Goal: Communication & Community: Answer question/provide support

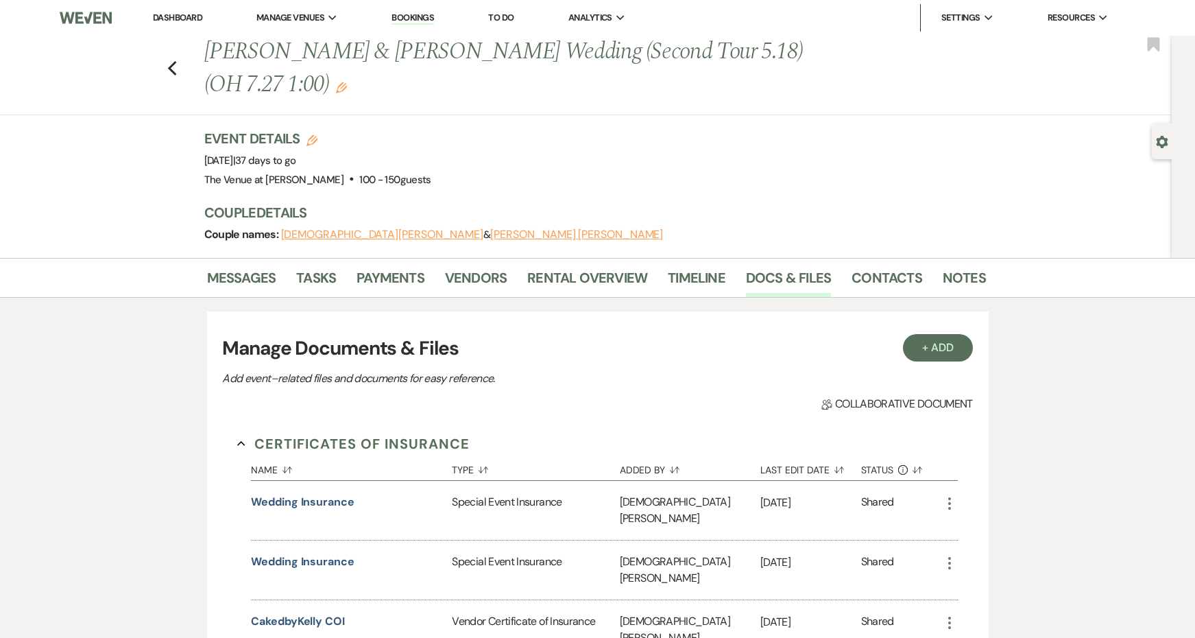
click at [178, 19] on link "Dashboard" at bounding box center [177, 18] width 49 height 12
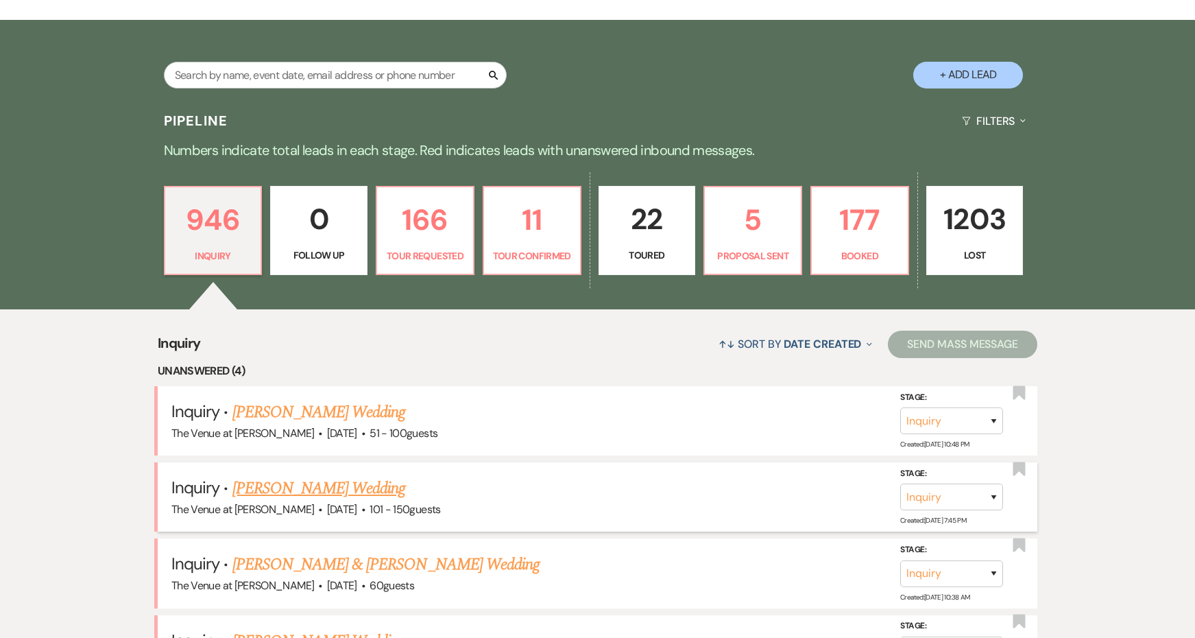
scroll to position [292, 0]
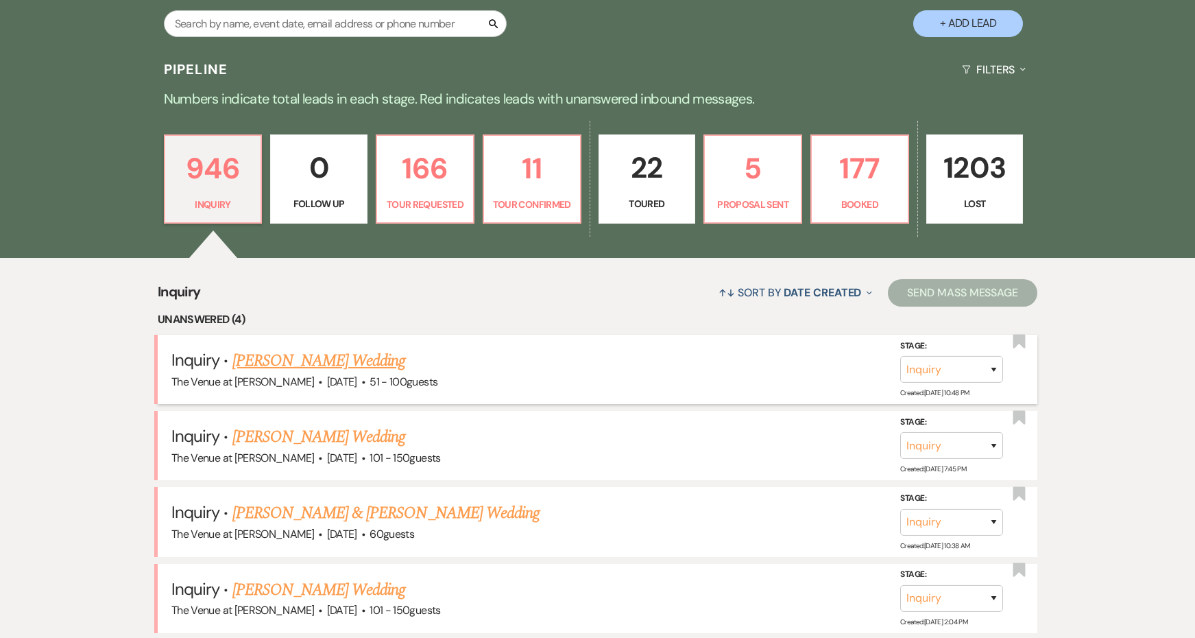
click at [322, 355] on link "[PERSON_NAME] Wedding" at bounding box center [318, 360] width 173 height 25
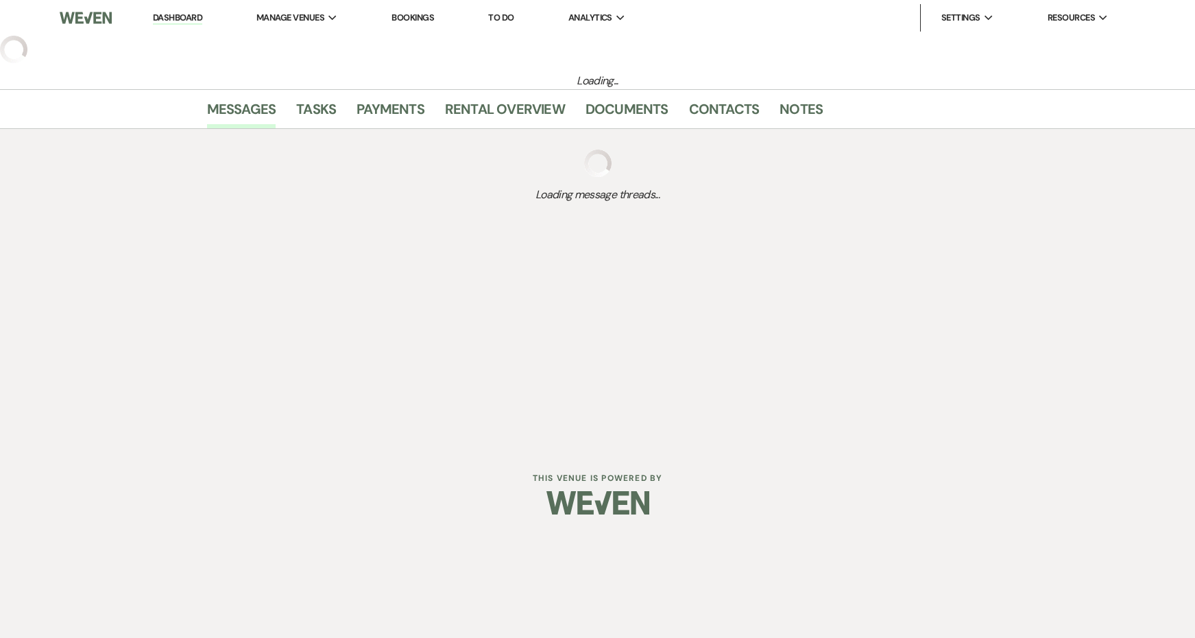
select select "2"
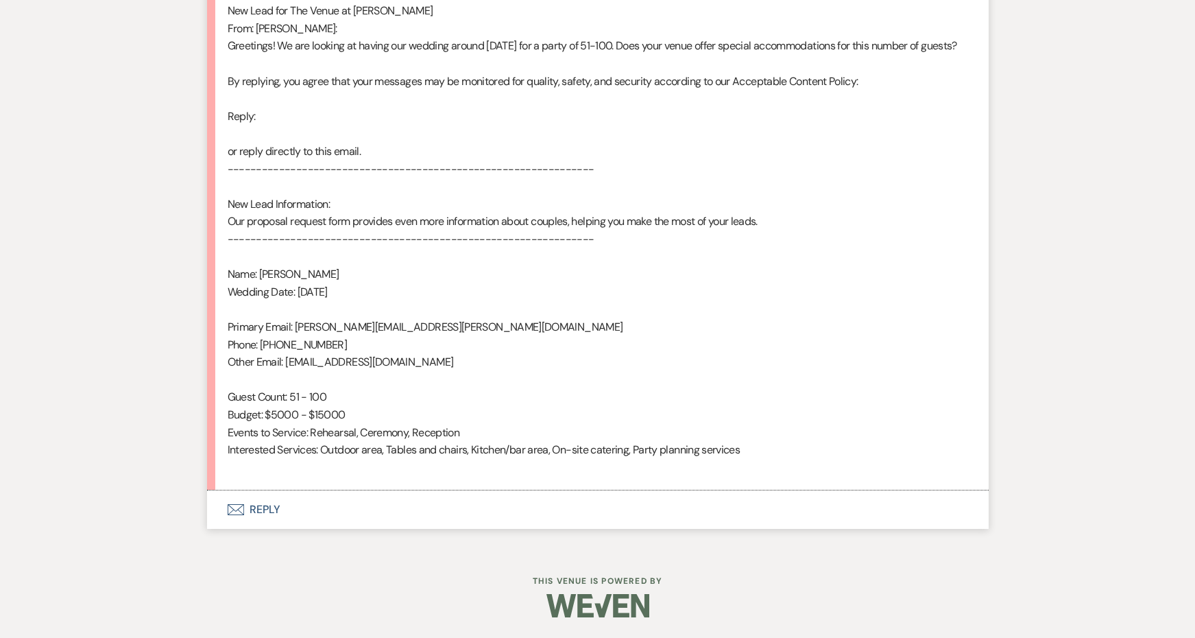
scroll to position [747, 0]
click at [263, 516] on button "Envelope Reply" at bounding box center [598, 509] width 782 height 38
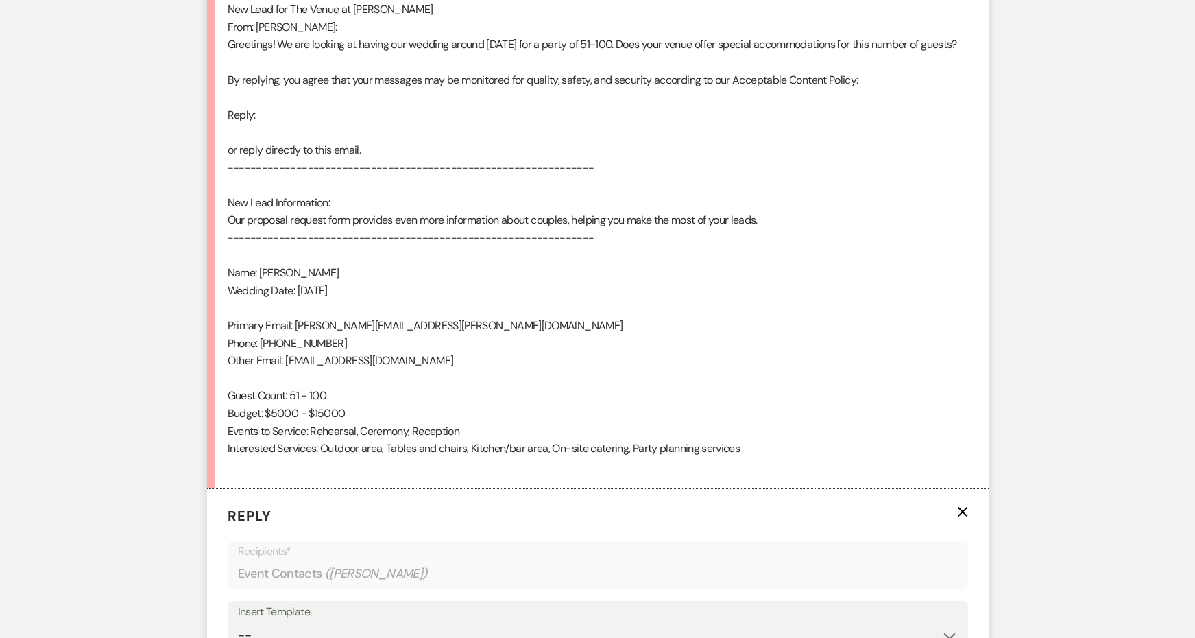
scroll to position [1056, 0]
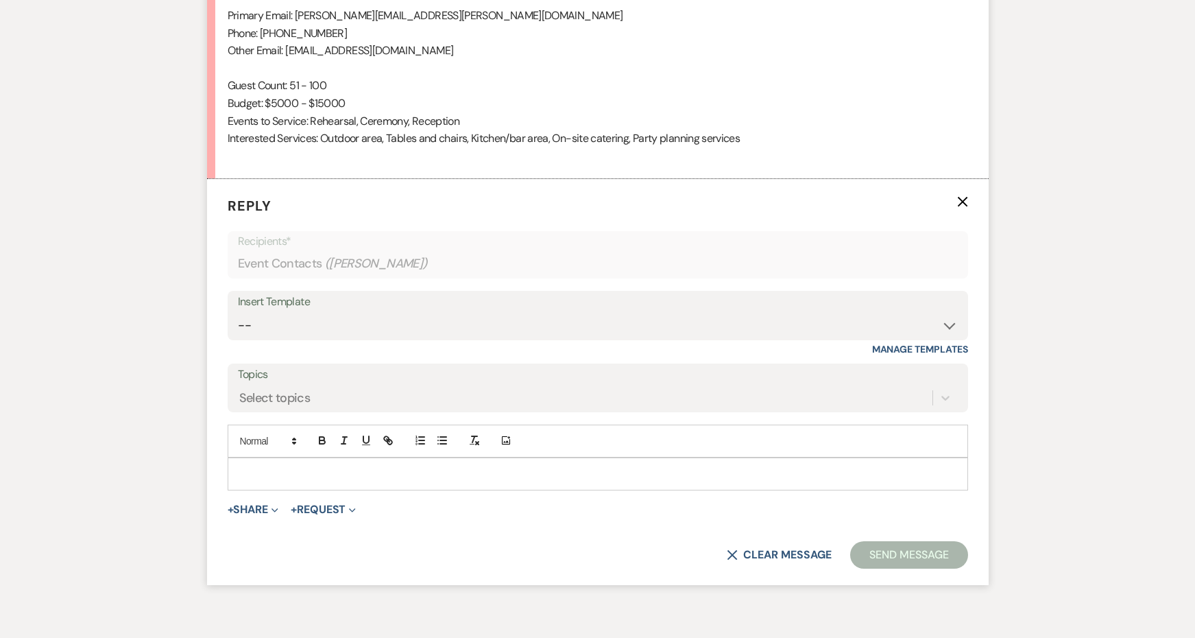
click at [329, 341] on div "Insert Template -- Weven Planning Portal Introduction: Booked Events (TVaCB) To…" at bounding box center [598, 323] width 740 height 64
select select "4439"
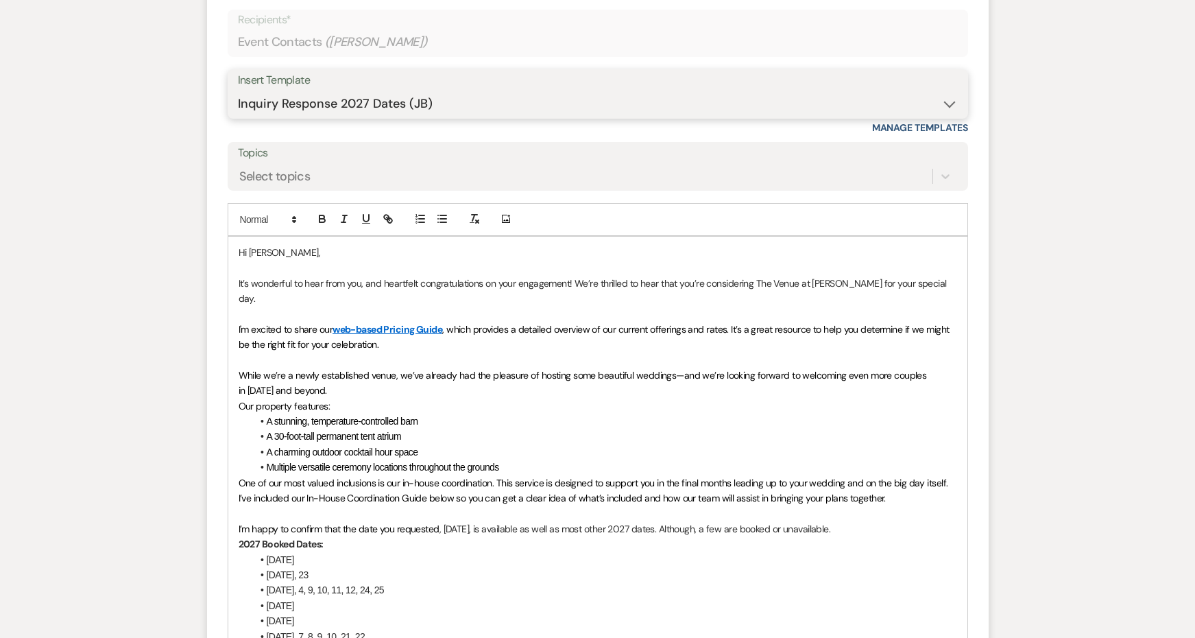
scroll to position [1333, 0]
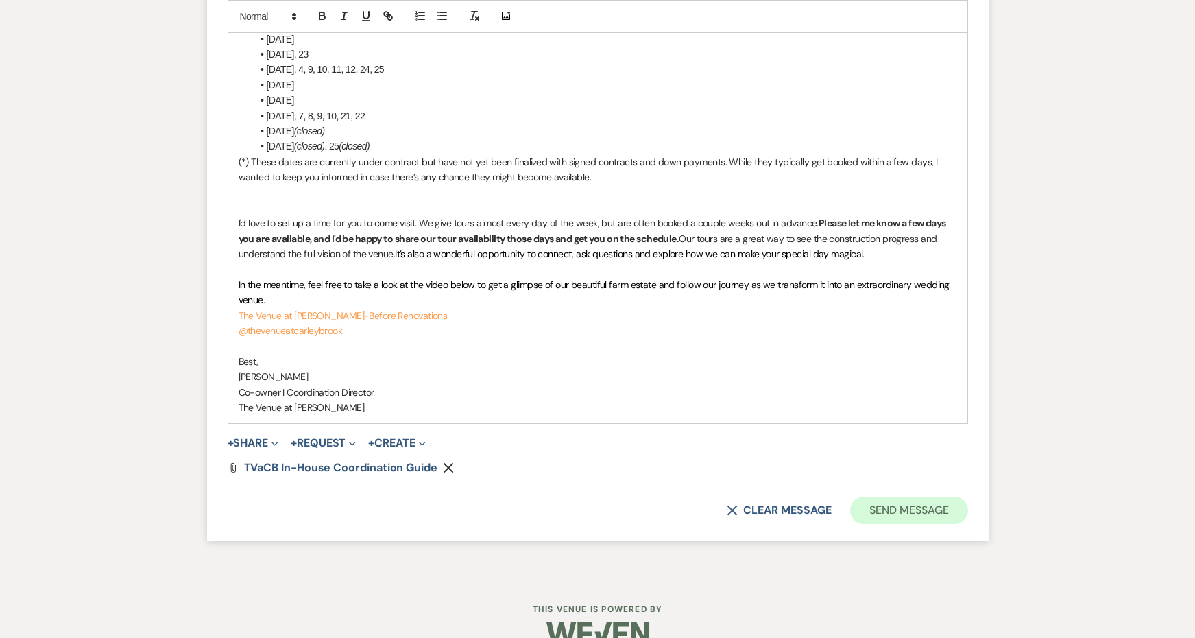
click at [899, 496] on button "Send Message" at bounding box center [908, 509] width 117 height 27
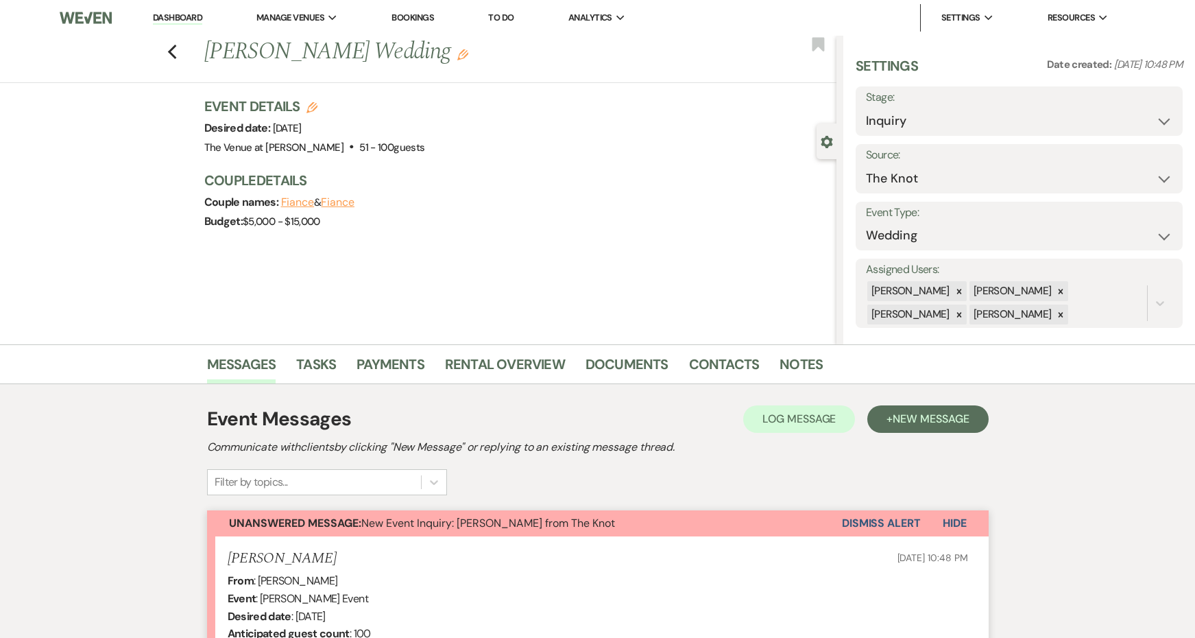
scroll to position [0, 0]
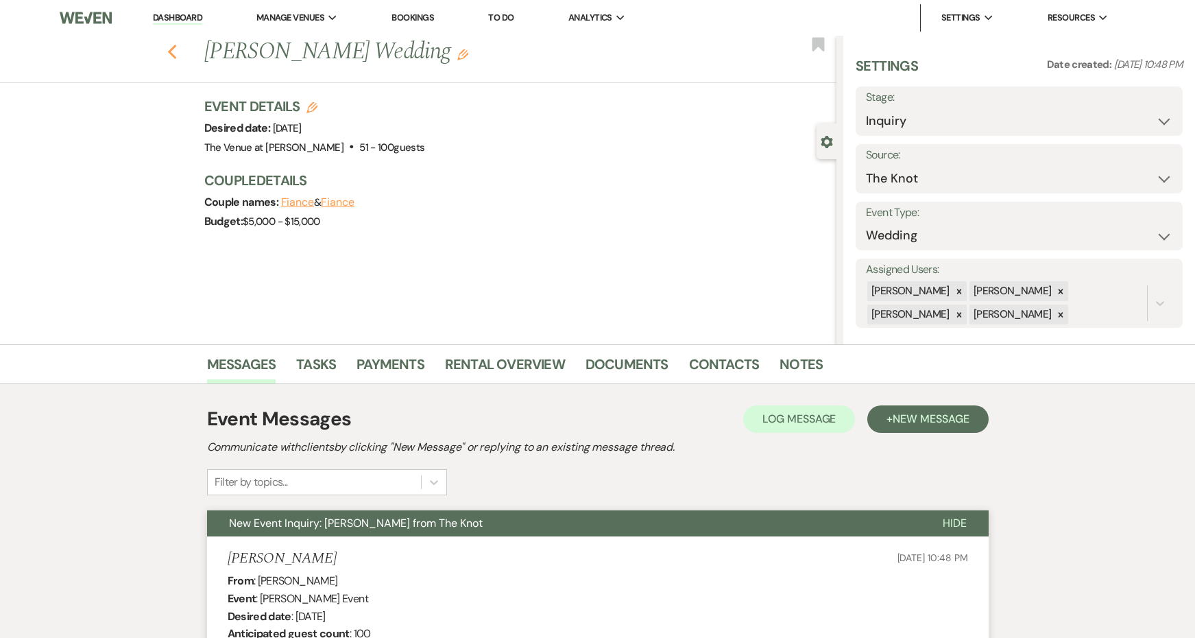
click at [172, 56] on use "button" at bounding box center [171, 52] width 9 height 15
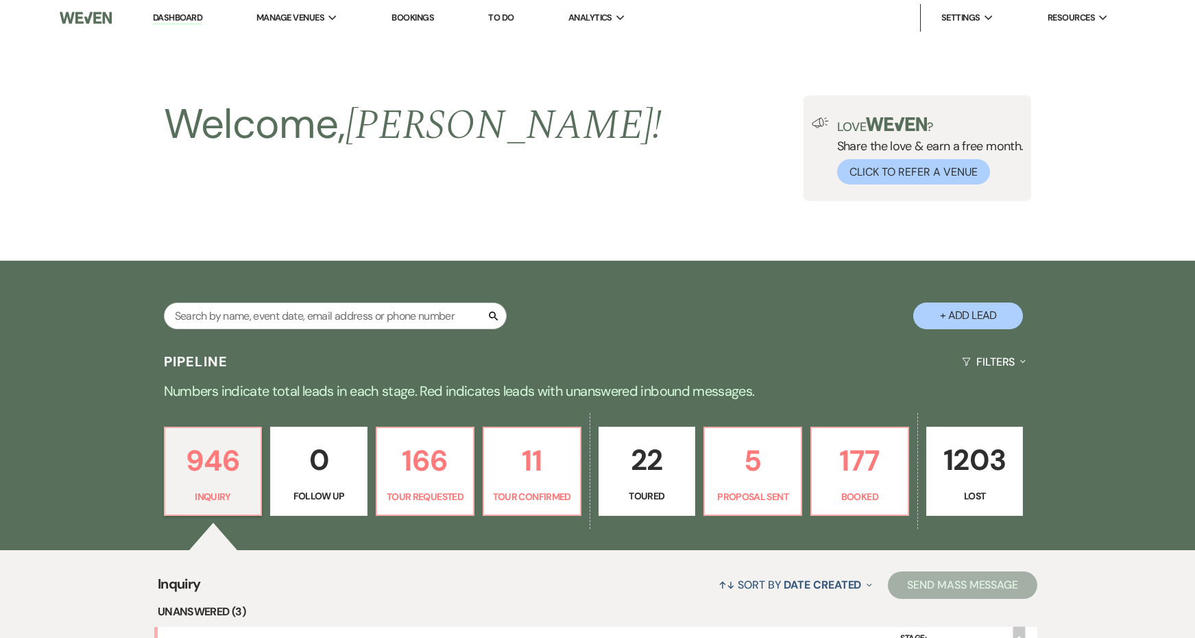
scroll to position [292, 0]
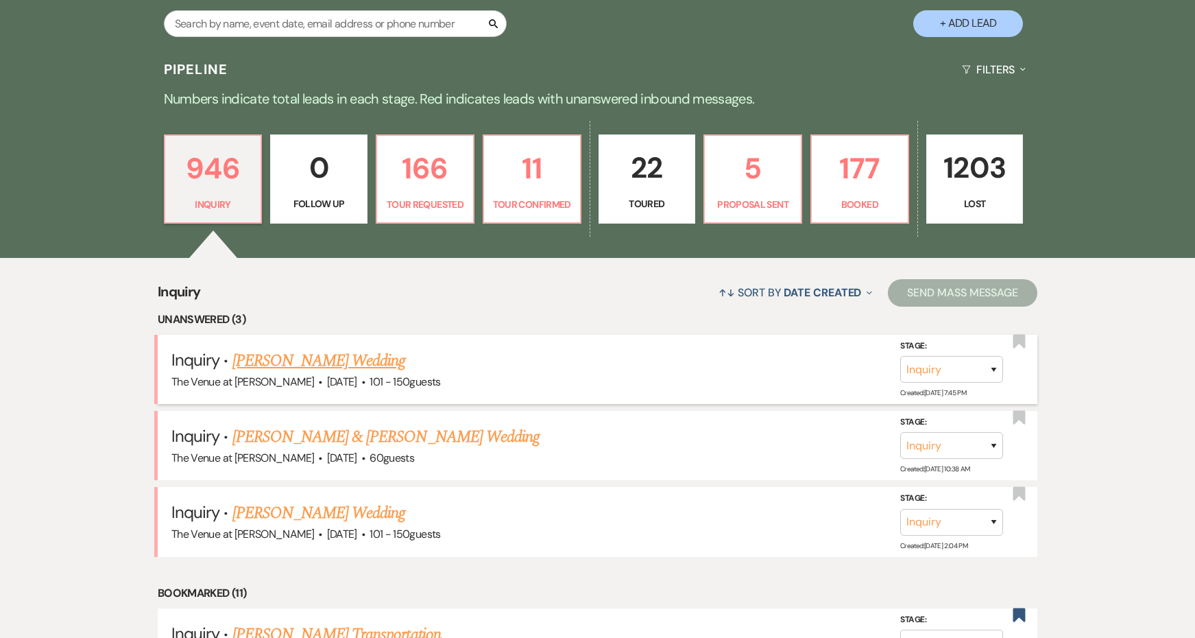
click at [291, 361] on link "[PERSON_NAME] Wedding" at bounding box center [318, 360] width 173 height 25
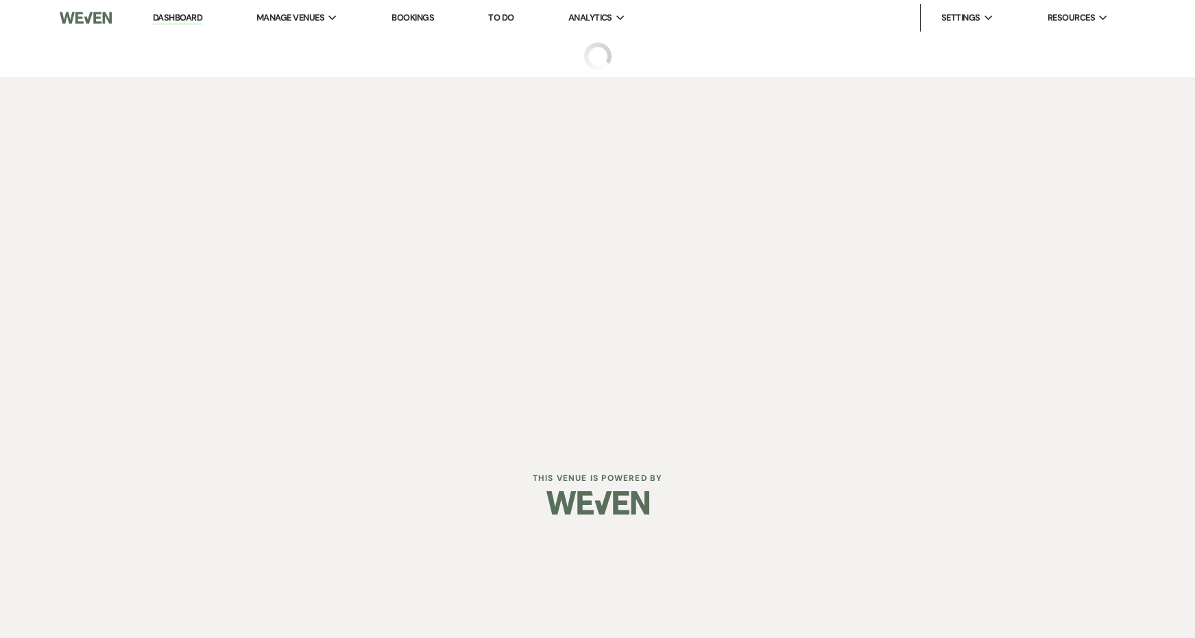
select select "2"
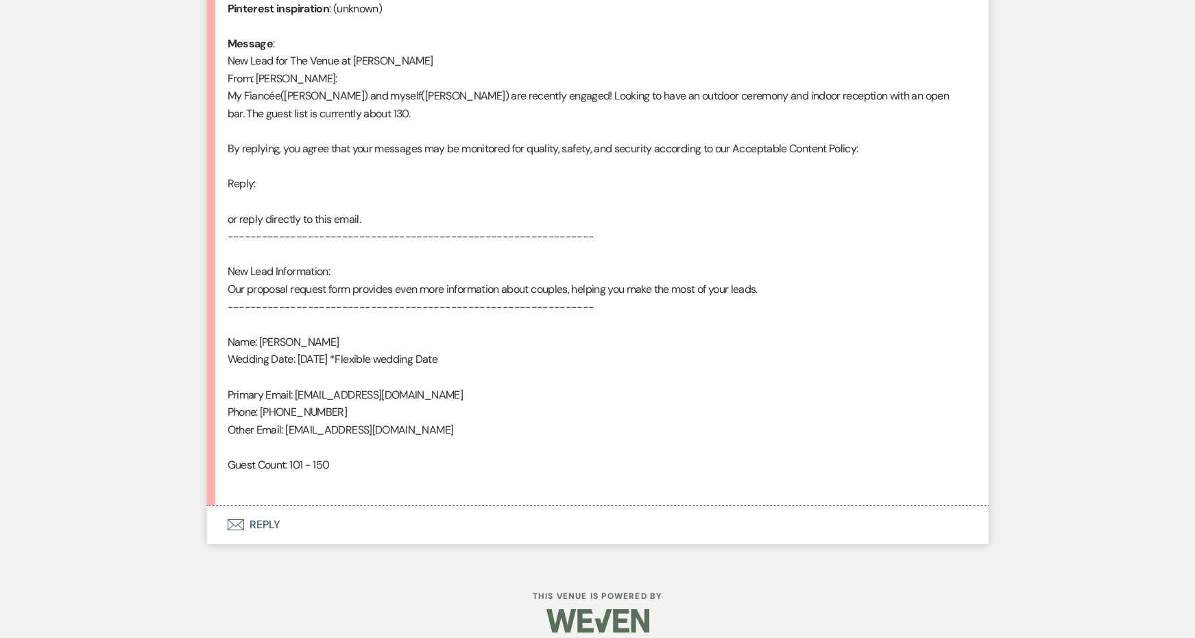
click at [259, 513] on button "Envelope Reply" at bounding box center [598, 524] width 782 height 38
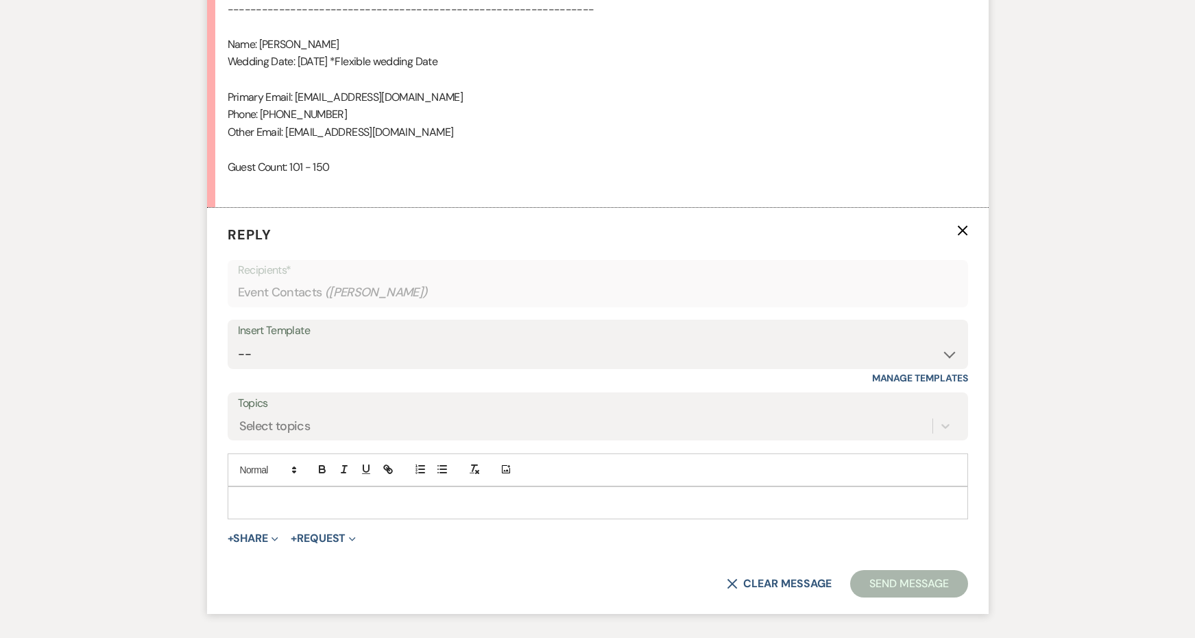
scroll to position [1069, 0]
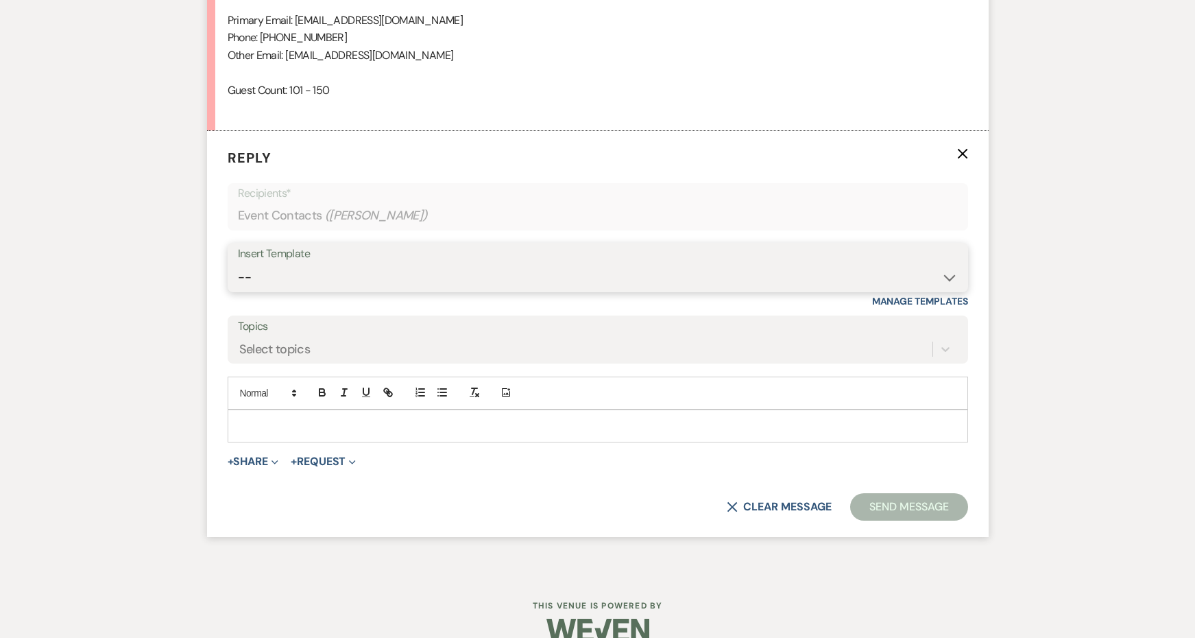
select select "4439"
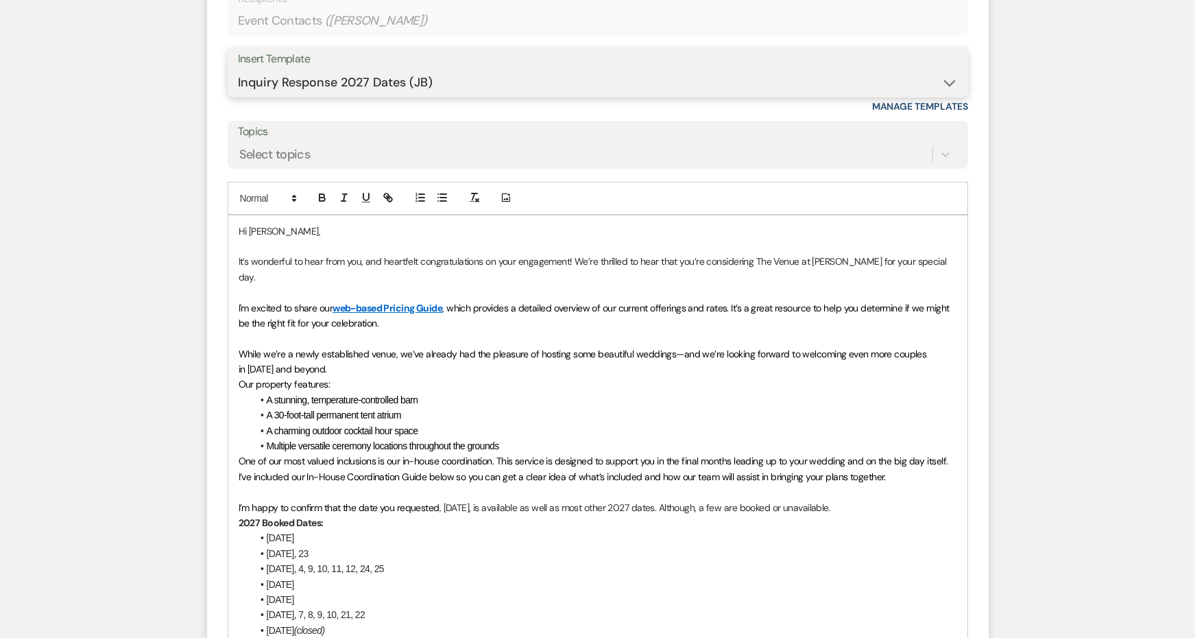
scroll to position [1442, 0]
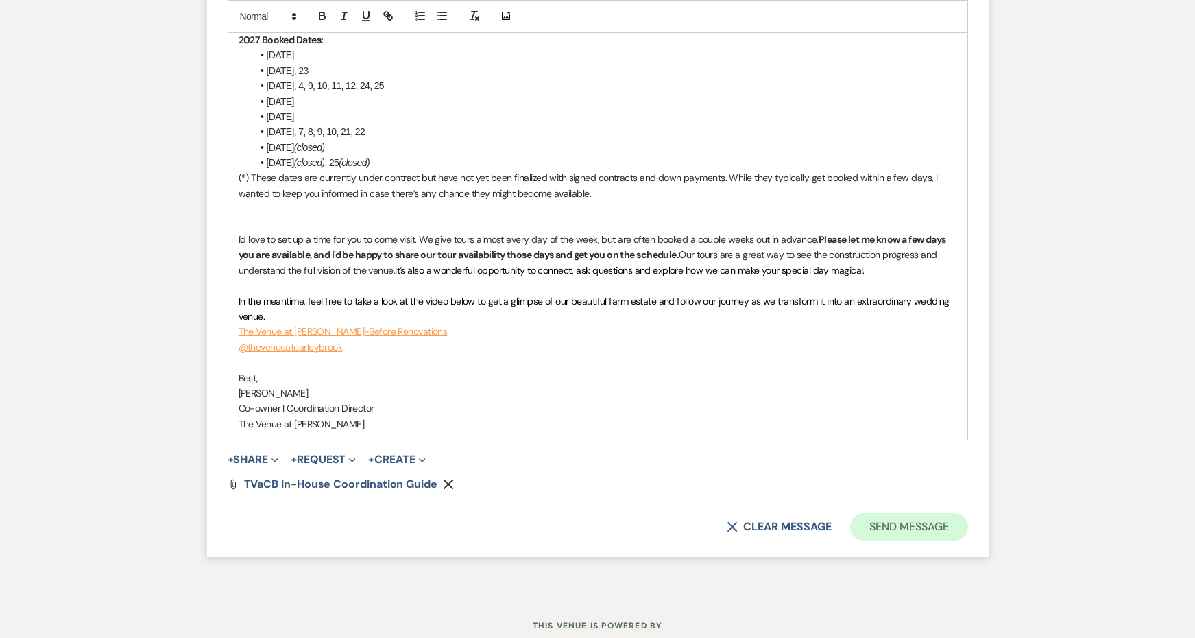
click at [902, 513] on button "Send Message" at bounding box center [908, 526] width 117 height 27
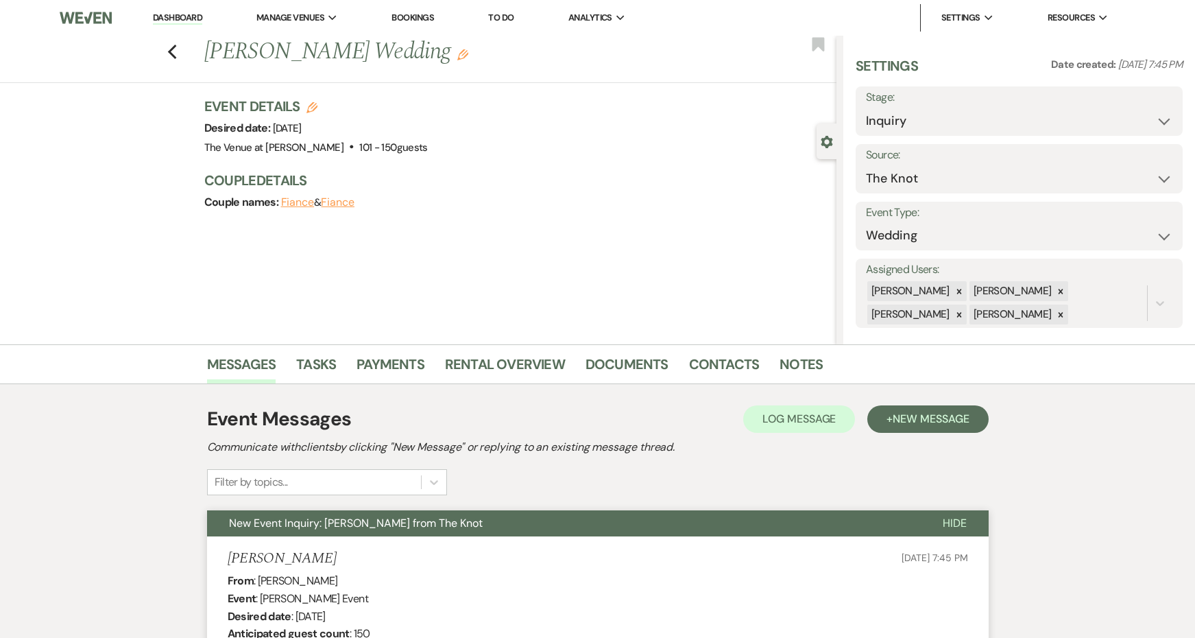
scroll to position [0, 0]
click at [171, 53] on use "button" at bounding box center [171, 52] width 9 height 15
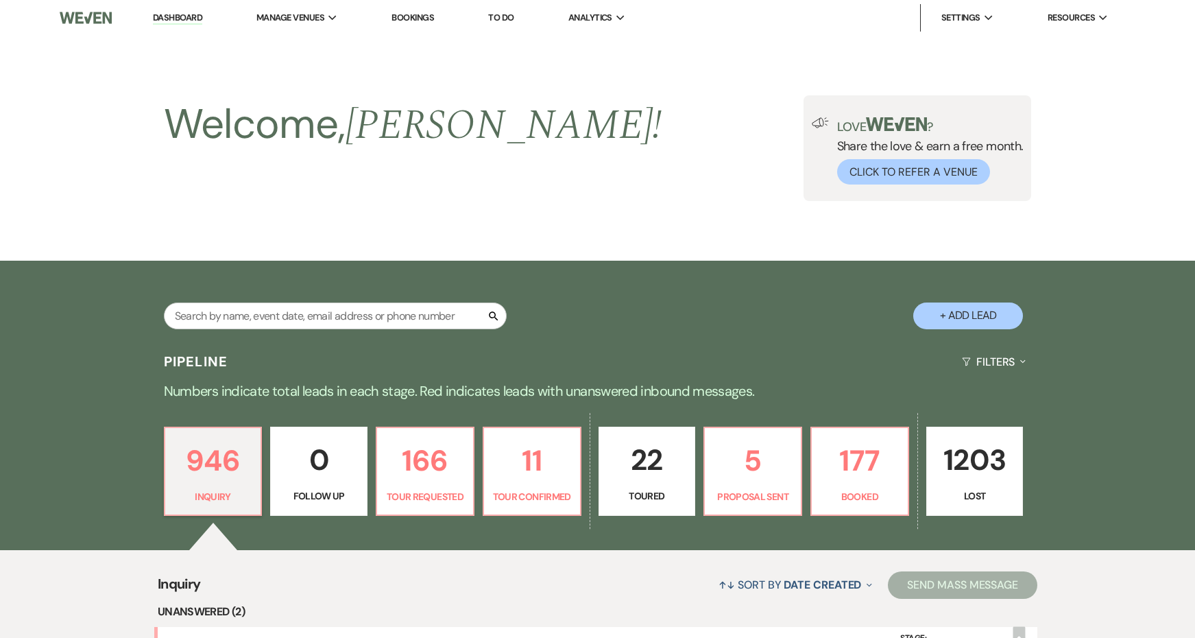
scroll to position [292, 0]
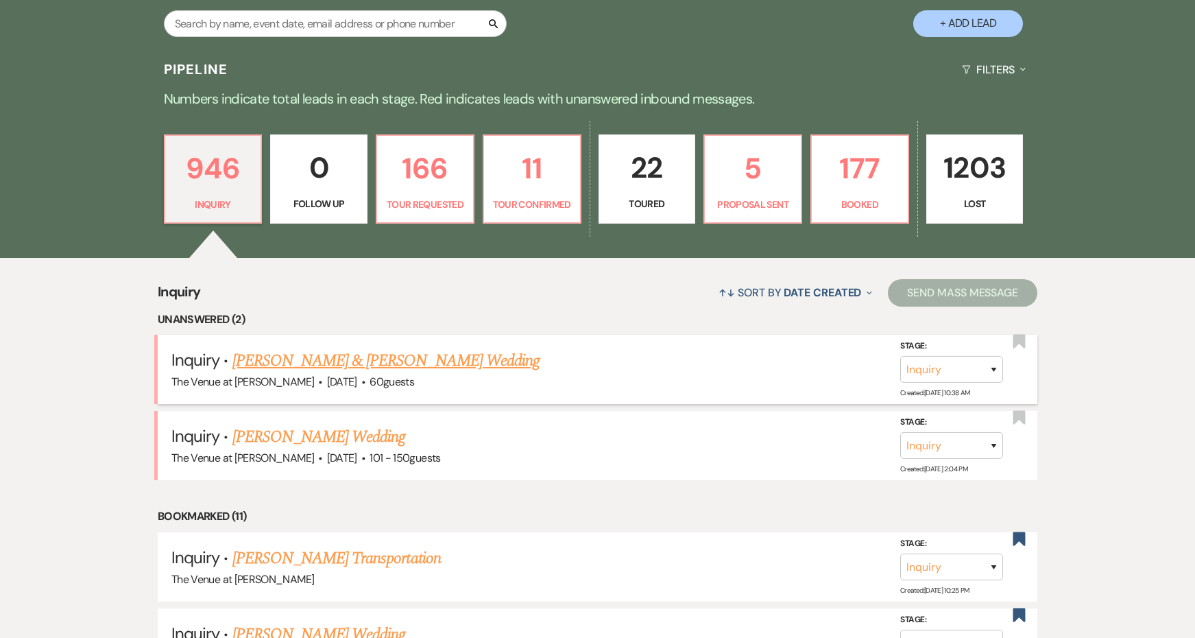
click at [288, 358] on link "[PERSON_NAME] & [PERSON_NAME] Wedding" at bounding box center [385, 360] width 307 height 25
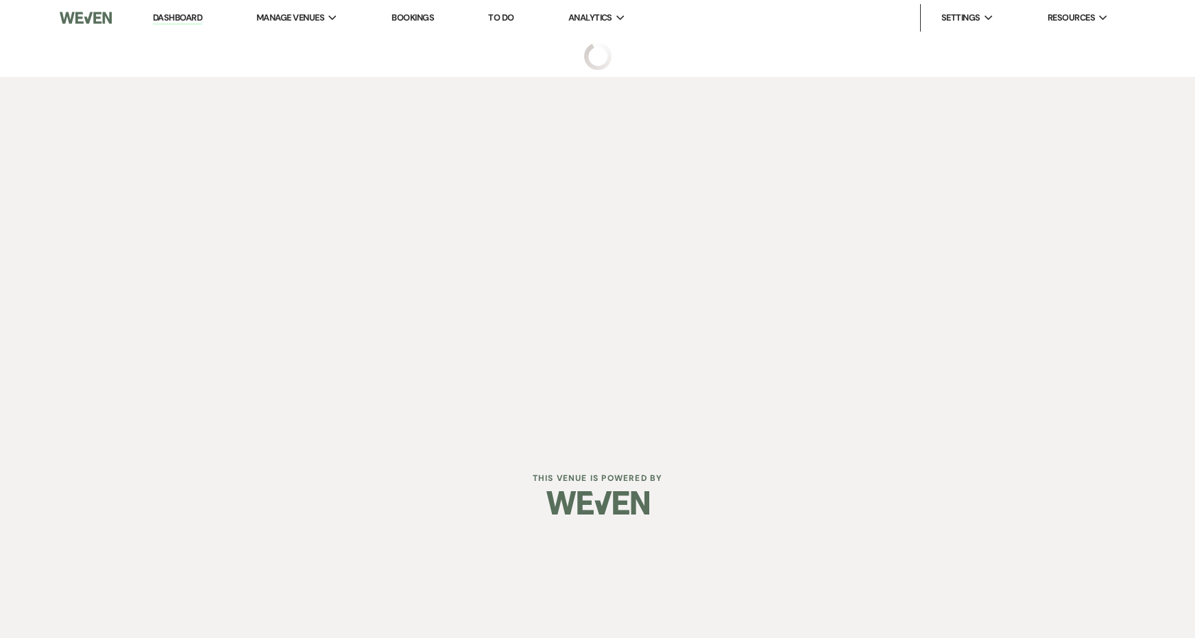
select select "5"
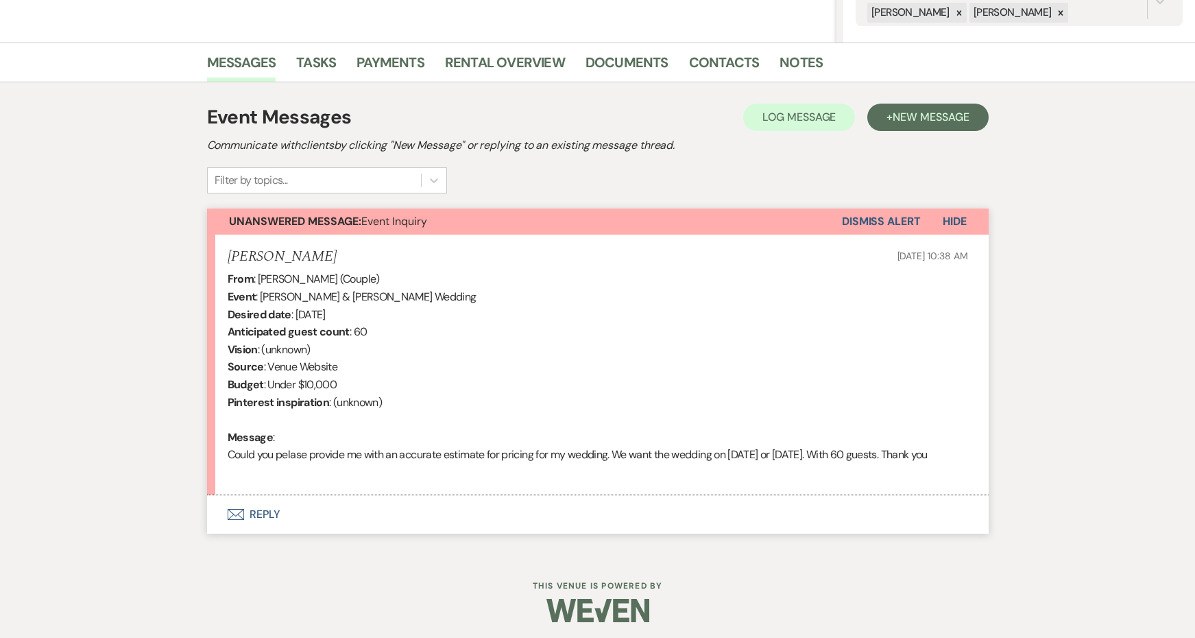
scroll to position [301, 0]
click at [264, 511] on button "Envelope Reply" at bounding box center [598, 515] width 782 height 38
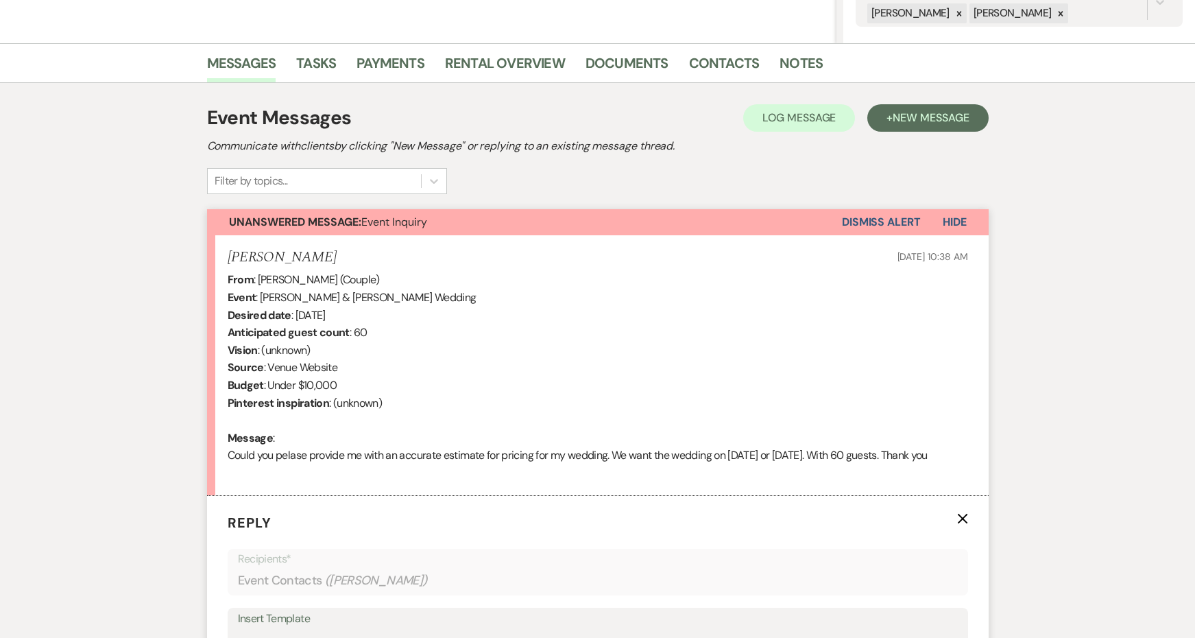
scroll to position [675, 0]
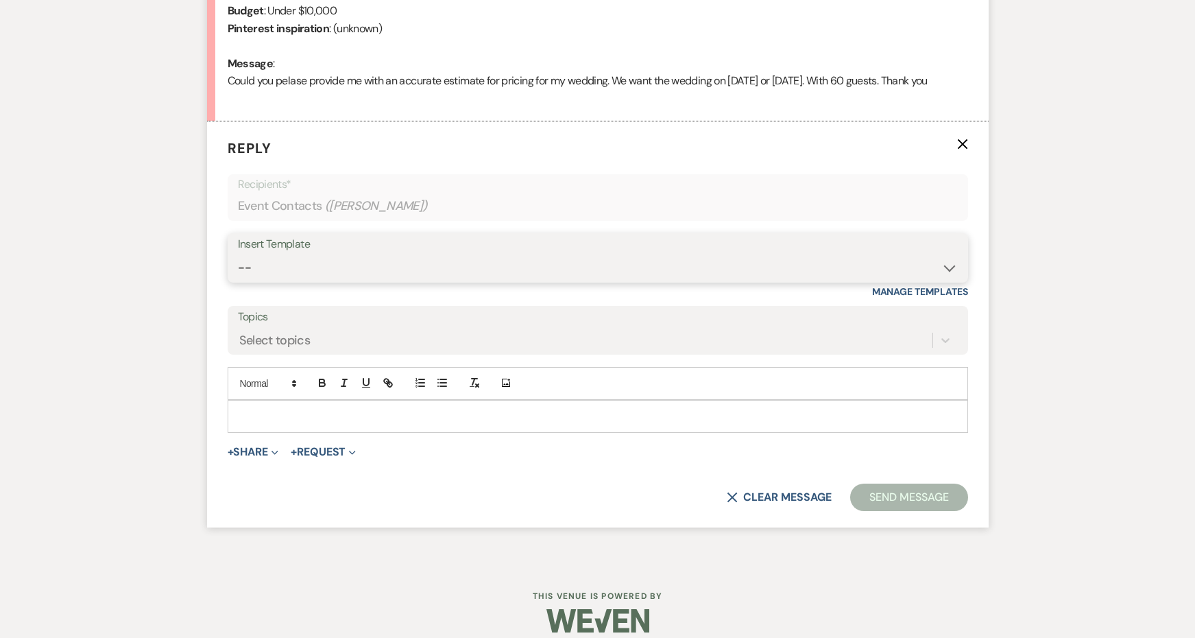
select select "4438"
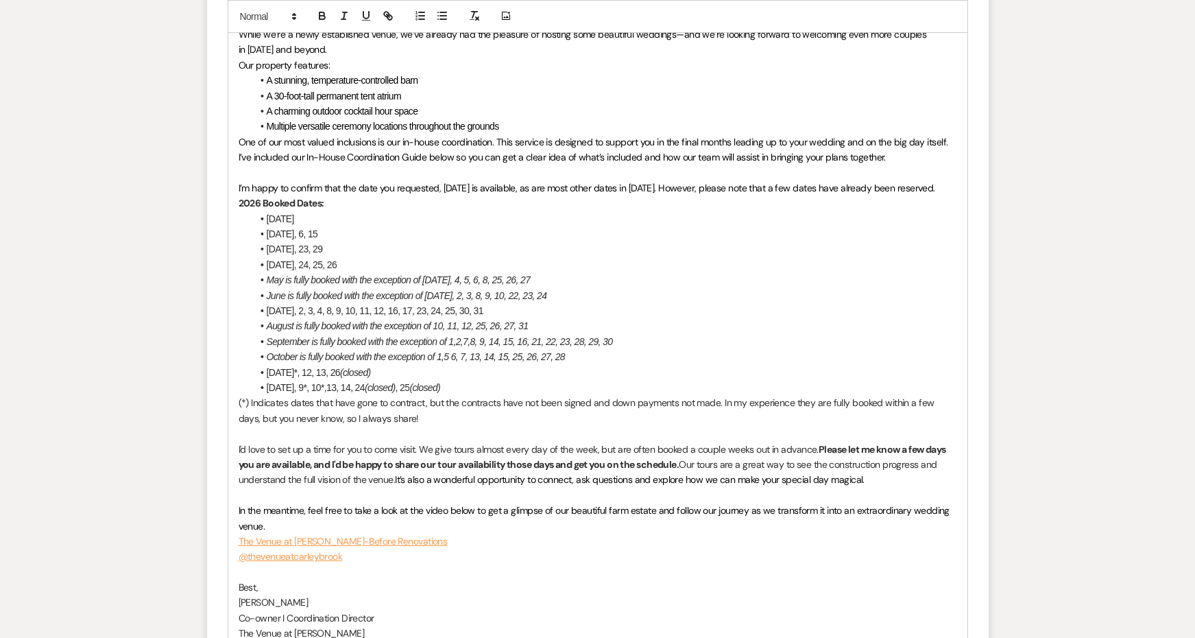
scroll to position [1327, 0]
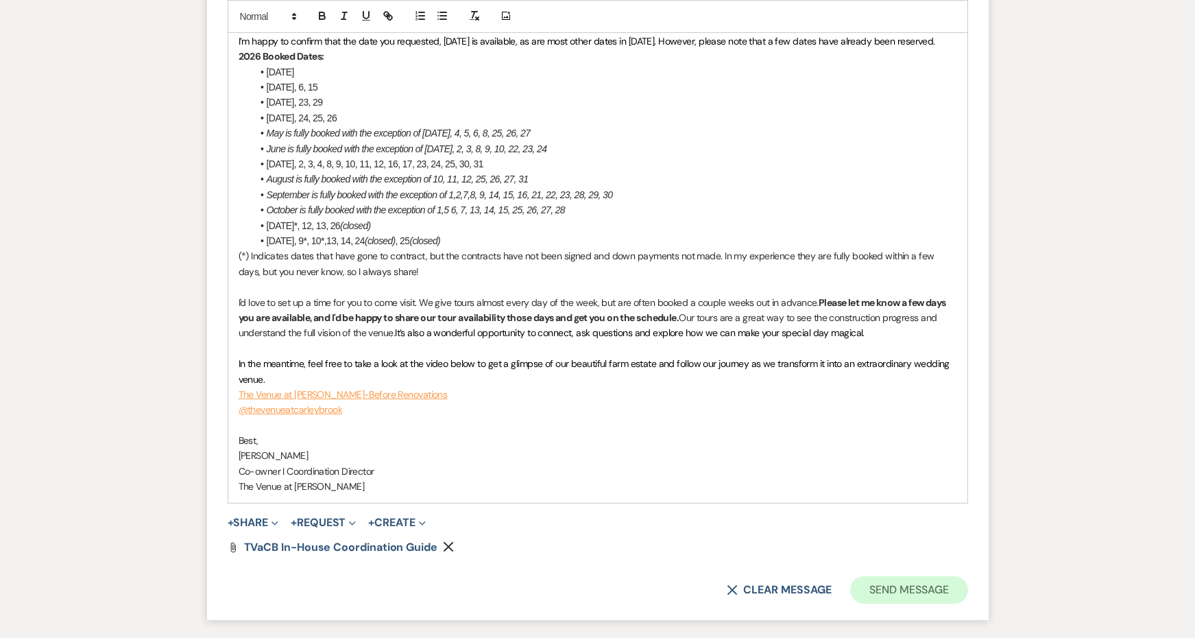
click at [923, 576] on button "Send Message" at bounding box center [908, 589] width 117 height 27
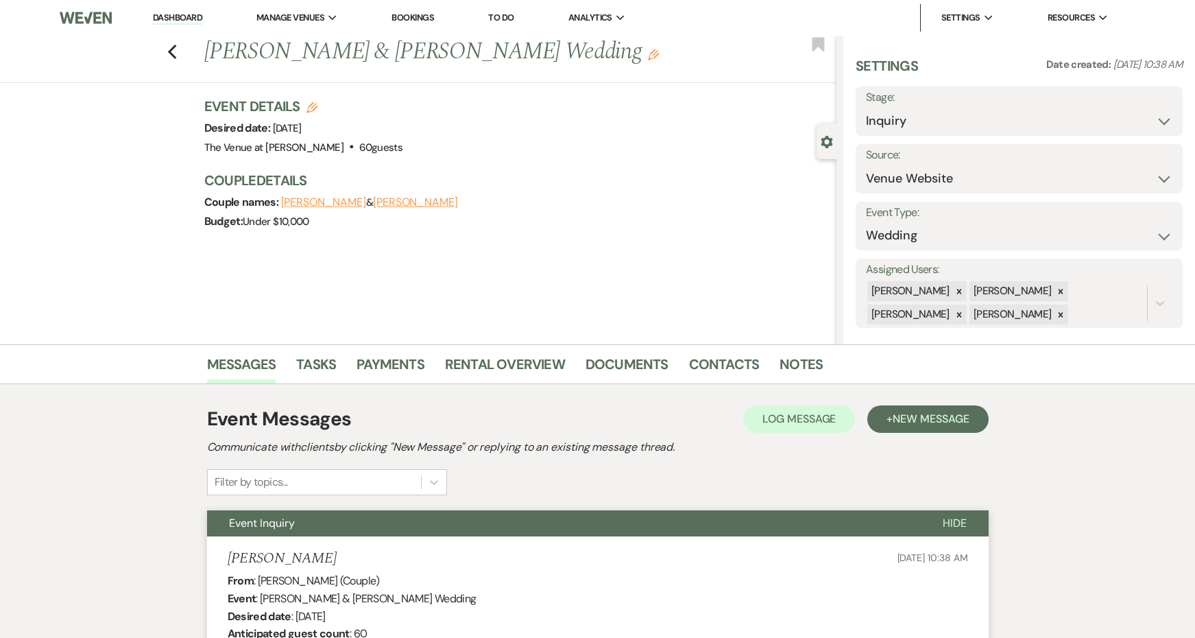
scroll to position [0, 0]
click at [175, 56] on icon "Previous" at bounding box center [172, 52] width 10 height 16
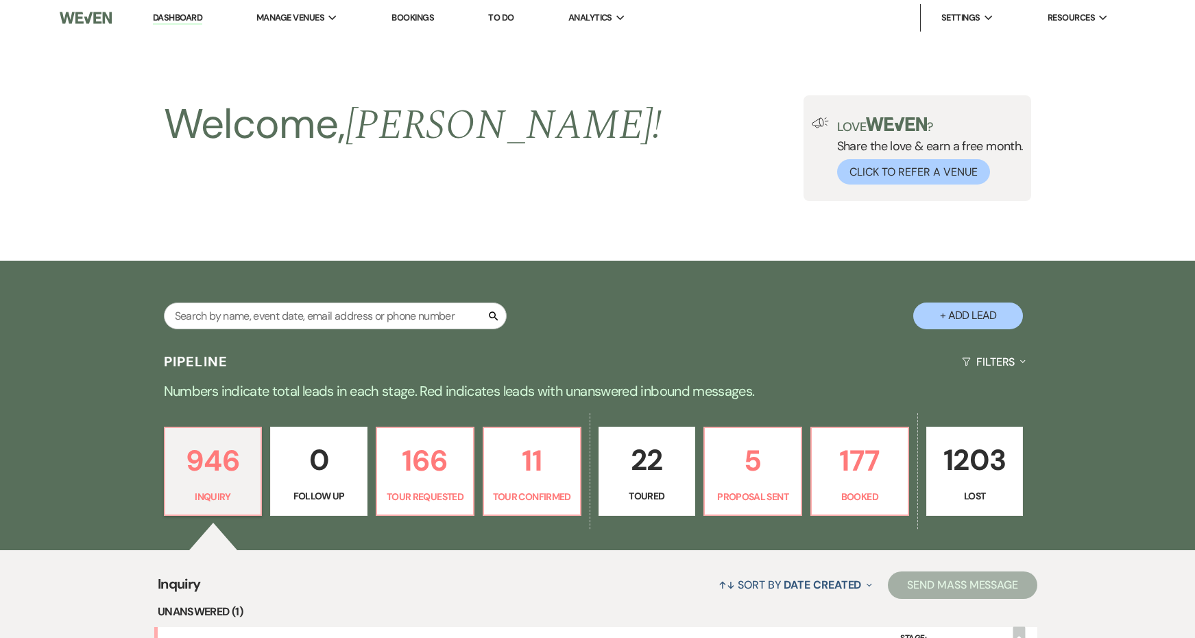
scroll to position [292, 0]
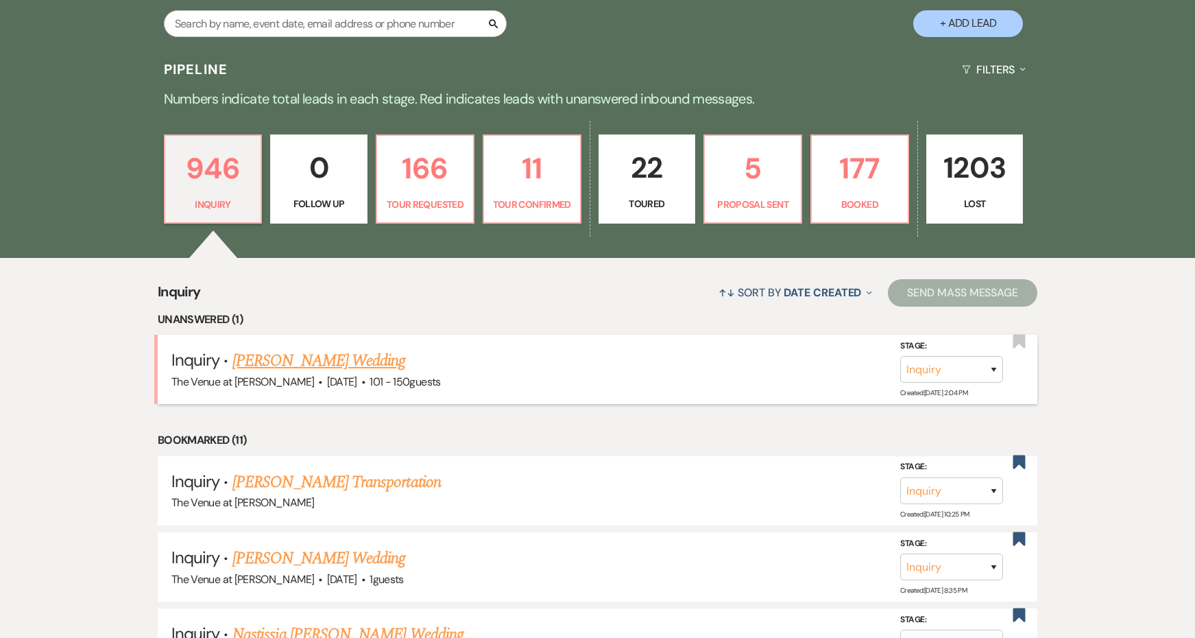
click at [337, 352] on link "[PERSON_NAME] Wedding" at bounding box center [318, 360] width 173 height 25
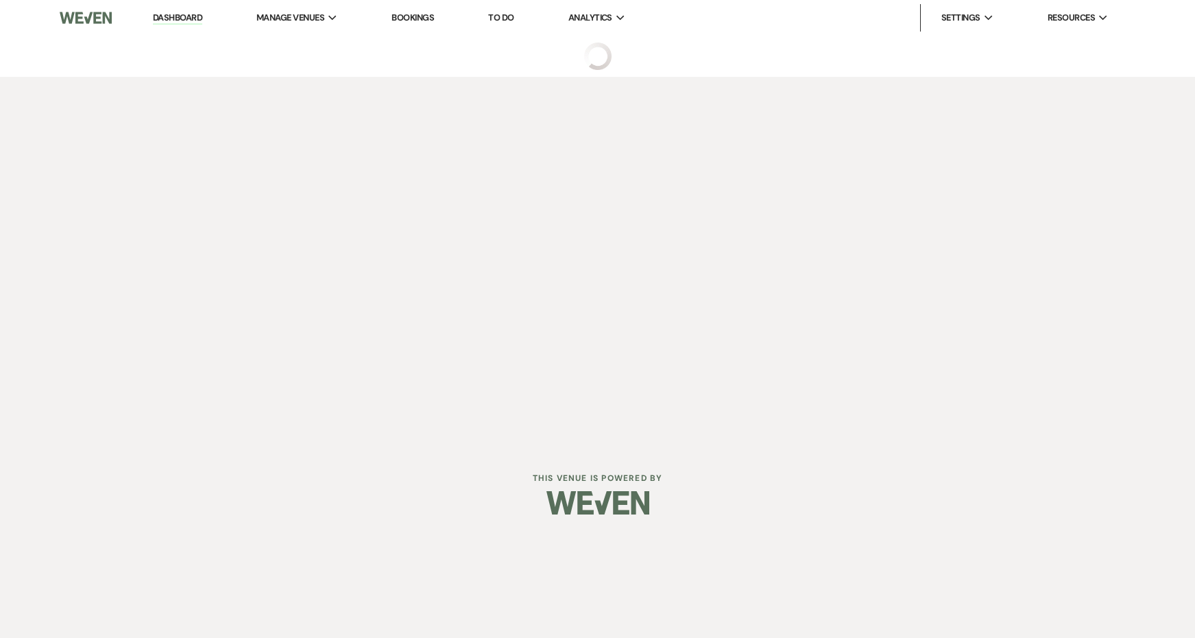
select select "2"
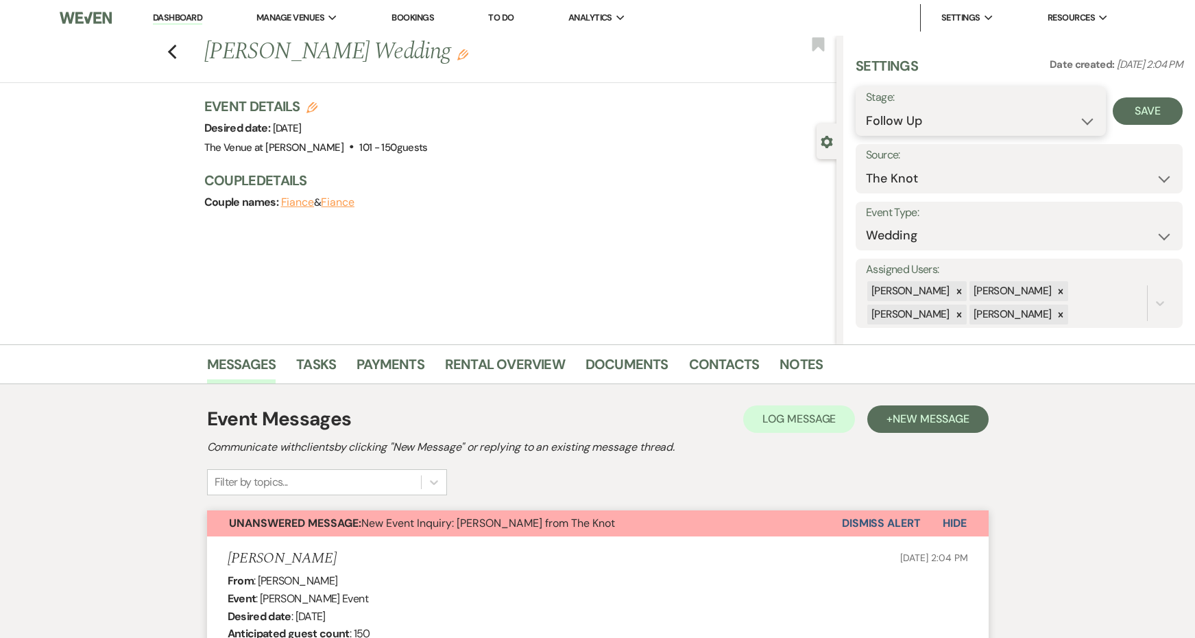
select select "2"
click at [1149, 117] on button "Save" at bounding box center [1148, 110] width 70 height 27
click at [182, 12] on link "Dashboard" at bounding box center [177, 18] width 49 height 13
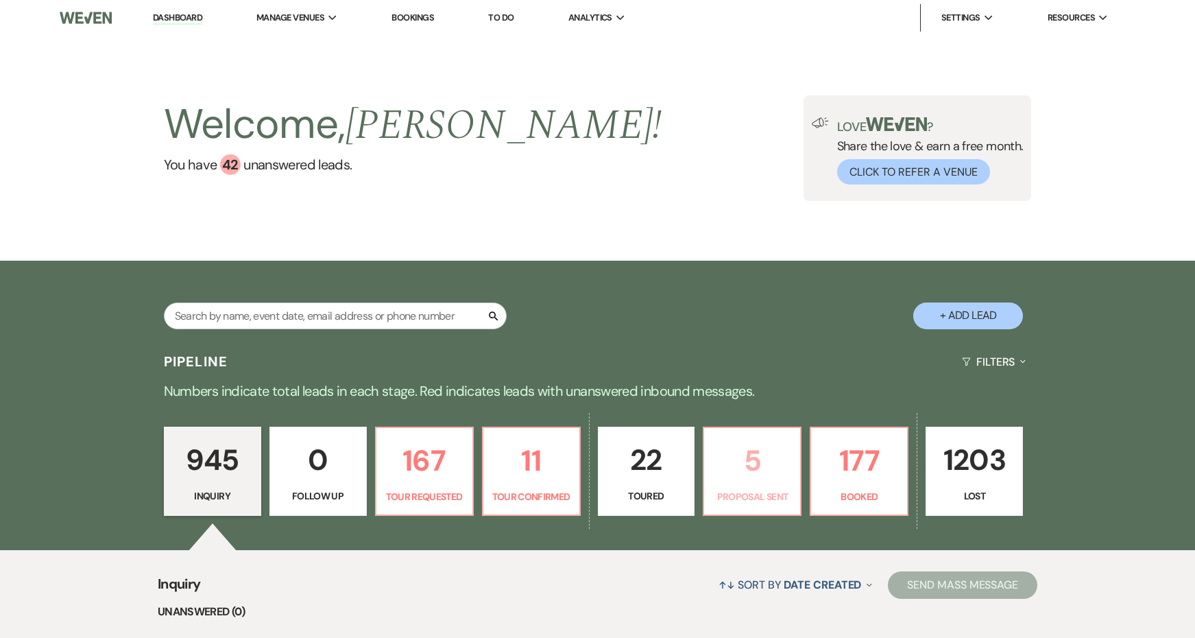
click at [775, 487] on link "5 Proposal Sent" at bounding box center [752, 470] width 99 height 89
select select "6"
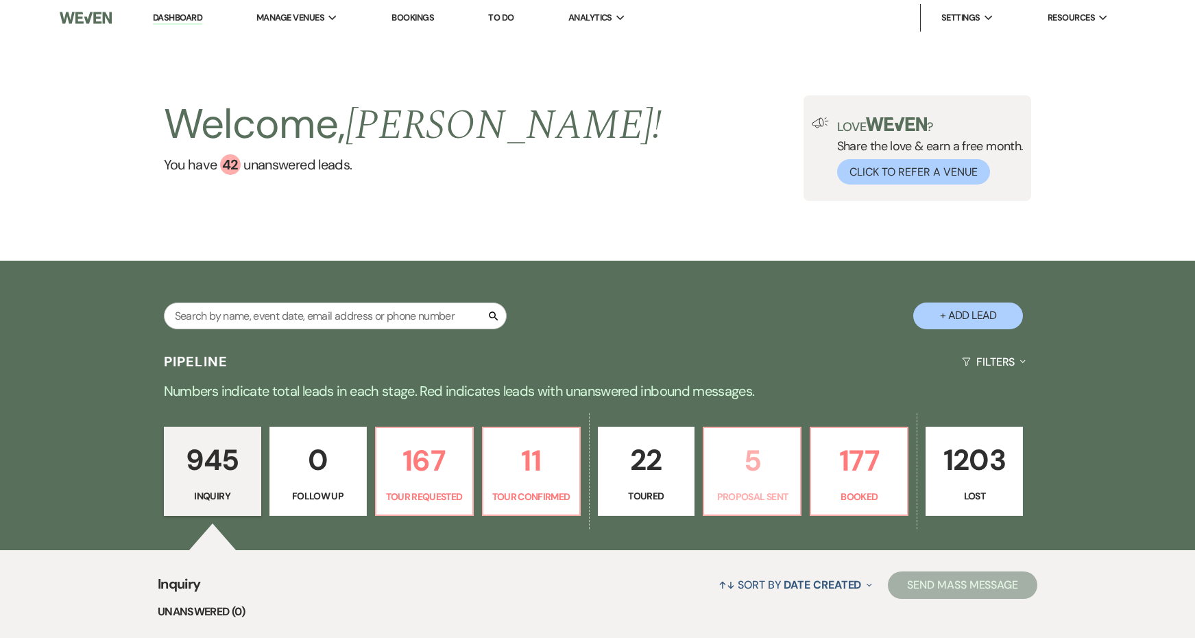
select select "6"
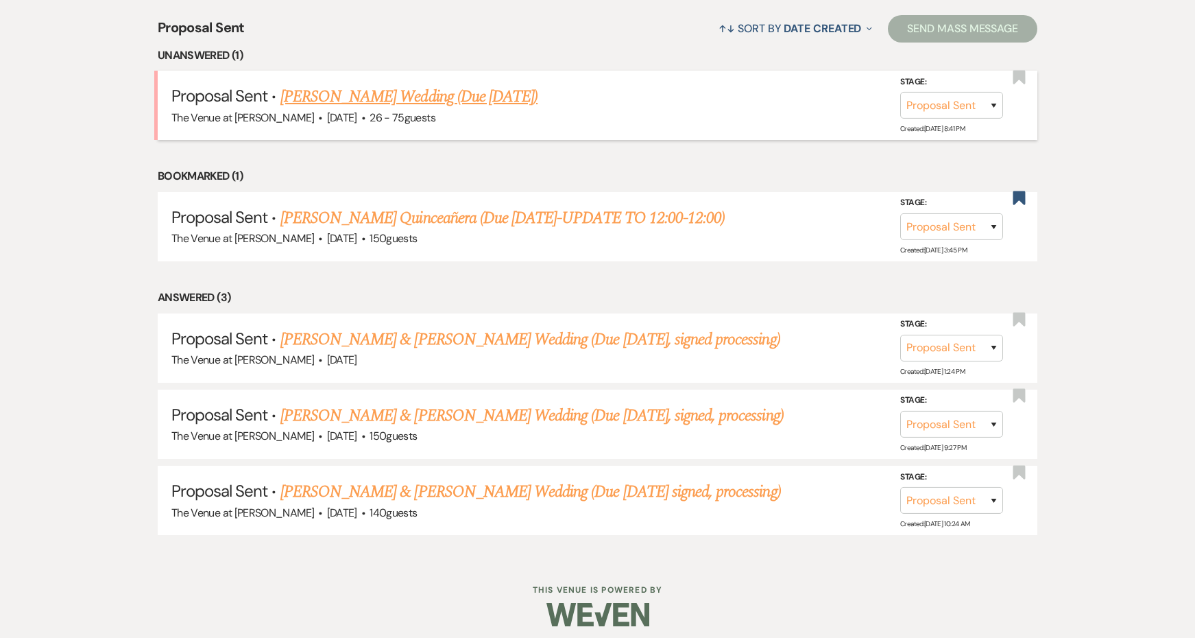
scroll to position [555, 0]
click at [435, 411] on link "[PERSON_NAME] & [PERSON_NAME] Wedding (Due [DATE], signed, processing)" at bounding box center [531, 416] width 503 height 25
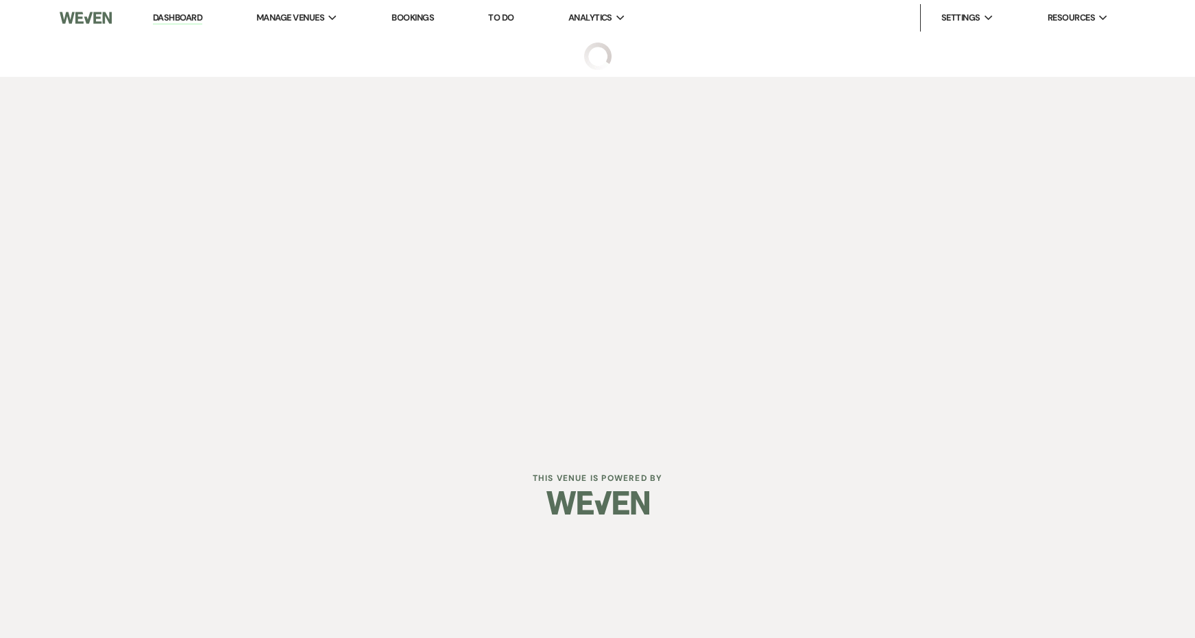
select select "6"
select select "5"
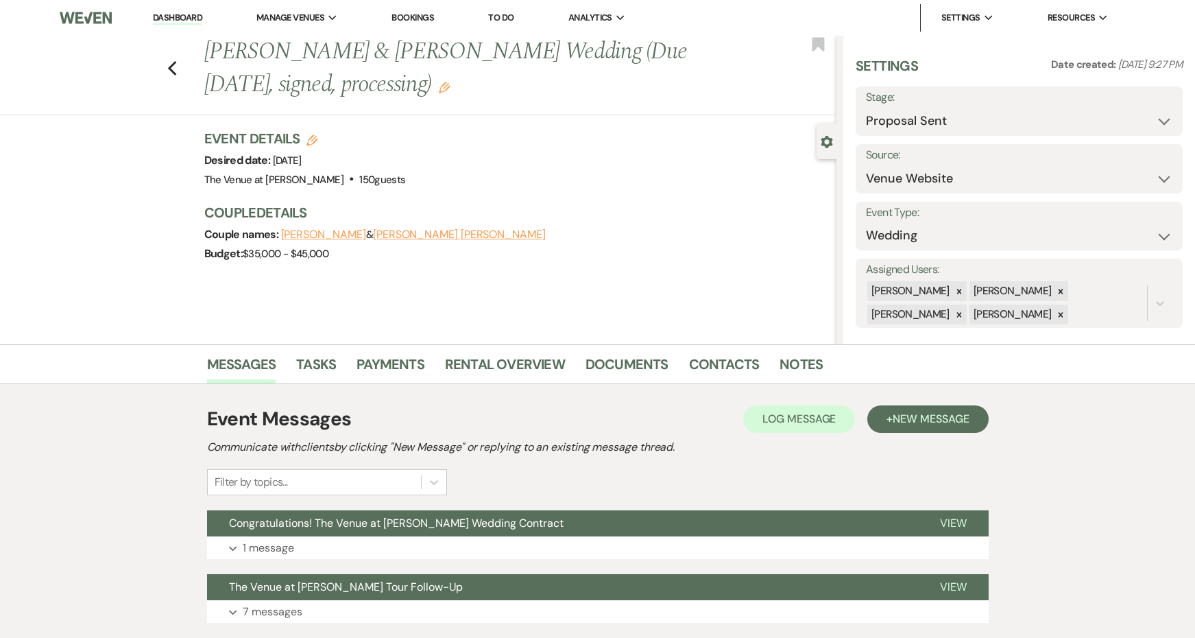
scroll to position [3, 0]
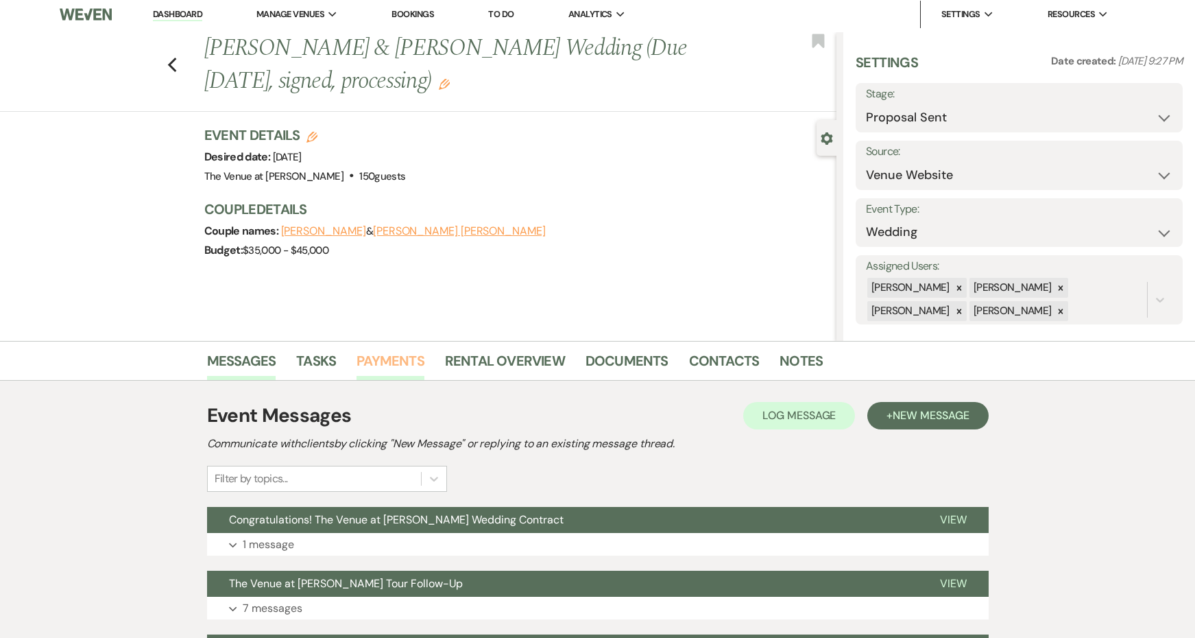
click at [394, 367] on link "Payments" at bounding box center [390, 365] width 68 height 30
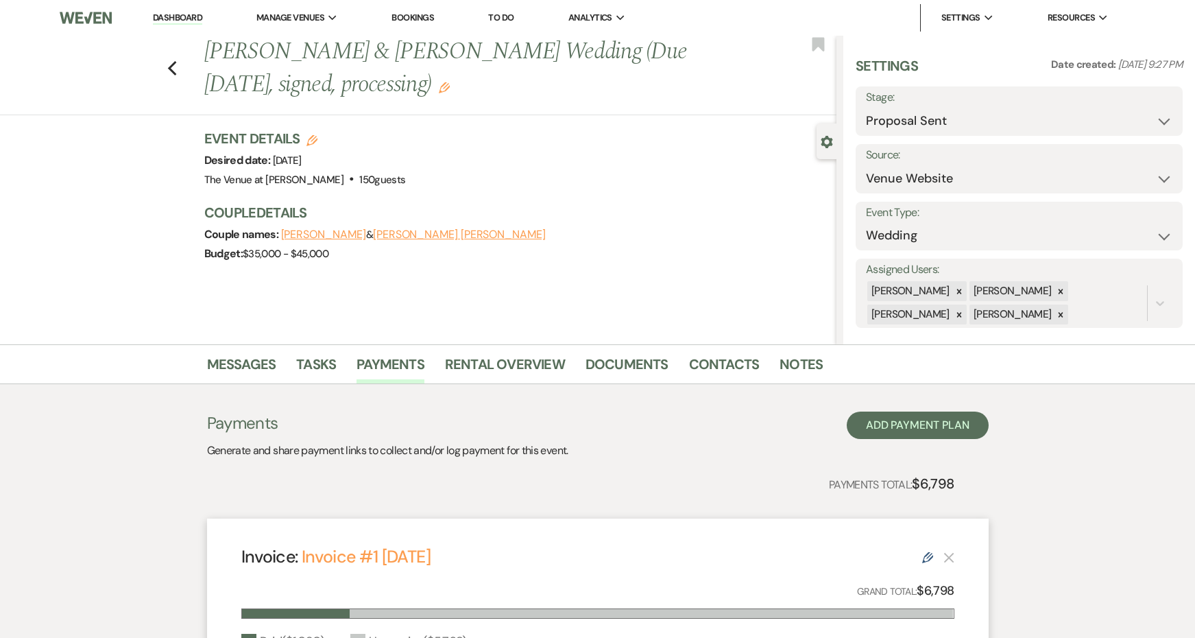
click at [439, 88] on icon "Edit" at bounding box center [444, 87] width 11 height 11
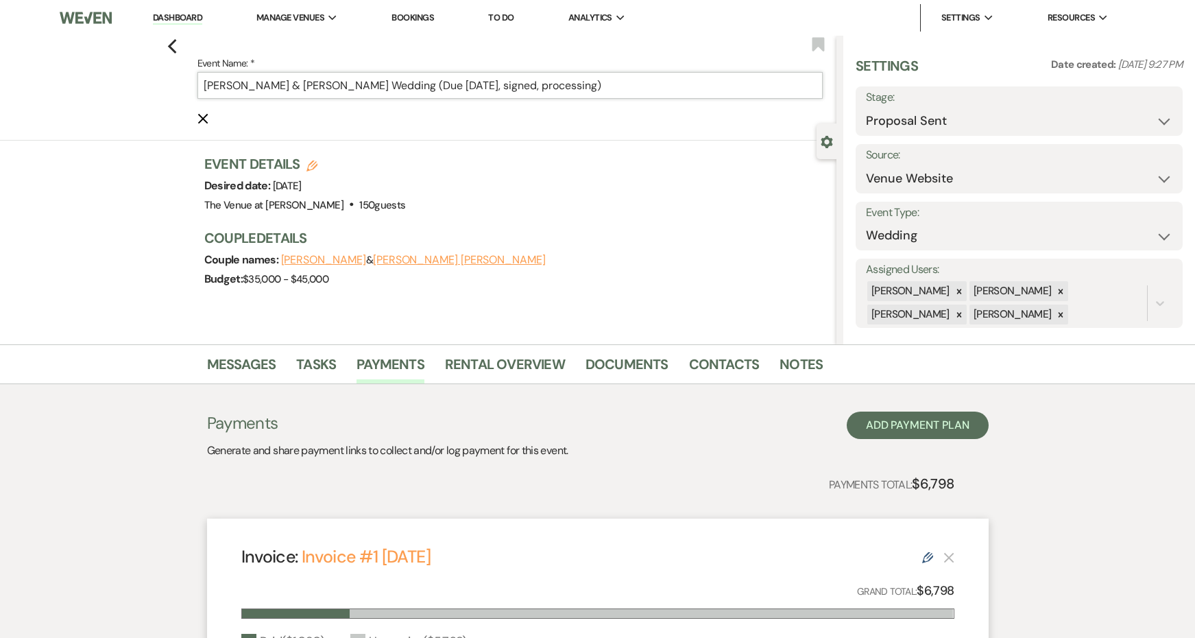
drag, startPoint x: 637, startPoint y: 83, endPoint x: 403, endPoint y: 83, distance: 233.8
click at [403, 83] on input "[PERSON_NAME] & [PERSON_NAME] Wedding (Due [DATE], signed, processing)" at bounding box center [510, 85] width 626 height 27
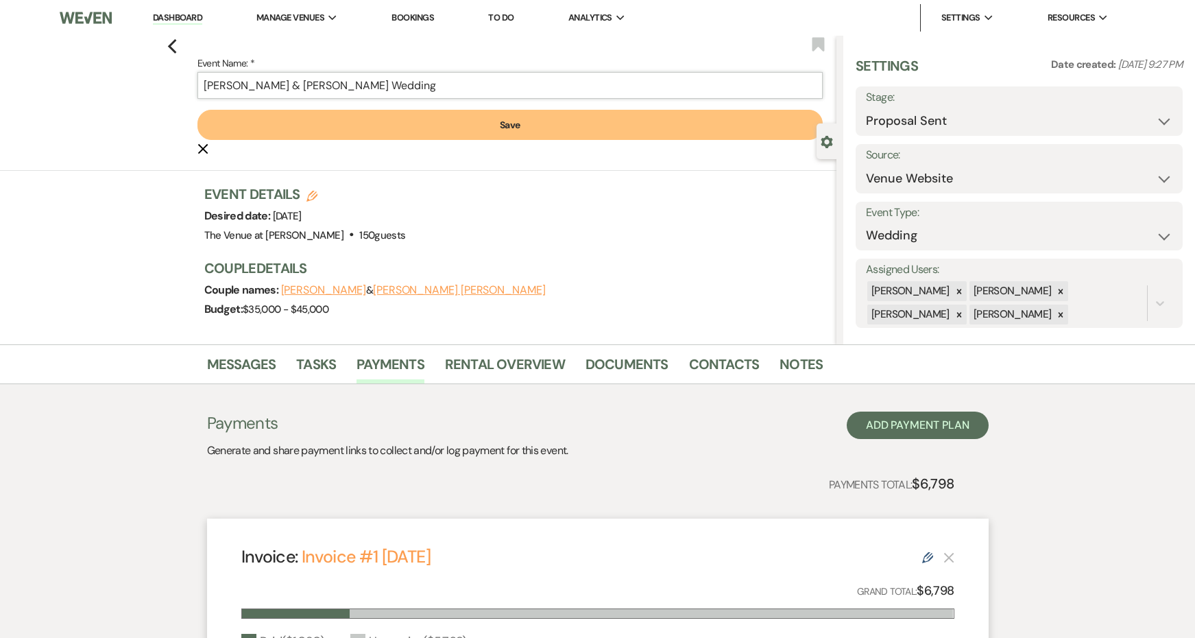
type input "[PERSON_NAME] & [PERSON_NAME] Wedding"
click at [405, 121] on button "Save" at bounding box center [510, 125] width 626 height 30
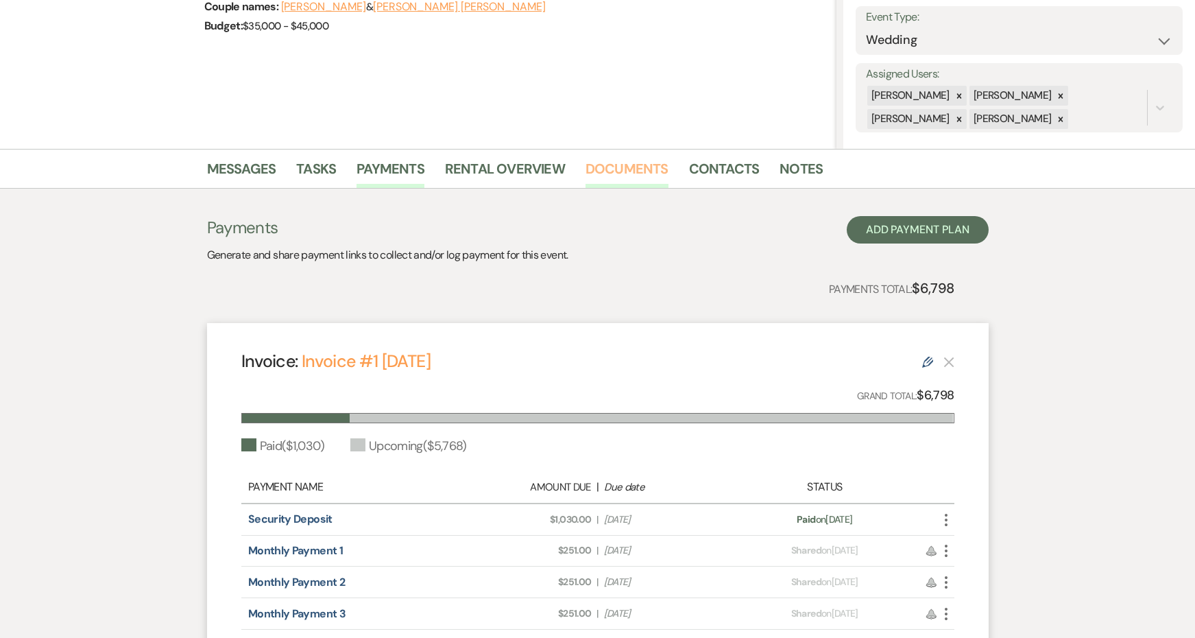
scroll to position [241, 0]
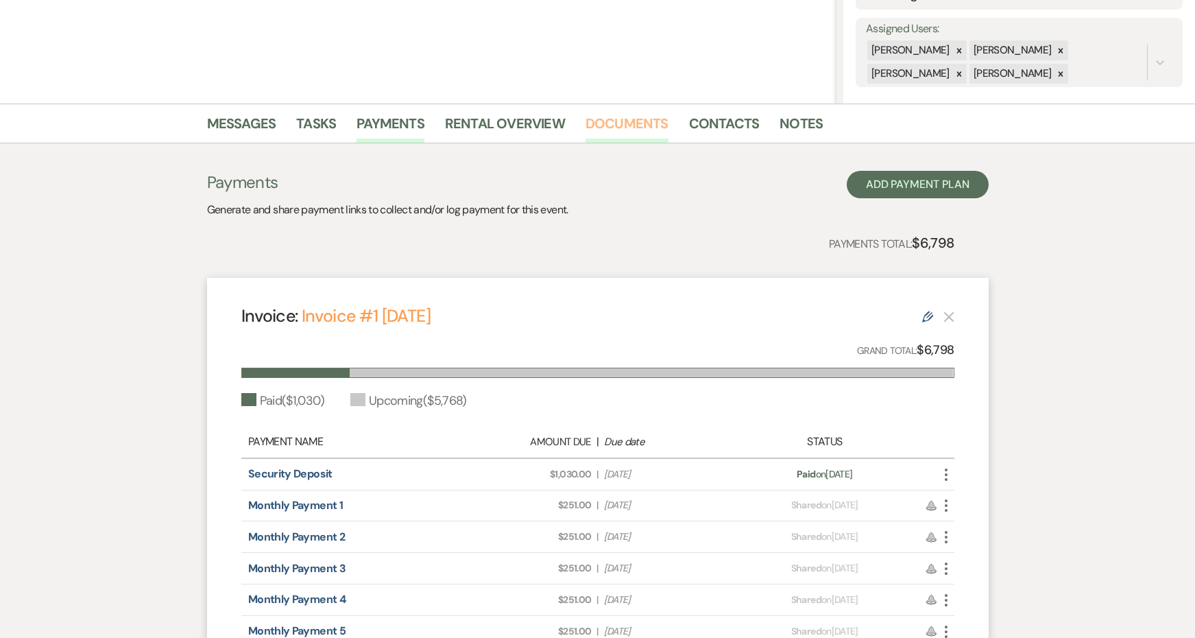
click at [607, 120] on link "Documents" at bounding box center [626, 127] width 83 height 30
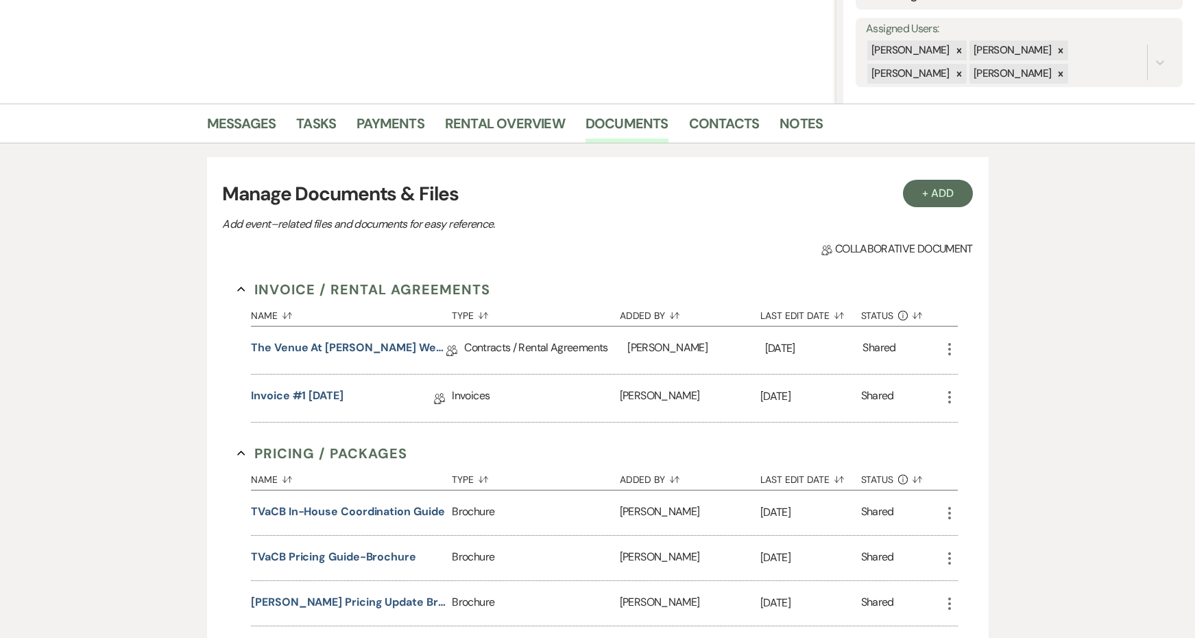
click at [379, 365] on div "The Venue at [PERSON_NAME] Wedding Contract ([DATE] [PERSON_NAME]) Collab Doc" at bounding box center [357, 349] width 213 height 47
click at [378, 342] on link "The Venue at [PERSON_NAME] Wedding Contract ([DATE] [PERSON_NAME])" at bounding box center [348, 349] width 195 height 21
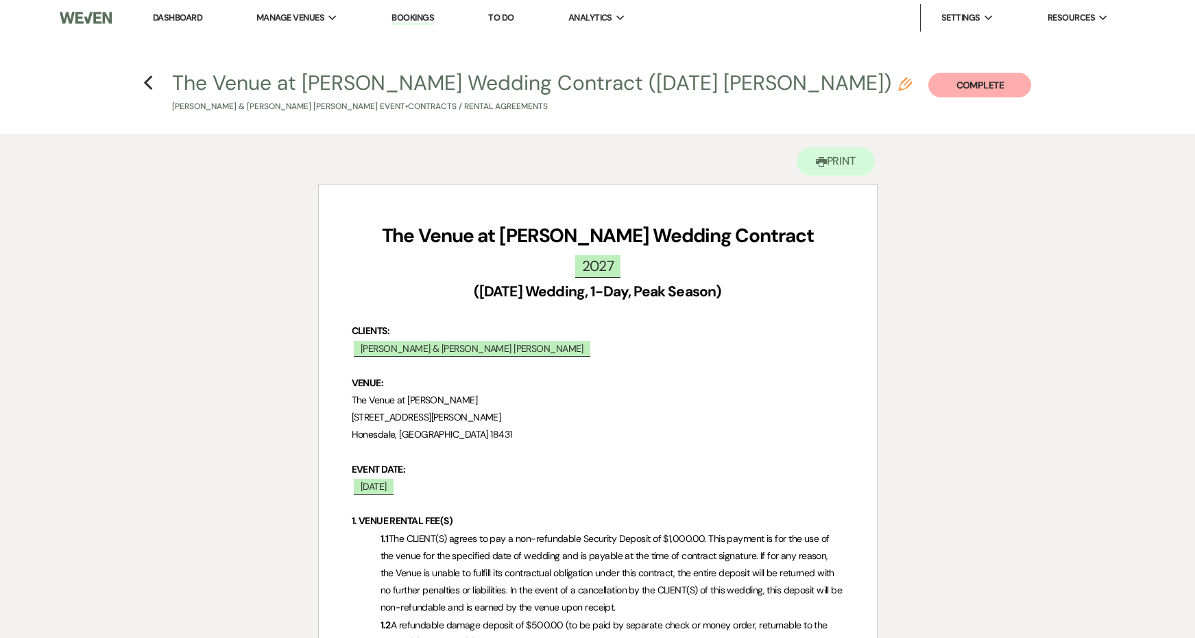
scroll to position [5486, 0]
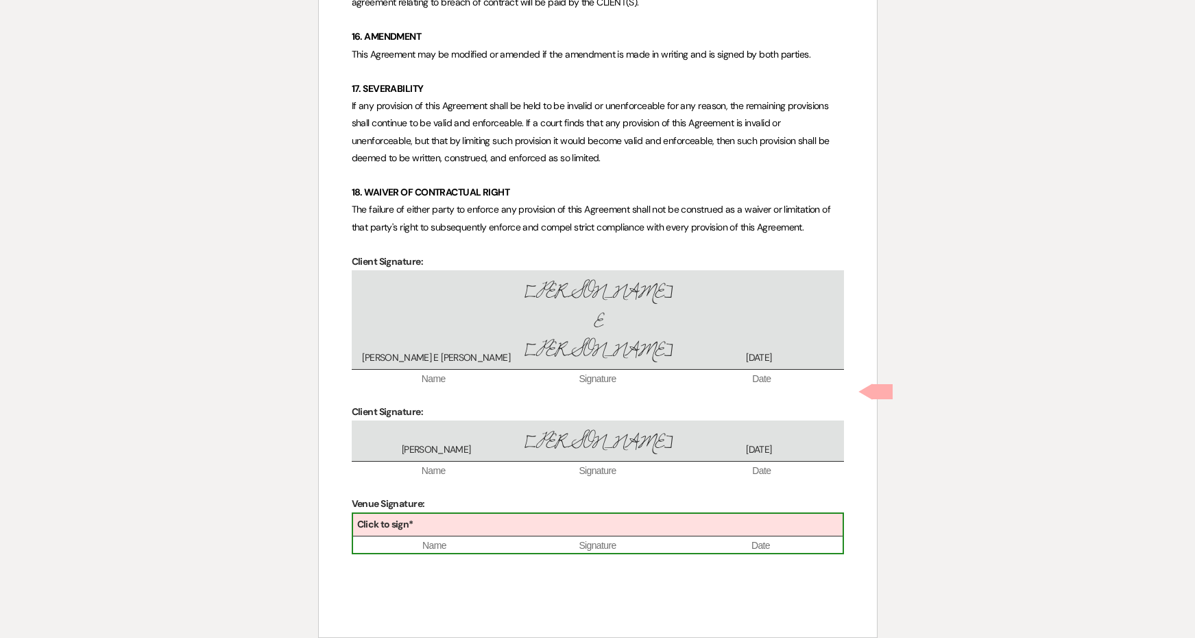
click at [411, 518] on b "Click to sign*" at bounding box center [385, 524] width 56 height 12
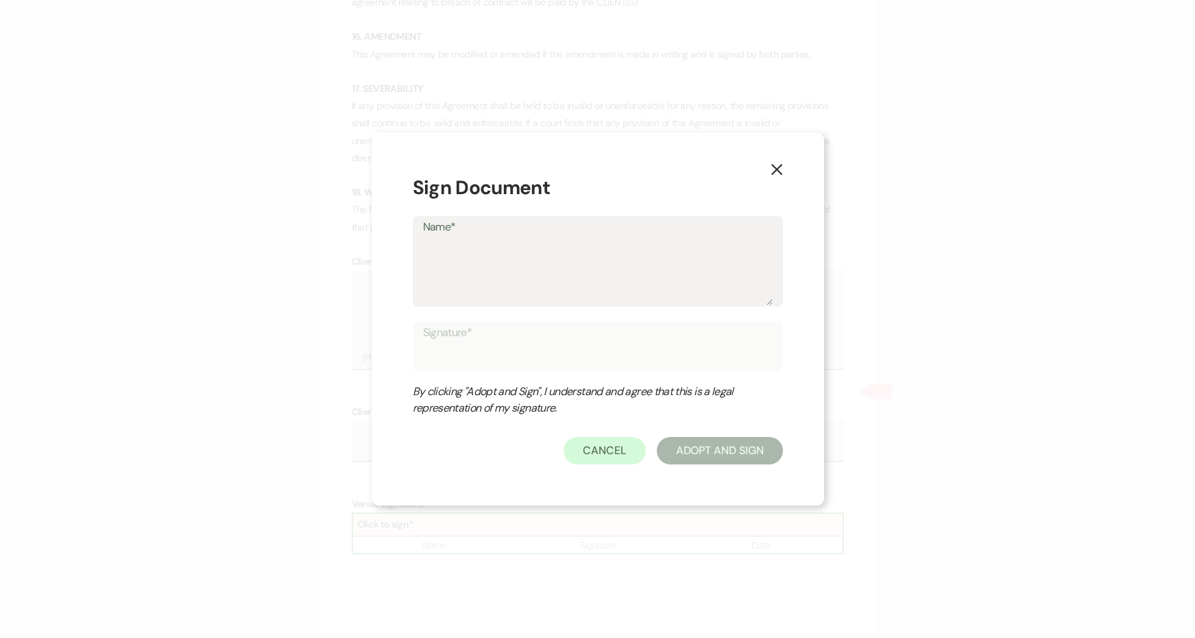
type textarea "J"
type input "J"
type textarea "Je"
type input "Je"
type textarea "Jes"
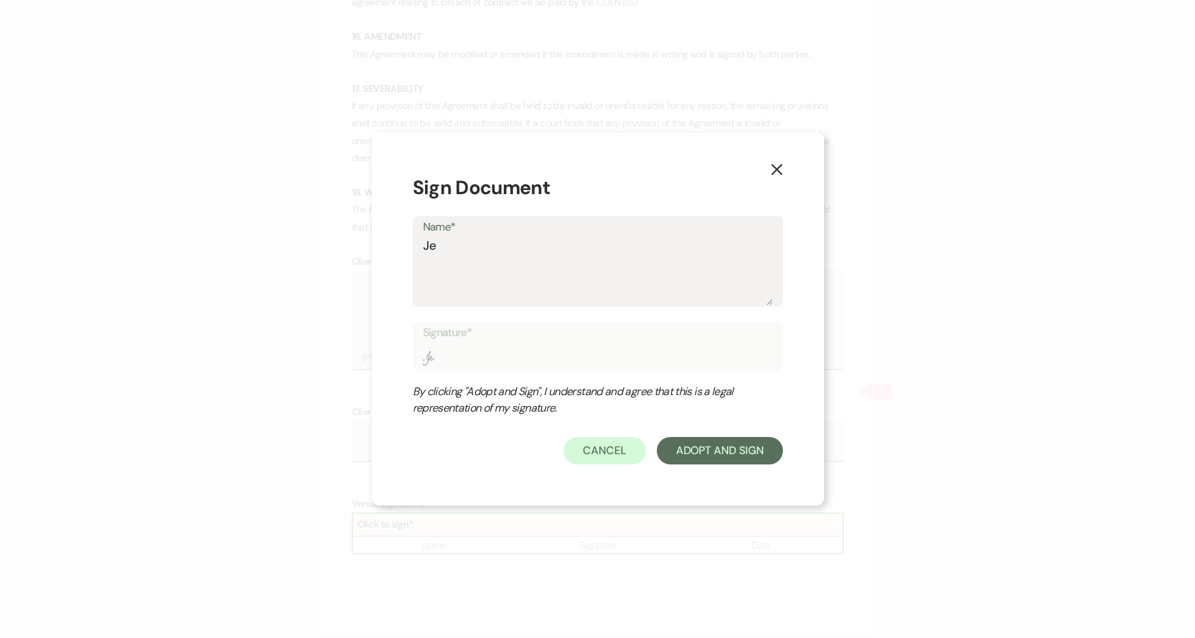
type input "Jes"
type textarea "[PERSON_NAME]"
type input "[PERSON_NAME]"
type textarea "[PERSON_NAME]"
type input "[PERSON_NAME]"
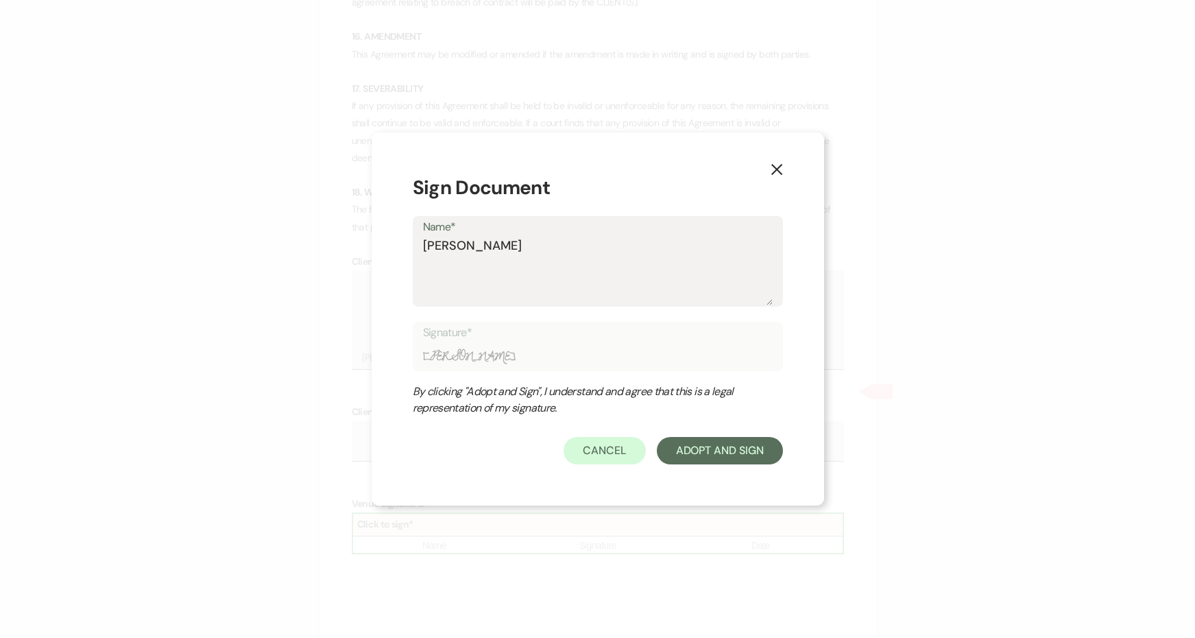
type textarea "[PERSON_NAME]"
type input "[PERSON_NAME]"
type textarea "[PERSON_NAME]"
type input "[PERSON_NAME]"
type textarea "[PERSON_NAME]"
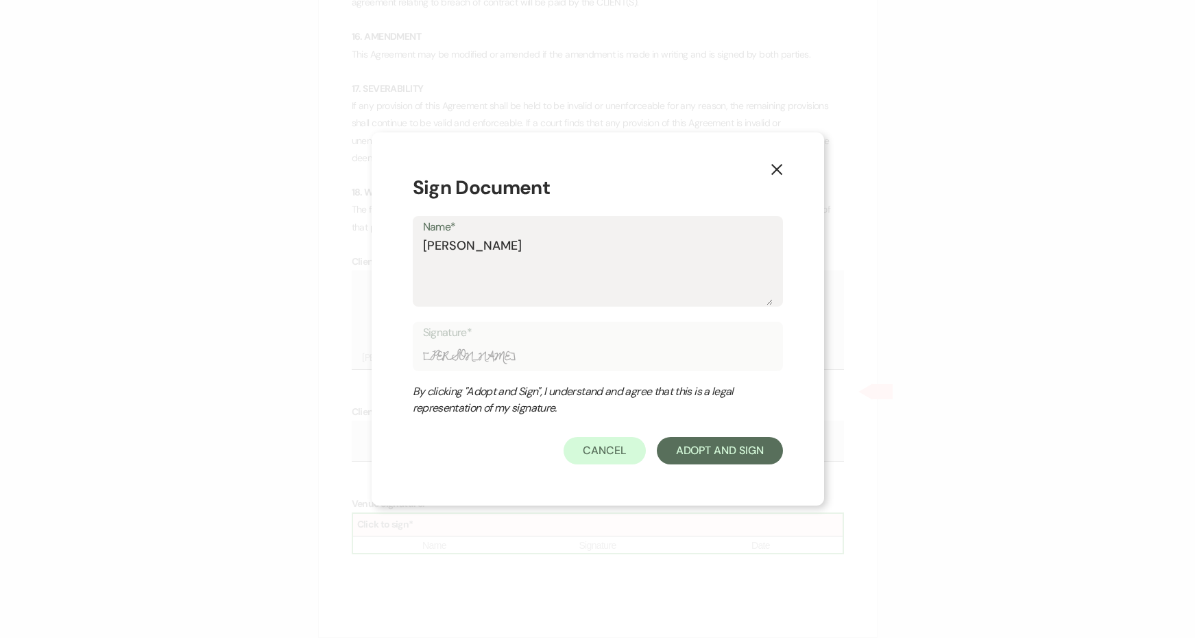
type input "[PERSON_NAME]"
type textarea "[PERSON_NAME]"
type input "[PERSON_NAME]"
type textarea "[PERSON_NAME]"
type input "[PERSON_NAME]"
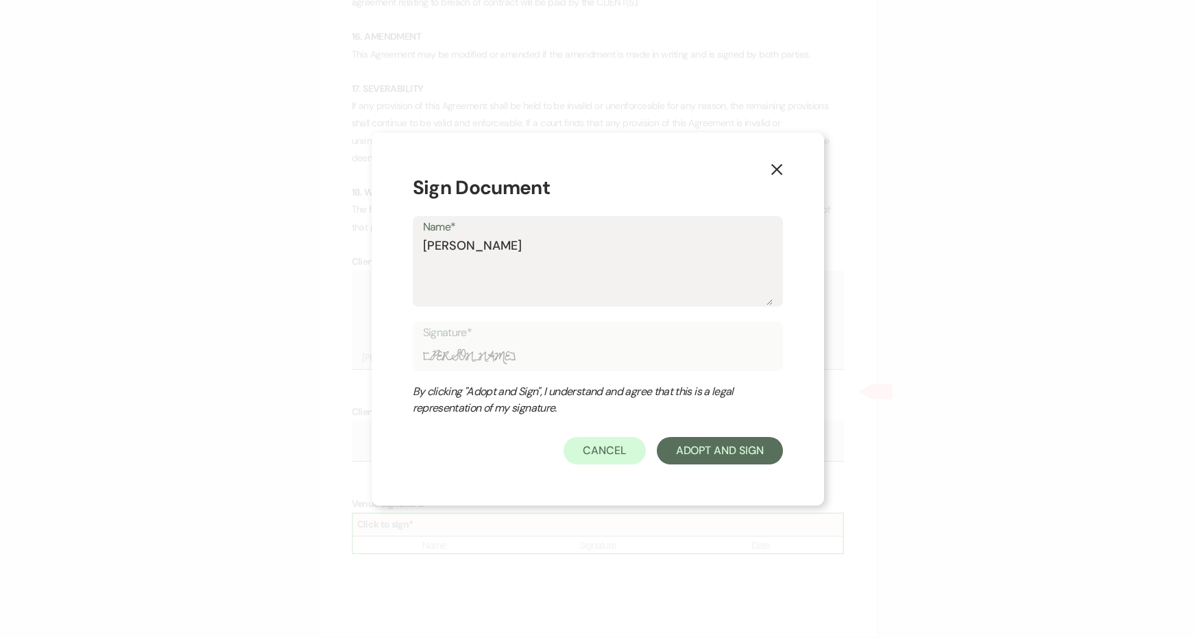
type textarea "[PERSON_NAME]"
type input "[PERSON_NAME]"
type textarea "[PERSON_NAME]"
type input "[PERSON_NAME]"
type textarea "[PERSON_NAME]"
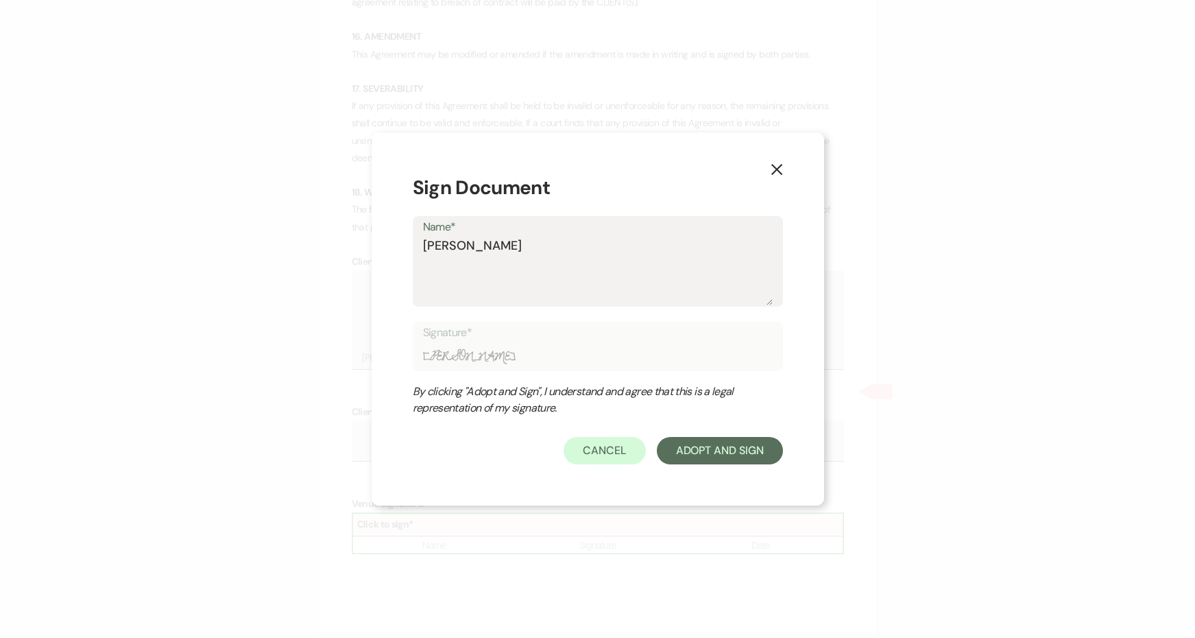
type input "[PERSON_NAME]"
type textarea "[PERSON_NAME]"
type input "[PERSON_NAME]"
type textarea "[PERSON_NAME]"
click at [694, 456] on button "Adopt And Sign" at bounding box center [720, 450] width 126 height 27
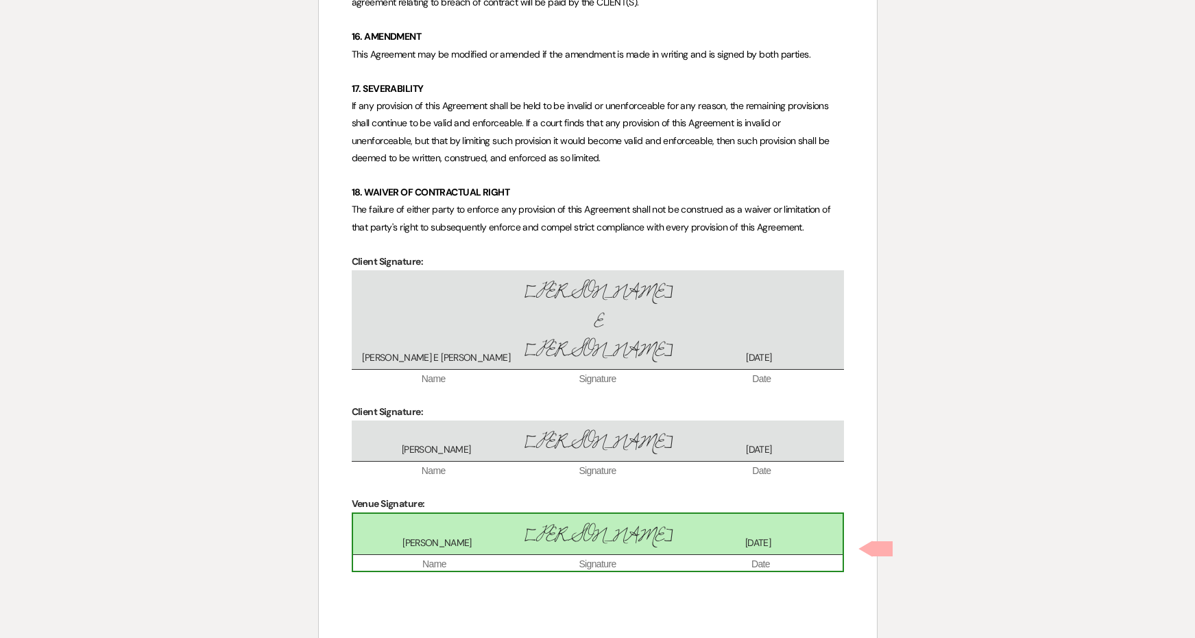
scroll to position [5546, 0]
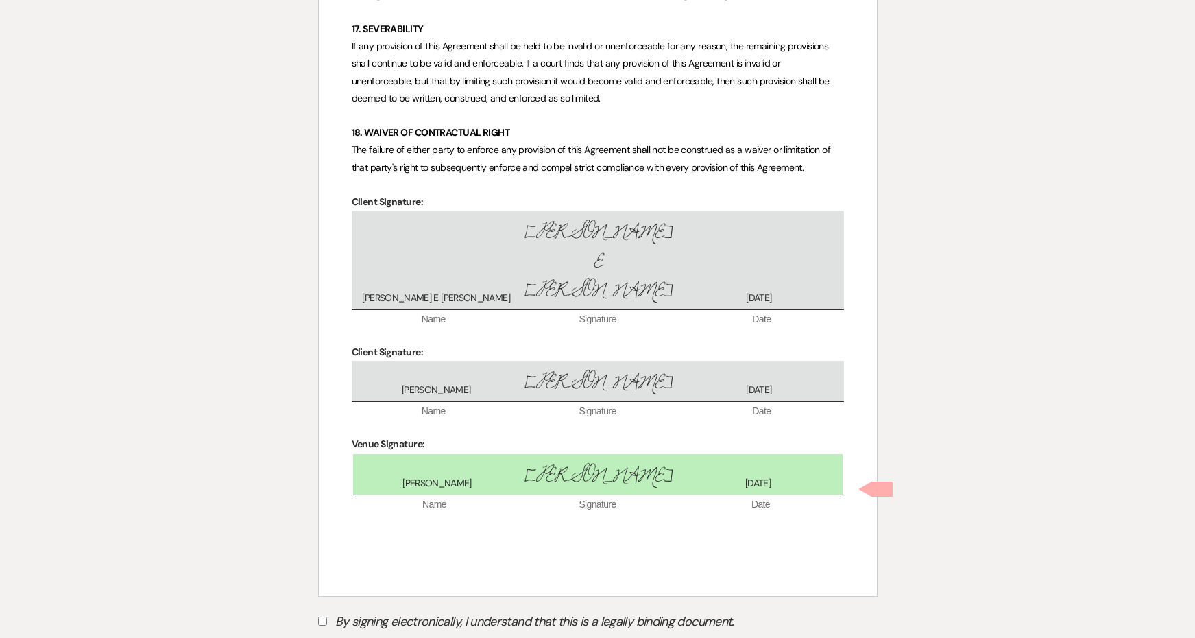
click at [402, 610] on label "By signing electronically, I understand that this is a legally binding document." at bounding box center [597, 623] width 559 height 26
click at [327, 616] on input "By signing electronically, I understand that this is a legally binding document." at bounding box center [322, 620] width 9 height 9
checkbox input "true"
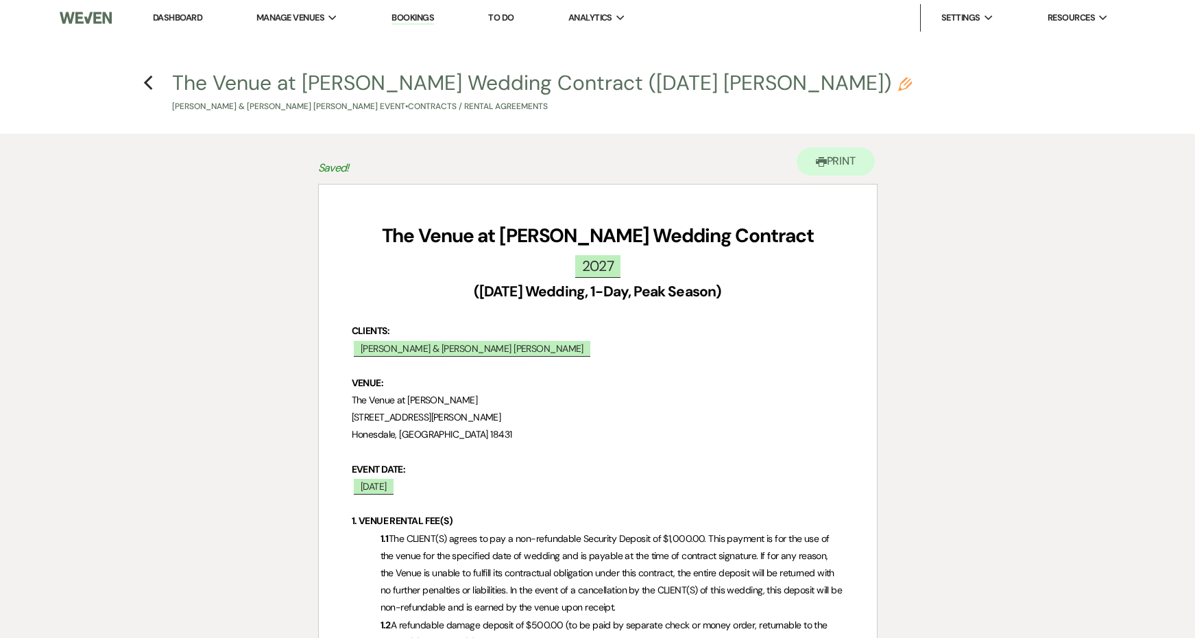
scroll to position [0, 0]
click at [152, 80] on icon "Previous" at bounding box center [148, 83] width 10 height 16
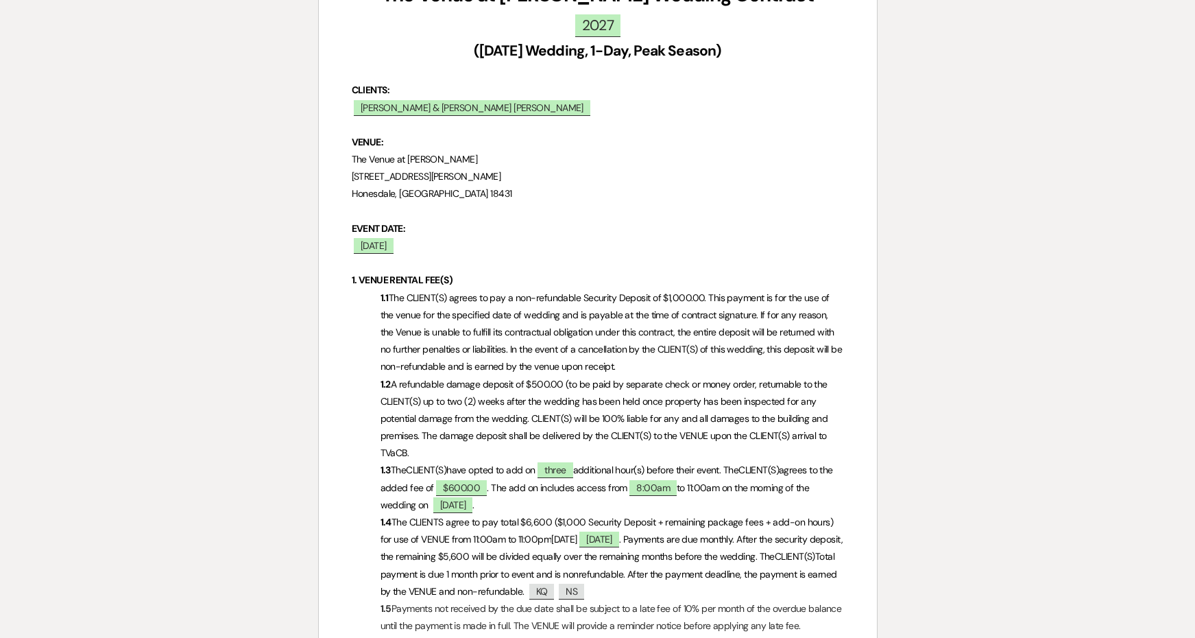
select select "6"
select select "5"
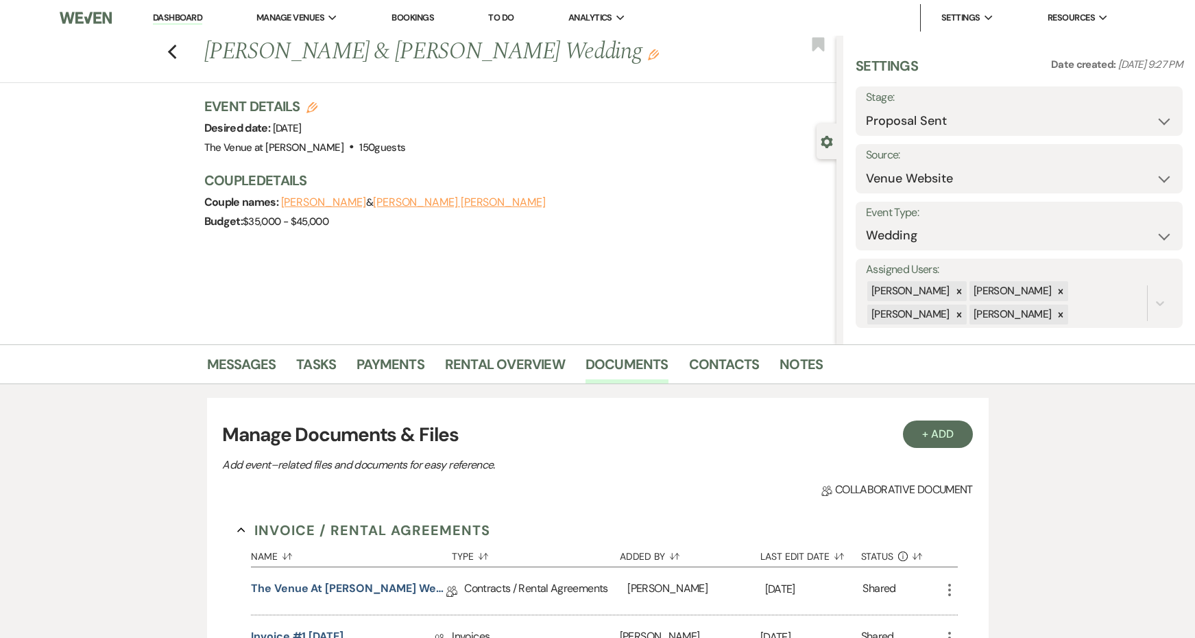
scroll to position [0, 0]
select select "7"
click at [1154, 110] on button "Save" at bounding box center [1148, 110] width 70 height 27
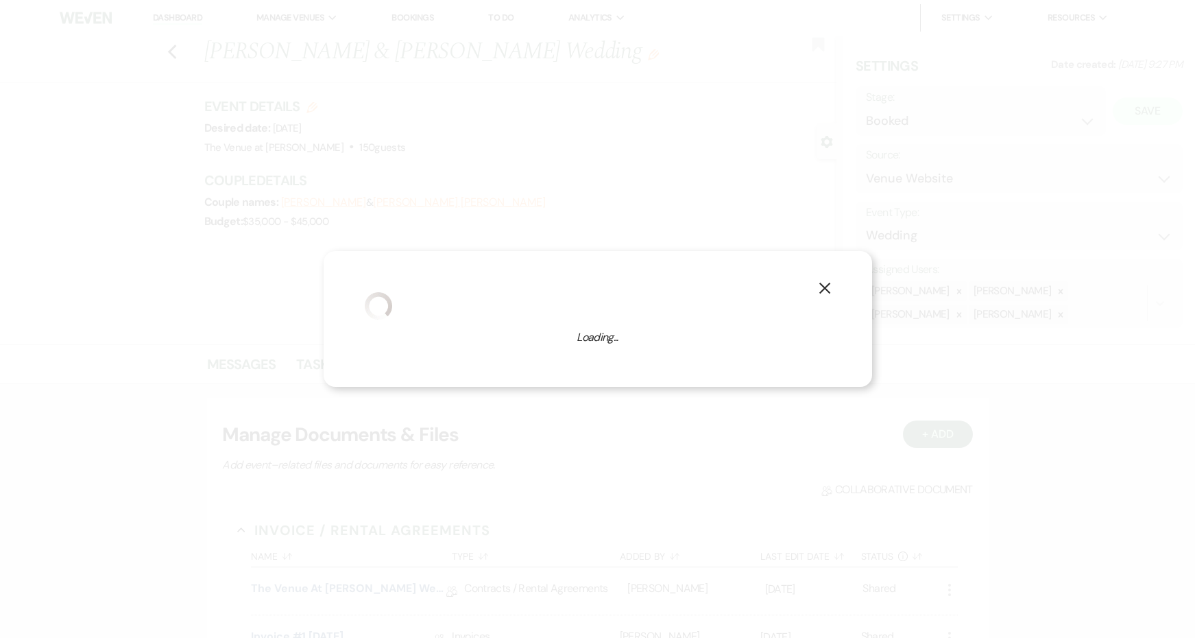
select select "1"
select select "762"
select select "false"
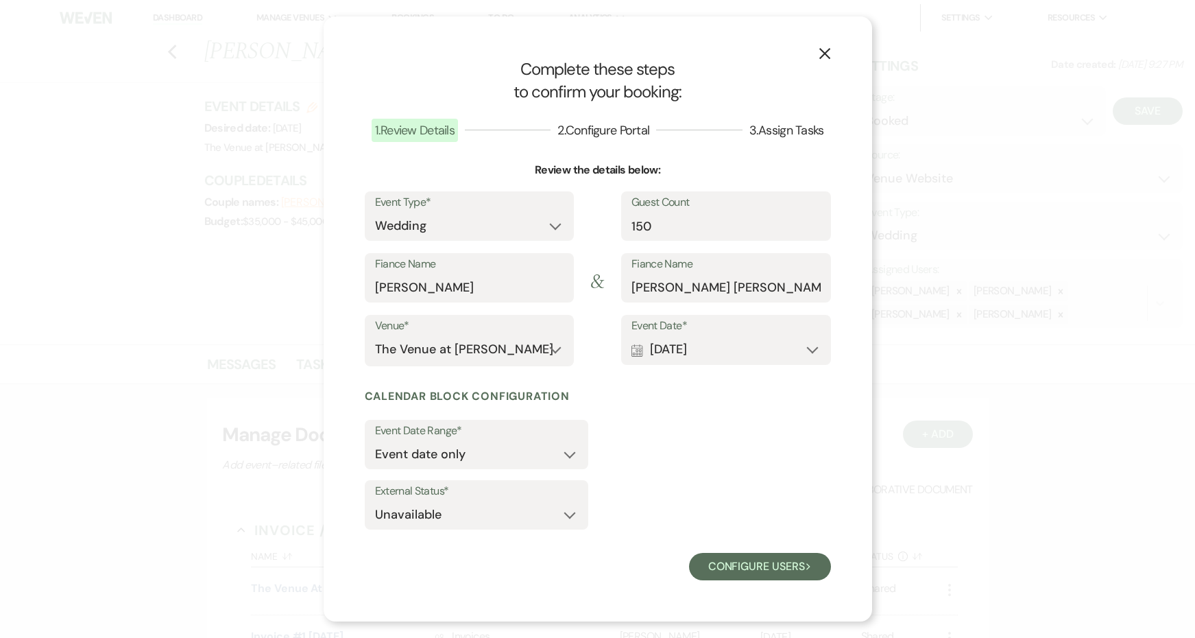
click at [734, 585] on div "X Complete these steps to confirm your booking: 1 . Review Details 2 . Configur…" at bounding box center [598, 318] width 548 height 605
click at [729, 571] on button "Configure users Next" at bounding box center [760, 566] width 142 height 27
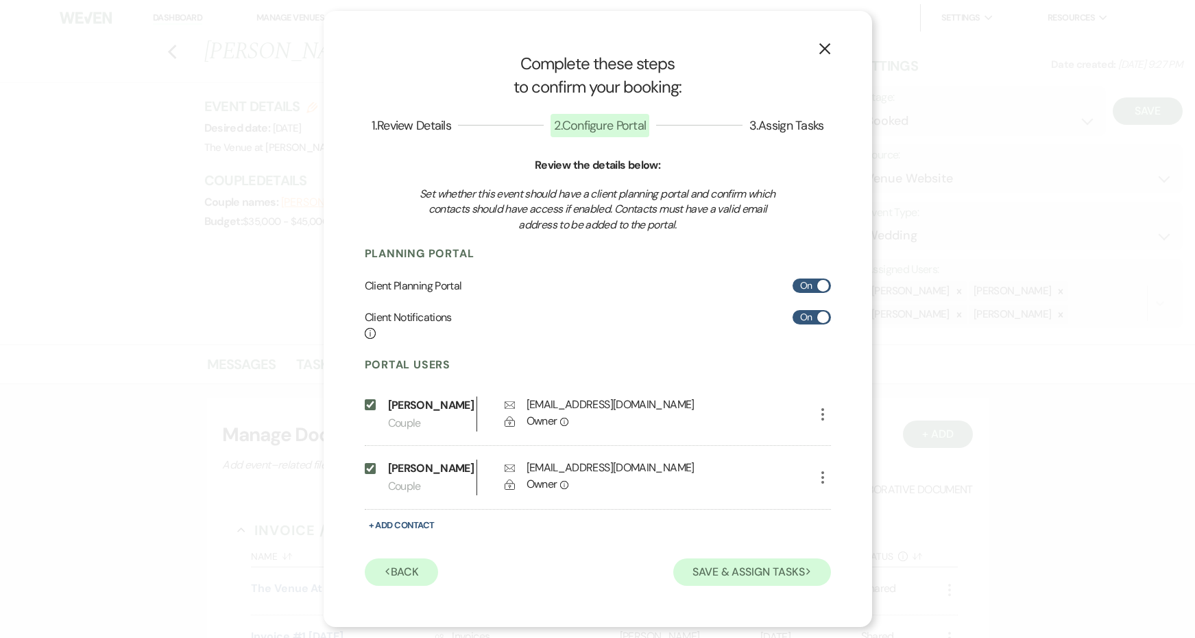
click at [729, 571] on button "Save & Assign Tasks Next" at bounding box center [751, 571] width 157 height 27
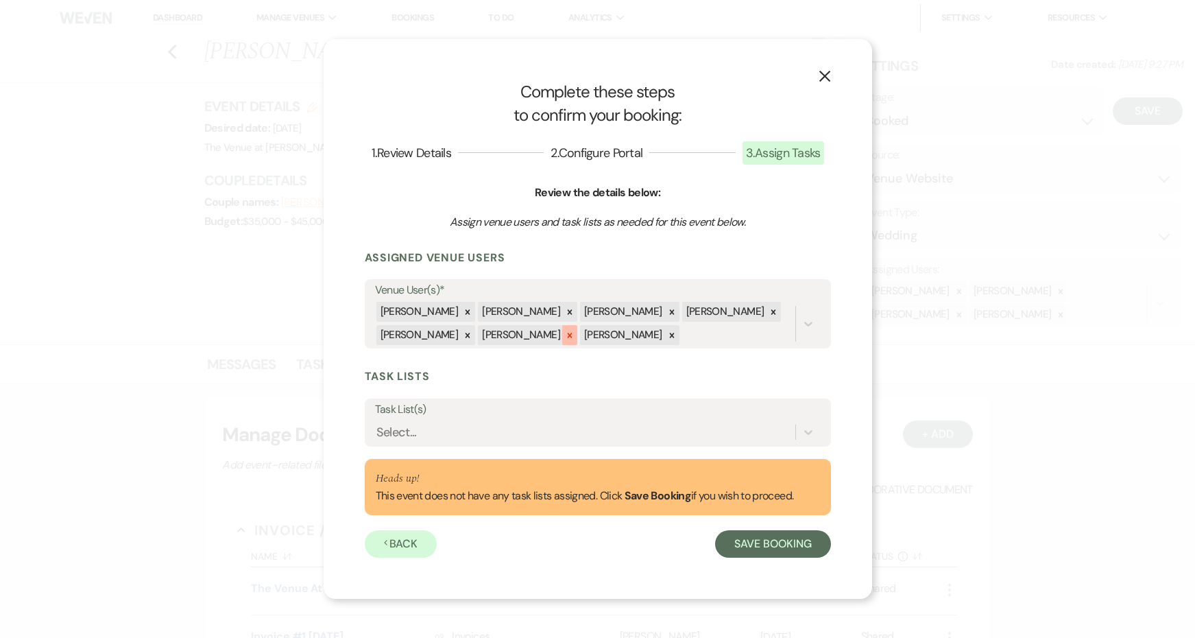
click at [568, 336] on icon at bounding box center [570, 335] width 5 height 5
click at [463, 330] on icon at bounding box center [468, 335] width 10 height 10
click at [749, 550] on button "Save Booking" at bounding box center [772, 543] width 115 height 27
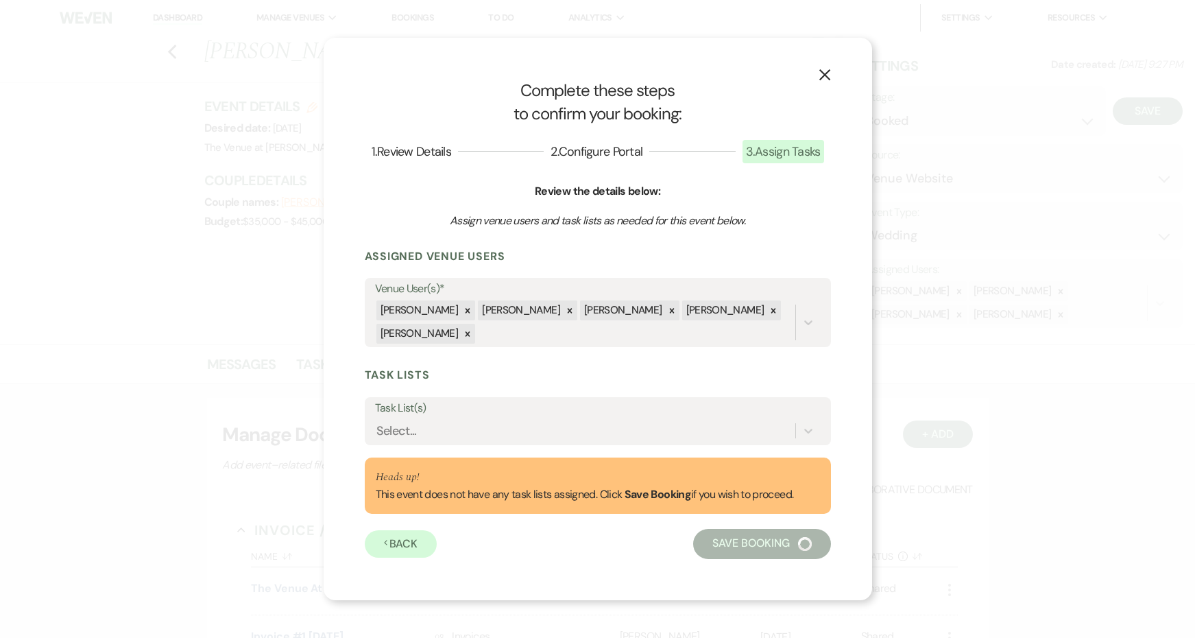
click at [749, 550] on div "Previous Back Save Booking" at bounding box center [598, 541] width 466 height 34
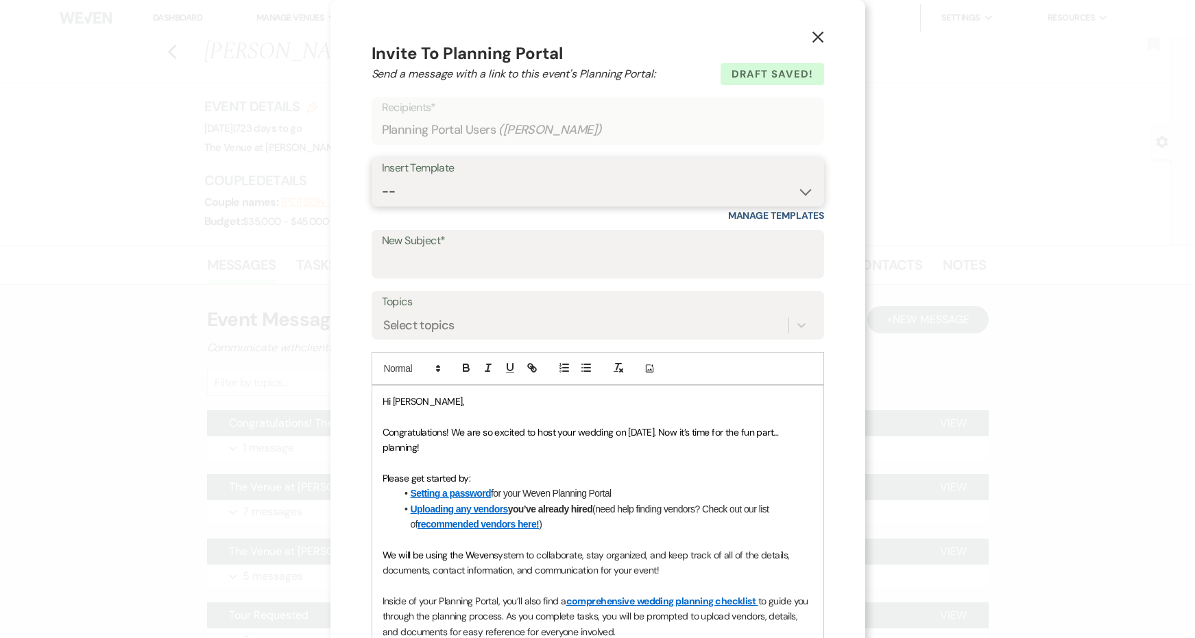
select select "3828"
type input "Weven Planning Portal Introduction"
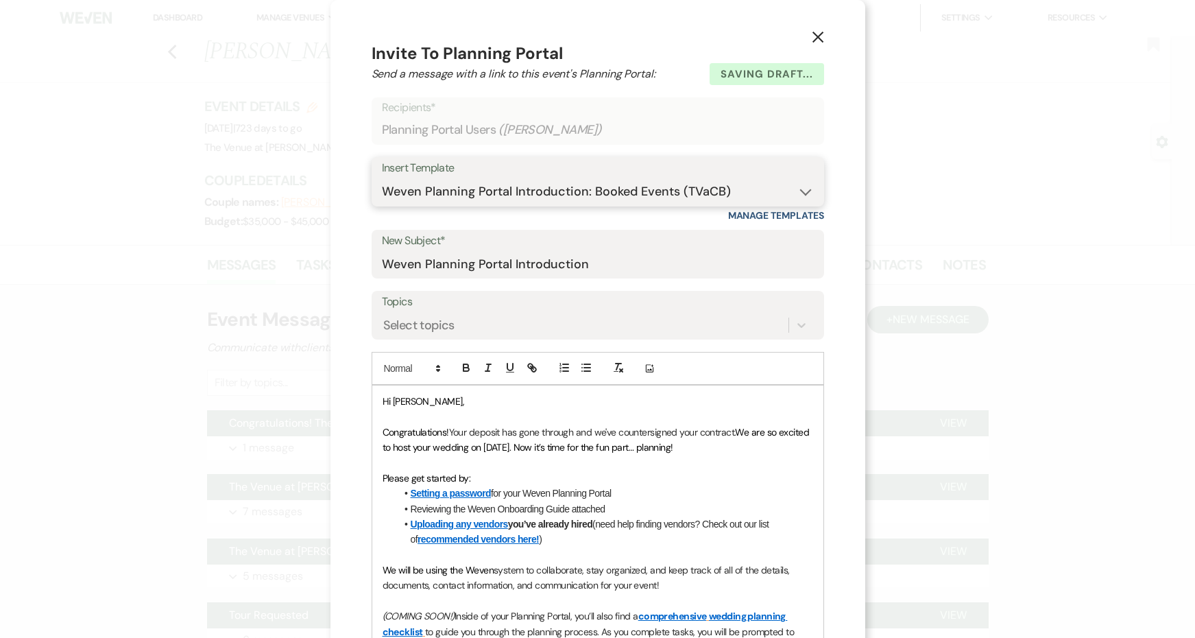
scroll to position [149, 0]
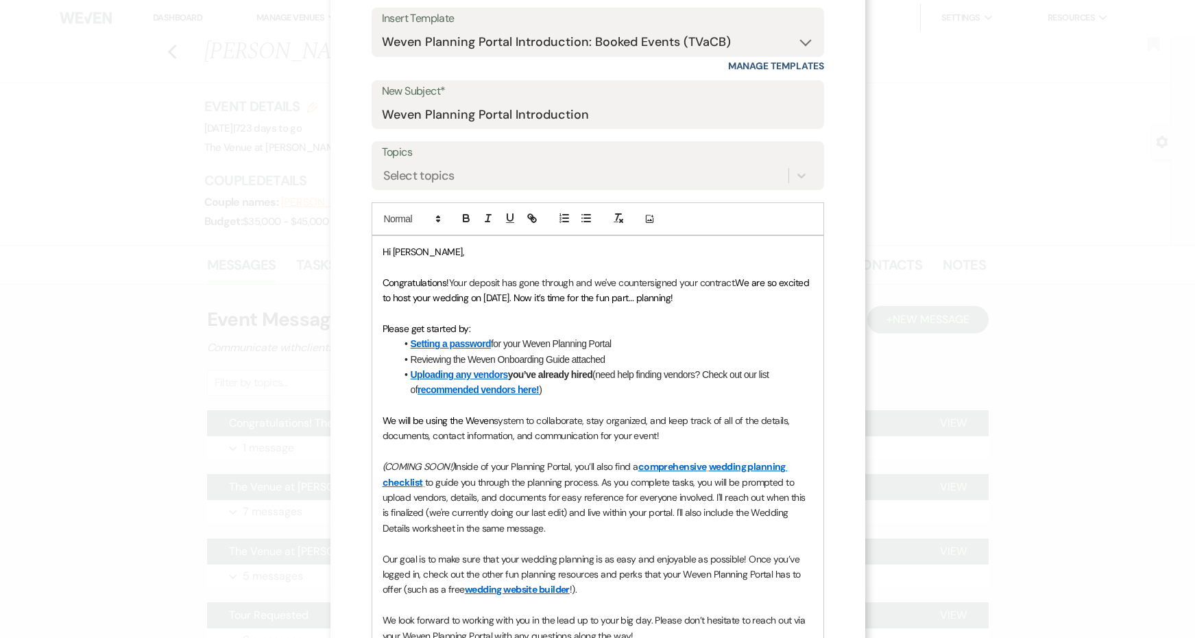
click at [699, 430] on p "We will be using the Weven system to collaborate, stay organized, and keep trac…" at bounding box center [598, 428] width 431 height 31
click at [658, 430] on span "system to collaborate, stay organized, and keep track of all of the details, do…" at bounding box center [587, 427] width 409 height 27
drag, startPoint x: 467, startPoint y: 418, endPoint x: 365, endPoint y: 416, distance: 102.2
click at [365, 416] on div "X Invite To Planning Portal Send a message with a link to this event's Planning…" at bounding box center [597, 364] width 535 height 1026
click at [804, 429] on p "Currently we are using the Weven system to collaborate, stay organized, and kee…" at bounding box center [598, 428] width 431 height 31
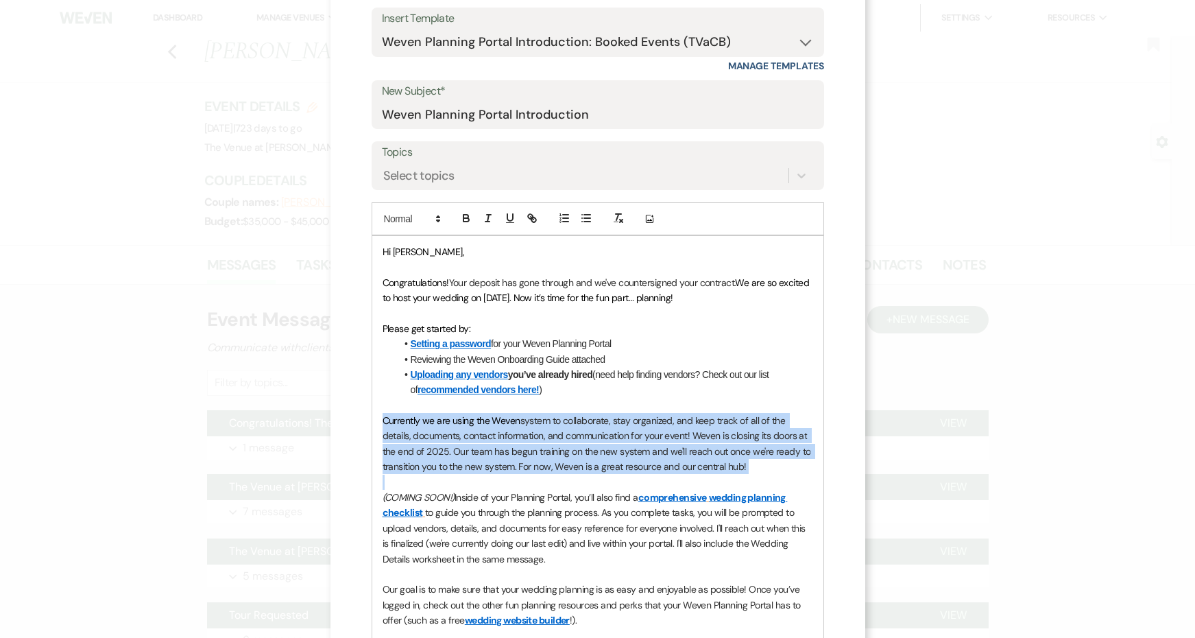
drag, startPoint x: 775, startPoint y: 467, endPoint x: 371, endPoint y: 413, distance: 408.0
click at [372, 413] on div "Hi [PERSON_NAME], Congratulations! Your deposit has gone through and we've coun…" at bounding box center [598, 482] width 452 height 494
copy p "Currently we are using the Weven system to collaborate, stay organized, and kee…"
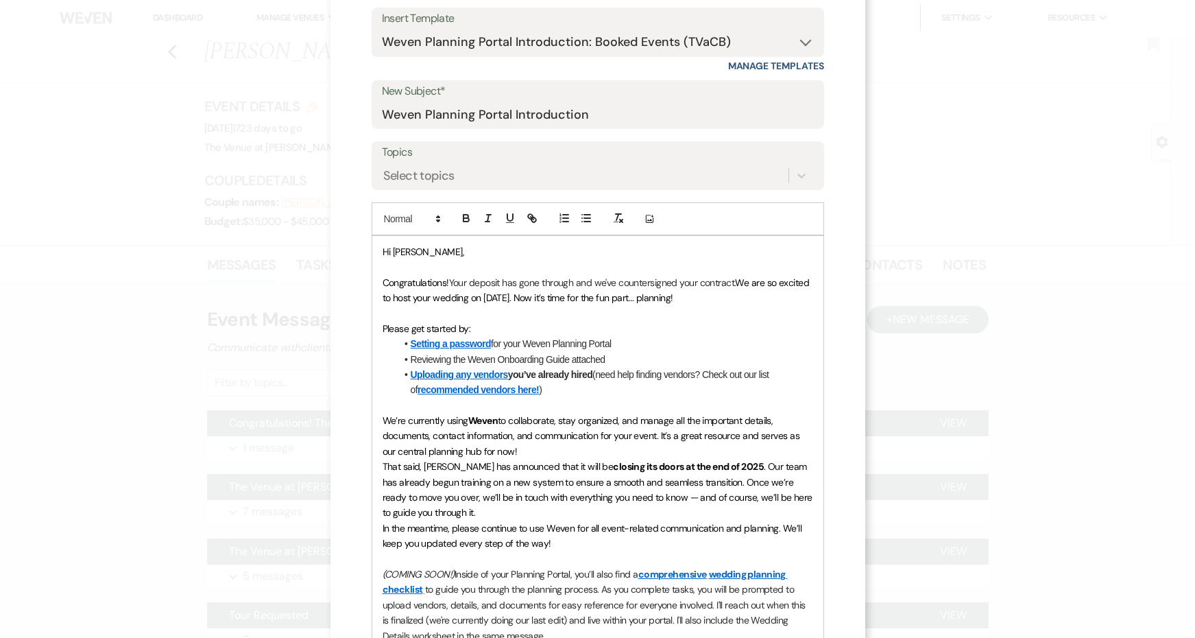
drag, startPoint x: 455, startPoint y: 567, endPoint x: 344, endPoint y: 551, distance: 112.3
click at [344, 551] on div "X Invite To Planning Portal Send a message with a link to this event's Planning…" at bounding box center [597, 417] width 535 height 1133
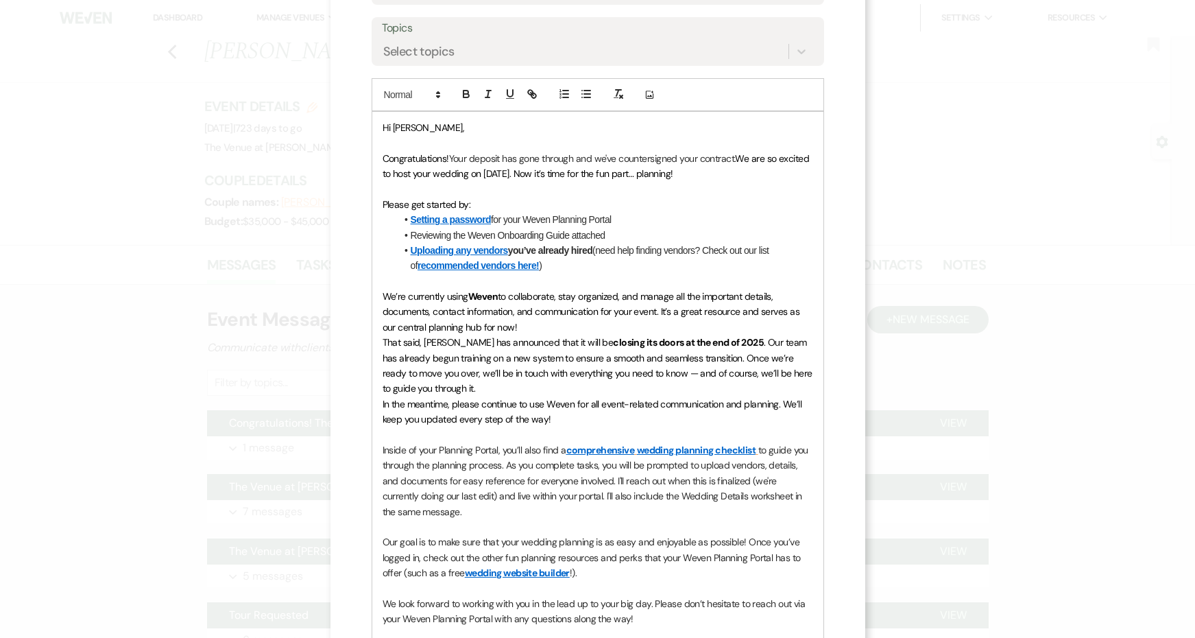
scroll to position [285, 0]
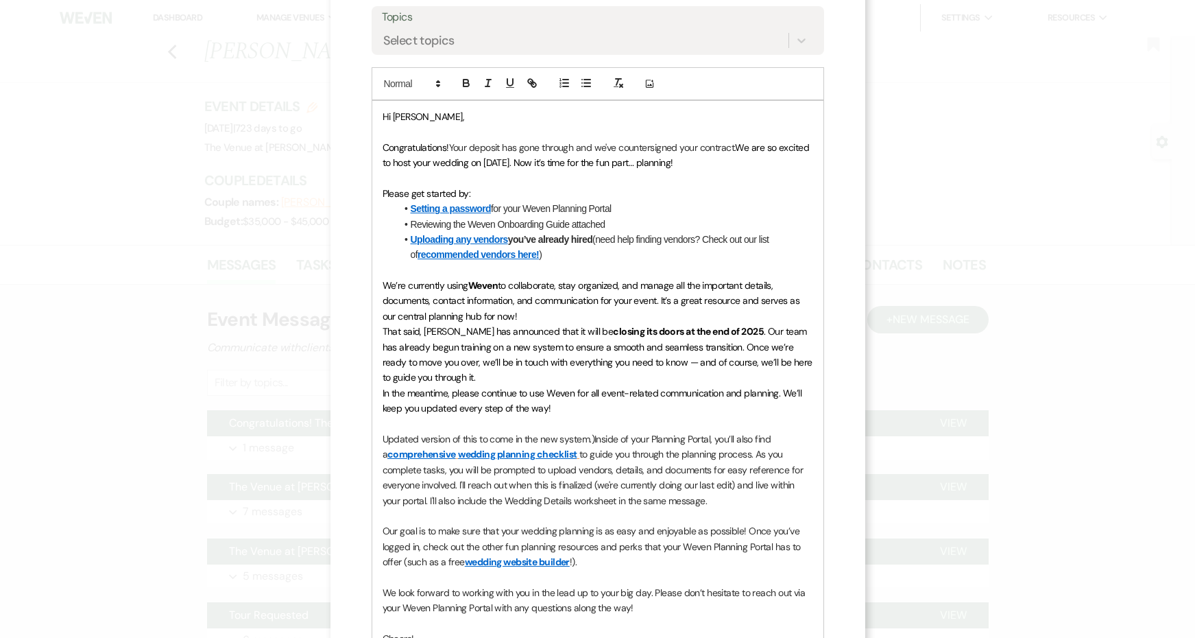
click at [383, 433] on span "Updated version of this to come in the new system.)Inside of your Planning Port…" at bounding box center [578, 446] width 391 height 27
drag, startPoint x: 597, startPoint y: 434, endPoint x: 363, endPoint y: 433, distance: 233.8
click at [363, 433] on div "X Invite To Planning Portal Send a message with a link to this event's Planning…" at bounding box center [597, 281] width 535 height 1133
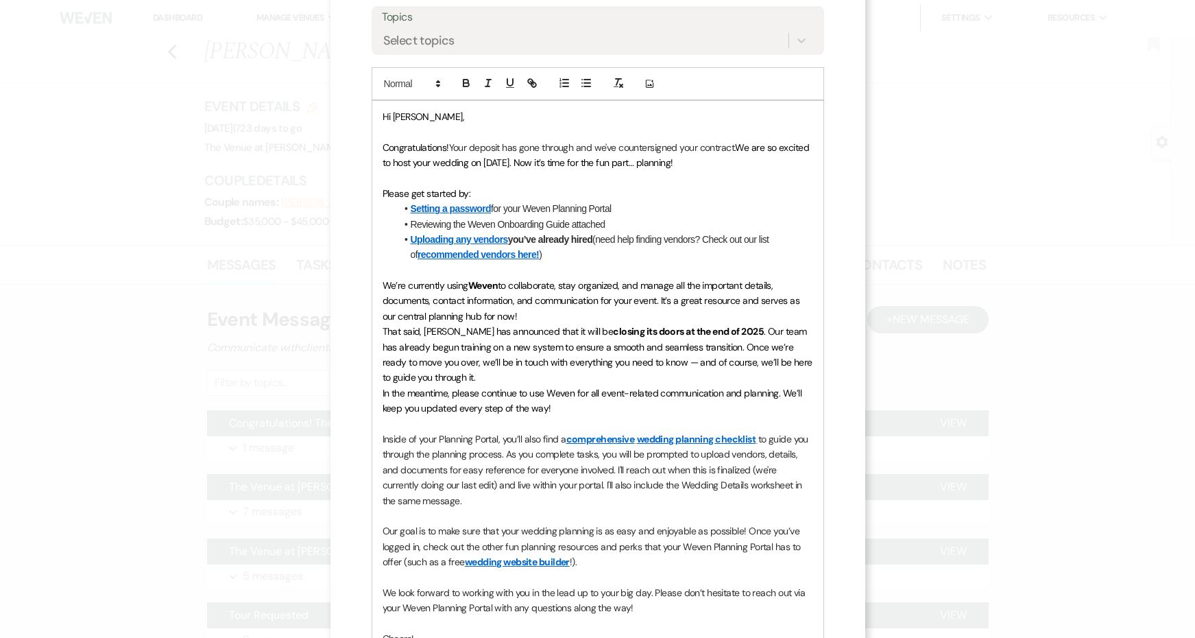
click at [666, 495] on p "Inside of your Planning Portal, you’ll also find a comprehensive wedding planni…" at bounding box center [598, 469] width 431 height 77
drag, startPoint x: 721, startPoint y: 492, endPoint x: 464, endPoint y: 494, distance: 256.4
click at [464, 494] on p "Inside of your Planning Portal, you’ll also find a comprehensive wedding planni…" at bounding box center [598, 469] width 431 height 77
click at [508, 402] on span "In the meantime, please continue to use Weven for all event-related communicati…" at bounding box center [594, 400] width 422 height 27
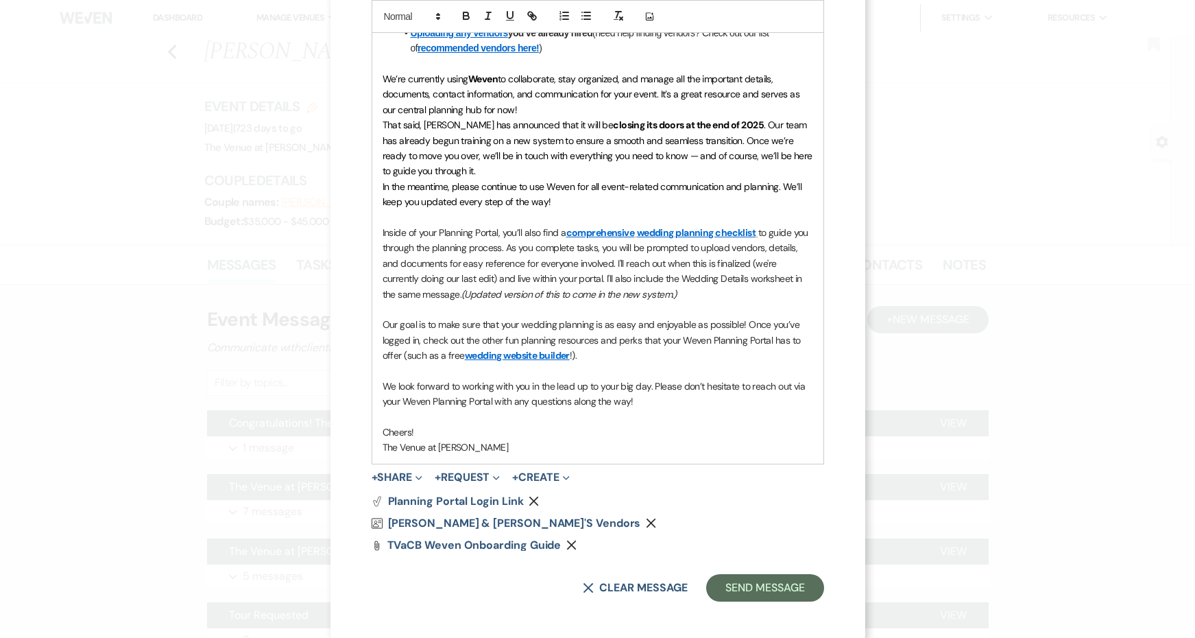
scroll to position [483, 0]
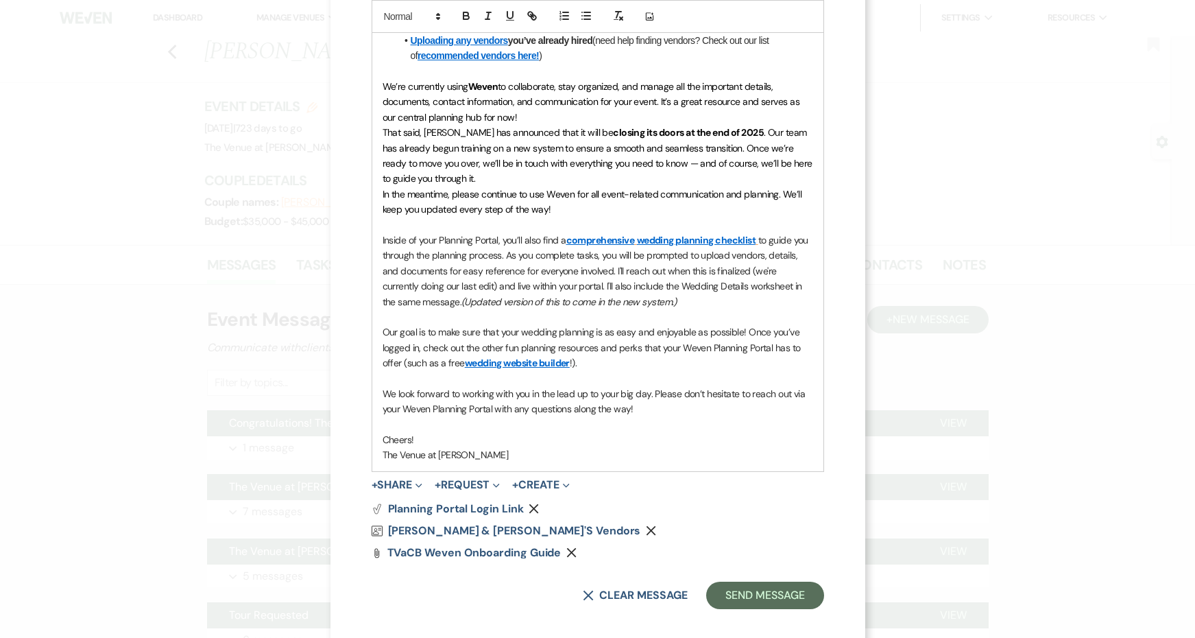
drag, startPoint x: 688, startPoint y: 293, endPoint x: 463, endPoint y: 291, distance: 225.6
click at [463, 291] on p "Inside of your Planning Portal, you’ll also find a comprehensive wedding planni…" at bounding box center [598, 270] width 431 height 77
copy p "to guide you through the planning process. As you complete tasks, you will be p…"
click at [612, 359] on p "Our goal is to make sure that your wedding planning is as easy and enjoyable as…" at bounding box center [598, 347] width 431 height 46
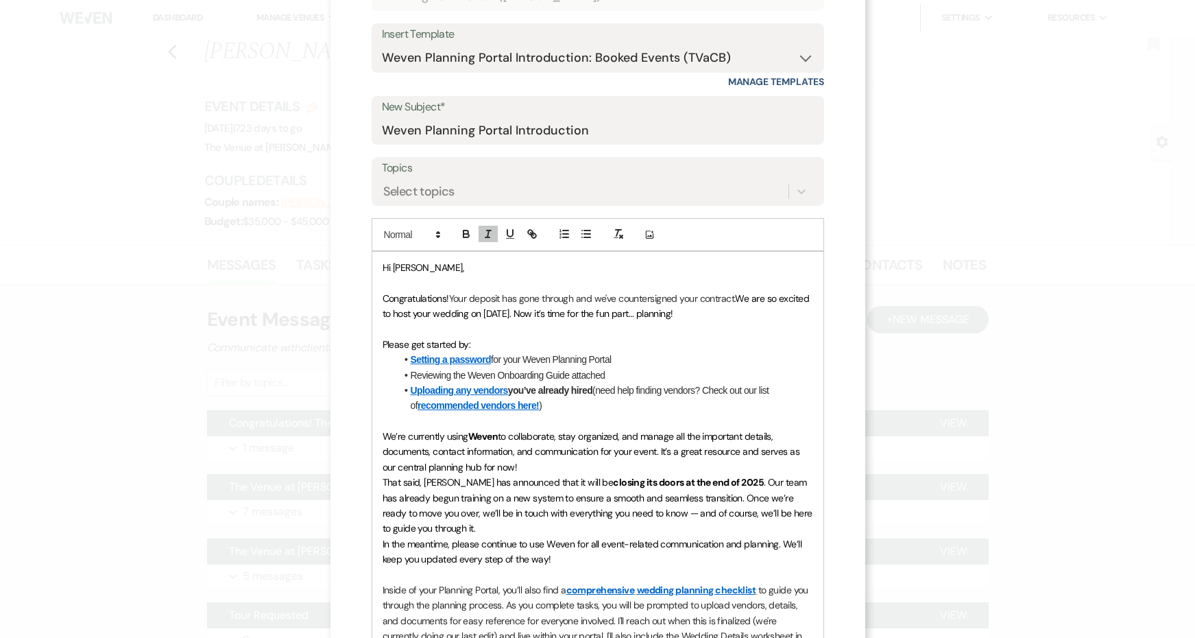
scroll to position [134, 0]
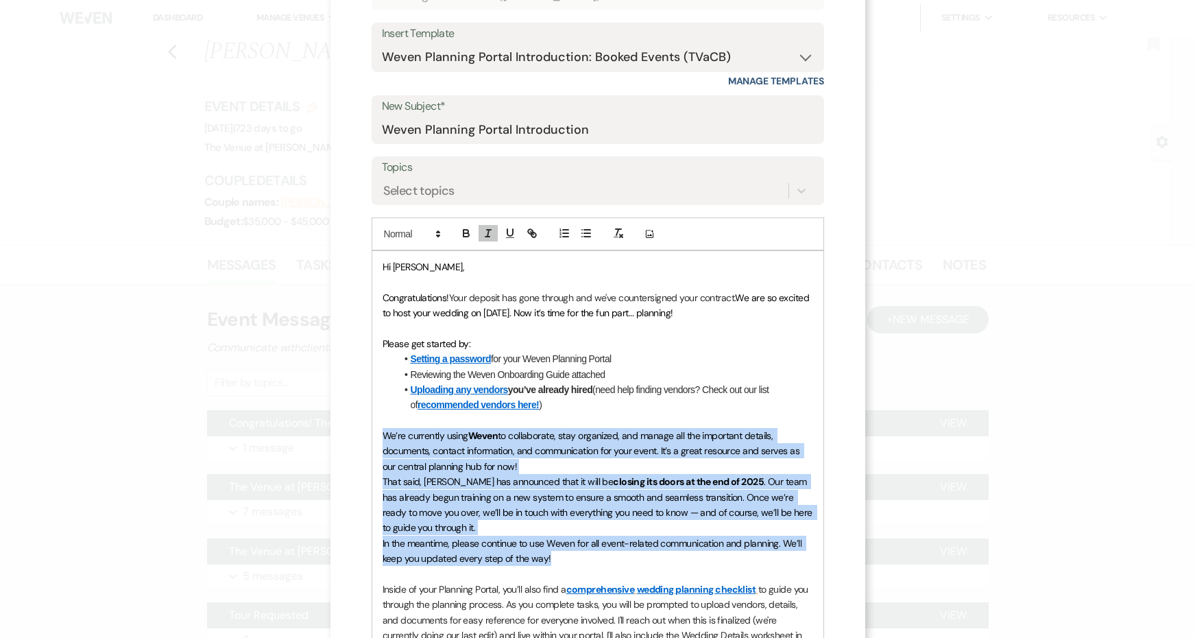
drag, startPoint x: 559, startPoint y: 549, endPoint x: 344, endPoint y: 427, distance: 246.9
click at [344, 427] on div "X Invite To Planning Portal Send a message with a link to this event's Planning…" at bounding box center [597, 432] width 535 height 1133
click at [622, 230] on icon "button" at bounding box center [618, 233] width 12 height 12
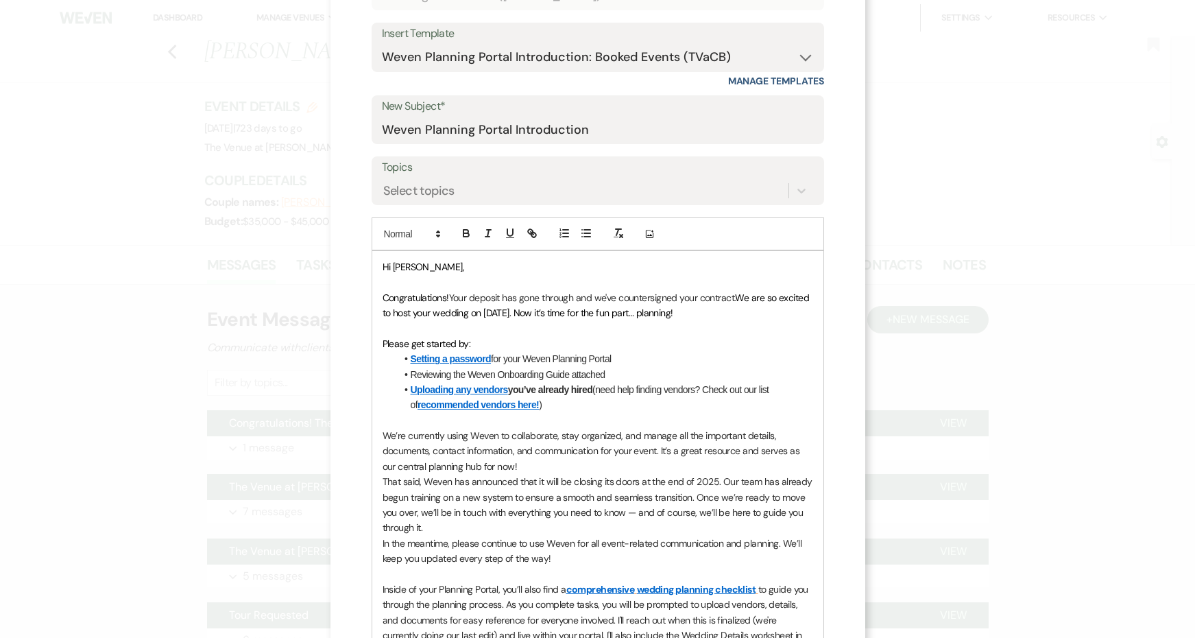
click at [604, 487] on p "That said, Weven has announced that it will be closing its doors at the end of …" at bounding box center [598, 505] width 431 height 62
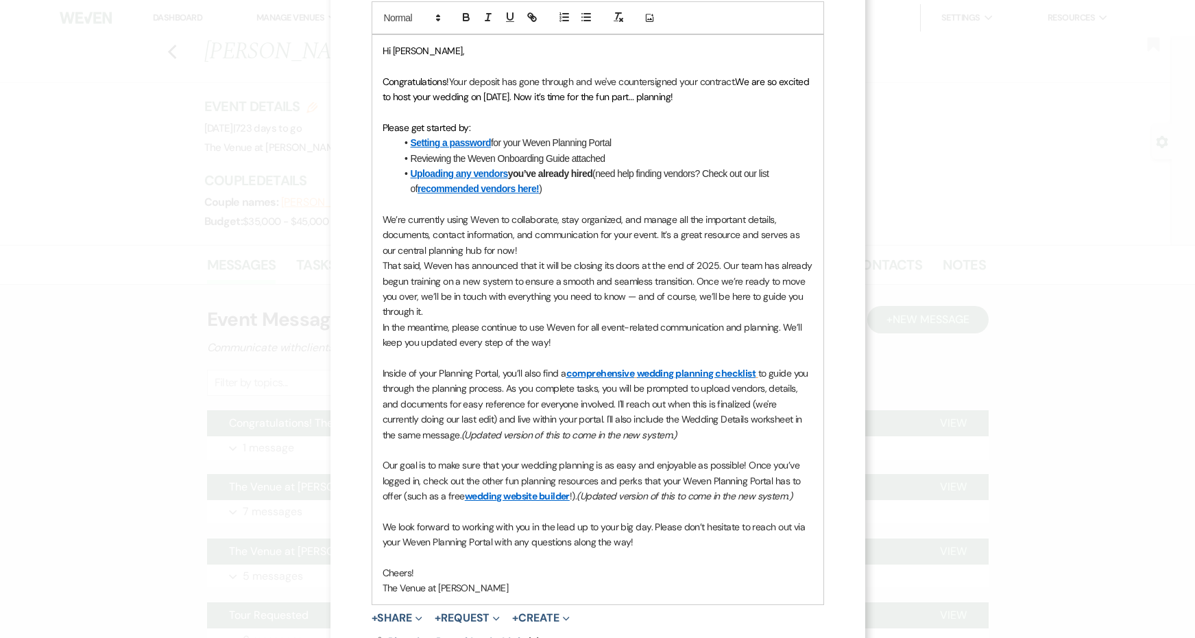
scroll to position [352, 0]
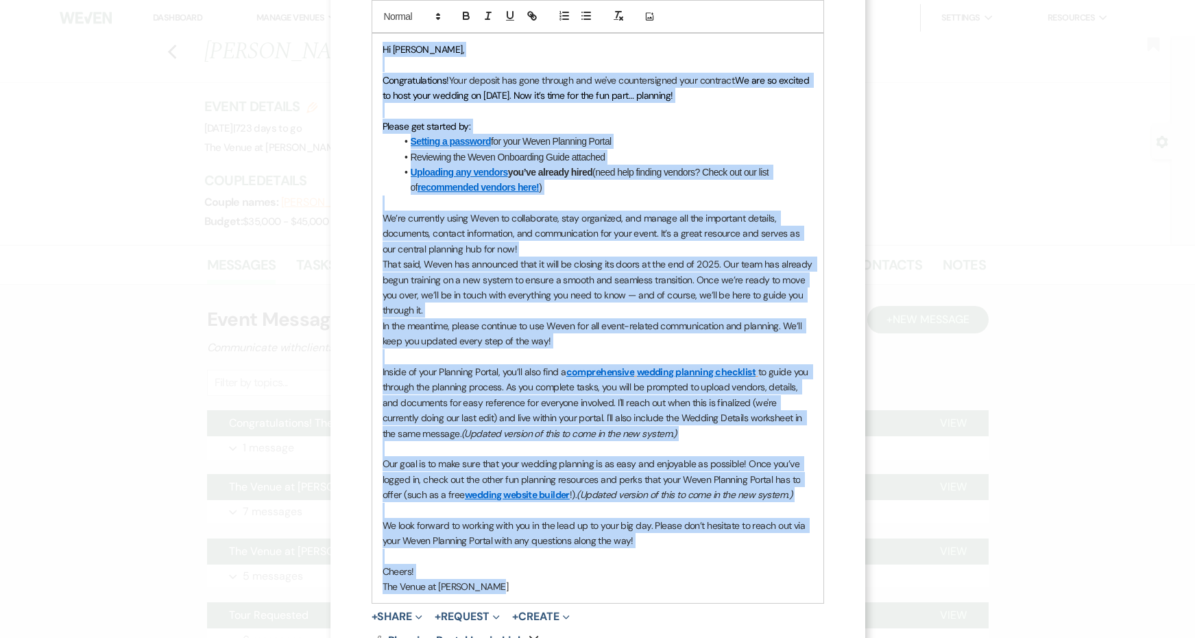
drag, startPoint x: 513, startPoint y: 578, endPoint x: 346, endPoint y: 7, distance: 594.9
click at [346, 7] on div "X Invite To Planning Portal Send a message with a link to this event's Planning…" at bounding box center [597, 214] width 535 height 1133
copy div "Lo Ipsum, Dolorsitametcon! Adip elitsed doe temp incidid utl et'do magnaaliquae…"
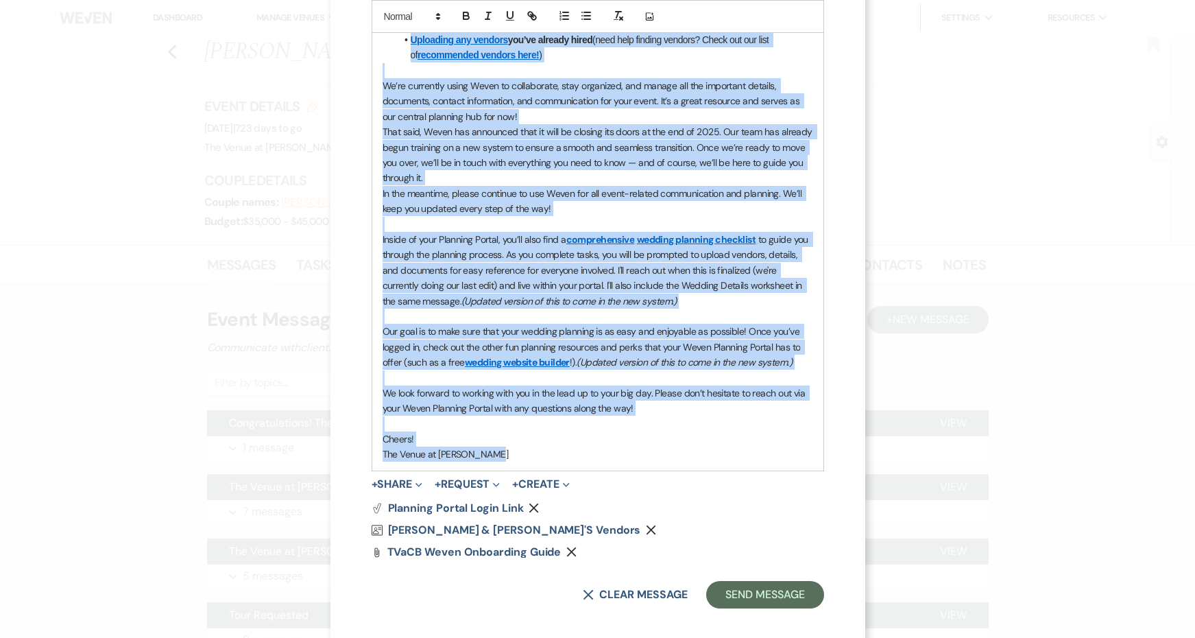
scroll to position [483, 0]
click at [756, 585] on button "Send Message" at bounding box center [764, 594] width 117 height 27
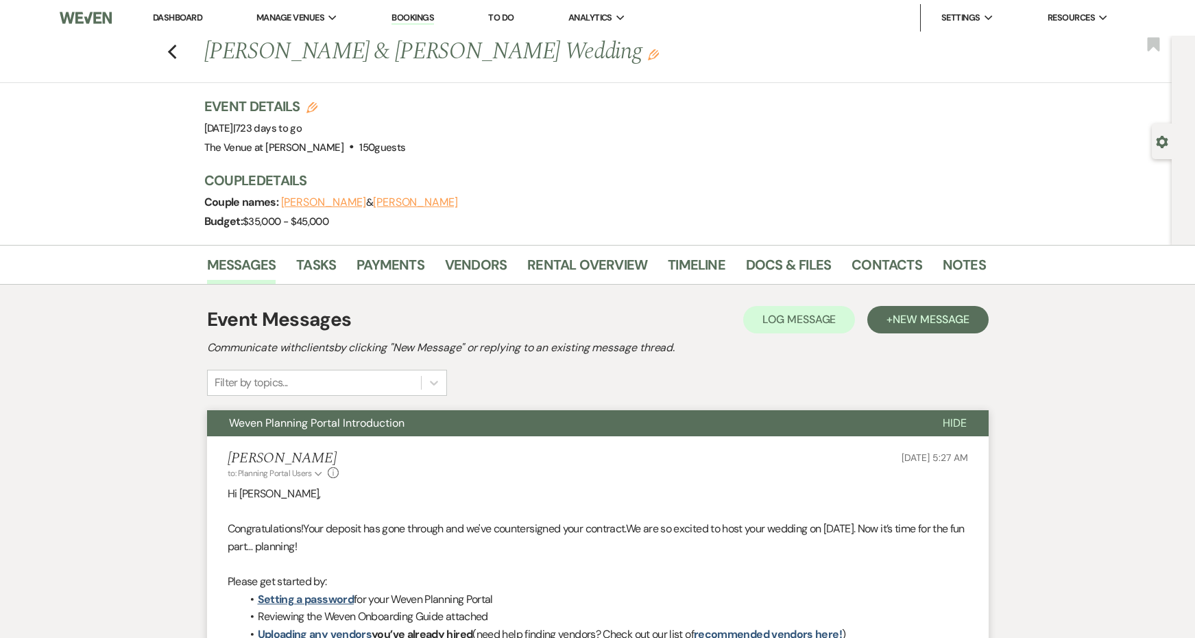
scroll to position [0, 0]
click at [1166, 141] on use "button" at bounding box center [1162, 142] width 12 height 12
select select "5"
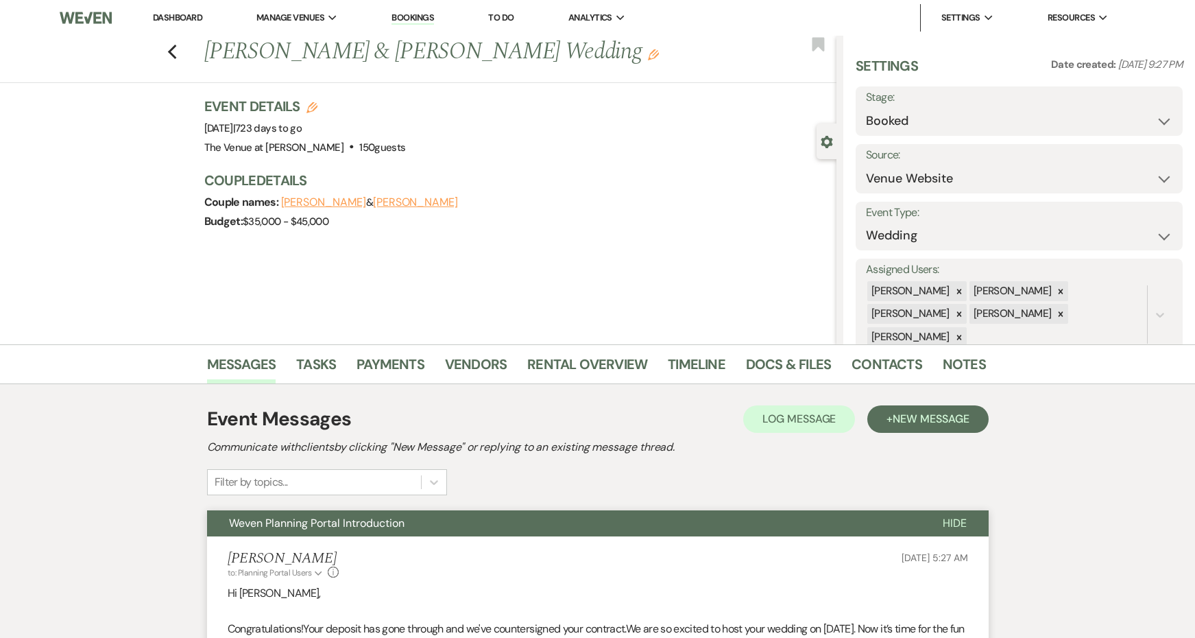
click at [763, 175] on h3 "Couple Details" at bounding box center [513, 180] width 619 height 19
click at [324, 19] on span "Manage Venues" at bounding box center [290, 18] width 68 height 14
click at [327, 45] on li "The Venue at [PERSON_NAME]" at bounding box center [326, 45] width 125 height 14
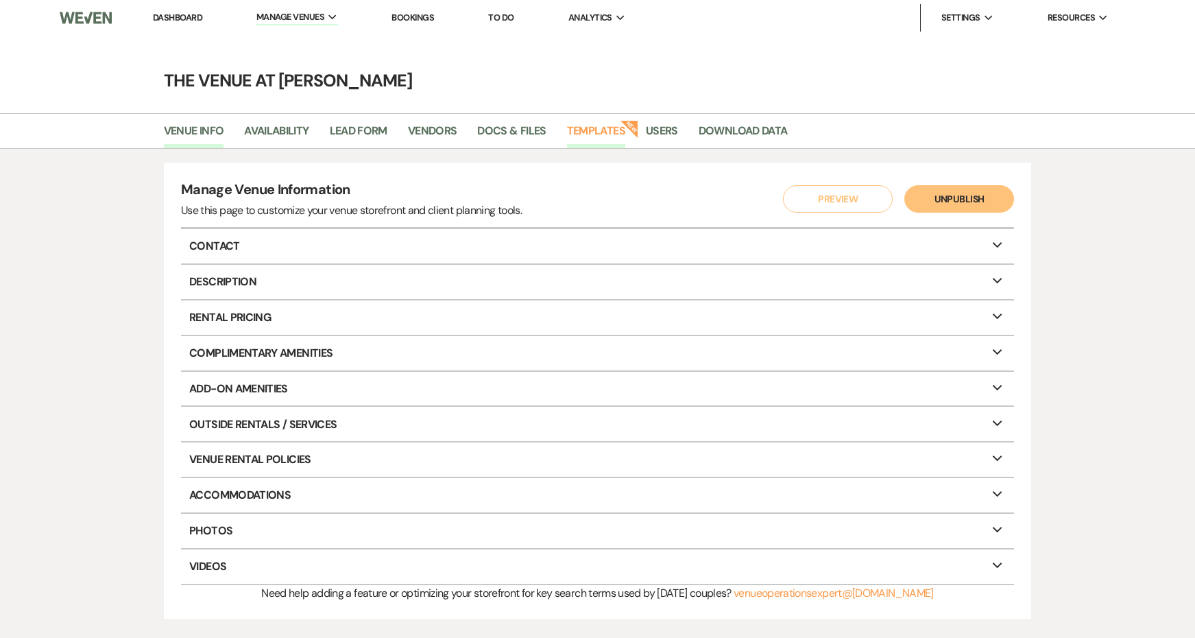
click at [607, 130] on link "Templates" at bounding box center [596, 135] width 58 height 26
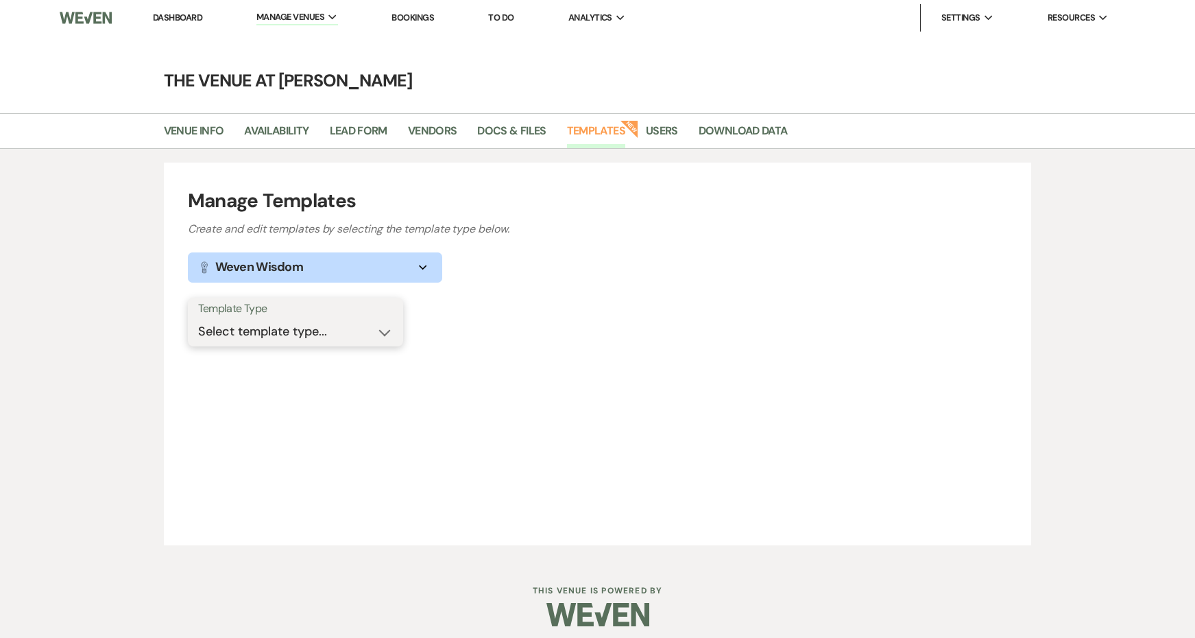
select select "Message Templates"
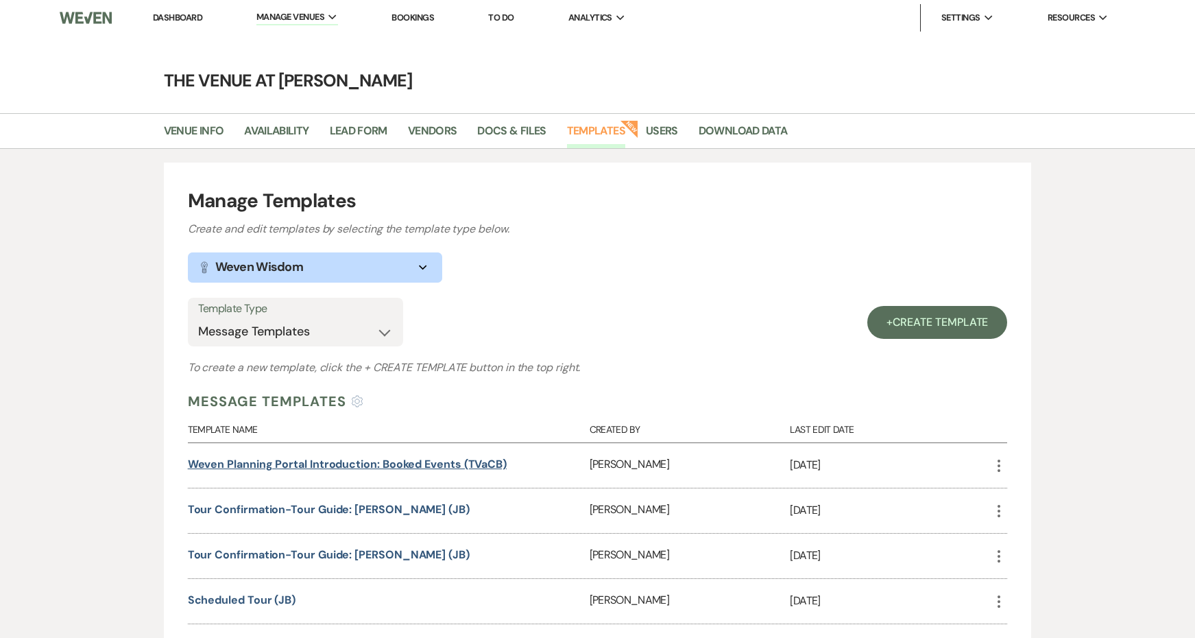
click at [332, 458] on link "Weven Planning Portal Introduction: Booked Events (TVaCB)" at bounding box center [347, 464] width 319 height 14
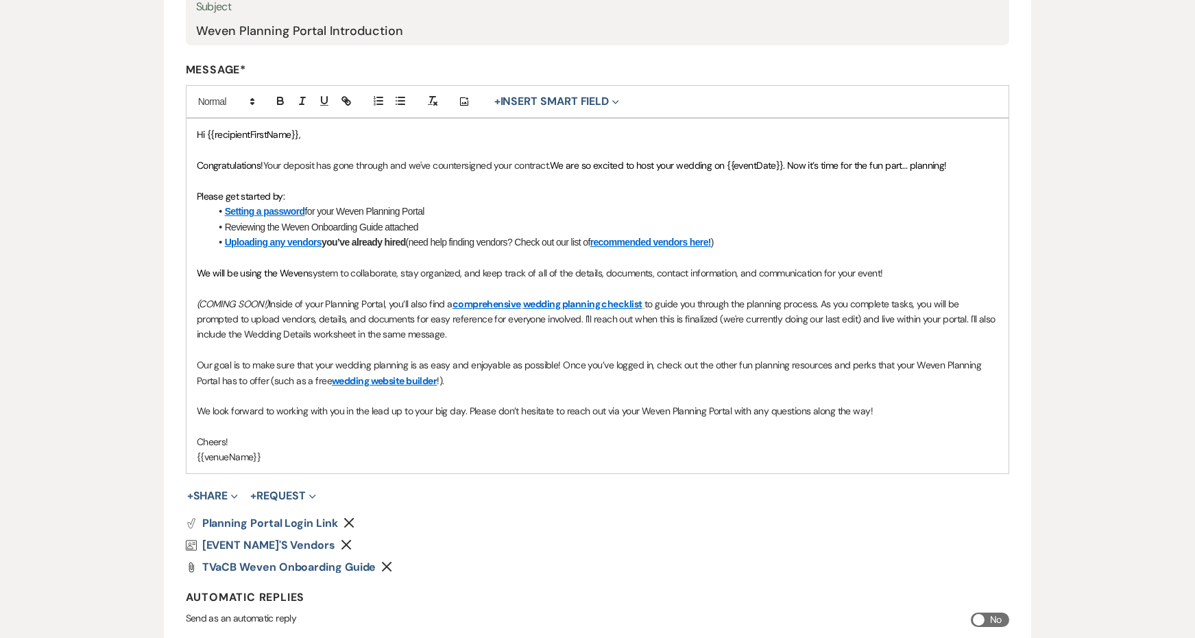
scroll to position [304, 0]
click at [447, 395] on p at bounding box center [598, 396] width 802 height 15
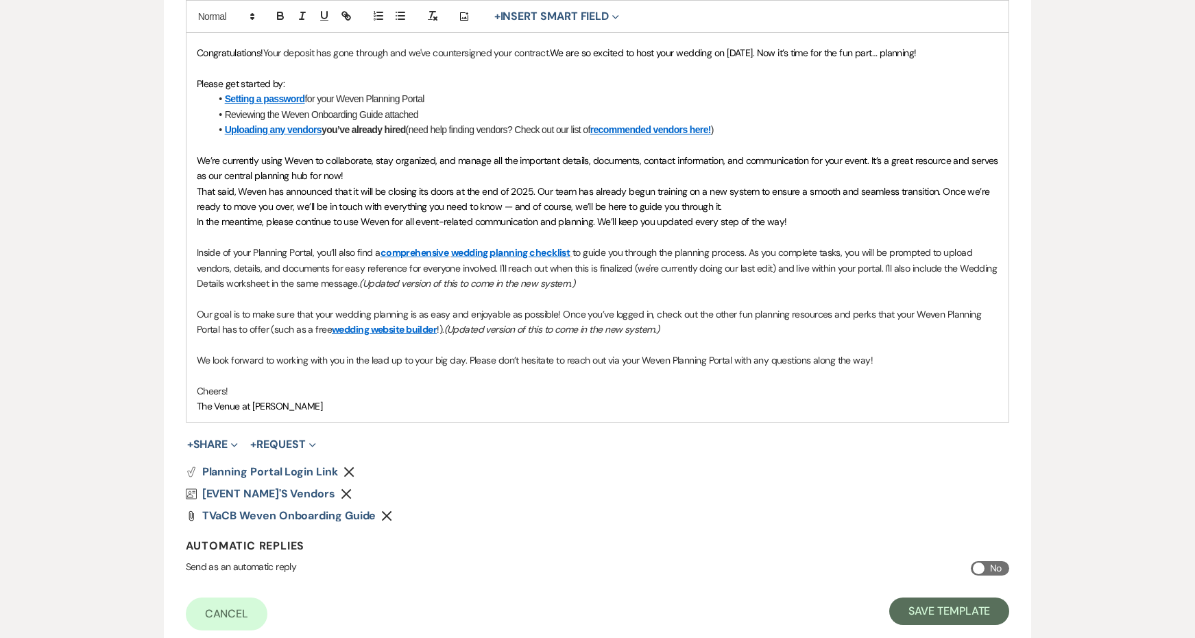
scroll to position [463, 0]
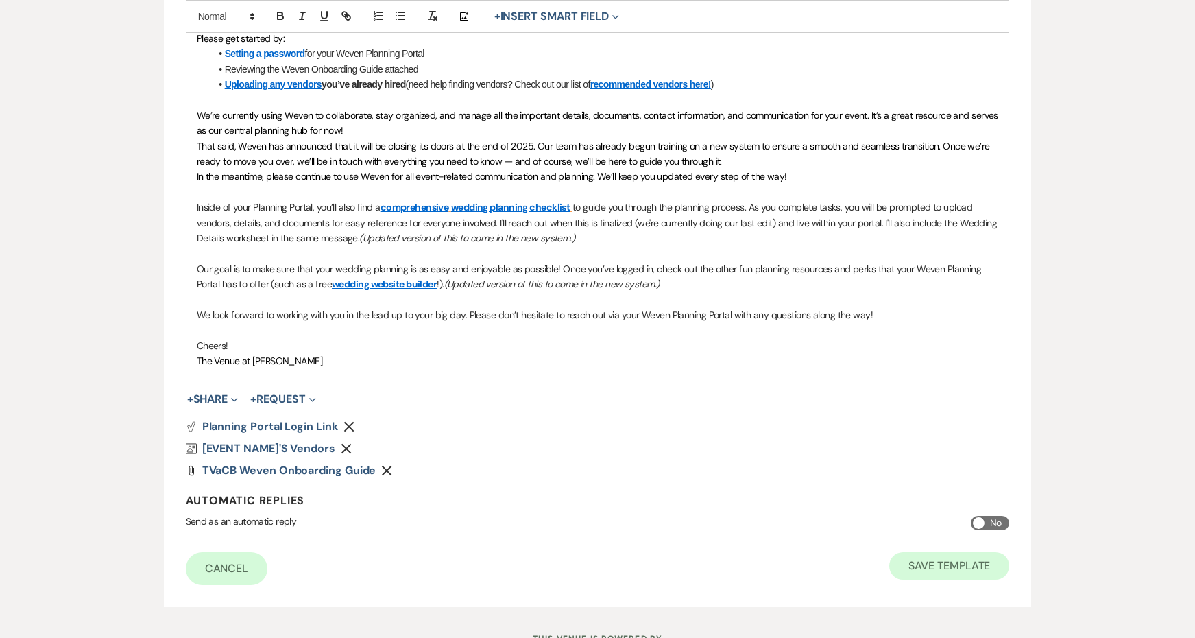
click at [902, 552] on button "Save Template" at bounding box center [949, 565] width 120 height 27
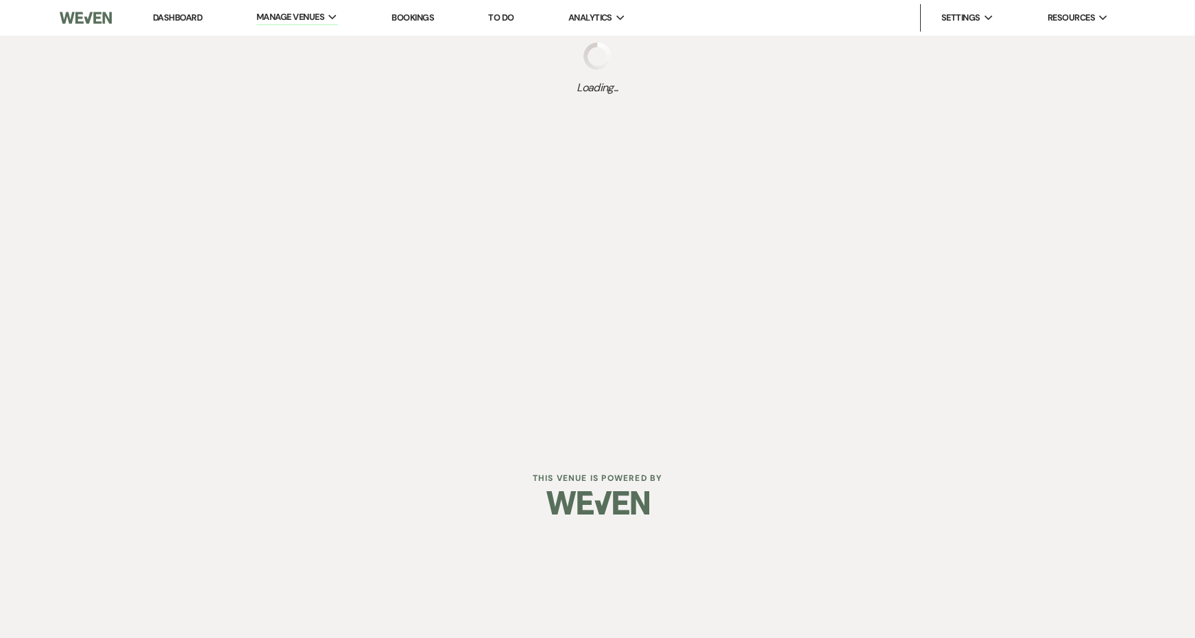
select select "Message Templates"
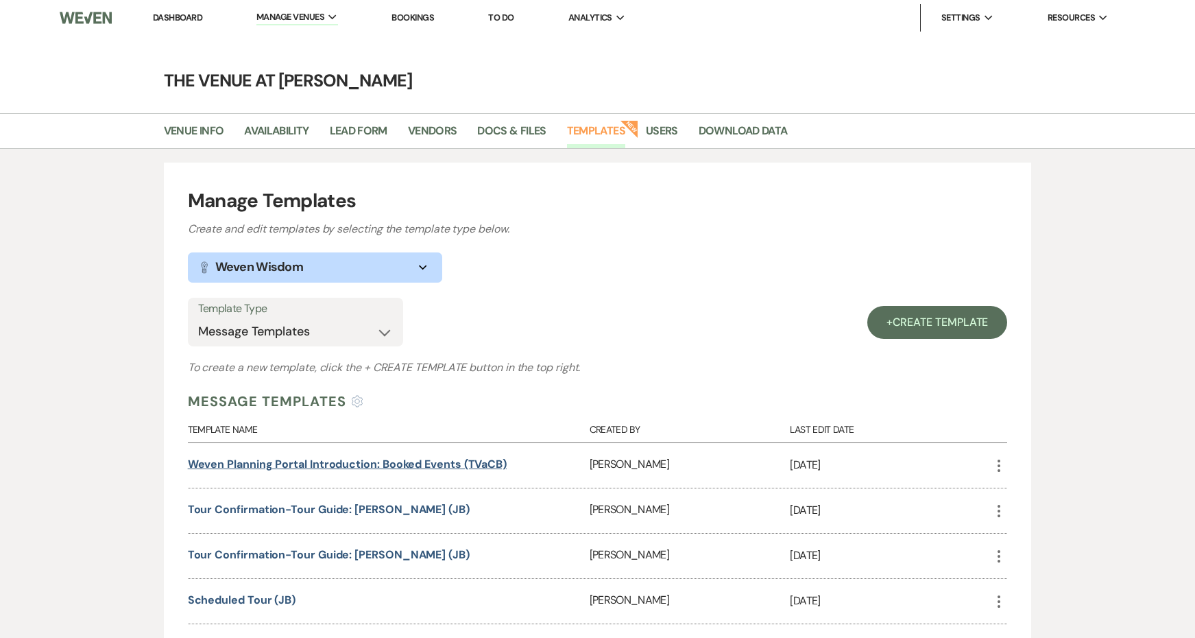
click at [352, 462] on link "Weven Planning Portal Introduction: Booked Events (TVaCB)" at bounding box center [347, 464] width 319 height 14
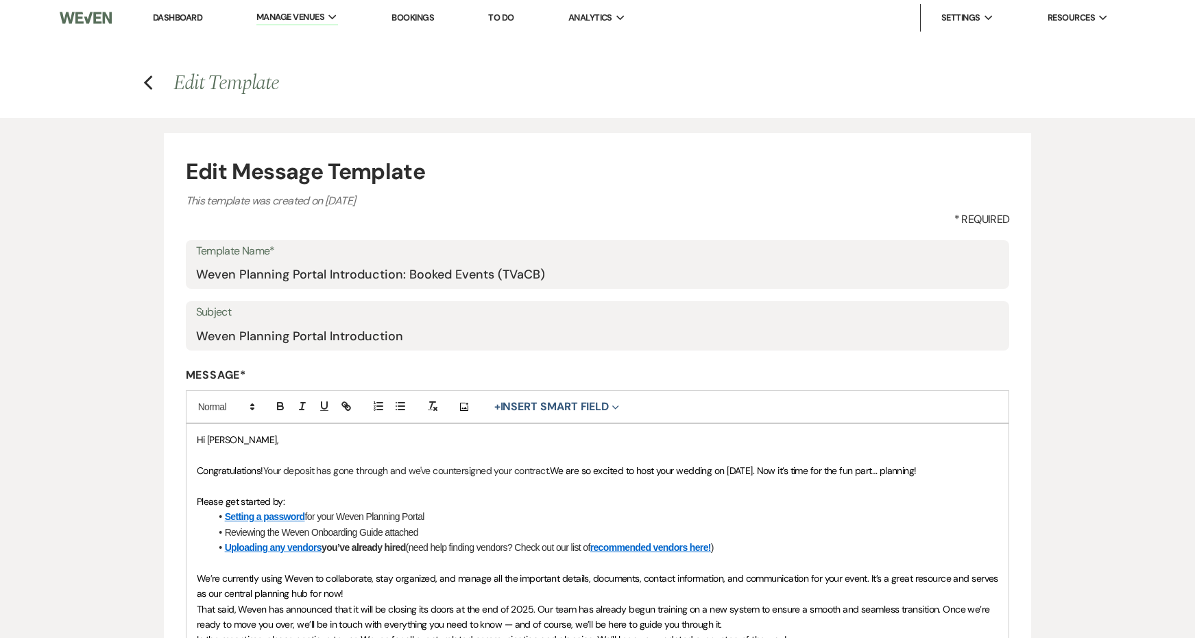
click at [224, 433] on span "Hi [PERSON_NAME]," at bounding box center [238, 439] width 82 height 12
click at [527, 403] on button "+ Insert Smart Field Expand" at bounding box center [557, 406] width 134 height 16
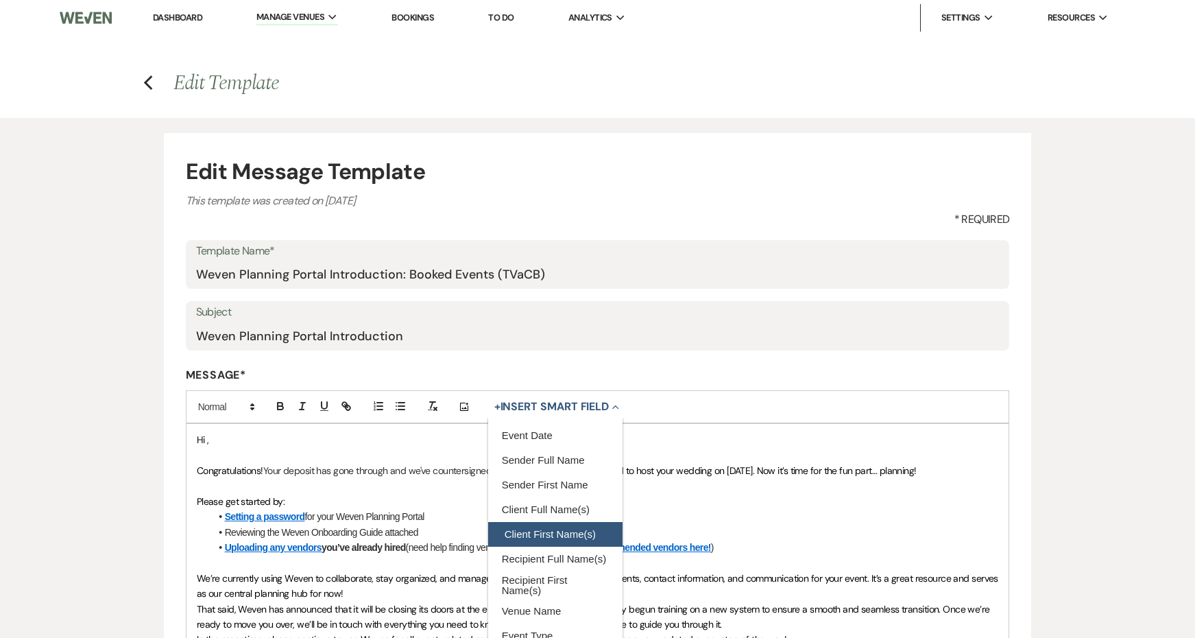
click at [559, 529] on button "Client First Name(s)" at bounding box center [555, 534] width 134 height 25
click at [446, 483] on p at bounding box center [598, 485] width 802 height 15
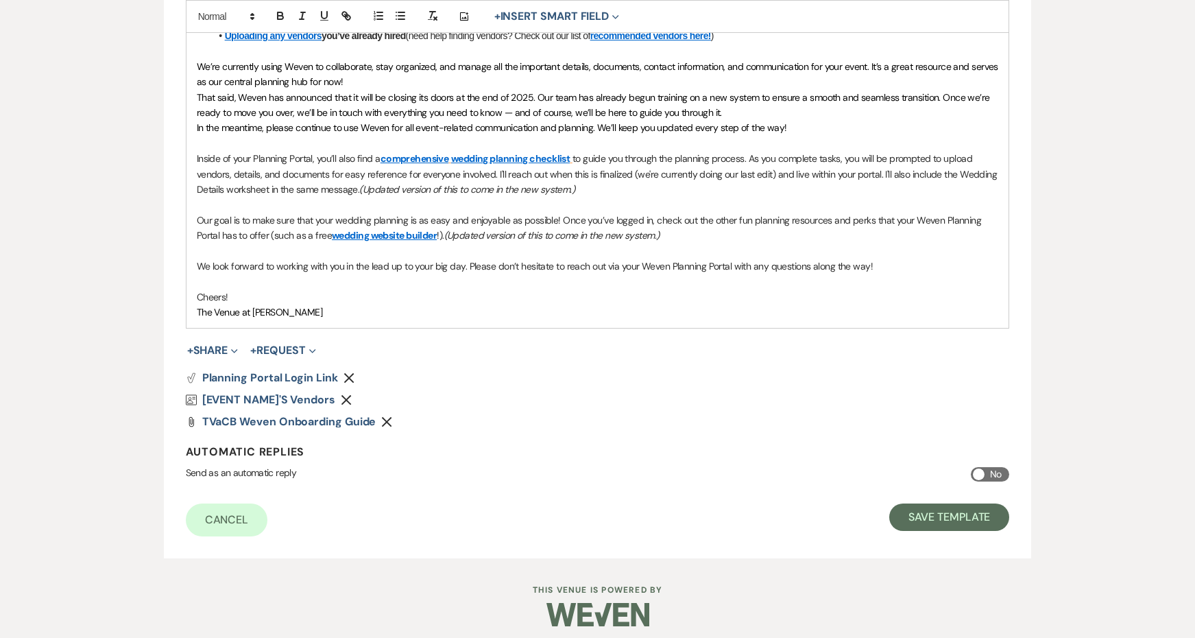
scroll to position [511, 0]
click at [901, 510] on button "Save Template" at bounding box center [949, 517] width 120 height 27
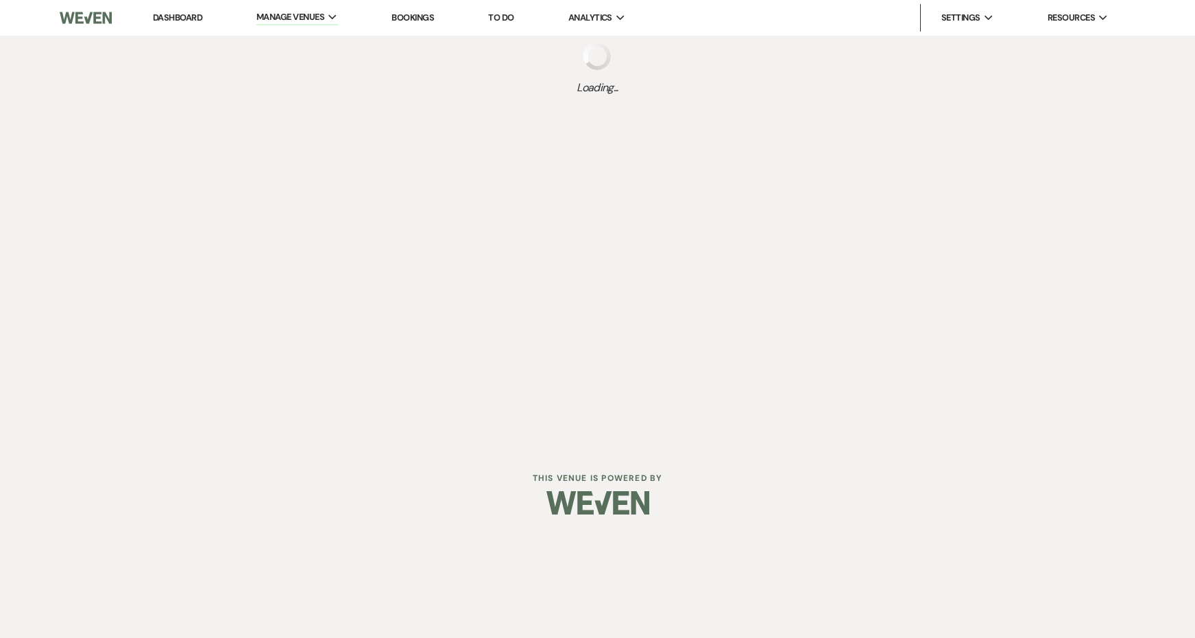
select select "Message Templates"
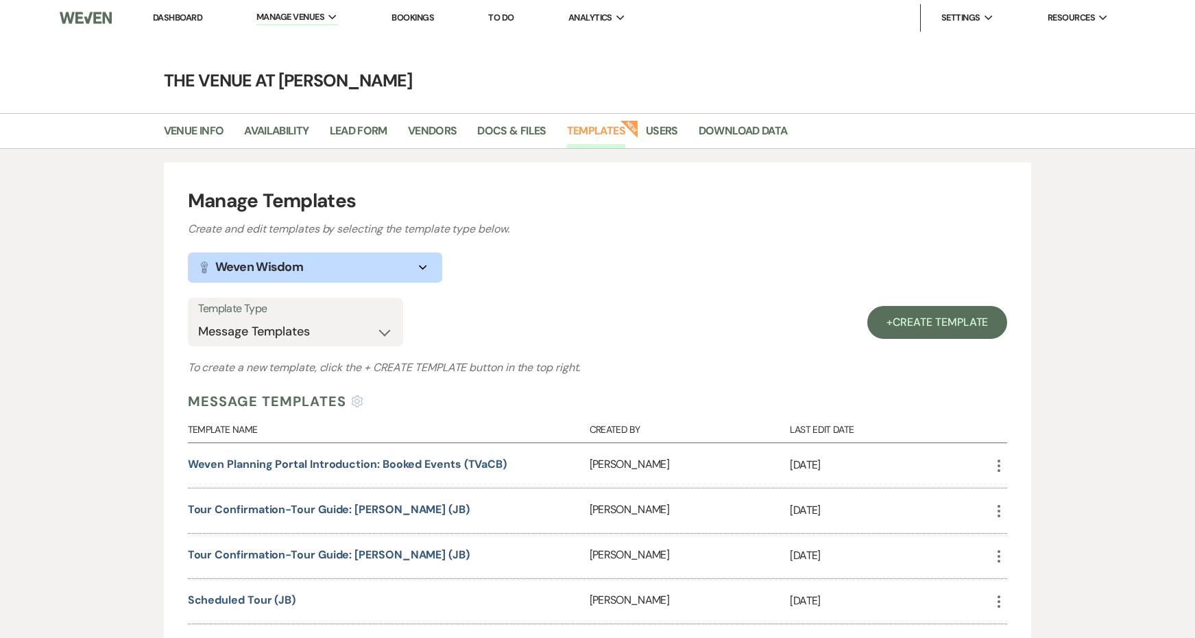
click at [182, 18] on link "Dashboard" at bounding box center [177, 18] width 49 height 12
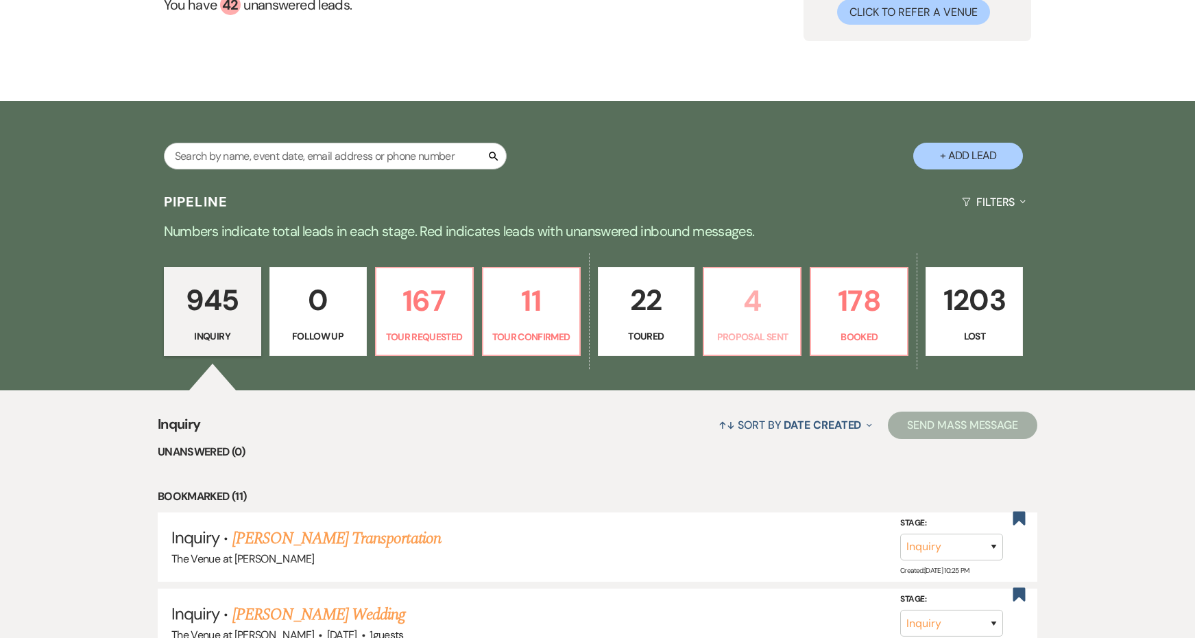
click at [740, 325] on link "4 Proposal Sent" at bounding box center [752, 311] width 99 height 89
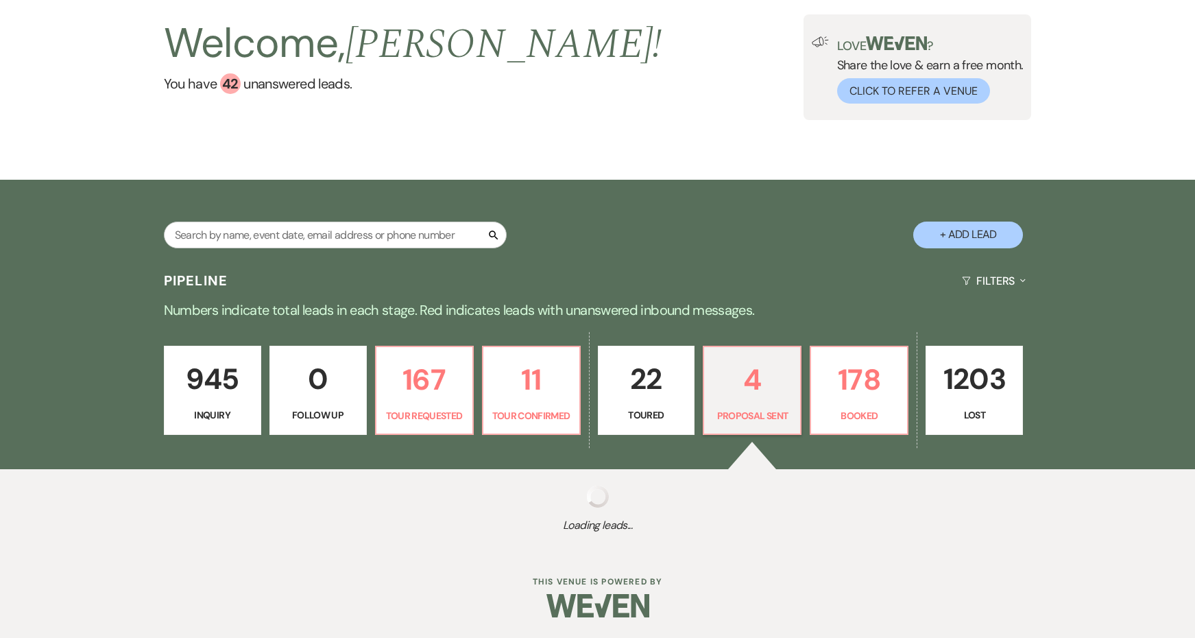
scroll to position [80, 0]
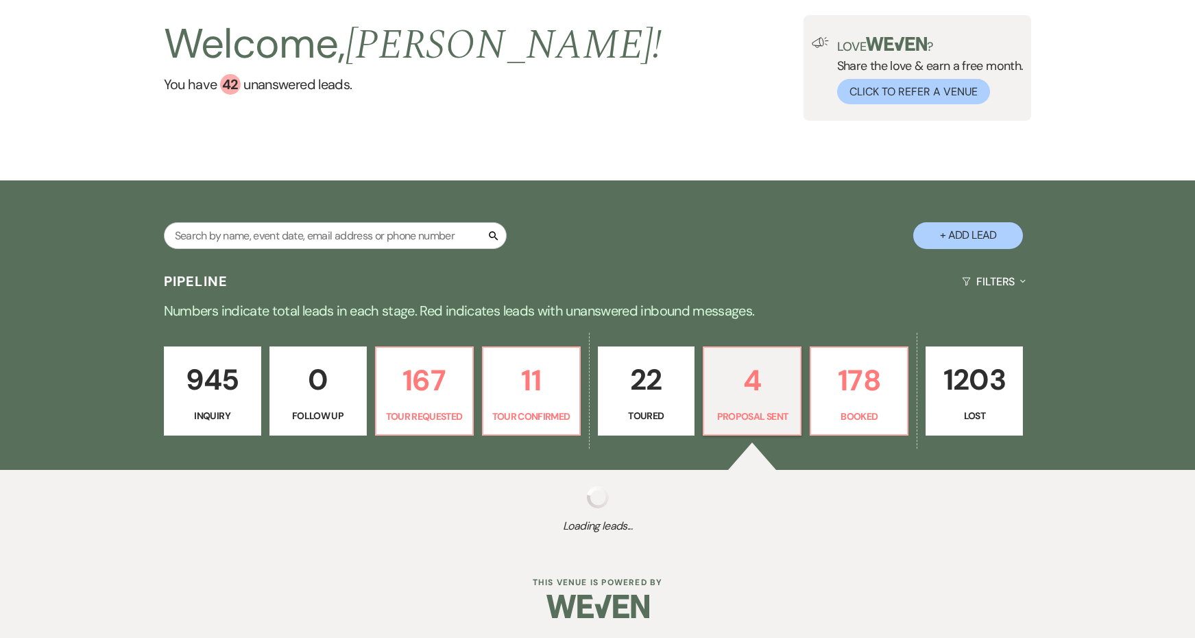
select select "6"
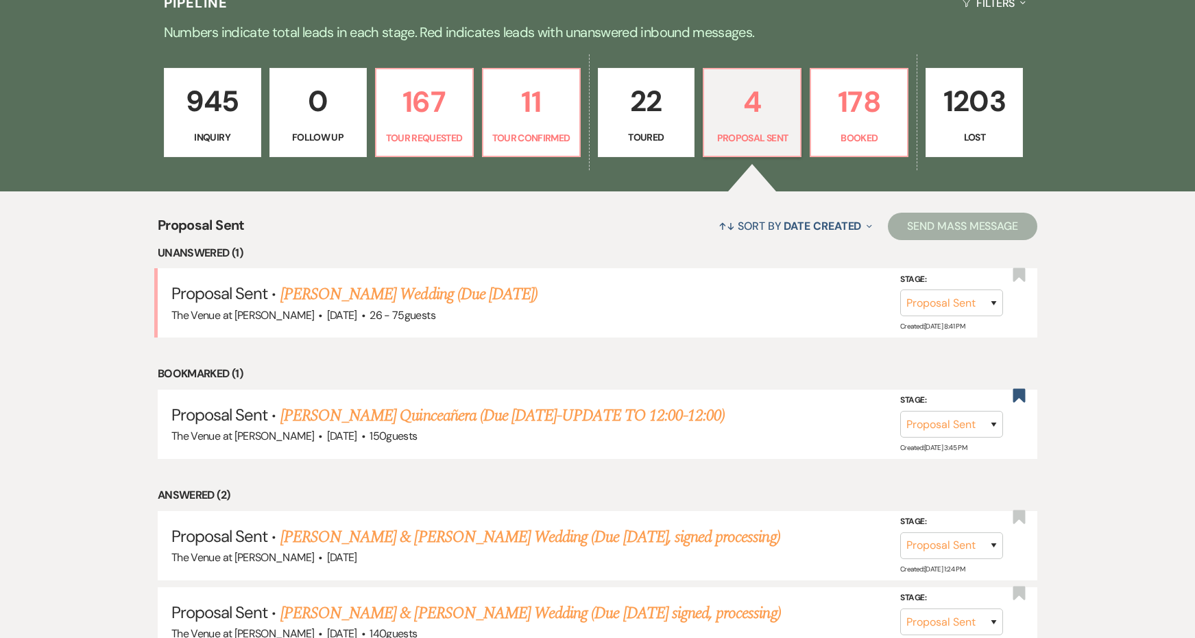
scroll to position [379, 0]
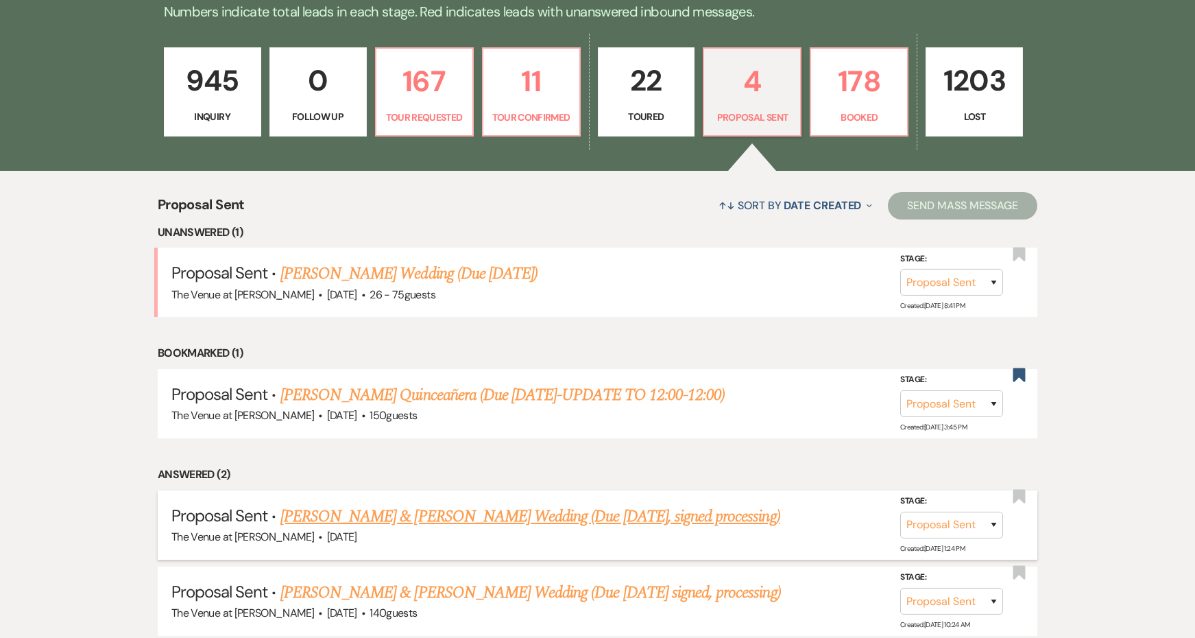
click at [507, 504] on link "[PERSON_NAME] & [PERSON_NAME] Wedding (Due [DATE], signed processing)" at bounding box center [530, 516] width 500 height 25
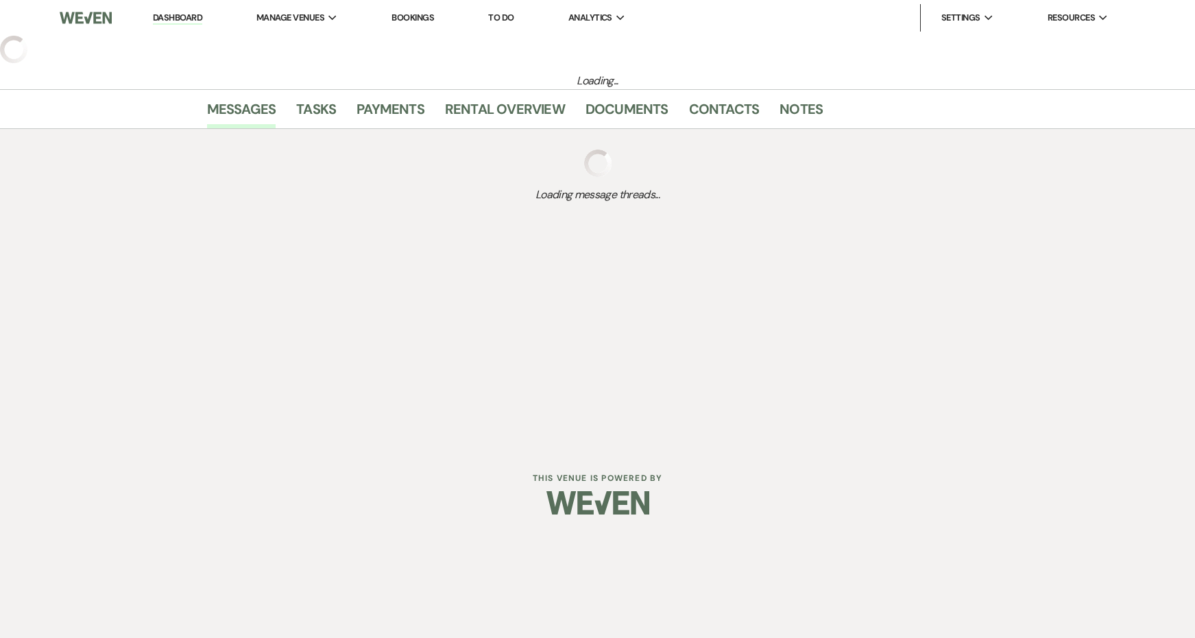
select select "6"
select select "5"
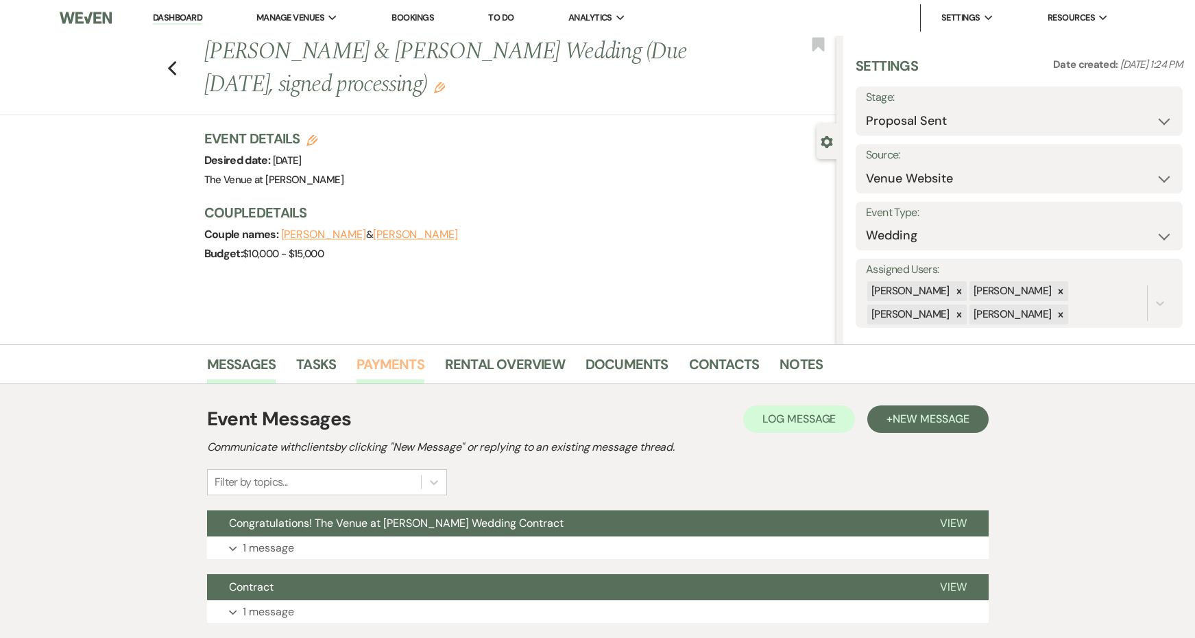
click at [381, 367] on link "Payments" at bounding box center [390, 368] width 68 height 30
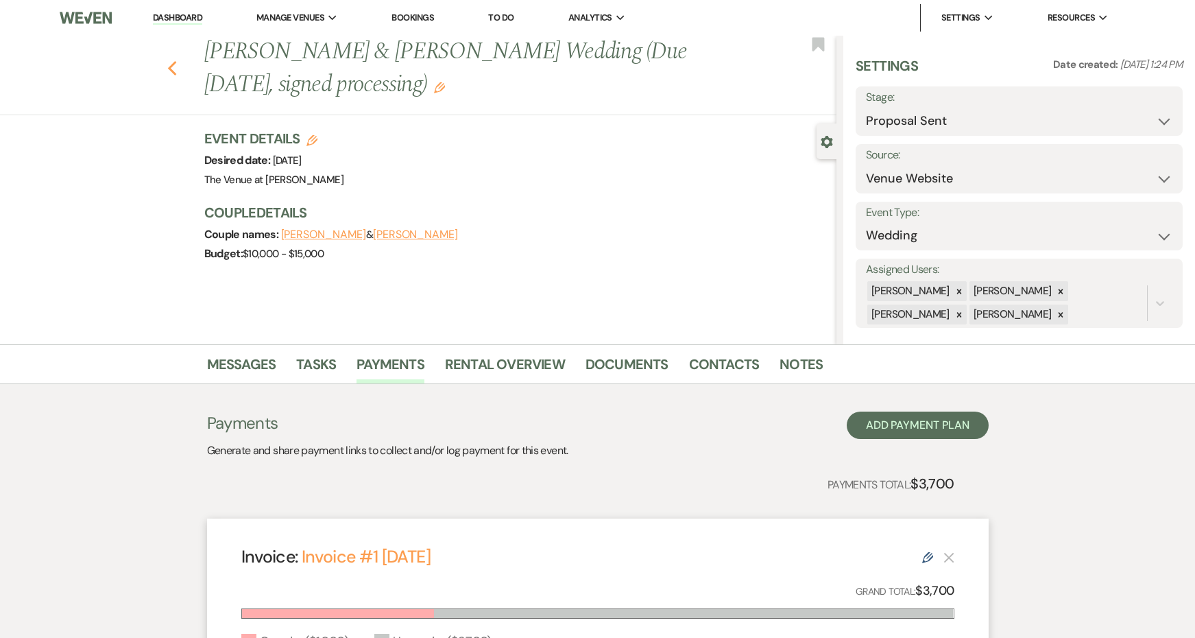
click at [171, 66] on use "button" at bounding box center [171, 68] width 9 height 15
select select "6"
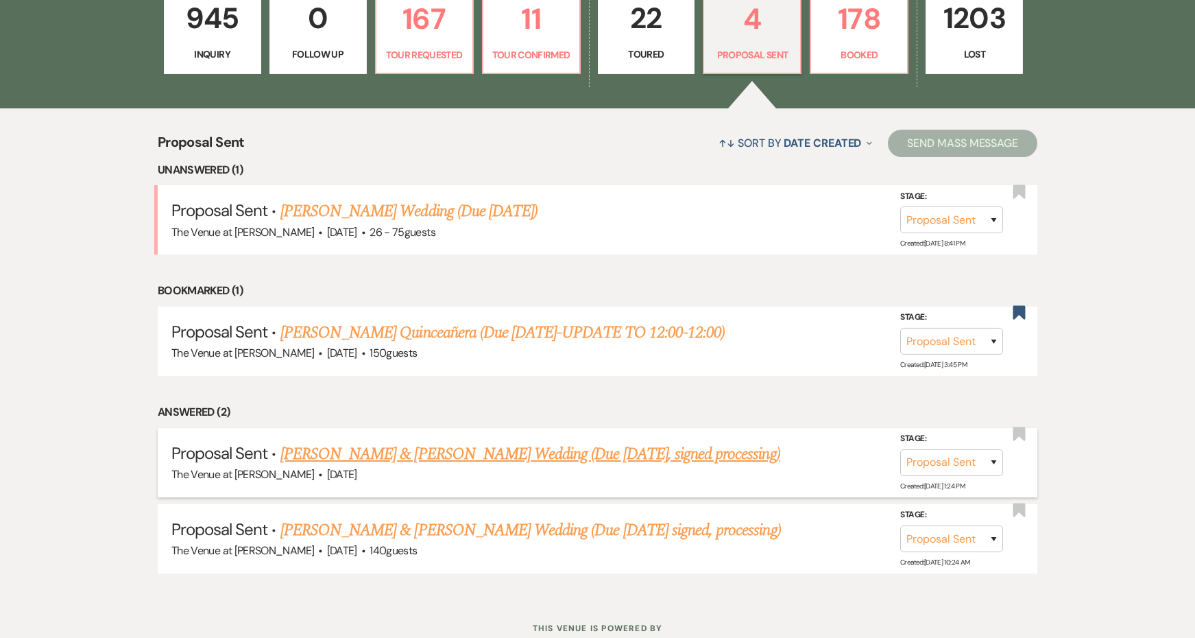
scroll to position [444, 0]
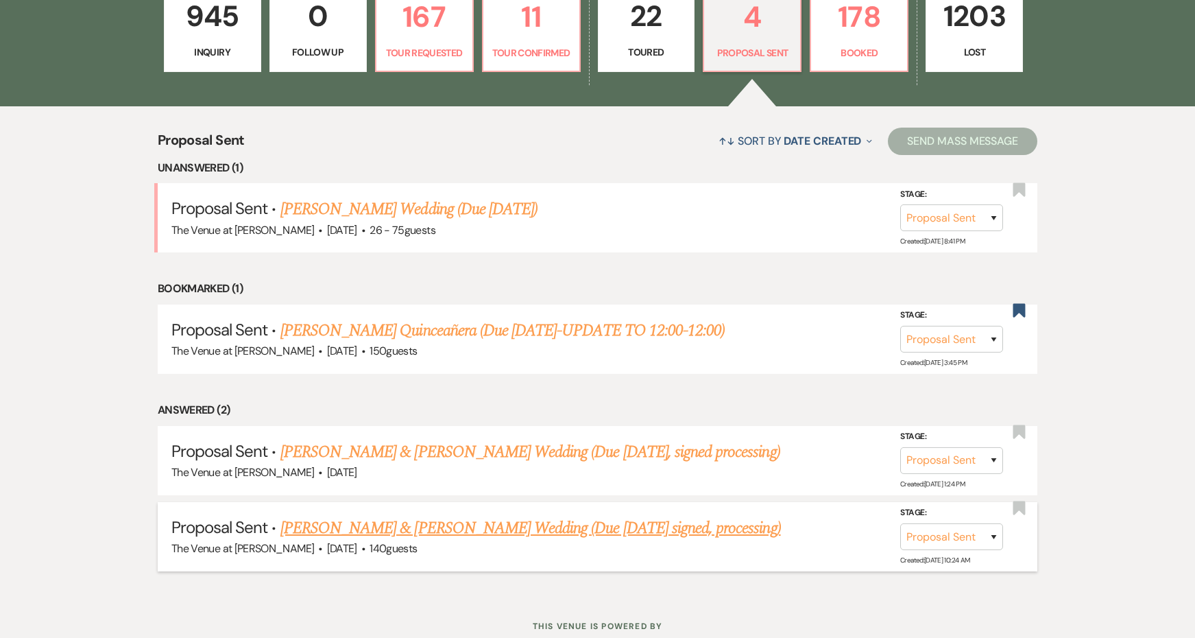
click at [468, 520] on link "[PERSON_NAME] & [PERSON_NAME] Wedding (Due [DATE] signed, processing)" at bounding box center [530, 528] width 500 height 25
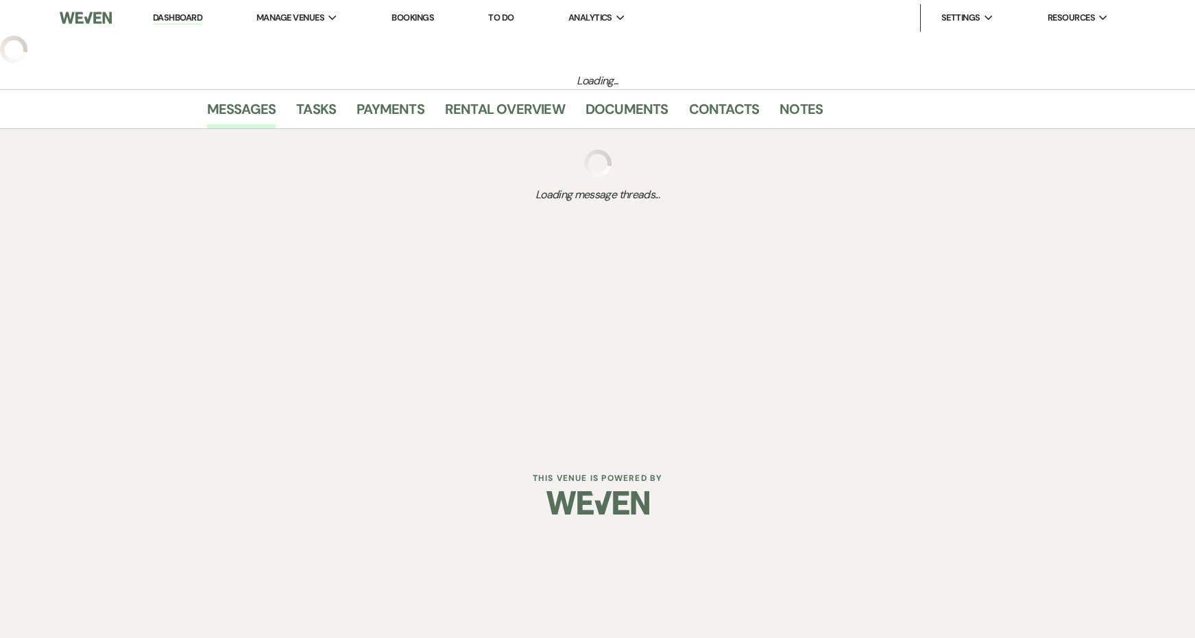
select select "6"
select select "5"
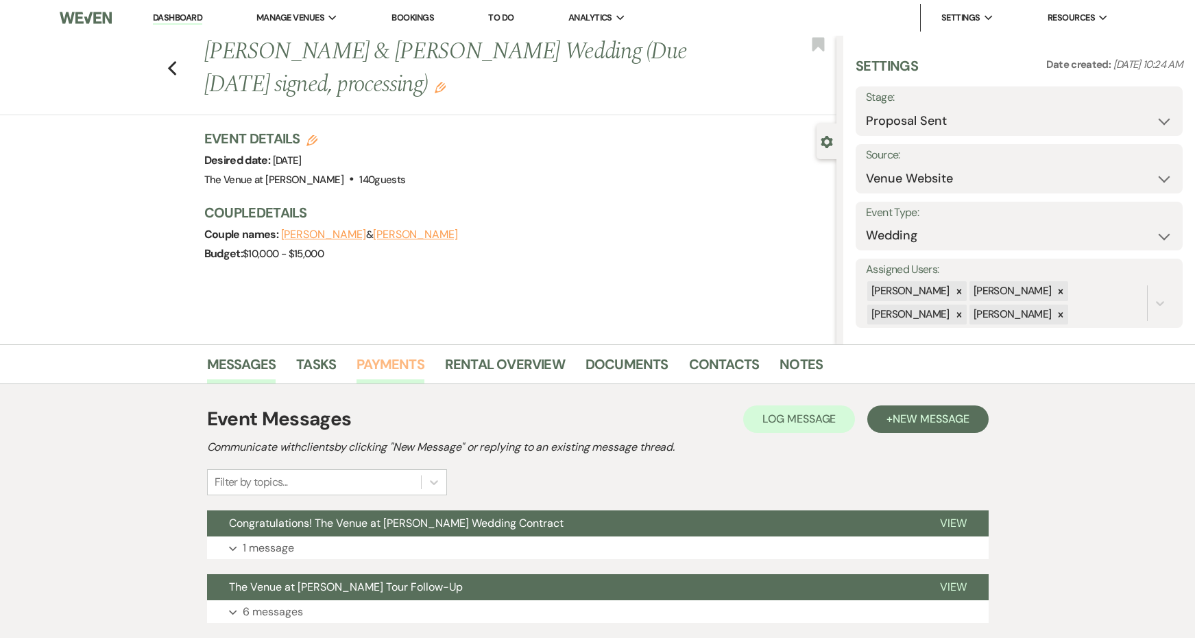
click at [406, 358] on link "Payments" at bounding box center [390, 368] width 68 height 30
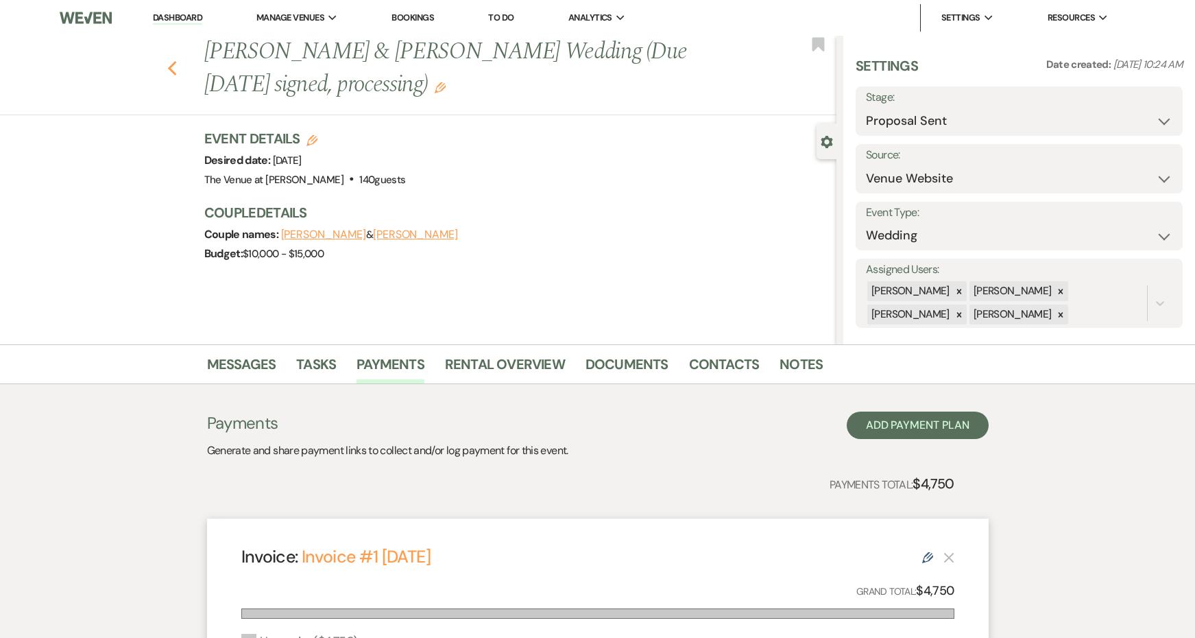
click at [173, 72] on use "button" at bounding box center [171, 68] width 9 height 15
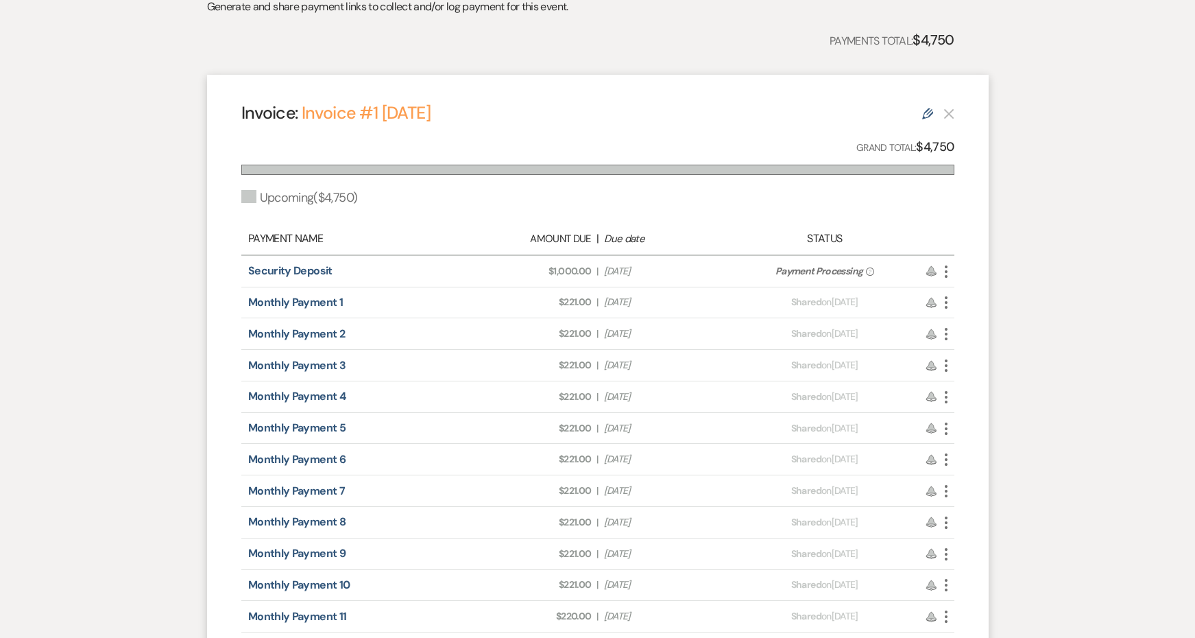
select select "6"
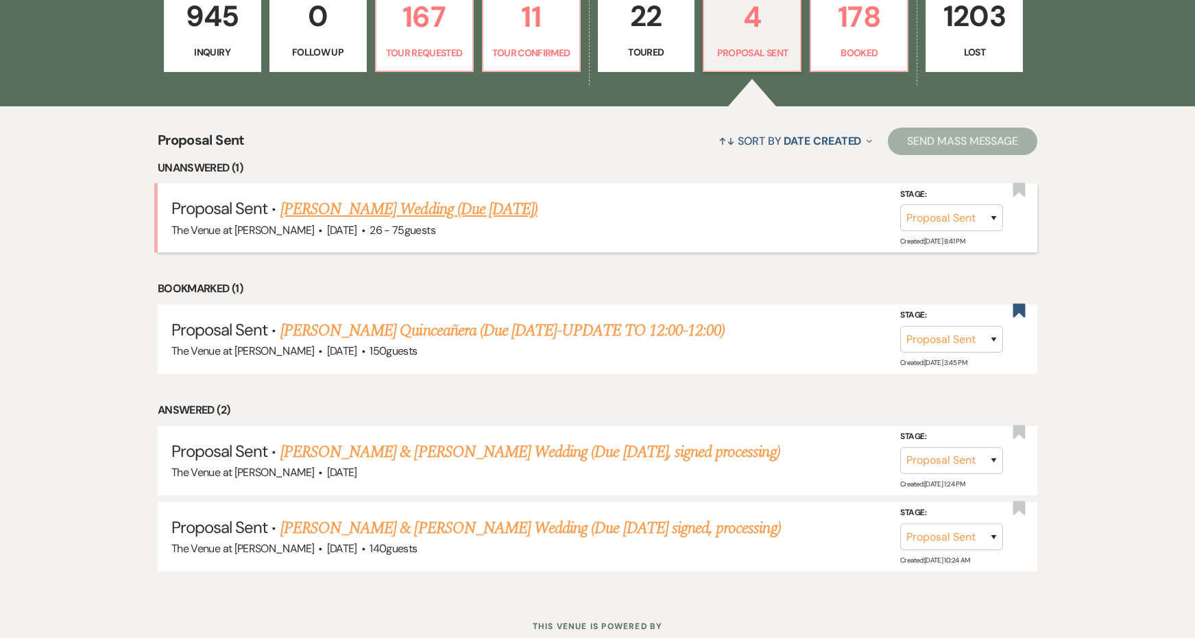
click at [363, 210] on link "[PERSON_NAME] Wedding (Due [DATE])" at bounding box center [408, 209] width 257 height 25
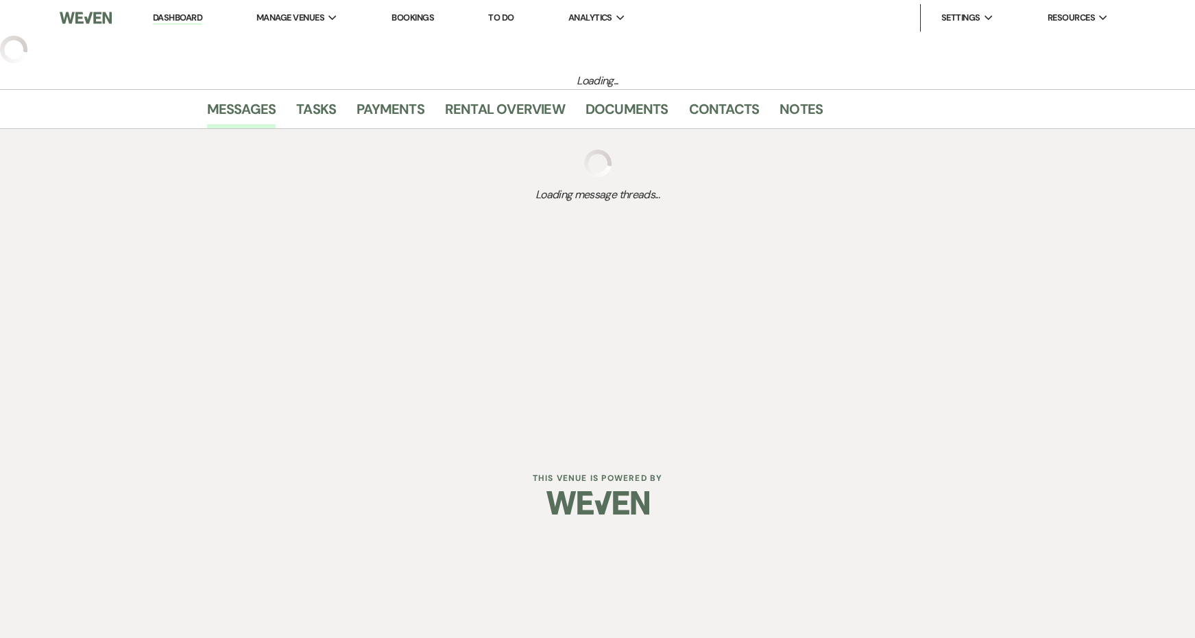
select select "6"
select select "4"
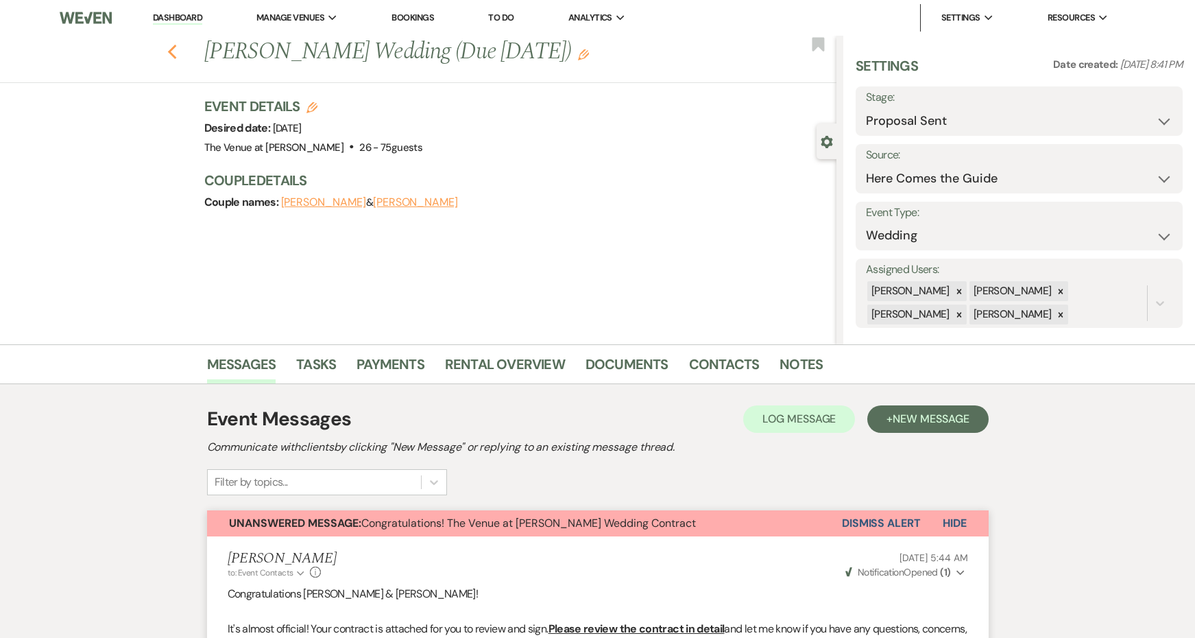
click at [167, 50] on icon "Previous" at bounding box center [172, 52] width 10 height 16
select select "6"
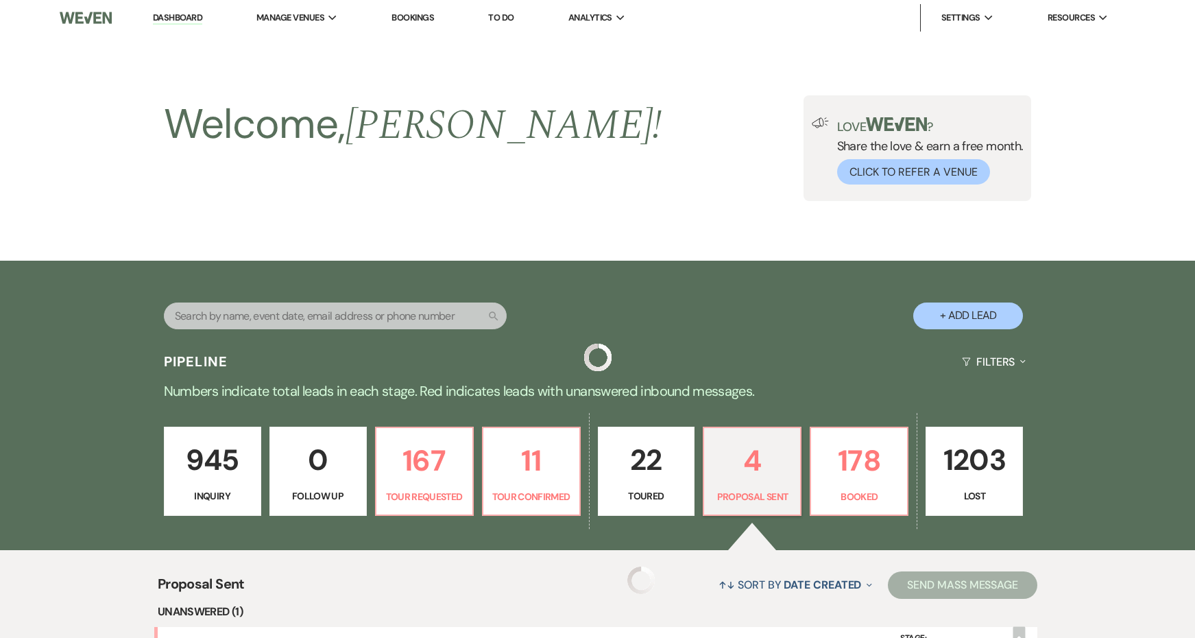
scroll to position [444, 0]
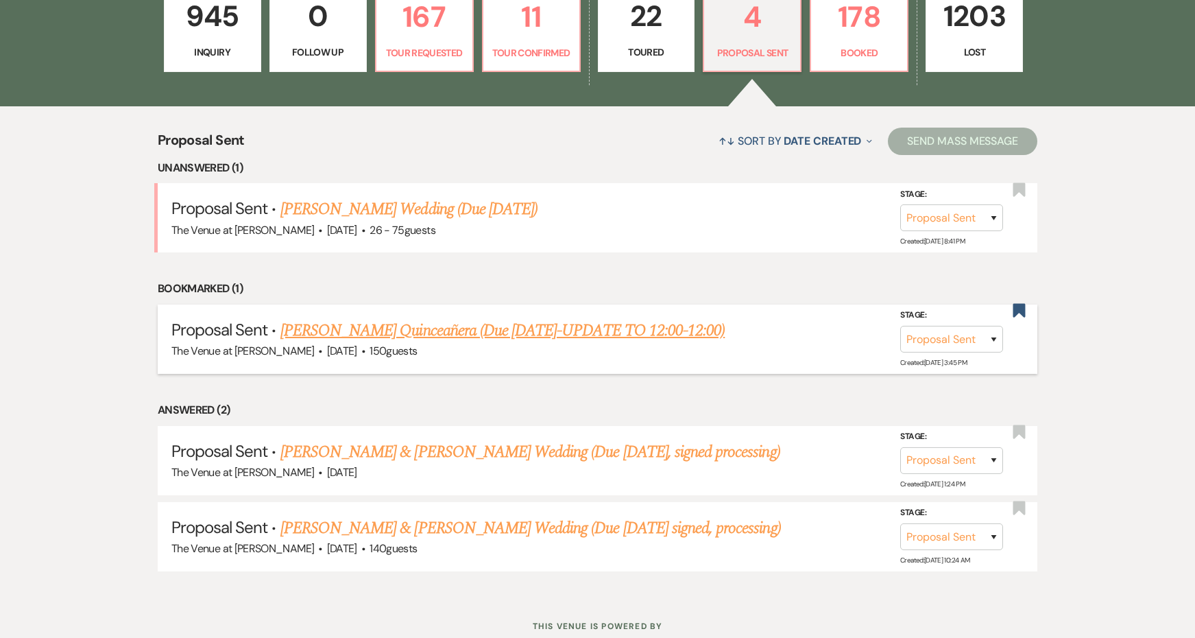
click at [490, 326] on link "[PERSON_NAME] Quinceañera (Due [DATE]-UPDATE TO 12:00-12:00)" at bounding box center [502, 330] width 444 height 25
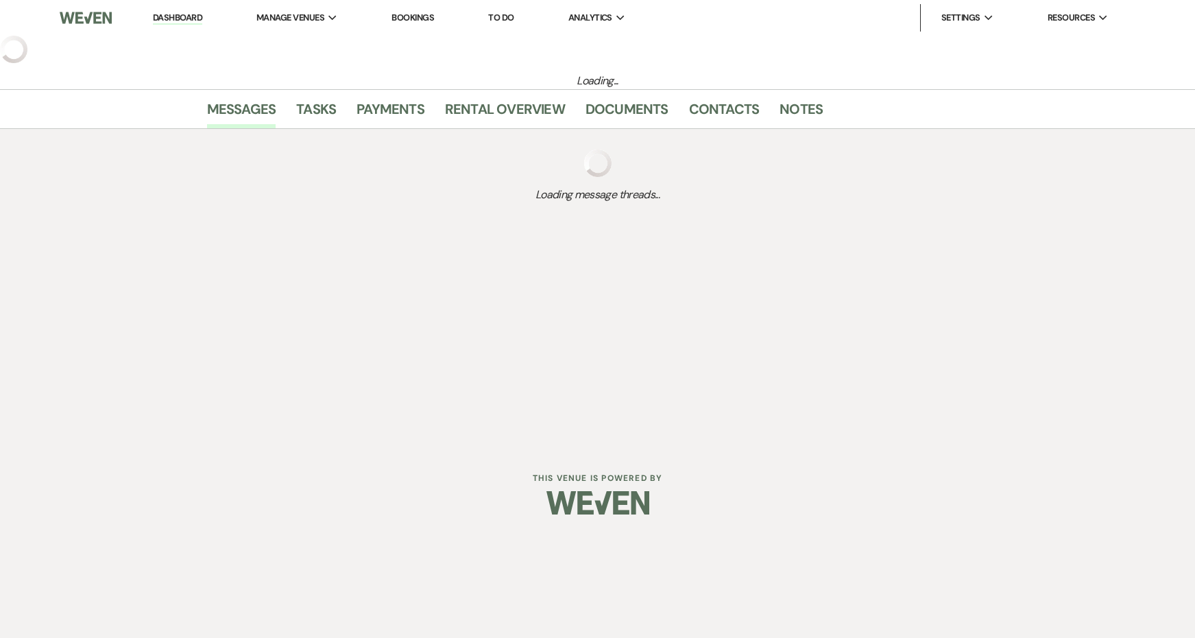
select select "6"
select select "5"
select select "15"
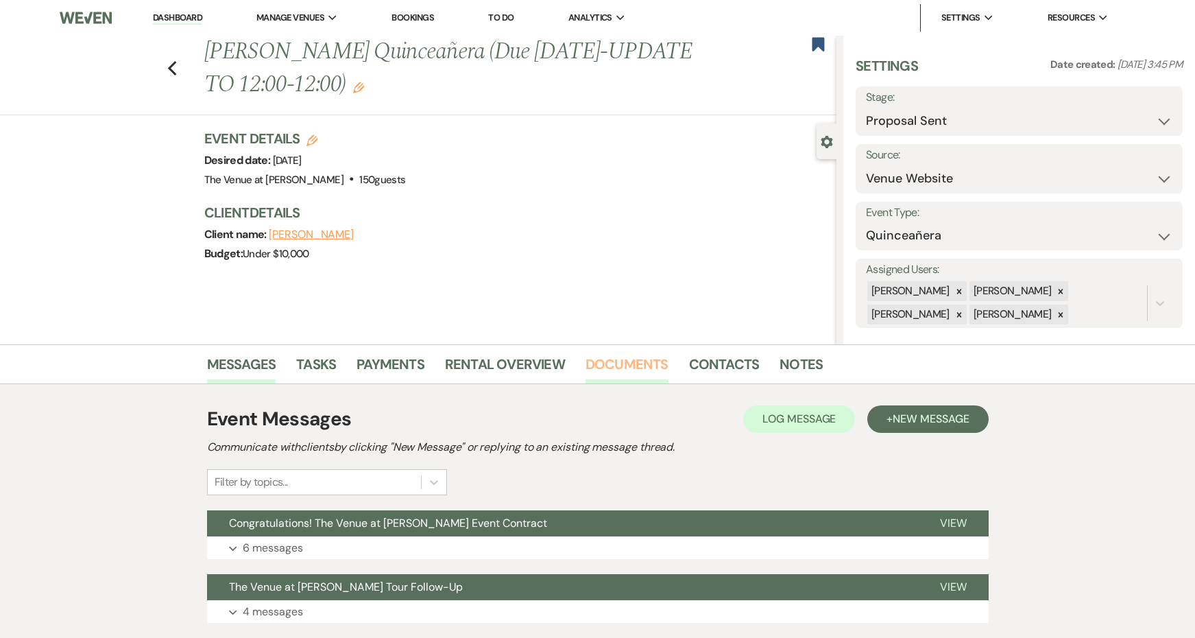
click at [636, 362] on link "Documents" at bounding box center [626, 368] width 83 height 30
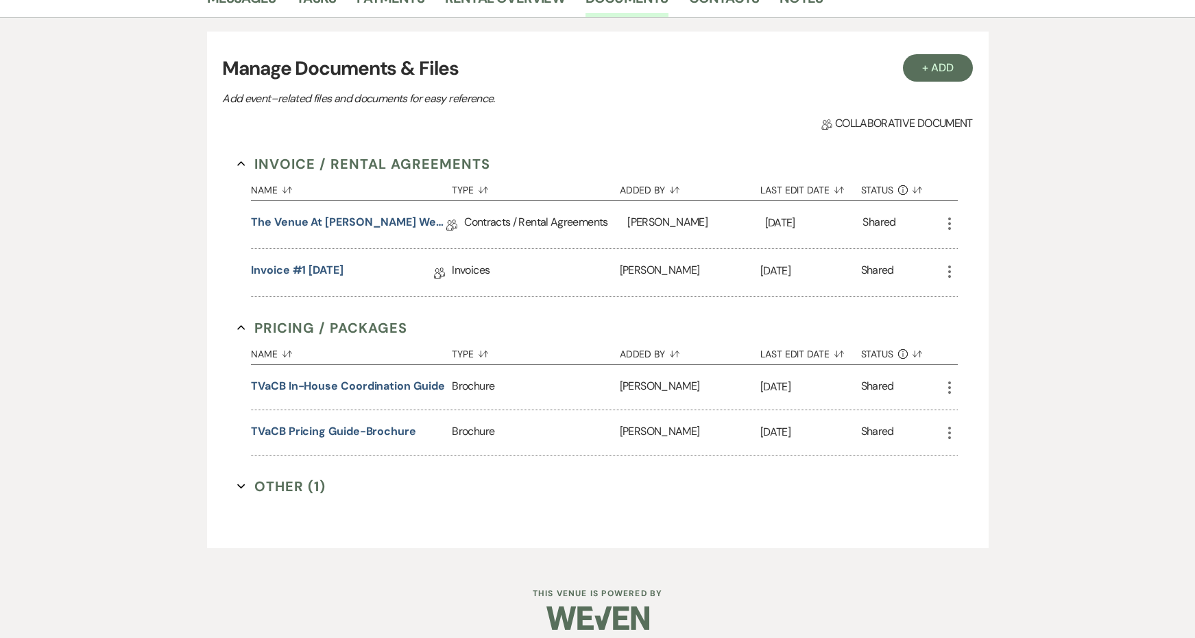
scroll to position [365, 0]
click at [394, 226] on link "The Venue at Carley Brook Wedding Contract (12.05.25 Stahlman)" at bounding box center [348, 225] width 195 height 21
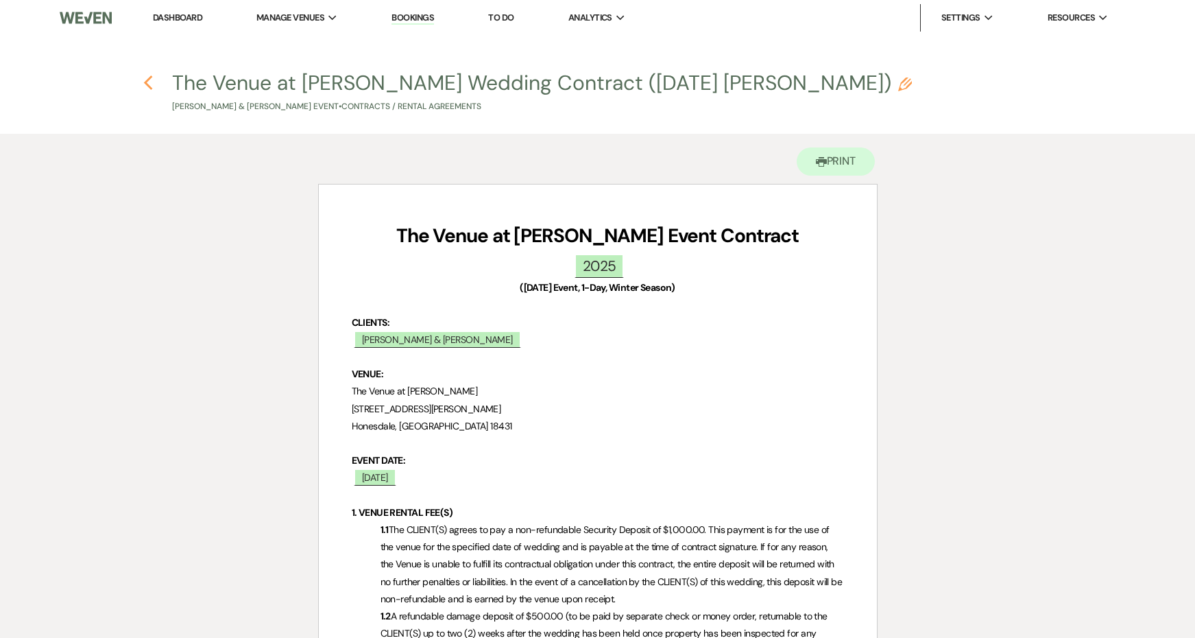
click at [147, 86] on use "button" at bounding box center [147, 82] width 9 height 15
select select "6"
select select "5"
select select "15"
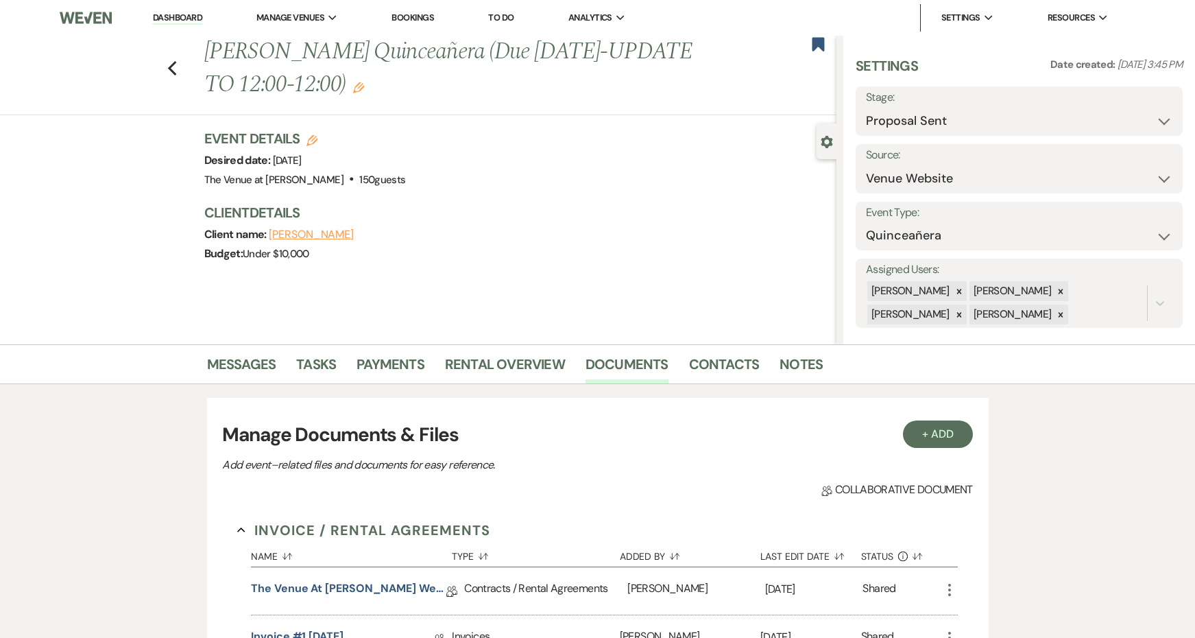
scroll to position [365, 0]
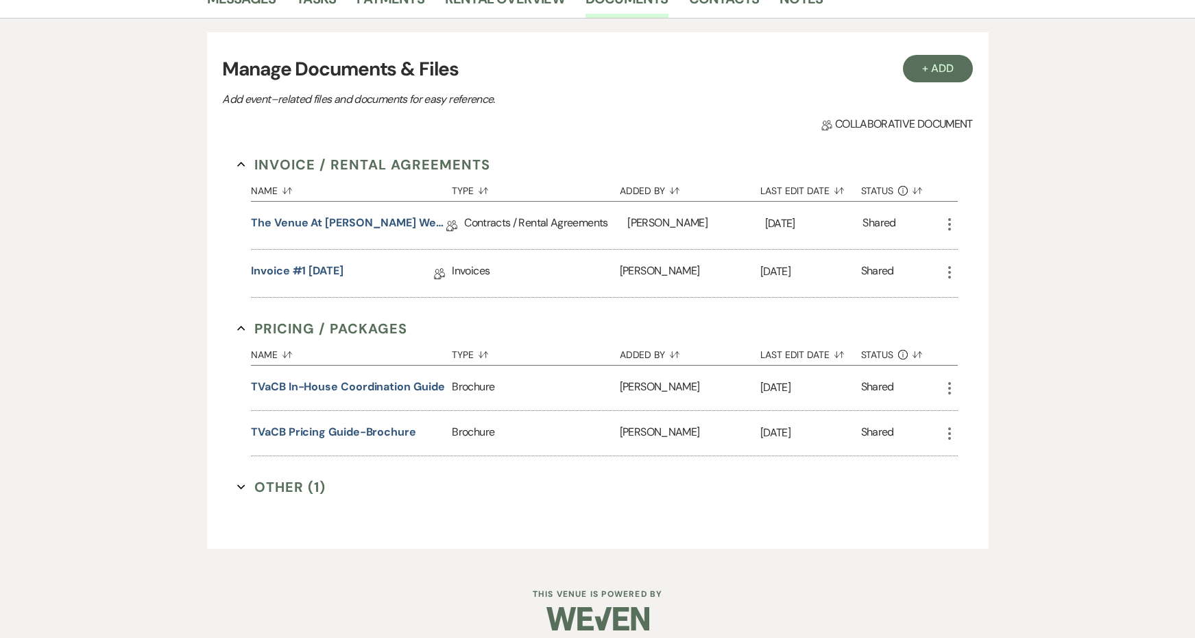
click at [949, 221] on icon "More" at bounding box center [949, 224] width 16 height 16
click at [972, 303] on button "Duplicate Clone" at bounding box center [1010, 298] width 138 height 23
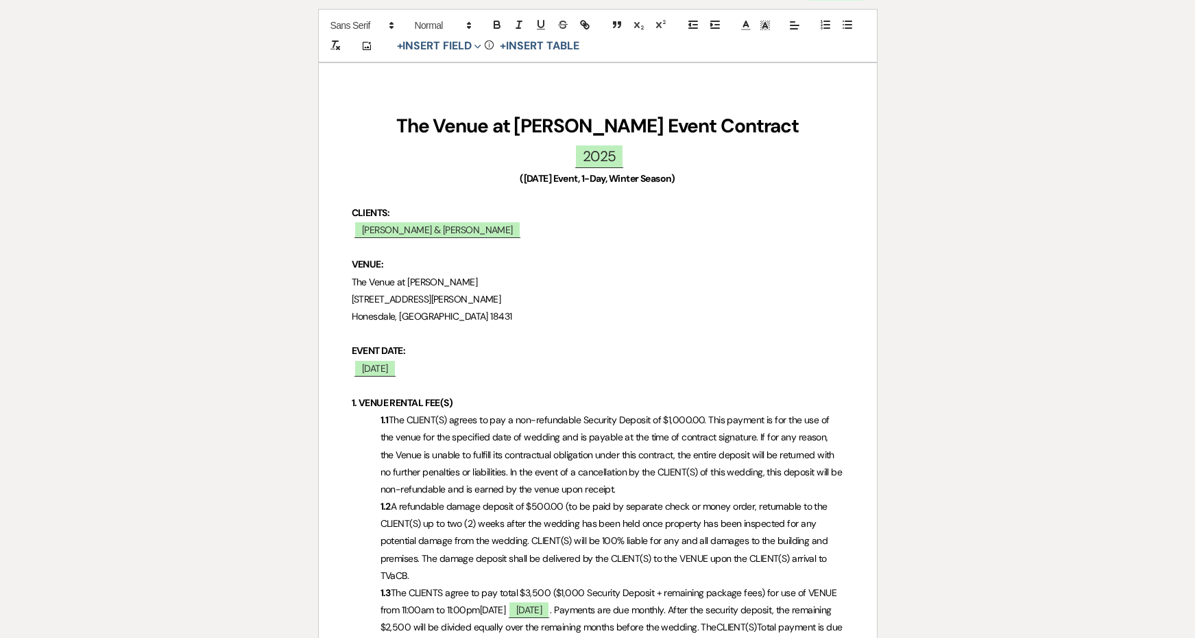
scroll to position [383, 0]
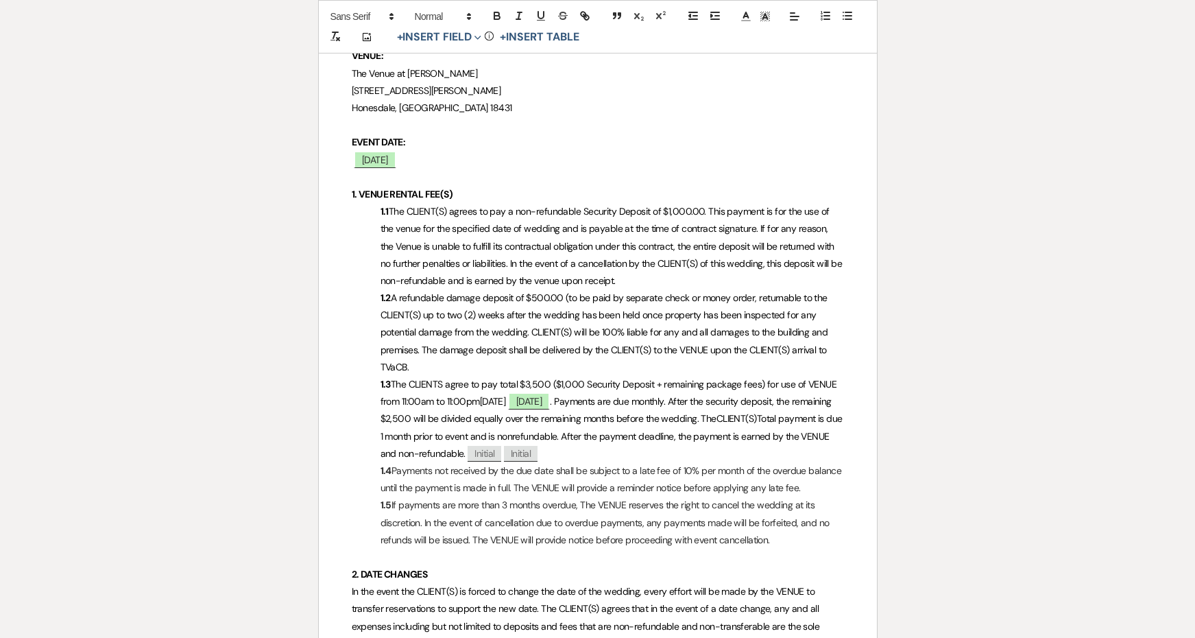
click at [408, 393] on span "The CLIENTS agree to pay total $3,500 ($1,000 Security Deposit + remaining pack…" at bounding box center [609, 392] width 459 height 29
click at [454, 394] on span "The CLIENTS agree to pay total $3,500 ($1,000 Security Deposit + remaining pack…" at bounding box center [609, 392] width 459 height 29
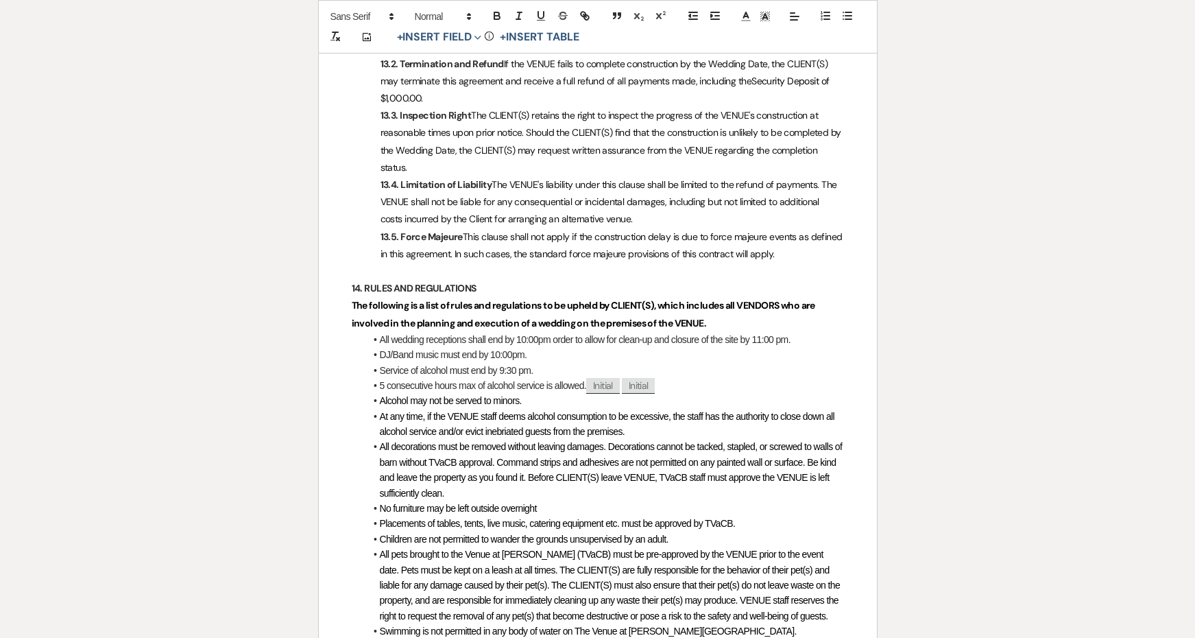
scroll to position [4458, 0]
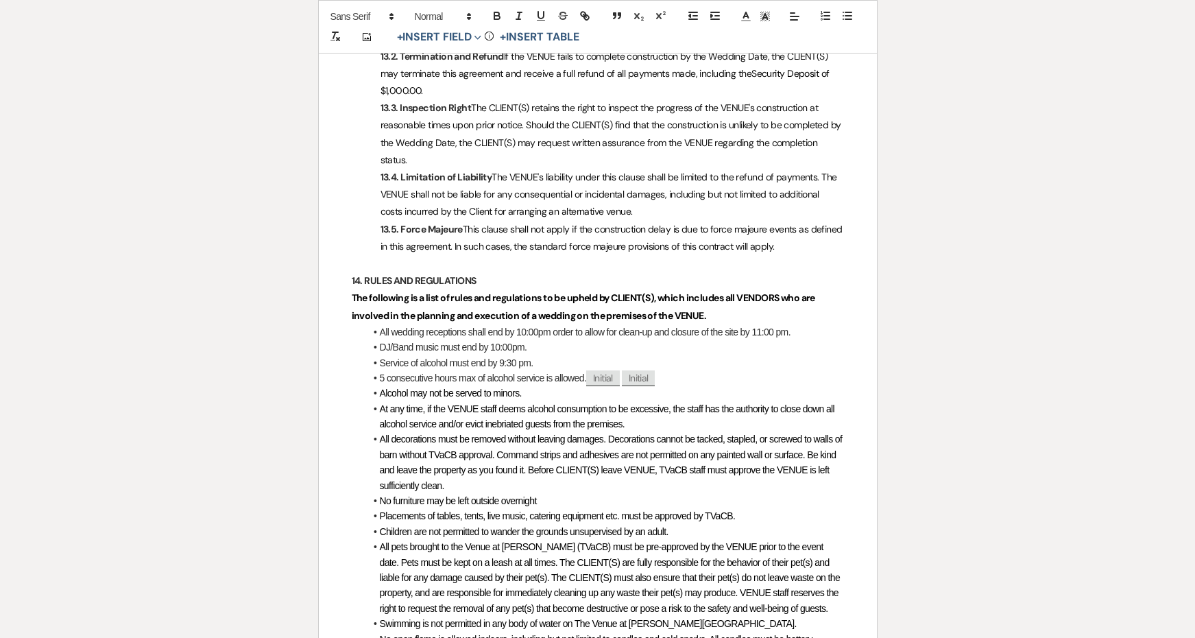
click at [528, 324] on li "All wedding receptions shall end by 10:00pm order to allow for clean-up and clo…" at bounding box center [604, 331] width 479 height 15
click at [766, 324] on li "All wedding receptions shall end by 11:00pm order to allow for clean-up and clo…" at bounding box center [604, 331] width 479 height 15
click at [789, 324] on li "All wedding receptions shall end by 11:00pm order to allow for clean-up and clo…" at bounding box center [604, 331] width 479 height 15
click at [503, 339] on li "DJ/Band music must end by 10:00pm." at bounding box center [604, 346] width 479 height 15
click at [505, 355] on li "Service of alcohol must end by 9:30 pm." at bounding box center [604, 362] width 479 height 15
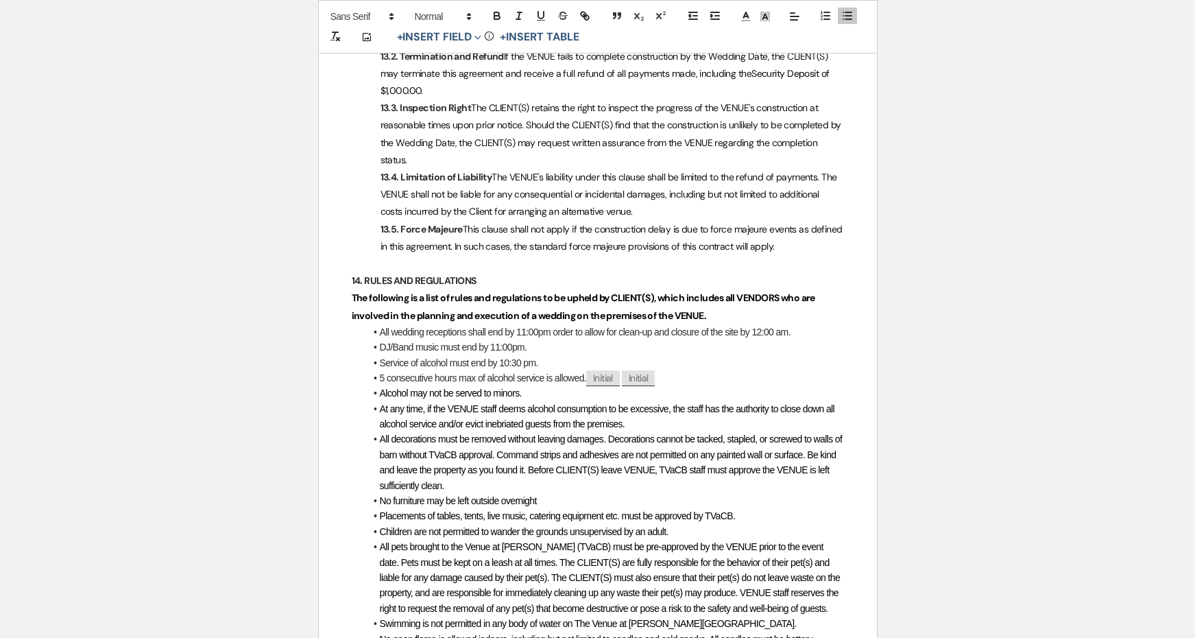
click at [549, 433] on span "All decorations must be removed without leaving damages. Decorations cannot be …" at bounding box center [612, 461] width 465 height 57
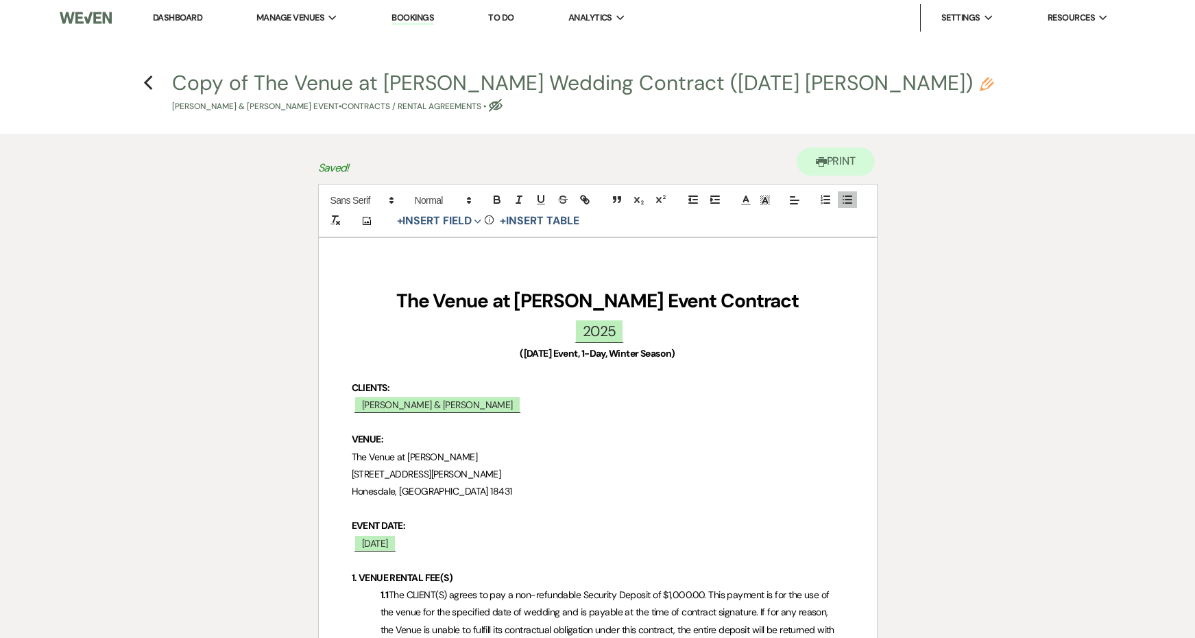
scroll to position [0, 0]
click at [149, 82] on icon "Previous" at bounding box center [148, 83] width 10 height 16
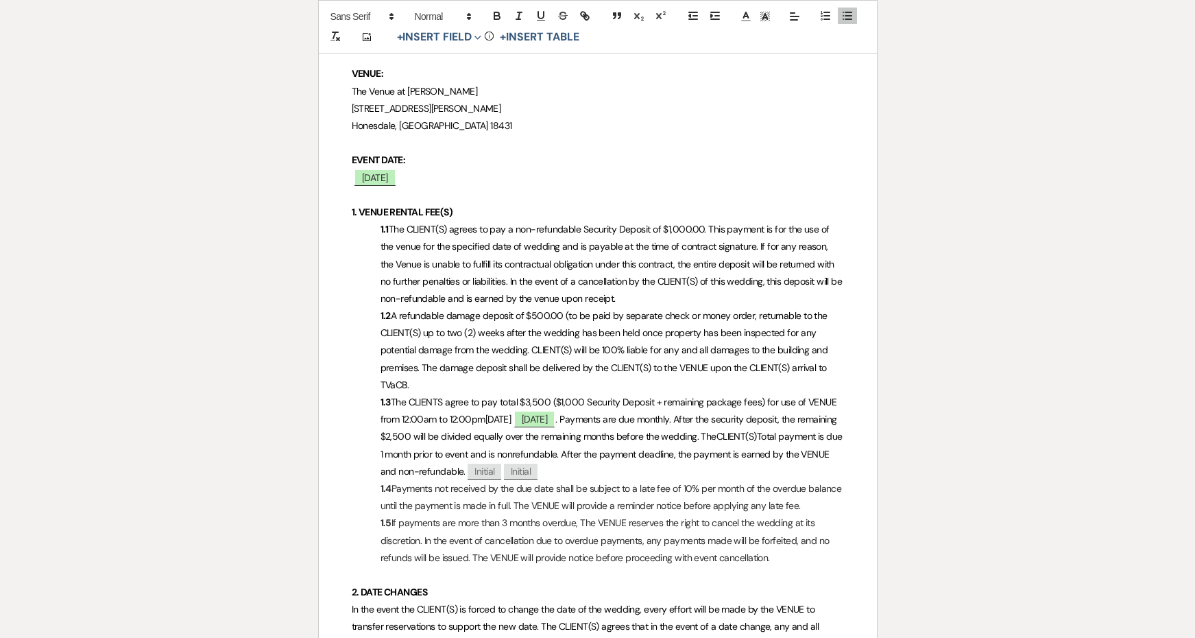
select select "6"
select select "5"
select select "15"
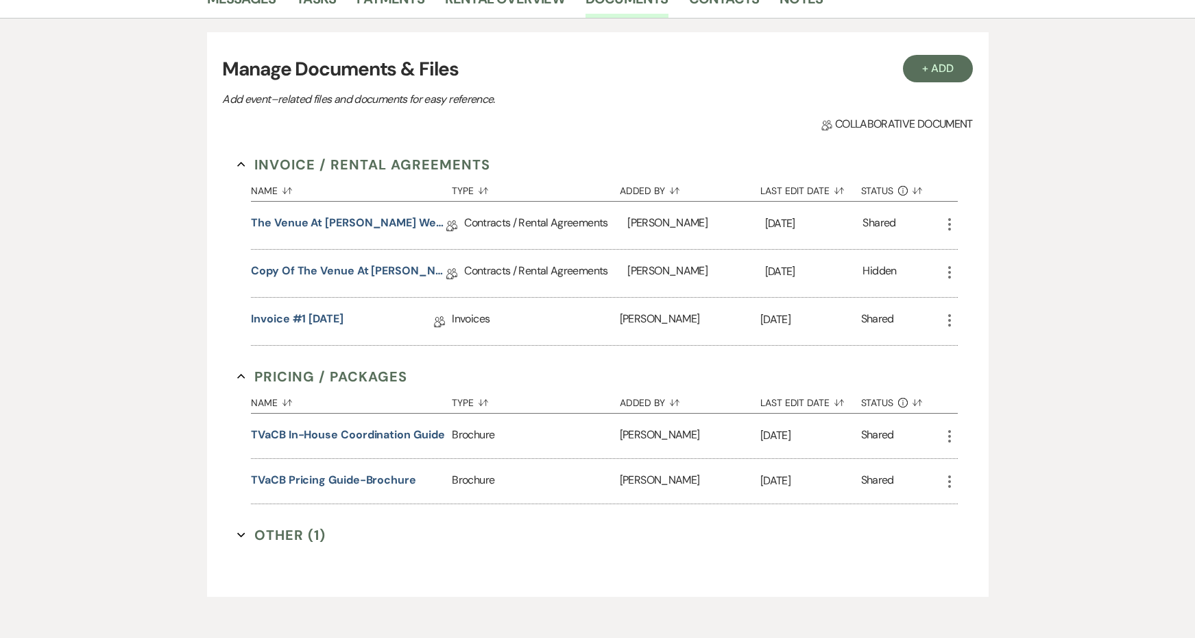
click at [945, 222] on icon "More" at bounding box center [949, 224] width 16 height 16
click at [969, 269] on button "Settings Gear Rename" at bounding box center [1010, 274] width 138 height 23
select select "10"
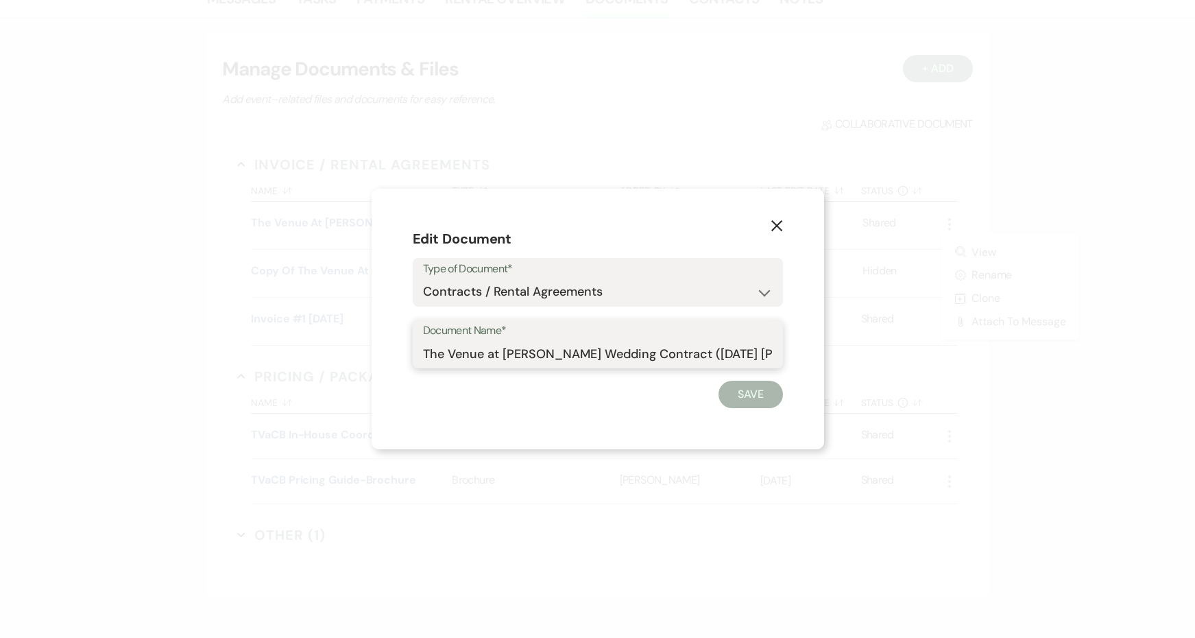
click at [489, 356] on input "The Venue at Carley Brook Wedding Contract (12.05.25 Stahlman)" at bounding box center [598, 353] width 350 height 27
click at [420, 352] on div "Document Name* The Venue at Carley Brook Wedding Contract (12.05.25 Stahlman)" at bounding box center [598, 343] width 370 height 49
click at [429, 354] on input "The Venue at Carley Brook Wedding Contract (12.05.25 Stahlman)" at bounding box center [598, 353] width 350 height 27
type input "***VOID***The Venue at Carley Brook Wedding Contract (12.05.25 Stahlman)"
click at [762, 387] on button "Save" at bounding box center [750, 393] width 64 height 27
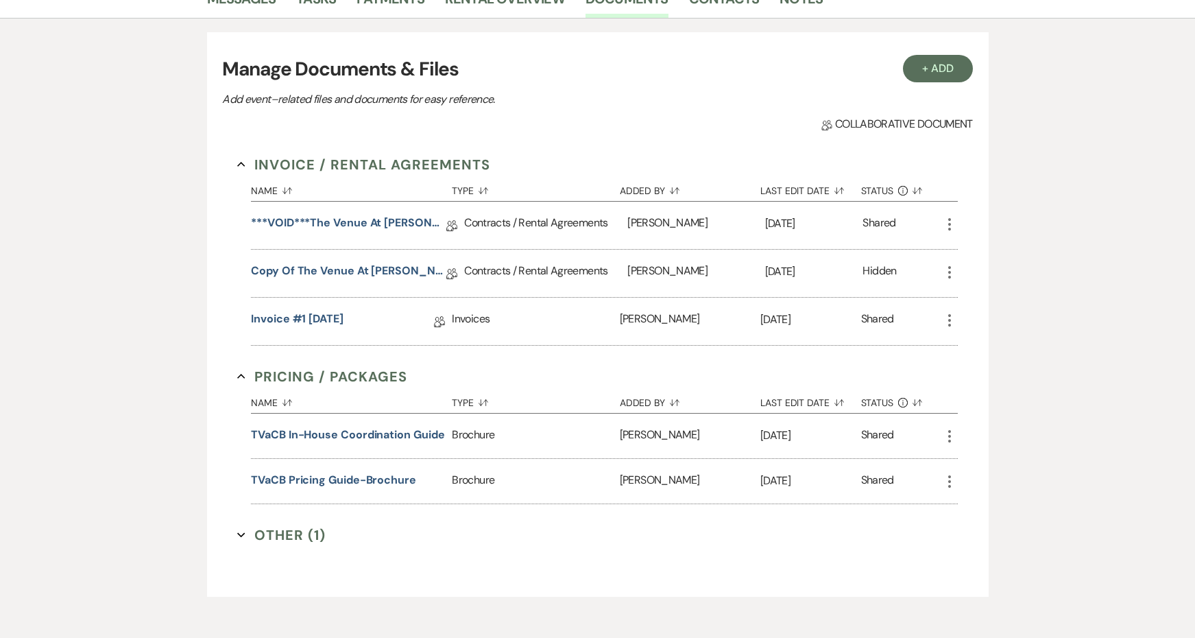
click at [948, 267] on use "button" at bounding box center [949, 272] width 3 height 12
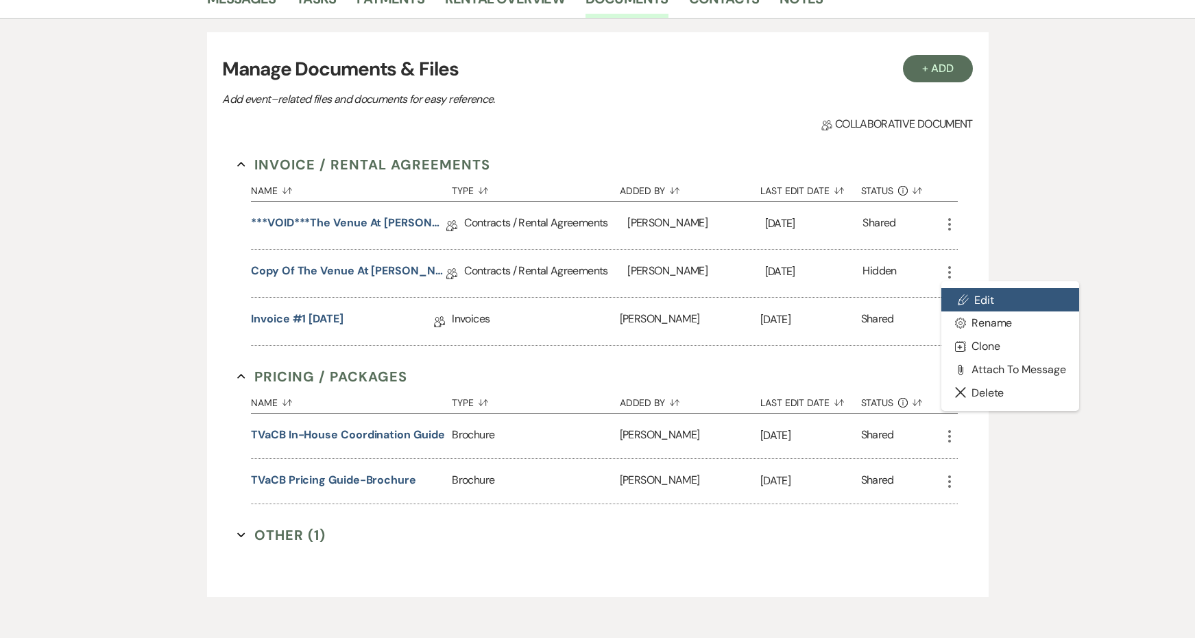
click at [971, 293] on link "Pencil Edit" at bounding box center [1010, 299] width 138 height 23
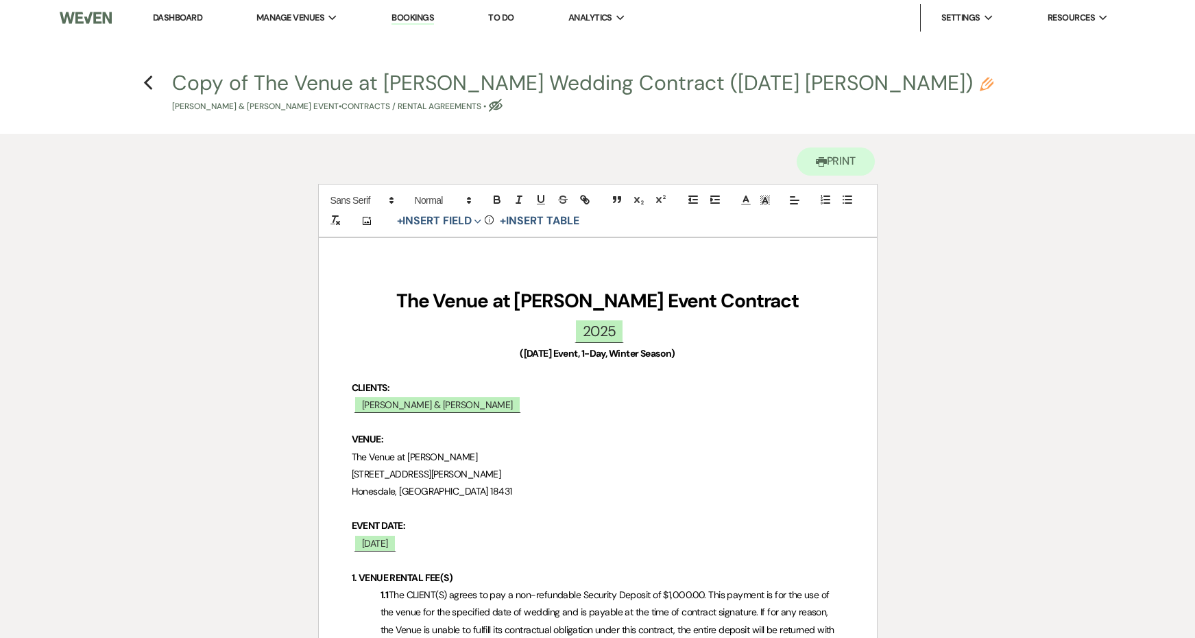
click at [252, 85] on button "Copy of The Venue at Carley Brook Wedding Contract (12.05.25 Stahlman) Pencil E…" at bounding box center [582, 93] width 821 height 40
select select "10"
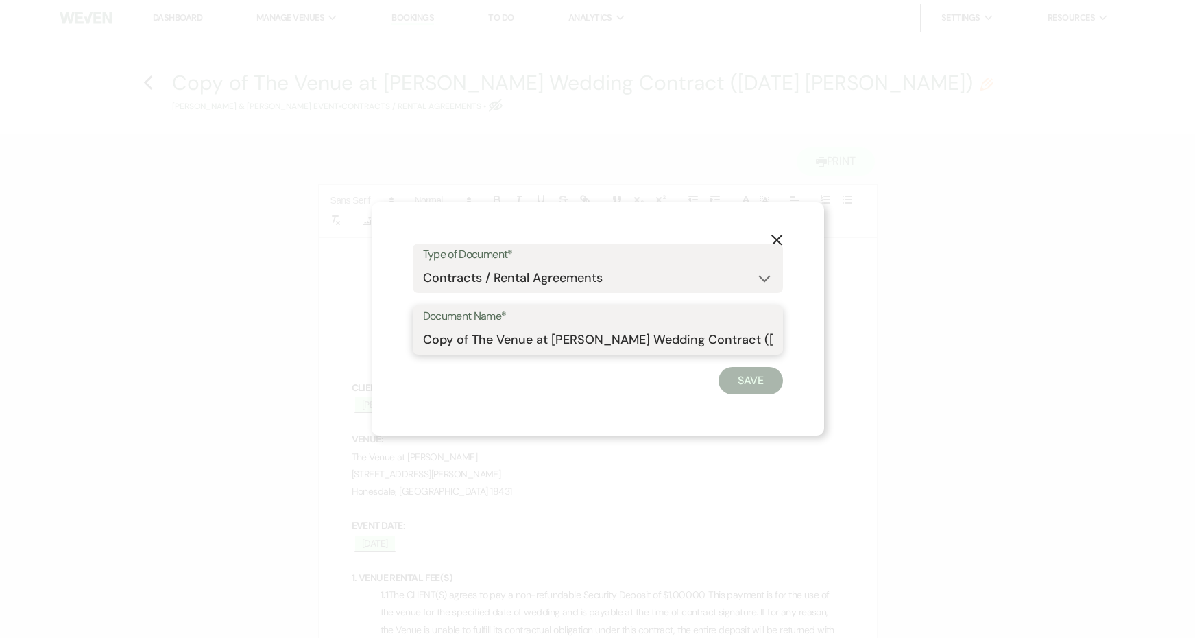
drag, startPoint x: 470, startPoint y: 339, endPoint x: 391, endPoint y: 332, distance: 79.2
click at [391, 332] on div "X Type of Document* Special Event Insurance Vendor Certificate of Insurance Con…" at bounding box center [598, 318] width 452 height 233
type input "The Venue at Carley Brook Wedding Contract (12.05.25 Stahlman)"
click at [737, 385] on button "Save" at bounding box center [750, 380] width 64 height 27
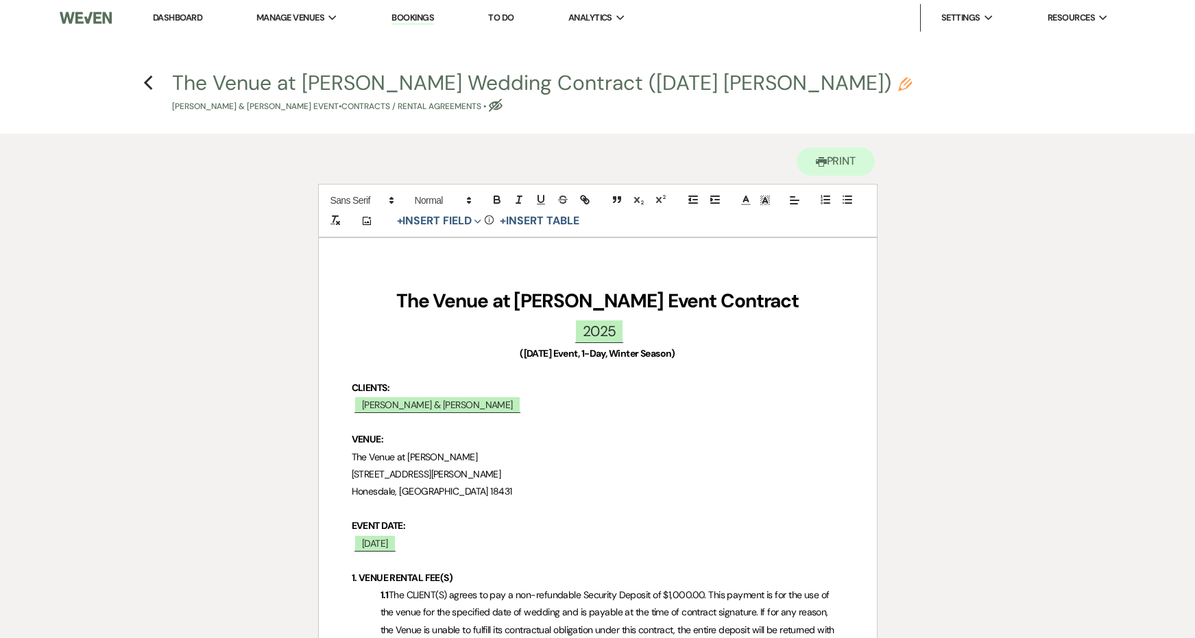
click at [147, 81] on use "button" at bounding box center [147, 82] width 9 height 15
select select "6"
select select "5"
select select "15"
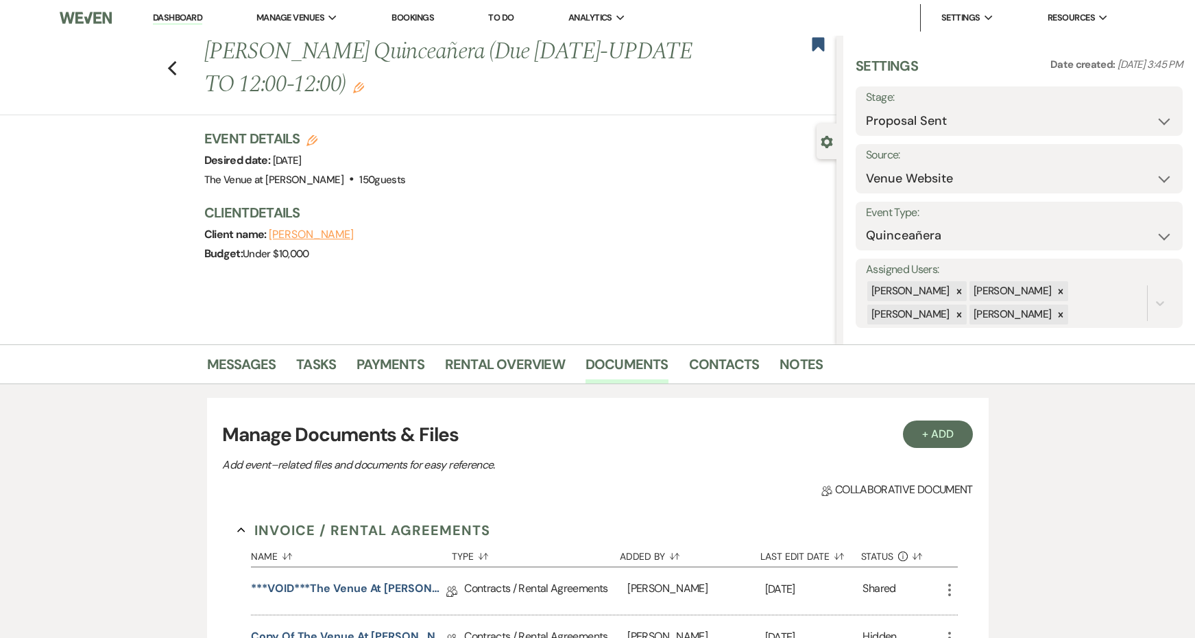
scroll to position [365, 0]
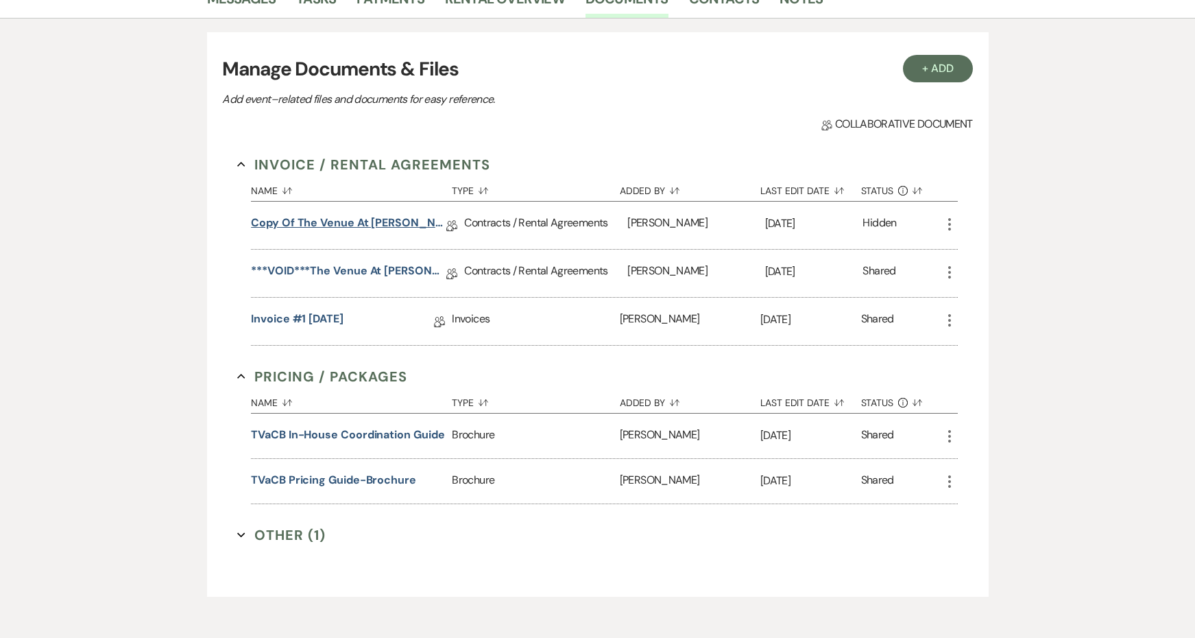
click at [413, 223] on link "Copy of The Venue at Carley Brook Wedding Contract (12.05.25 Stahlman)" at bounding box center [348, 225] width 195 height 21
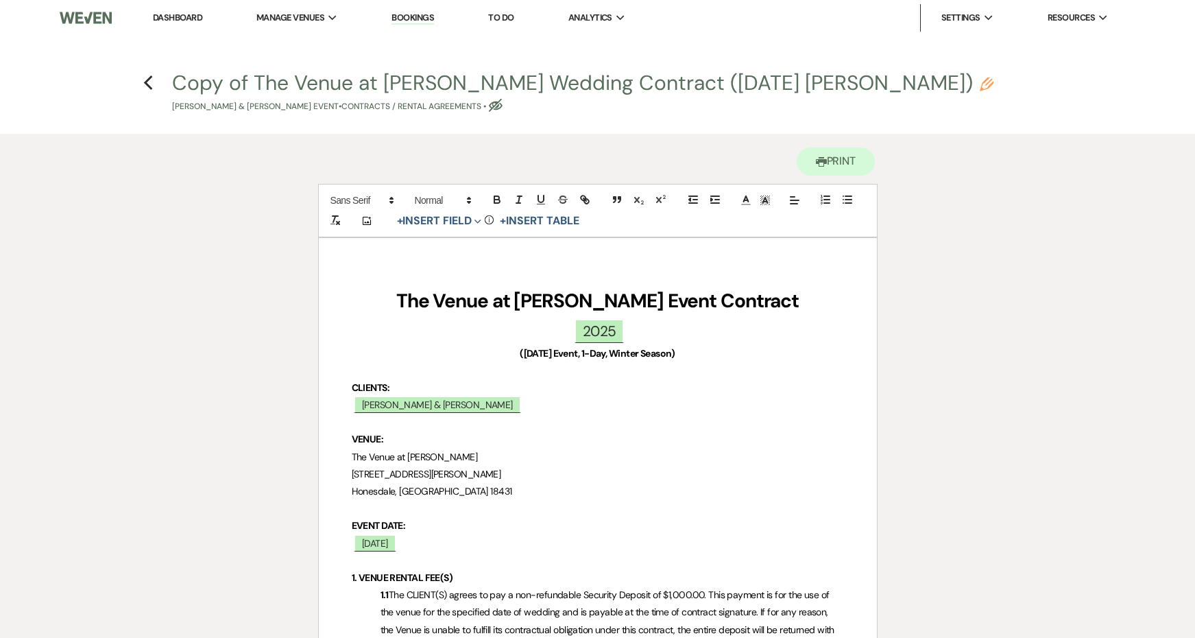
click at [248, 80] on button "Copy of The Venue at Carley Brook Wedding Contract (12.05.25 Stahlman) Pencil E…" at bounding box center [582, 93] width 821 height 40
select select "10"
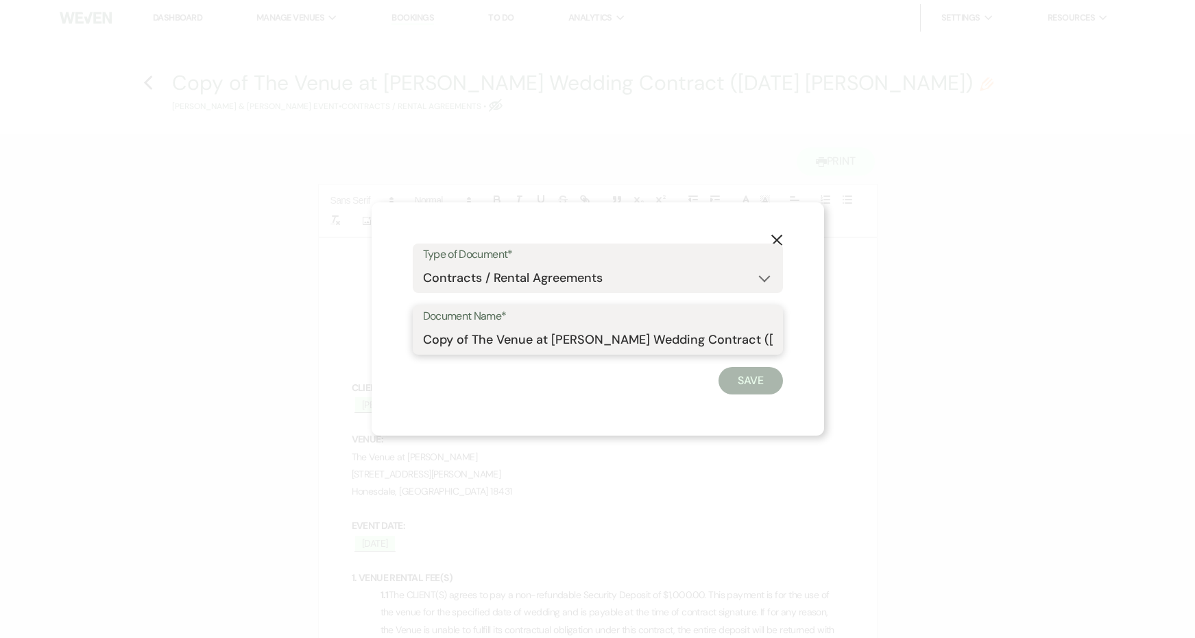
click at [474, 337] on input "Copy of The Venue at Carley Brook Wedding Contract (12.05.25 Stahlman)" at bounding box center [598, 339] width 350 height 27
type input "The Venue at Carley Brook Wedding Contract (12.05.25 Stahlman)"
click at [755, 376] on button "Save" at bounding box center [750, 380] width 64 height 27
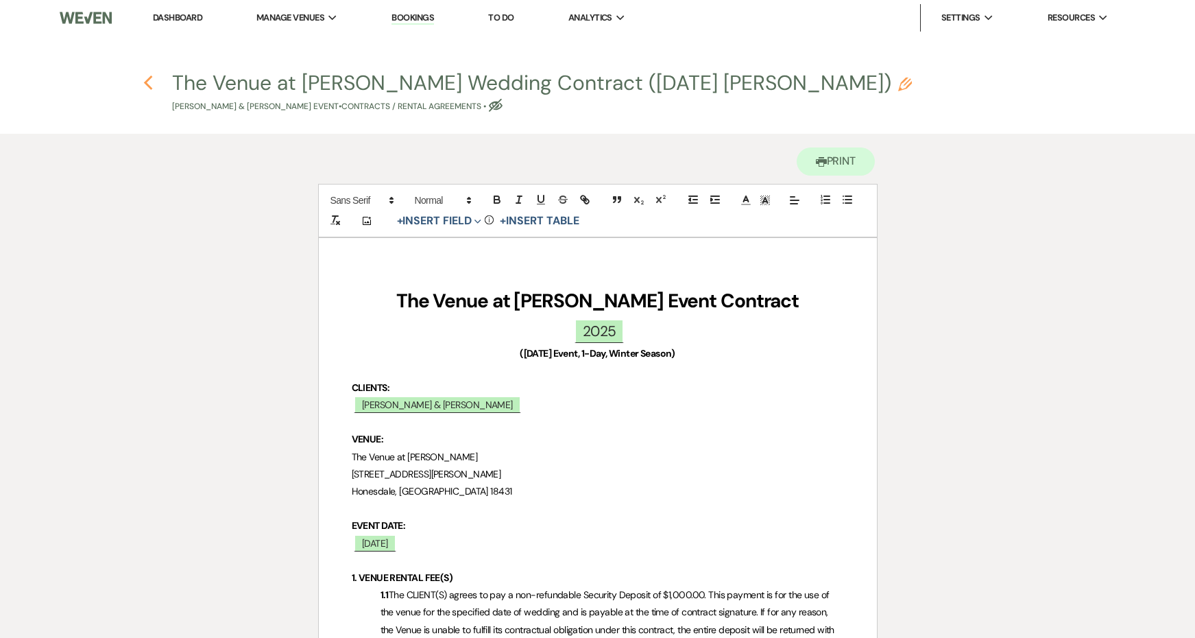
click at [148, 80] on use "button" at bounding box center [147, 82] width 9 height 15
select select "6"
select select "5"
select select "15"
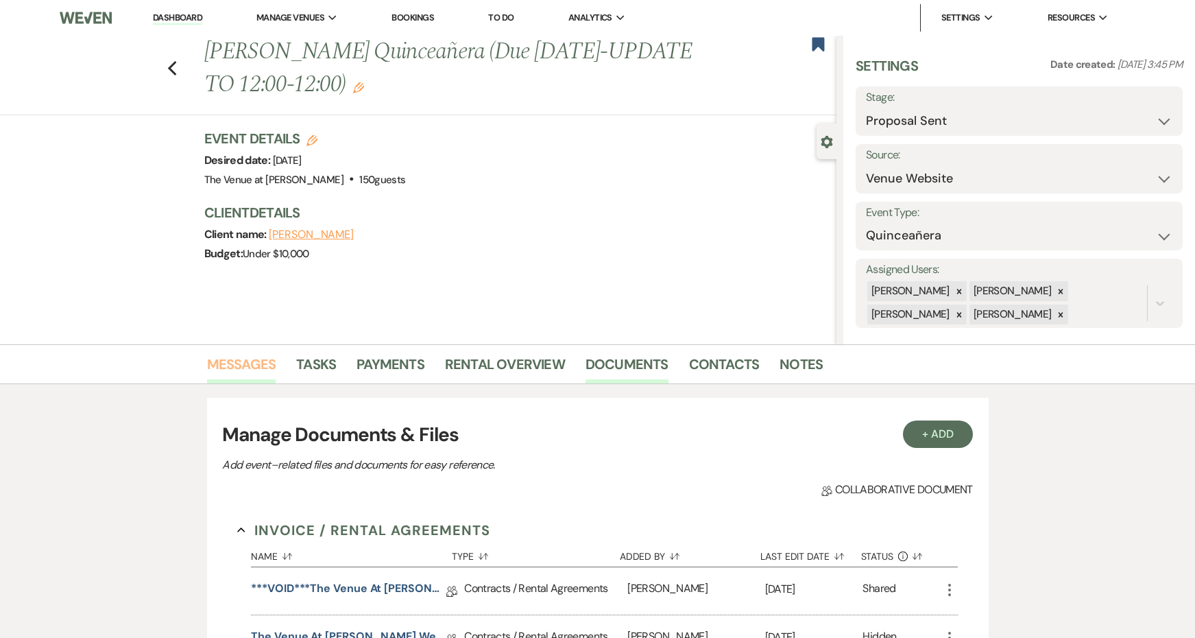
click at [256, 364] on link "Messages" at bounding box center [241, 368] width 69 height 30
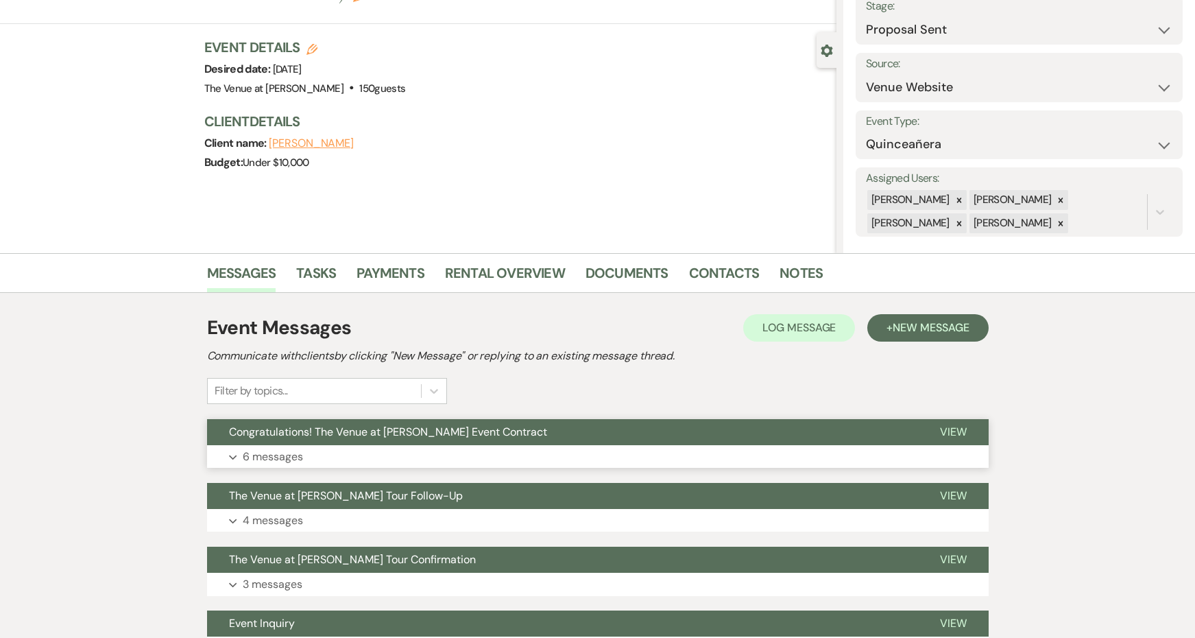
click at [338, 444] on button "Congratulations! The Venue at Carley Brook Event Contract" at bounding box center [562, 432] width 711 height 26
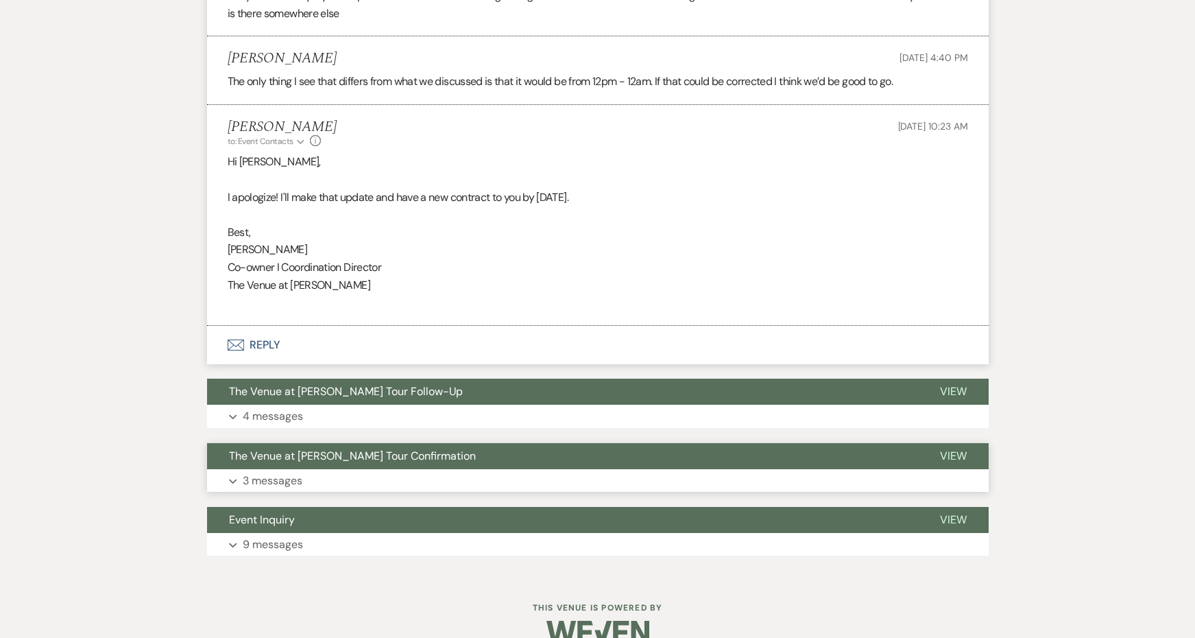
scroll to position [1592, 0]
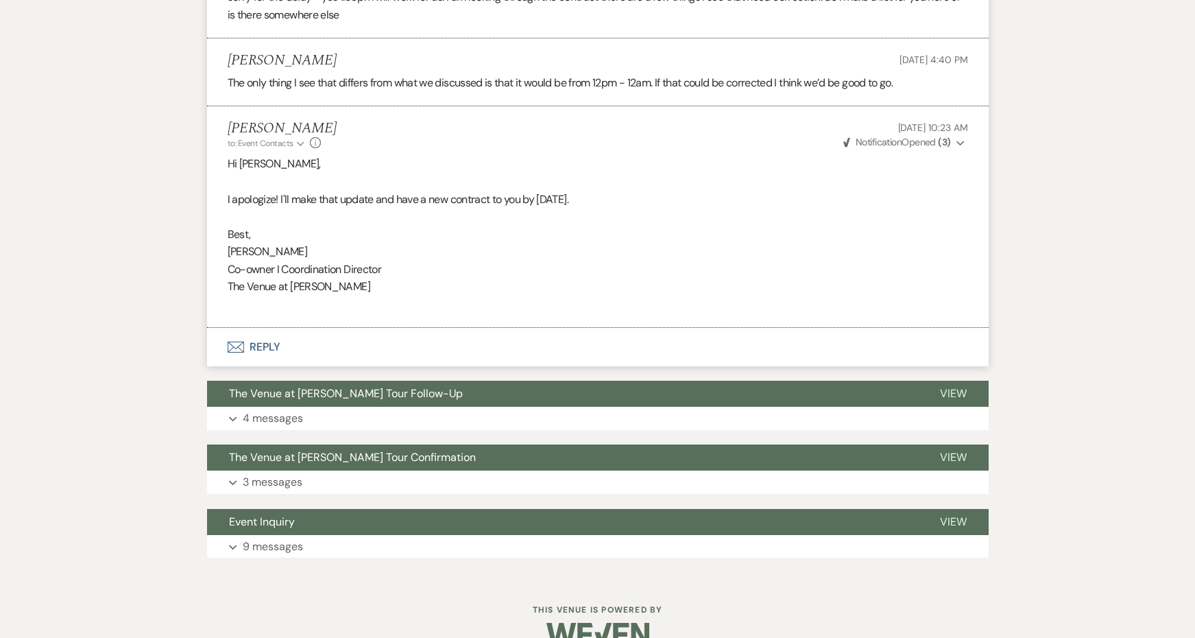
click at [271, 328] on button "Envelope Reply" at bounding box center [598, 347] width 782 height 38
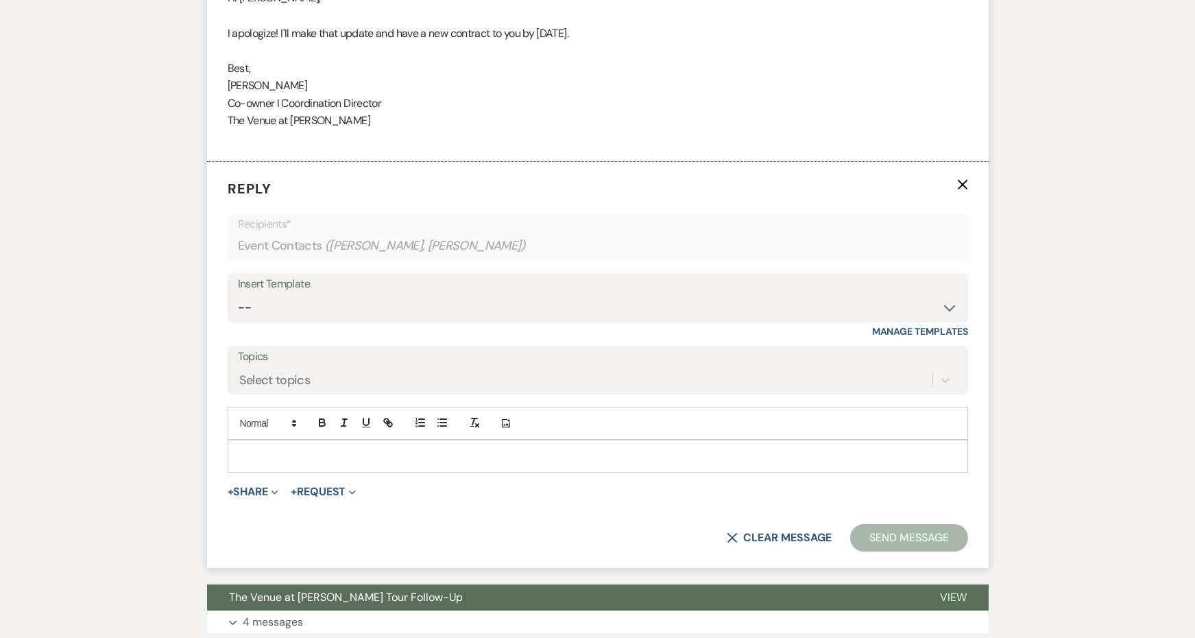
scroll to position [1778, 0]
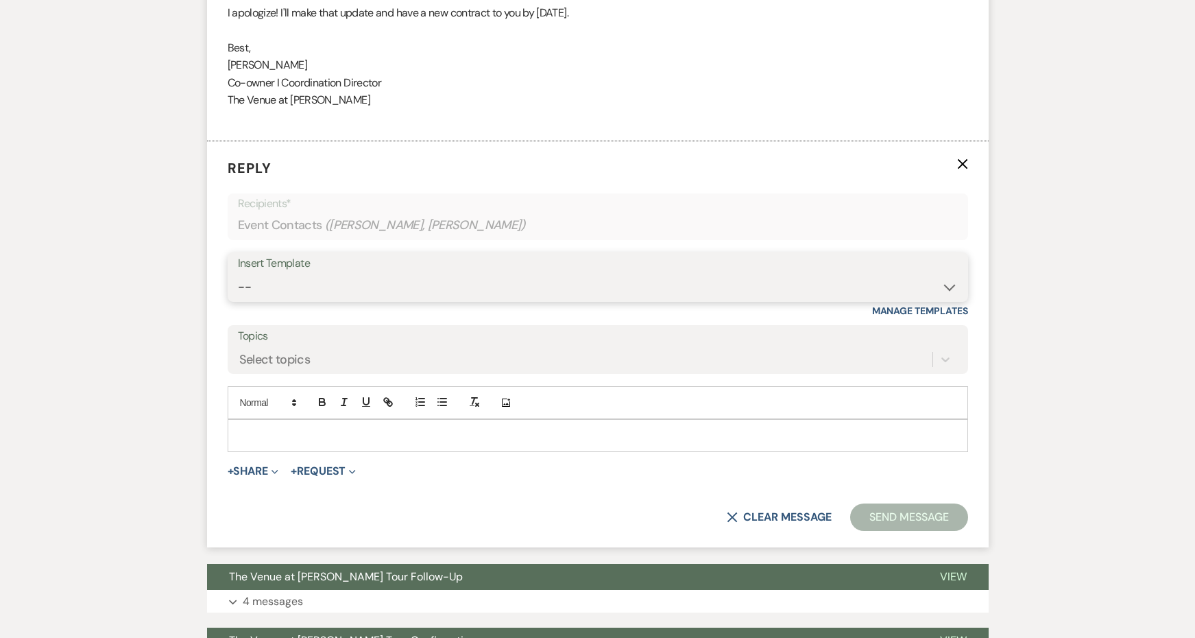
select select "3828"
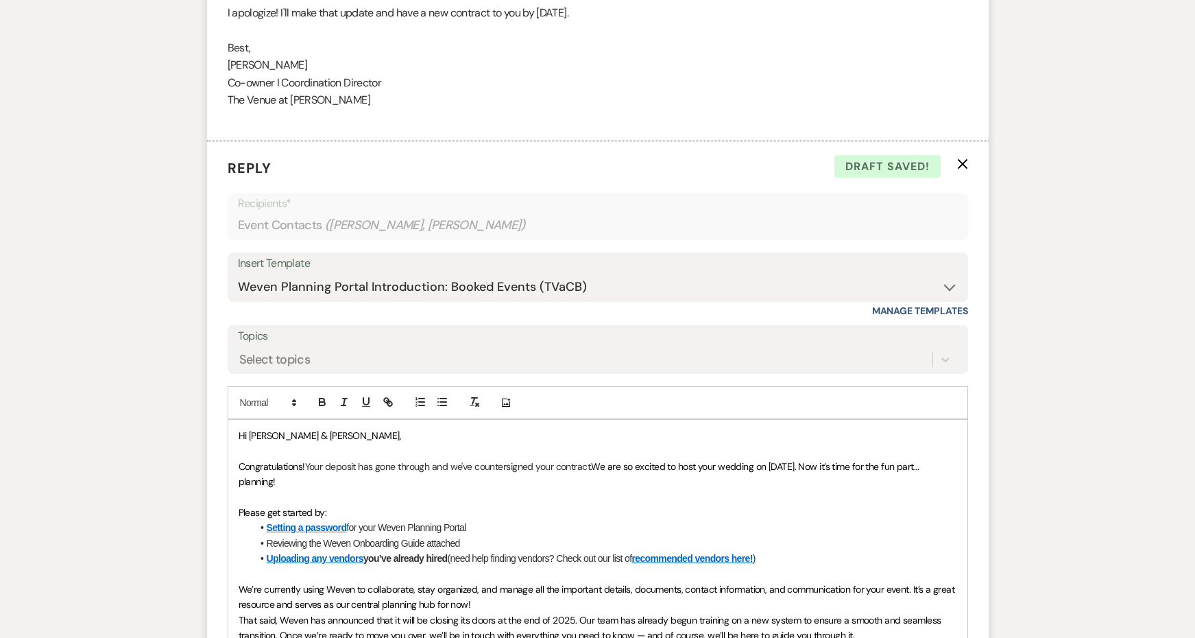
click at [961, 158] on icon "X" at bounding box center [962, 163] width 11 height 11
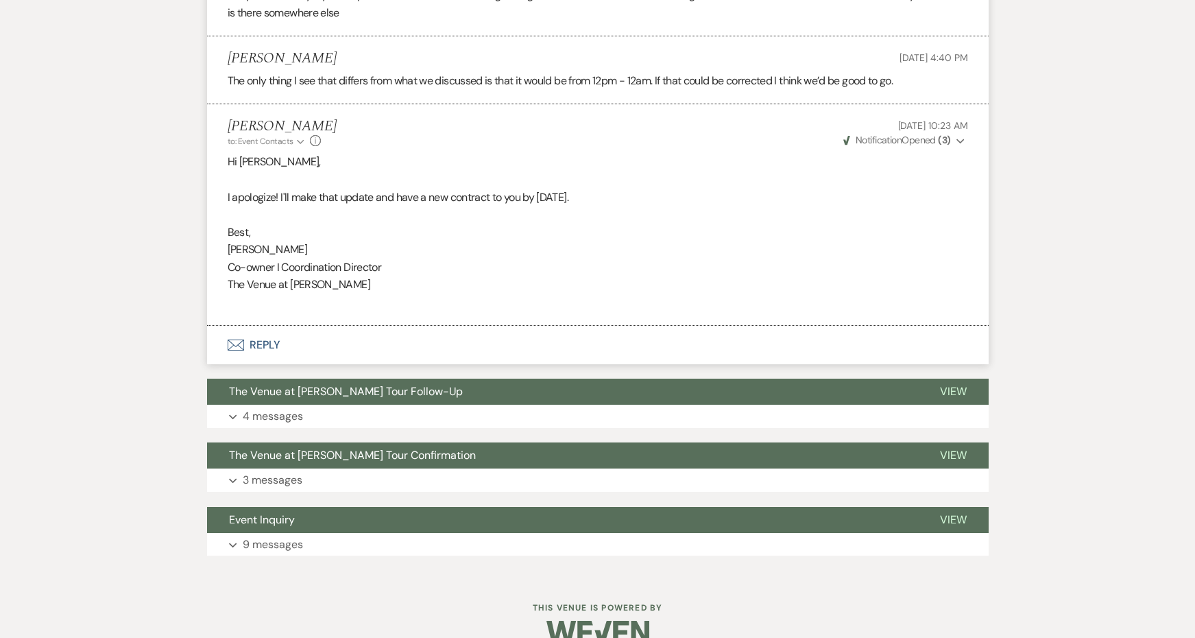
click at [265, 326] on button "Envelope Reply" at bounding box center [598, 345] width 782 height 38
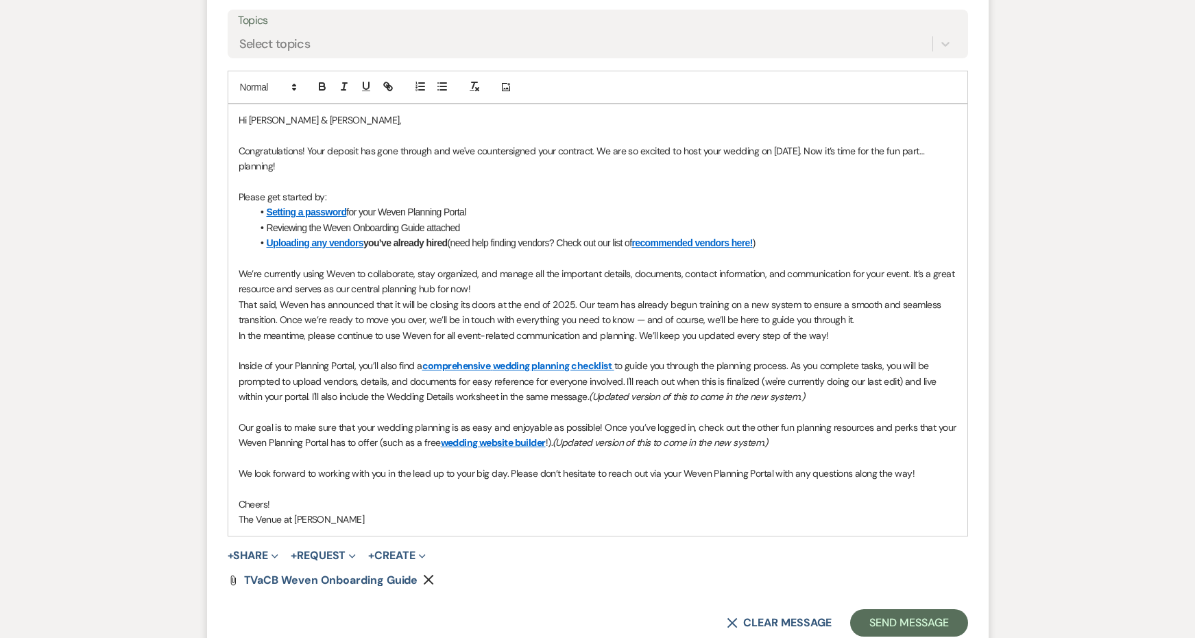
scroll to position [2046, 0]
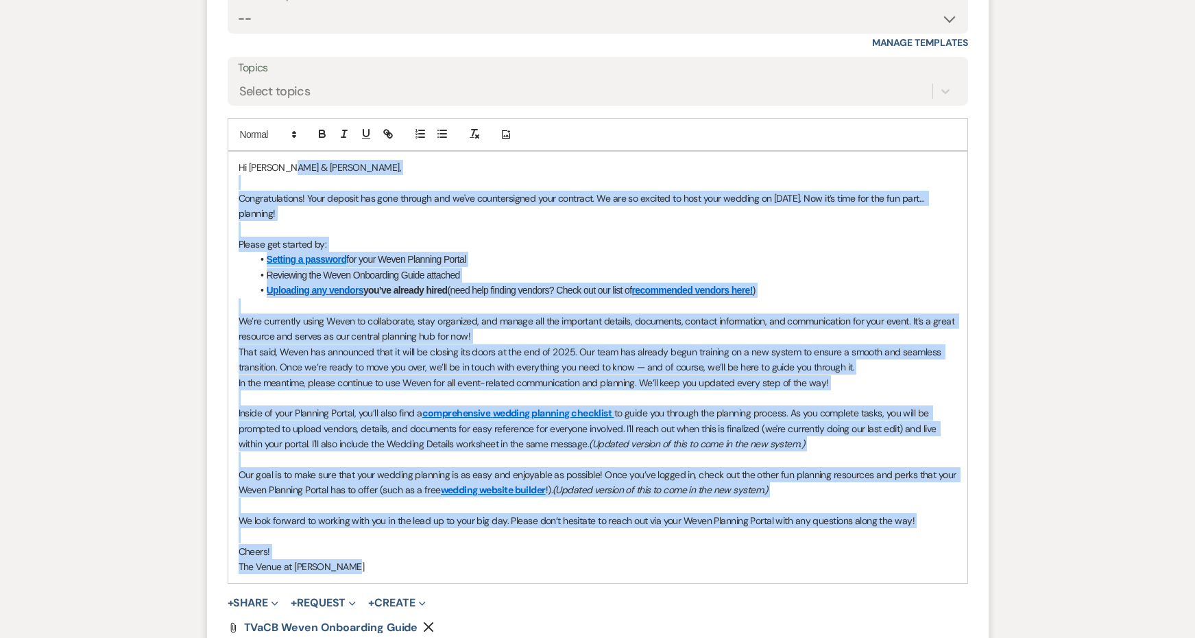
drag, startPoint x: 387, startPoint y: 537, endPoint x: 286, endPoint y: 134, distance: 416.2
click at [286, 152] on div "Hi Elizabeth & Steven, Congratulations! Your deposit has gone through and we've…" at bounding box center [597, 367] width 739 height 431
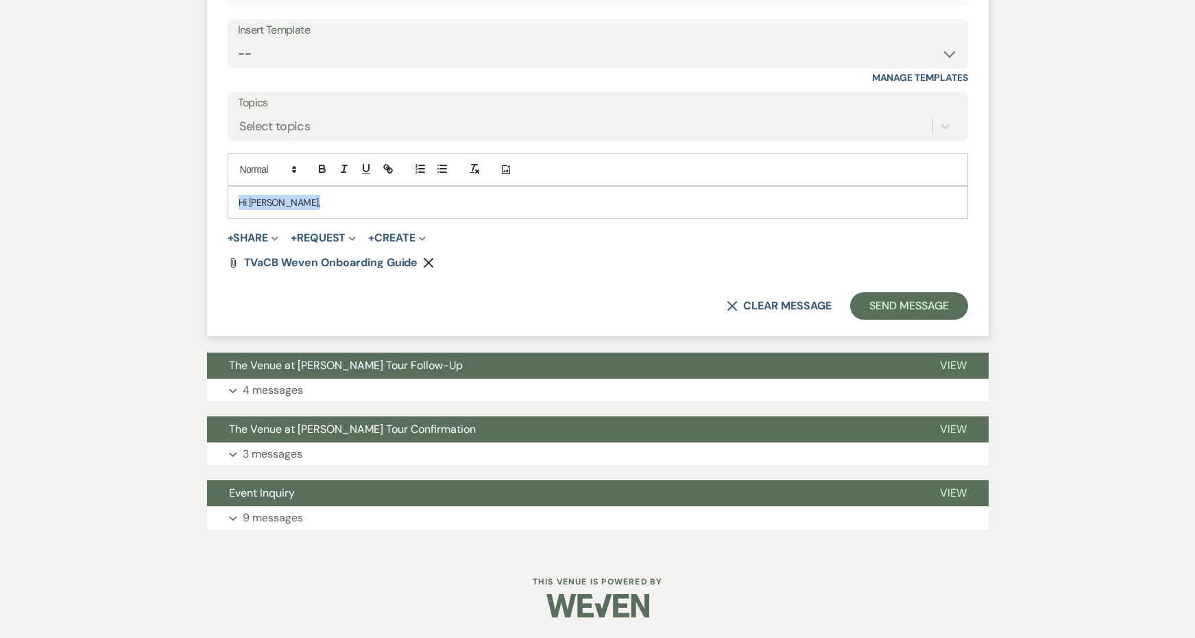
scroll to position [1983, 0]
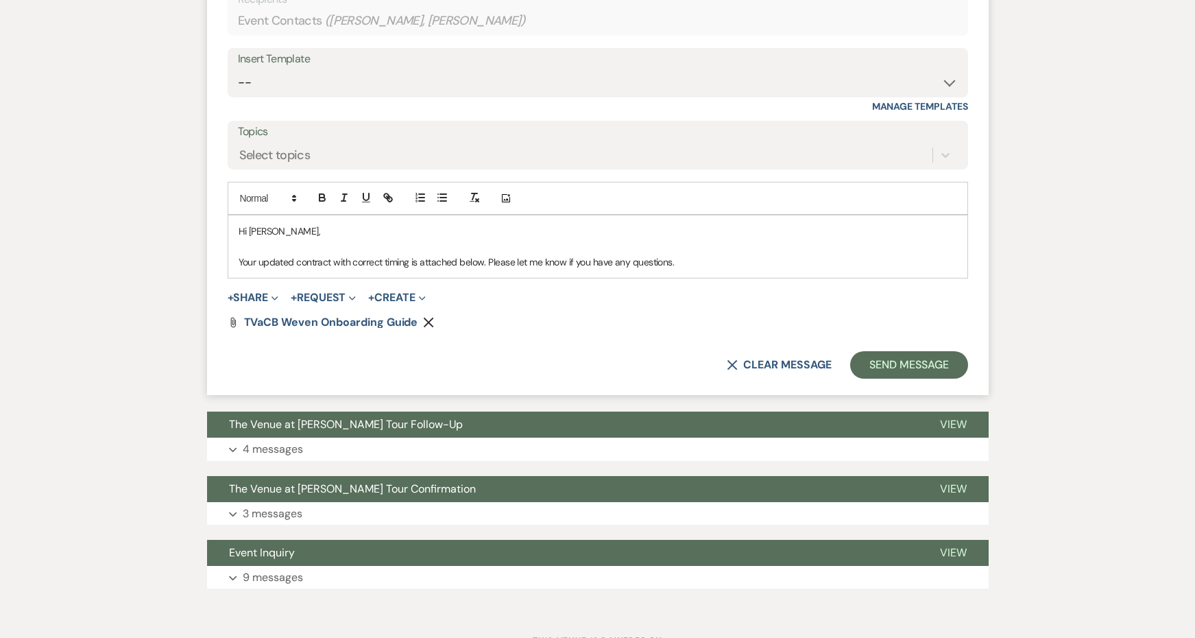
click at [431, 317] on icon "Remove" at bounding box center [428, 322] width 11 height 11
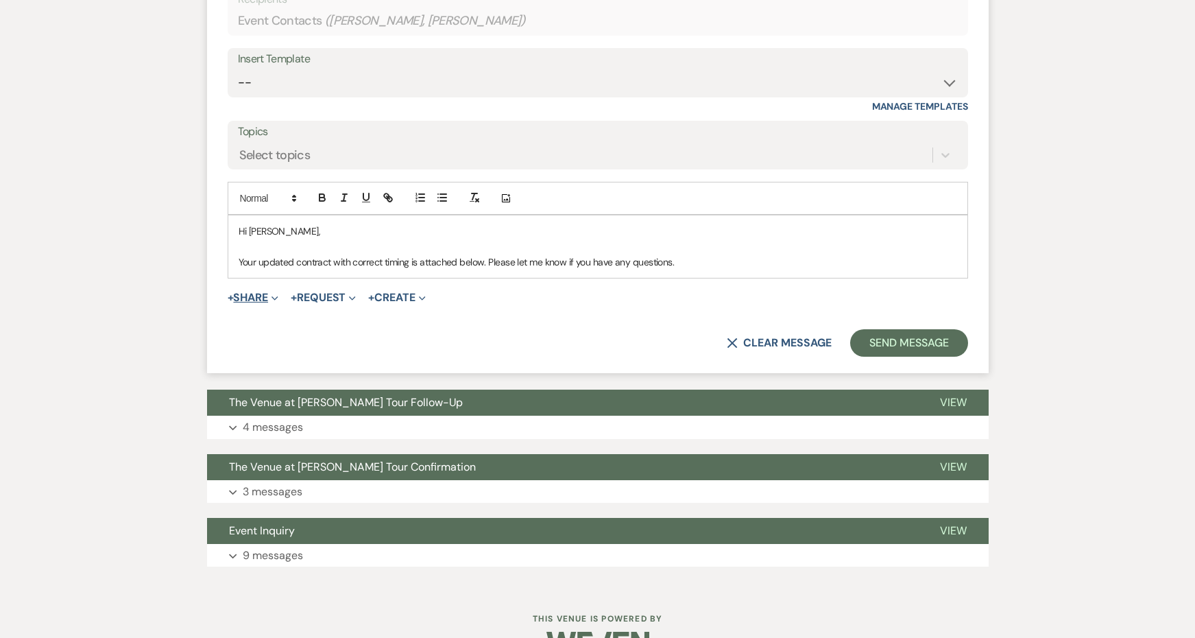
click at [271, 290] on span "Expand" at bounding box center [273, 297] width 10 height 14
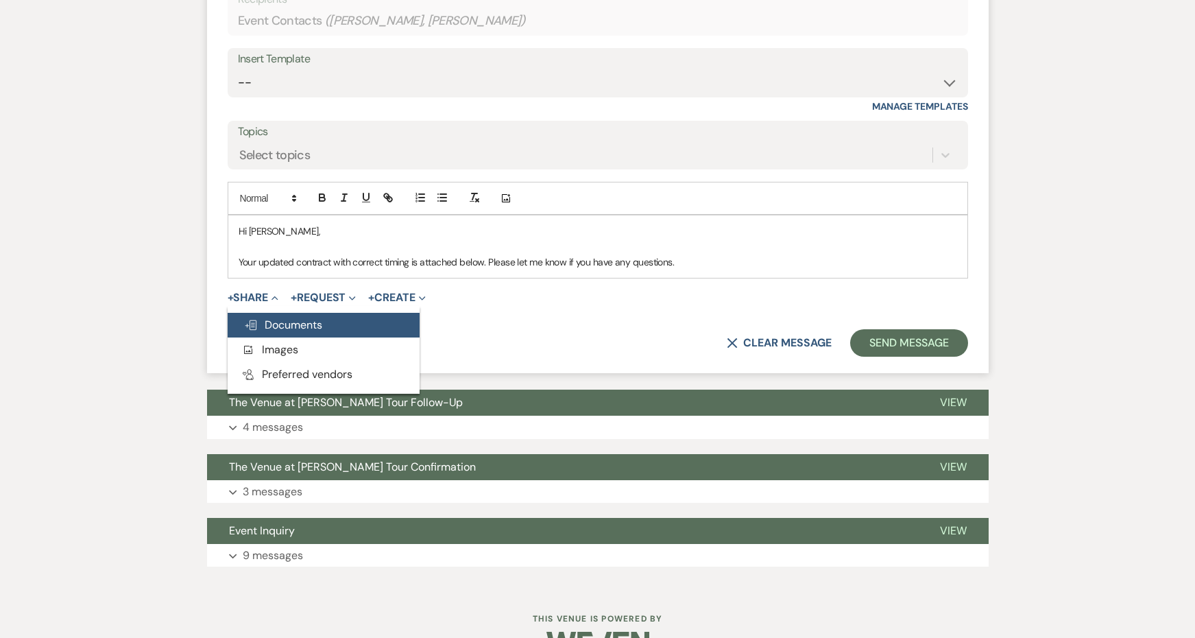
click at [298, 317] on span "Doc Upload Documents" at bounding box center [283, 324] width 78 height 14
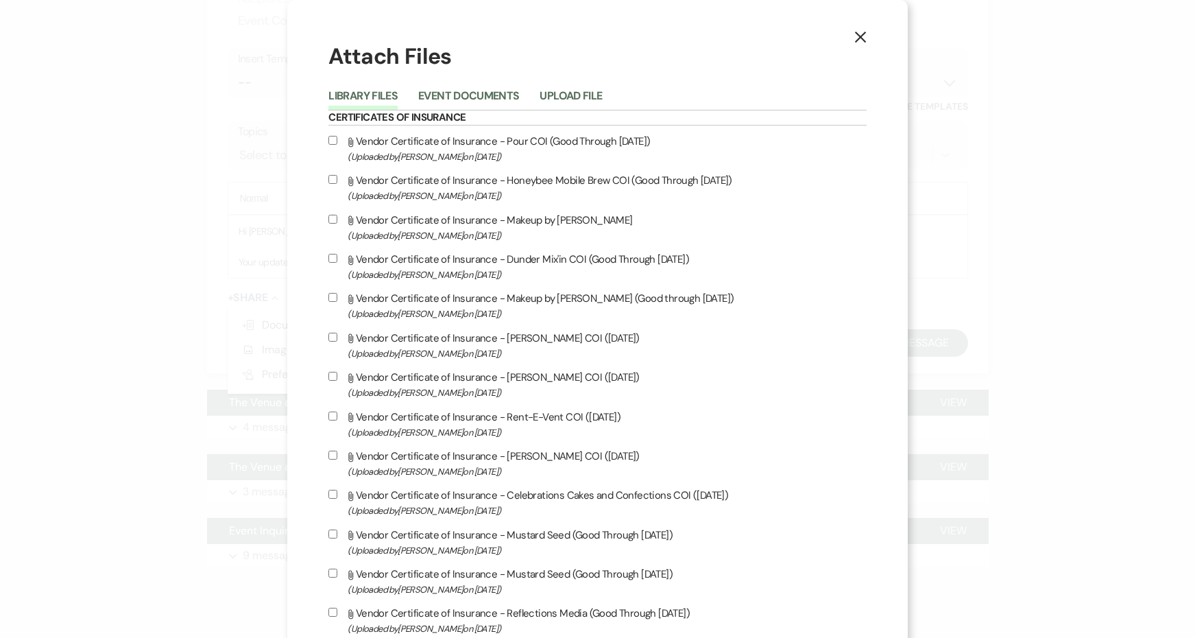
click at [494, 82] on div "Library Files Event Documents Upload File" at bounding box center [596, 96] width 537 height 29
click at [494, 94] on button "Event Documents" at bounding box center [468, 99] width 101 height 19
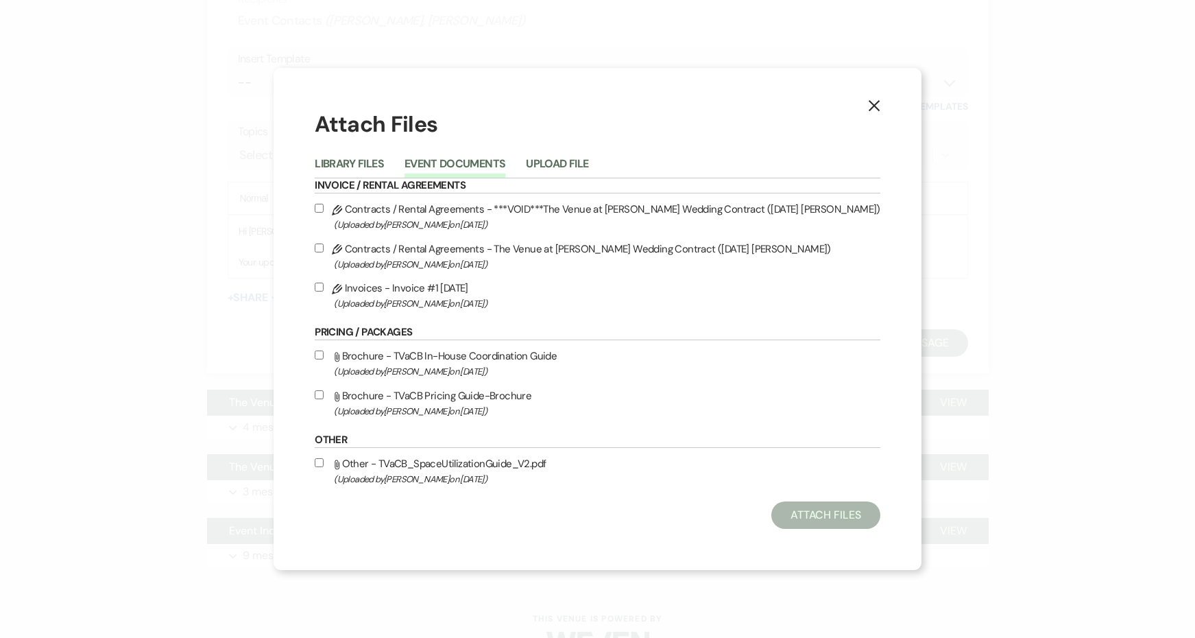
click at [497, 245] on label "Pencil Contracts / Rental Agreements - The Venue at Carley Brook Wedding Contra…" at bounding box center [598, 256] width 566 height 32
click at [324, 245] on input "Pencil Contracts / Rental Agreements - The Venue at Carley Brook Wedding Contra…" at bounding box center [319, 247] width 9 height 9
checkbox input "true"
click at [505, 288] on label "Pencil Invoices - Invoice #1 9-6-2025 (Uploaded by Jessie Brennan on Sep 6th, 2…" at bounding box center [598, 295] width 566 height 32
click at [324, 288] on input "Pencil Invoices - Invoice #1 9-6-2025 (Uploaded by Jessie Brennan on Sep 6th, 2…" at bounding box center [319, 286] width 9 height 9
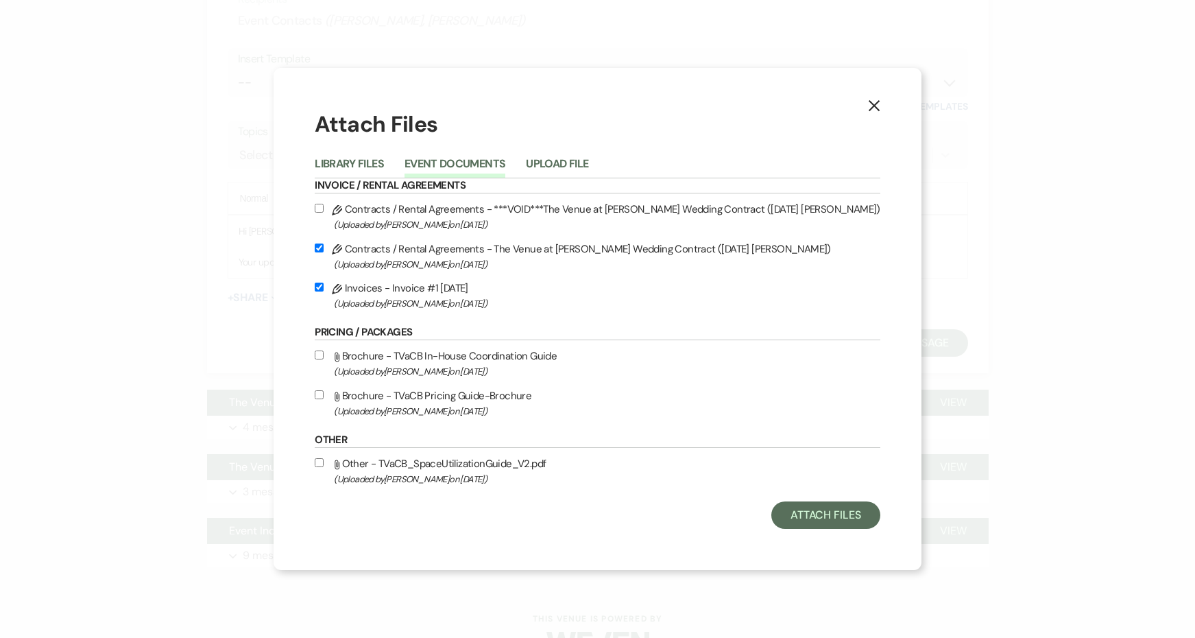
checkbox input "true"
click at [771, 519] on button "Attach Files" at bounding box center [825, 514] width 109 height 27
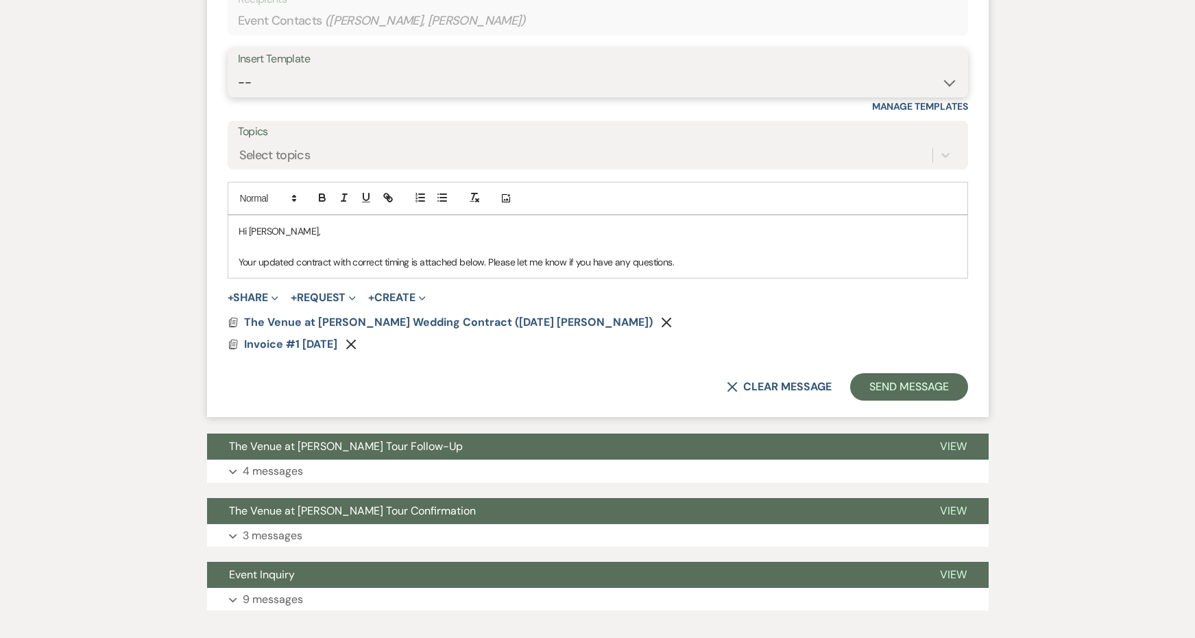
select select "4154"
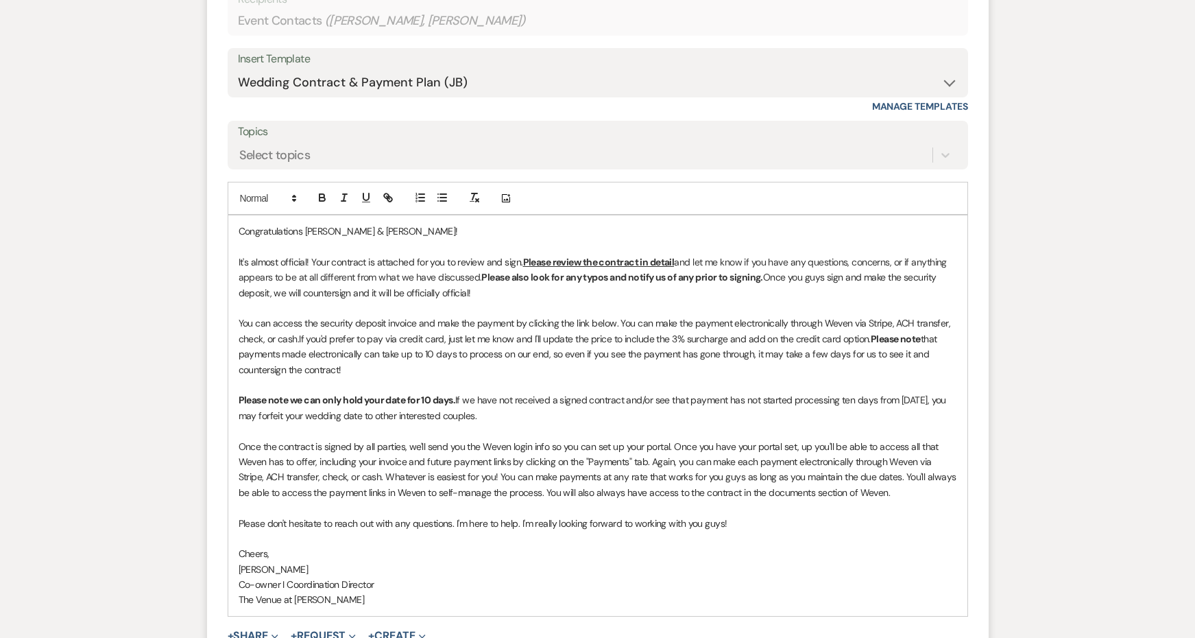
click at [334, 256] on span "It's almost official! Your contract is attached for you to review and sign." at bounding box center [381, 262] width 285 height 12
click at [561, 256] on span "It's almost official! Your updated contract is attached for you to review and s…" at bounding box center [400, 262] width 323 height 12
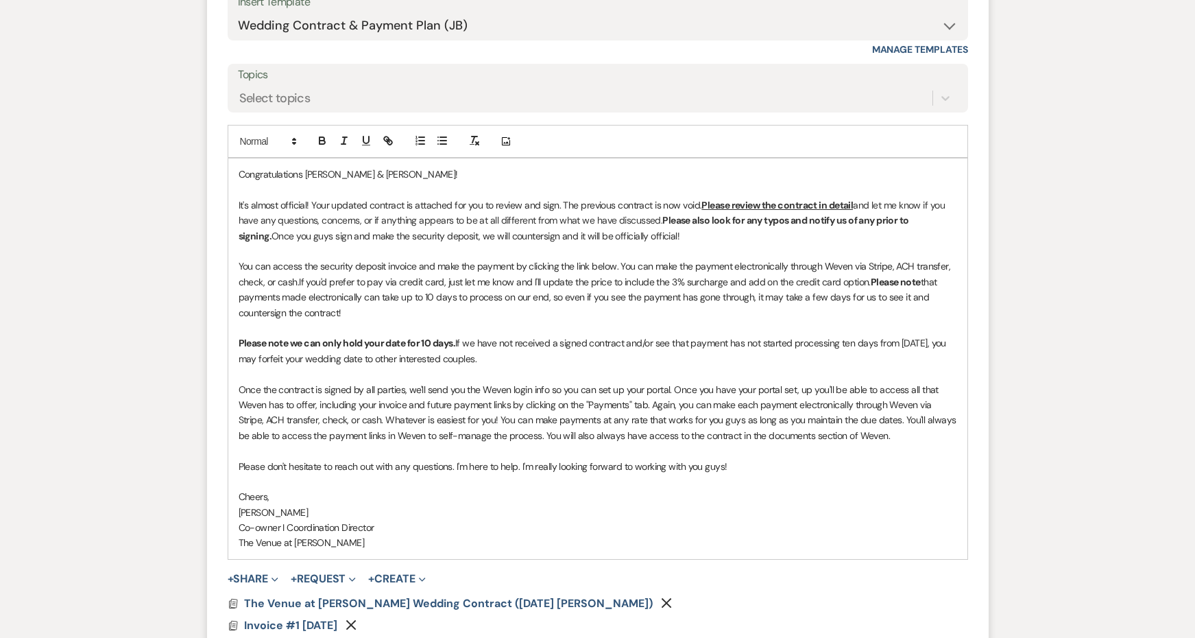
scroll to position [2280, 0]
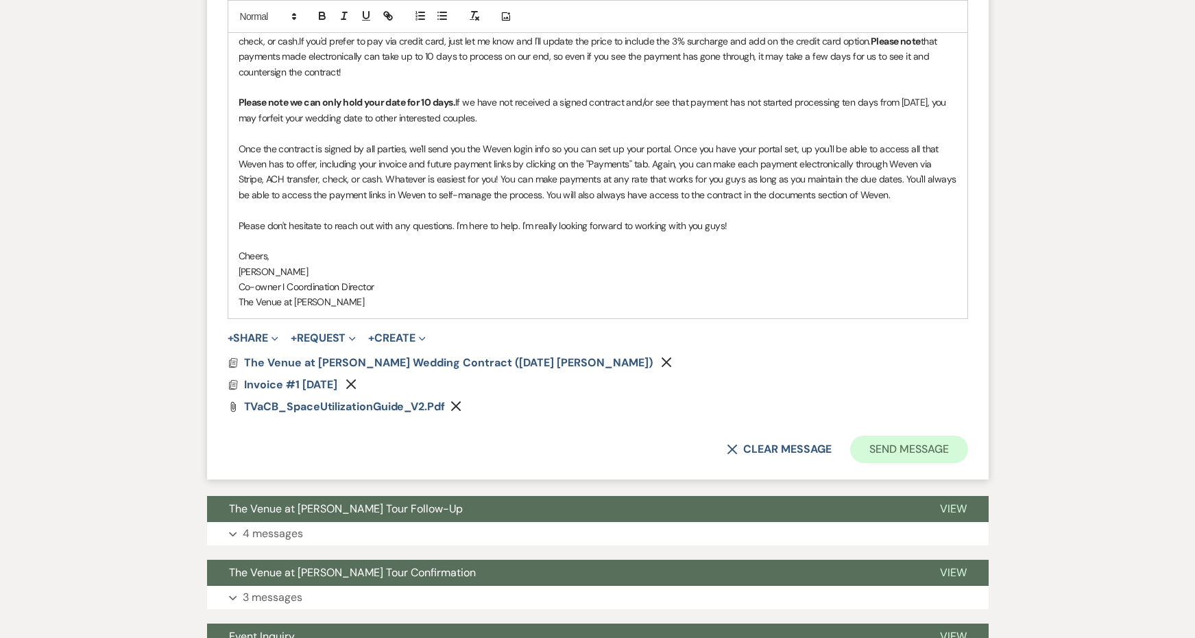
click at [881, 435] on button "Send Message" at bounding box center [908, 448] width 117 height 27
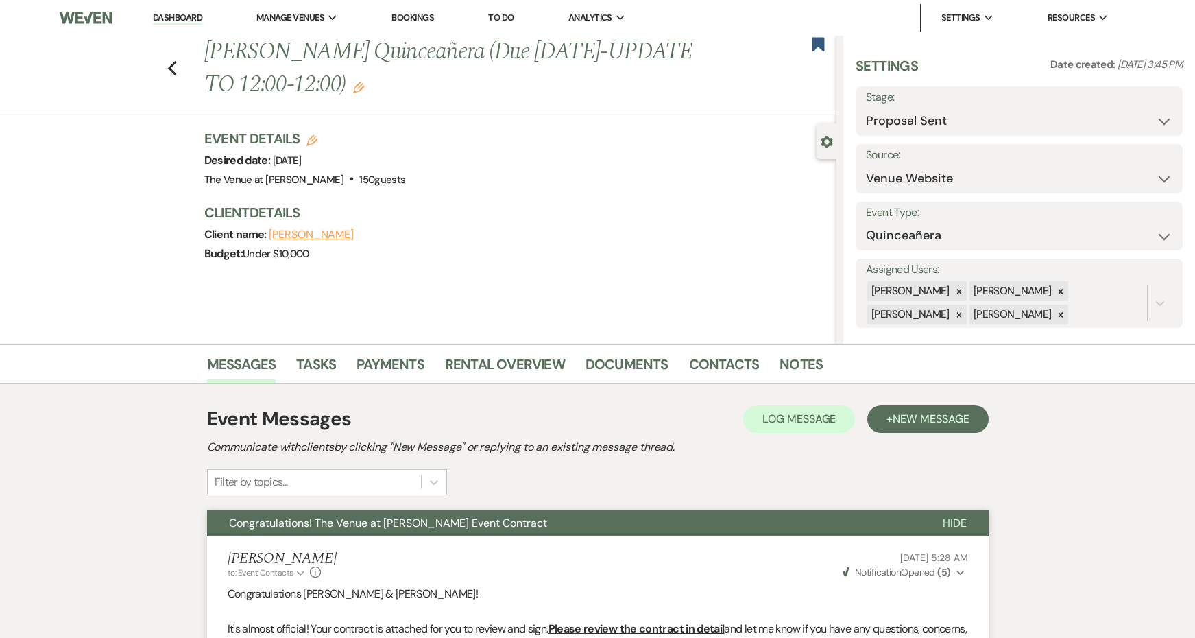
scroll to position [0, 0]
click at [817, 41] on use "button" at bounding box center [818, 44] width 12 height 14
click at [353, 87] on h1 "Elizabeth Stahlman's Quinceañera (Due Sept 16-UPDATE TO 12:00-12:00) Edit" at bounding box center [454, 68] width 500 height 65
click at [364, 87] on use "button" at bounding box center [358, 87] width 11 height 11
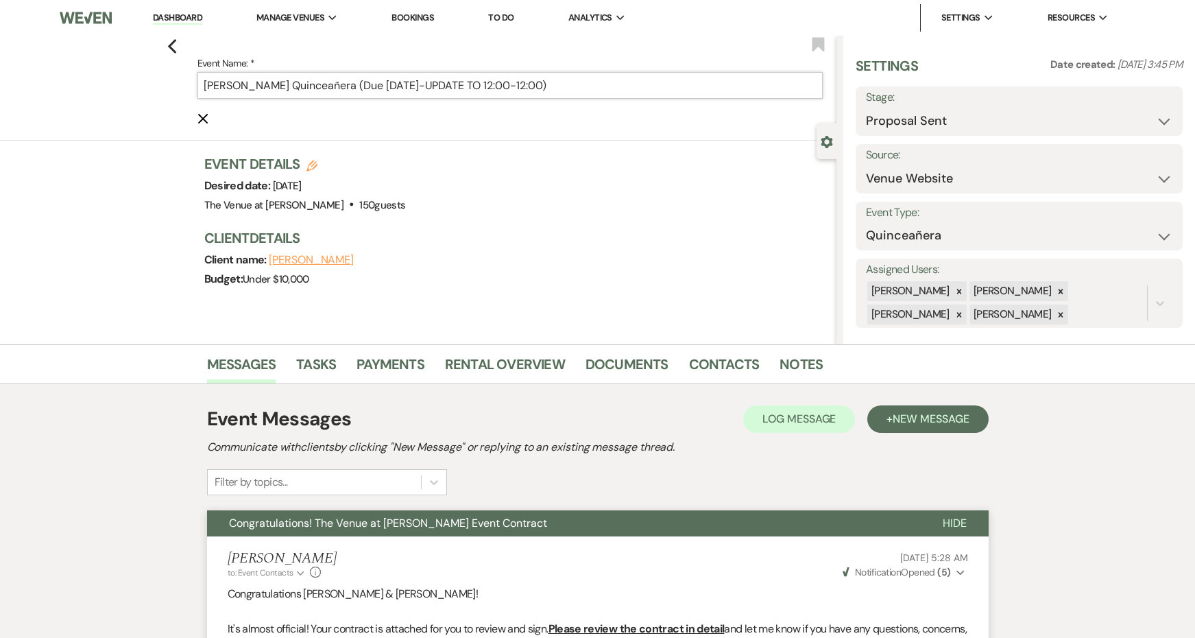
drag, startPoint x: 584, startPoint y: 86, endPoint x: 442, endPoint y: 83, distance: 142.0
click at [442, 83] on input "[PERSON_NAME] Quinceañera (Due [DATE]-UPDATE TO 12:00-12:00)" at bounding box center [510, 85] width 626 height 27
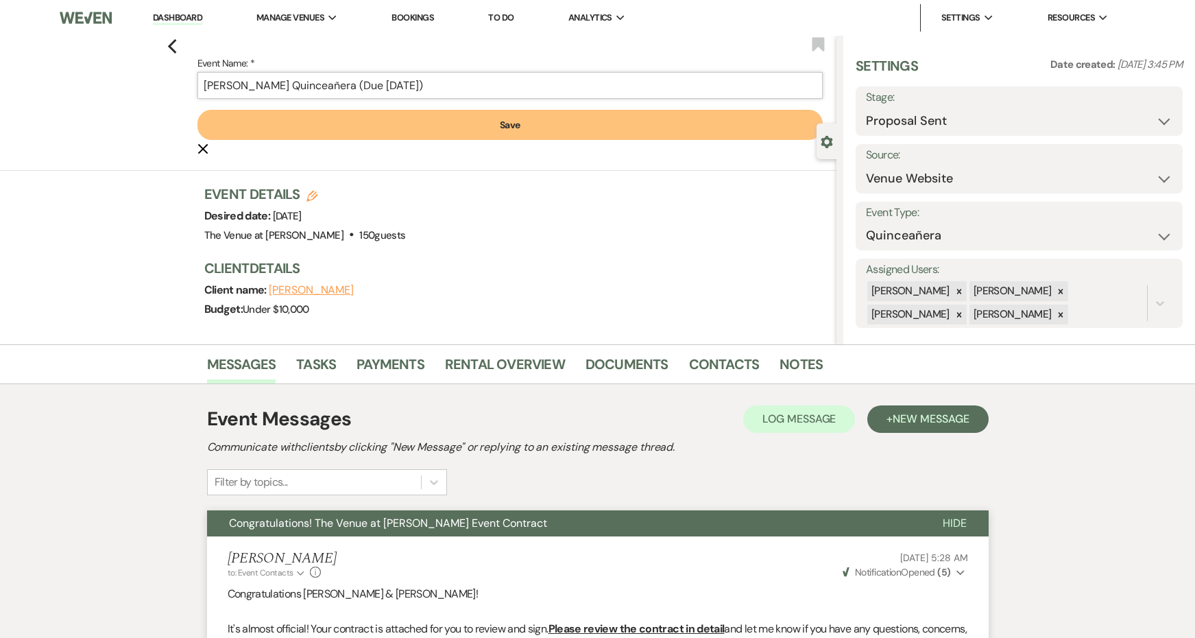
type input "Elizabeth Stahlman's Quinceañera (Due Sept 16)"
click at [450, 114] on button "Save" at bounding box center [510, 125] width 626 height 30
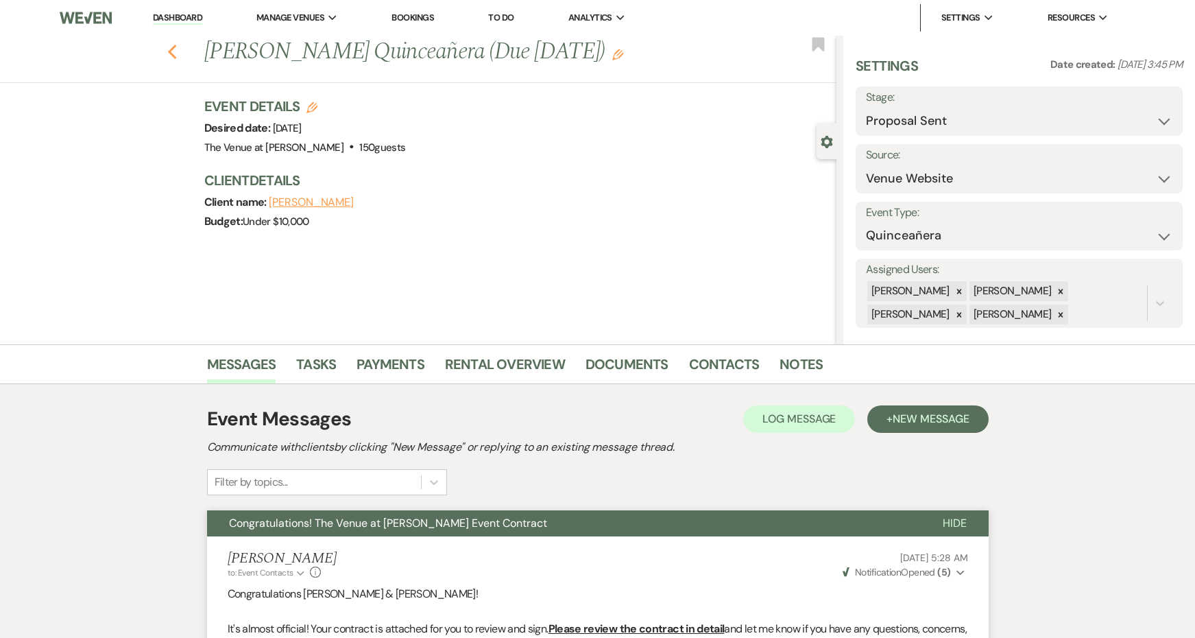
click at [172, 47] on icon "Previous" at bounding box center [172, 52] width 10 height 16
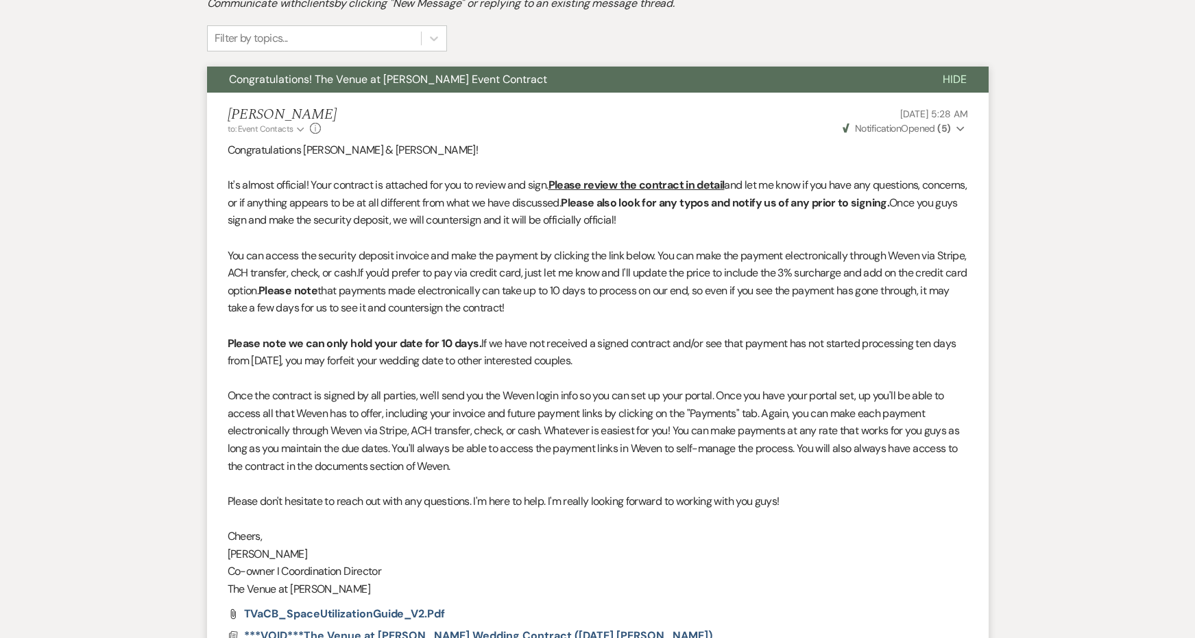
select select "6"
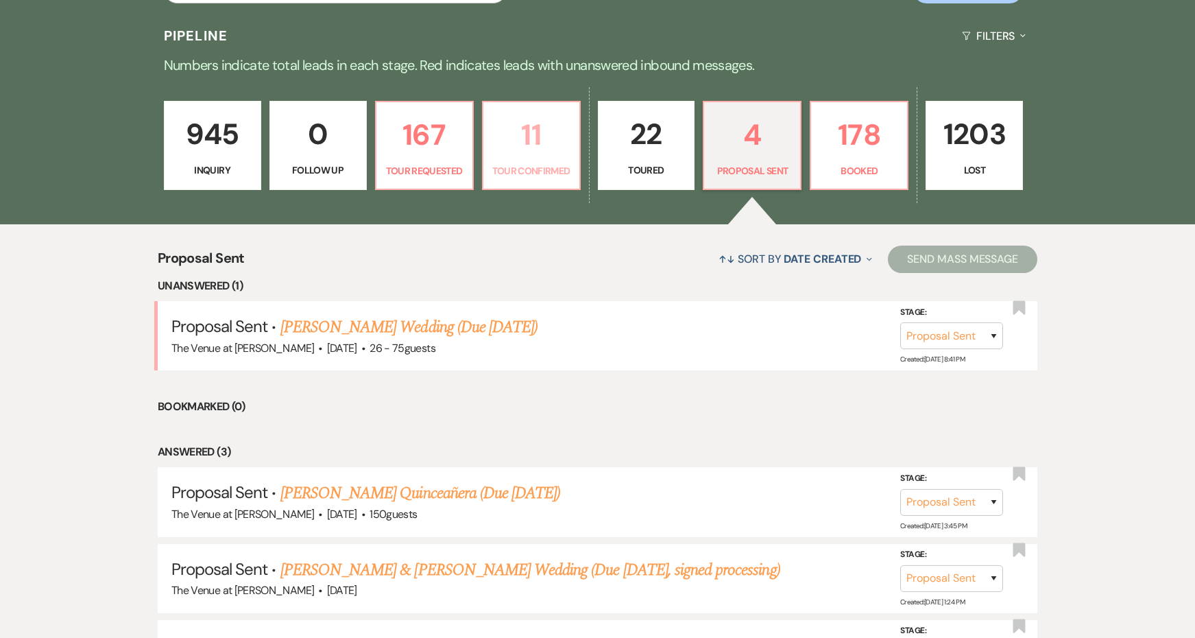
click at [534, 153] on p "11" at bounding box center [532, 135] width 80 height 46
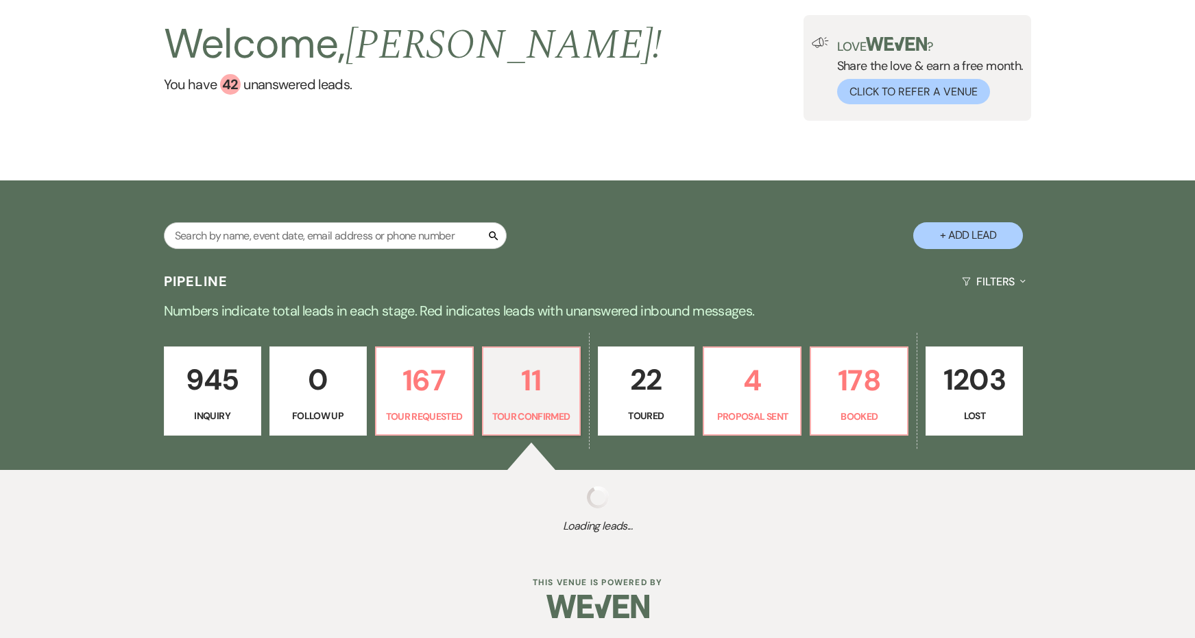
select select "4"
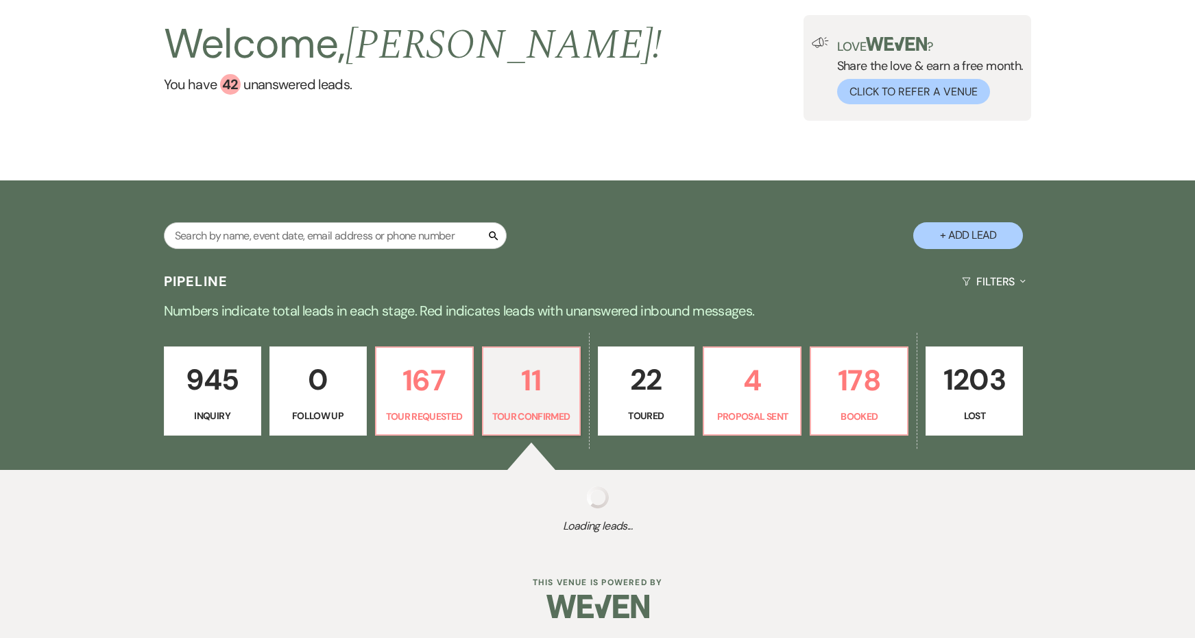
select select "4"
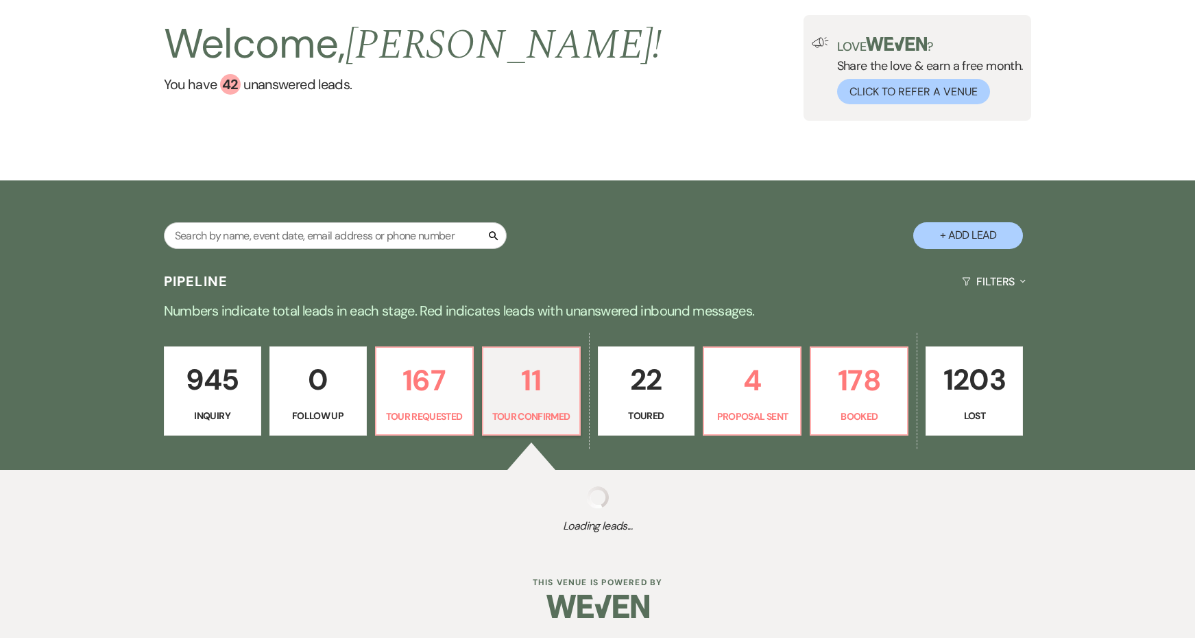
select select "4"
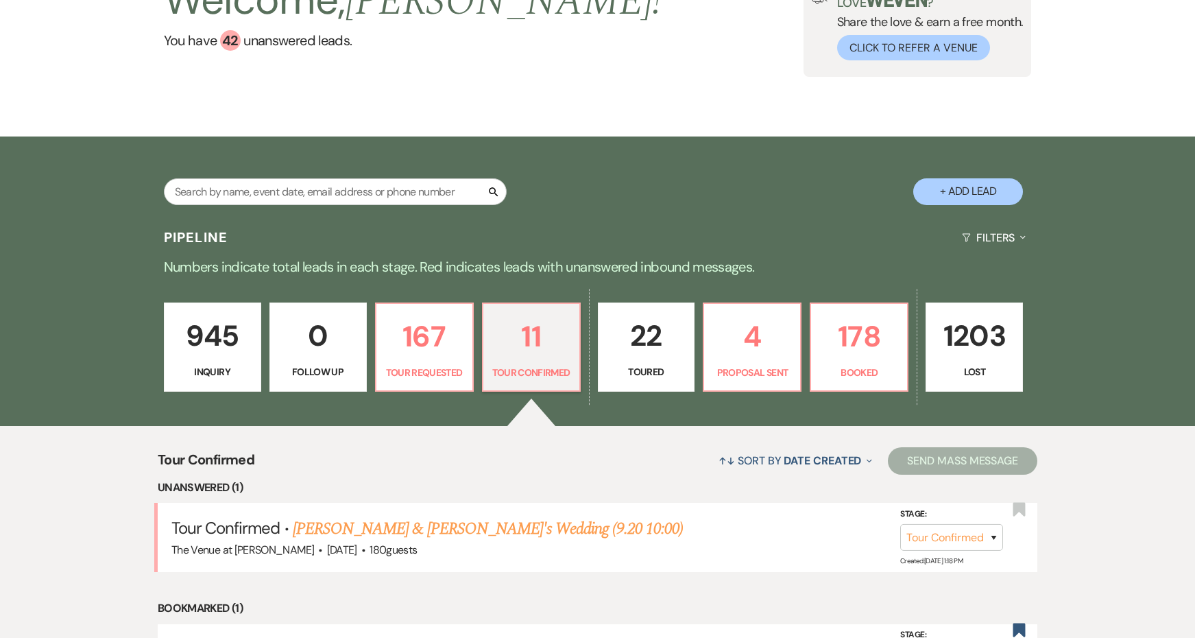
scroll to position [278, 0]
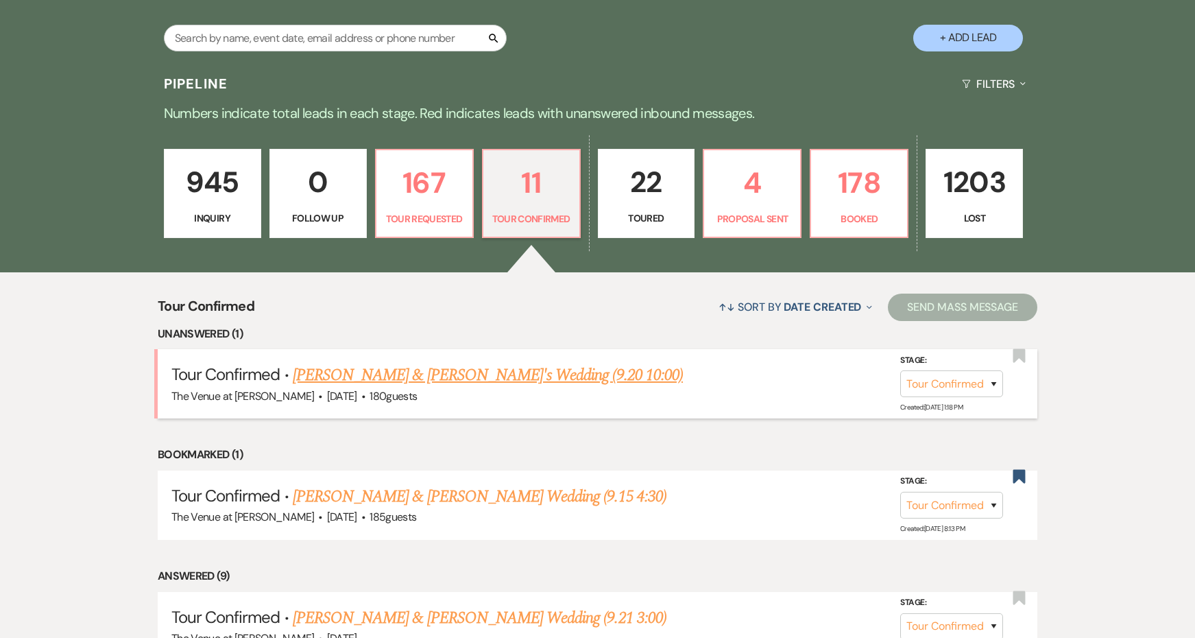
click at [507, 370] on link "Kelton & Maddie's Wedding (9.20 10:00)" at bounding box center [488, 375] width 390 height 25
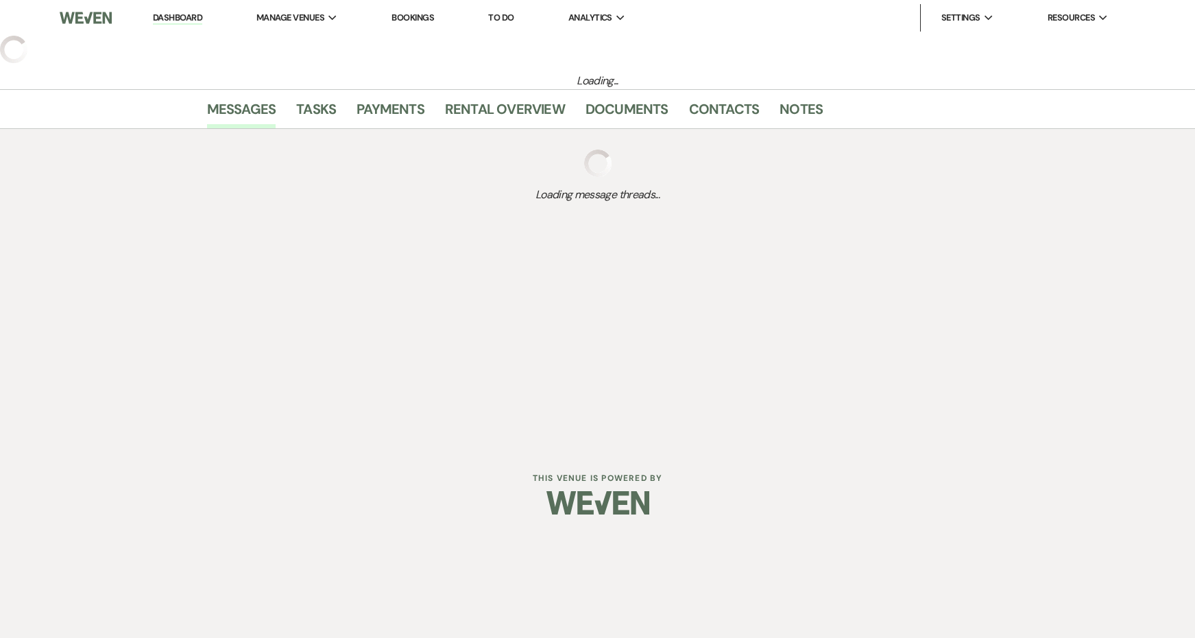
select select "4"
select select "5"
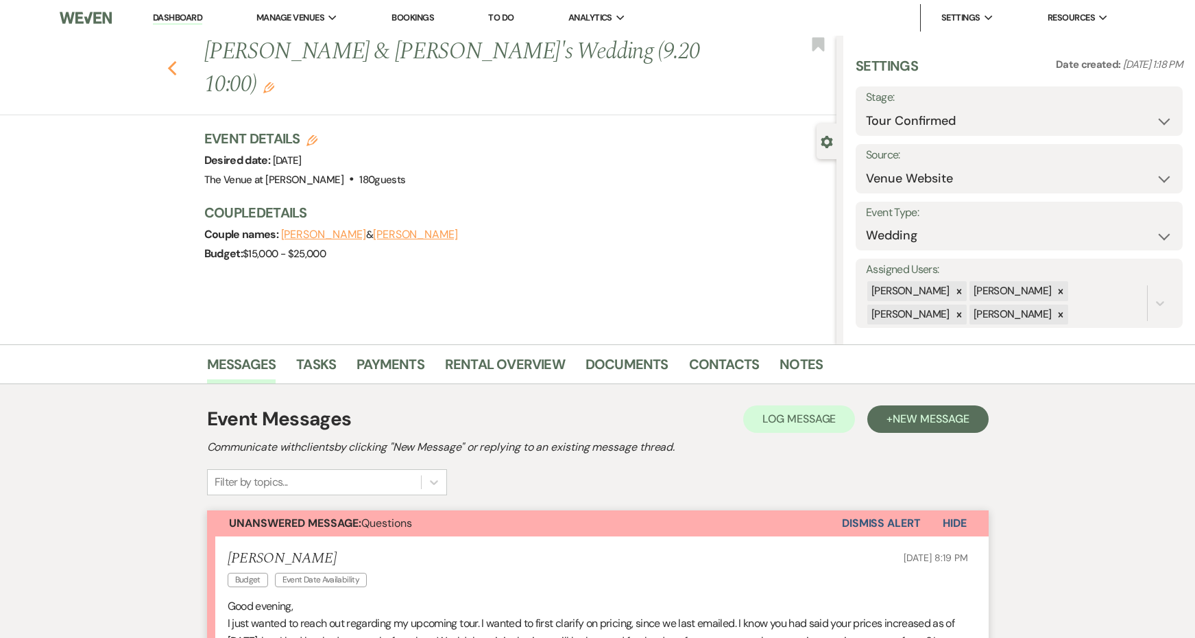
click at [176, 60] on icon "Previous" at bounding box center [172, 68] width 10 height 16
select select "4"
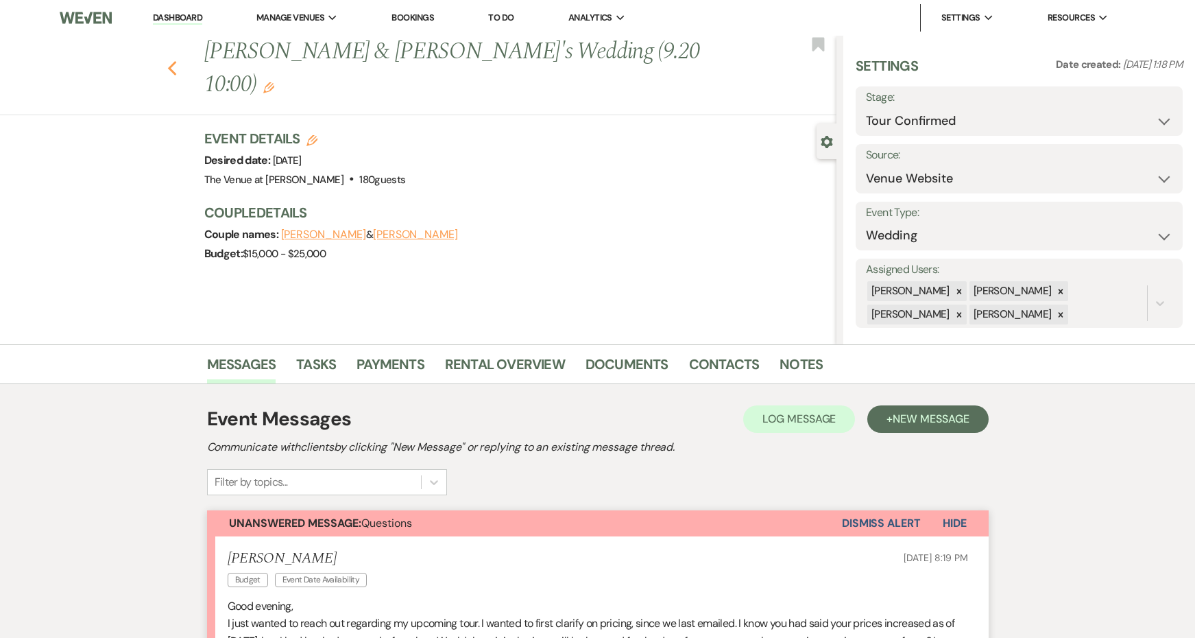
select select "4"
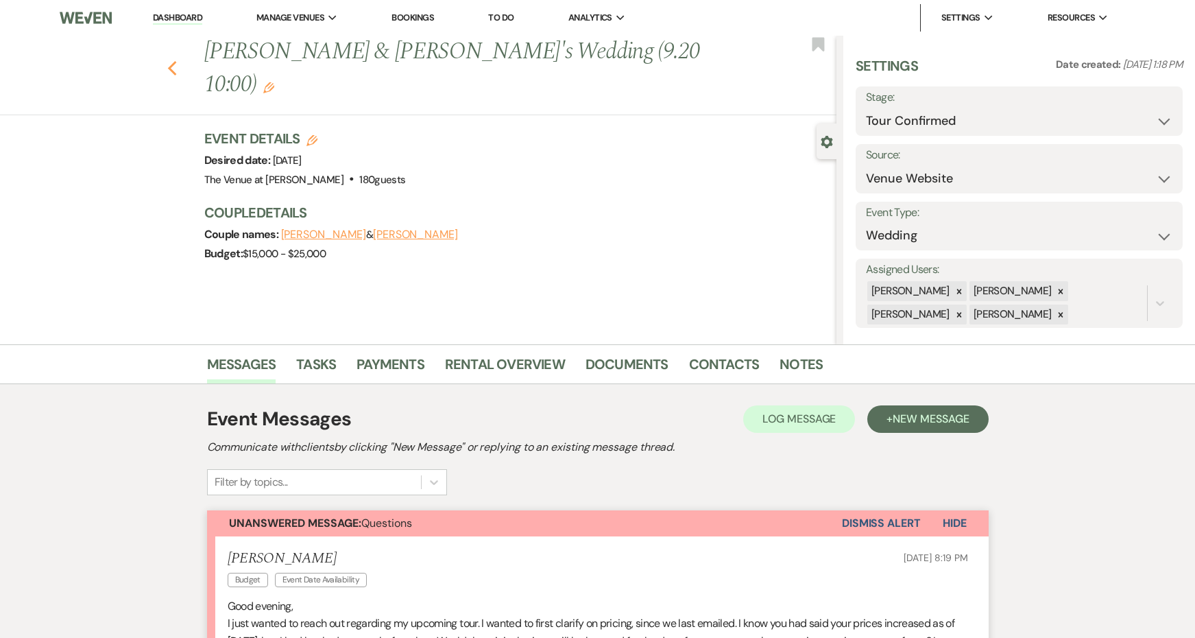
select select "4"
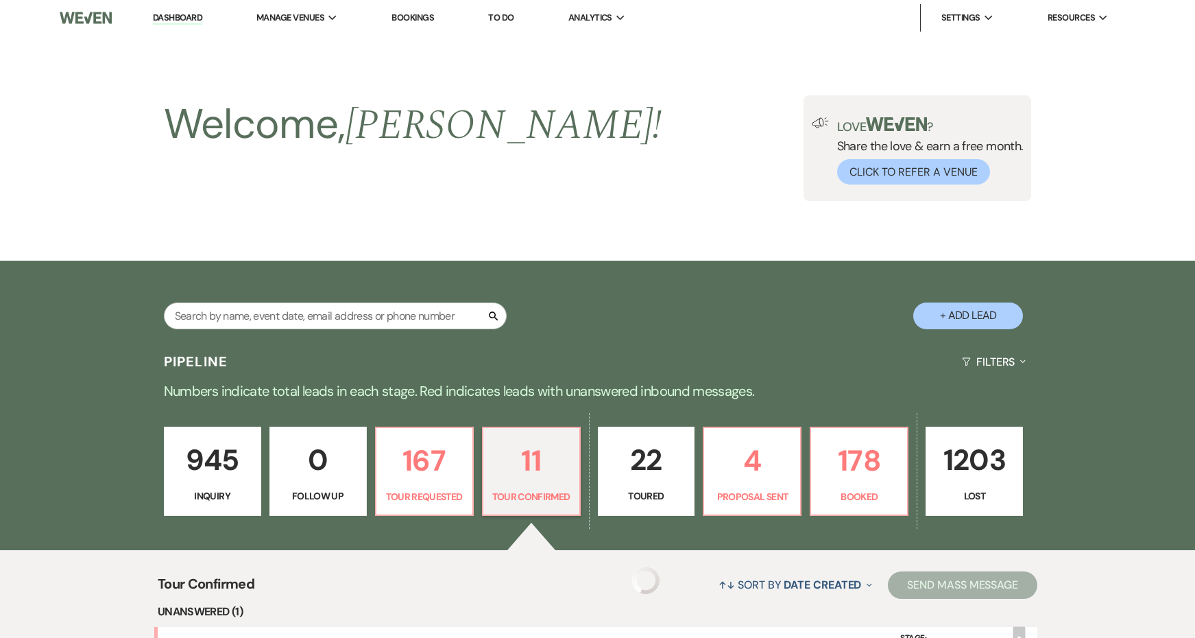
scroll to position [278, 0]
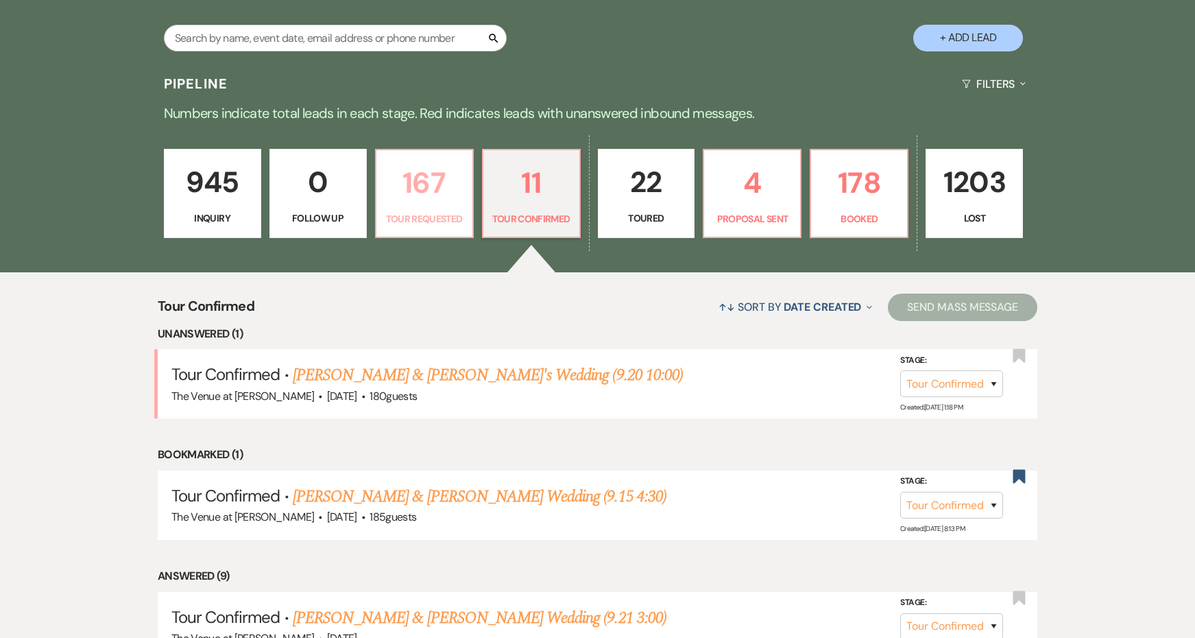
click at [432, 224] on p "Tour Requested" at bounding box center [425, 218] width 80 height 15
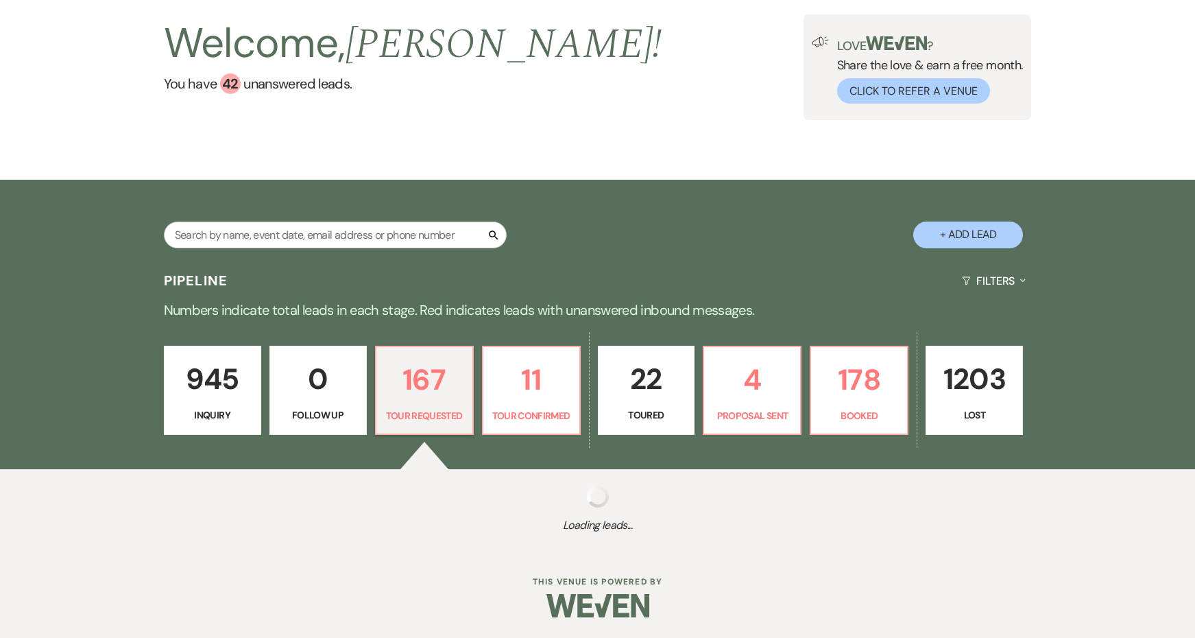
select select "2"
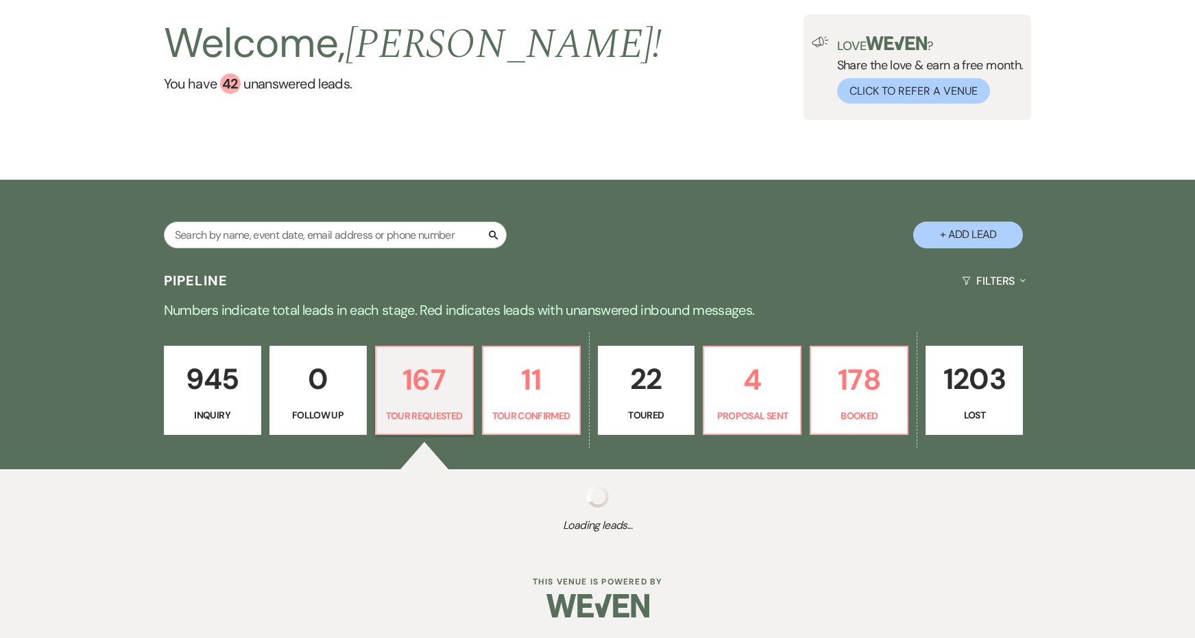
select select "2"
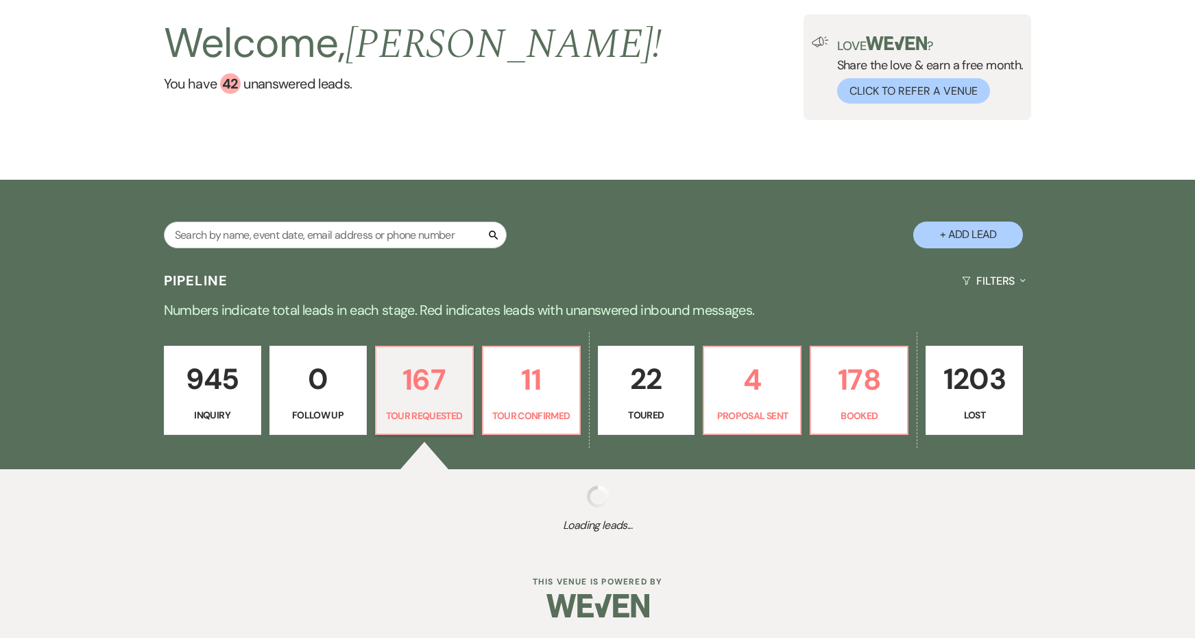
select select "2"
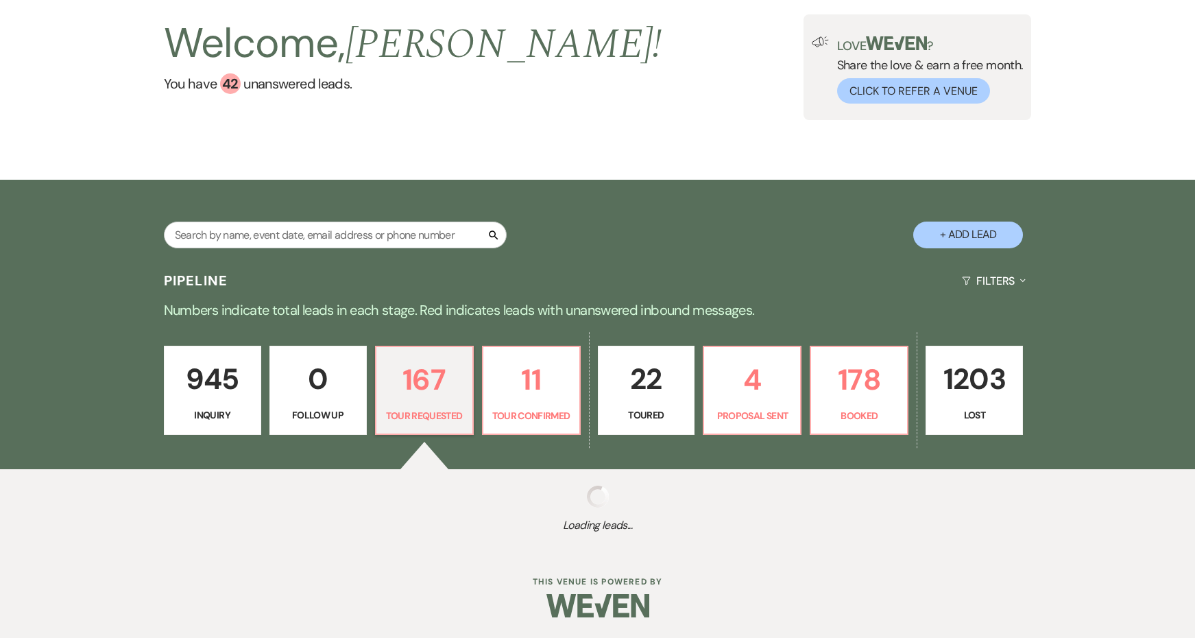
select select "2"
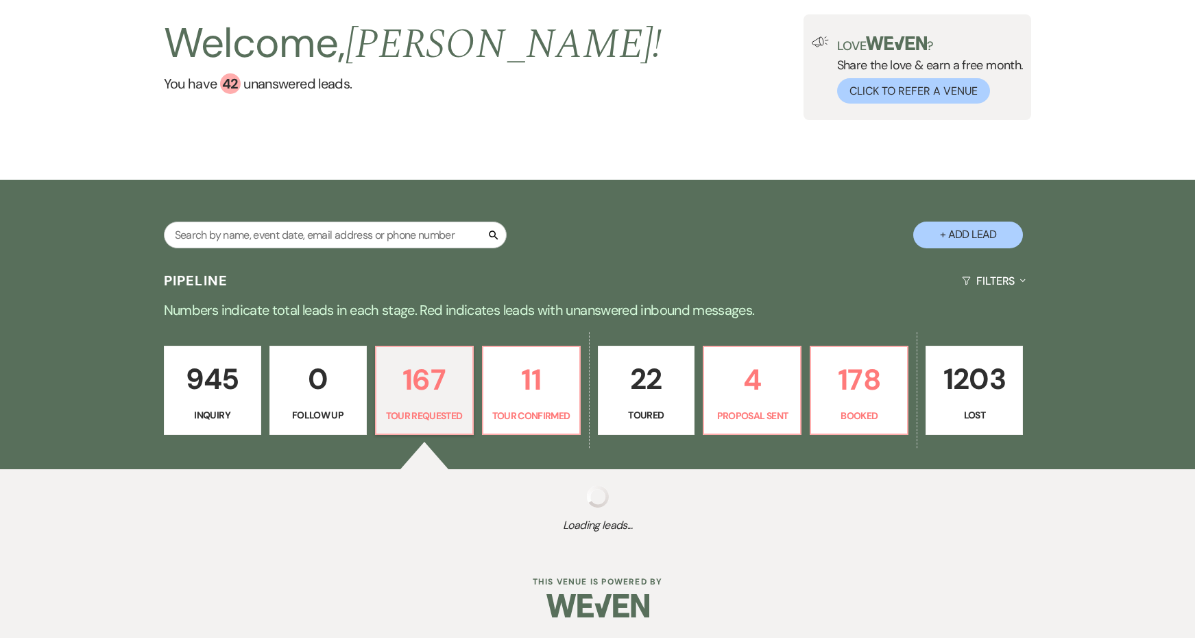
select select "2"
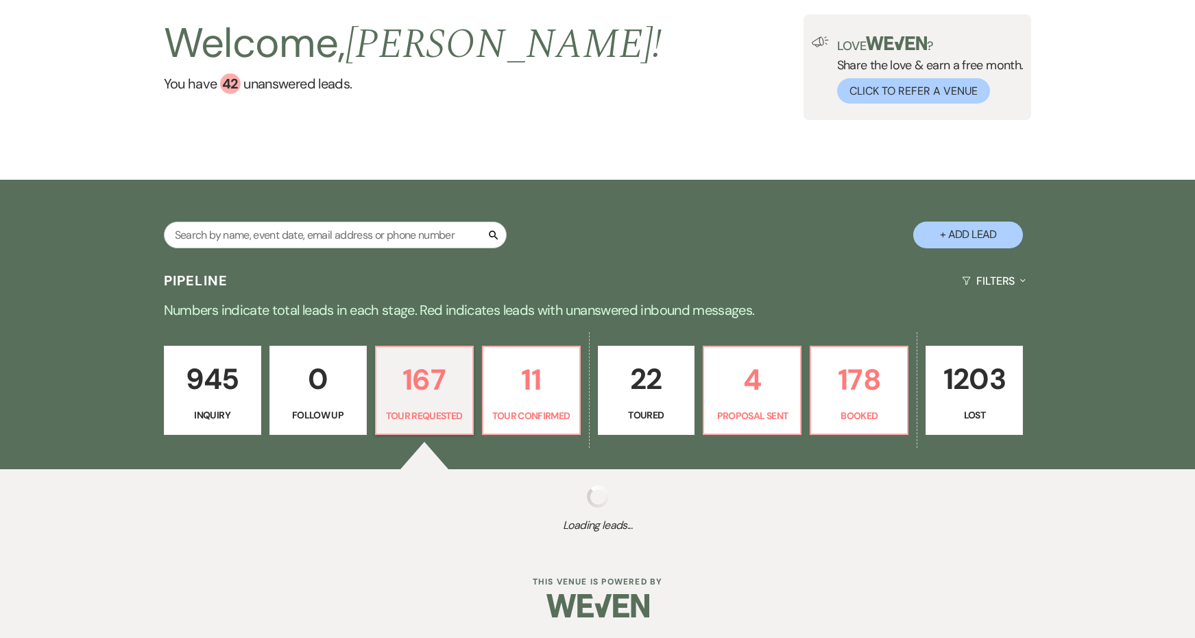
select select "2"
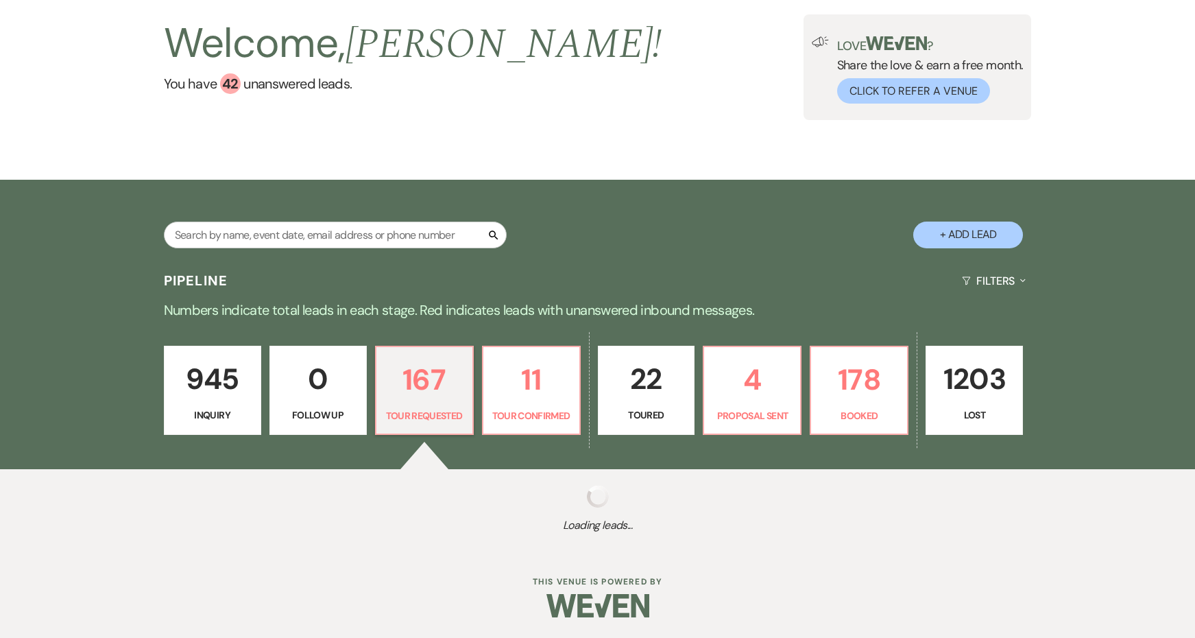
select select "2"
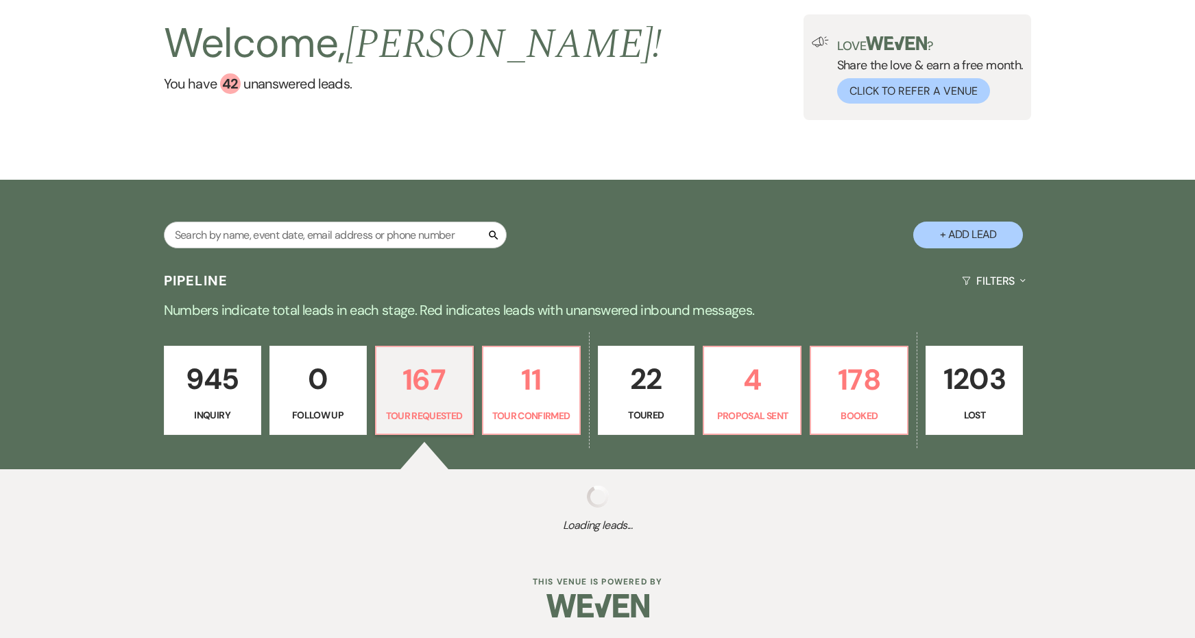
select select "2"
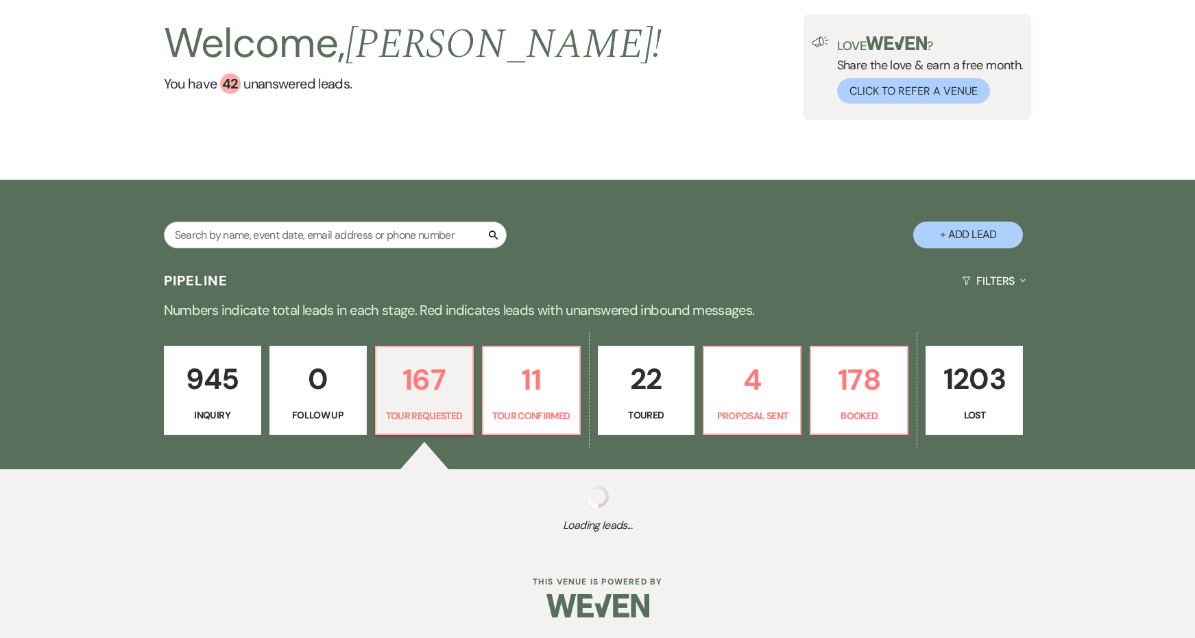
select select "2"
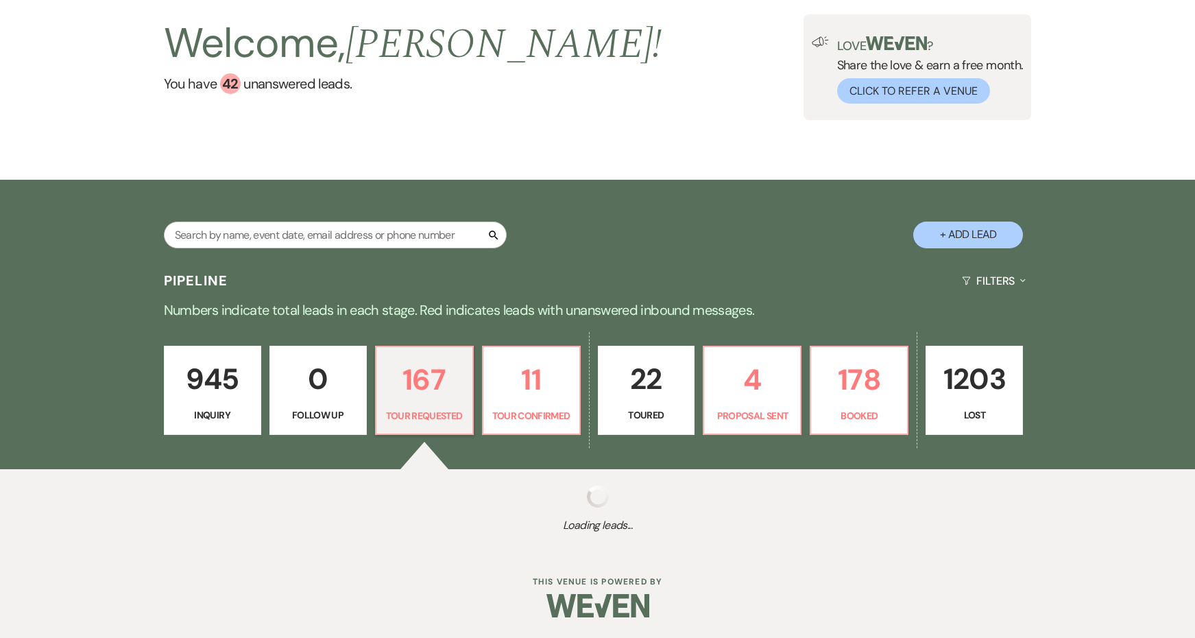
select select "2"
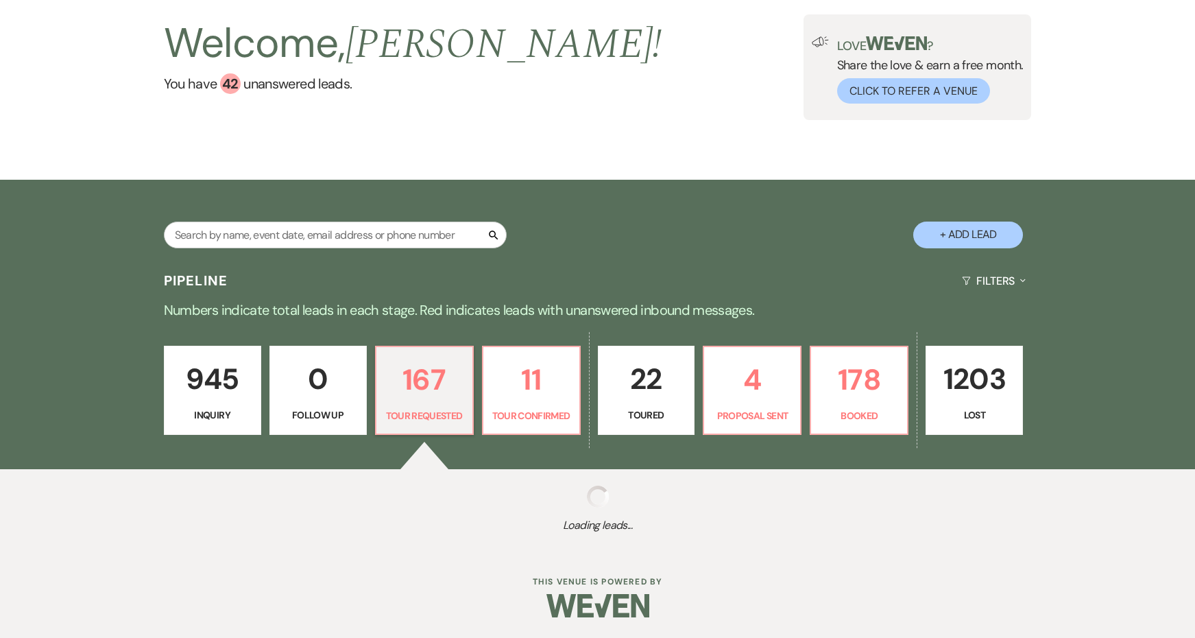
select select "2"
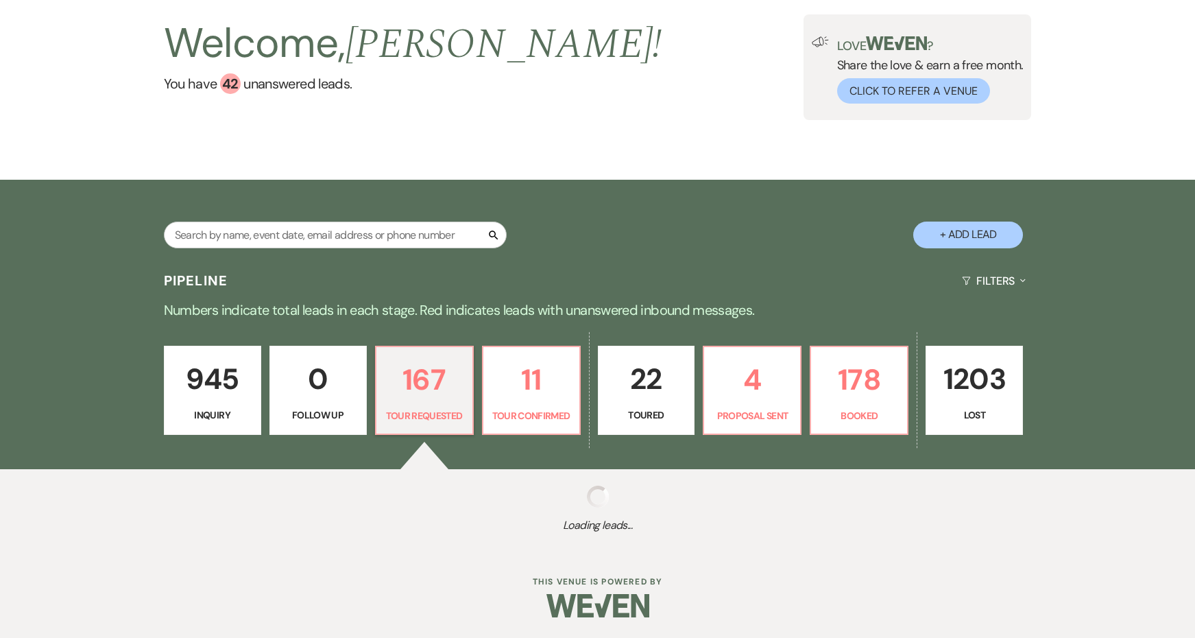
select select "2"
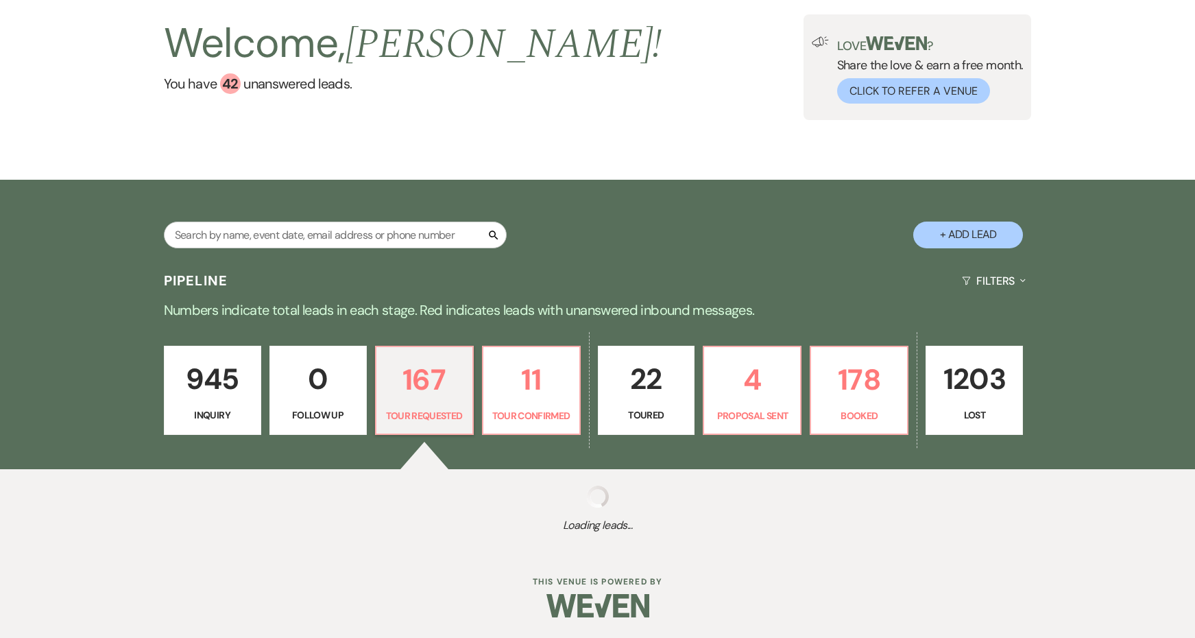
select select "2"
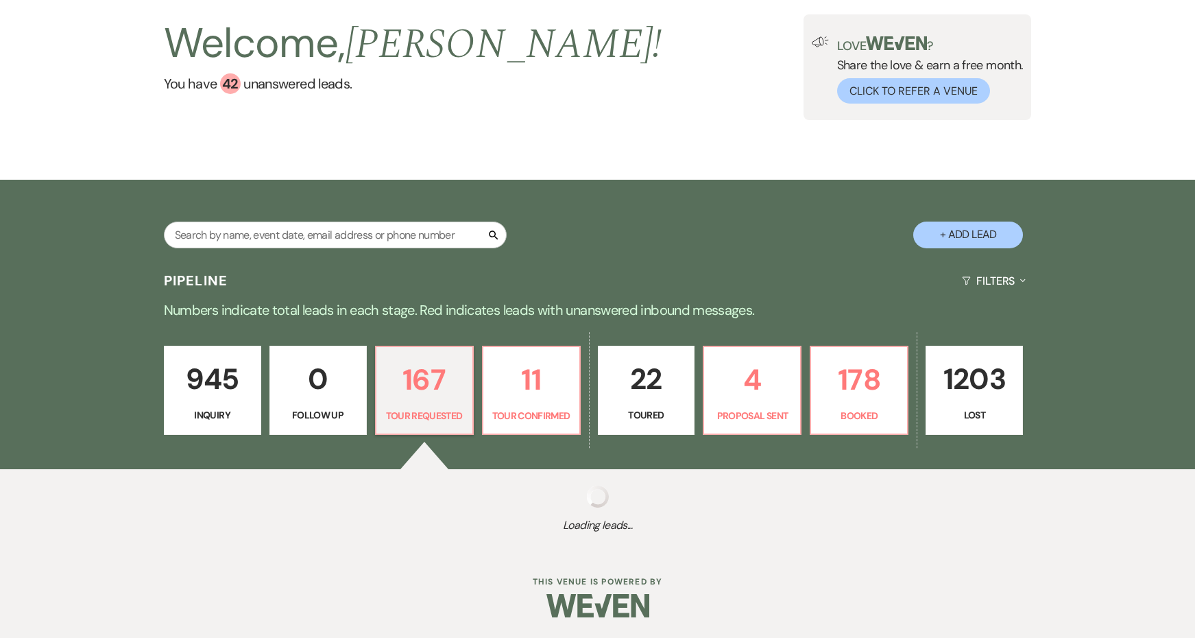
select select "2"
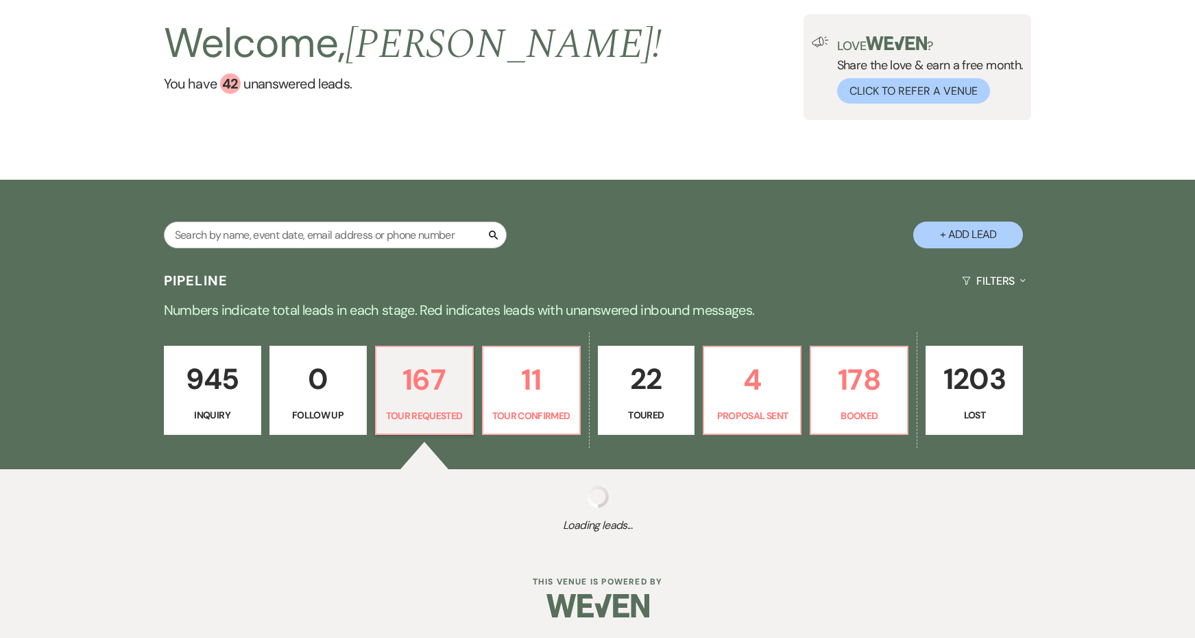
select select "2"
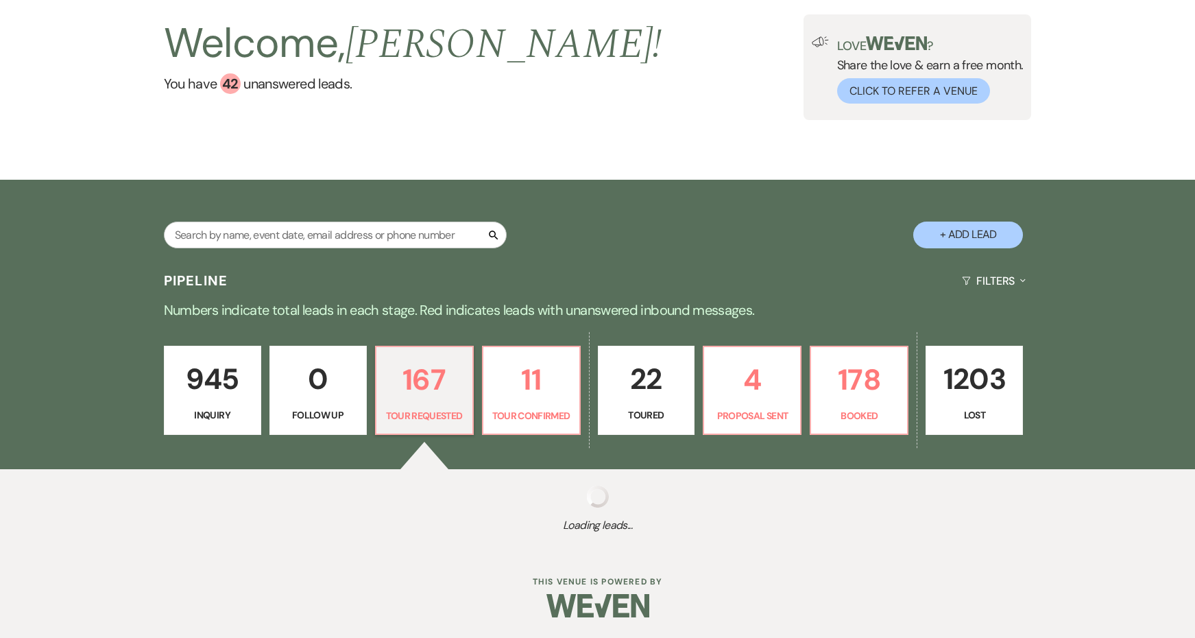
select select "2"
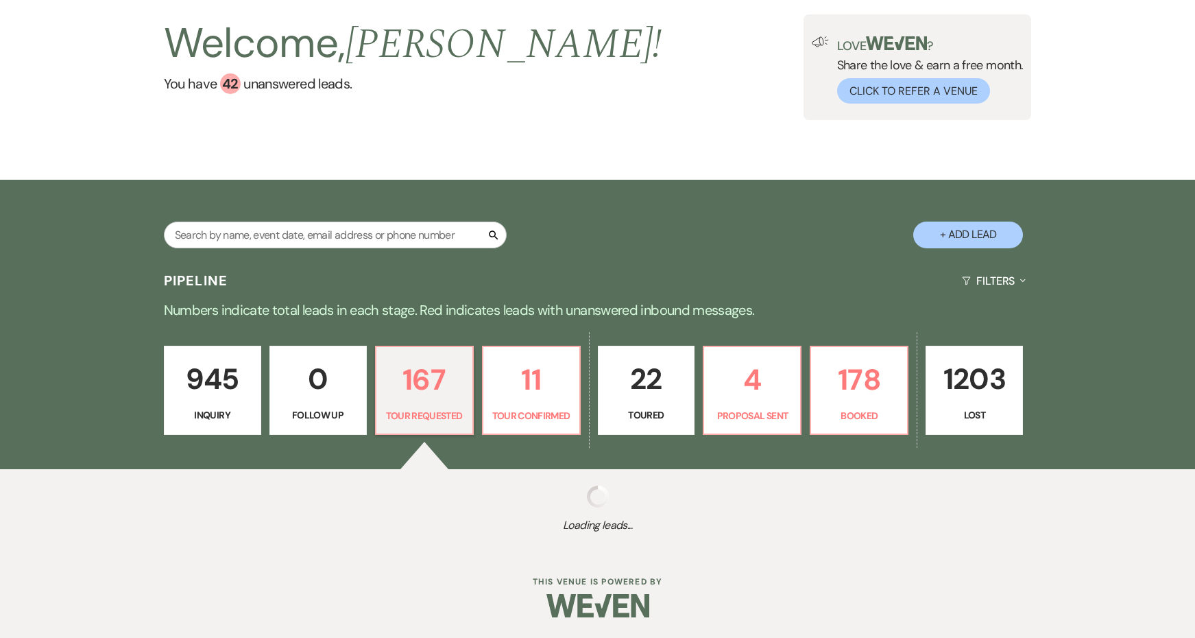
select select "2"
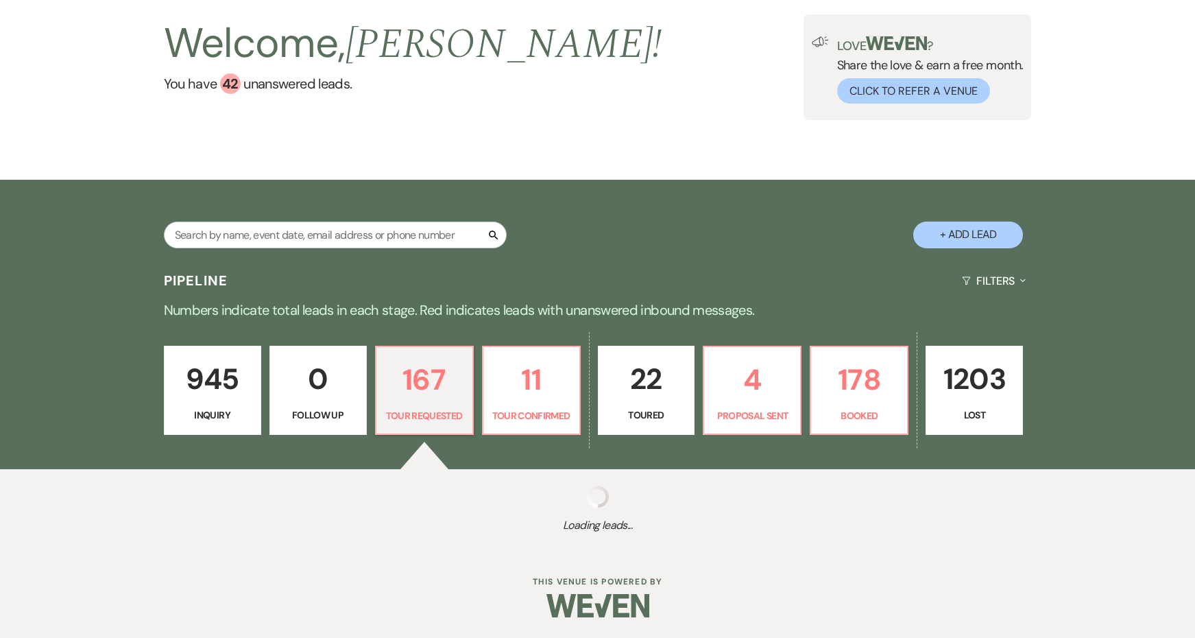
select select "2"
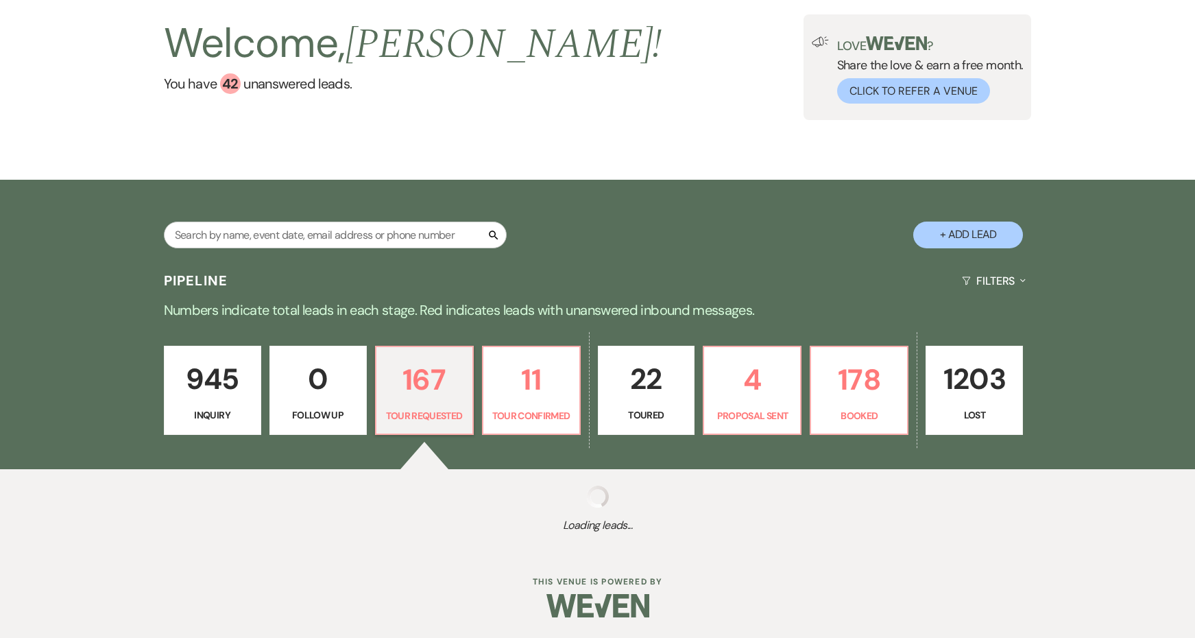
select select "2"
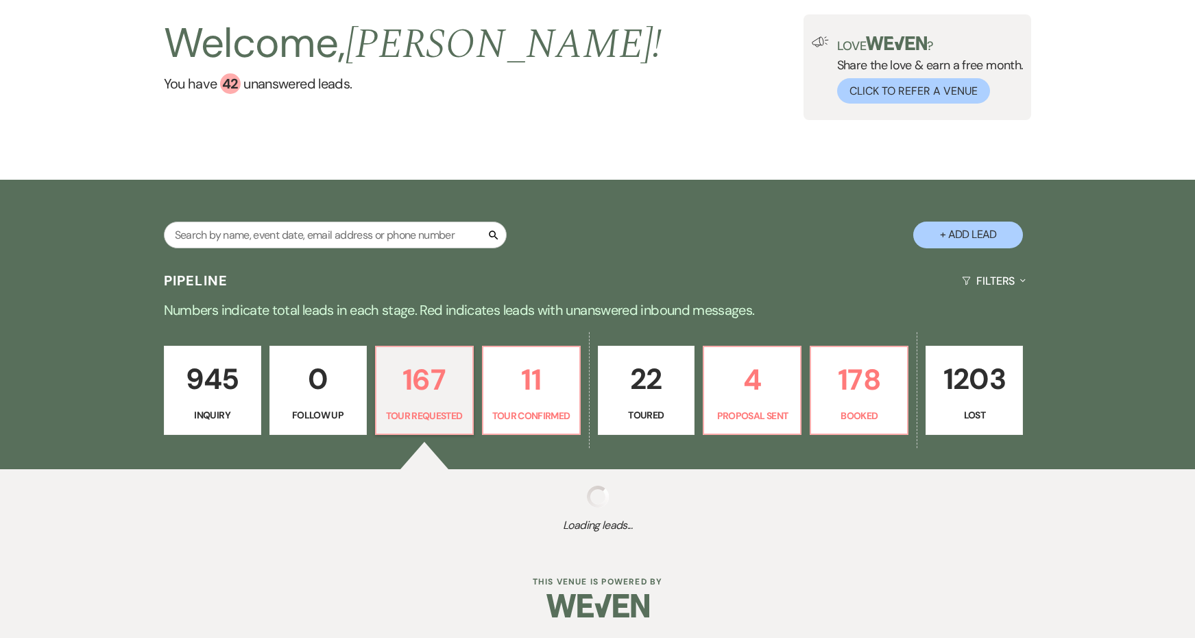
select select "2"
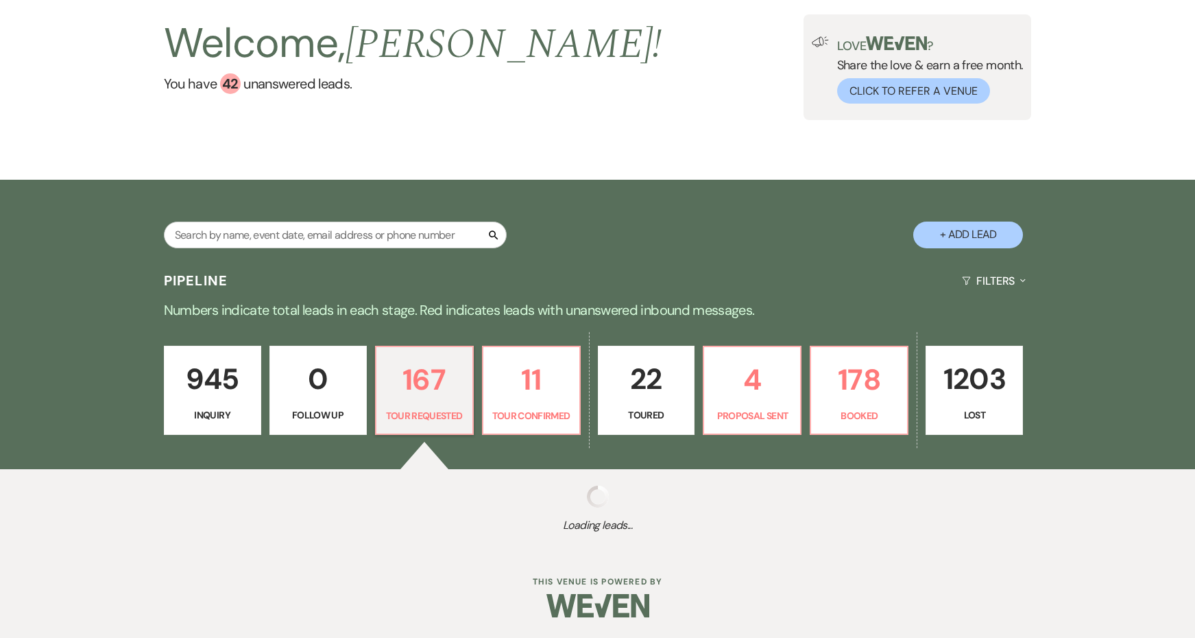
select select "2"
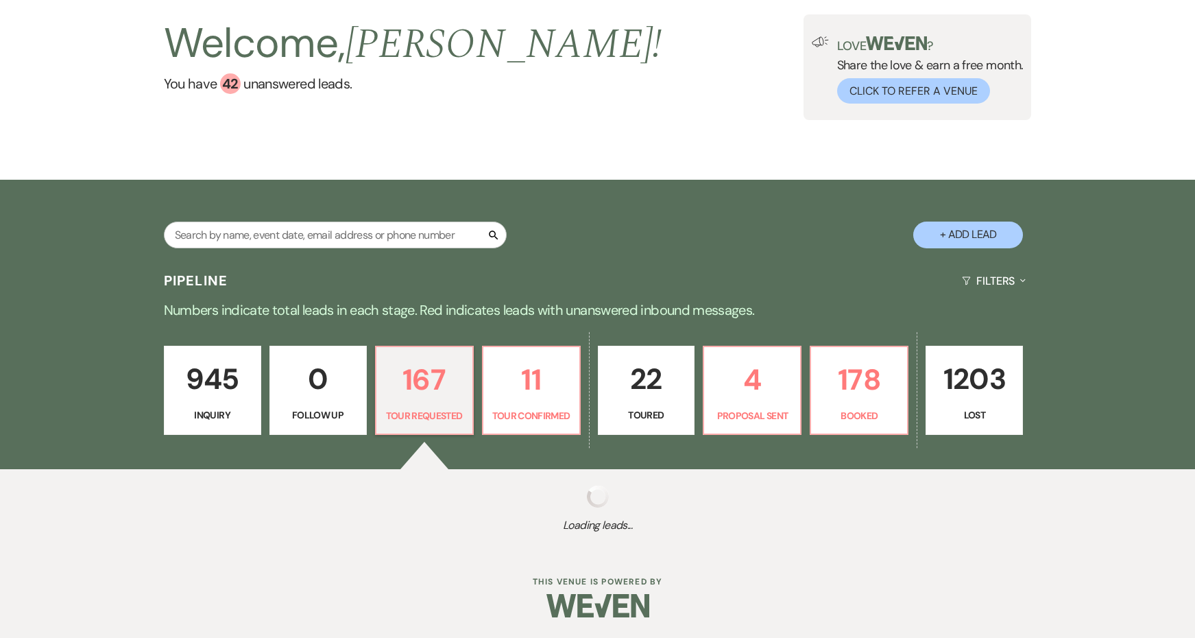
select select "2"
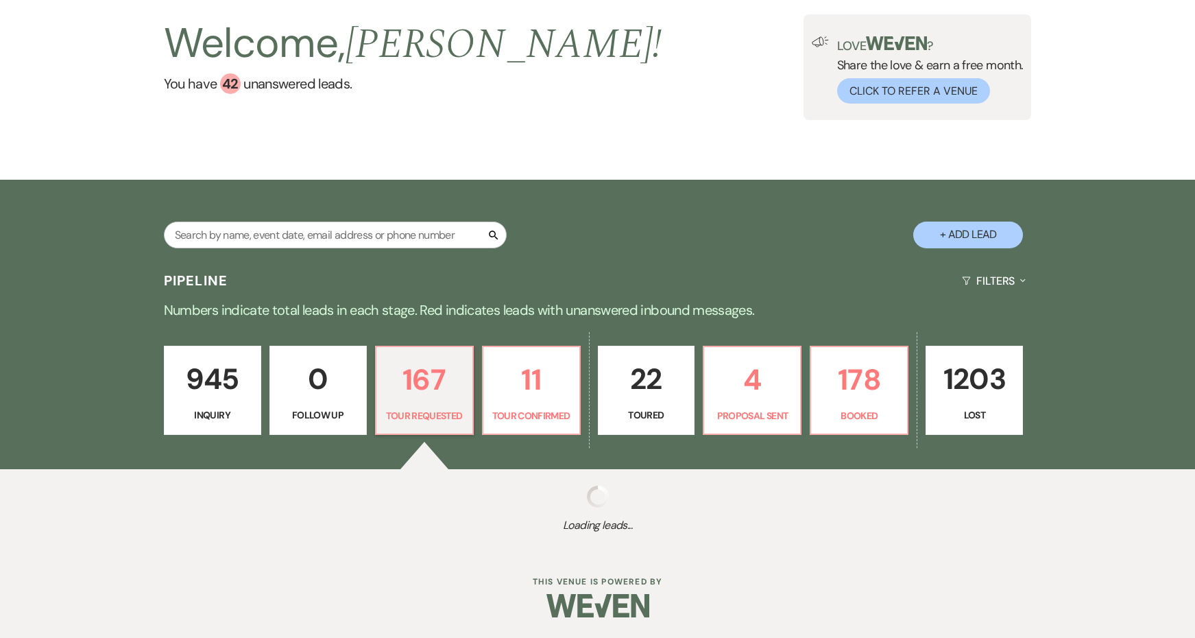
select select "2"
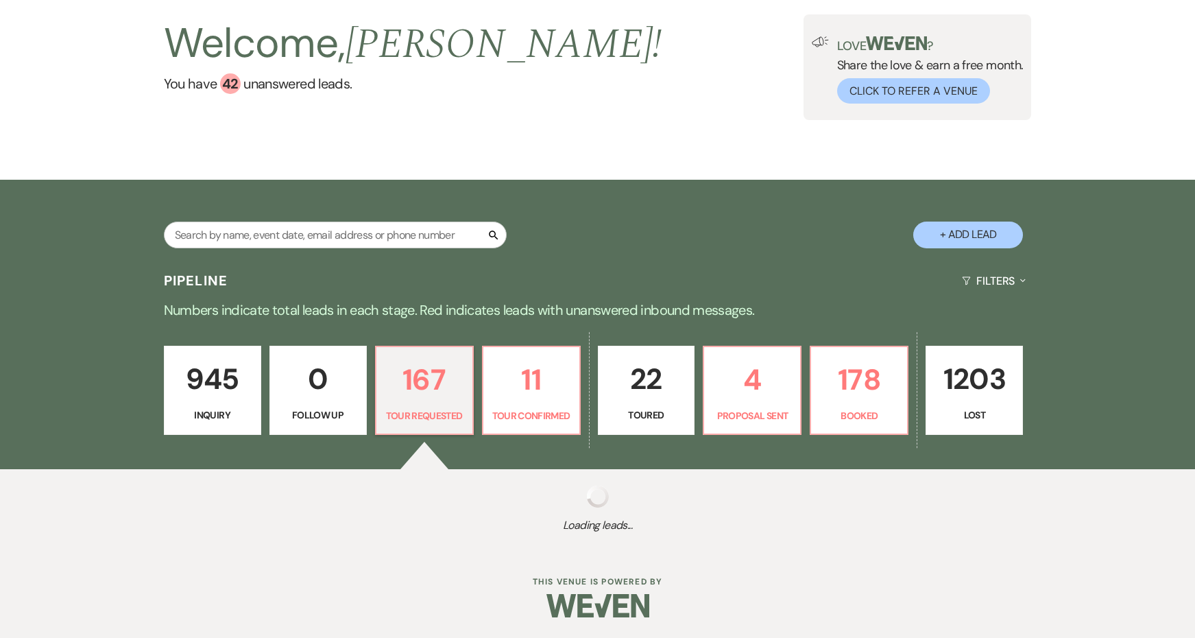
select select "2"
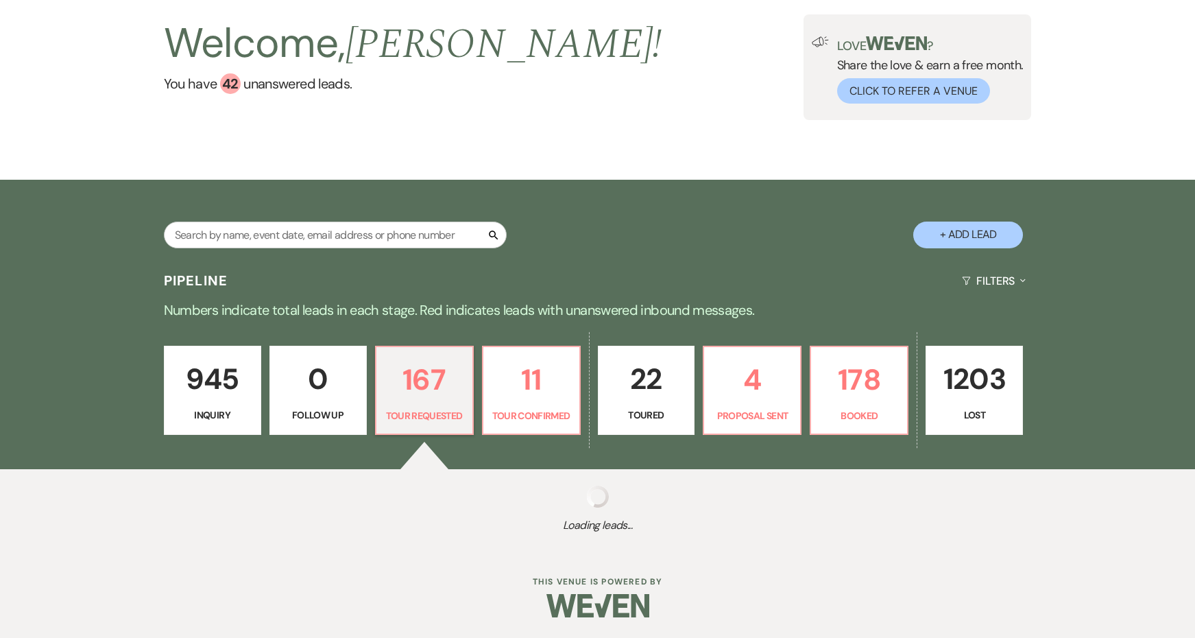
select select "2"
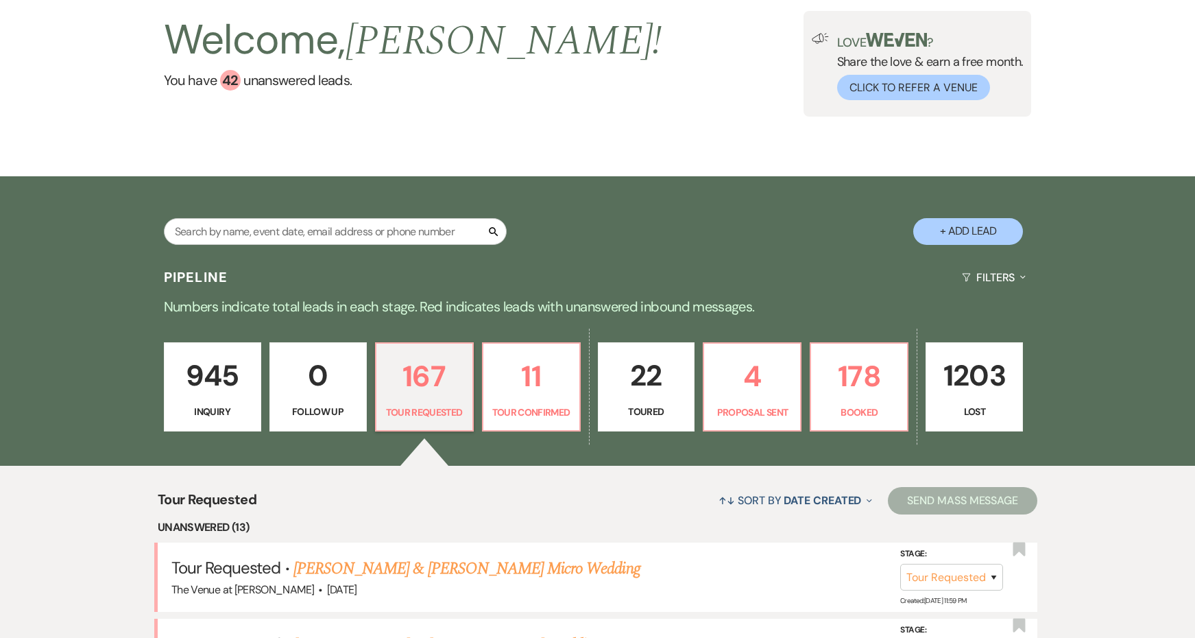
scroll to position [80, 0]
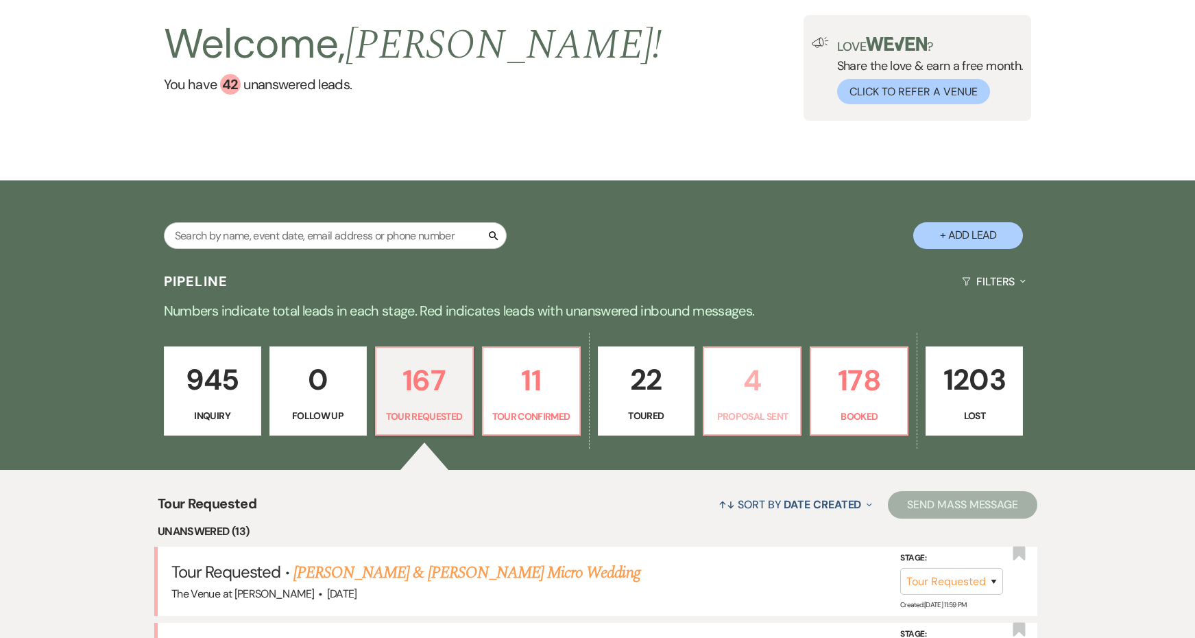
click at [748, 387] on p "4" at bounding box center [752, 380] width 80 height 46
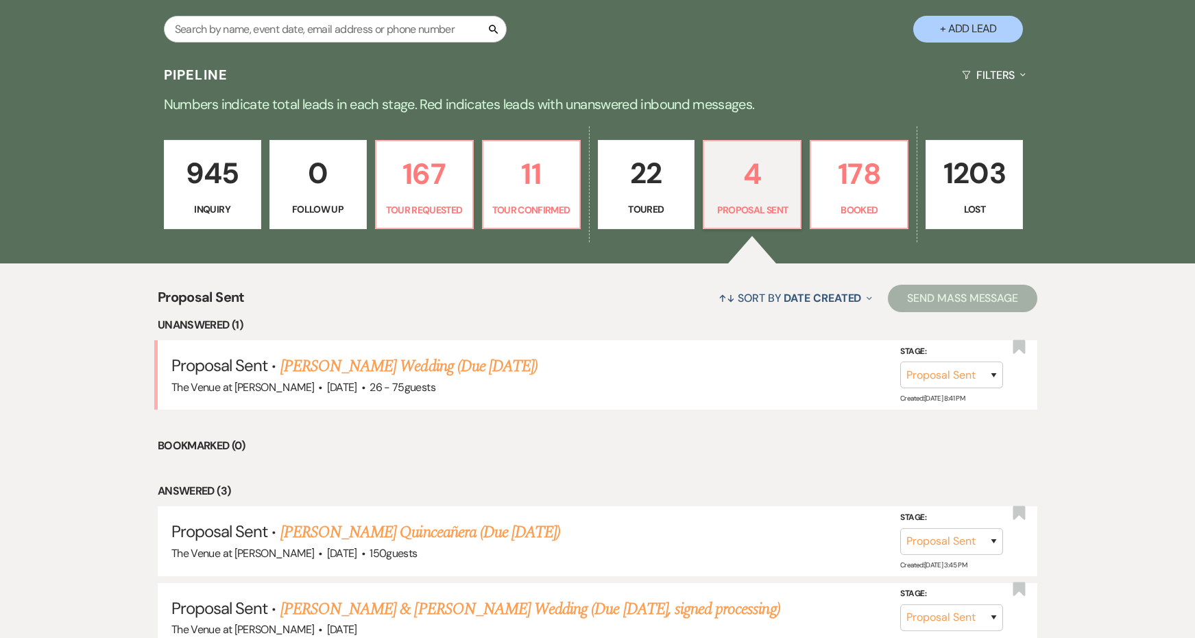
scroll to position [306, 0]
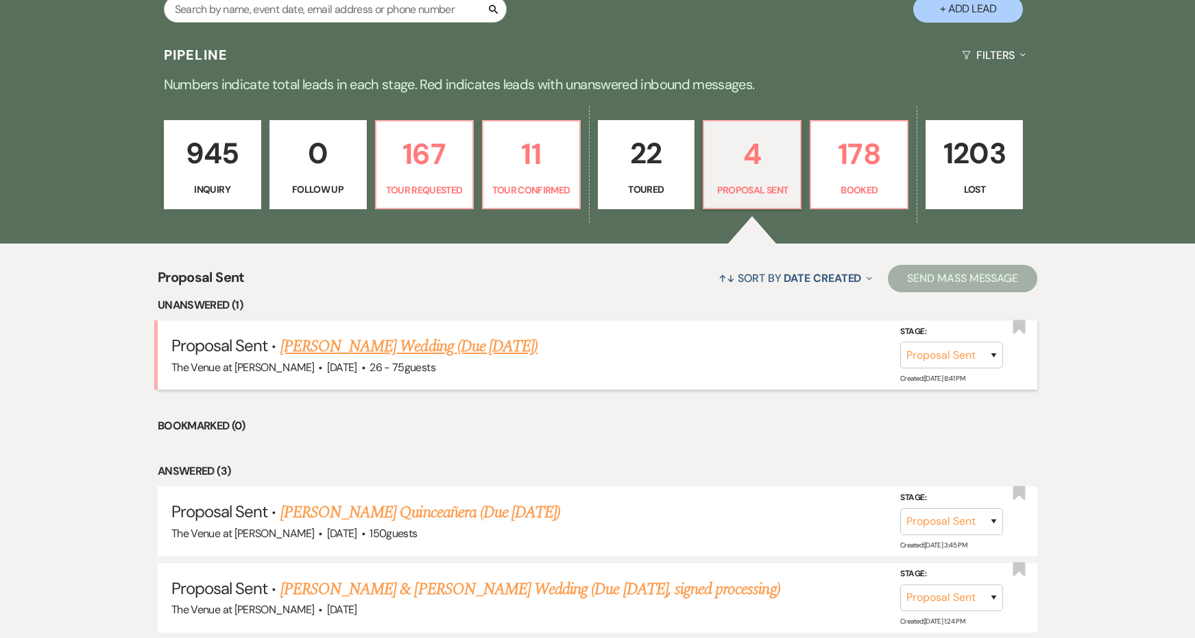
click at [467, 346] on link "[PERSON_NAME] Wedding (Due [DATE])" at bounding box center [408, 346] width 257 height 25
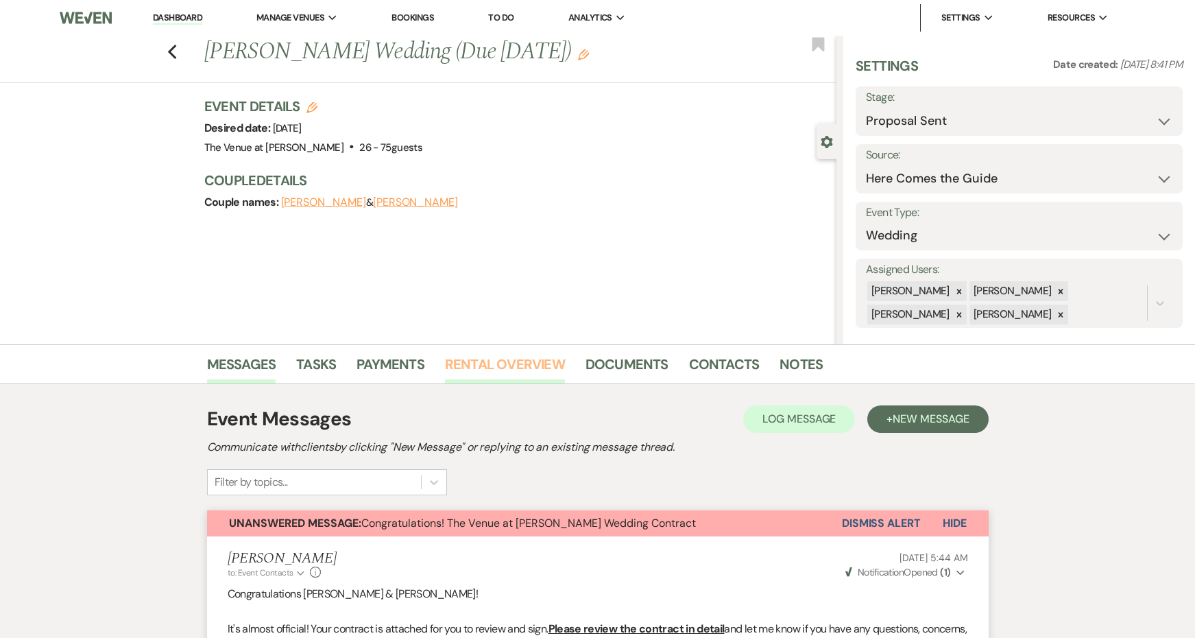
scroll to position [234, 1]
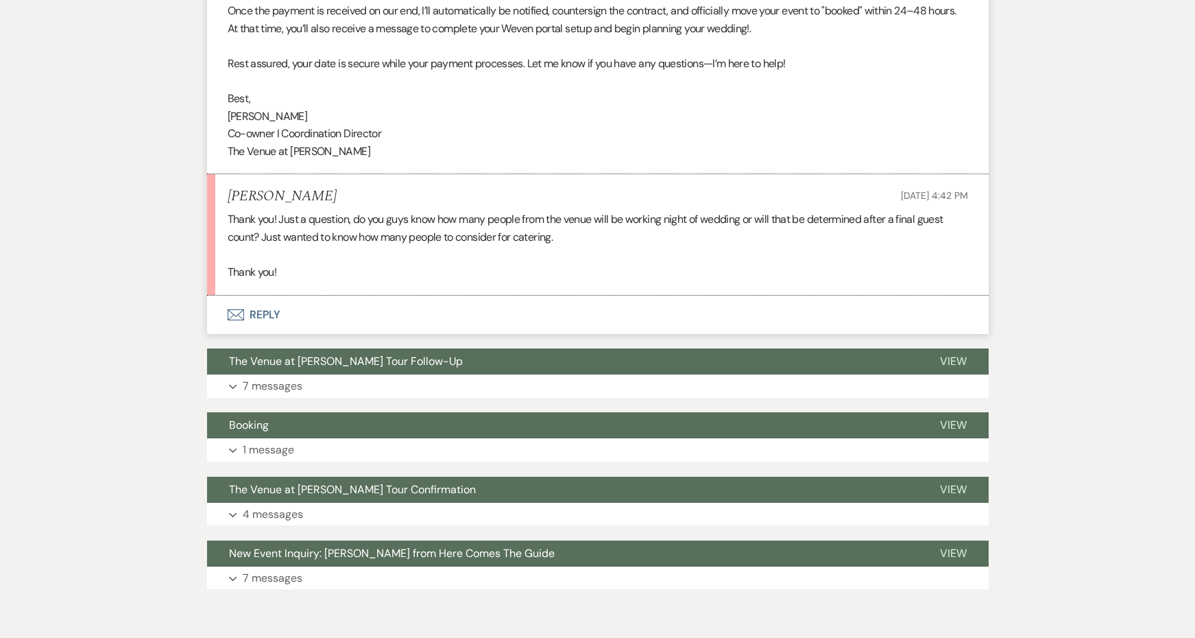
click at [267, 295] on button "Envelope Reply" at bounding box center [598, 314] width 782 height 38
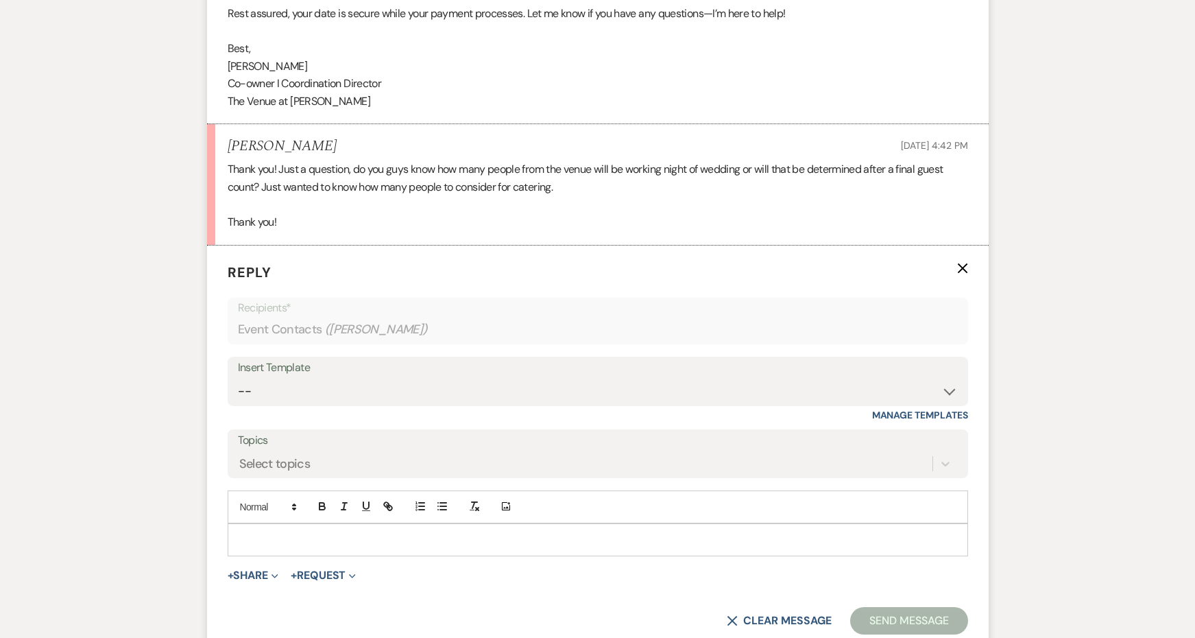
scroll to position [2591, 0]
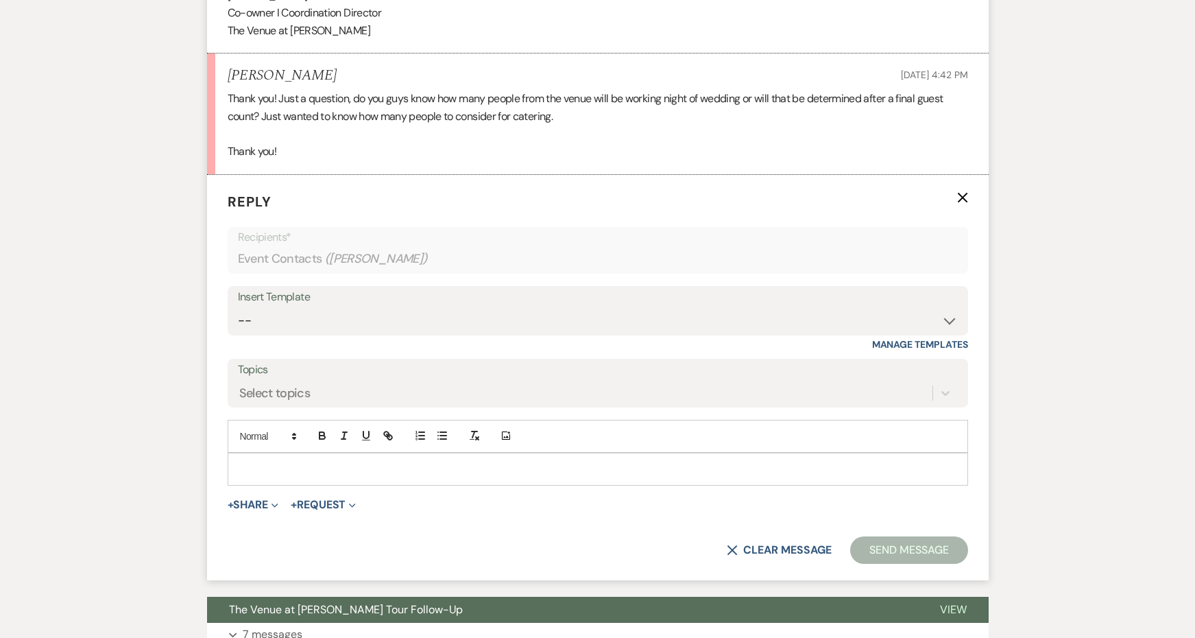
click at [279, 420] on div "Add Photo" at bounding box center [598, 453] width 740 height 66
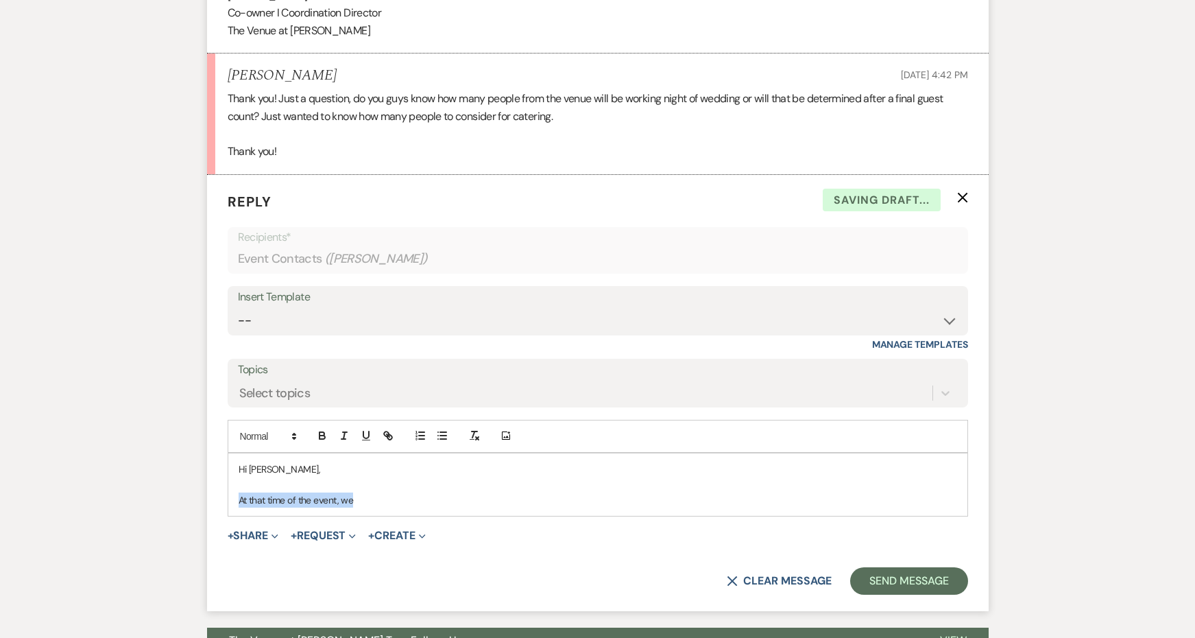
drag, startPoint x: 371, startPoint y: 443, endPoint x: 200, endPoint y: 442, distance: 170.7
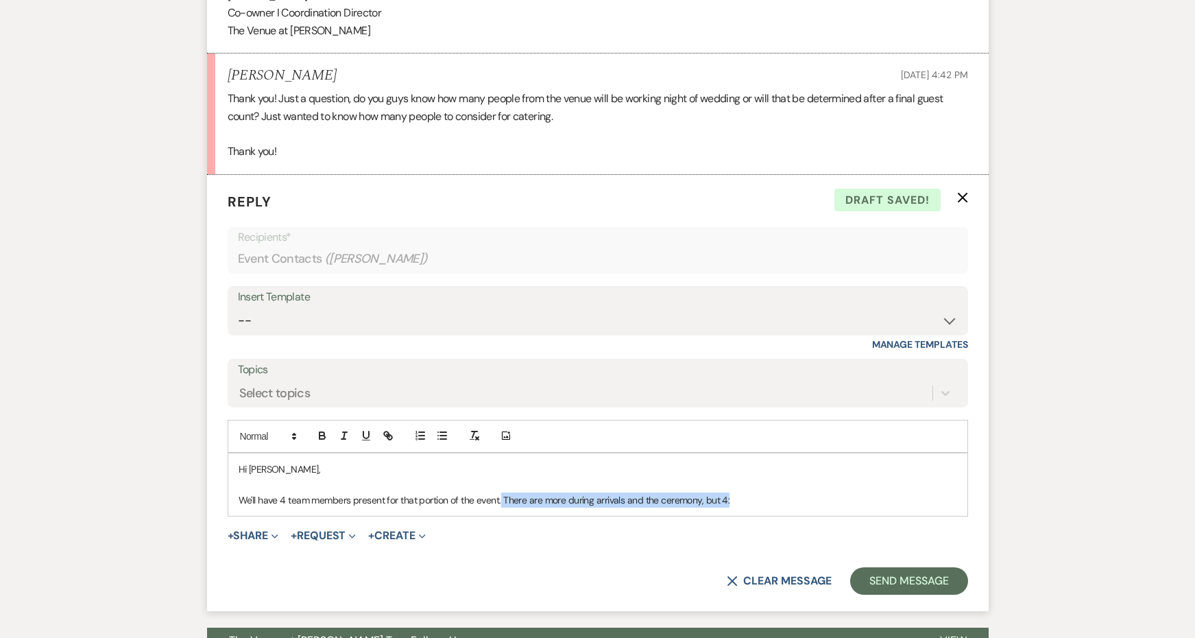
drag, startPoint x: 752, startPoint y: 442, endPoint x: 502, endPoint y: 436, distance: 250.3
click at [502, 492] on p "We'll have 4 team members present for that portion of the event. There are more…" at bounding box center [598, 499] width 718 height 15
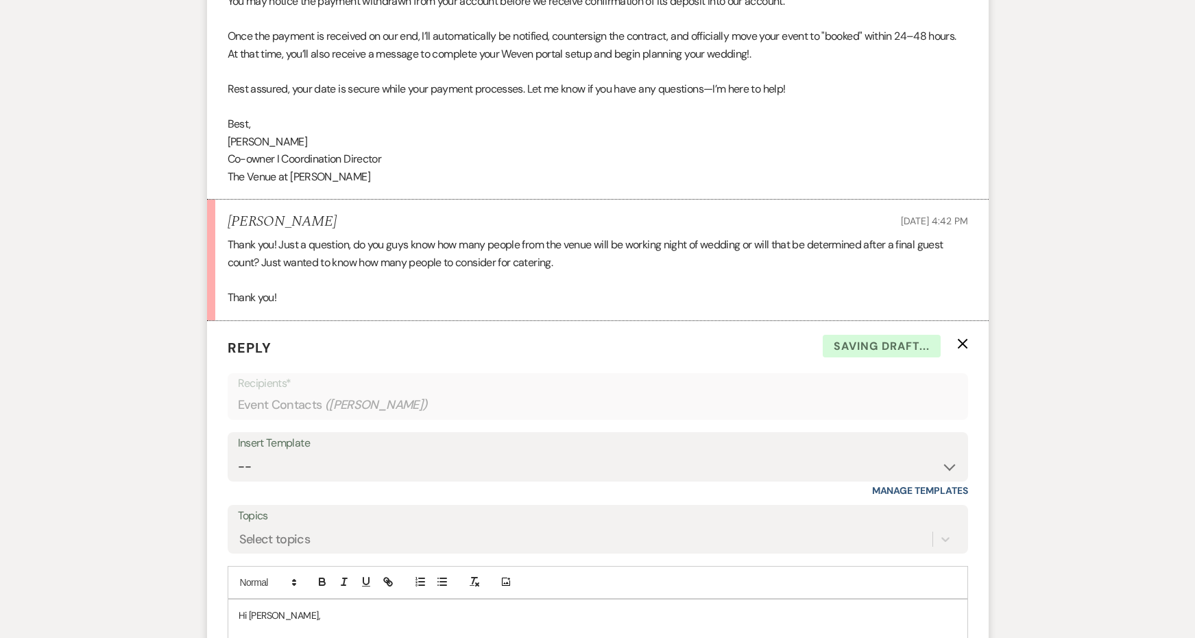
scroll to position [2172, 0]
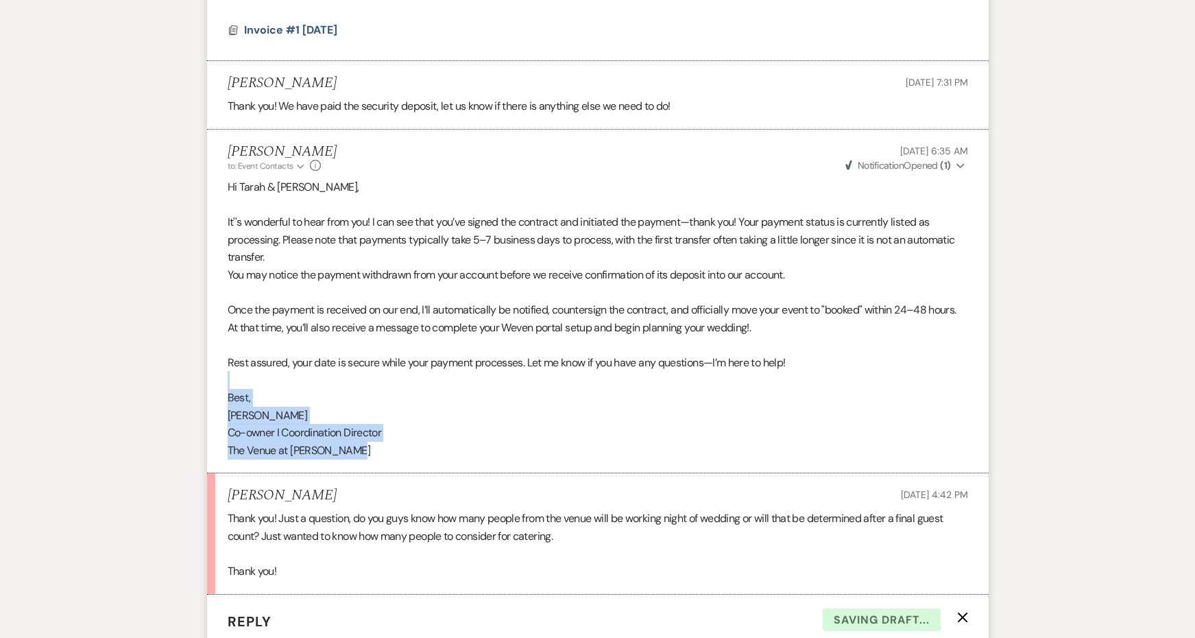
drag, startPoint x: 379, startPoint y: 391, endPoint x: 194, endPoint y: 329, distance: 195.3
copy div "Best, Jessie Co-owner I Coordination Director The Venue at Carley Brook"
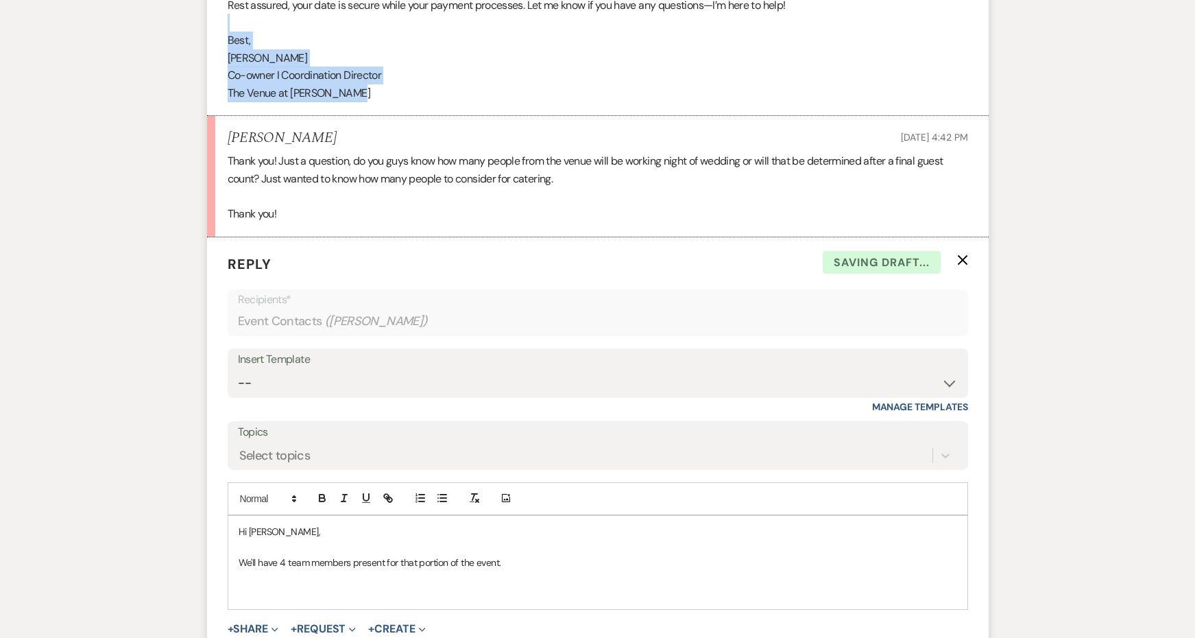
scroll to position [2667, 0]
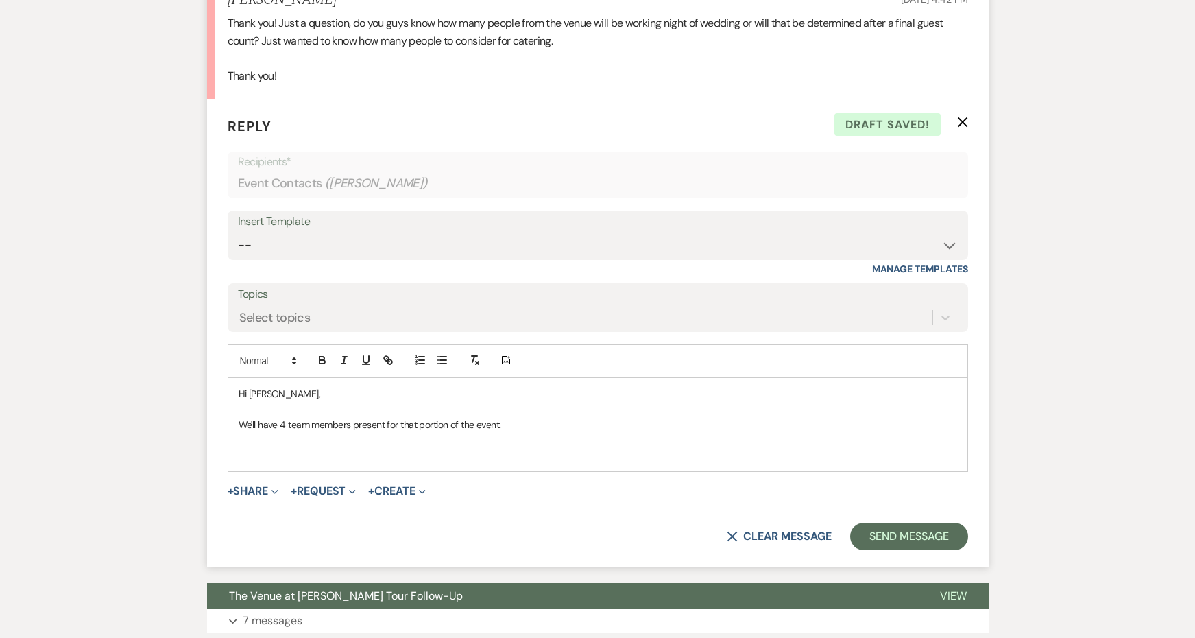
click at [282, 402] on div "Hi Tarah, We'll have 4 team members present for that portion of the event." at bounding box center [597, 424] width 739 height 93
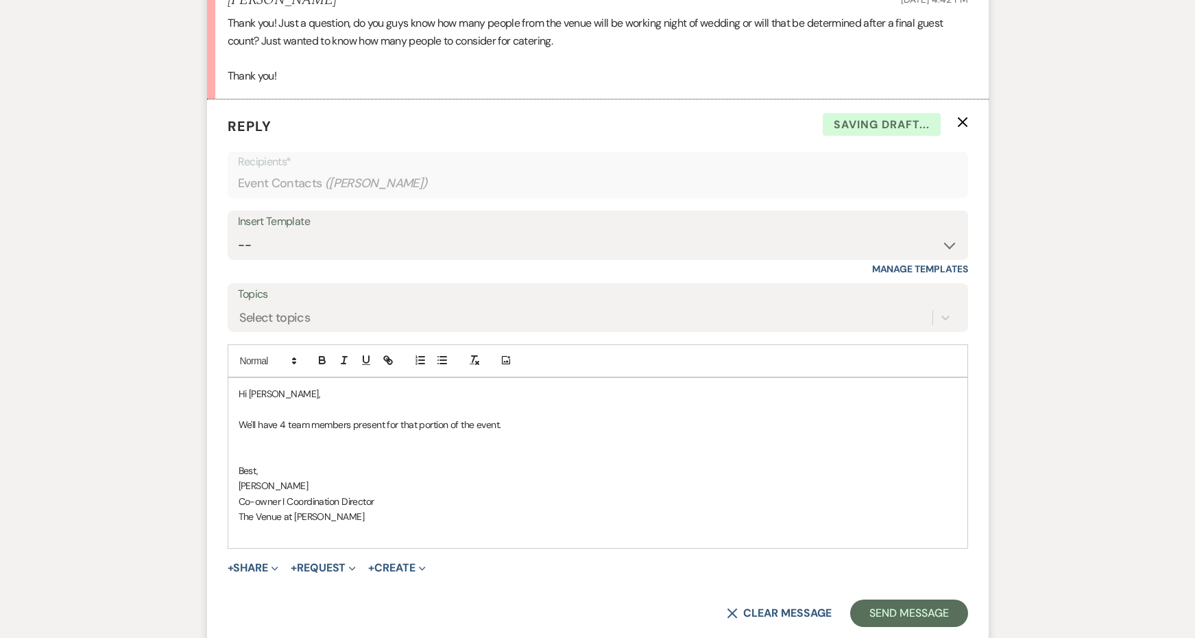
click at [402, 417] on p "We'll have 4 team members present for that portion of the event." at bounding box center [598, 424] width 718 height 15
copy p "We'll have 4 team members present for that portion of the event."
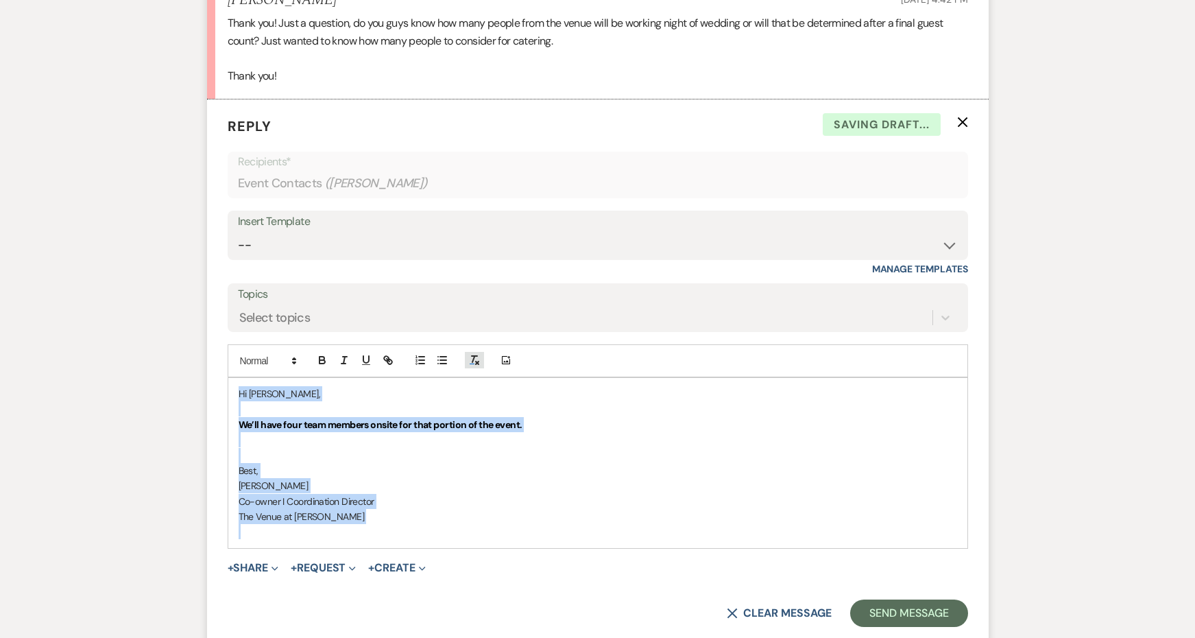
click at [470, 354] on icon "button" at bounding box center [474, 360] width 12 height 12
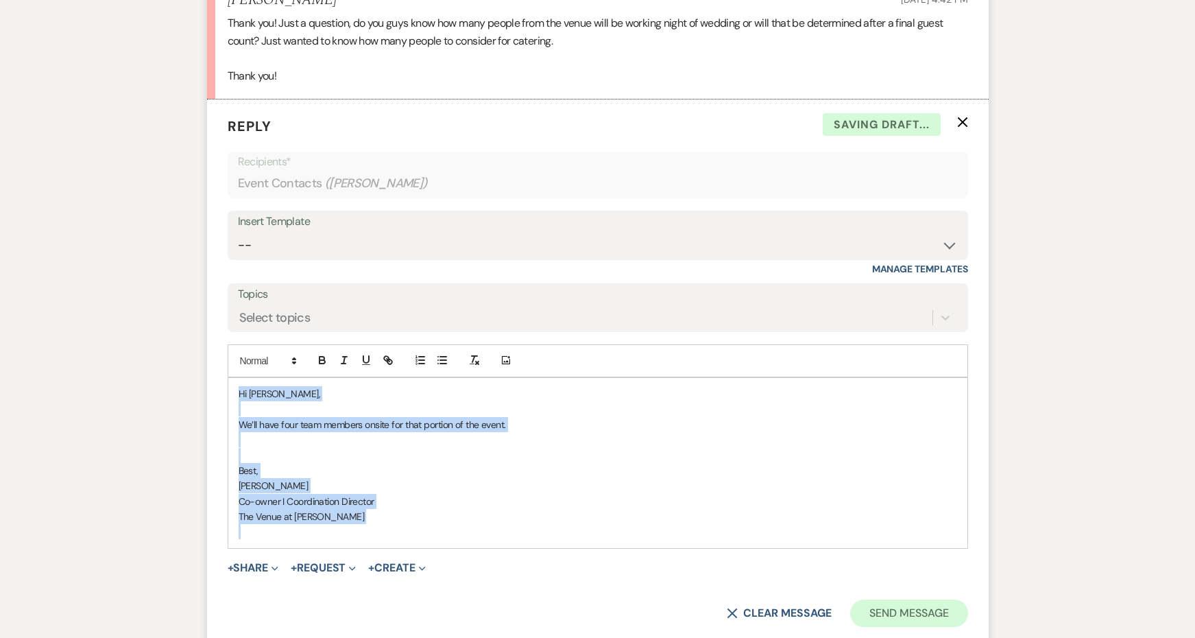
click at [915, 599] on button "Send Message" at bounding box center [908, 612] width 117 height 27
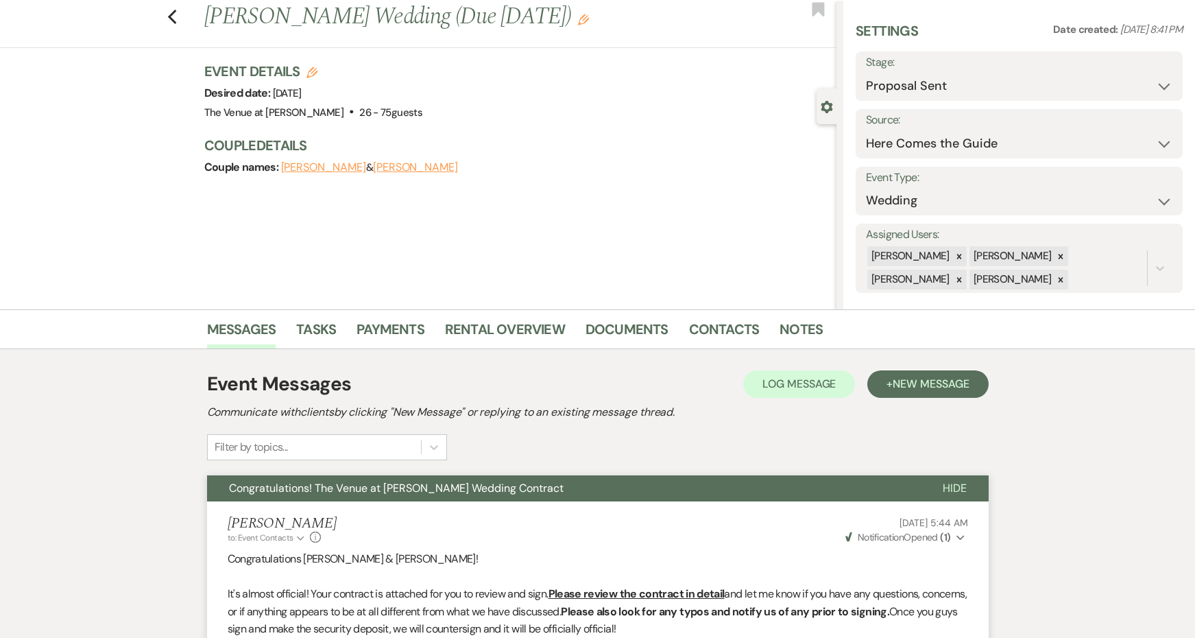
scroll to position [45, 0]
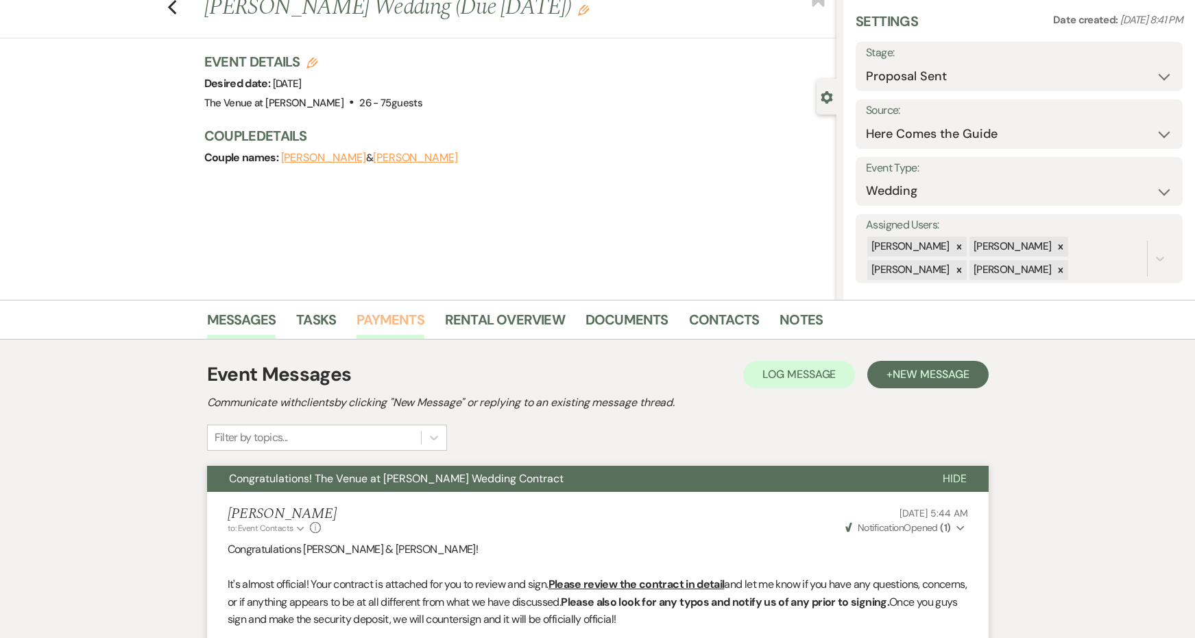
click at [407, 321] on link "Payments" at bounding box center [390, 324] width 68 height 30
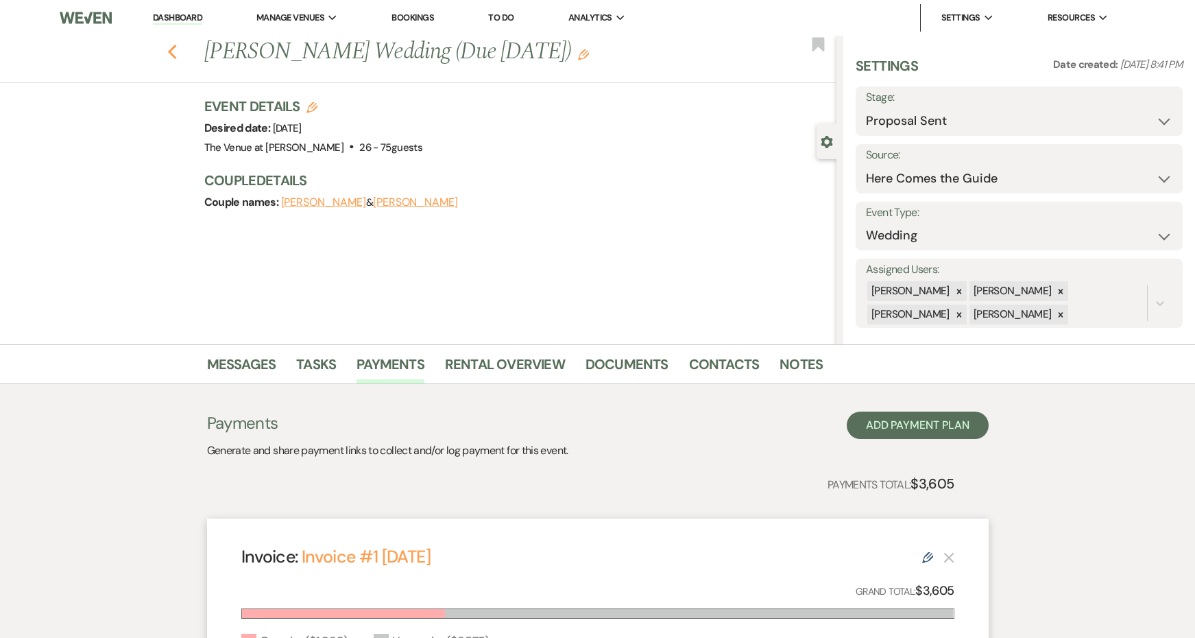
click at [175, 47] on use "button" at bounding box center [171, 52] width 9 height 15
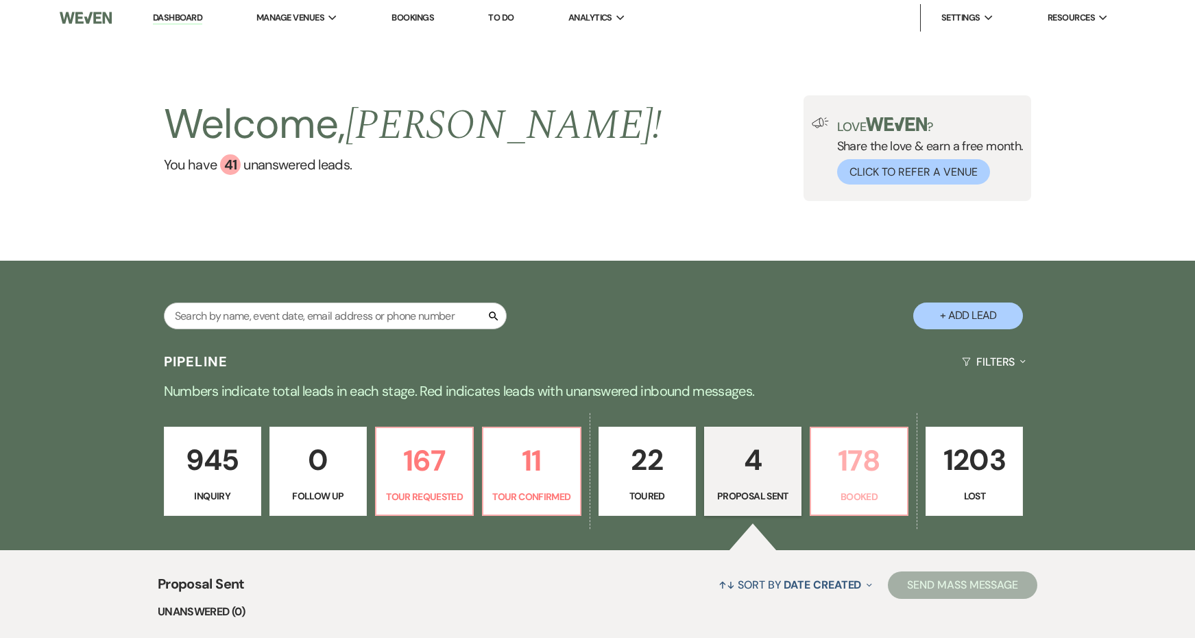
click at [880, 474] on p "178" at bounding box center [859, 460] width 80 height 46
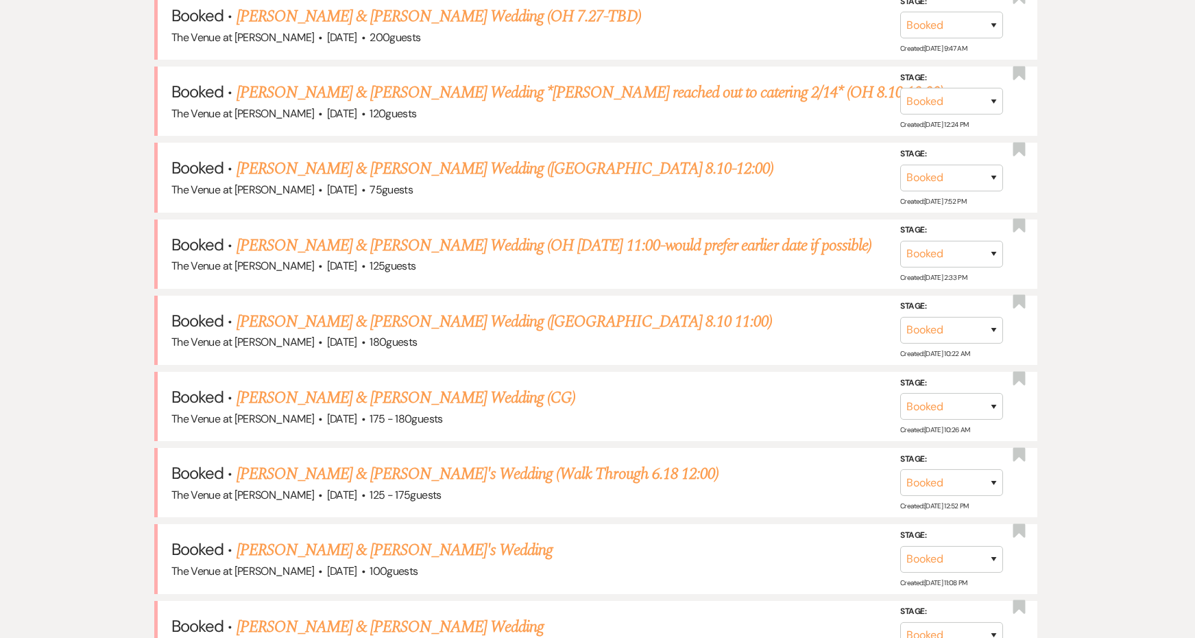
scroll to position [926, 0]
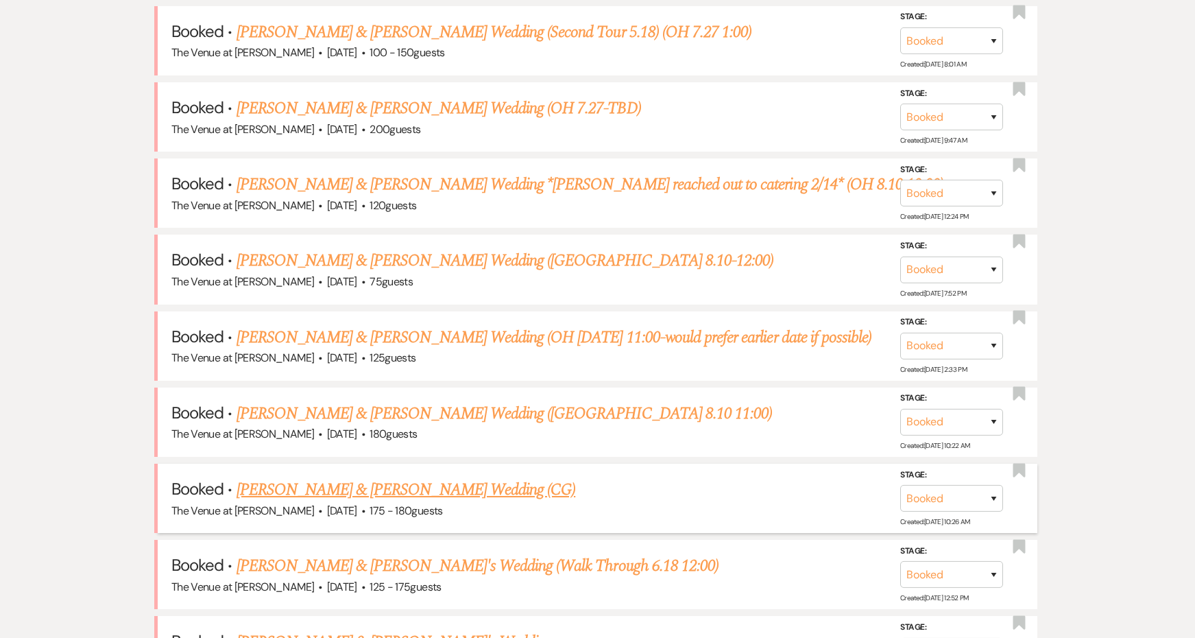
click at [529, 477] on link "Taylor Booth & Nathan Hoffmann's Wedding (CG)" at bounding box center [406, 489] width 339 height 25
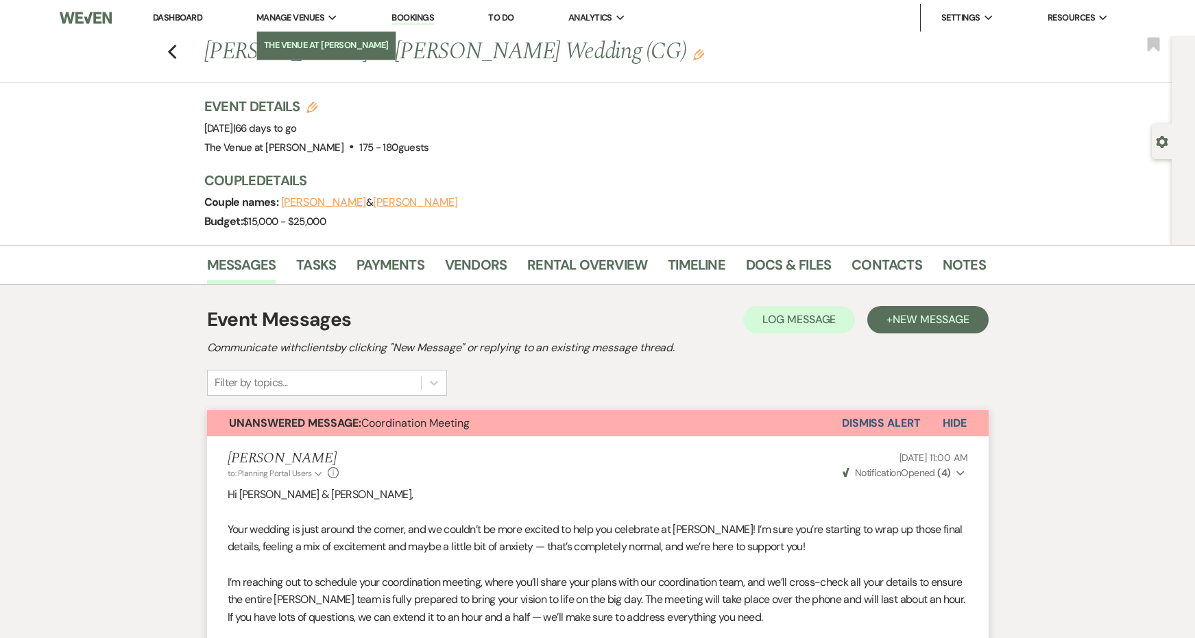
click at [320, 46] on li "The Venue at [PERSON_NAME]" at bounding box center [326, 45] width 125 height 14
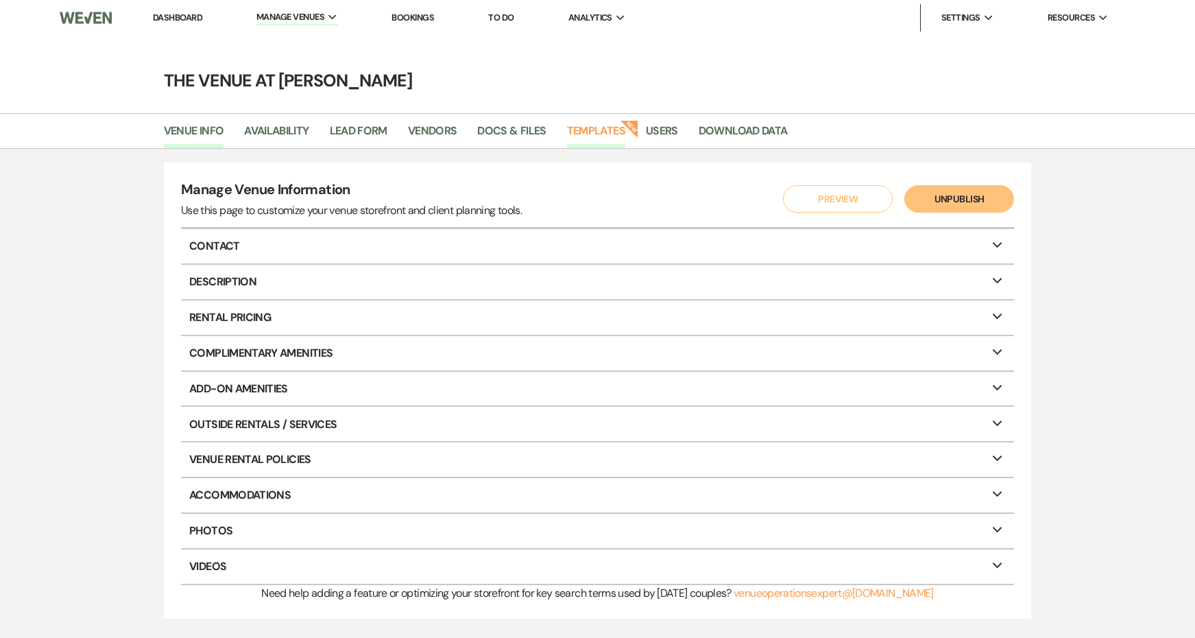
click at [600, 127] on link "Templates" at bounding box center [596, 135] width 58 height 26
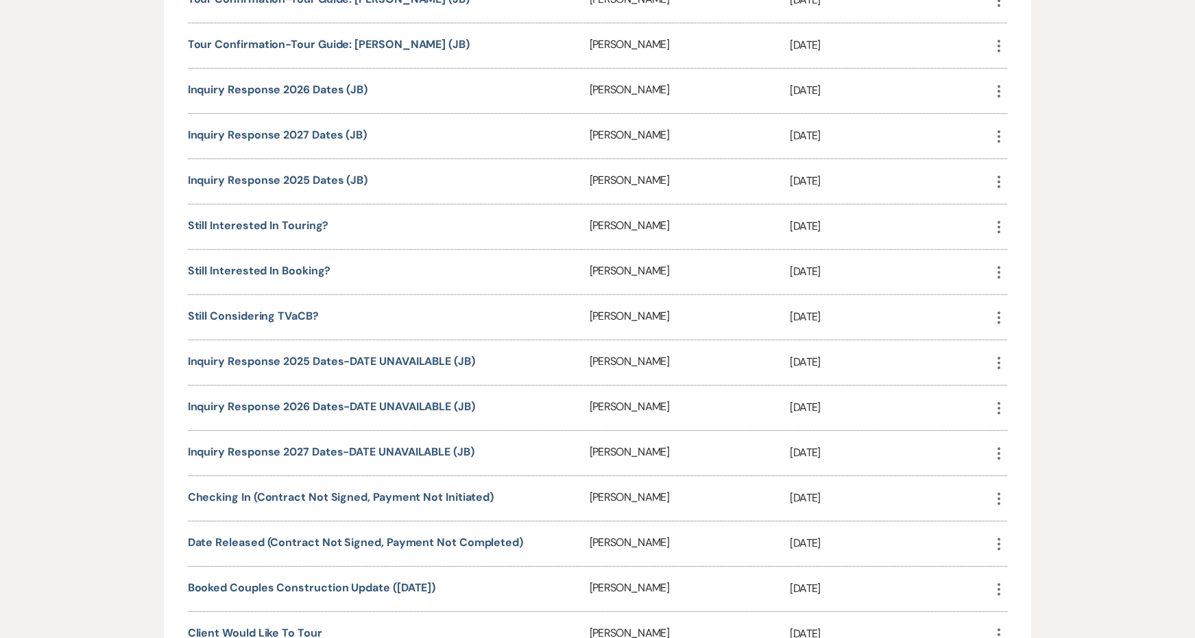
scroll to position [1030, 0]
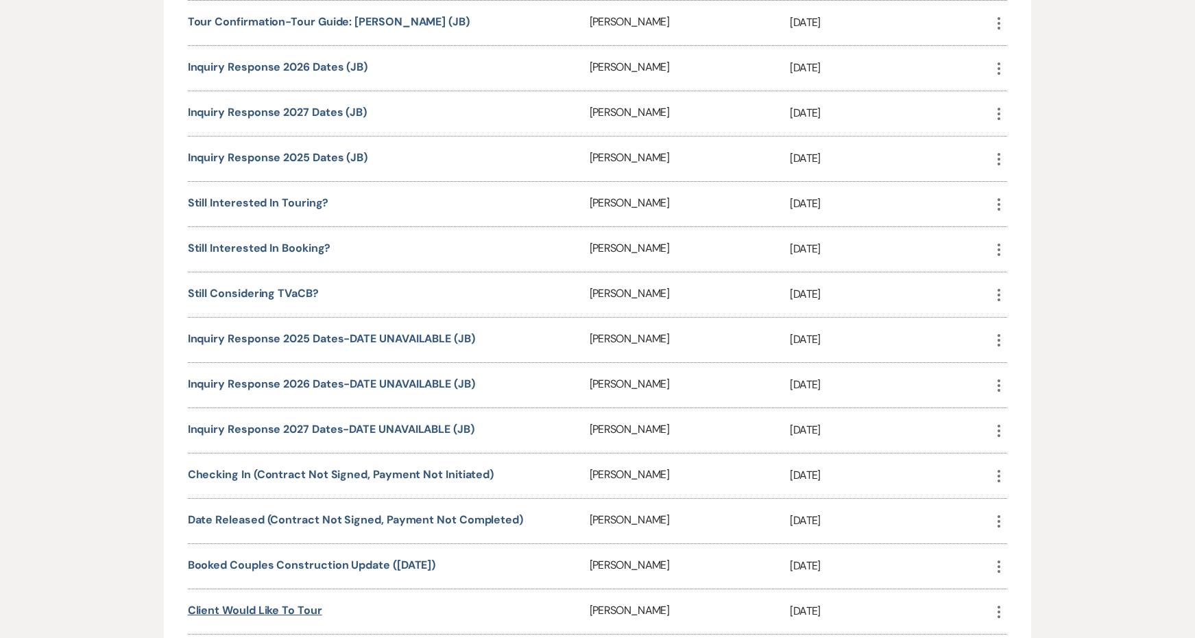
click at [292, 611] on link "Client Would Like To Tour" at bounding box center [255, 610] width 134 height 14
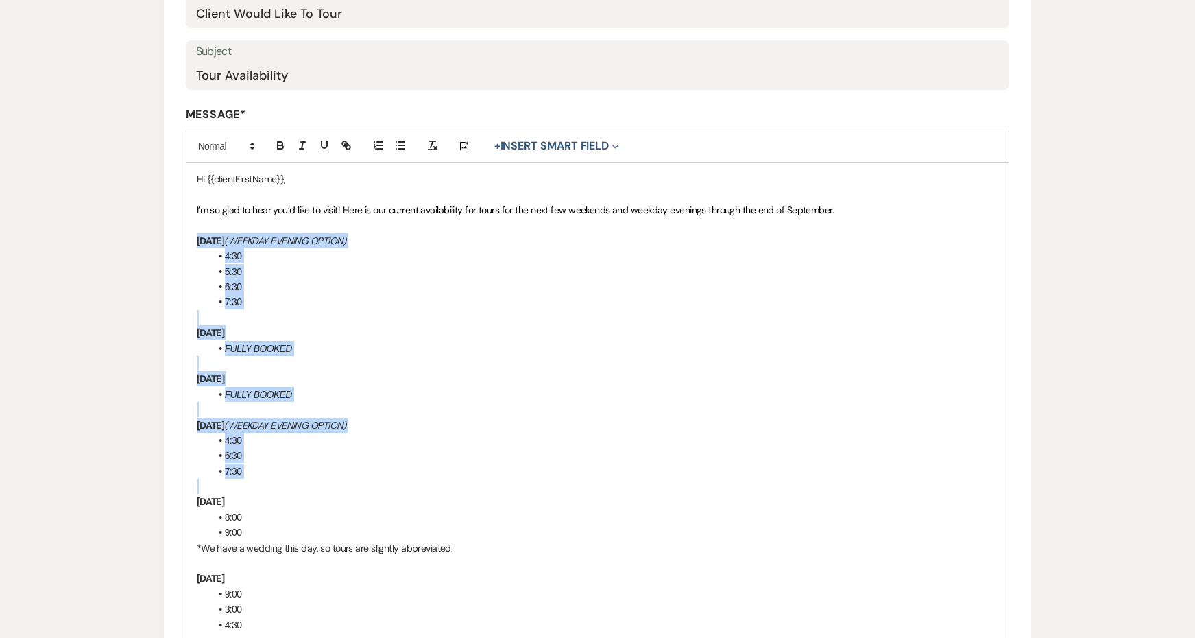
drag, startPoint x: 280, startPoint y: 475, endPoint x: 154, endPoint y: 234, distance: 271.7
click at [154, 234] on div "Edit Message Template This template was created on Jan 5, 2025 * Required Templ…" at bounding box center [597, 575] width 987 height 1436
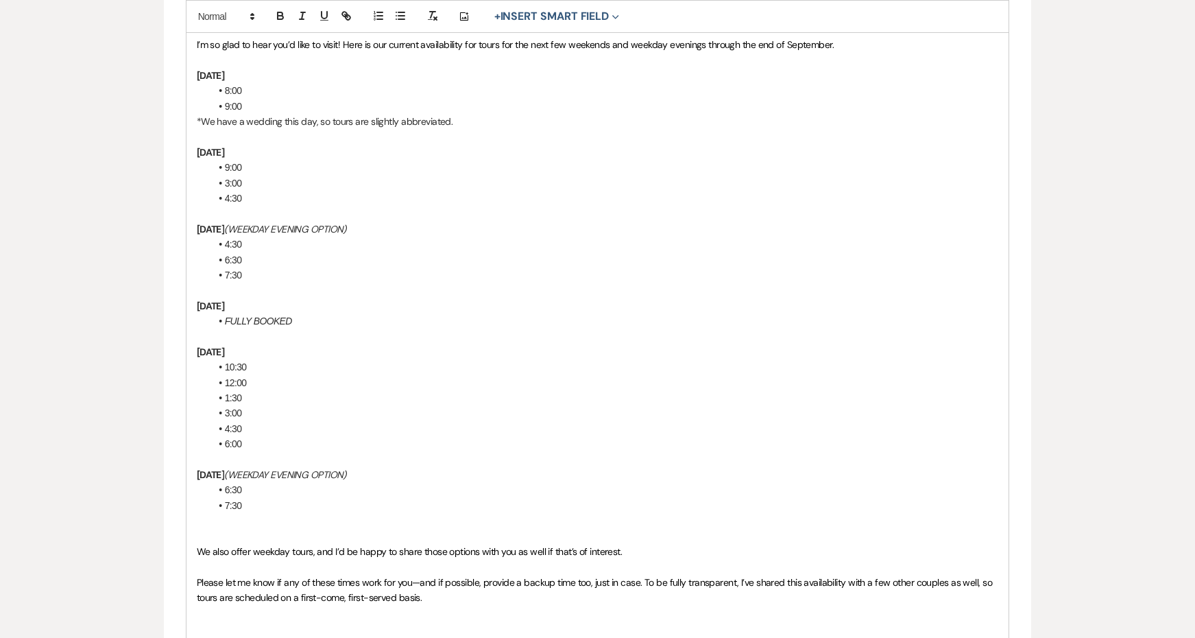
scroll to position [433, 0]
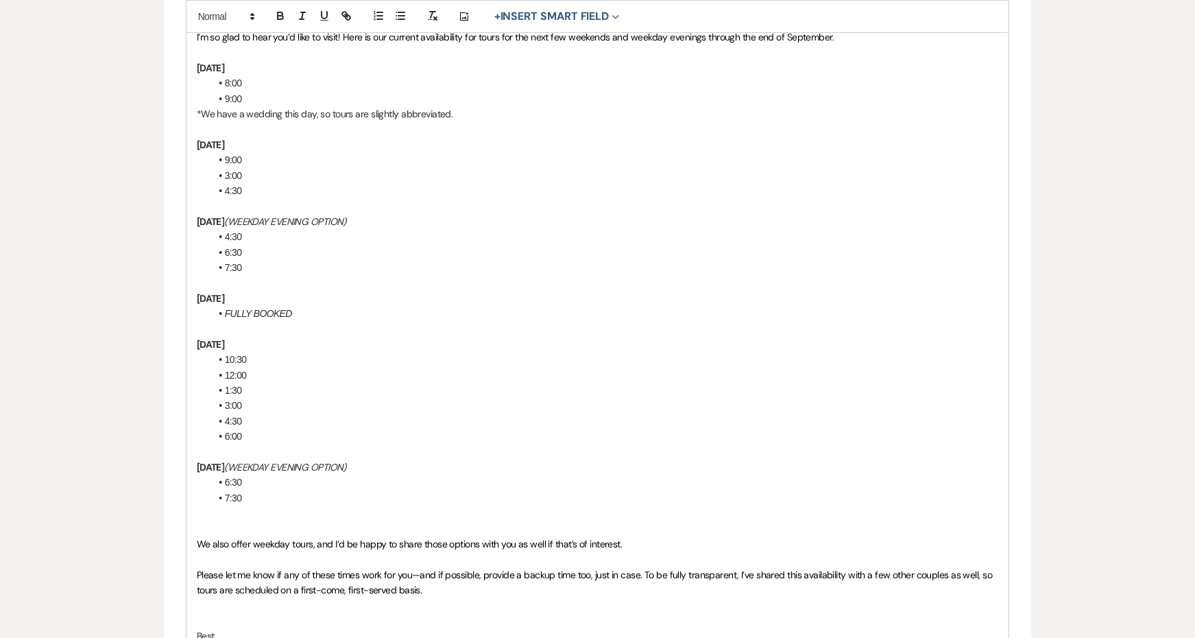
click at [263, 521] on p at bounding box center [598, 528] width 802 height 15
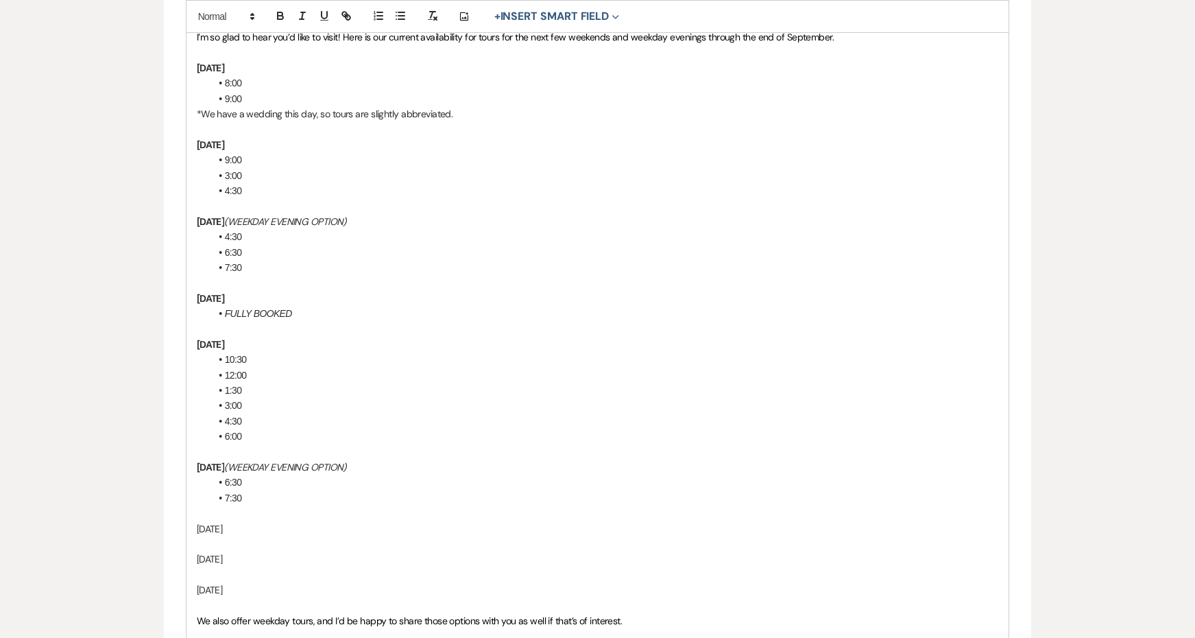
drag, startPoint x: 303, startPoint y: 581, endPoint x: 166, endPoint y: 514, distance: 152.4
click at [166, 514] on form "Edit Message Template This template was created on Jan 5, 2025 * Required Templ…" at bounding box center [598, 318] width 868 height 1237
click at [435, 459] on p "Monday, September 29 (WEEKDAY EVENING OPTION)" at bounding box center [598, 466] width 802 height 15
drag, startPoint x: 435, startPoint y: 456, endPoint x: 300, endPoint y: 458, distance: 135.1
click at [300, 459] on p "Monday, September 29 (WEEKDAY EVENING OPTION)" at bounding box center [598, 466] width 802 height 15
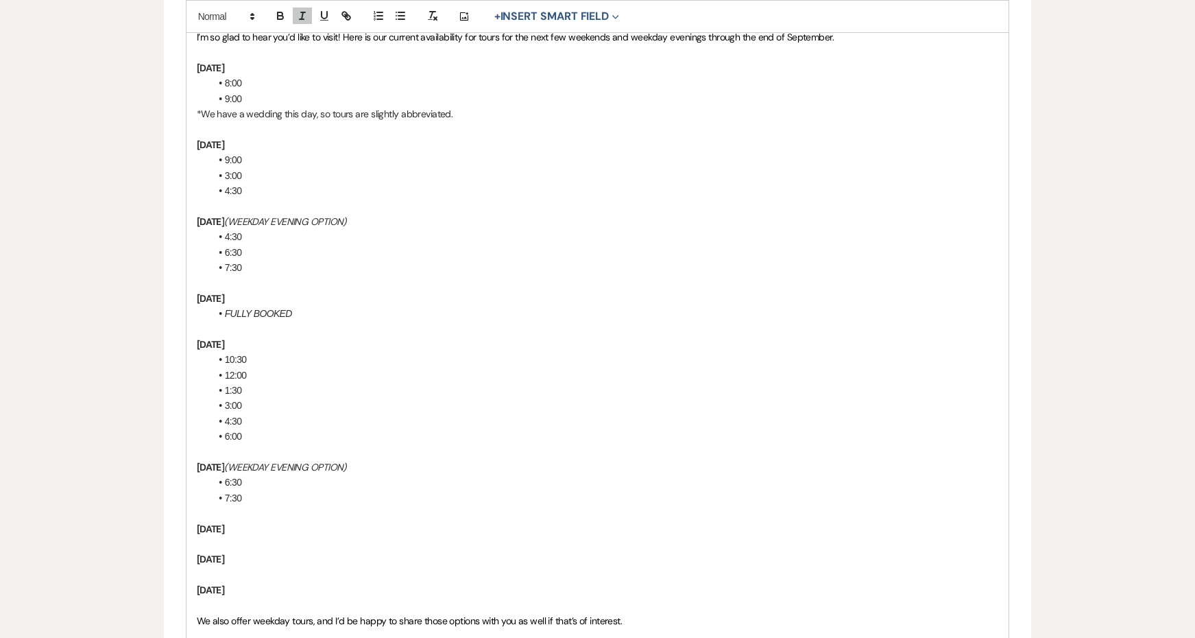
copy p "Monday, September 29 (WEEKDAY EVENING OPTION)"
click at [317, 521] on p "Wednesday, October 1" at bounding box center [598, 528] width 802 height 15
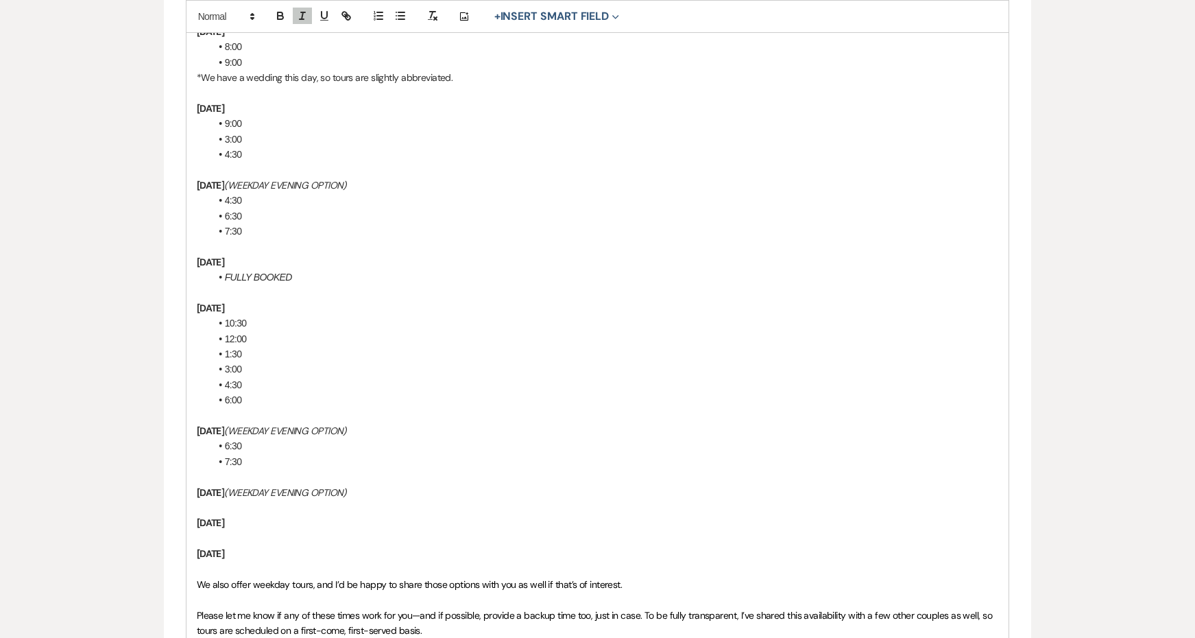
scroll to position [469, 0]
drag, startPoint x: 244, startPoint y: 221, endPoint x: 221, endPoint y: 186, distance: 41.5
click at [221, 186] on div "Hi {{clientFirstName}}, I’m so glad to hear you’d like to visit! Here is our cu…" at bounding box center [597, 347] width 823 height 784
copy div "4:30 6:30 7:30"
click at [319, 500] on p at bounding box center [598, 507] width 802 height 15
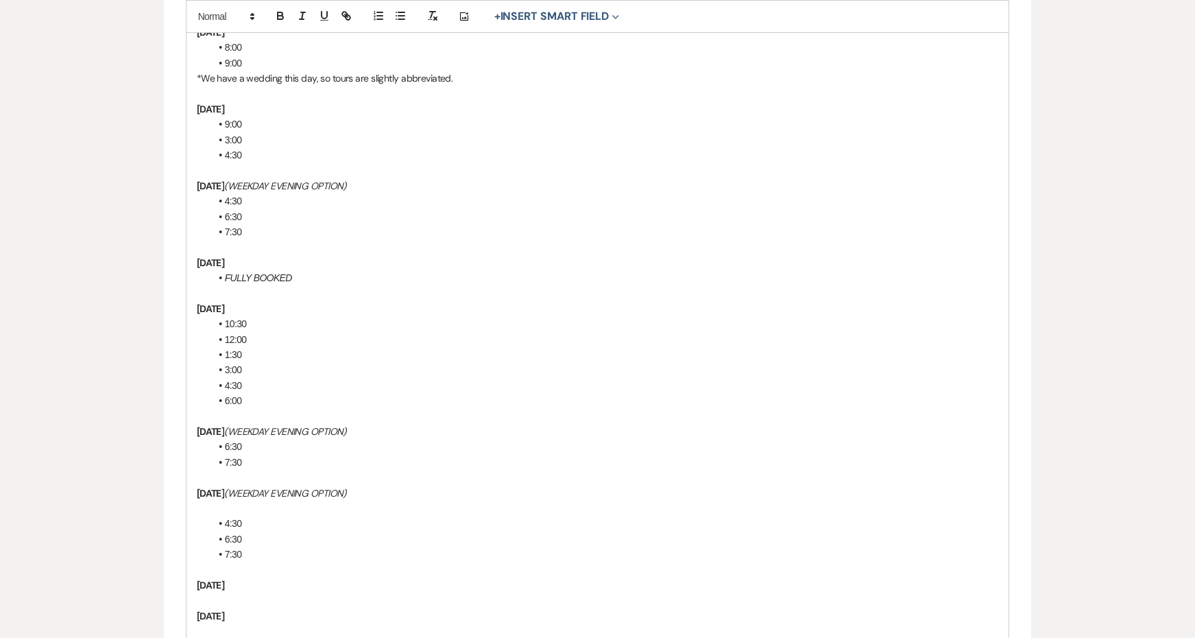
click at [241, 501] on p at bounding box center [598, 507] width 802 height 15
click at [249, 503] on li "4:30" at bounding box center [604, 507] width 788 height 15
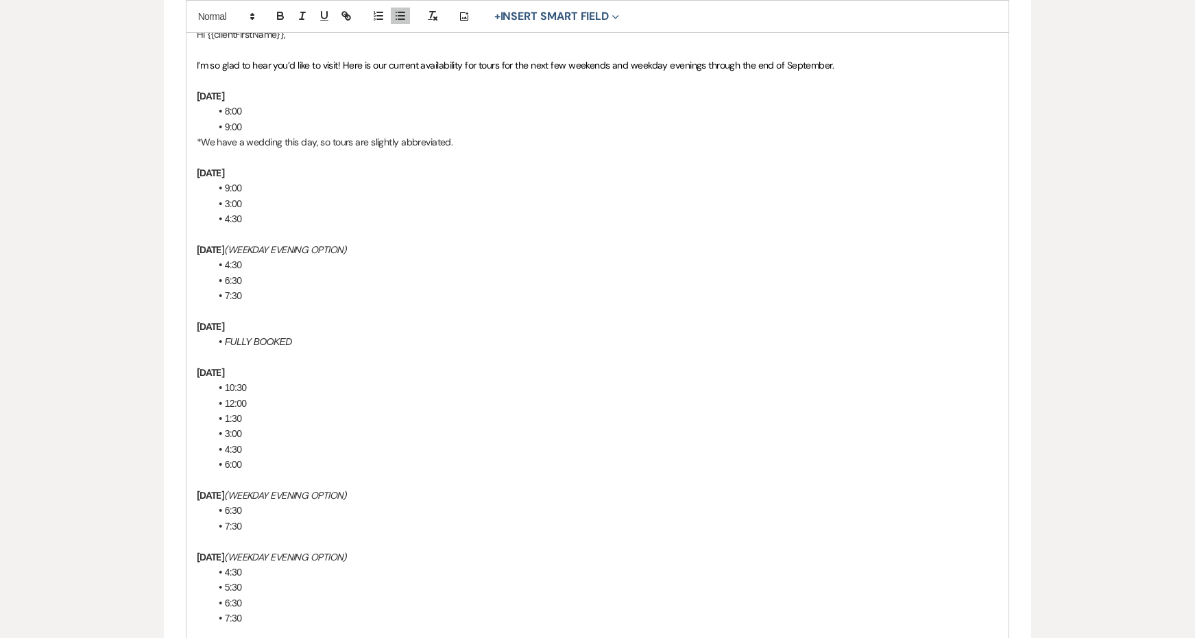
scroll to position [404, 0]
click at [238, 121] on li "9:00" at bounding box center [604, 128] width 788 height 15
drag, startPoint x: 468, startPoint y: 142, endPoint x: 204, endPoint y: 106, distance: 266.4
click at [204, 106] on div "Hi {{clientFirstName}}, I’m so glad to hear you’d like to visit! Here is our cu…" at bounding box center [597, 442] width 823 height 845
copy div "8:00 9:00 *We have a wedding this day, so tours are slightly abbreviated."
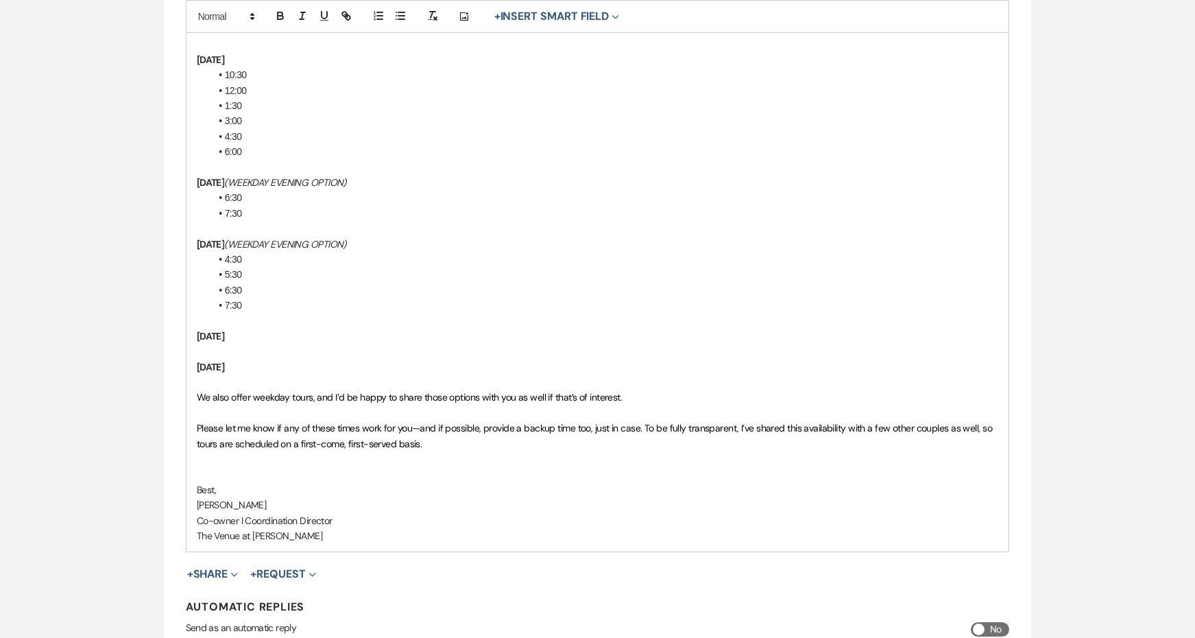
scroll to position [730, 0]
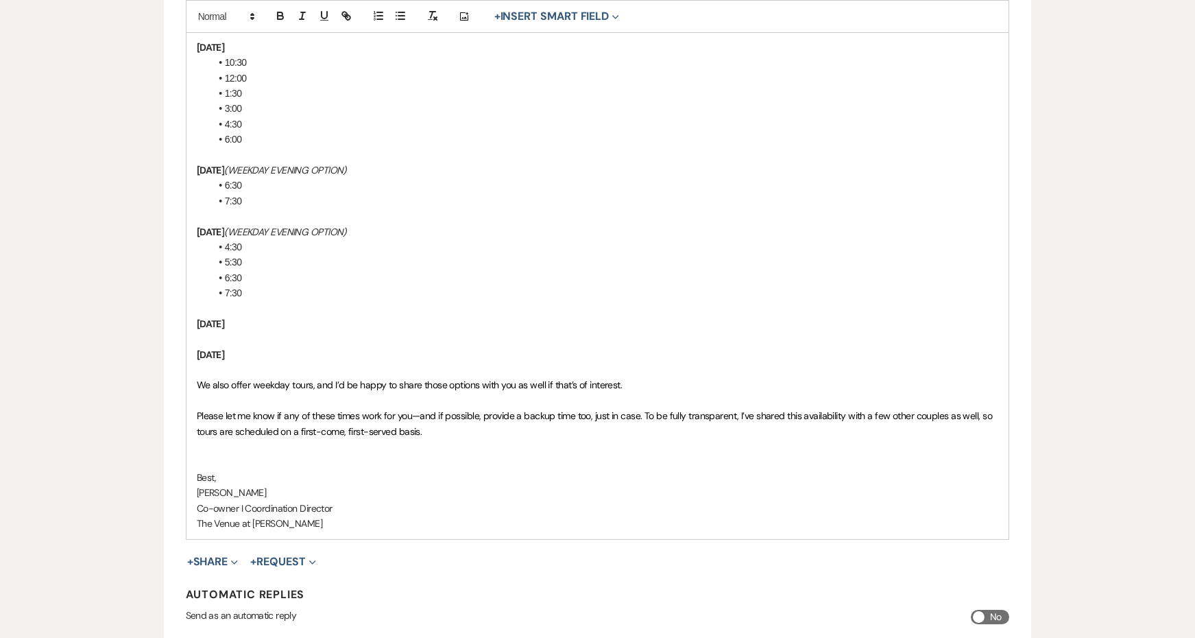
click at [289, 331] on p at bounding box center [598, 338] width 802 height 15
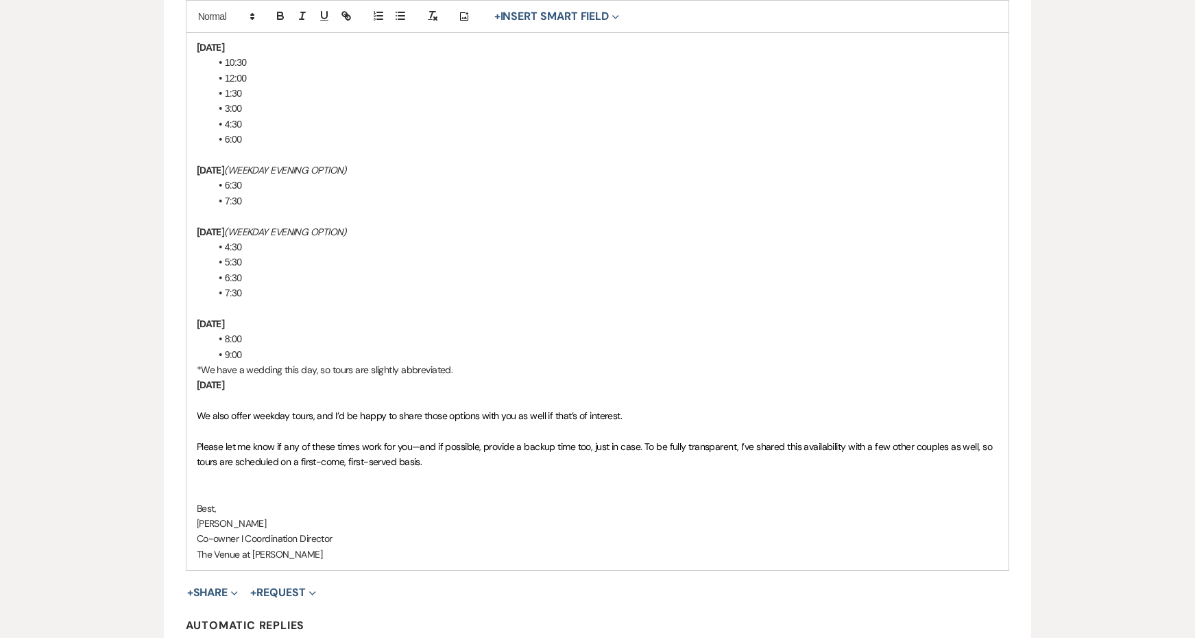
click at [261, 347] on li "9:00" at bounding box center [604, 354] width 788 height 15
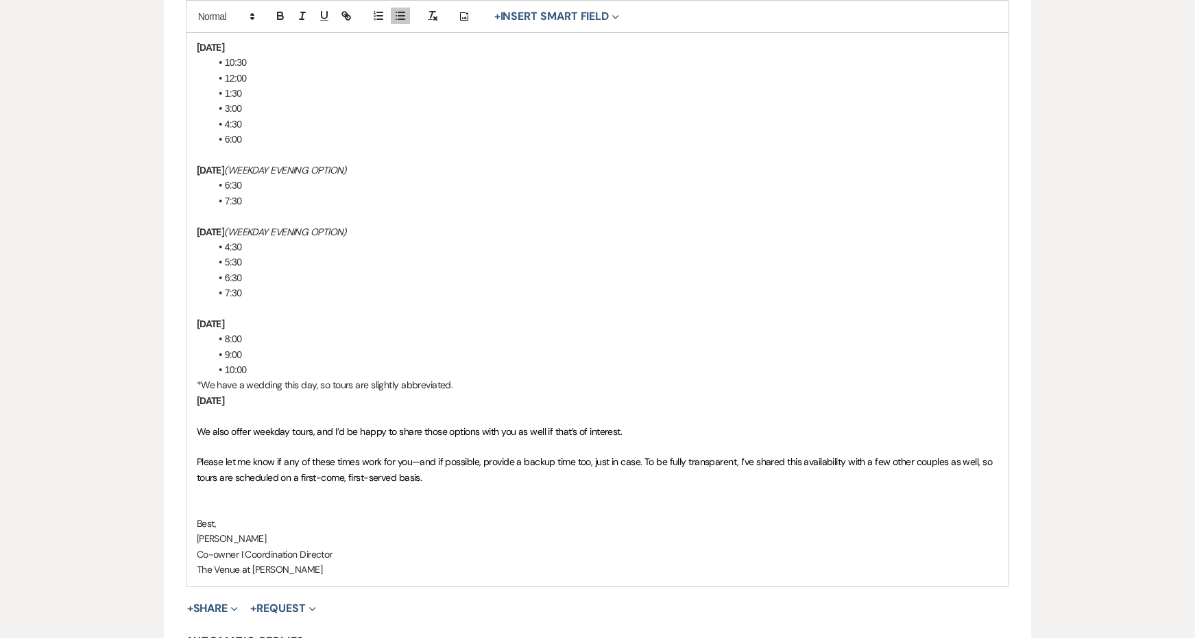
click at [462, 377] on p "*We have a wedding this day, so tours are slightly abbreviated." at bounding box center [598, 384] width 802 height 15
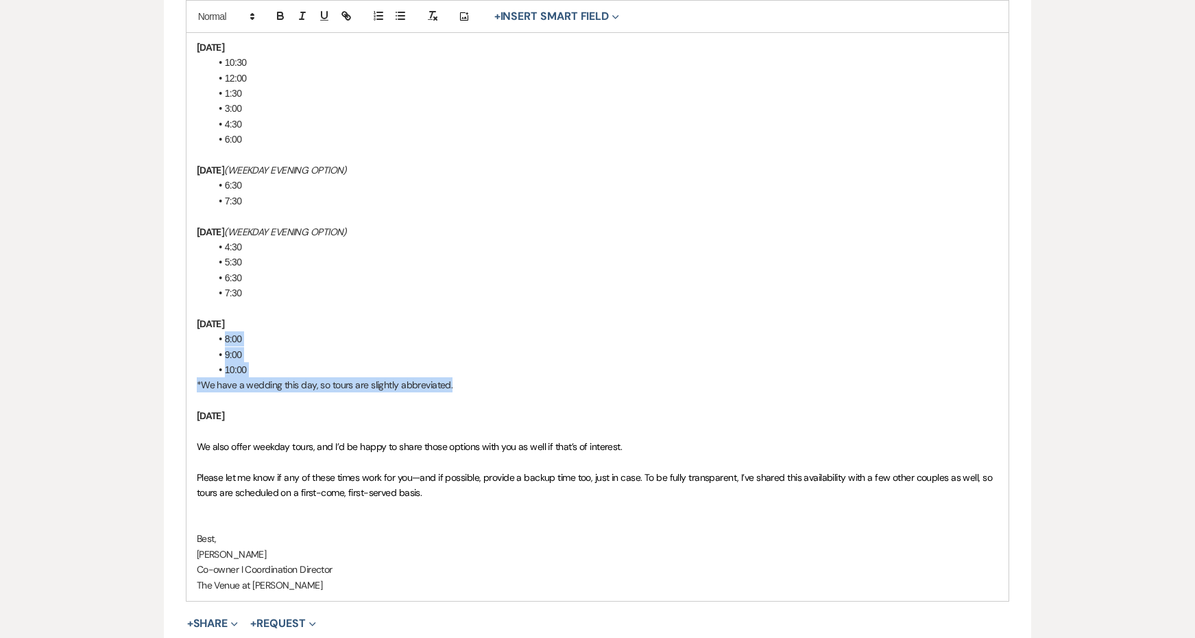
drag, startPoint x: 466, startPoint y: 374, endPoint x: 218, endPoint y: 324, distance: 252.5
click at [218, 324] on div "Hi {{clientFirstName}}, I’m so glad to hear you’d like to visit! Here is our cu…" at bounding box center [597, 147] width 823 height 907
copy div "8:00 9:00 10:00 *We have a wedding this day, so tours are slightly abbreviated."
click at [247, 424] on p at bounding box center [598, 431] width 802 height 15
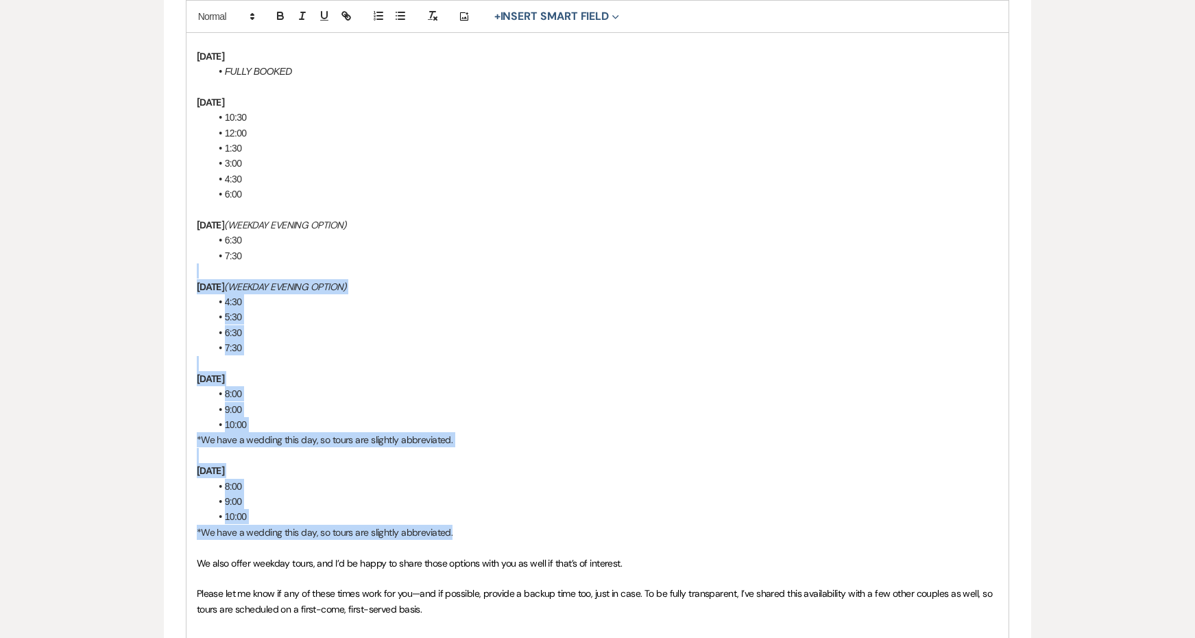
scroll to position [676, 0]
drag, startPoint x: 457, startPoint y: 513, endPoint x: 190, endPoint y: 208, distance: 404.7
click at [190, 208] on div "Hi {{clientFirstName}}, I’m so glad to hear you’d like to visit! Here is our cu…" at bounding box center [597, 232] width 823 height 968
copy div "Monday, September 29 (WEEKDAY EVENING OPTION) 6:30 7:30 Wednesday, October 1 (W…"
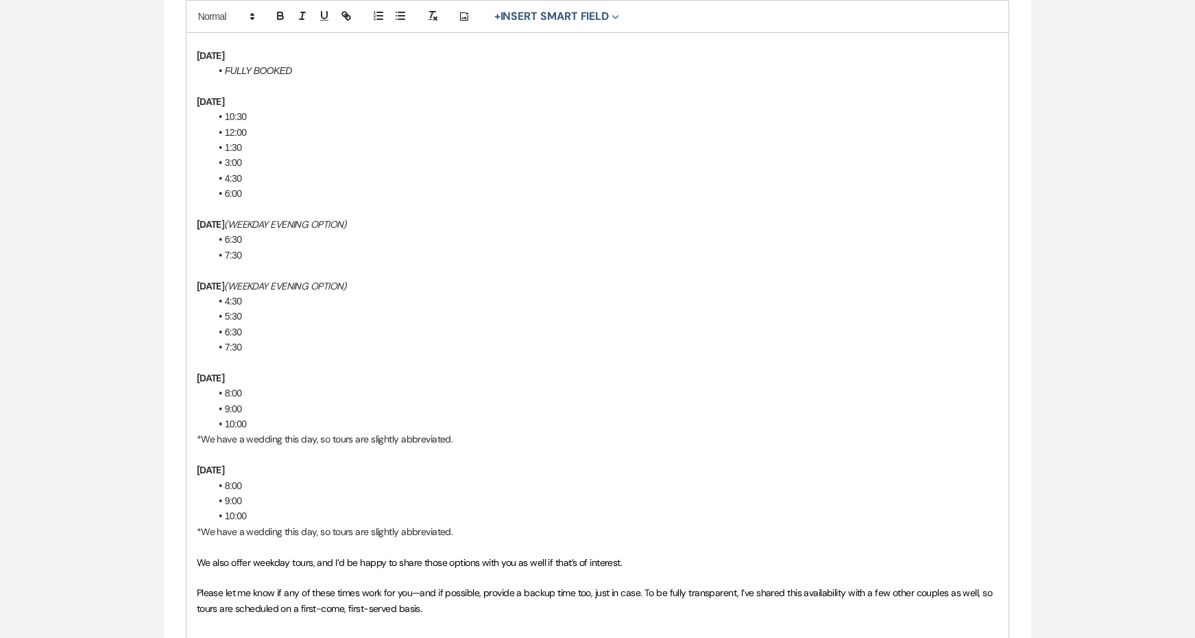
click at [502, 524] on p "*We have a wedding this day, so tours are slightly abbreviated." at bounding box center [598, 531] width 802 height 15
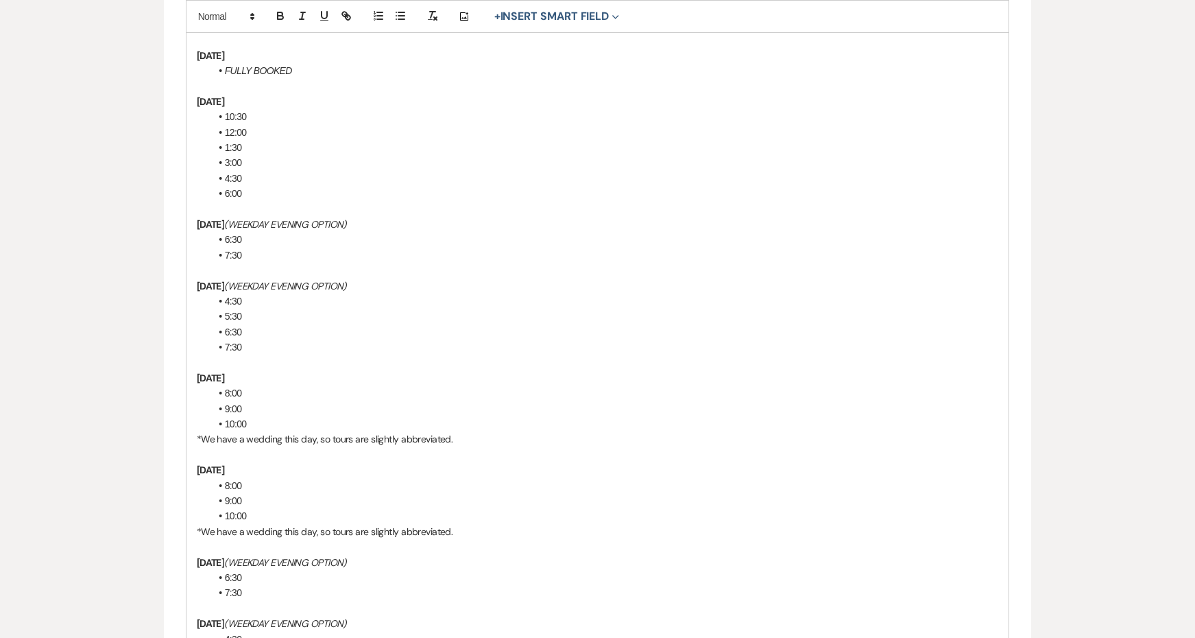
click at [225, 556] on strong "Monday, September 29" at bounding box center [211, 562] width 28 height 12
click at [225, 556] on strong "Monday, October 29" at bounding box center [211, 562] width 28 height 12
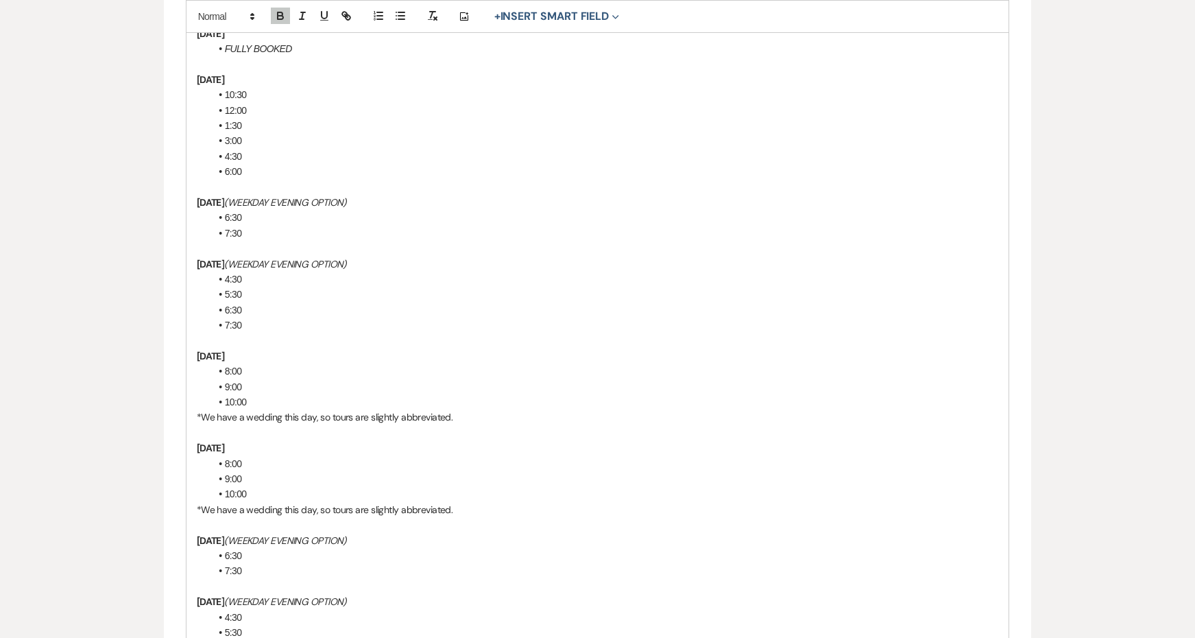
click at [225, 595] on strong "Wednesday, October 1" at bounding box center [211, 601] width 28 height 12
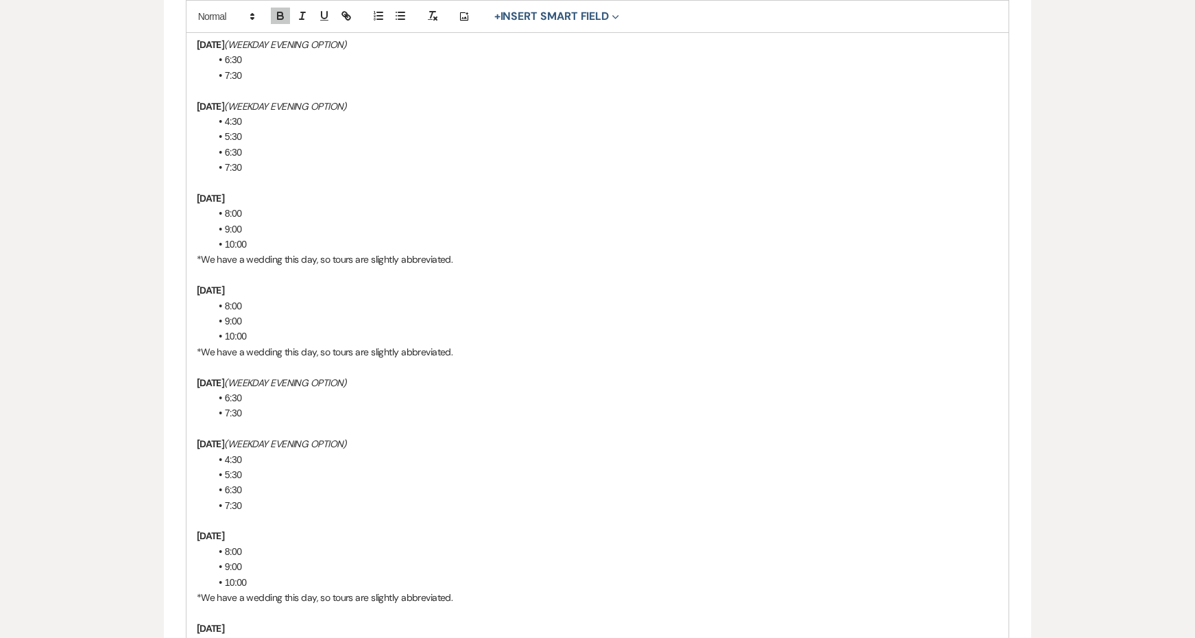
scroll to position [861, 0]
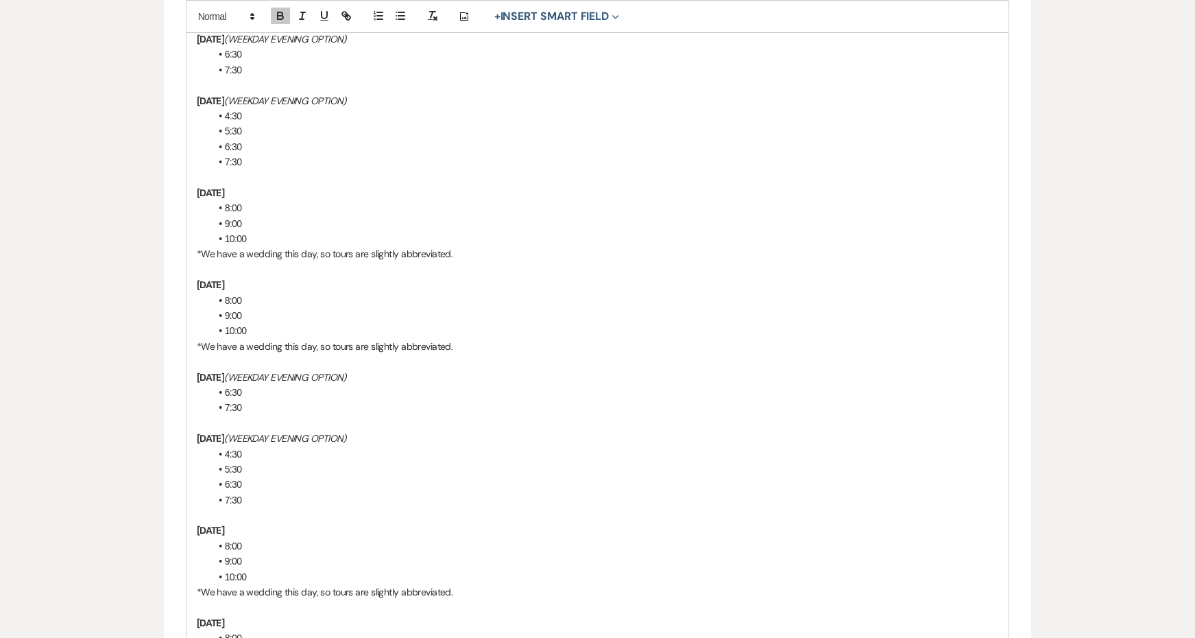
click at [286, 522] on p "Saturday, October 4" at bounding box center [598, 529] width 802 height 15
click at [225, 616] on strong "Sunday, October 5" at bounding box center [211, 622] width 28 height 12
click at [316, 340] on span "*We have a wedding this day, so tours are slightly abbreviated." at bounding box center [325, 346] width 256 height 12
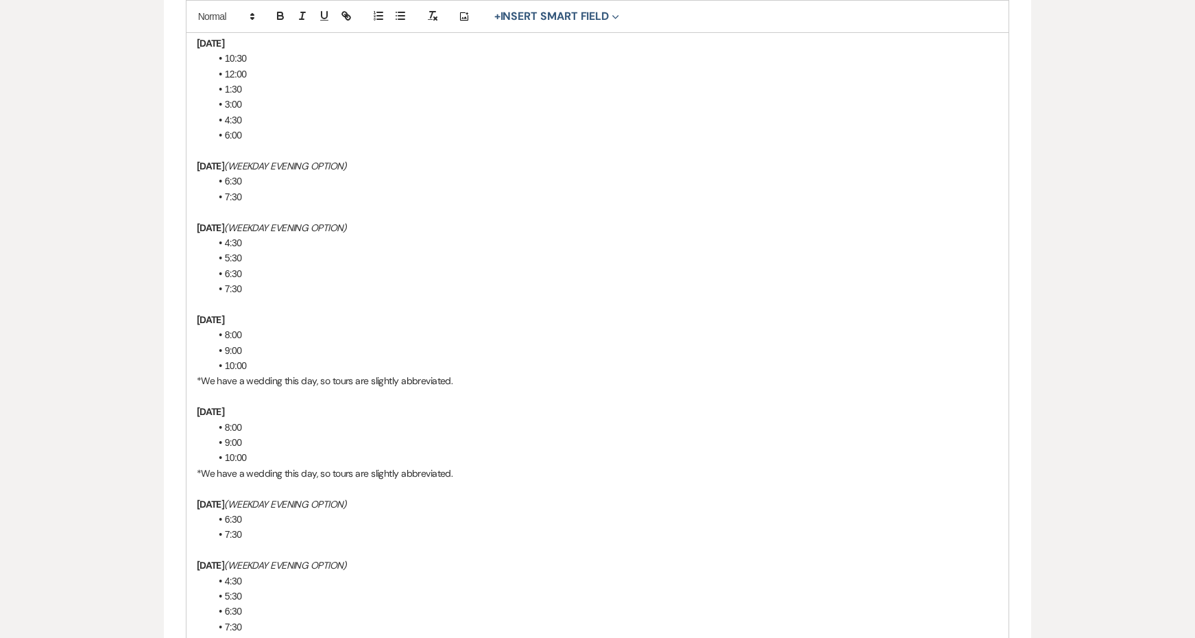
scroll to position [732, 0]
drag, startPoint x: 250, startPoint y: 246, endPoint x: 173, endPoint y: 245, distance: 76.8
click at [173, 245] on form "Edit Message Template This template was created on Jan 5, 2025 * Required Templ…" at bounding box center [598, 280] width 868 height 1758
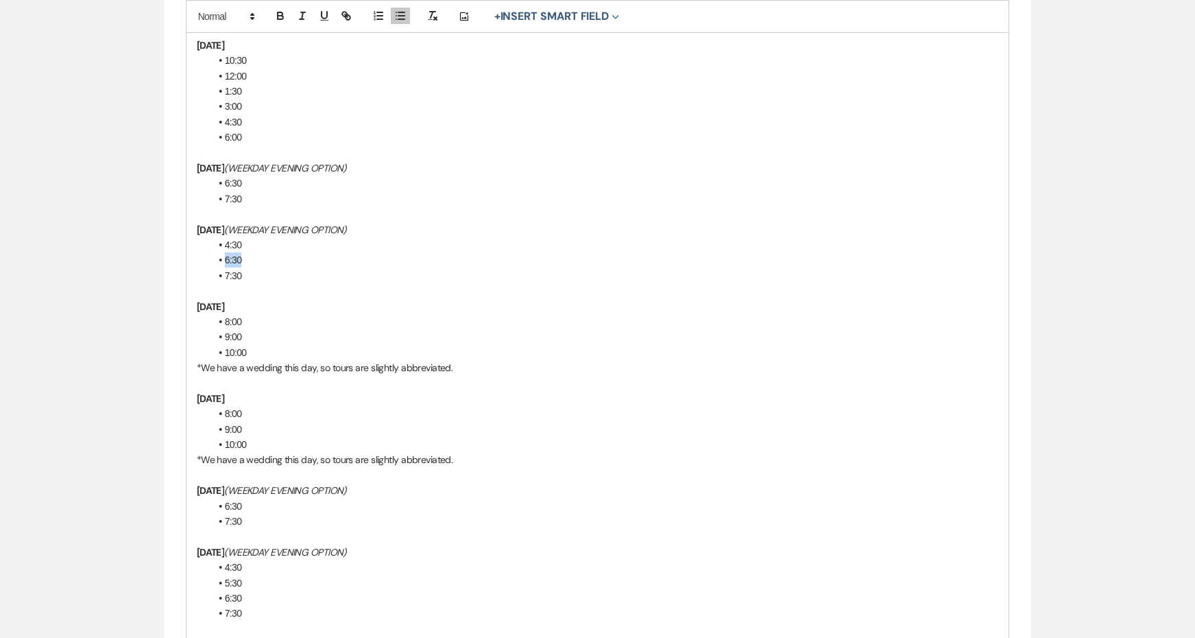
drag, startPoint x: 250, startPoint y: 247, endPoint x: 164, endPoint y: 247, distance: 85.7
click at [164, 247] on form "Edit Message Template This template was created on Jan 5, 2025 * Required Templ…" at bounding box center [598, 272] width 868 height 1743
click at [251, 283] on p at bounding box center [598, 290] width 802 height 15
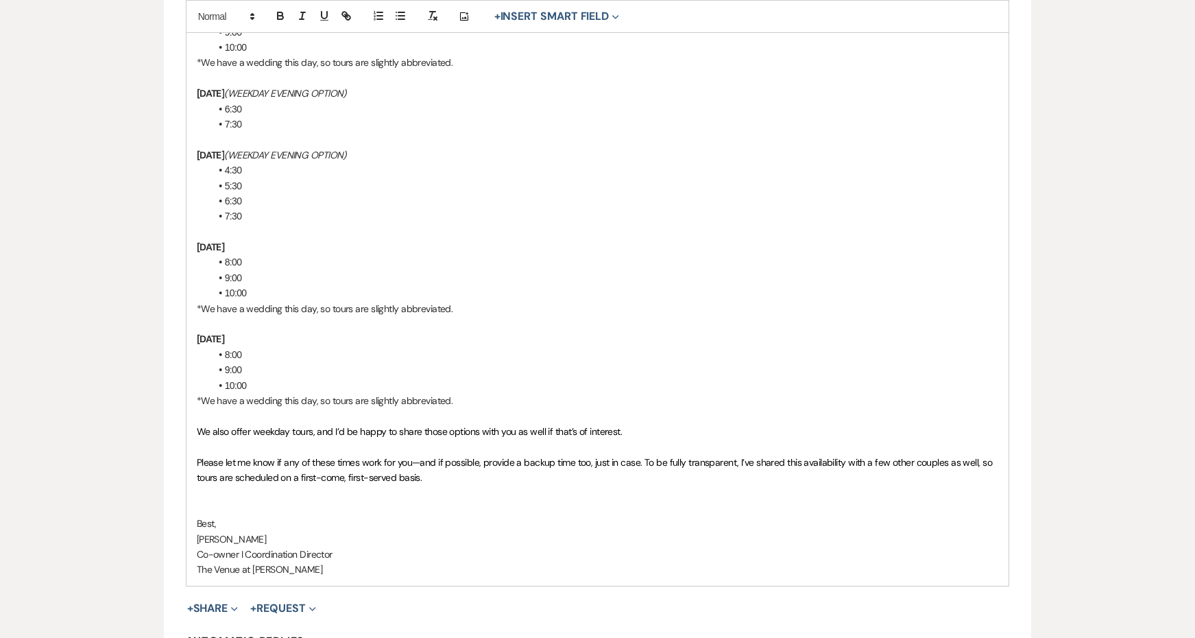
scroll to position [1164, 0]
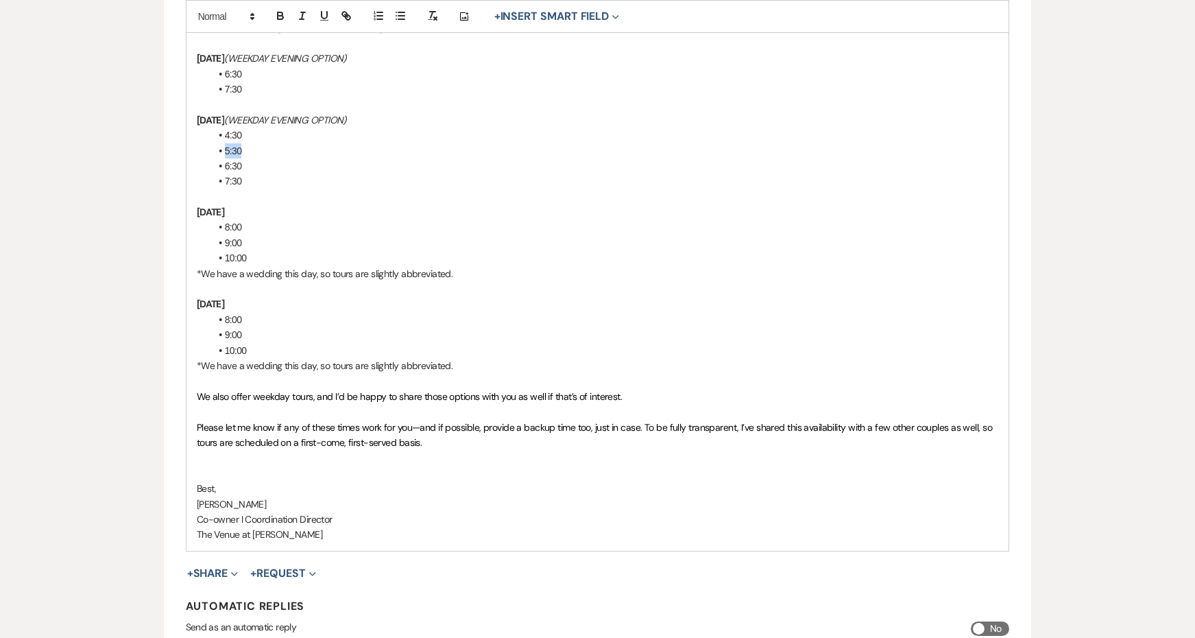
drag, startPoint x: 272, startPoint y: 128, endPoint x: 193, endPoint y: 126, distance: 78.9
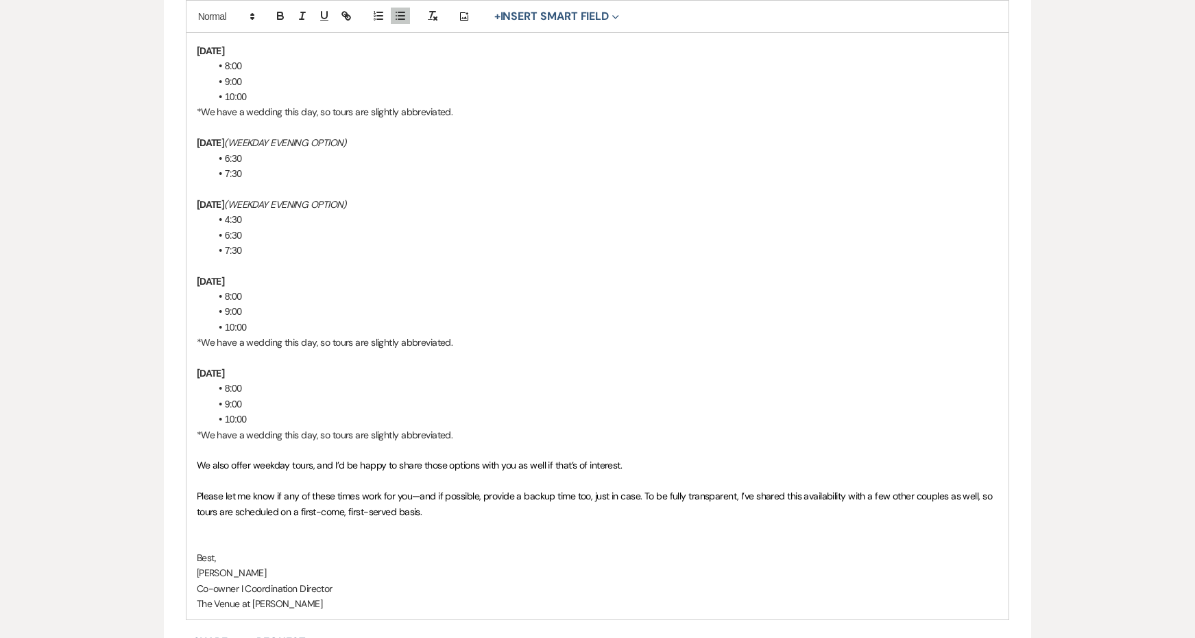
scroll to position [1081, 0]
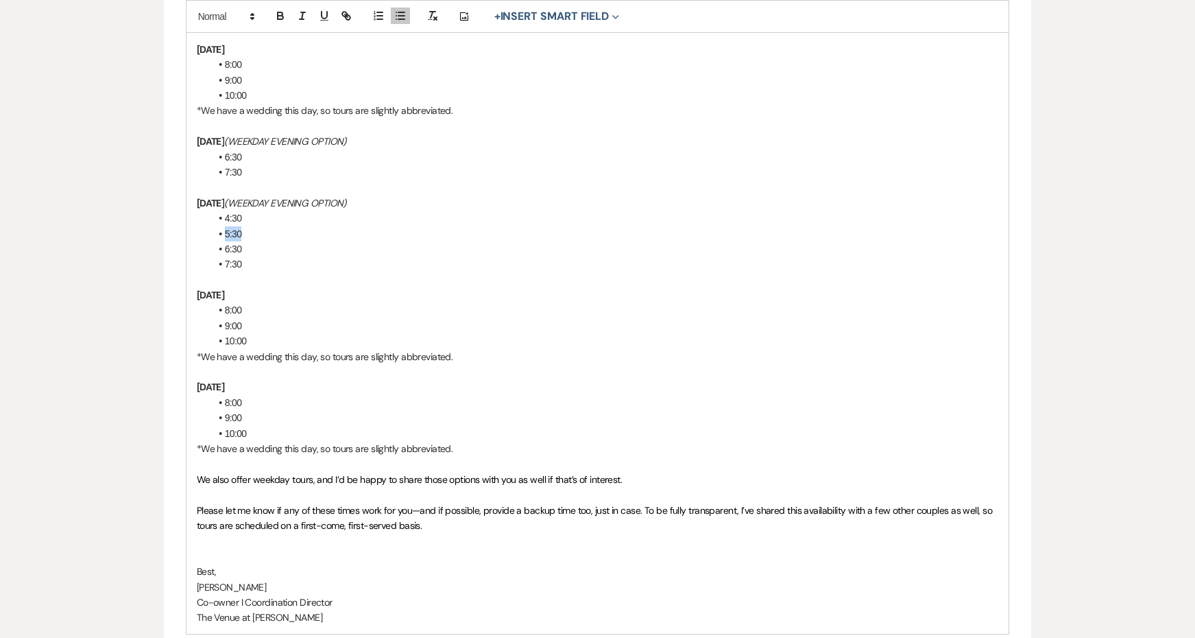
drag, startPoint x: 267, startPoint y: 213, endPoint x: 199, endPoint y: 211, distance: 67.9
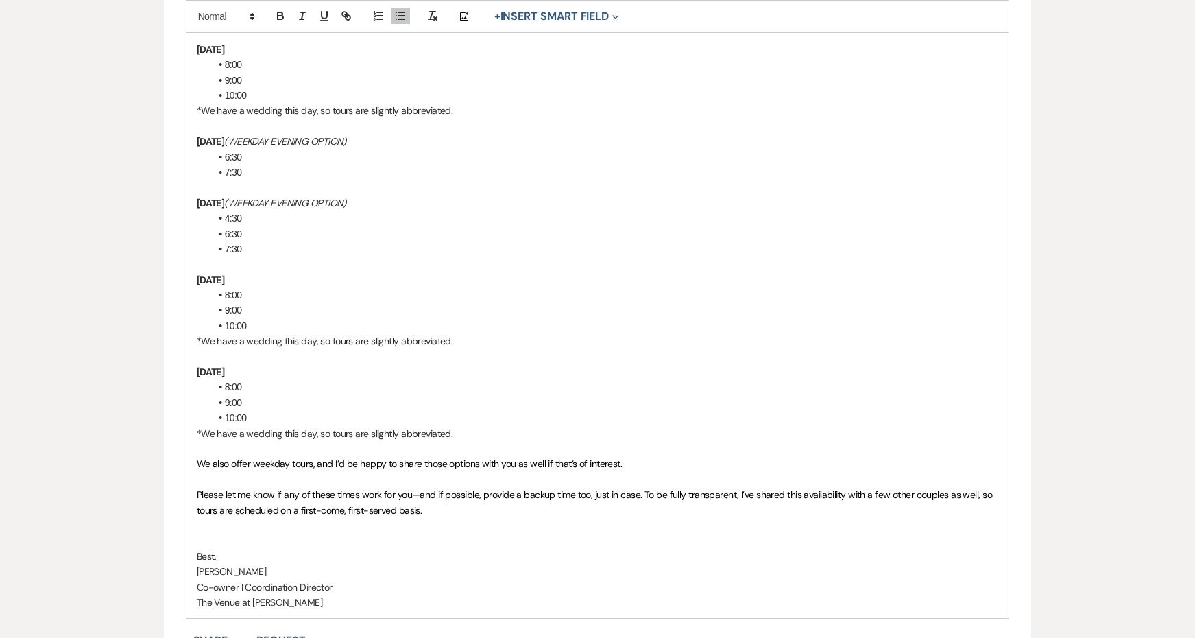
click at [223, 149] on li "6:30" at bounding box center [604, 156] width 788 height 15
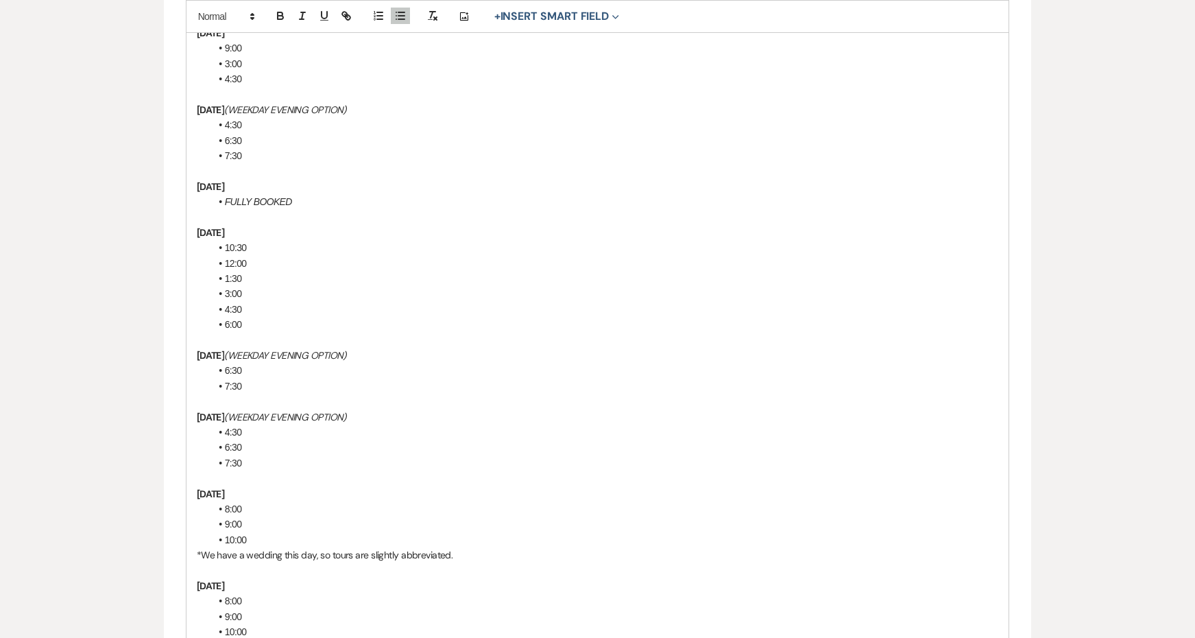
scroll to position [546, 0]
drag, startPoint x: 251, startPoint y: 132, endPoint x: 203, endPoint y: 129, distance: 48.1
click at [203, 129] on div "Hi {{clientFirstName}}, I’m so glad to hear you’d like to visit! Here is our cu…" at bounding box center [597, 522] width 823 height 1290
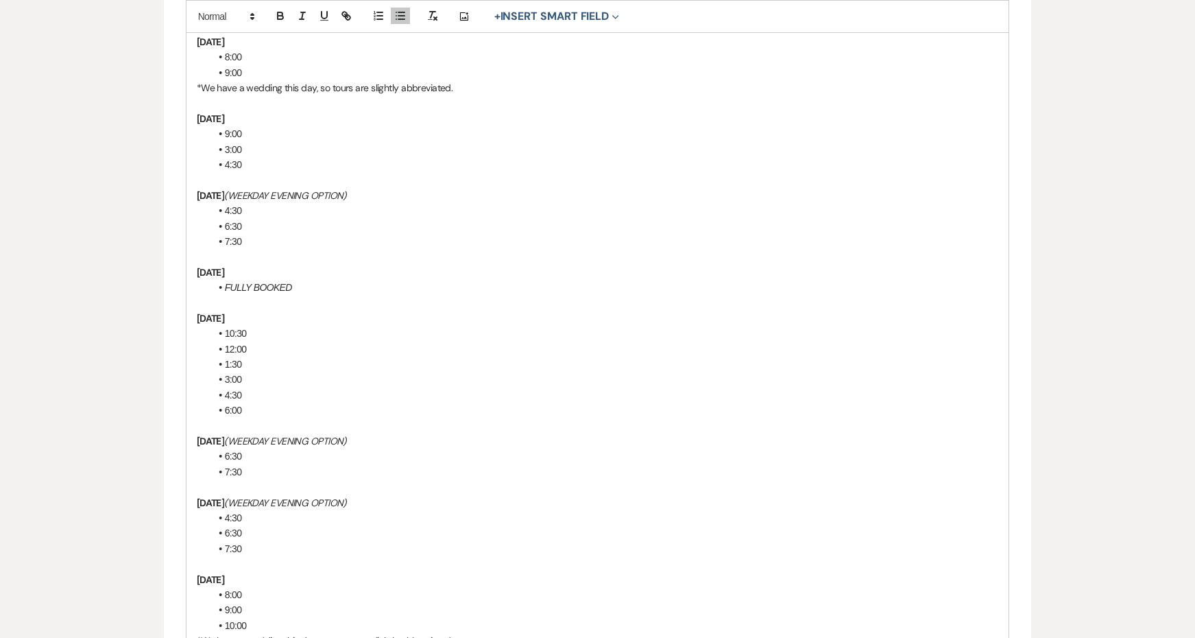
scroll to position [451, 0]
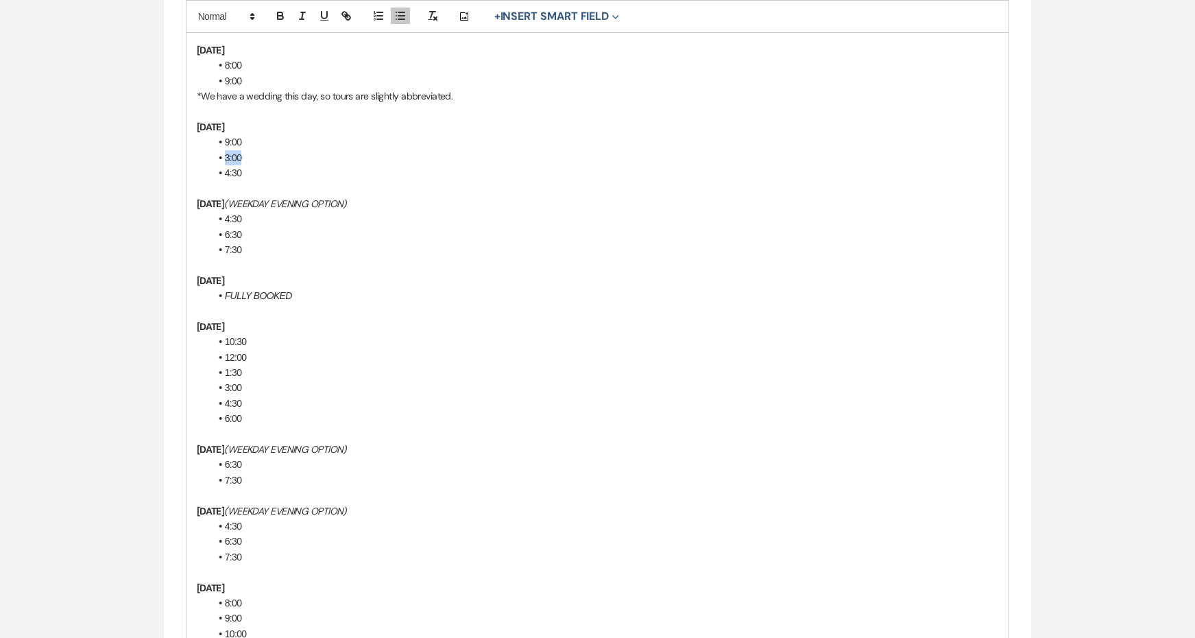
drag, startPoint x: 256, startPoint y: 152, endPoint x: 175, endPoint y: 145, distance: 81.2
click at [175, 145] on form "Edit Message Template This template was created on Jan 5, 2025 * Required Templ…" at bounding box center [598, 553] width 868 height 1743
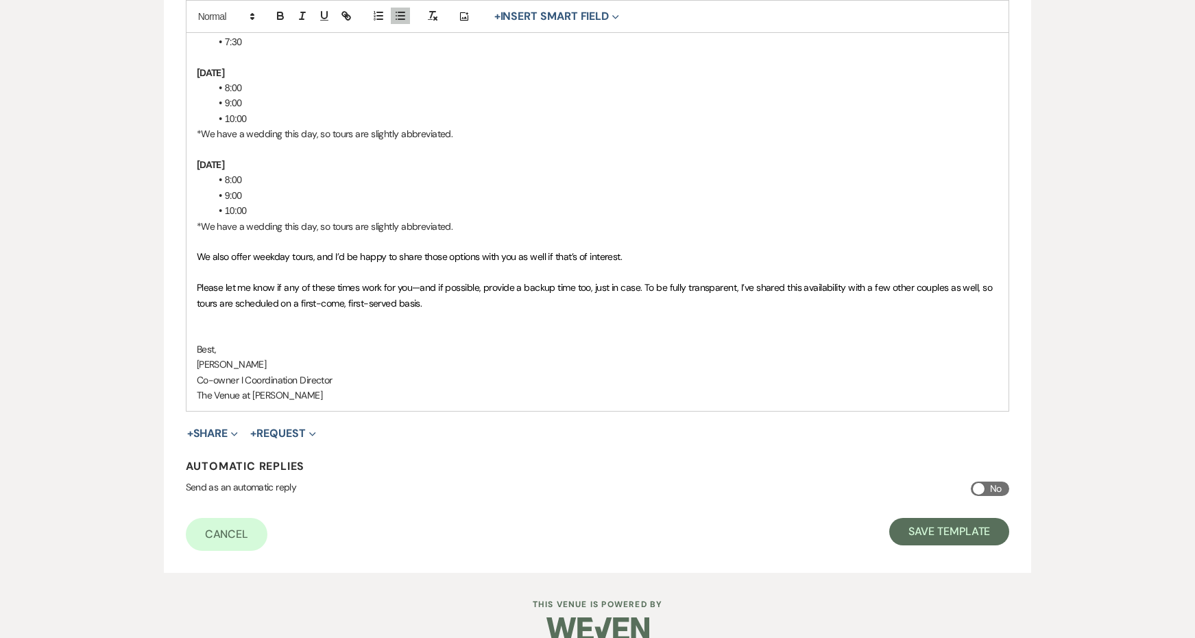
scroll to position [1287, 0]
click at [942, 519] on button "Save Template" at bounding box center [949, 532] width 120 height 27
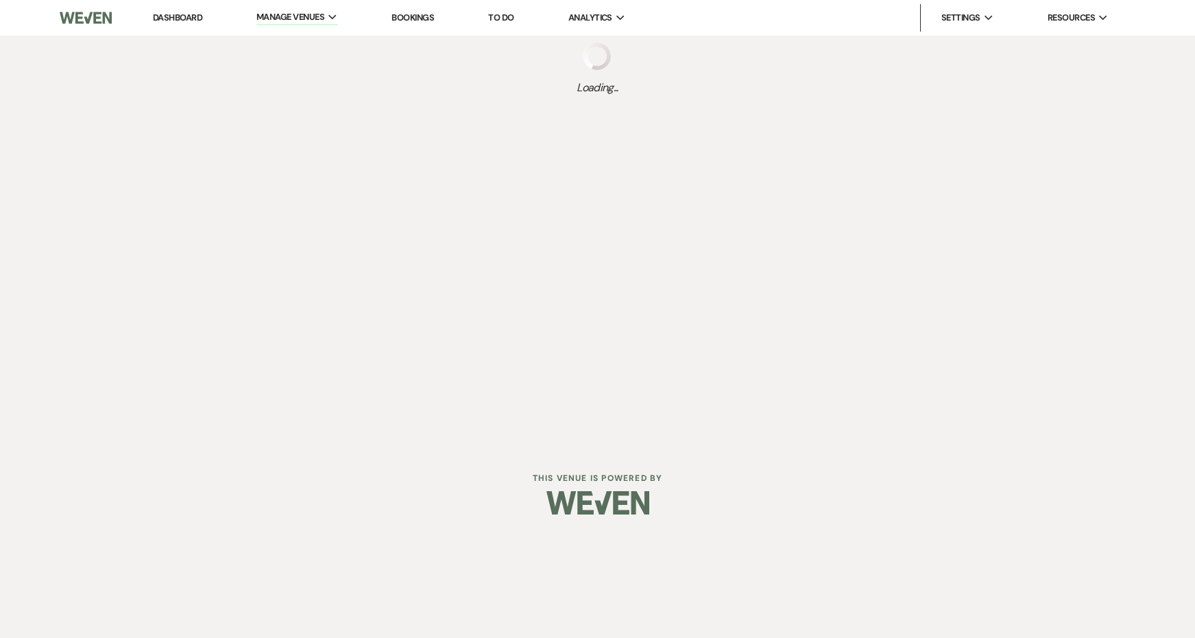
select select "Message Templates"
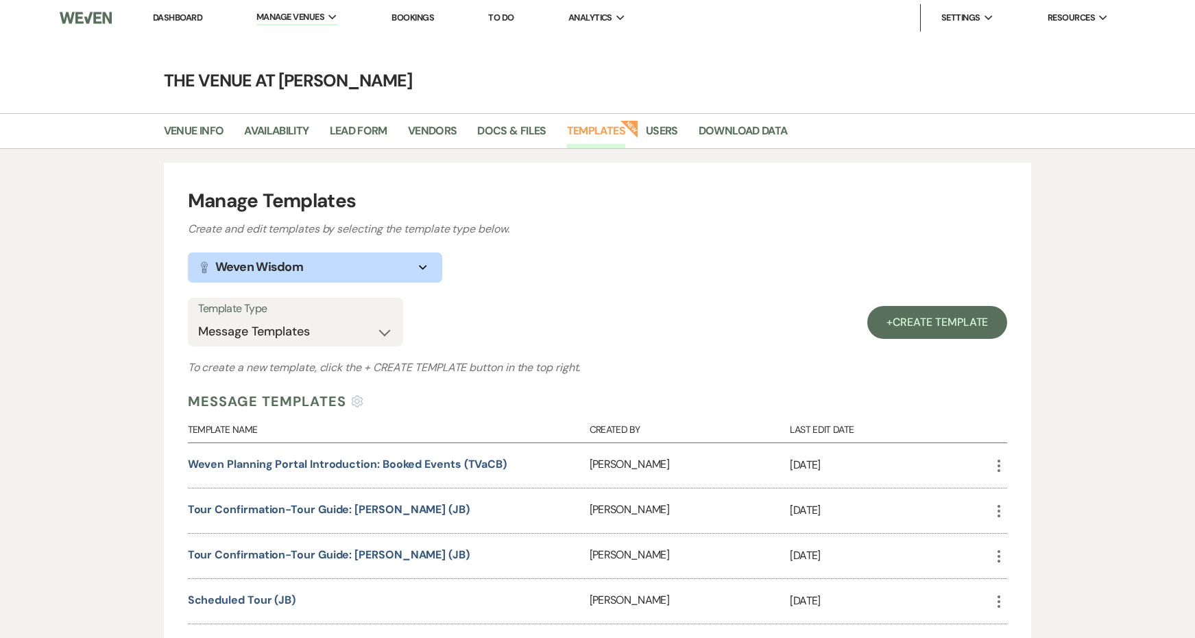
click at [165, 24] on li "Dashboard" at bounding box center [177, 17] width 63 height 27
click at [169, 12] on link "Dashboard" at bounding box center [177, 18] width 49 height 12
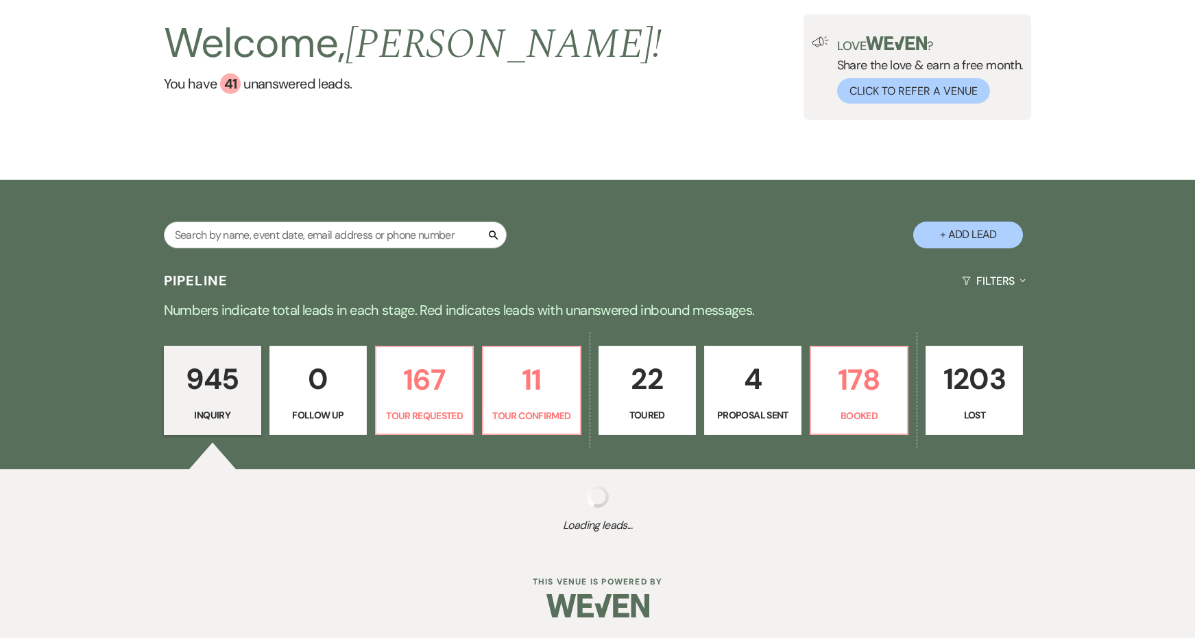
scroll to position [83, 0]
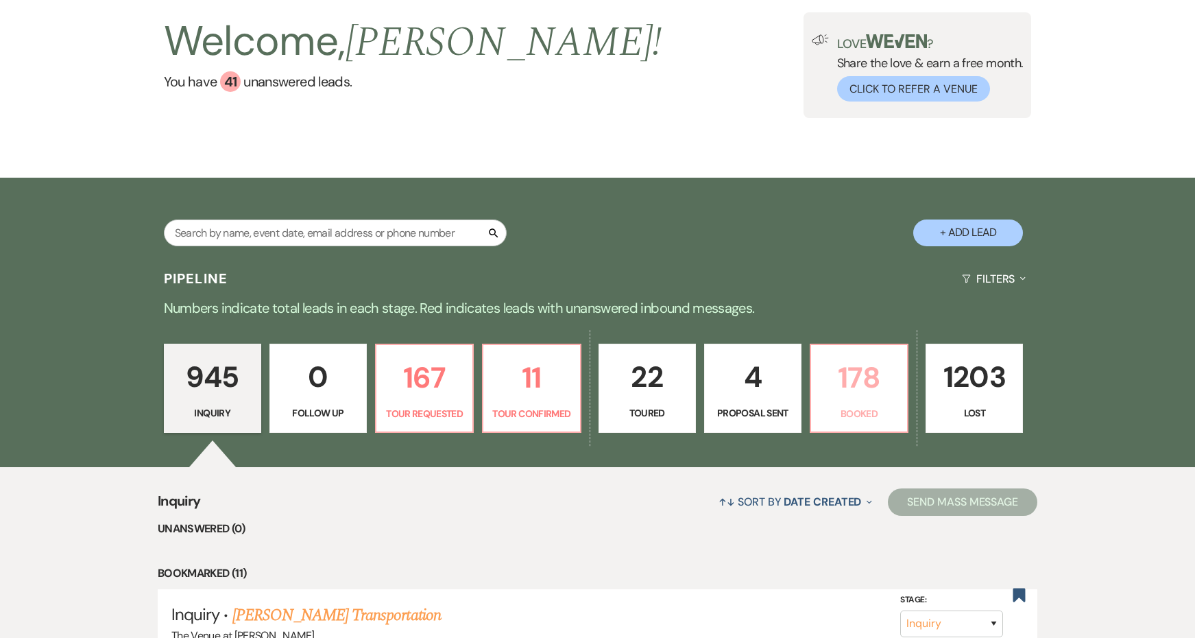
click at [833, 354] on p "178" at bounding box center [859, 377] width 80 height 46
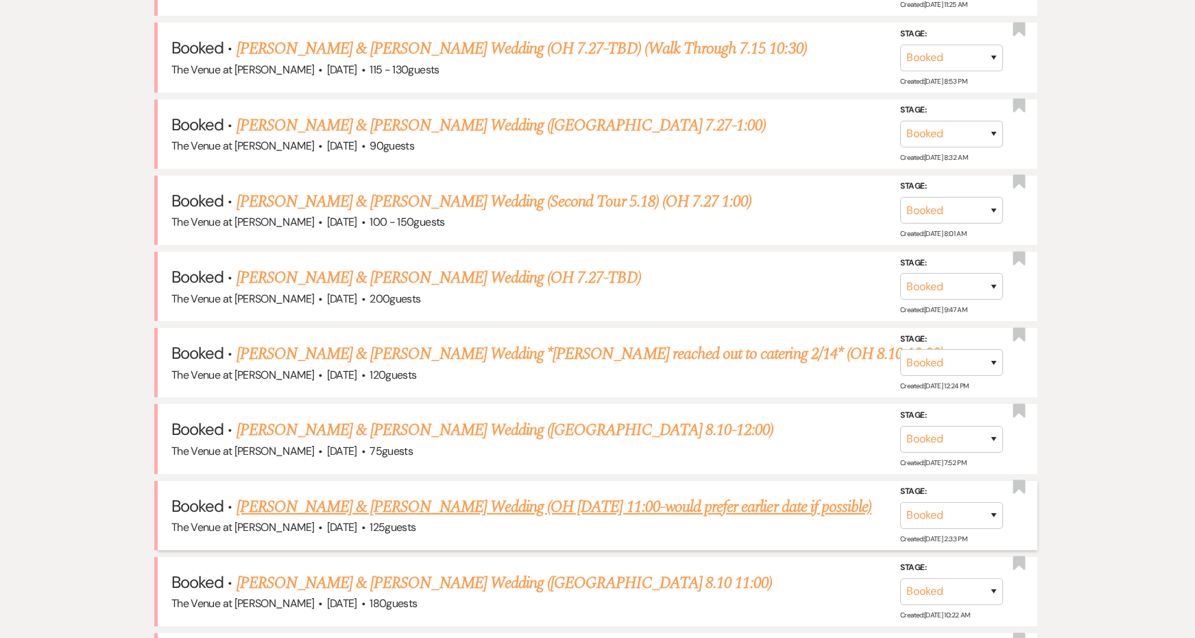
scroll to position [611, 0]
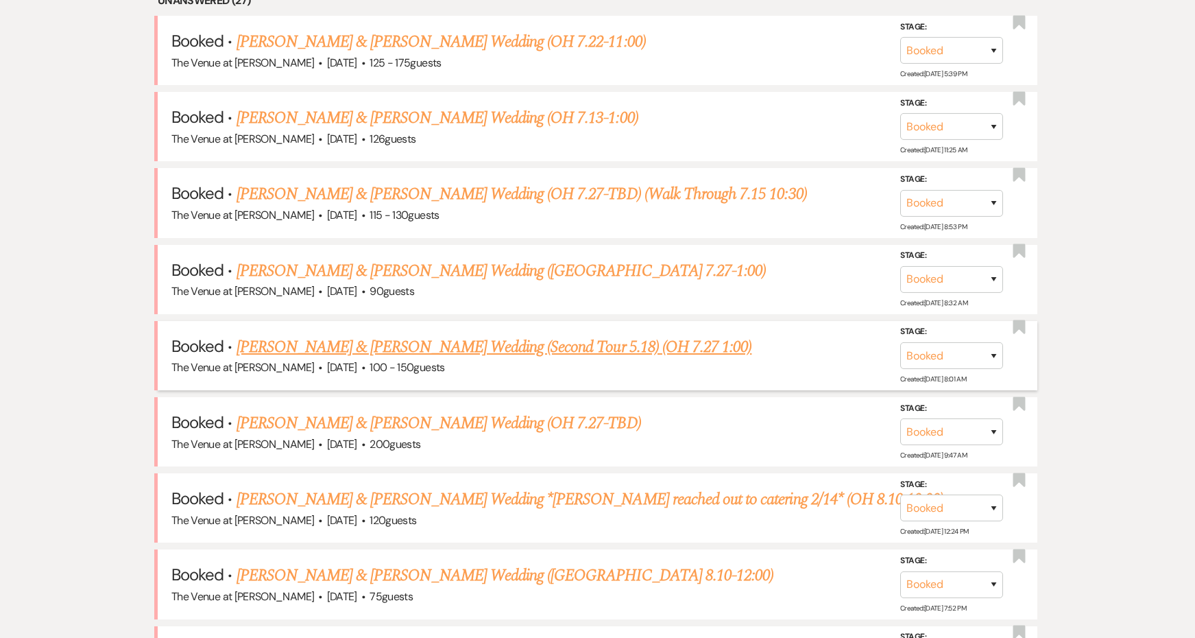
click at [406, 341] on link "[PERSON_NAME] & [PERSON_NAME] Wedding (Second Tour 5.18) (OH 7.27 1:00)" at bounding box center [495, 347] width 516 height 25
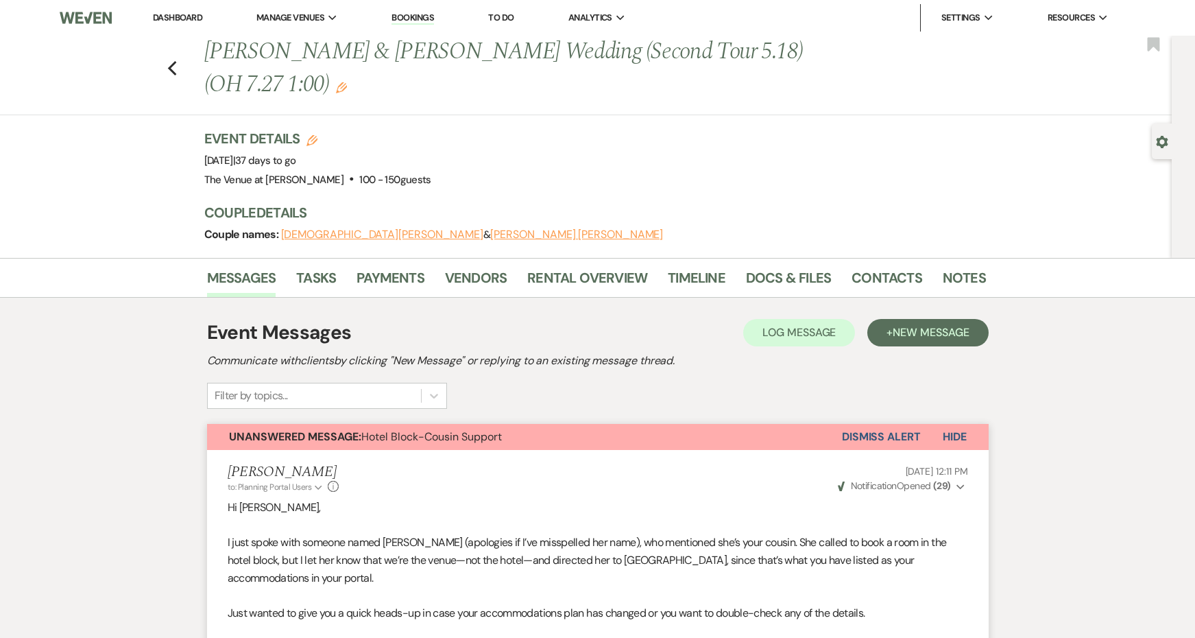
click at [867, 433] on button "Dismiss Alert" at bounding box center [881, 437] width 79 height 26
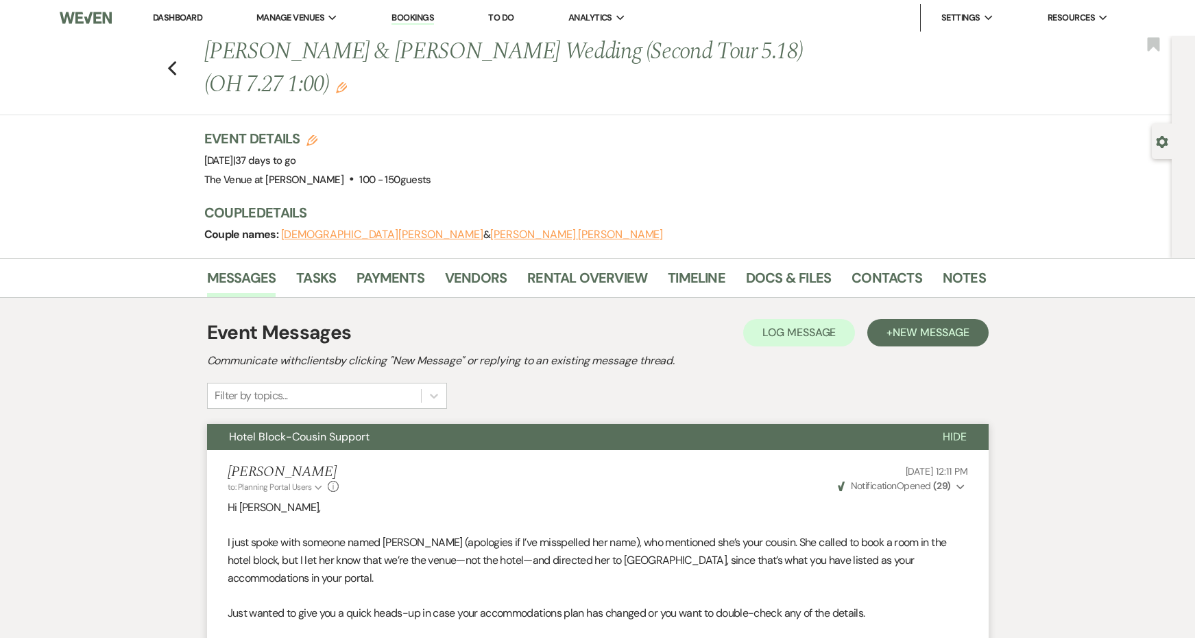
click at [817, 433] on button "Hotel Block-Cousin Support" at bounding box center [564, 437] width 714 height 26
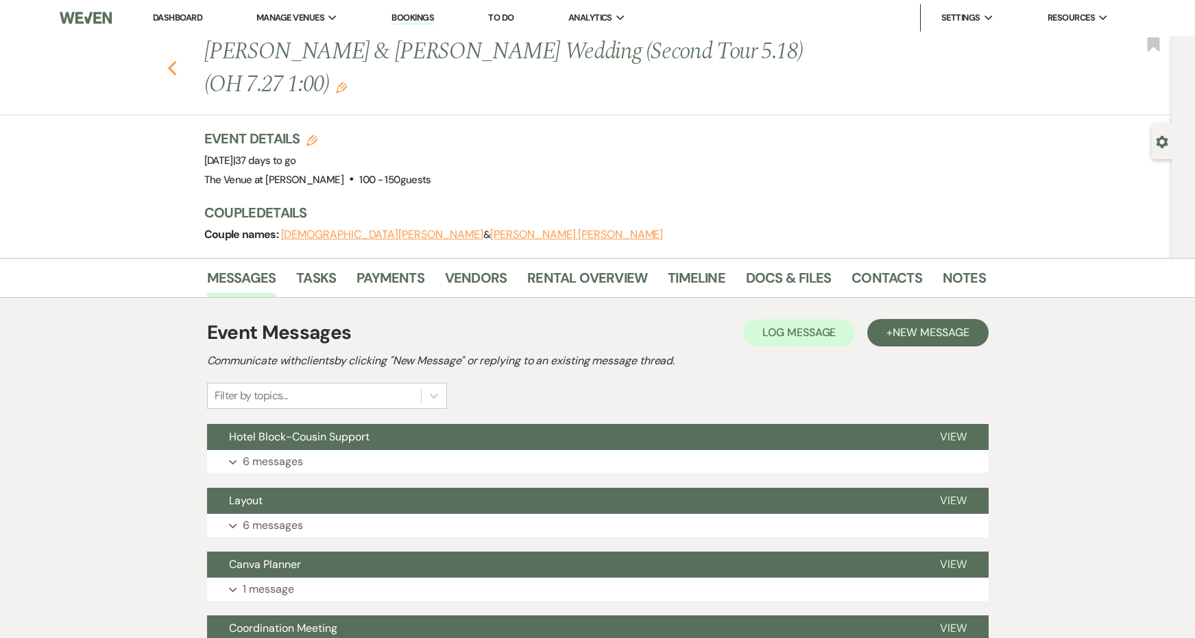
click at [169, 65] on icon "Previous" at bounding box center [172, 68] width 10 height 16
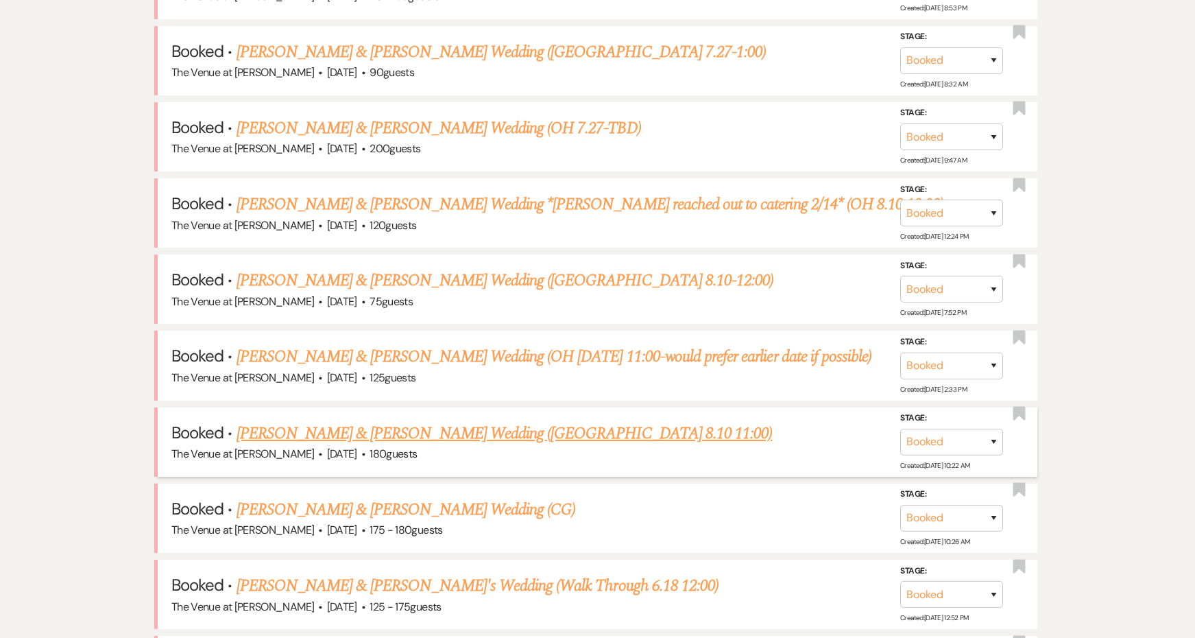
scroll to position [834, 0]
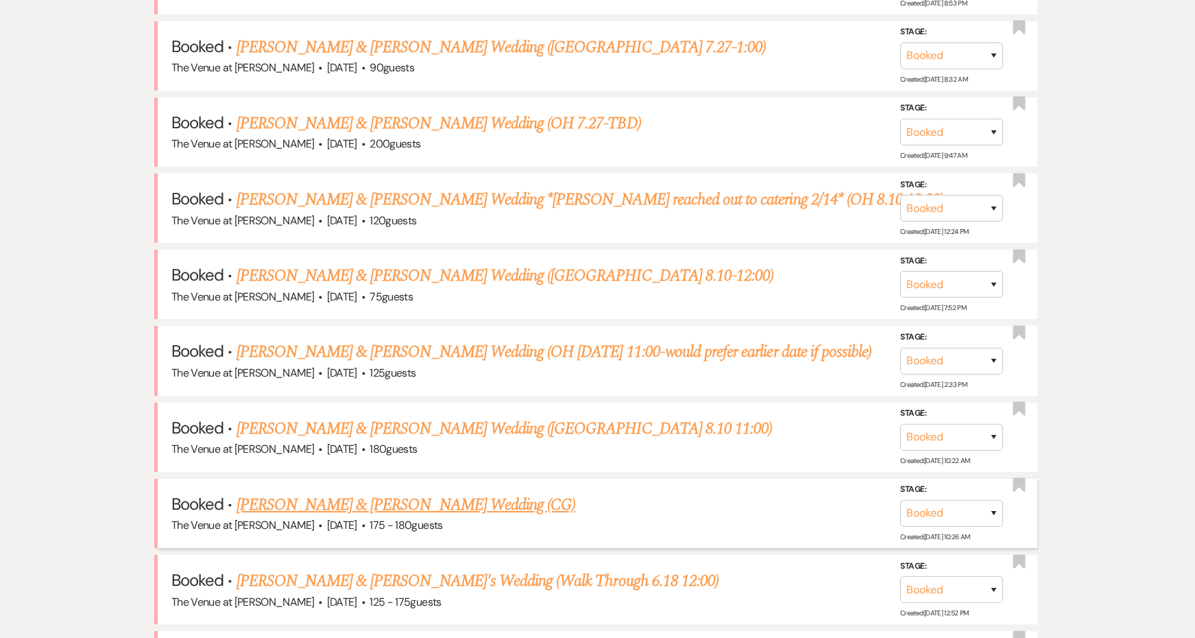
click at [381, 496] on link "Taylor Booth & Nathan Hoffmann's Wedding (CG)" at bounding box center [406, 504] width 339 height 25
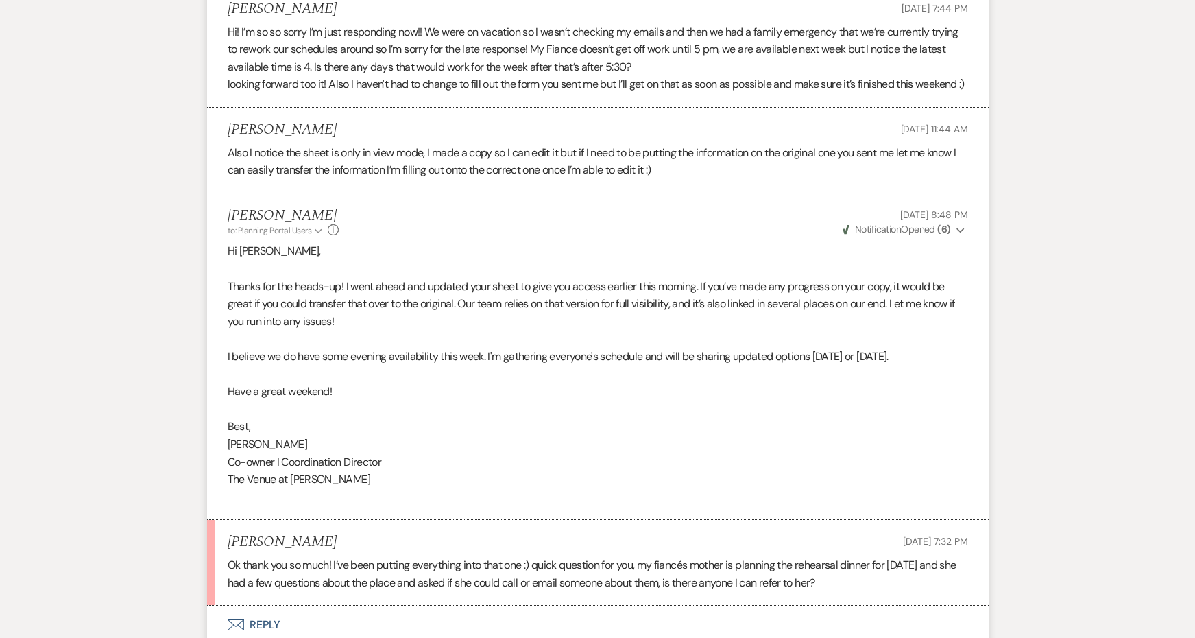
scroll to position [1555, 0]
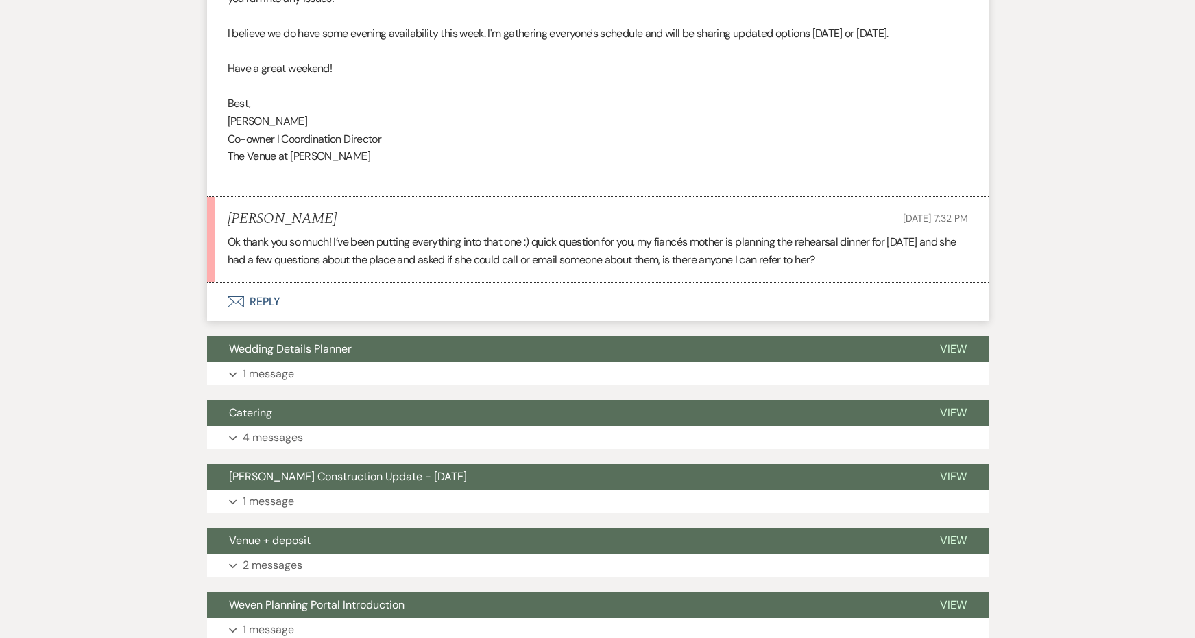
click at [269, 282] on button "Envelope Reply" at bounding box center [598, 301] width 782 height 38
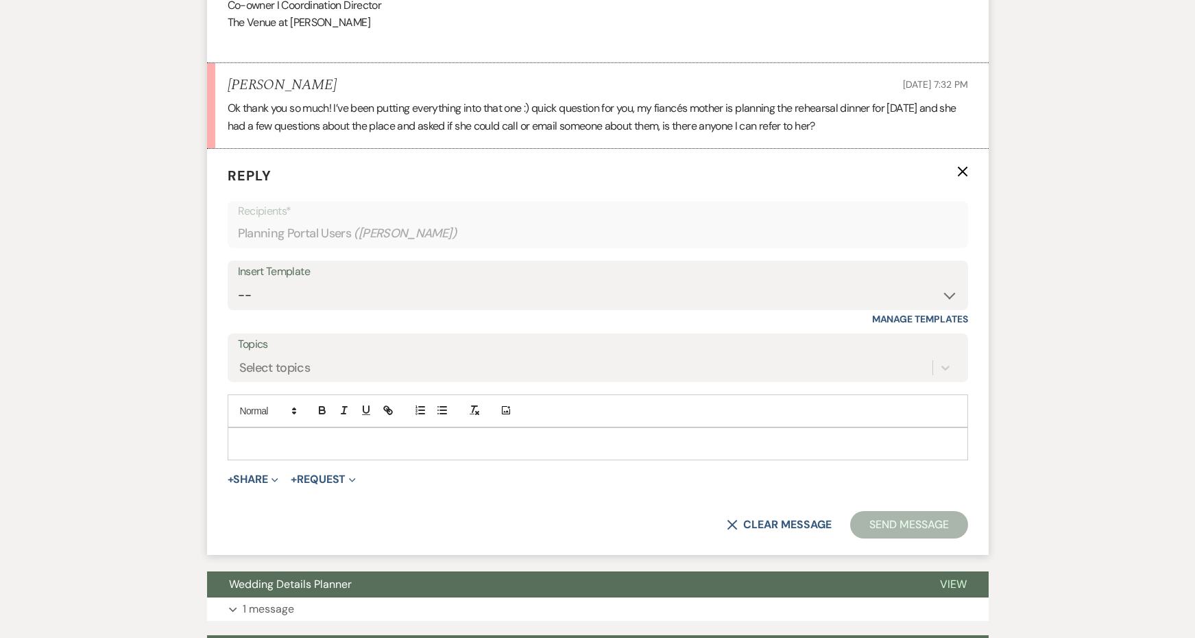
scroll to position [1710, 0]
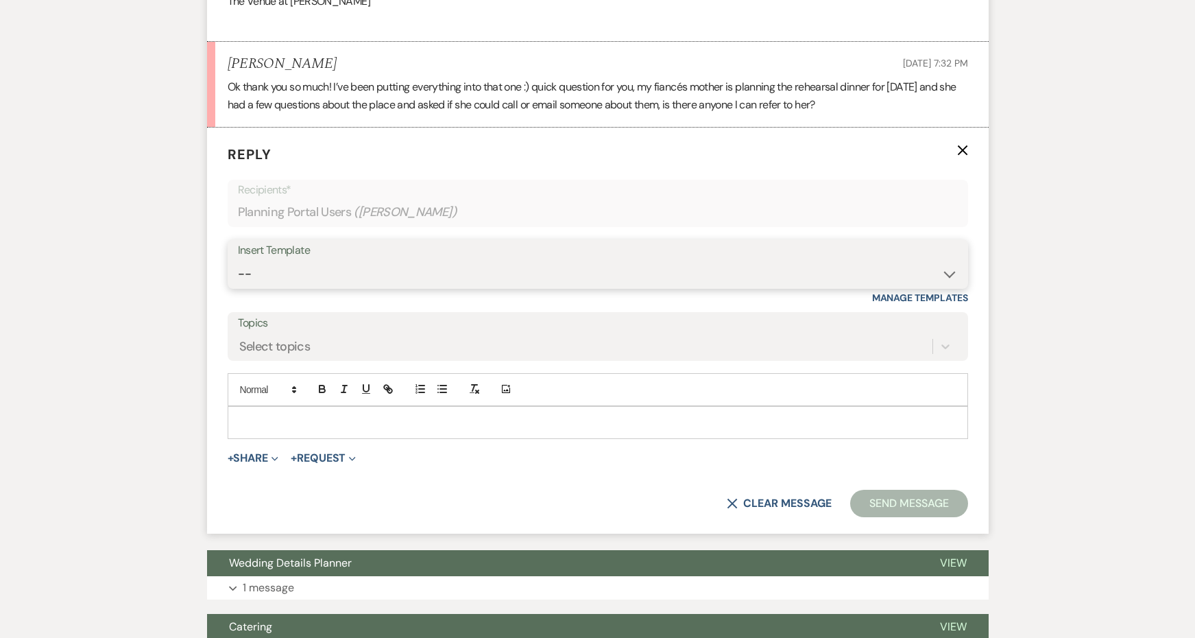
select select "4745"
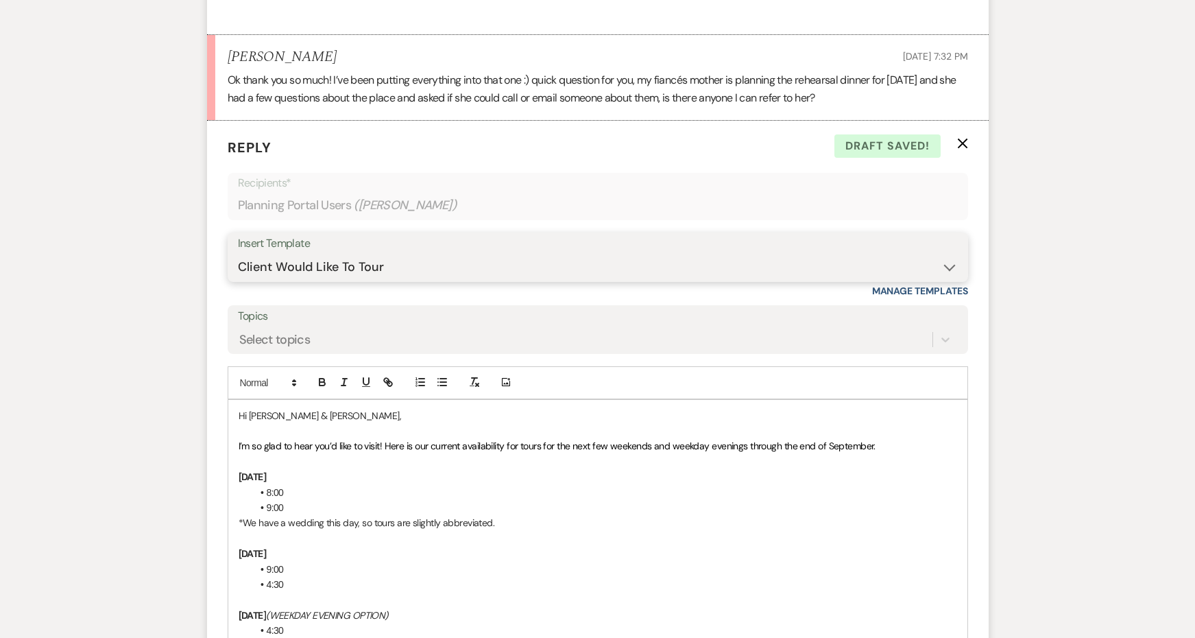
scroll to position [1713, 0]
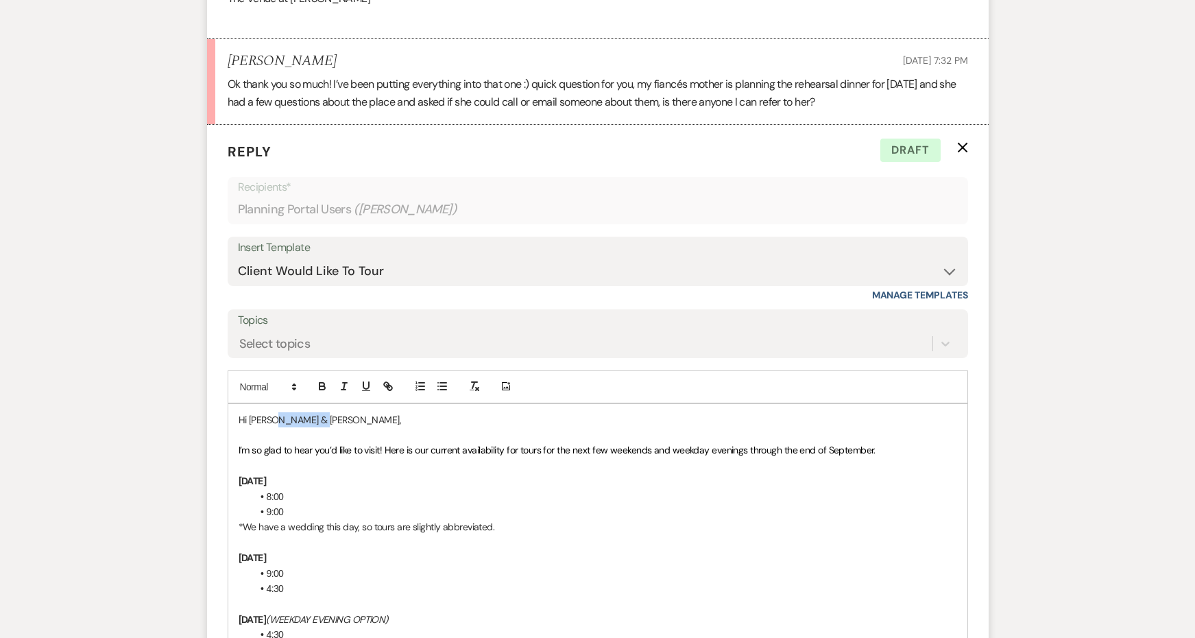
drag, startPoint x: 328, startPoint y: 410, endPoint x: 274, endPoint y: 399, distance: 55.3
click at [274, 412] on p "Hi Taylor & Taylor," at bounding box center [598, 419] width 718 height 15
click at [382, 444] on span "I’m so glad to hear you’d like to visit! Here is our current availability for t…" at bounding box center [557, 450] width 637 height 12
drag, startPoint x: 383, startPoint y: 437, endPoint x: 213, endPoint y: 428, distance: 170.3
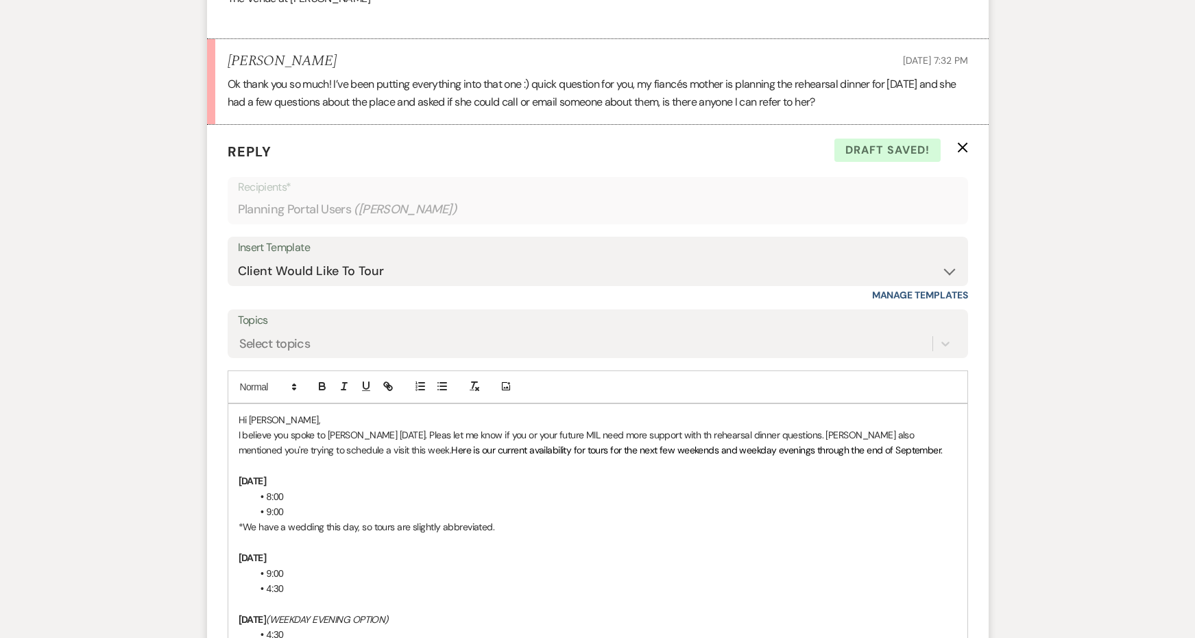
drag, startPoint x: 841, startPoint y: 435, endPoint x: 507, endPoint y: 437, distance: 333.9
click at [507, 437] on p "I believe you spoke to Kendal yesterday. Pleas let me know if you or your futur…" at bounding box center [598, 442] width 718 height 31
click at [505, 444] on span "Here is our current availability for tours for the next few weekends and weekda…" at bounding box center [696, 450] width 491 height 12
drag, startPoint x: 505, startPoint y: 437, endPoint x: 941, endPoint y: 443, distance: 436.7
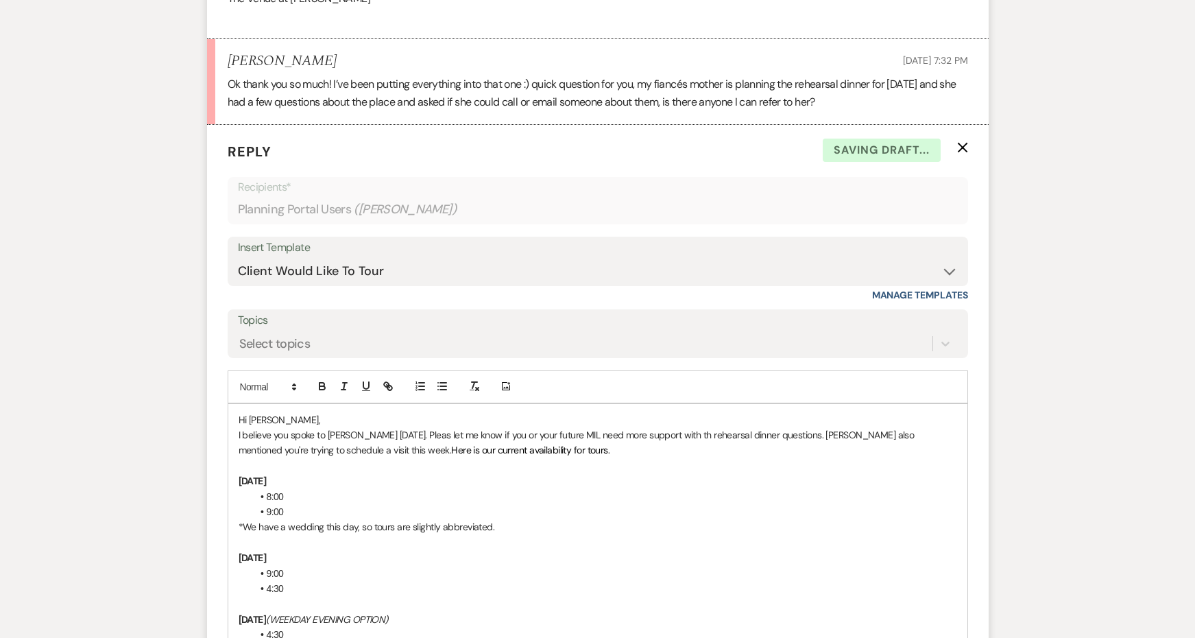
drag, startPoint x: 513, startPoint y: 435, endPoint x: 465, endPoint y: 431, distance: 48.9
click at [465, 431] on p "I believe you spoke to Kendal yesterday. Pleas let me know if you or your futur…" at bounding box center [598, 442] width 718 height 31
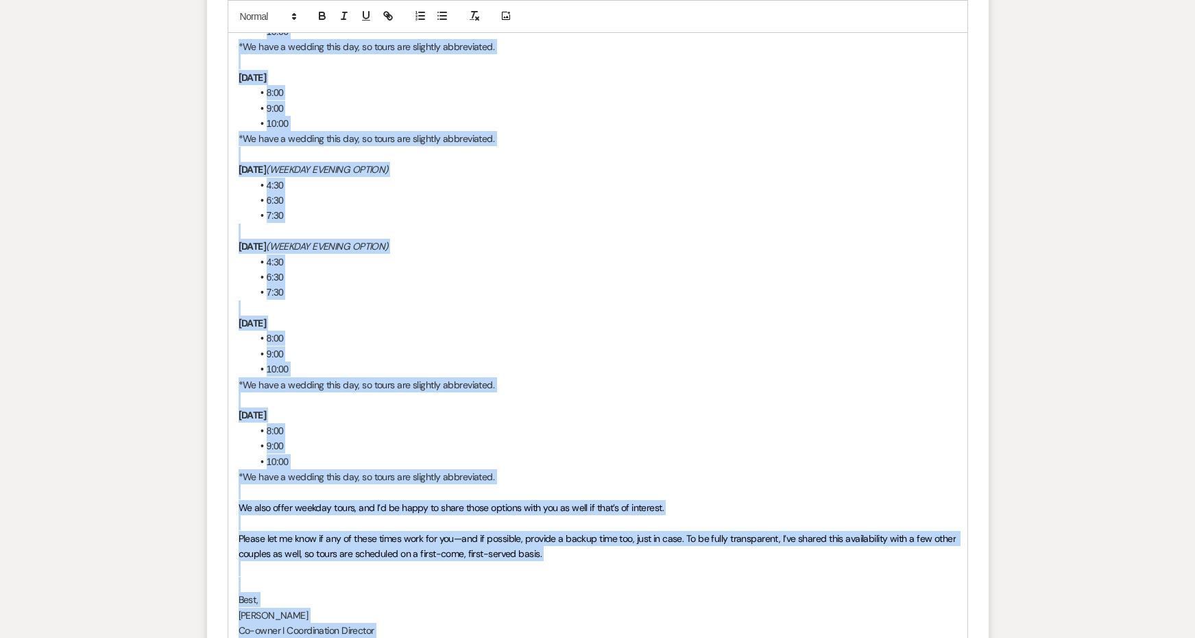
scroll to position [2779, 0]
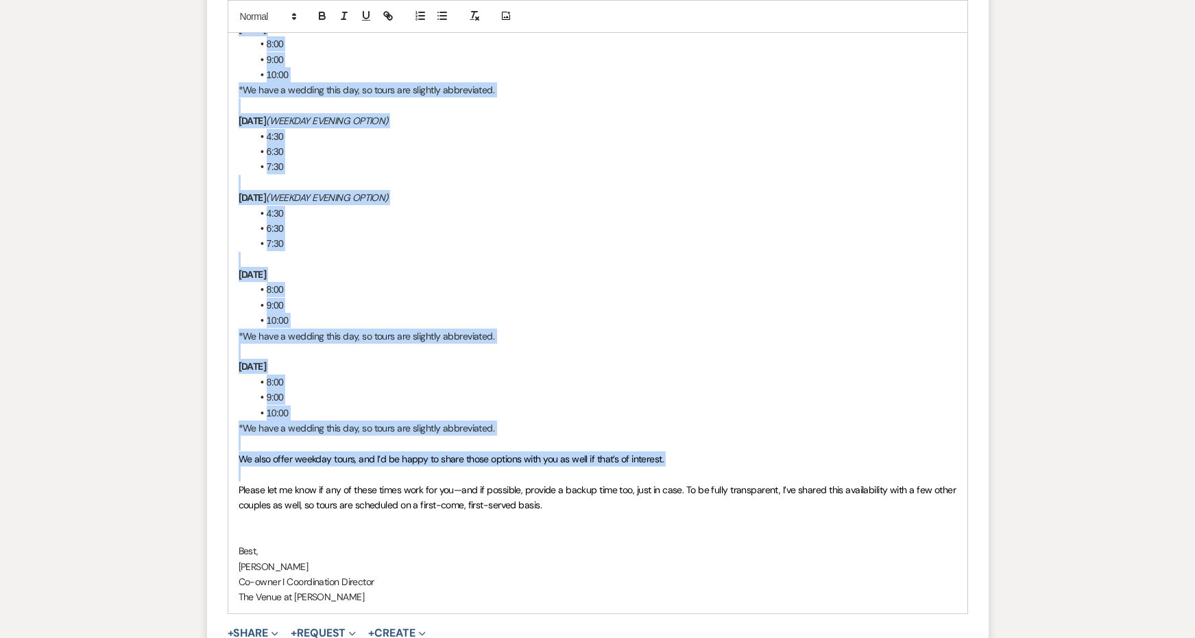
drag, startPoint x: 240, startPoint y: 553, endPoint x: 685, endPoint y: 437, distance: 459.8
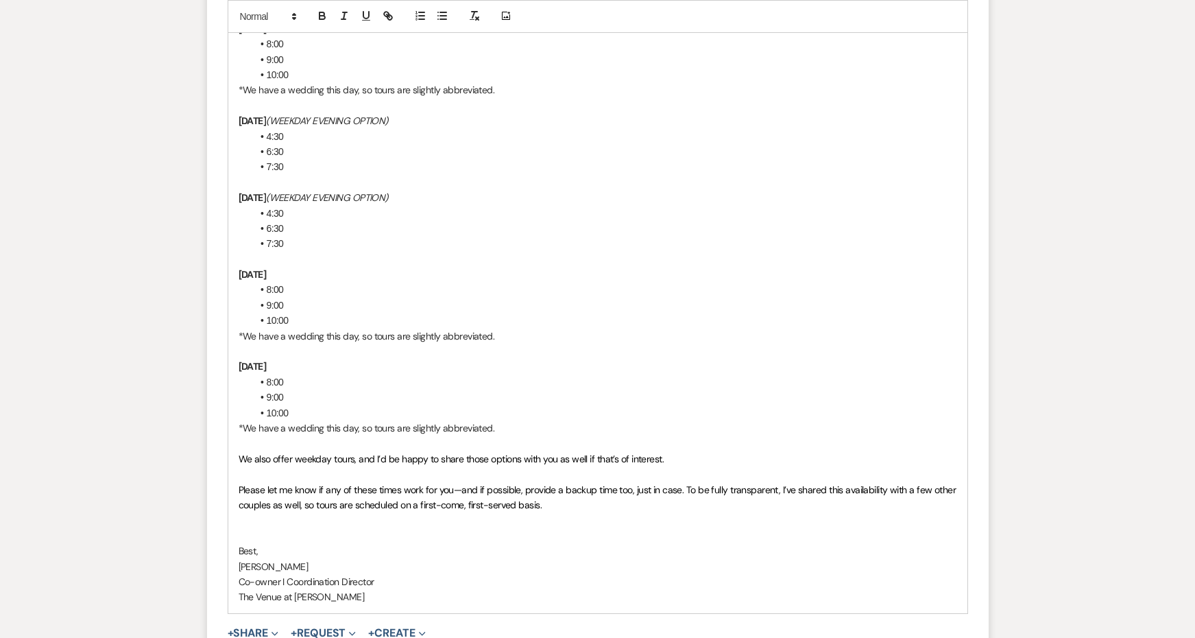
scroll to position [1981, 0]
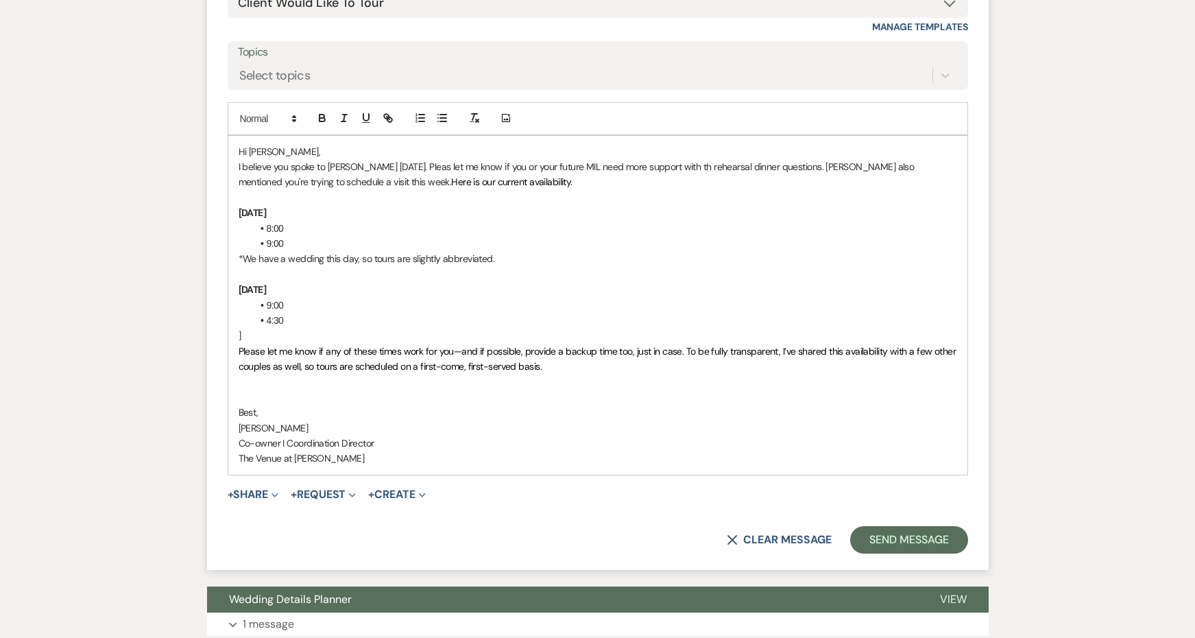
click at [239, 206] on strong "Saturday, September 20" at bounding box center [253, 212] width 28 height 12
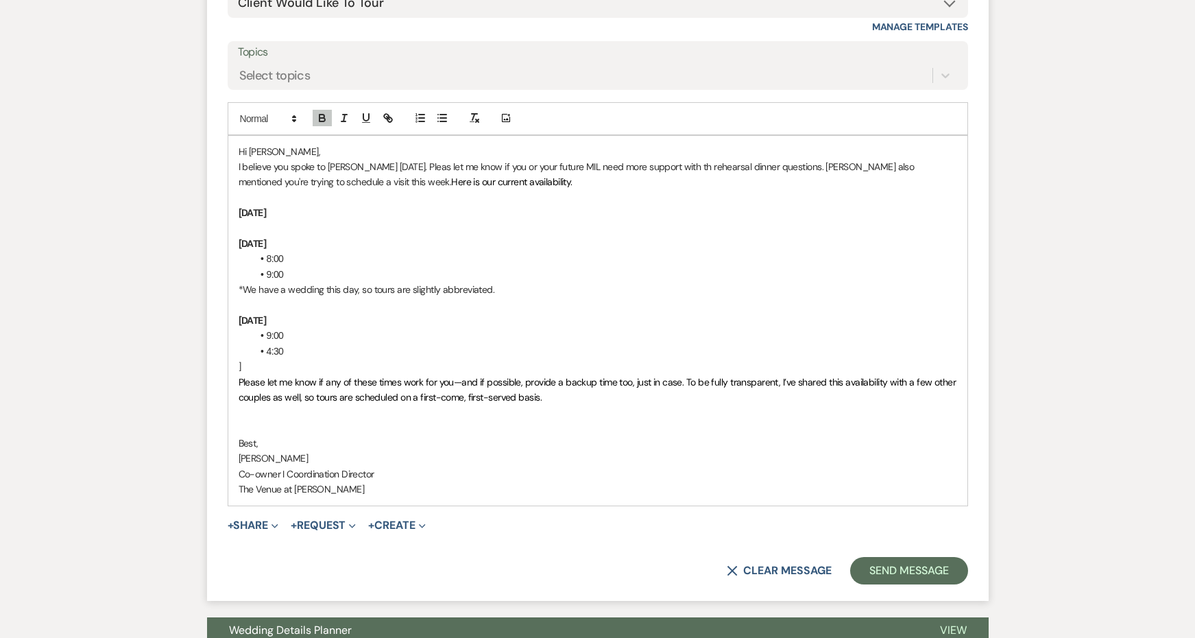
click at [291, 221] on p at bounding box center [598, 228] width 718 height 15
click at [440, 112] on icon "button" at bounding box center [442, 118] width 12 height 12
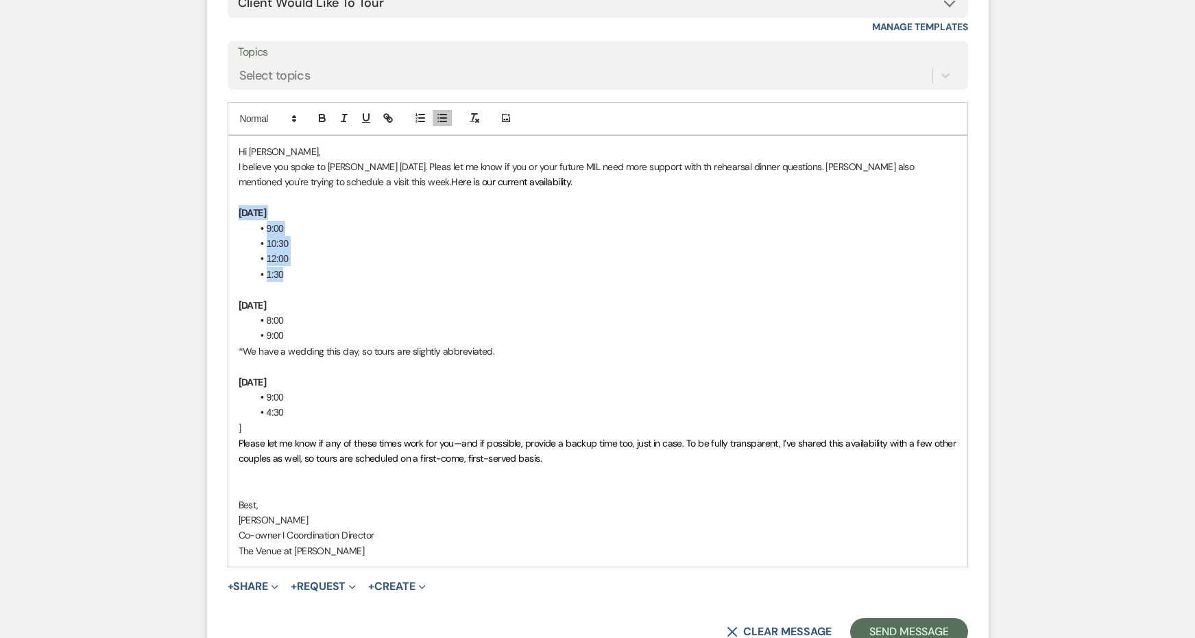
drag, startPoint x: 309, startPoint y: 261, endPoint x: 215, endPoint y: 197, distance: 113.9
click at [215, 197] on form "Reply X Saving draft... Recipients* Planning Portal Users ( Taylor ) Insert Tem…" at bounding box center [598, 259] width 782 height 805
copy div "Wednesday, September 17 9:00 10:30 12:00 1:30"
click at [286, 282] on p at bounding box center [598, 289] width 718 height 15
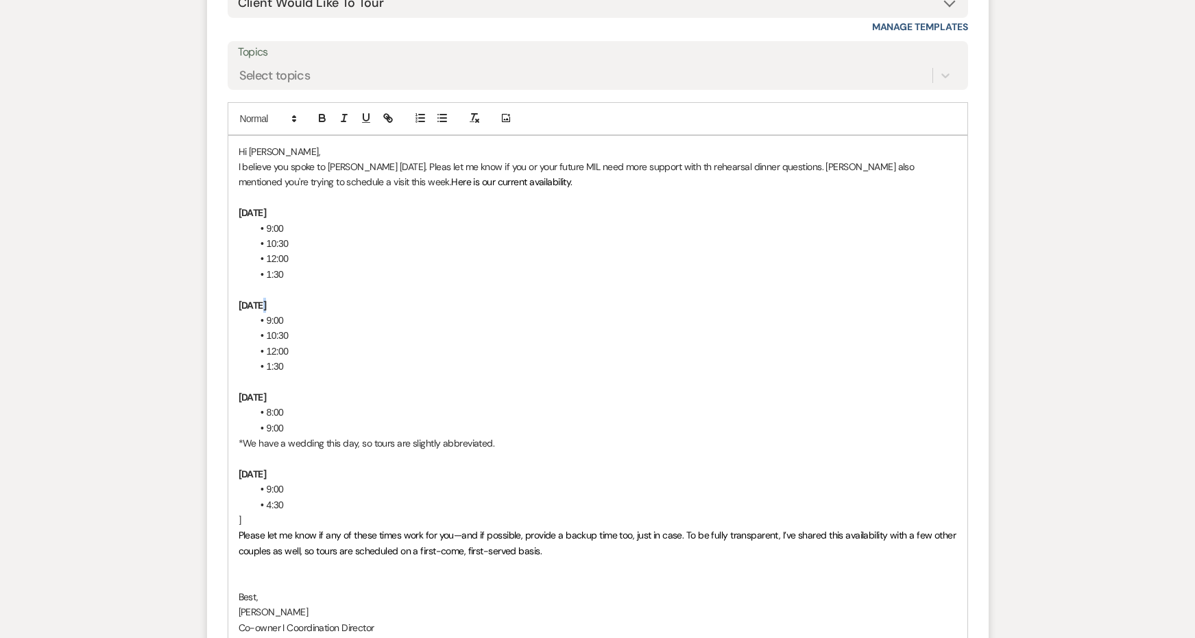
click at [267, 299] on strong "Wednesday, September 17" at bounding box center [253, 305] width 28 height 12
click at [271, 299] on strong "WedneThday, September 17" at bounding box center [283, 305] width 88 height 12
click at [363, 298] on p "Thursday, September 17" at bounding box center [598, 305] width 718 height 15
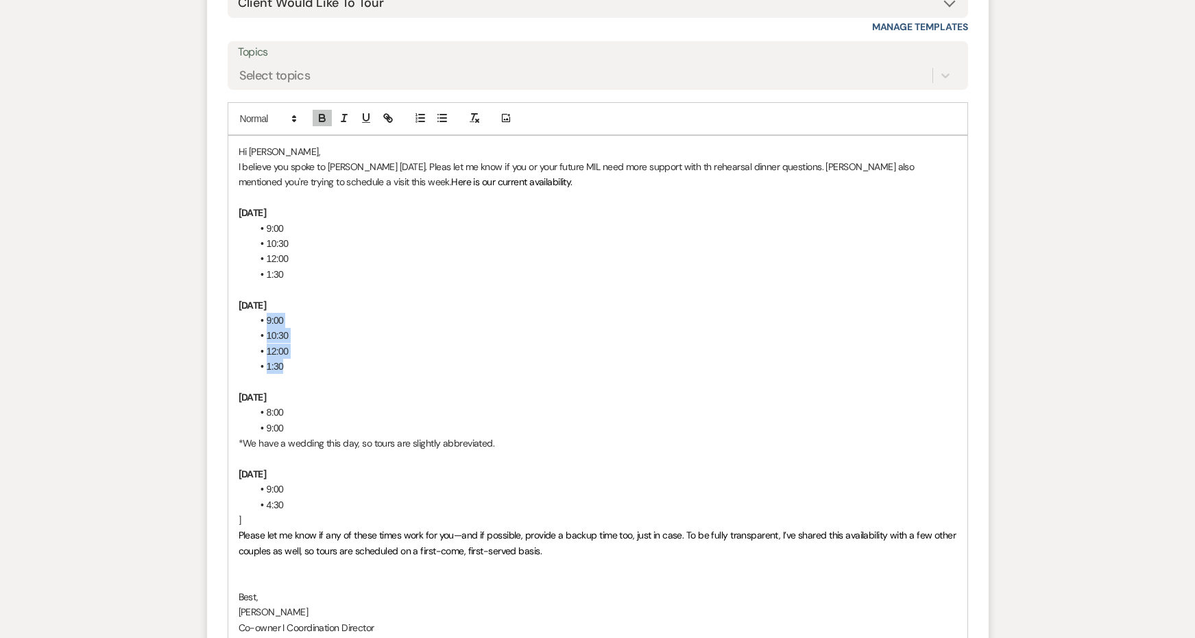
drag, startPoint x: 307, startPoint y: 352, endPoint x: 265, endPoint y: 301, distance: 65.7
click at [265, 313] on ul "9:00 10:30 12:00 1:30" at bounding box center [604, 344] width 705 height 62
drag, startPoint x: 498, startPoint y: 425, endPoint x: 267, endPoint y: 389, distance: 234.5
click at [267, 389] on div "Hi Taylor, I believe you spoke to Kendal yesterday. Pleas let me know if you or…" at bounding box center [597, 397] width 739 height 523
copy div "8:00 9:00 *We have a wedding this day, so tours are slightly abbreviated."
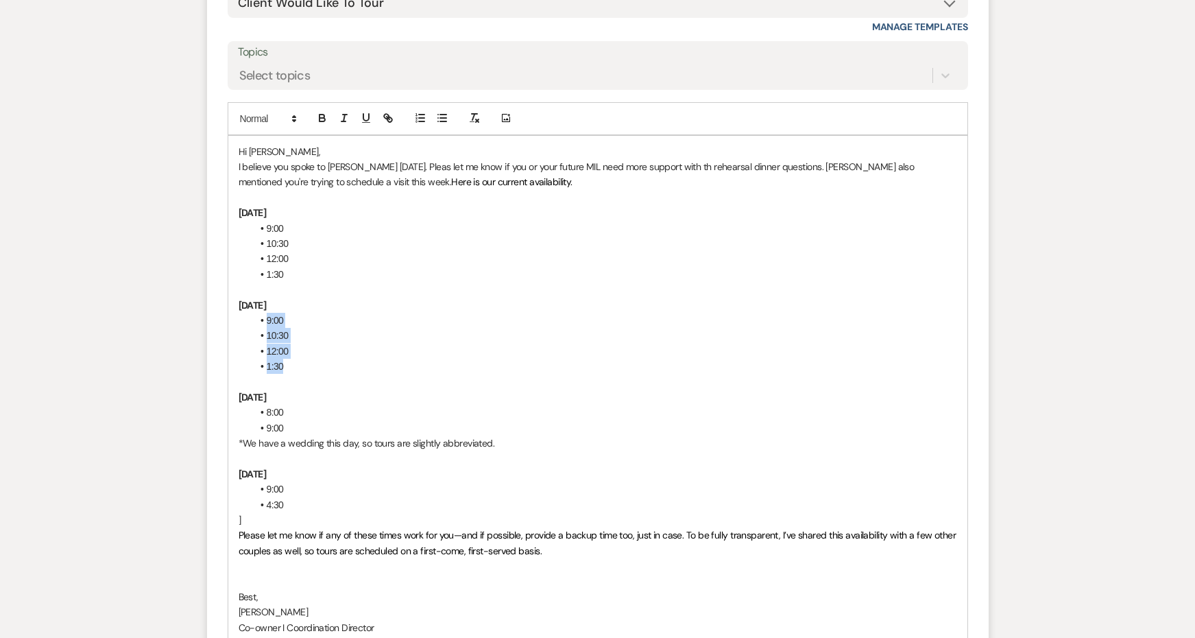
drag, startPoint x: 292, startPoint y: 347, endPoint x: 258, endPoint y: 296, distance: 60.8
click at [258, 313] on ul "9:00 10:30 12:00 1:30" at bounding box center [604, 344] width 705 height 62
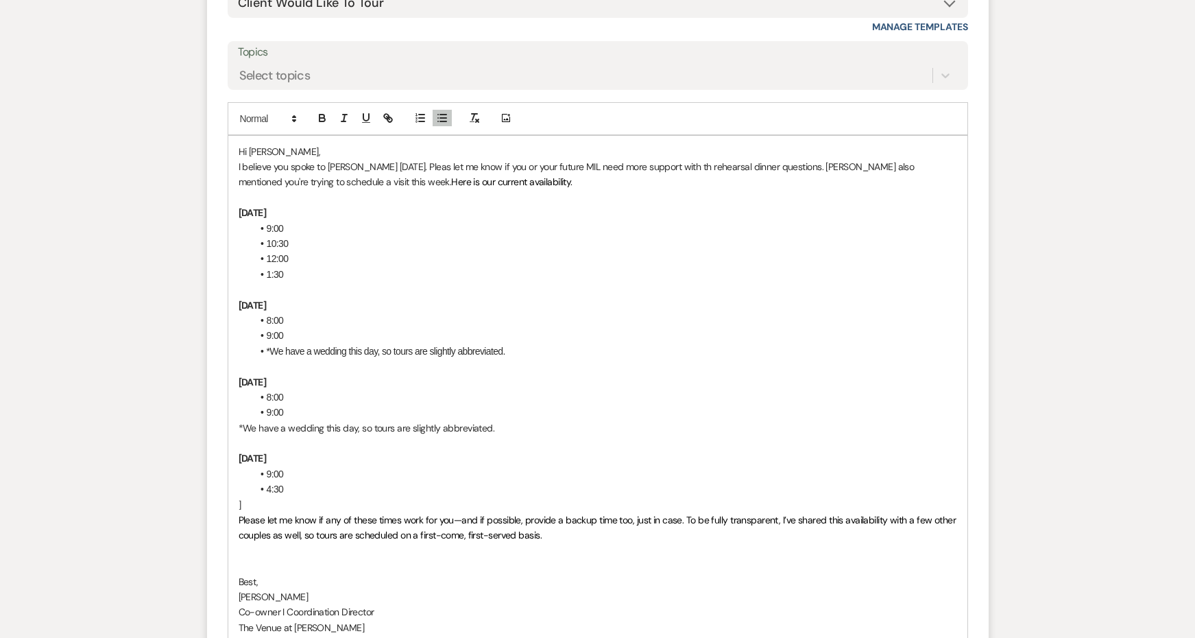
click at [263, 299] on strong "Thursday, September 18" at bounding box center [253, 305] width 28 height 12
click at [367, 298] on p "Friday, September 18" at bounding box center [598, 305] width 718 height 15
click at [320, 328] on li "9:00" at bounding box center [604, 335] width 705 height 15
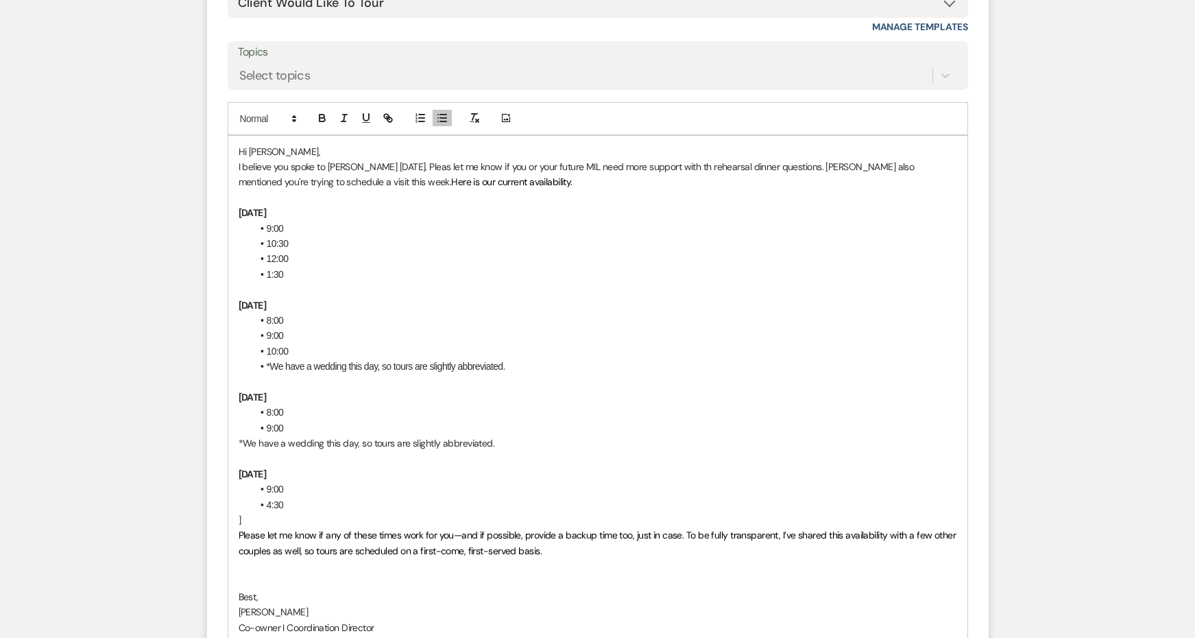
click at [271, 512] on p "]" at bounding box center [598, 519] width 718 height 15
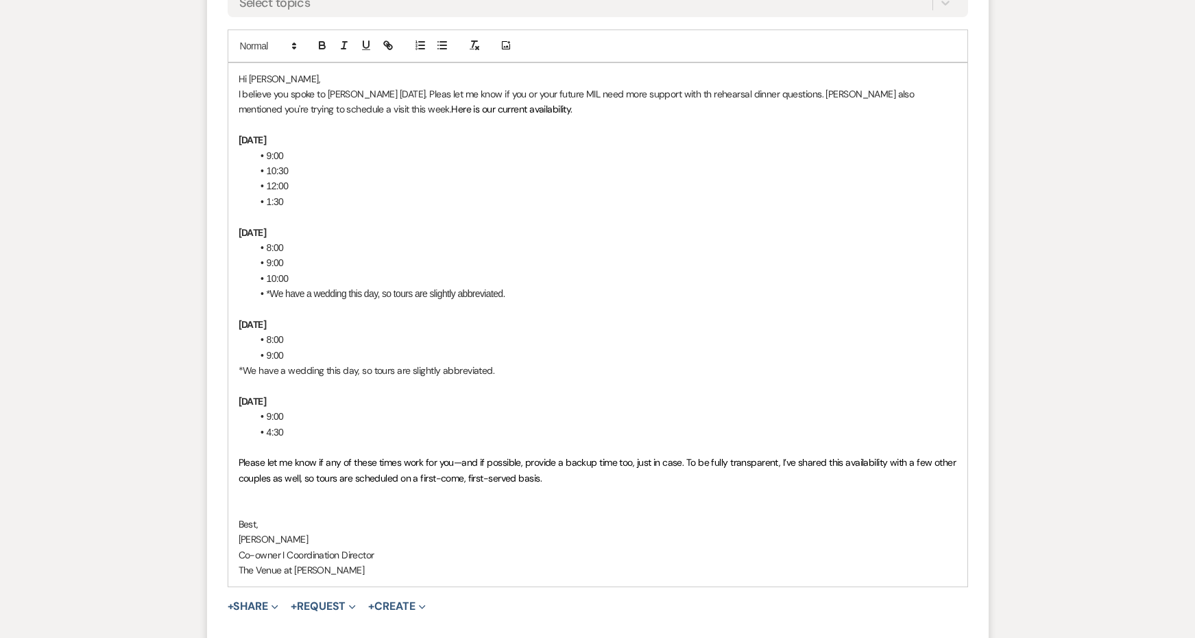
scroll to position [2061, 0]
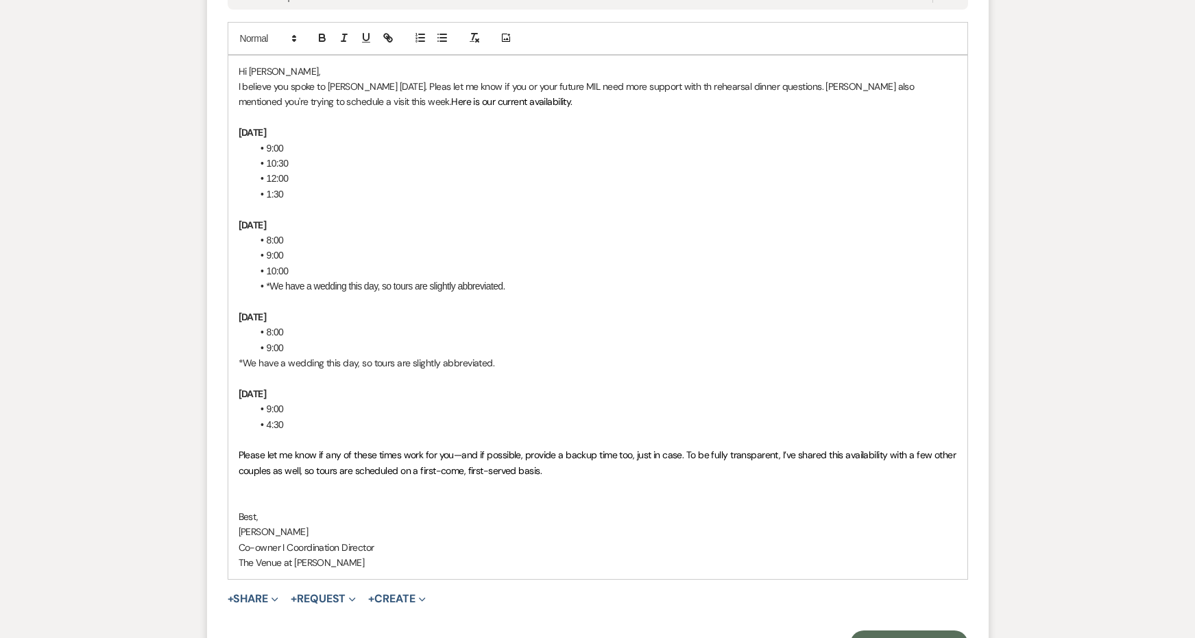
drag, startPoint x: 469, startPoint y: 87, endPoint x: 236, endPoint y: 71, distance: 233.7
click at [236, 71] on div "Hi Taylor, I believe you spoke to Kendal yesterday. Pleas let me know if you or…" at bounding box center [597, 317] width 739 height 523
copy p "I believe you spoke to Kendal yesterday. Pleas let me know if you or your futur…"
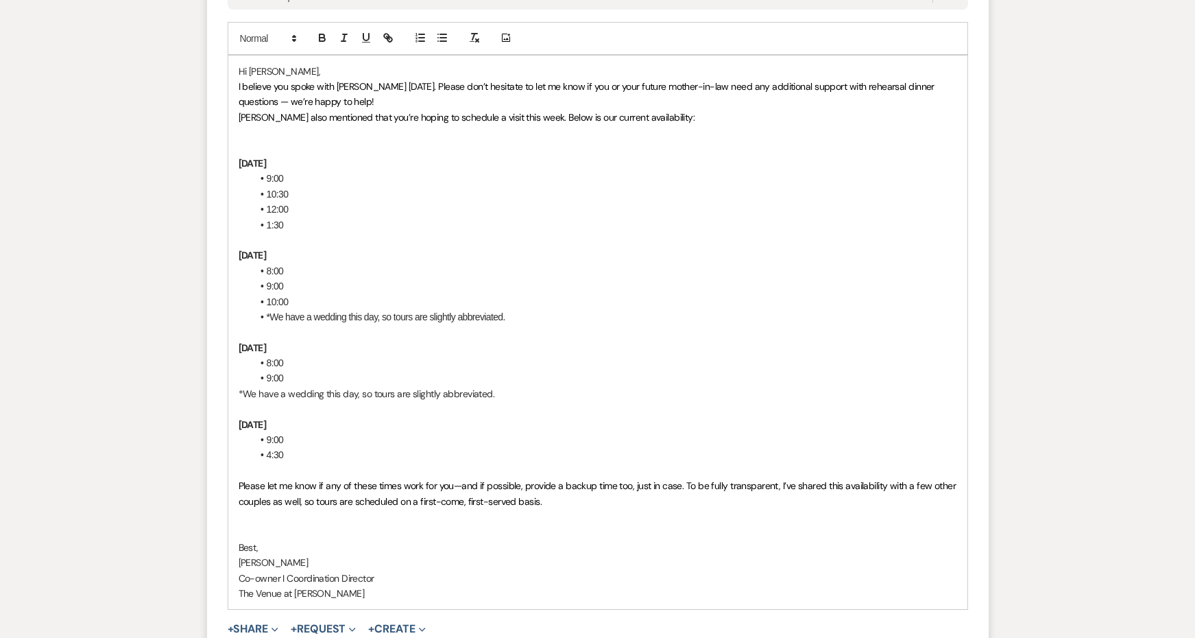
click at [353, 56] on div "Hi Taylor, I believe you spoke with Kendal yesterday. Please don’t hesitate to …" at bounding box center [597, 333] width 739 height 554
click at [352, 64] on p "Hi Taylor," at bounding box center [598, 71] width 718 height 15
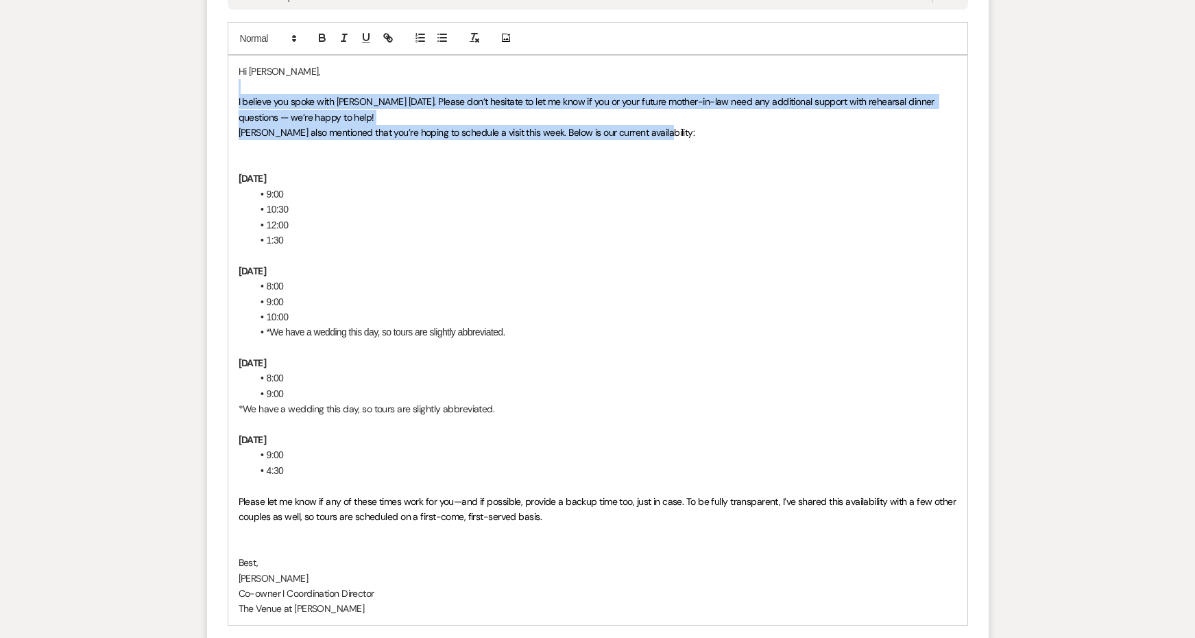
drag, startPoint x: 664, startPoint y: 121, endPoint x: 220, endPoint y: 79, distance: 445.6
click at [220, 79] on form "Reply X Saving draft... Recipients* Planning Portal Users ( Taylor ) Insert Tem…" at bounding box center [598, 248] width 782 height 943
click at [473, 32] on icon "button" at bounding box center [474, 38] width 12 height 12
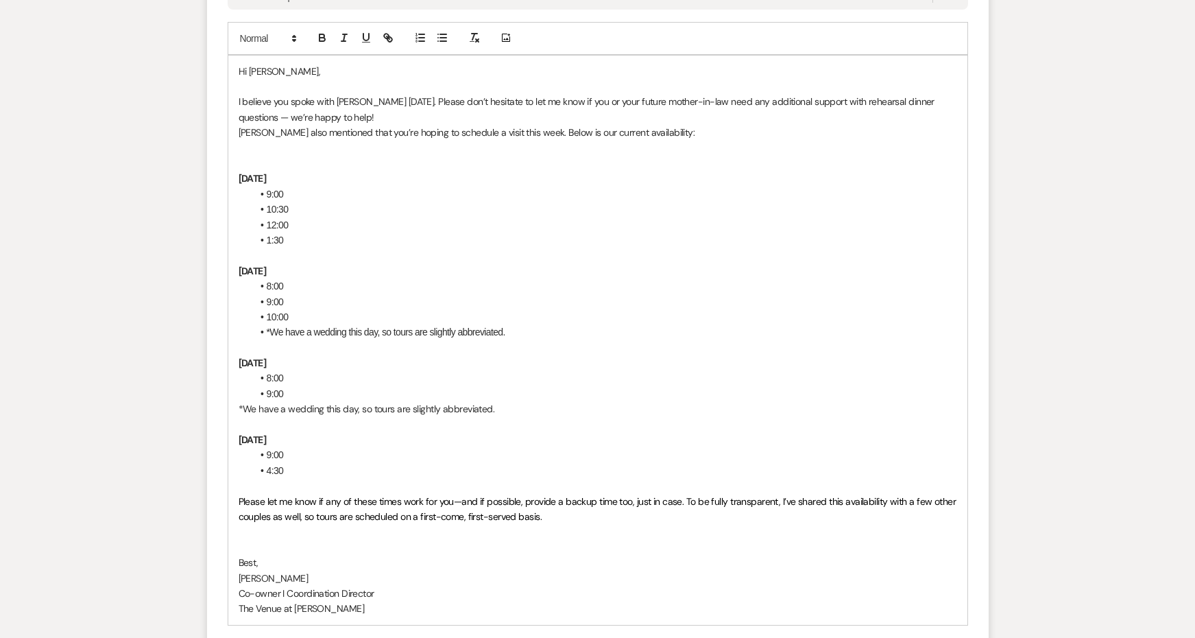
click at [463, 186] on li "9:00" at bounding box center [604, 193] width 705 height 15
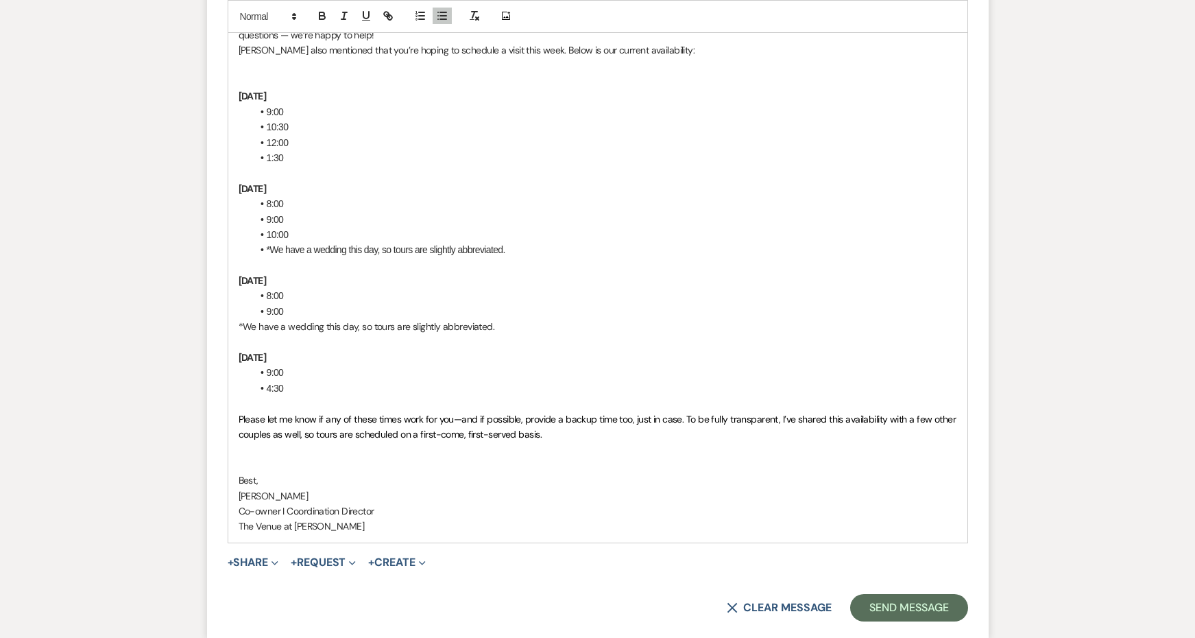
scroll to position [2194, 0]
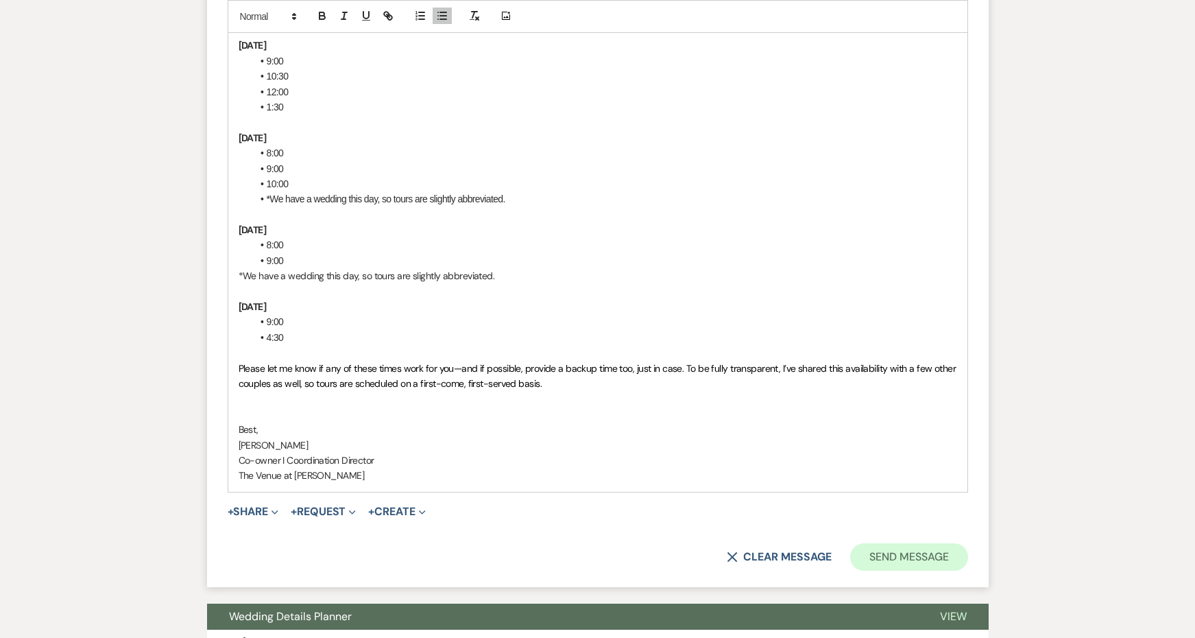
click at [909, 543] on button "Send Message" at bounding box center [908, 556] width 117 height 27
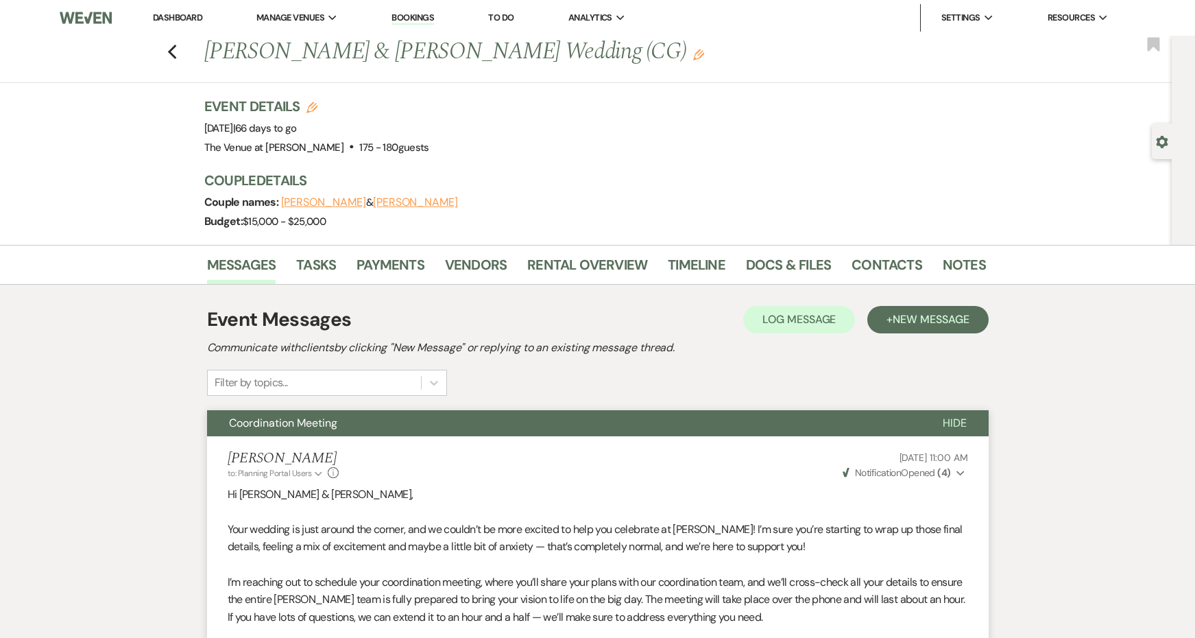
scroll to position [0, 0]
click at [169, 52] on use "button" at bounding box center [171, 52] width 9 height 15
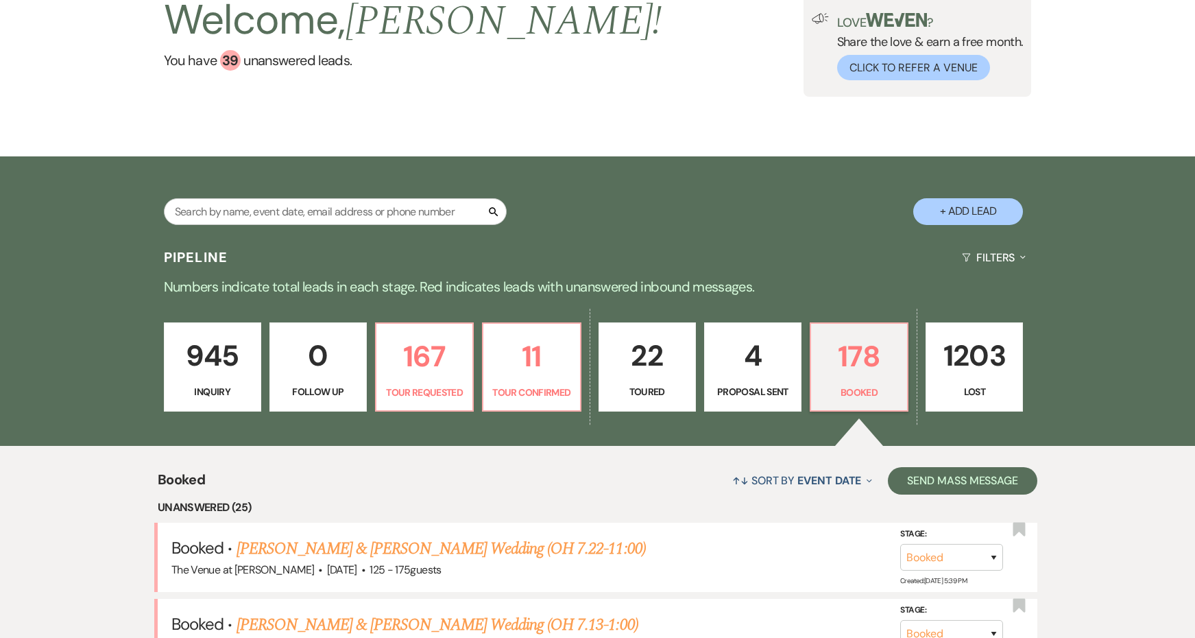
scroll to position [186, 0]
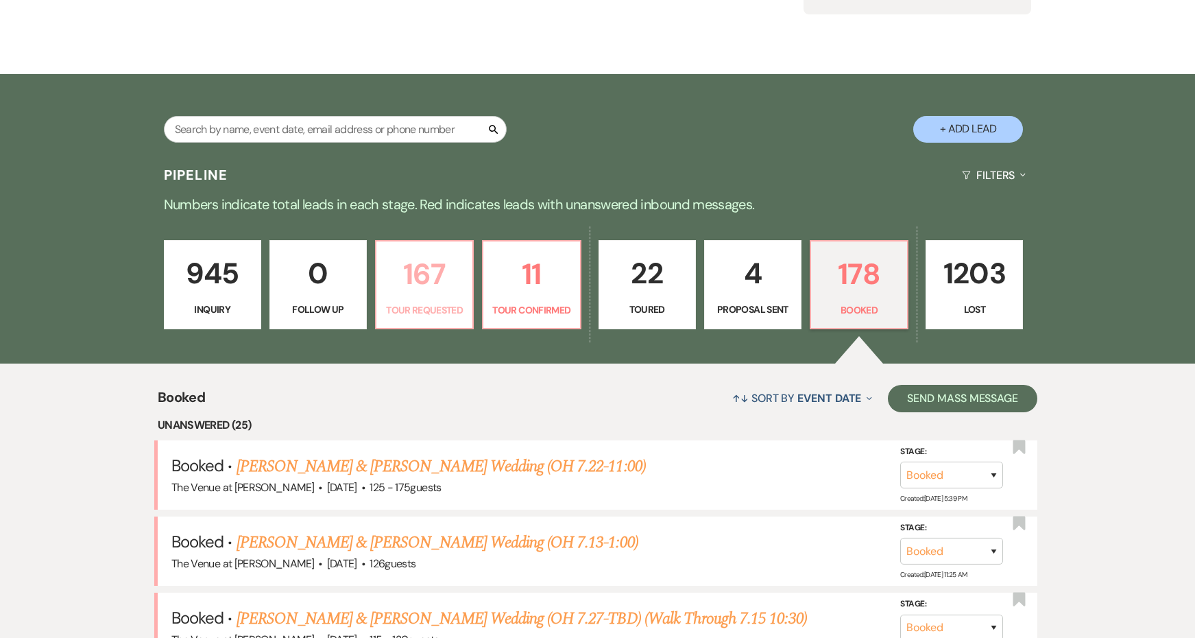
click at [440, 278] on p "167" at bounding box center [425, 274] width 80 height 46
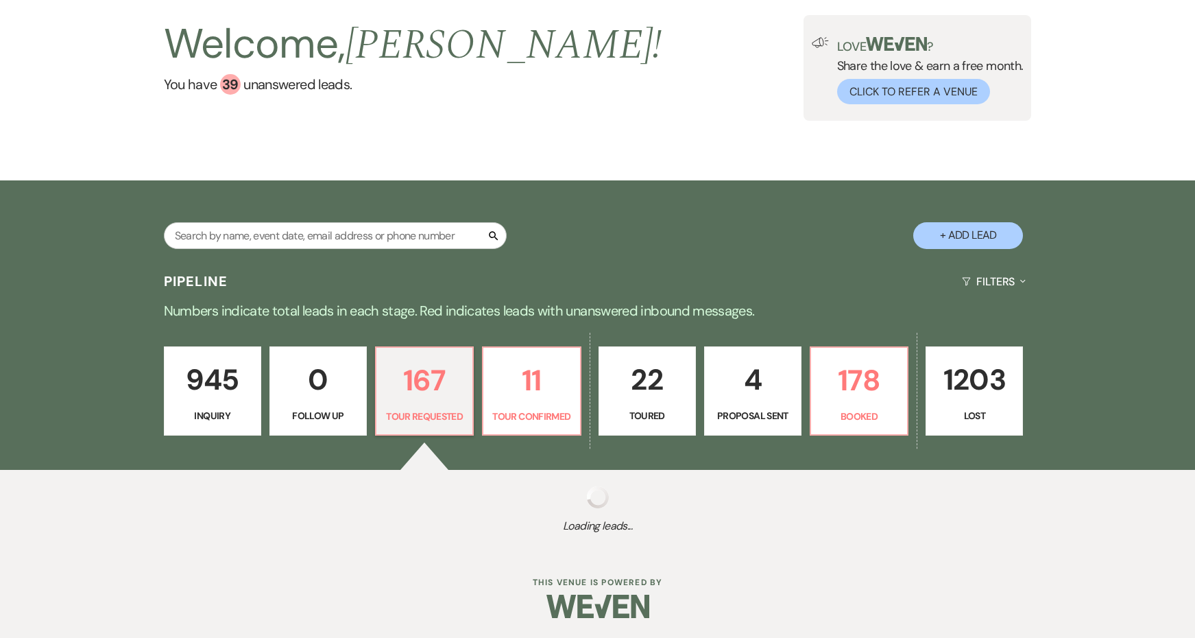
select select "2"
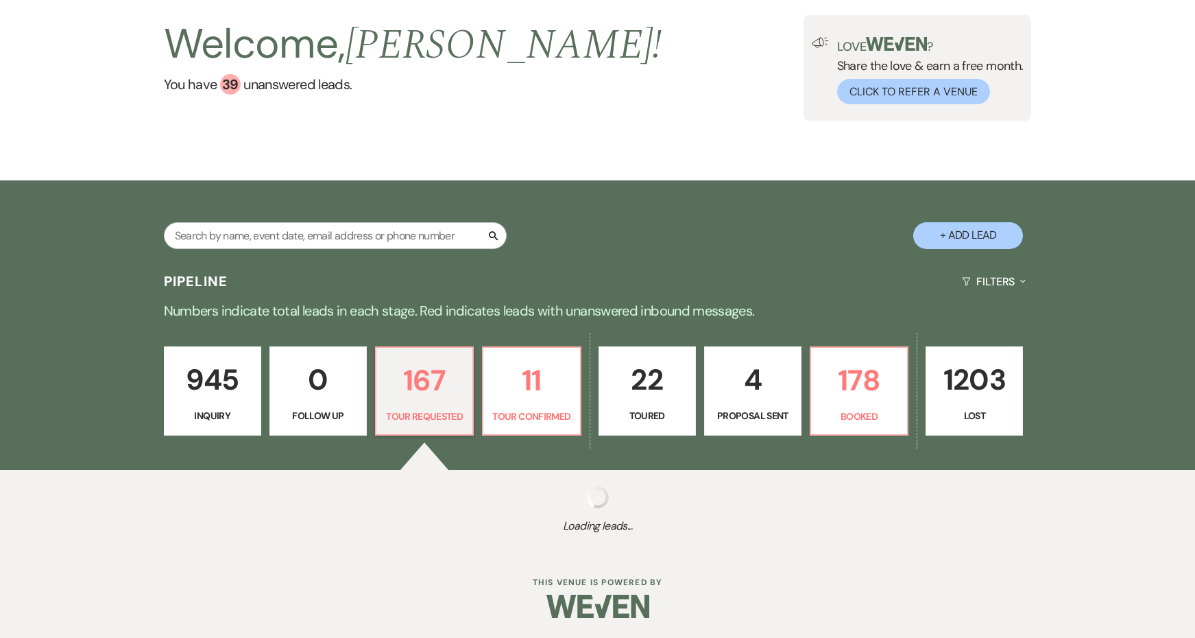
select select "2"
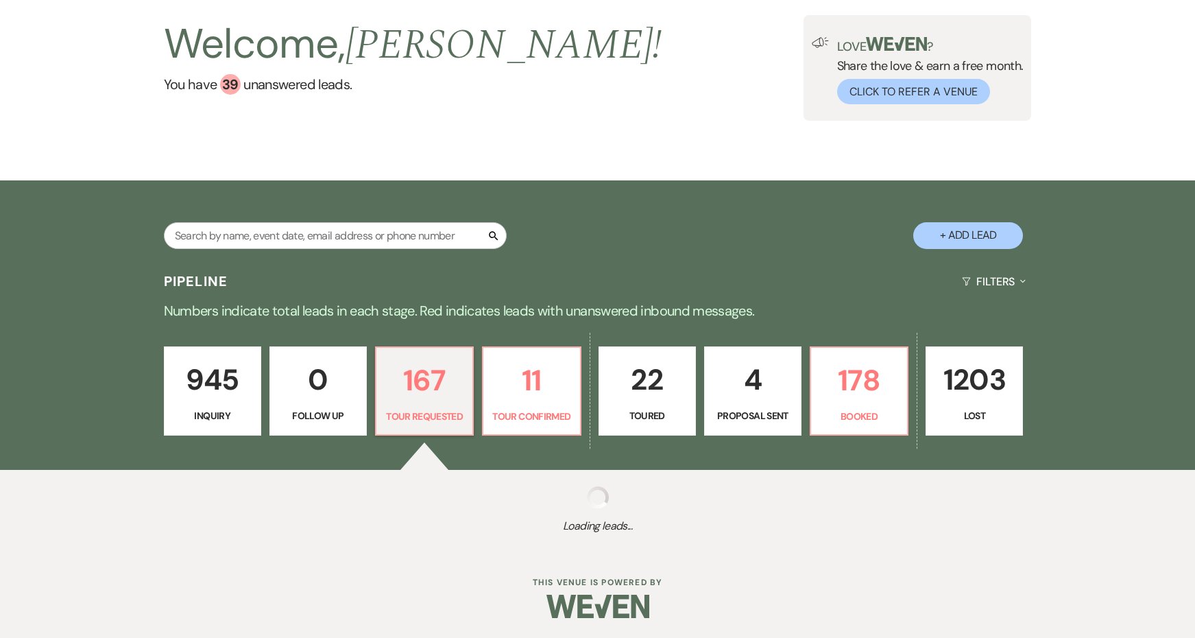
select select "2"
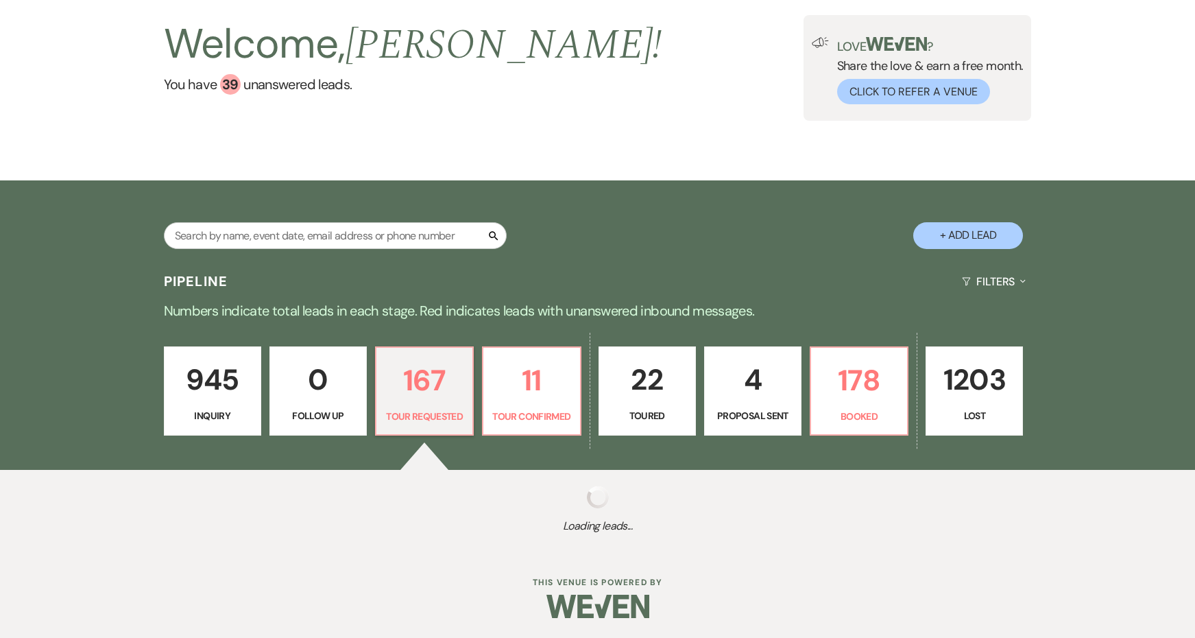
select select "2"
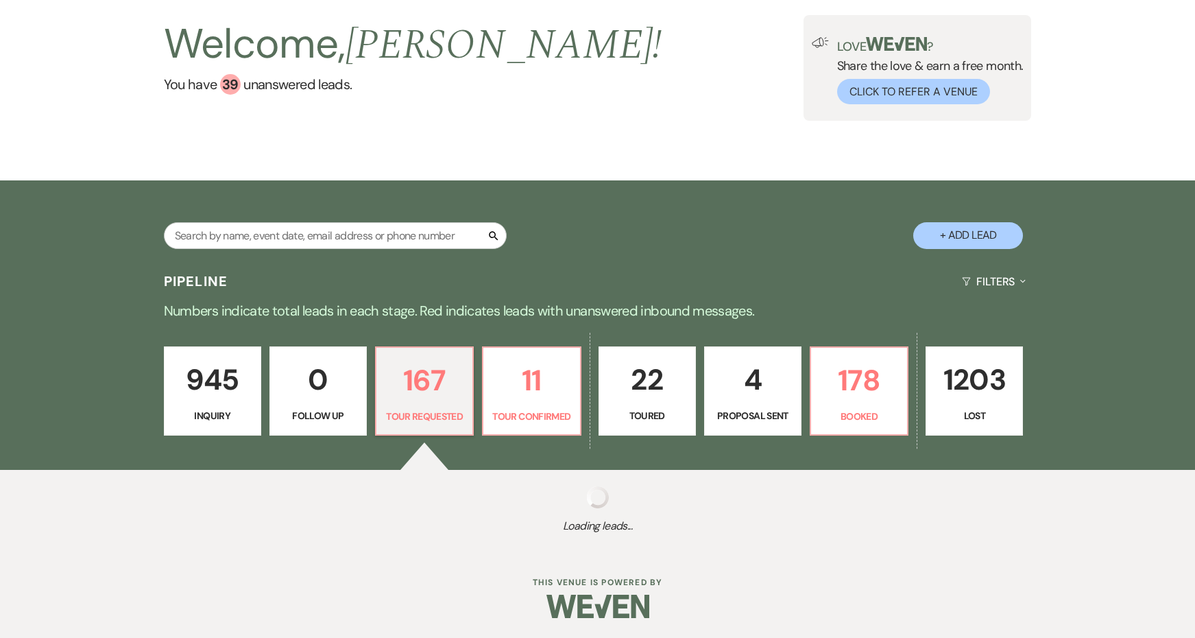
select select "2"
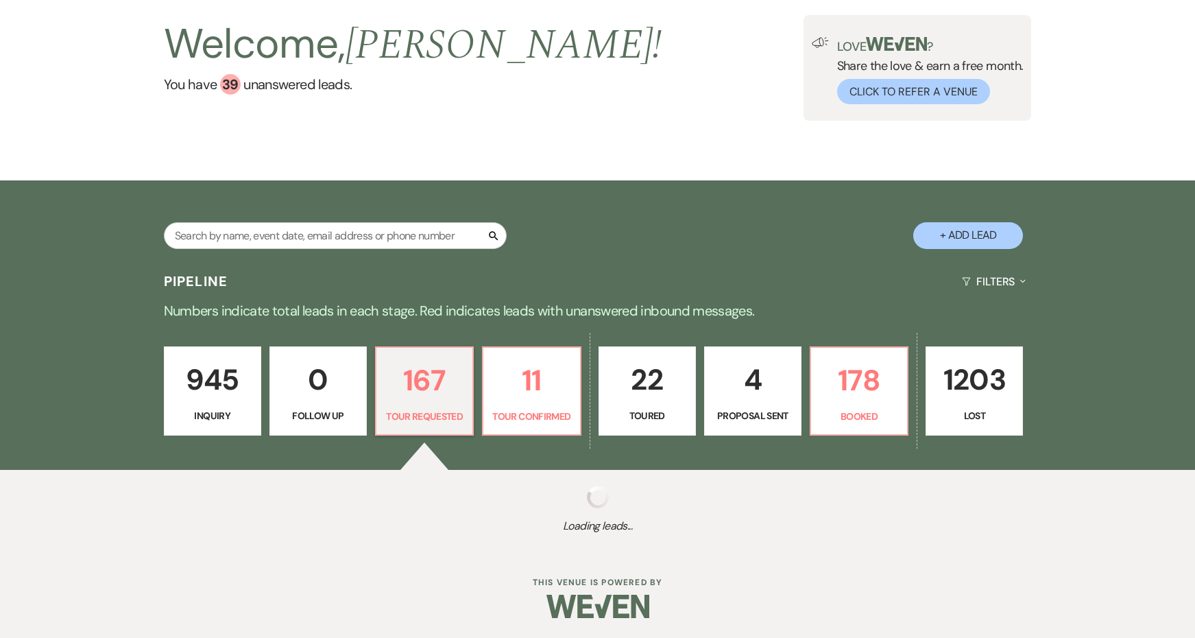
select select "2"
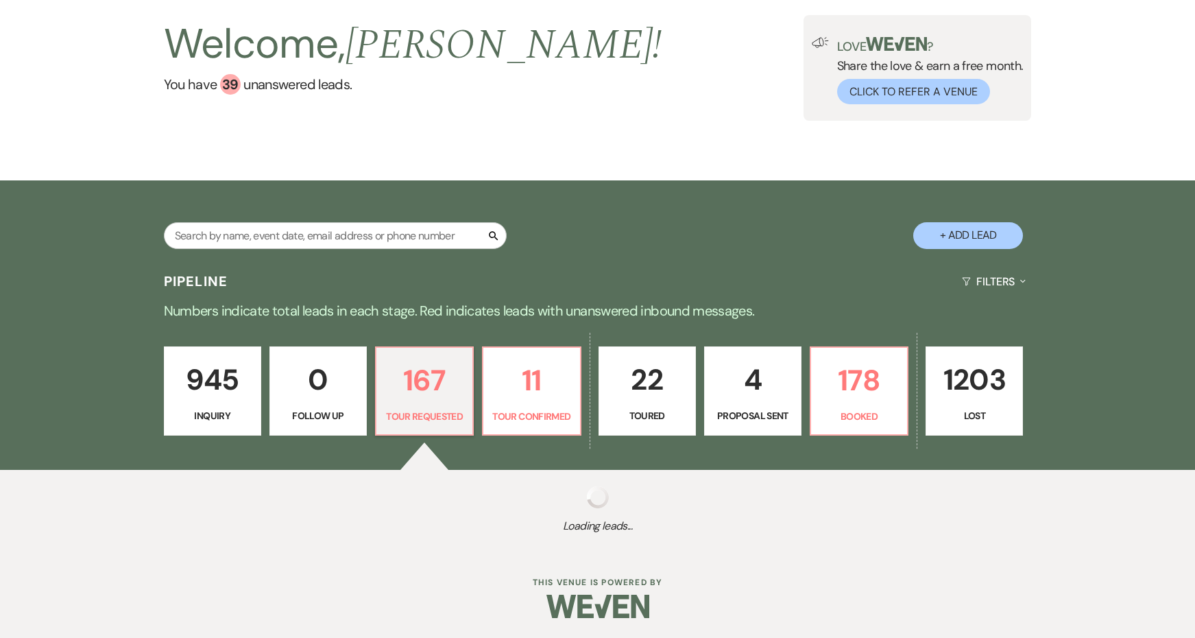
select select "2"
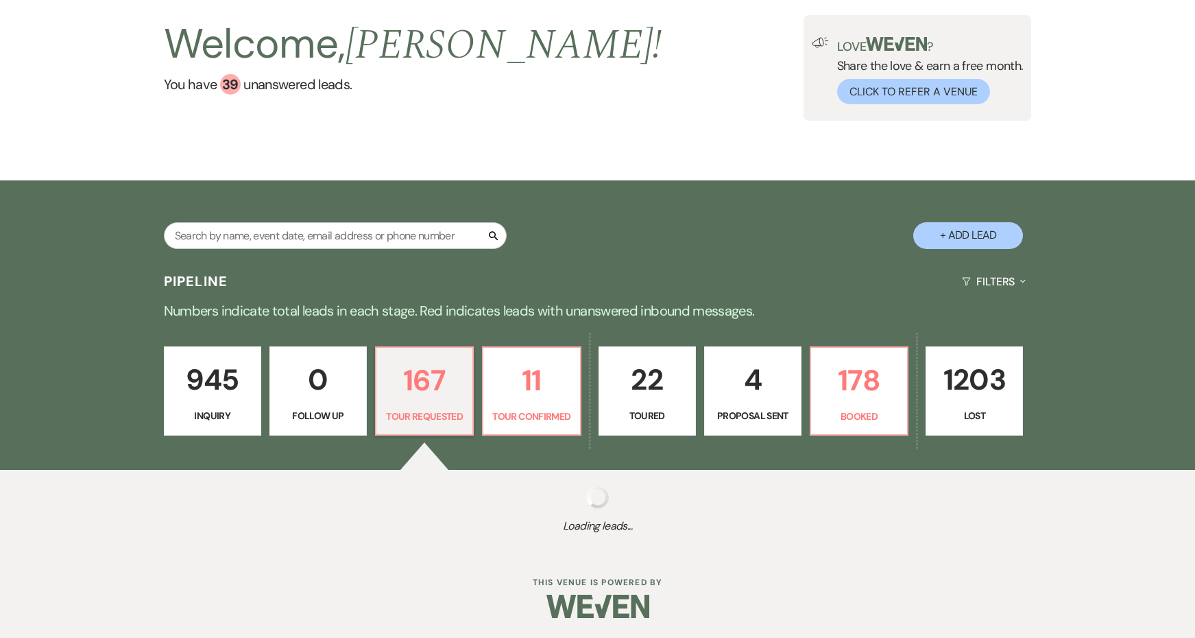
select select "2"
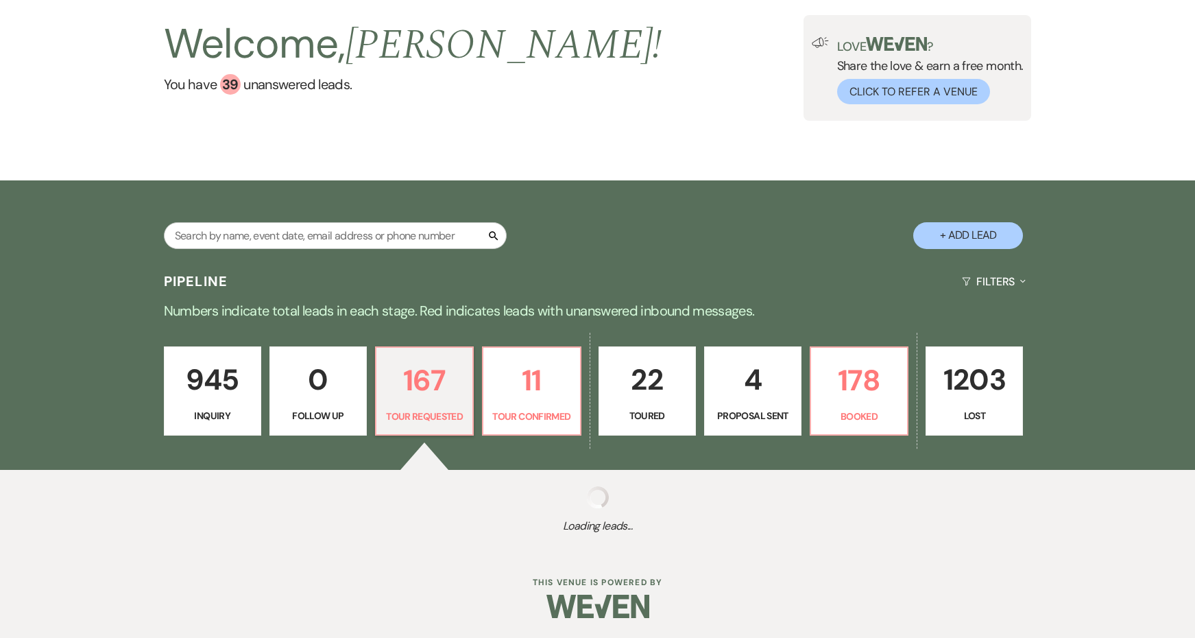
select select "2"
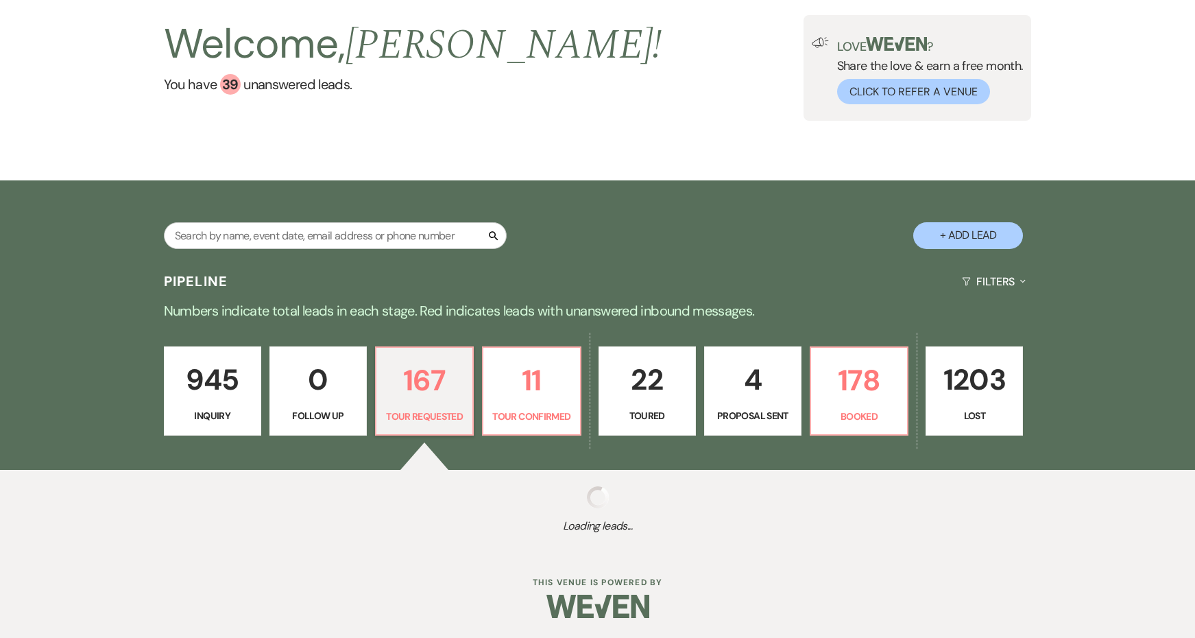
select select "2"
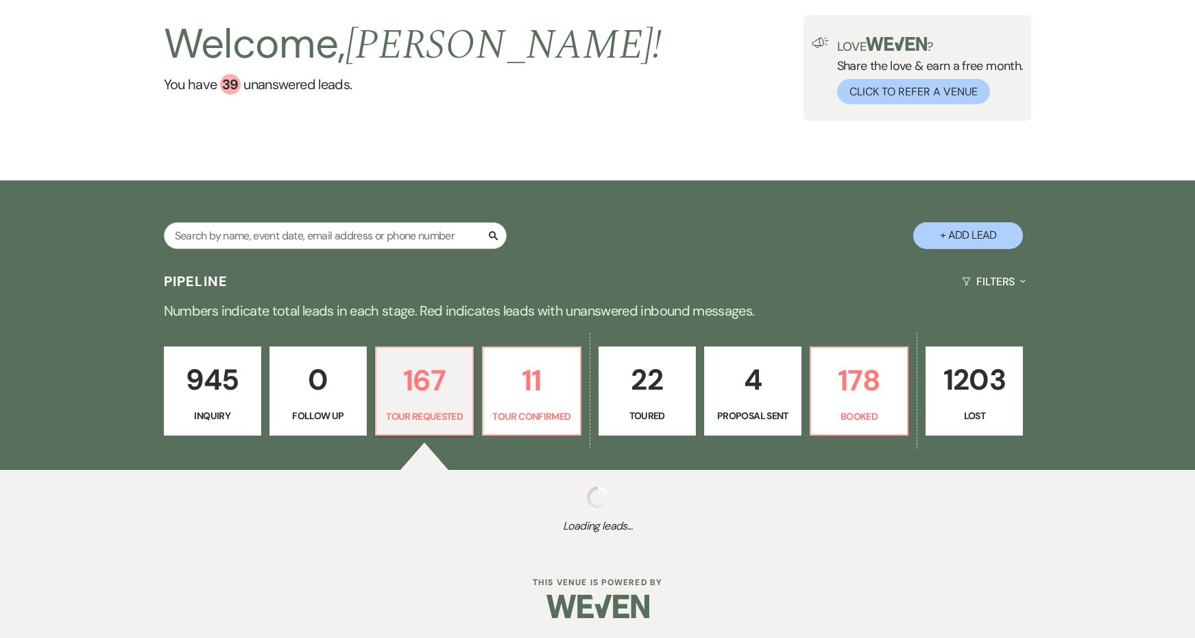
select select "2"
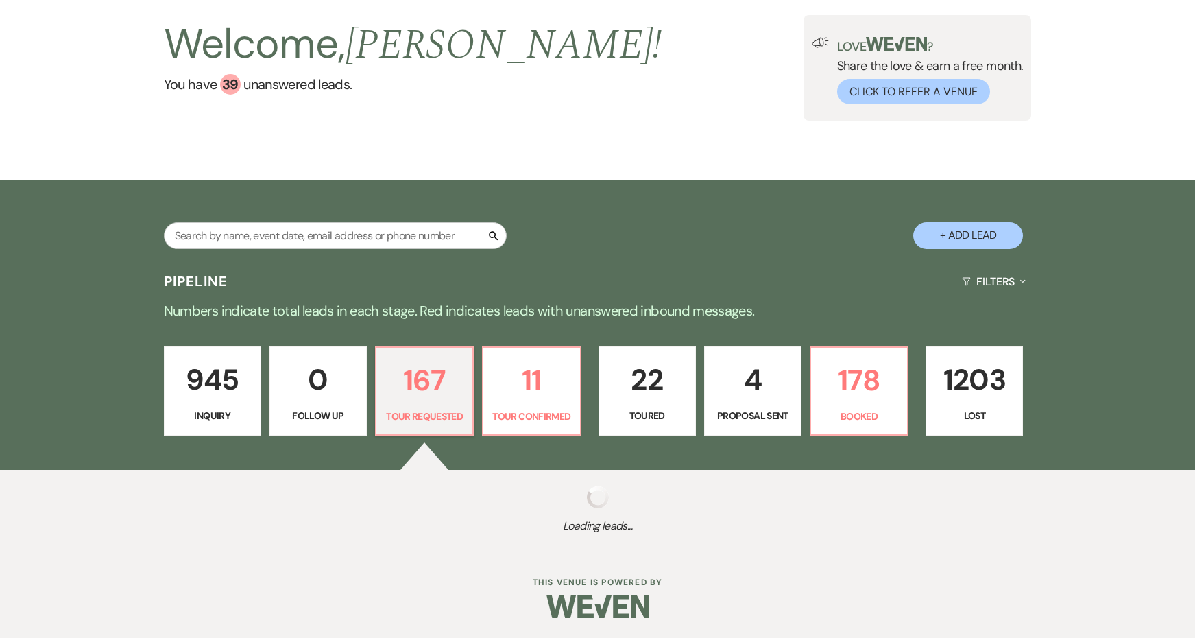
select select "2"
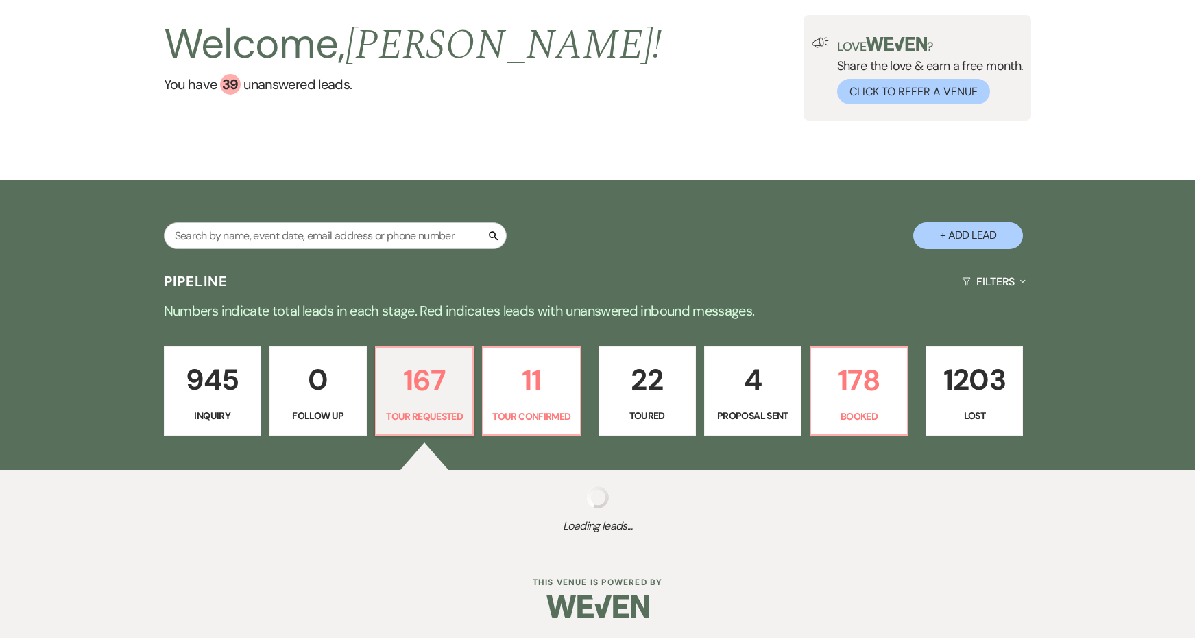
select select "2"
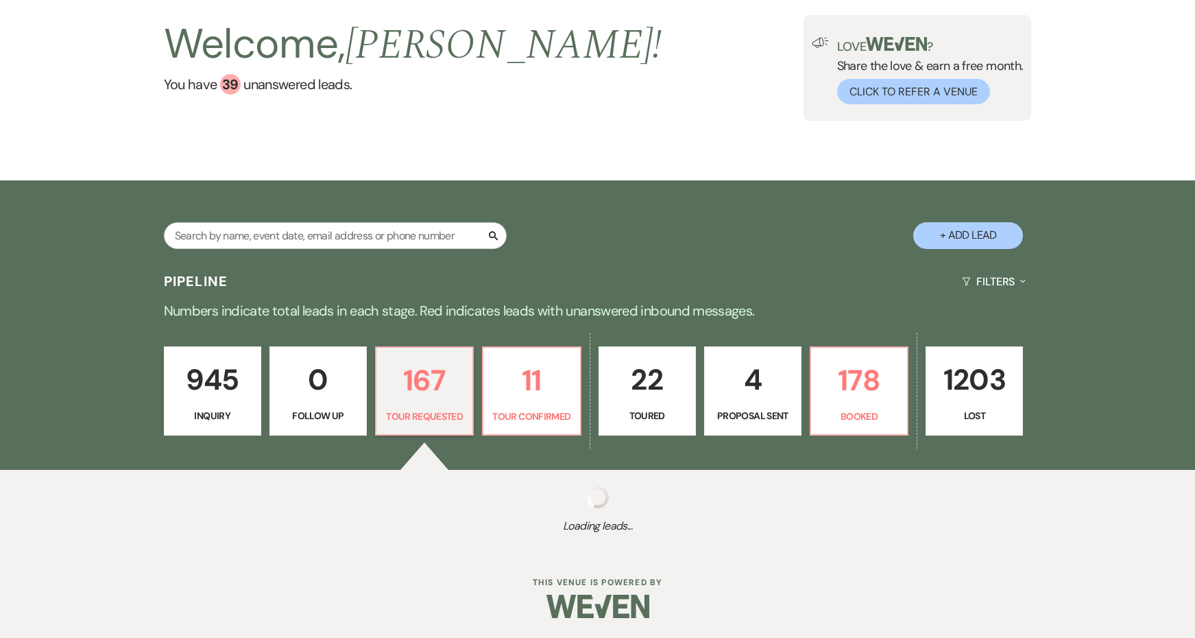
select select "2"
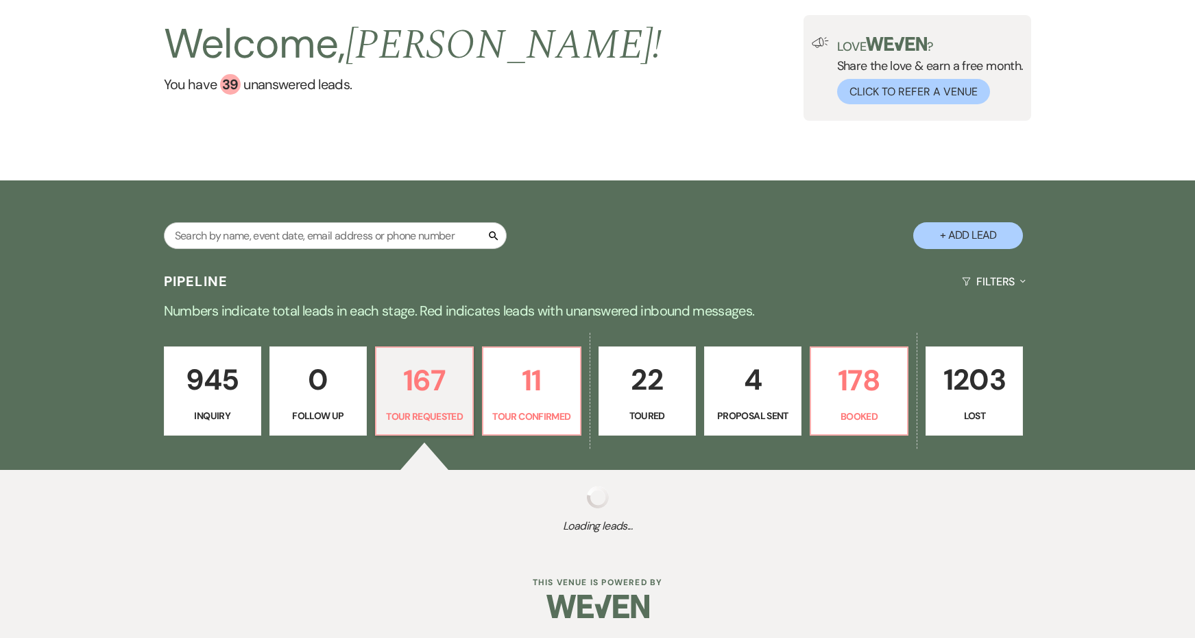
select select "2"
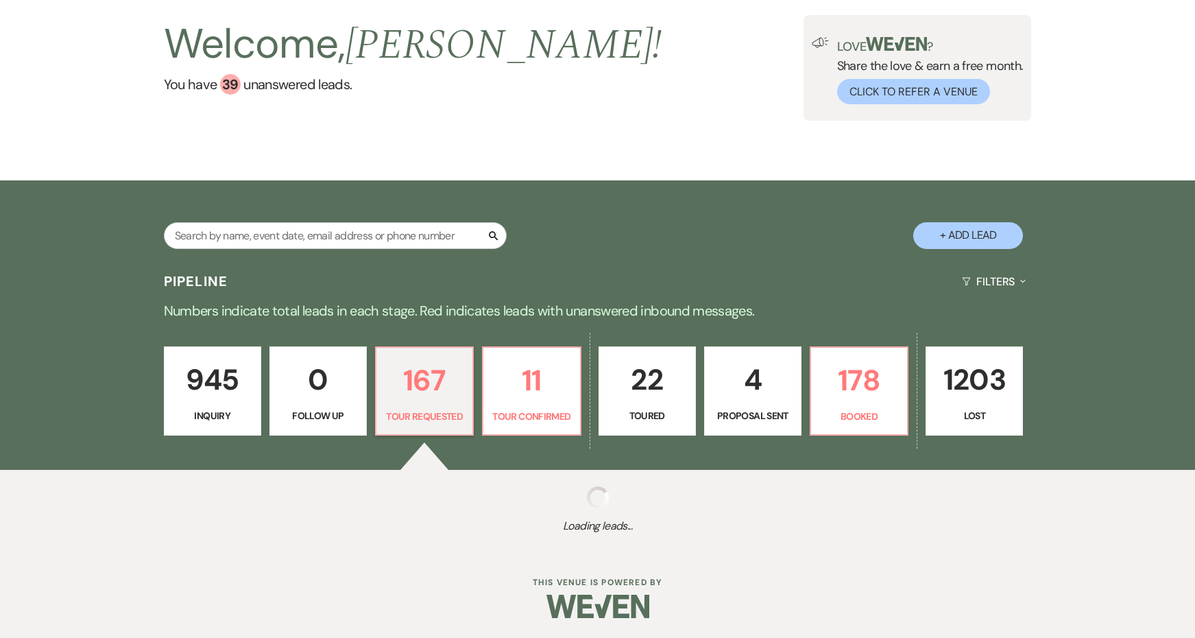
select select "2"
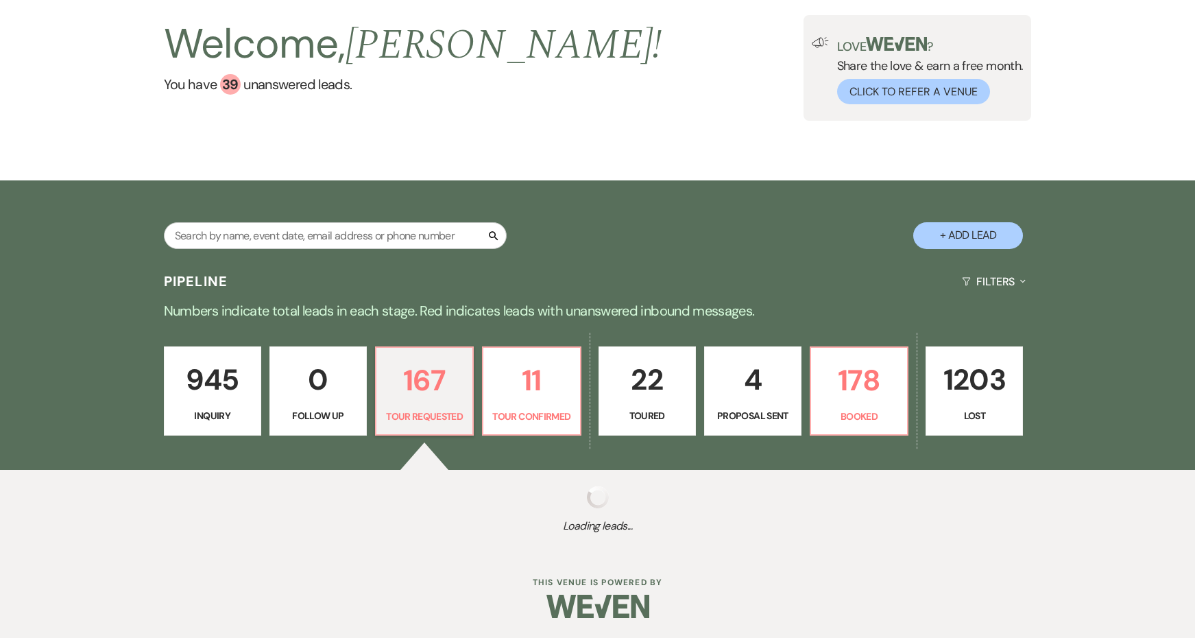
select select "2"
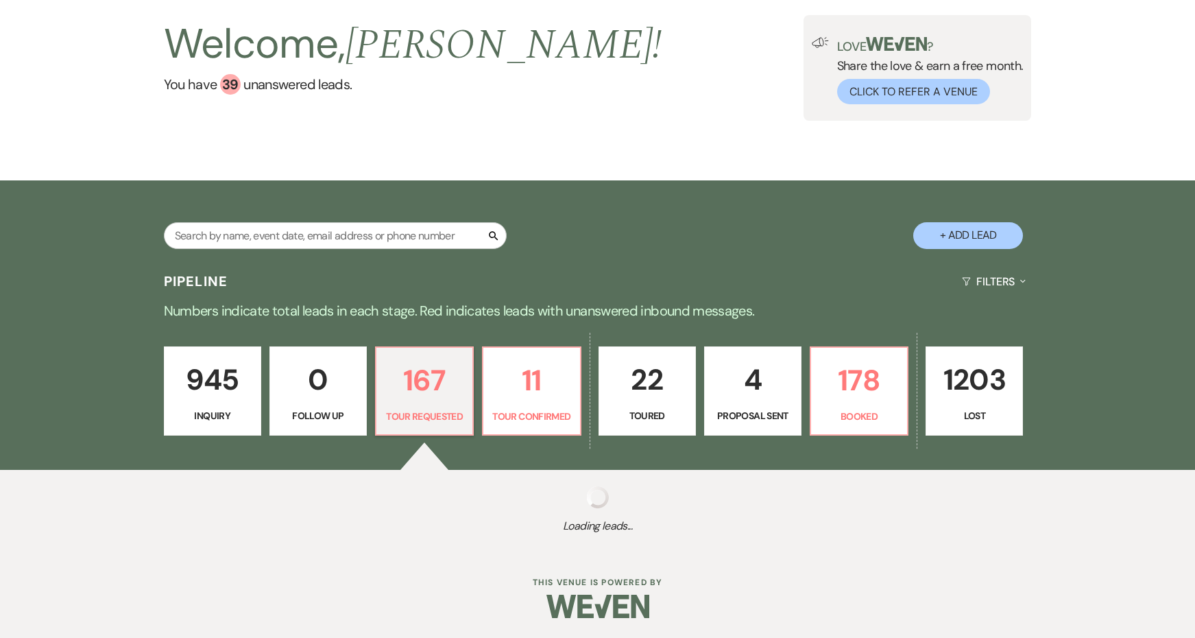
select select "2"
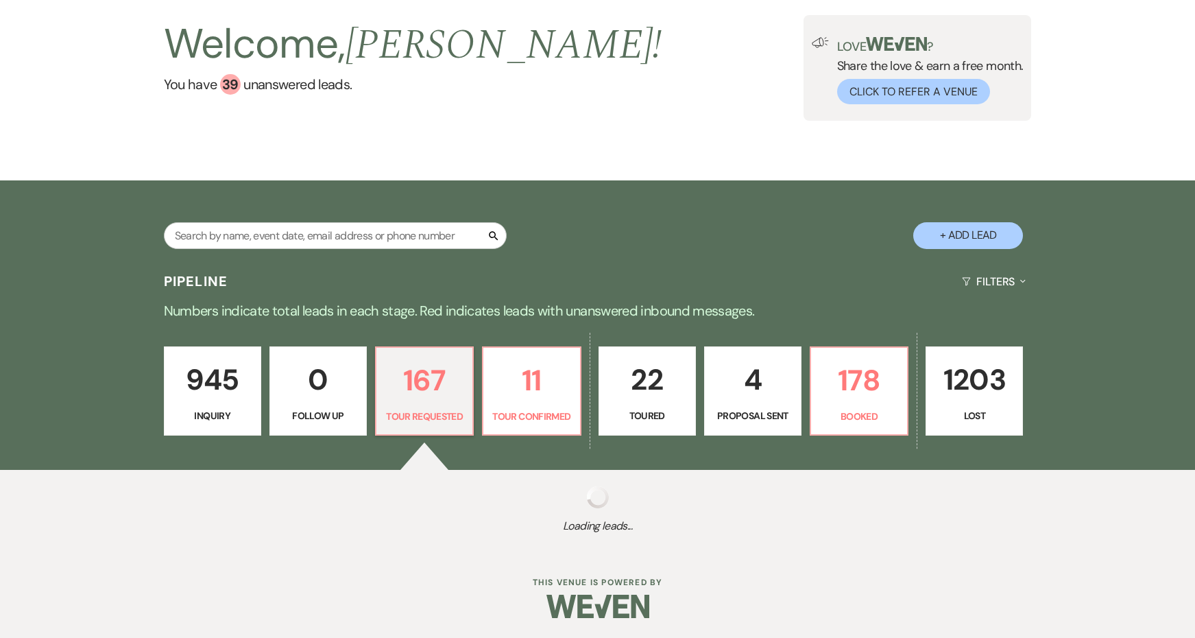
select select "2"
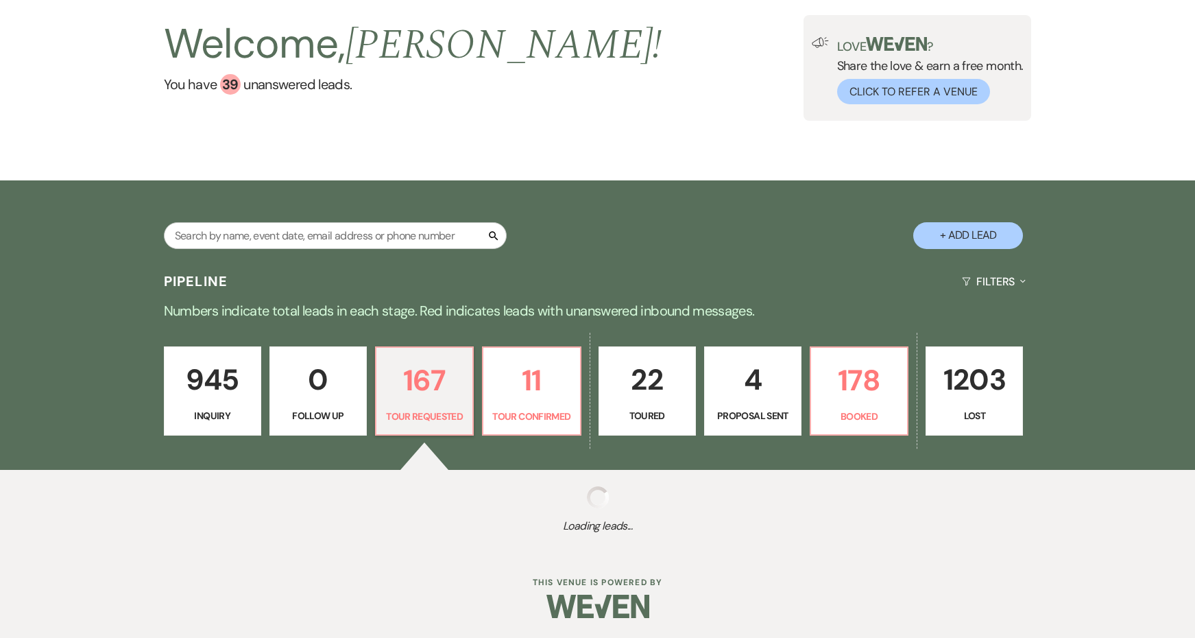
select select "2"
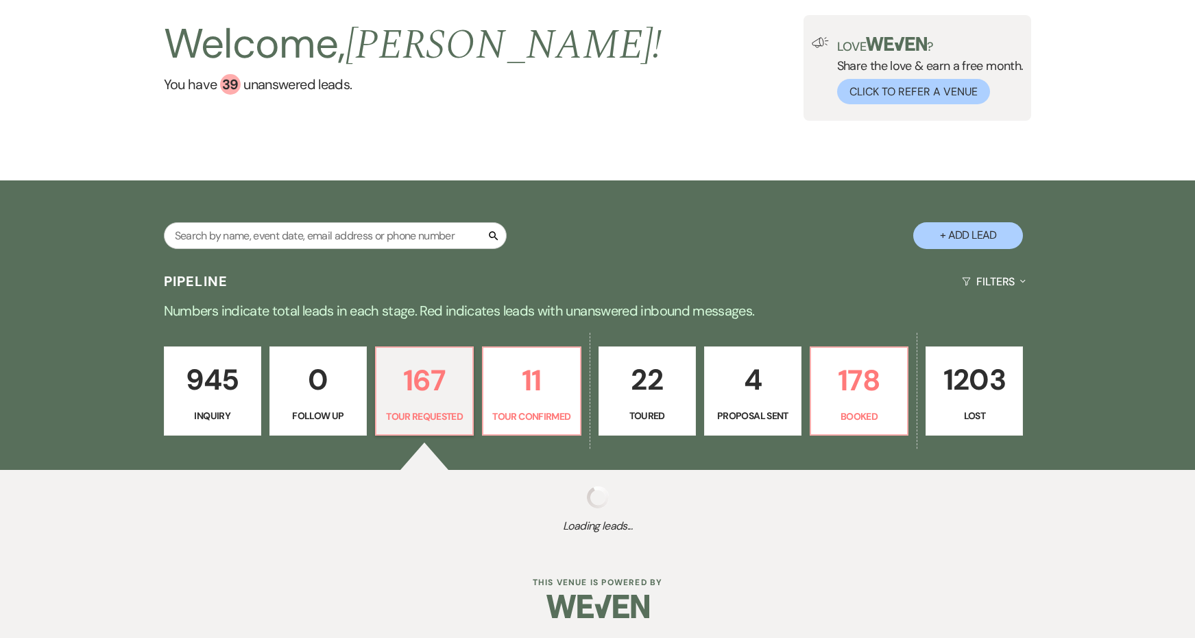
select select "2"
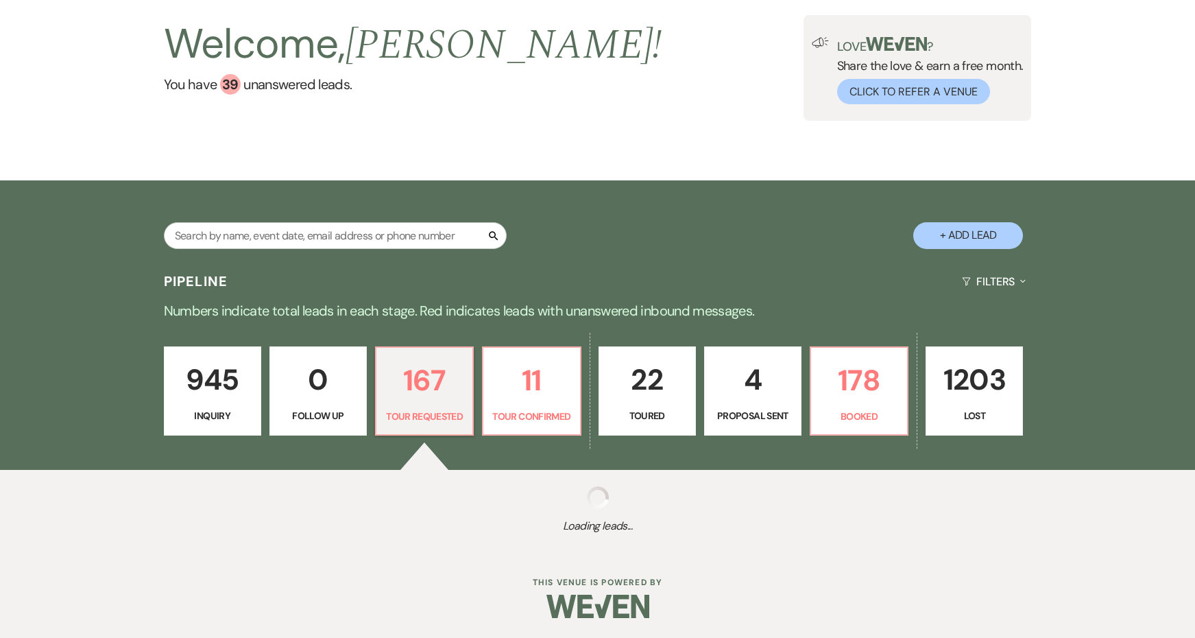
select select "2"
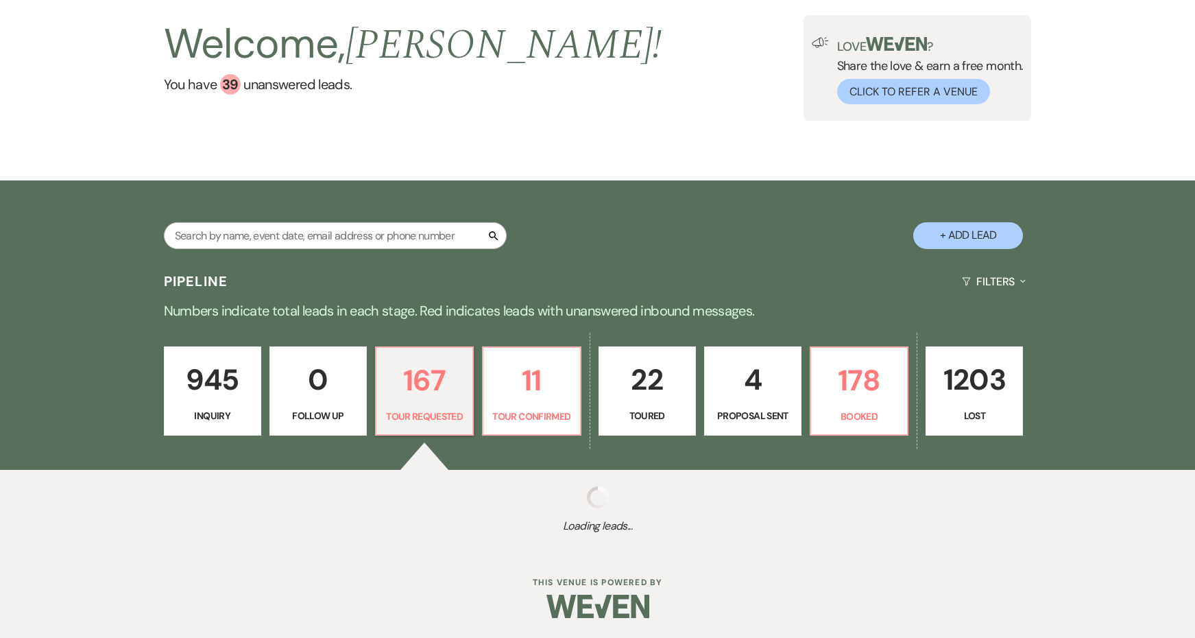
select select "2"
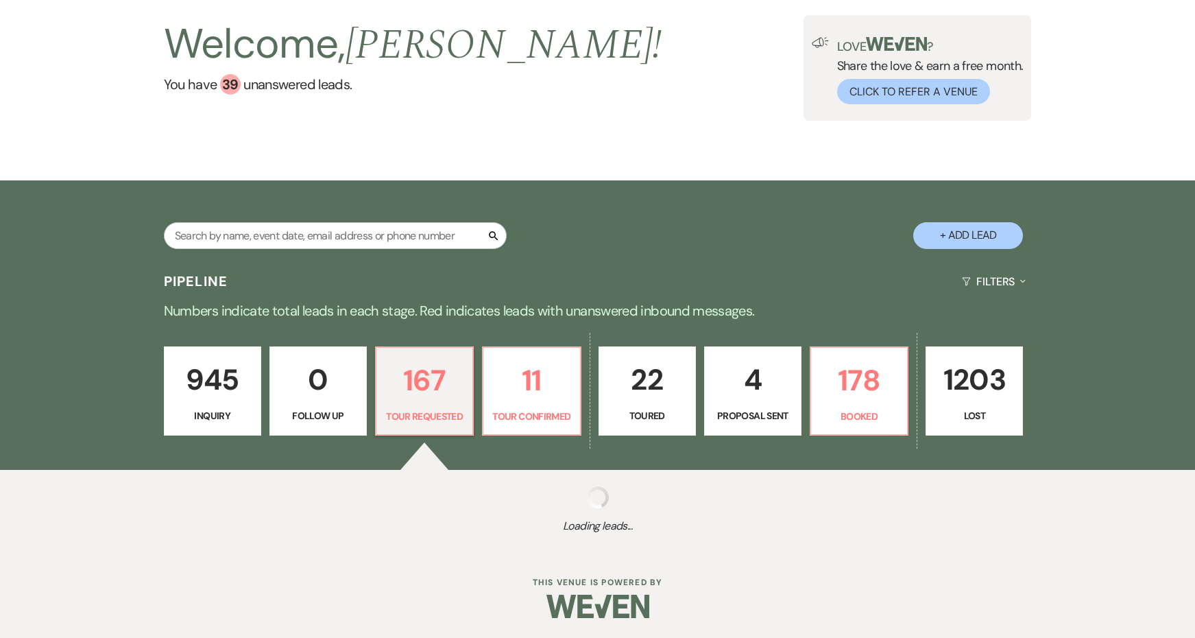
select select "2"
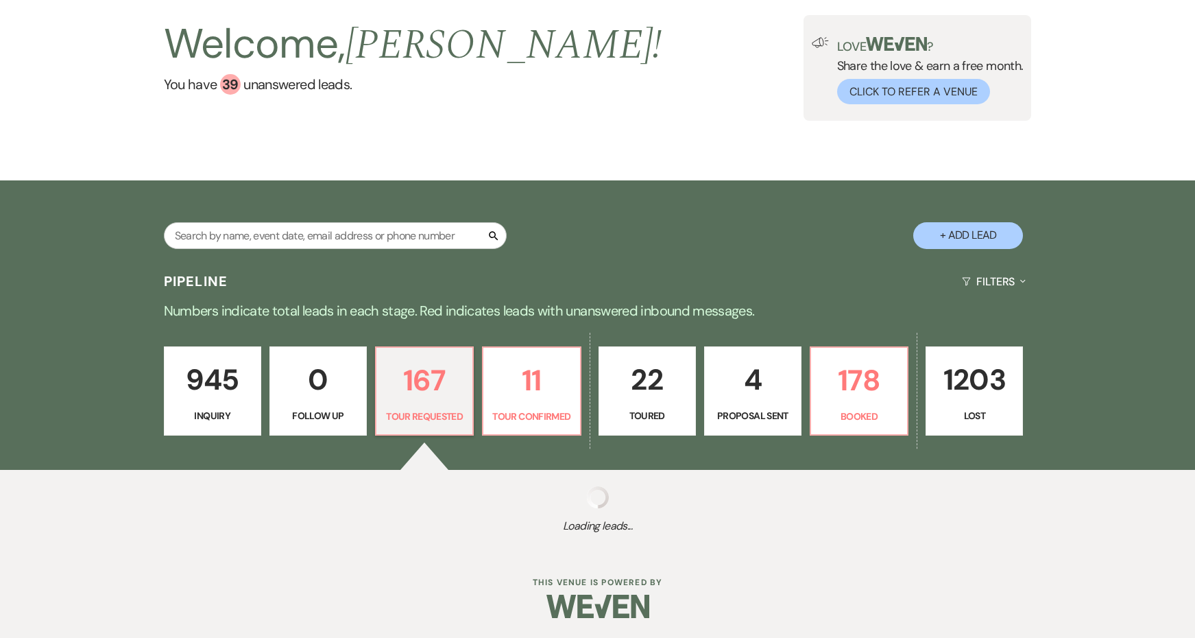
select select "2"
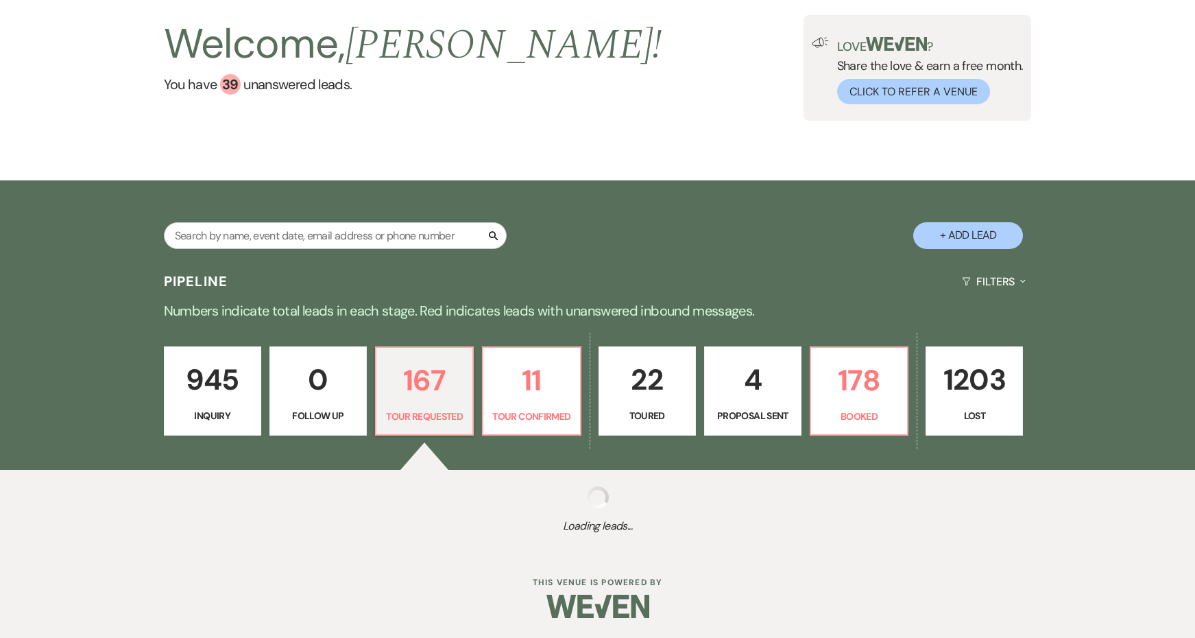
select select "2"
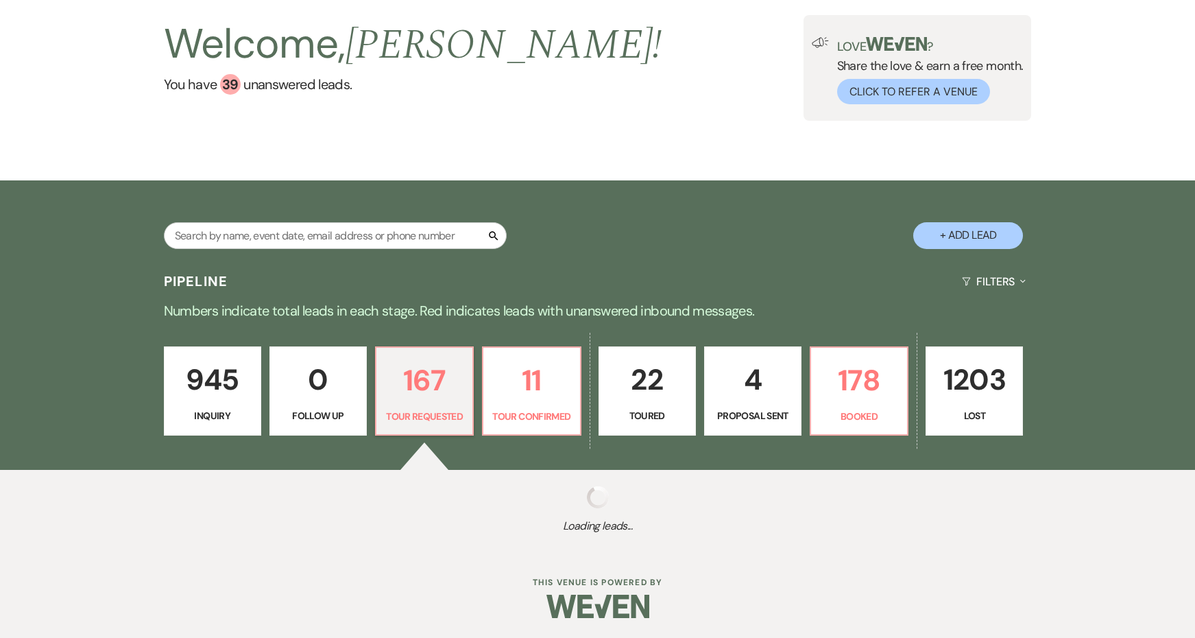
select select "2"
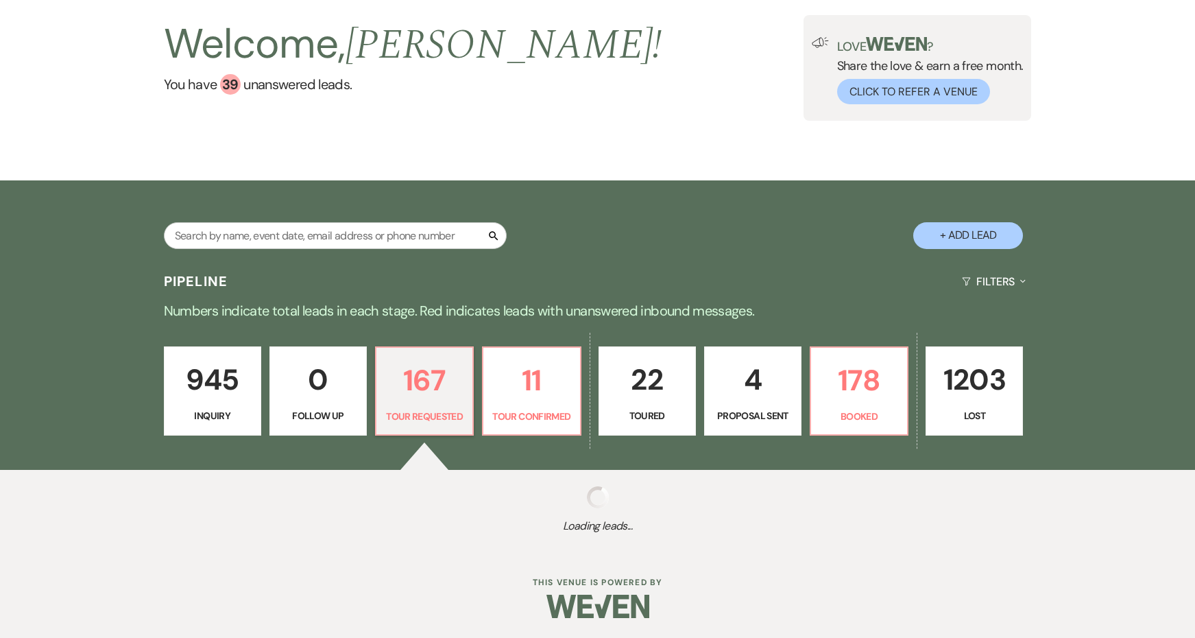
select select "2"
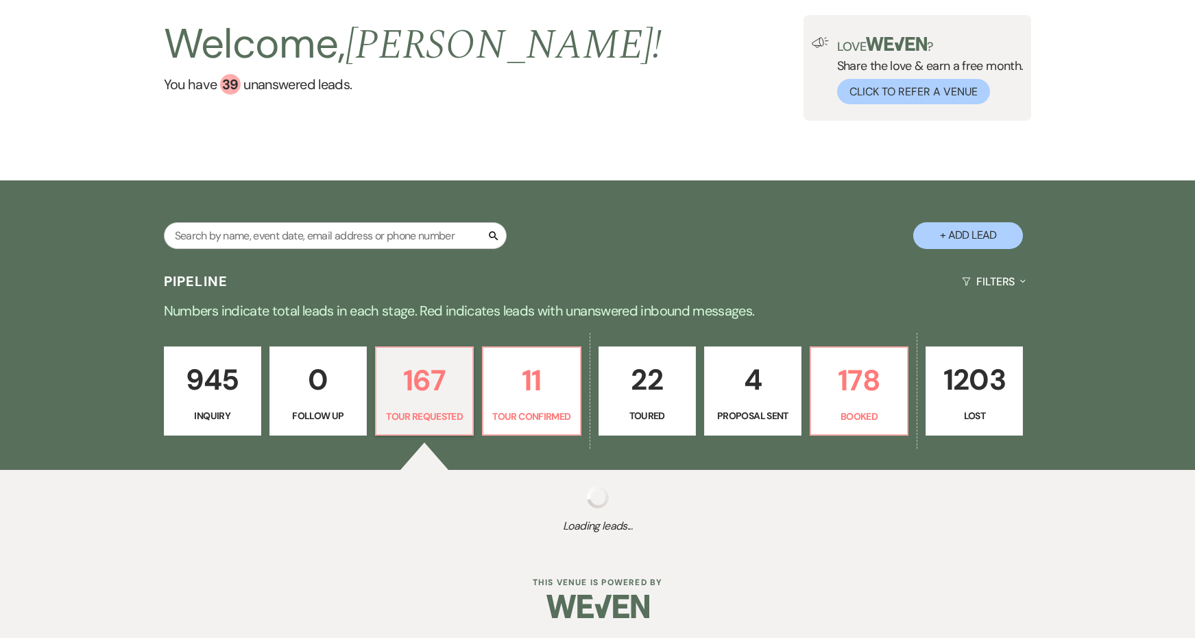
select select "2"
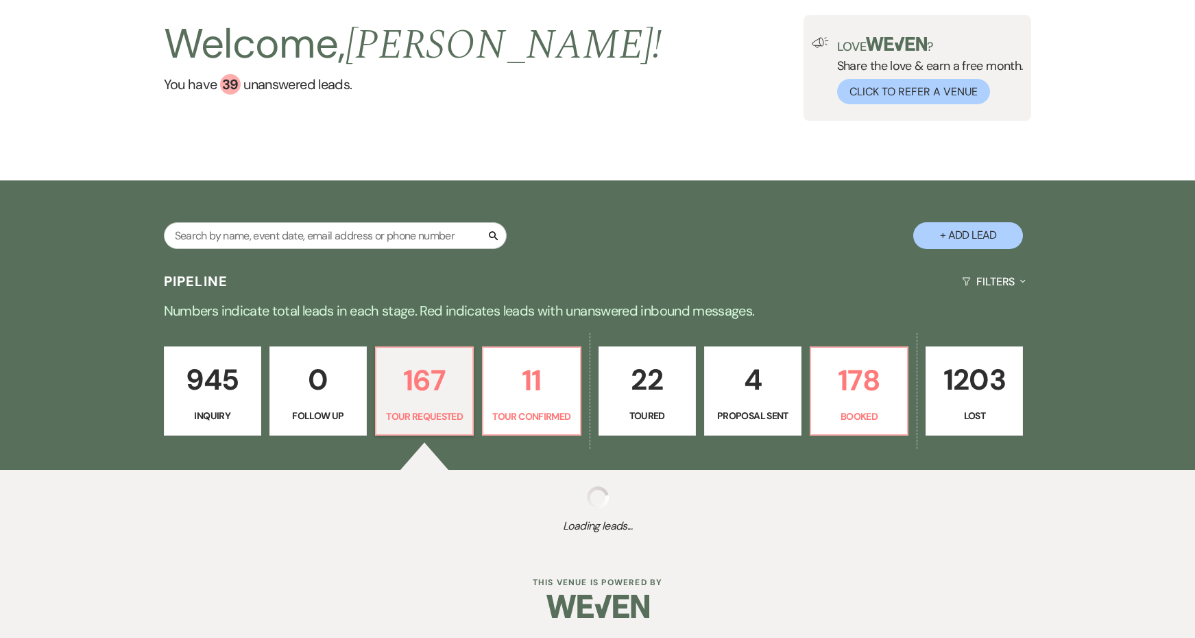
select select "2"
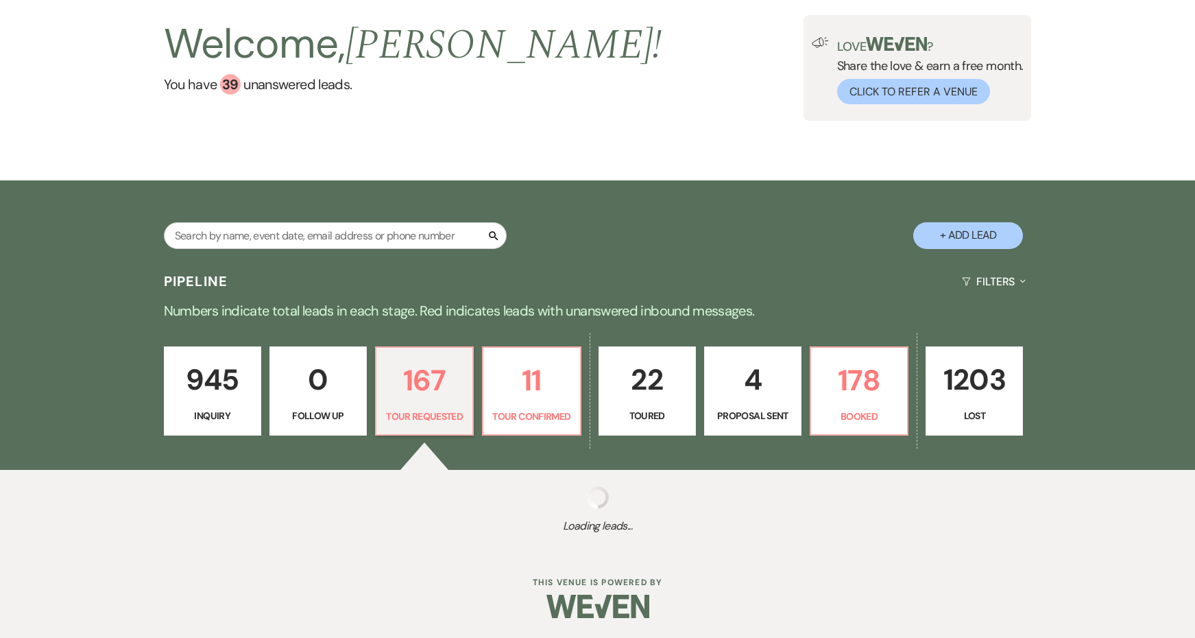
select select "2"
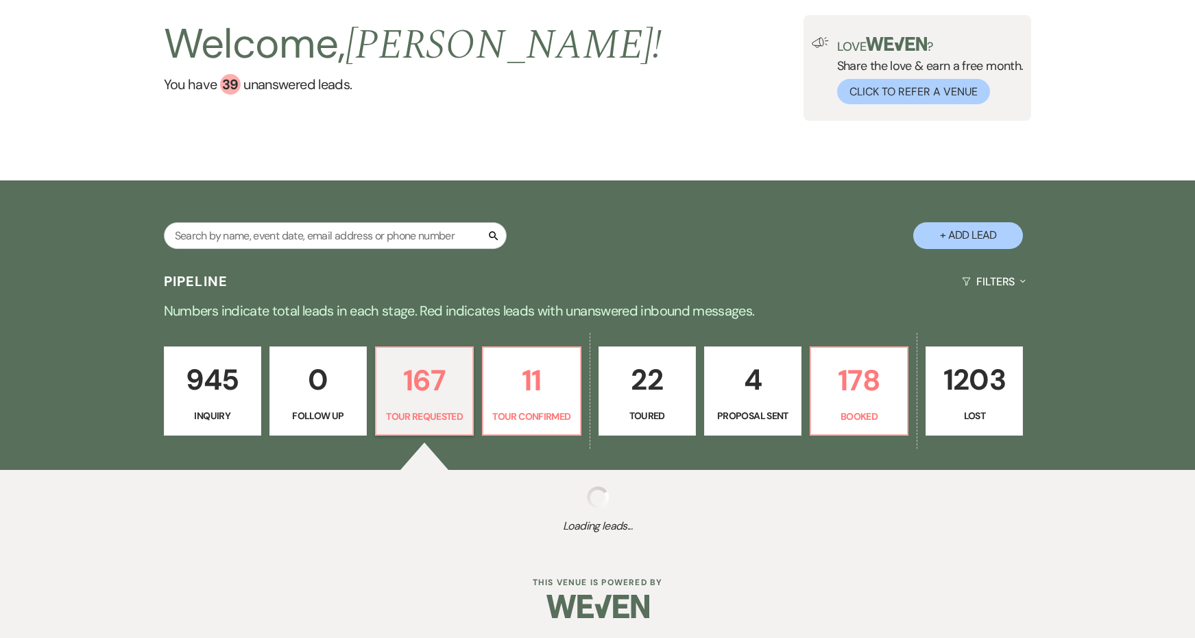
select select "2"
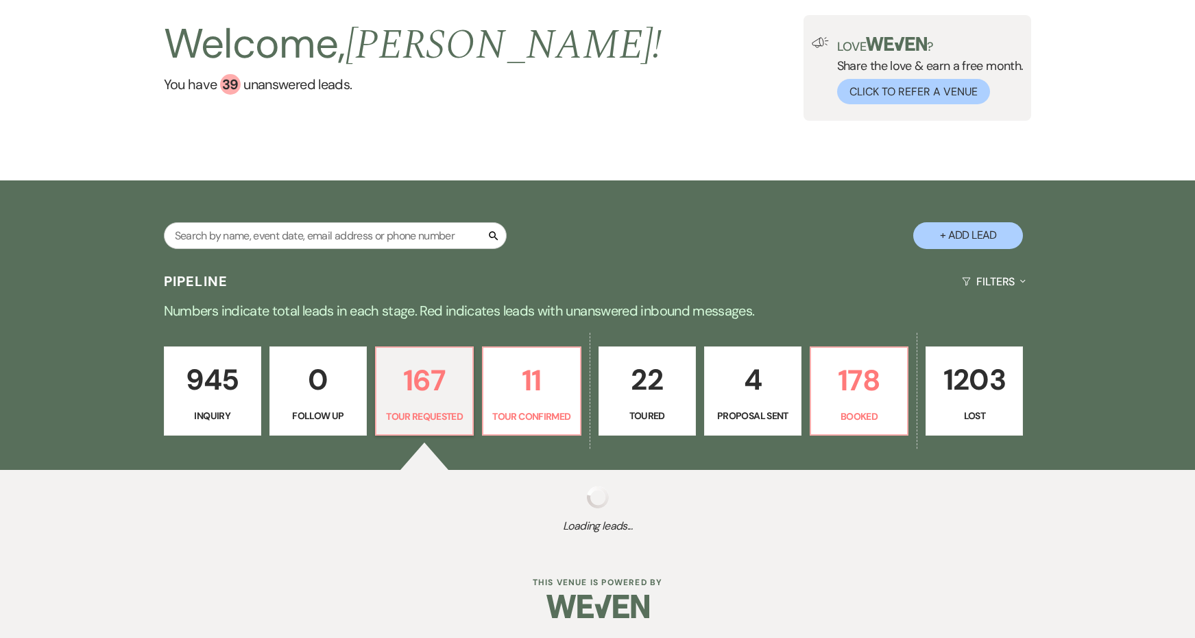
select select "2"
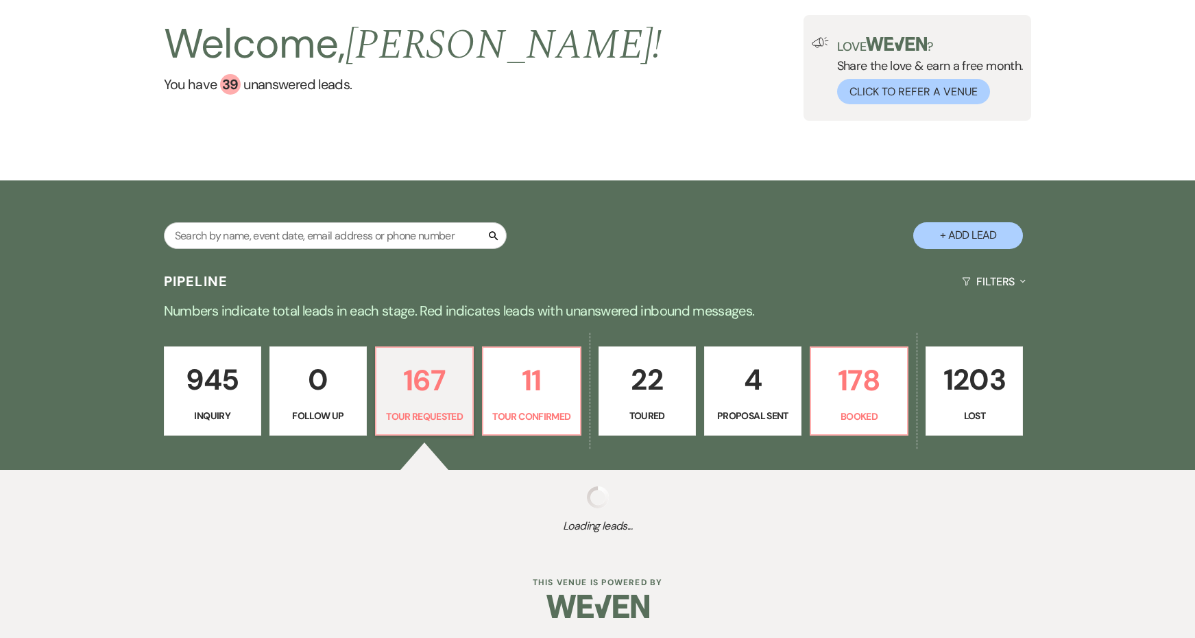
select select "2"
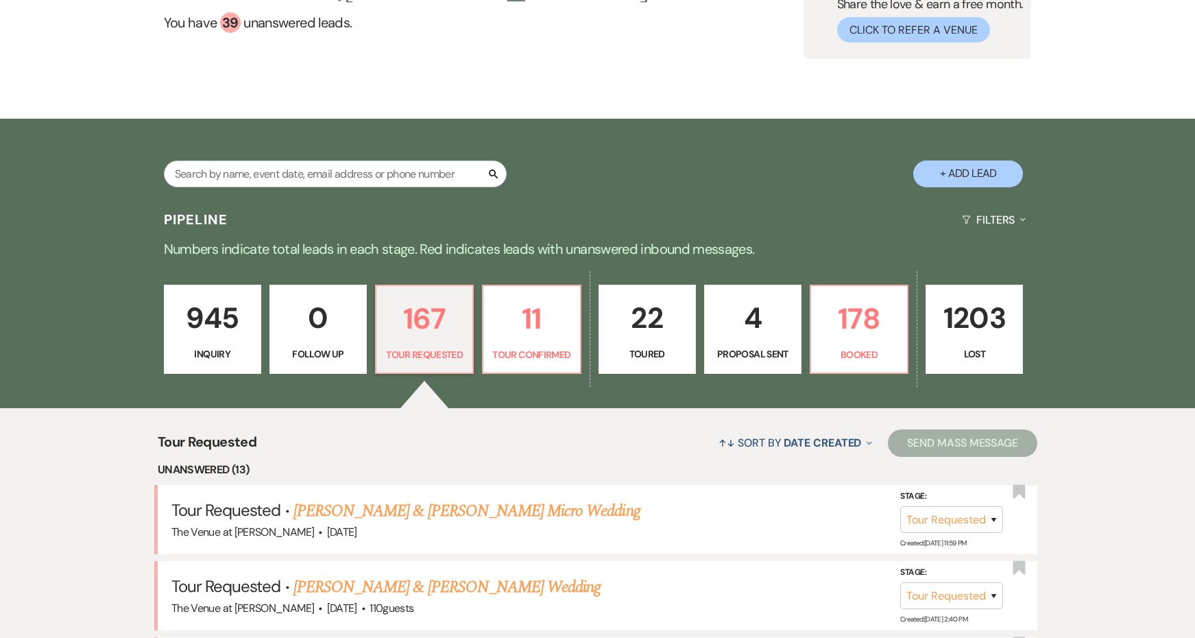
scroll to position [178, 0]
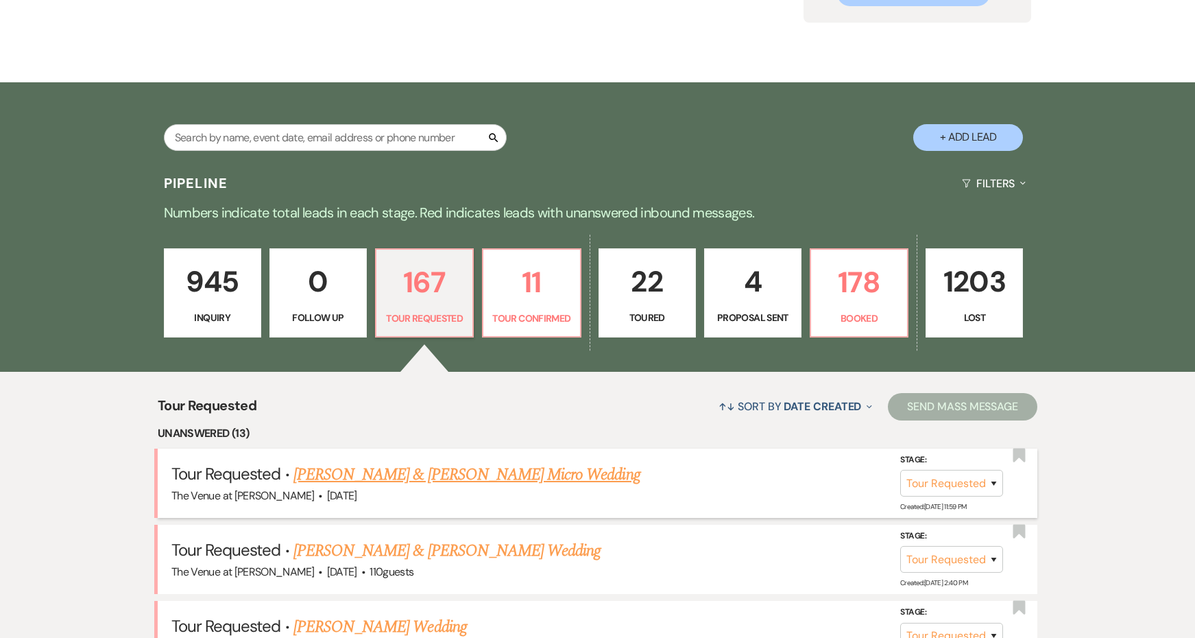
click at [431, 471] on link "Antonio Ortiz & Taylor Swingle's Micro Wedding" at bounding box center [466, 474] width 347 height 25
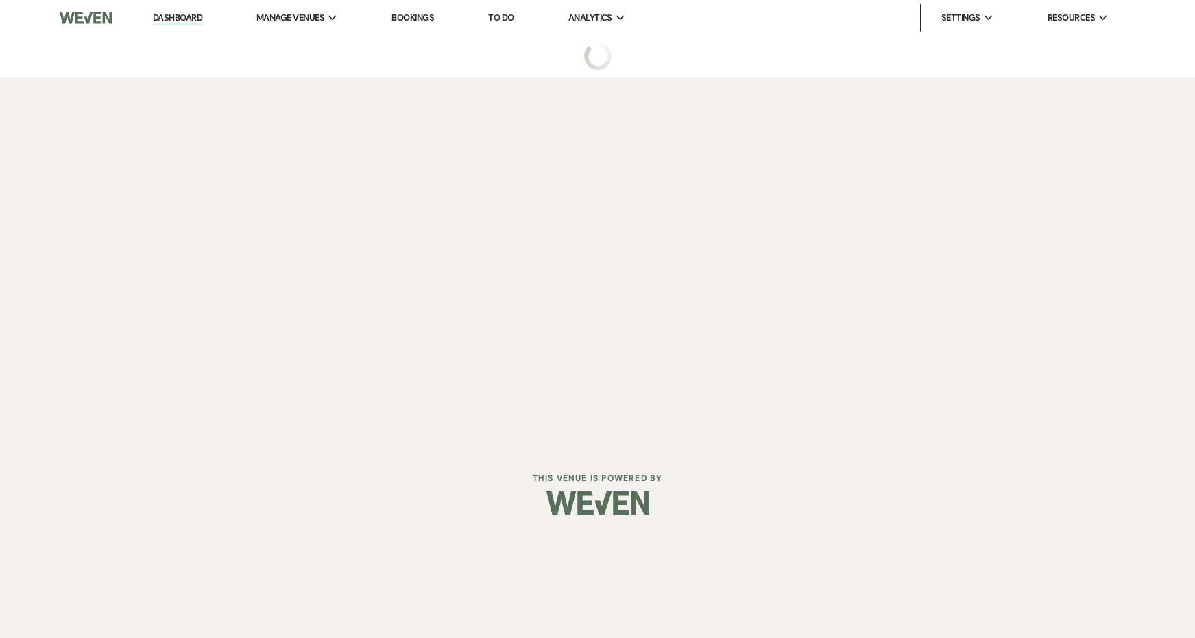
select select "2"
select select "16"
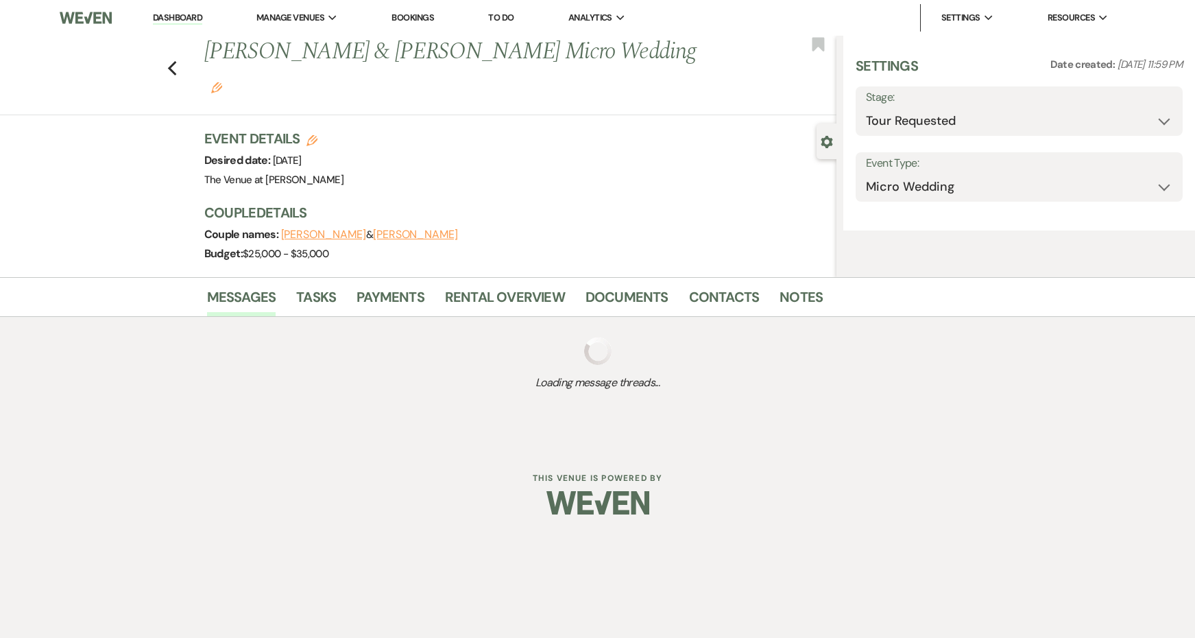
select select "5"
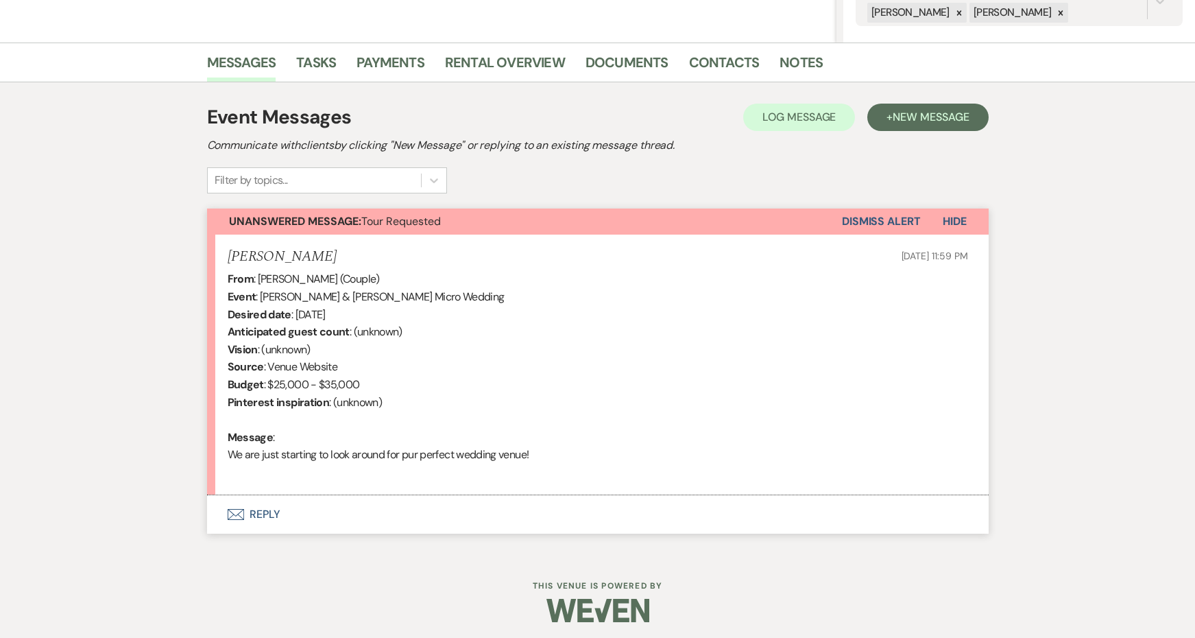
scroll to position [301, 0]
click at [269, 507] on button "Envelope Reply" at bounding box center [598, 515] width 782 height 38
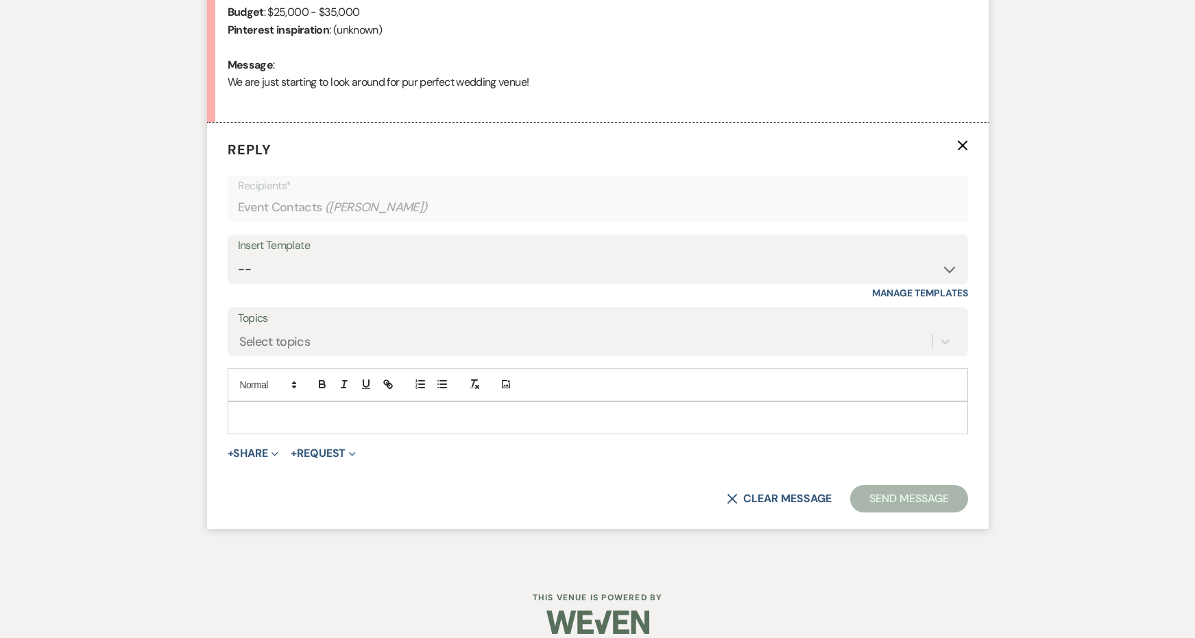
scroll to position [675, 0]
select select "4439"
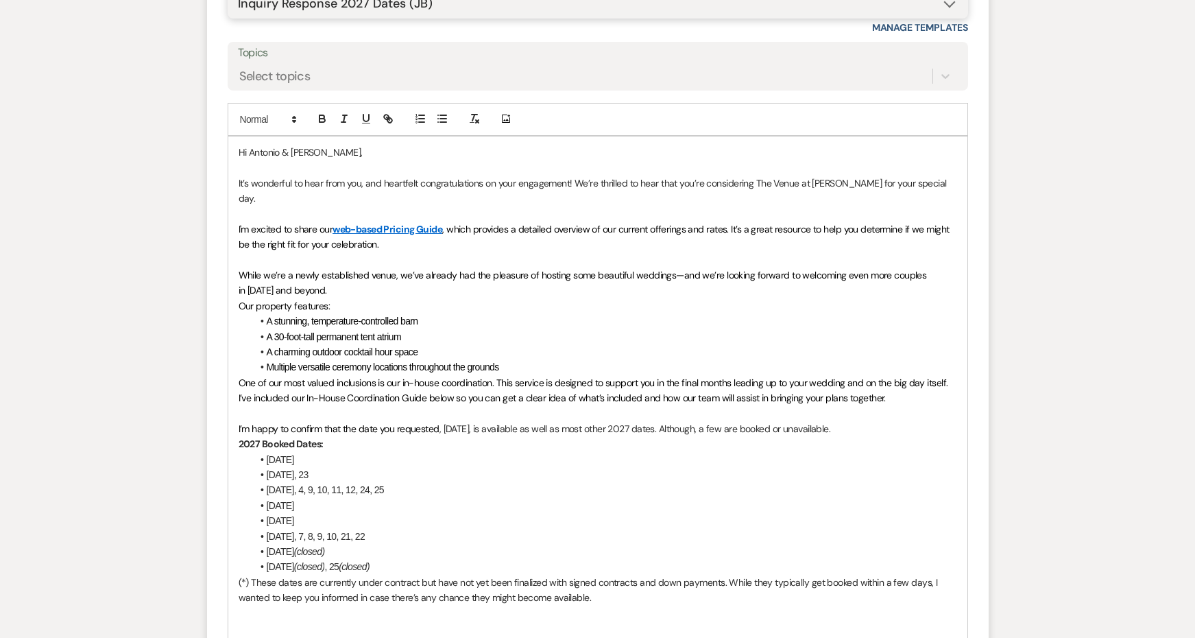
scroll to position [1099, 0]
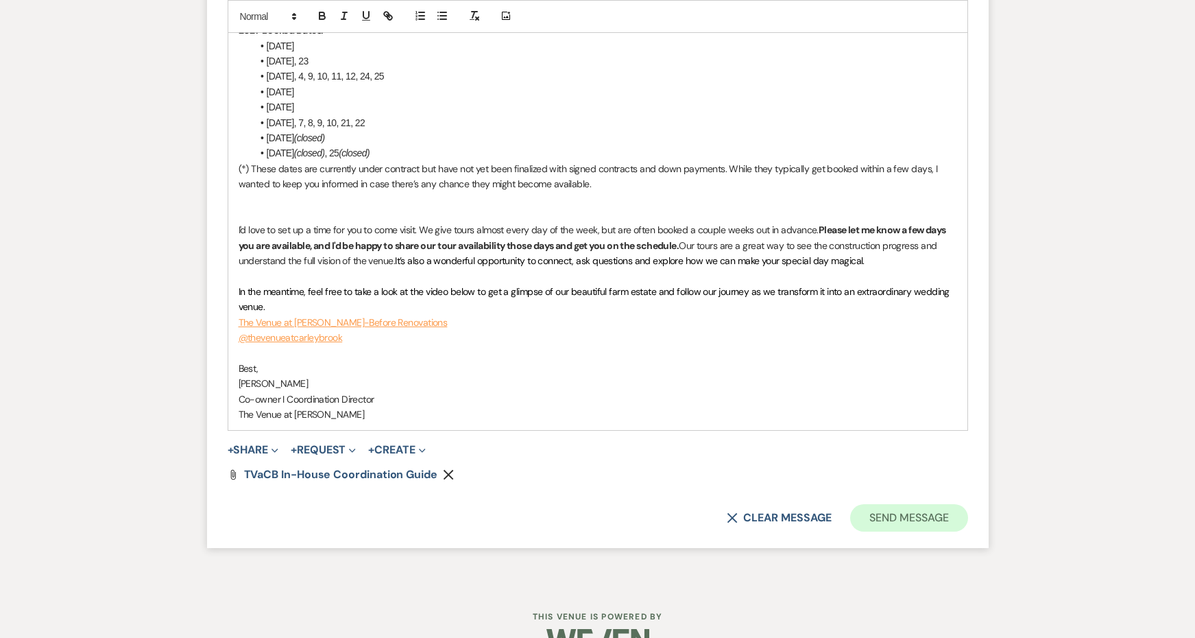
click at [862, 504] on button "Send Message" at bounding box center [908, 517] width 117 height 27
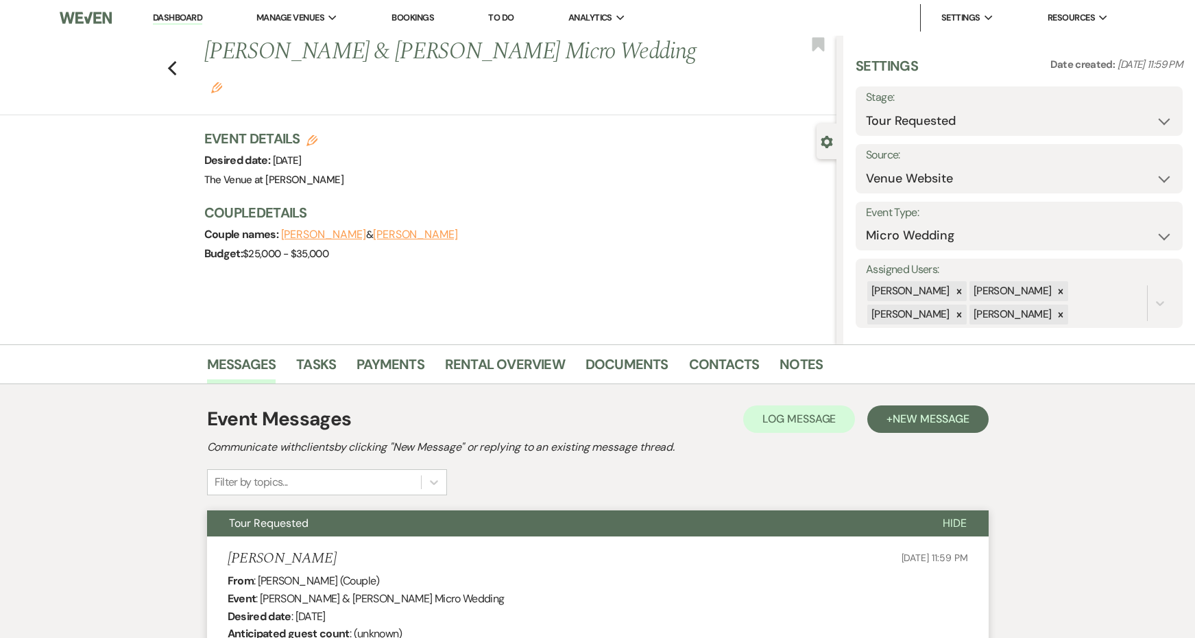
scroll to position [0, 0]
click at [171, 61] on use "button" at bounding box center [171, 68] width 9 height 15
select select "2"
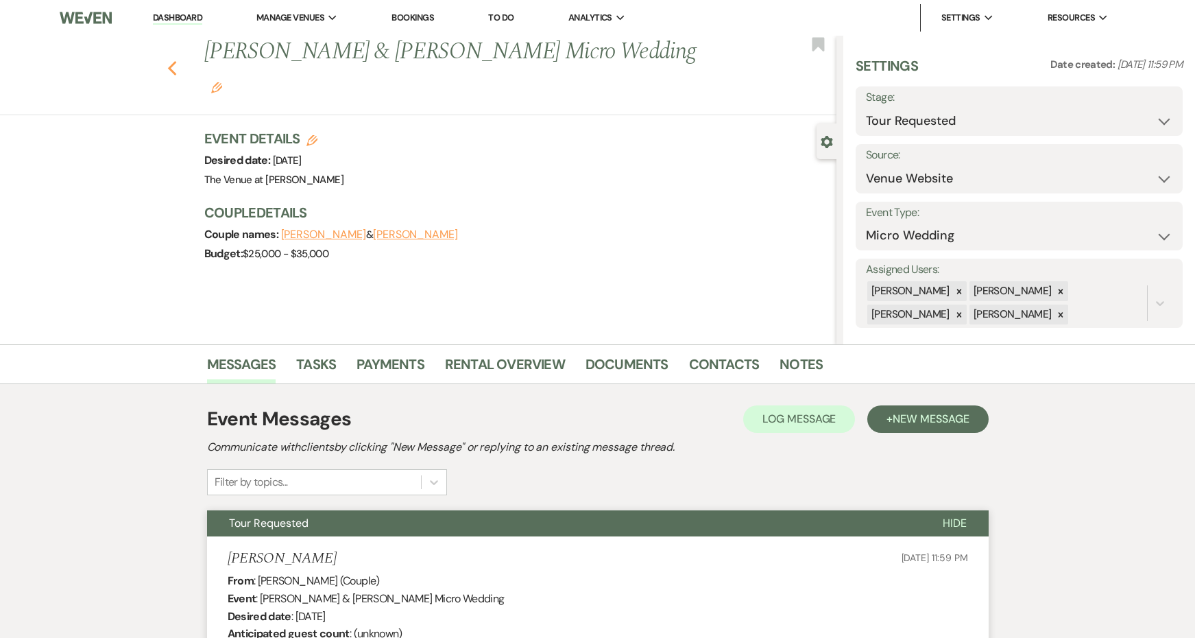
select select "2"
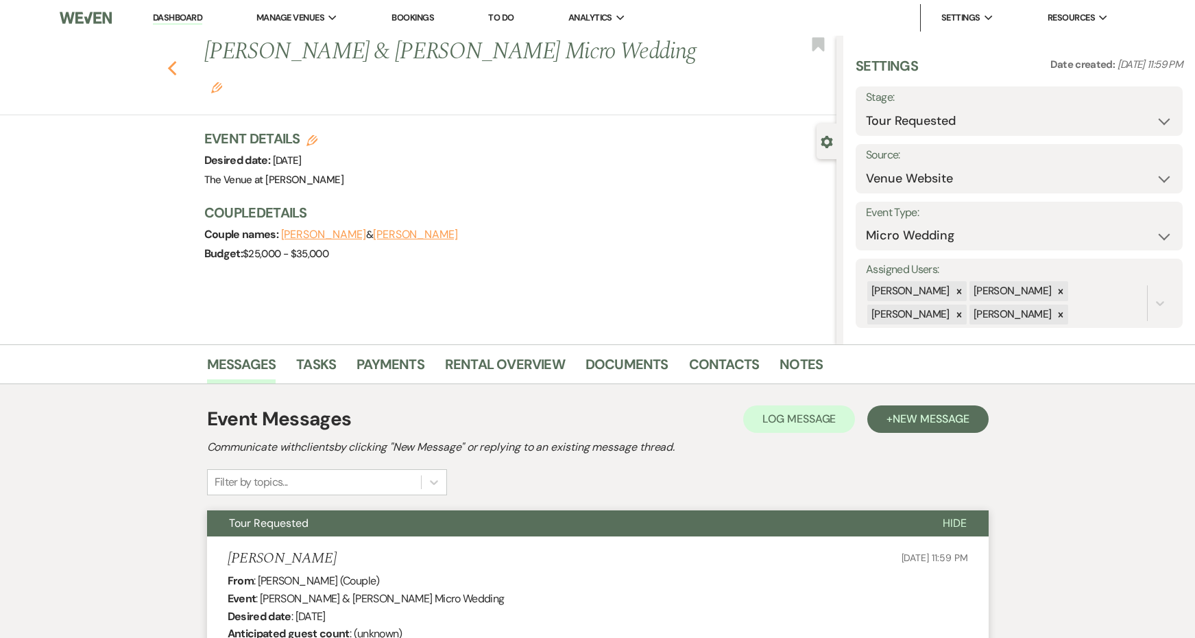
select select "2"
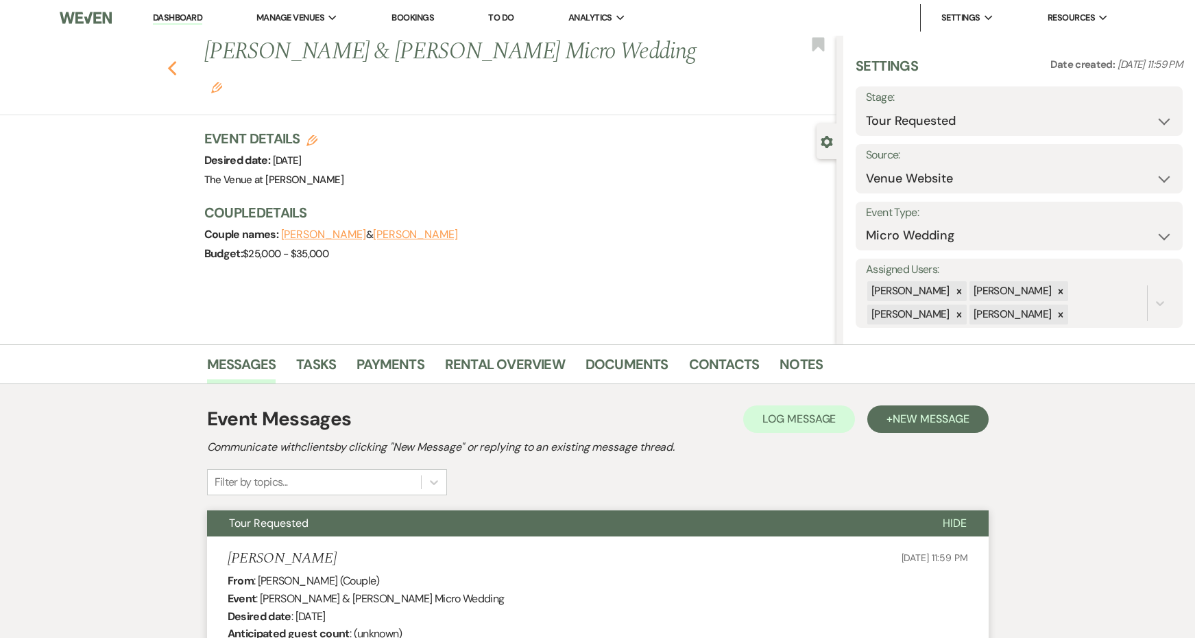
select select "2"
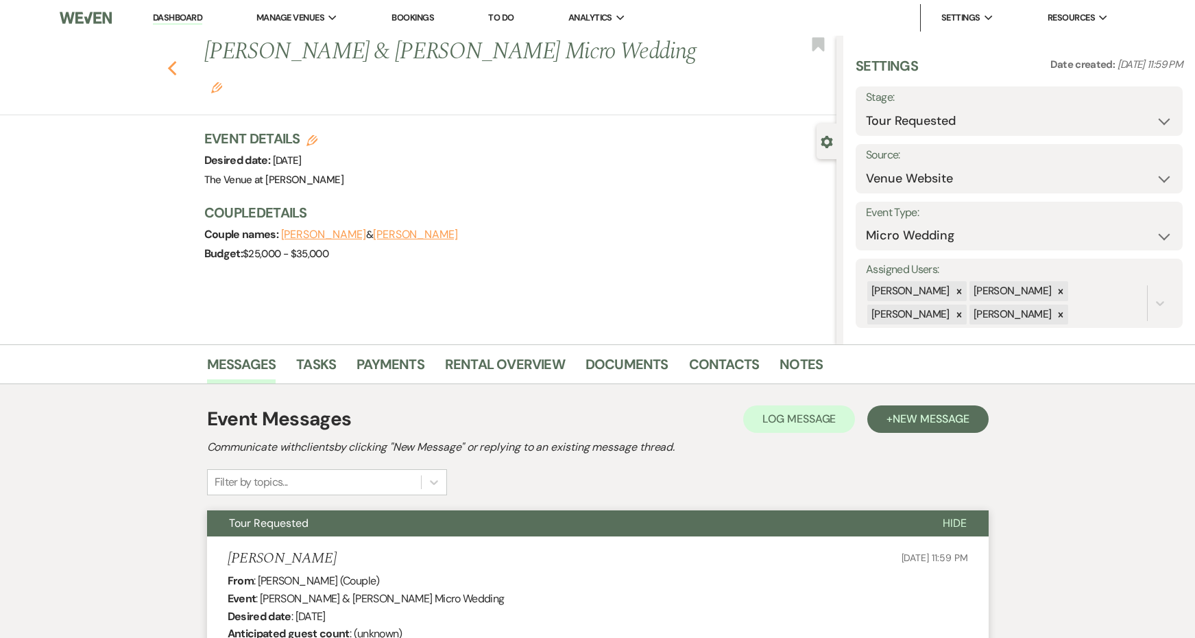
select select "2"
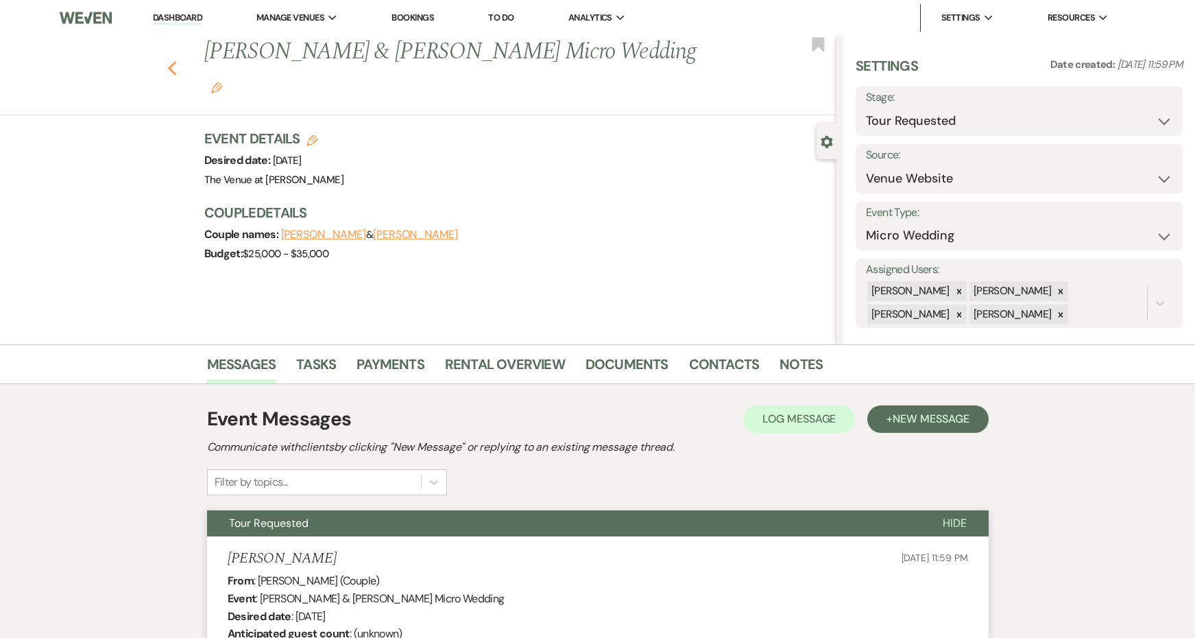
select select "2"
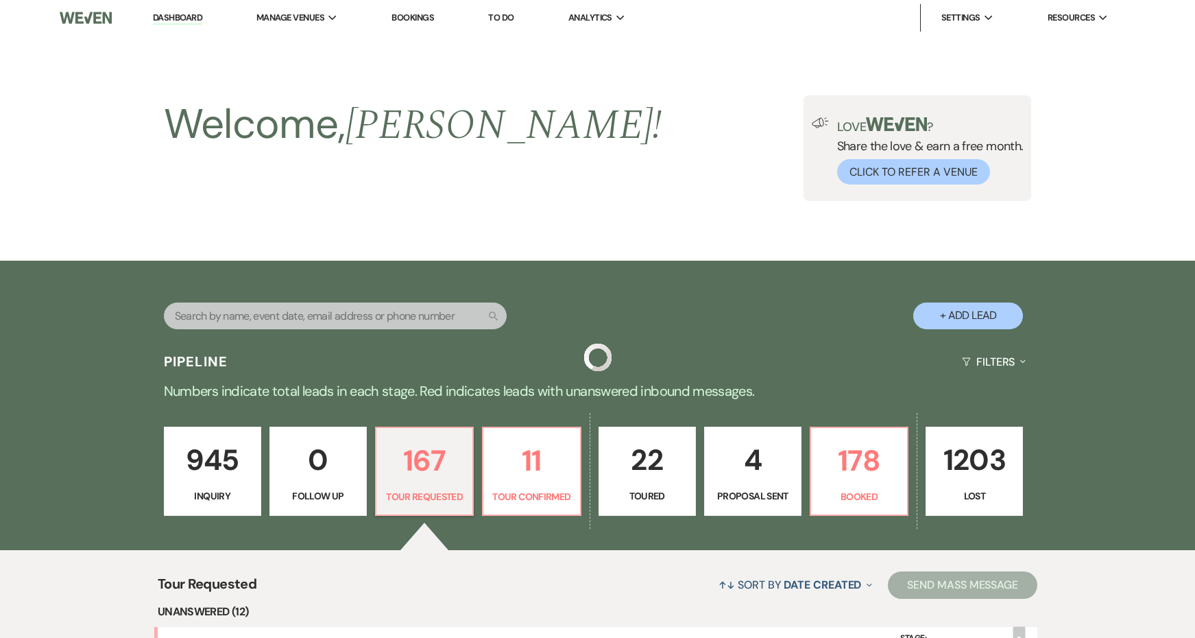
scroll to position [178, 0]
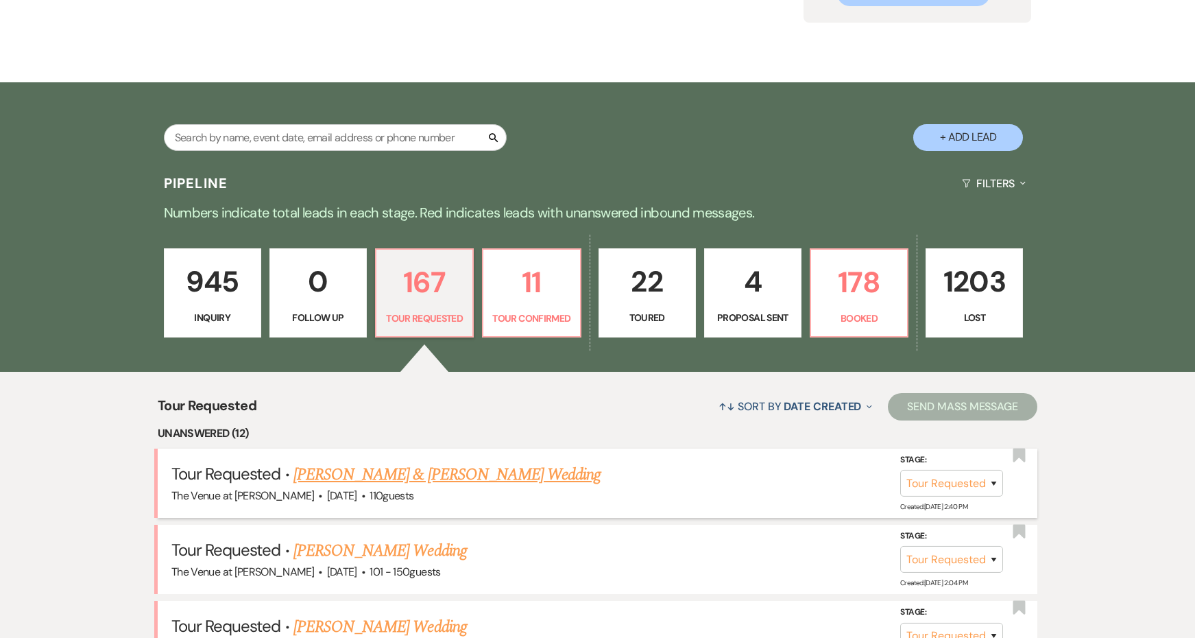
click at [363, 472] on link "John Cordero & Veronica Suarez's Wedding" at bounding box center [446, 474] width 307 height 25
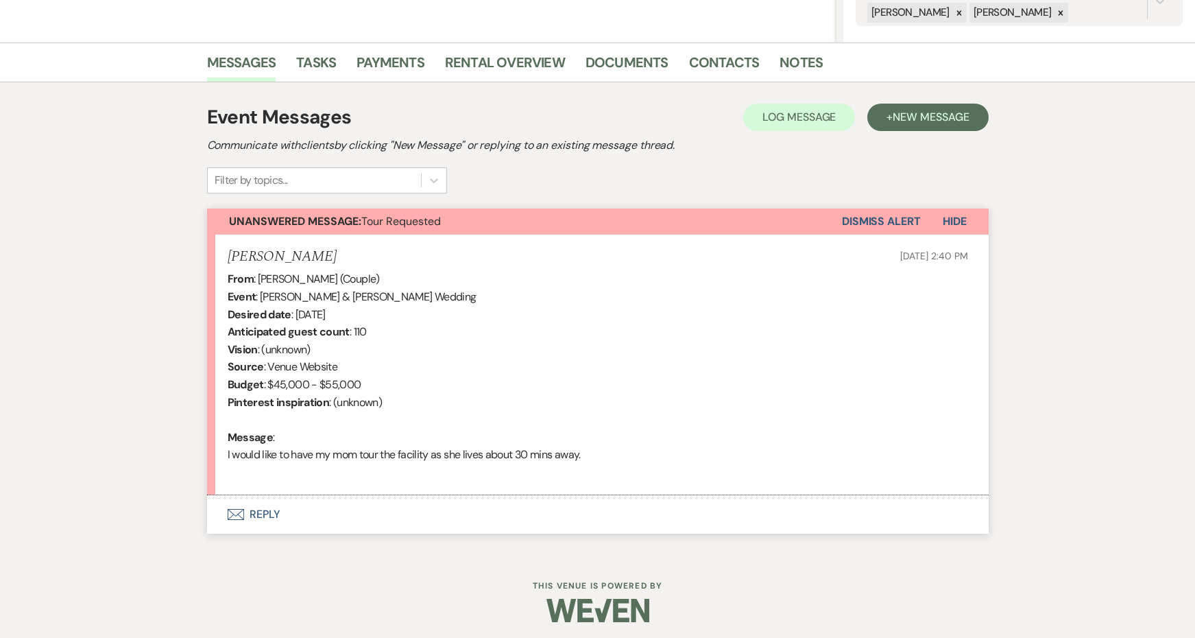
scroll to position [301, 0]
click at [276, 504] on button "Envelope Reply" at bounding box center [598, 515] width 782 height 38
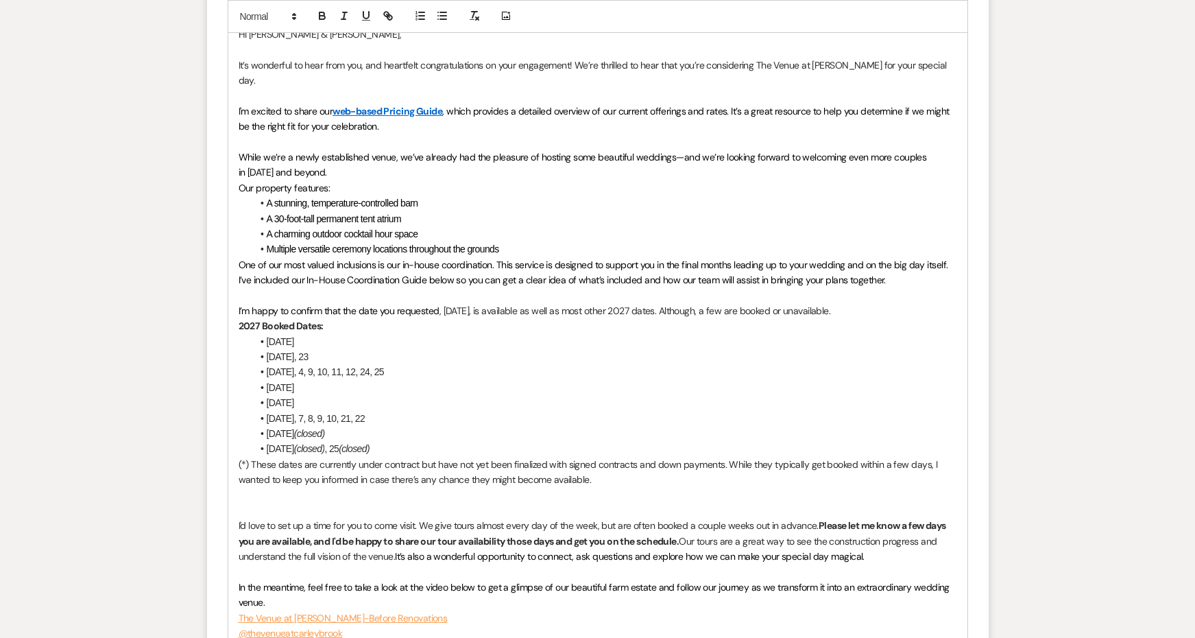
scroll to position [1069, 0]
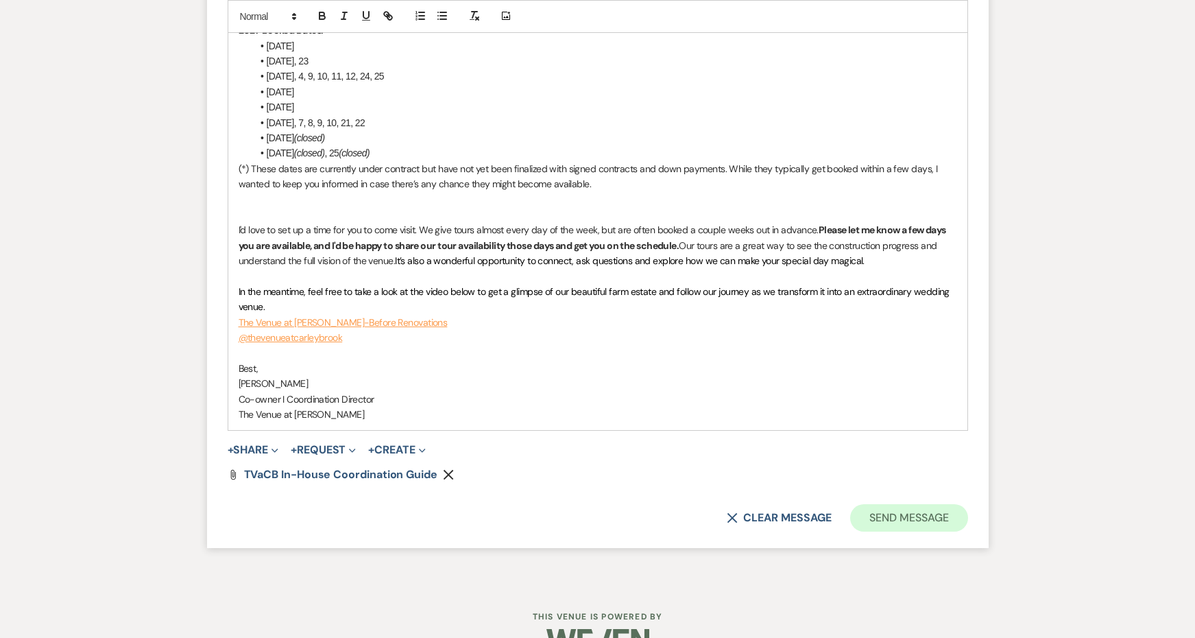
click at [894, 504] on button "Send Message" at bounding box center [908, 517] width 117 height 27
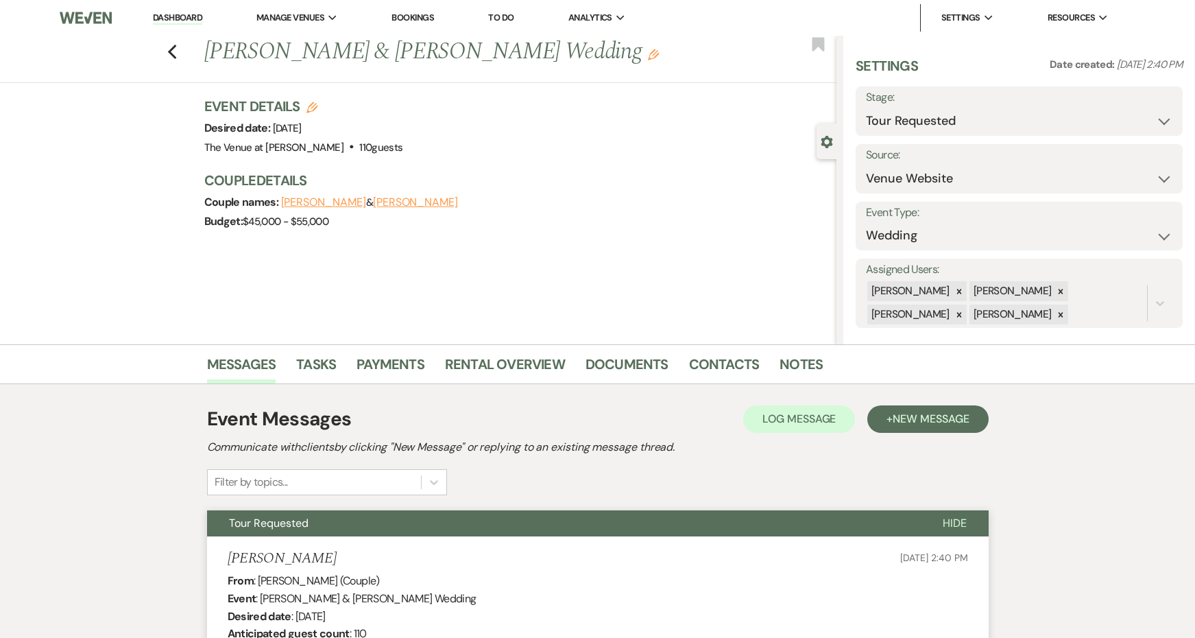
scroll to position [0, 0]
click at [176, 48] on icon "Previous" at bounding box center [172, 52] width 10 height 16
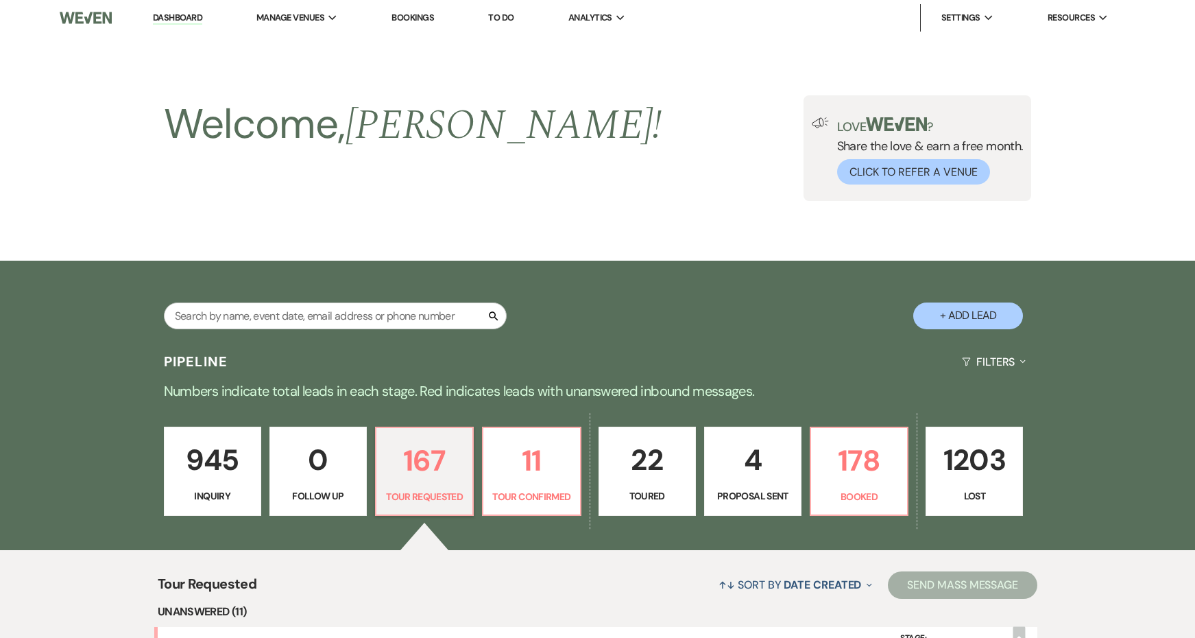
scroll to position [178, 0]
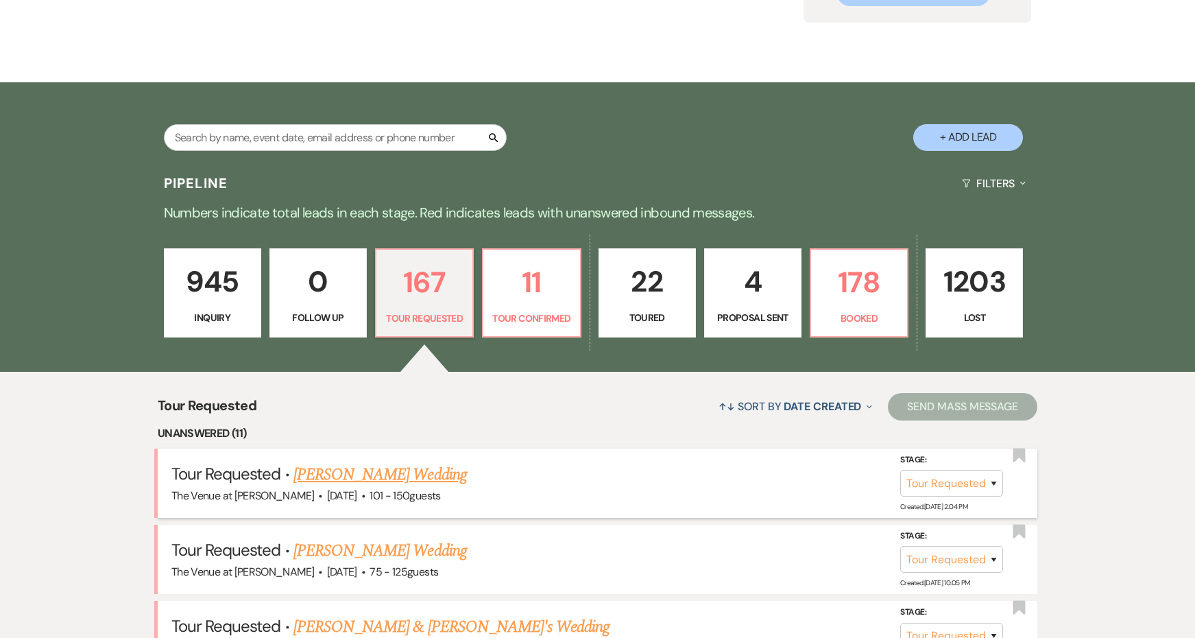
click at [347, 472] on link "[PERSON_NAME] Wedding" at bounding box center [379, 474] width 173 height 25
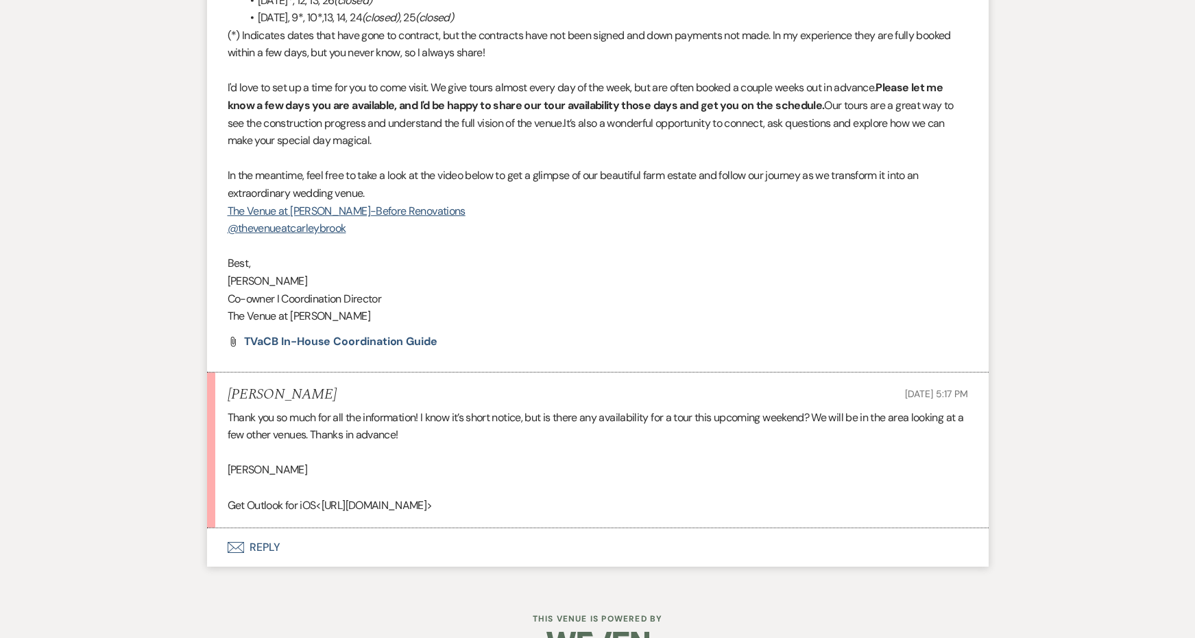
scroll to position [1818, 0]
click at [280, 529] on button "Envelope Reply" at bounding box center [598, 548] width 782 height 38
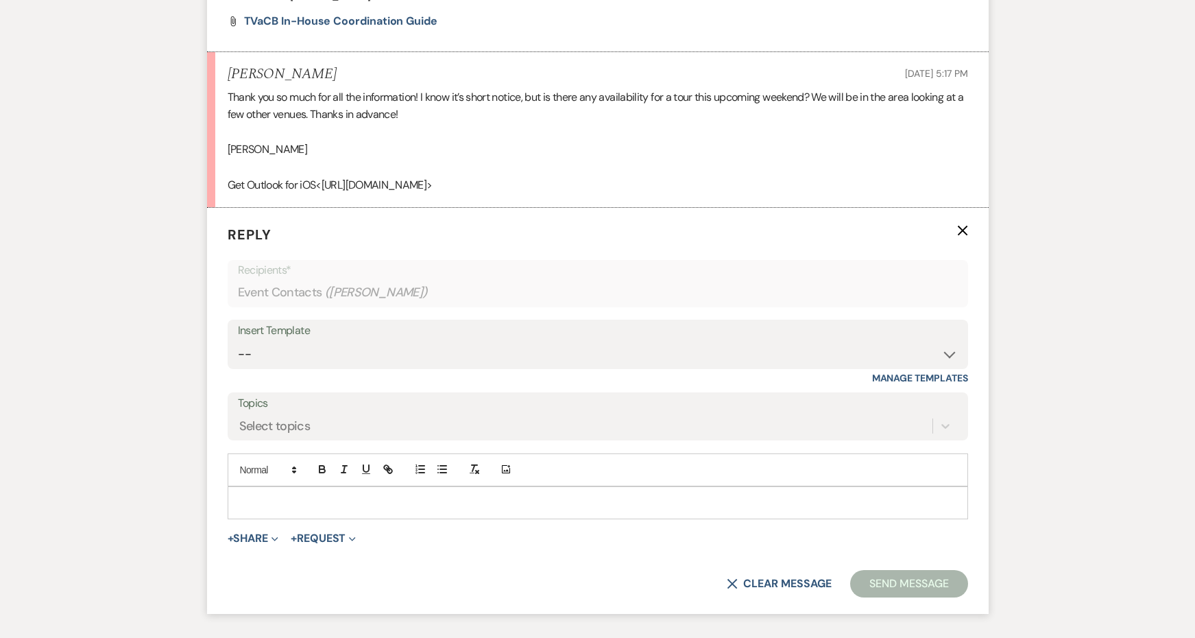
scroll to position [2192, 0]
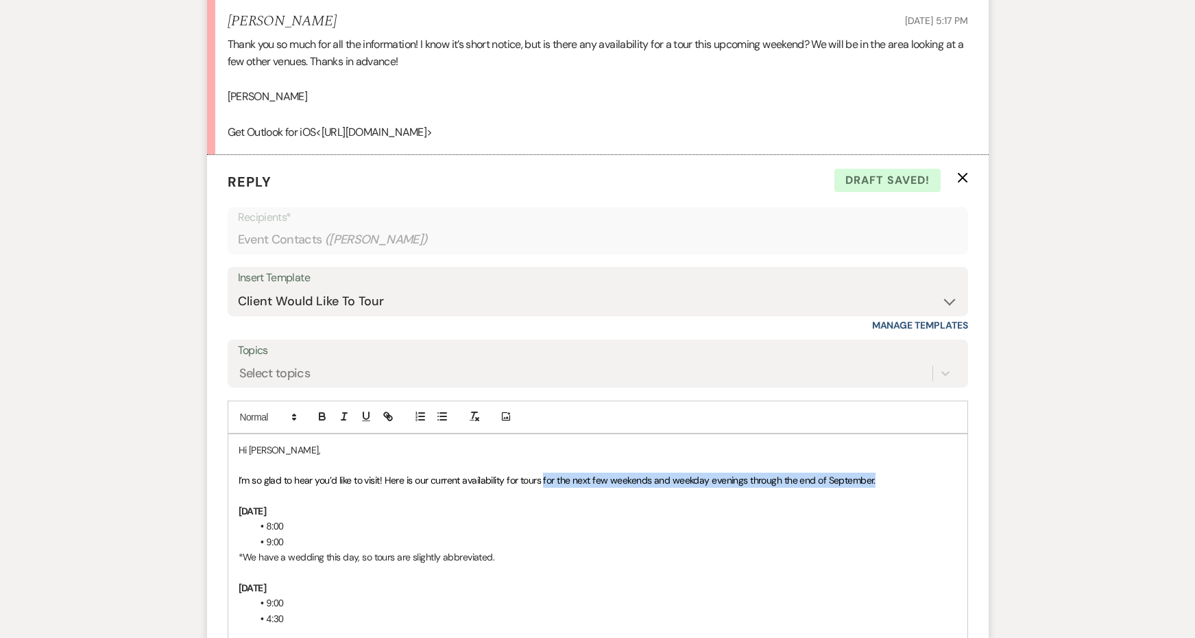
drag, startPoint x: 877, startPoint y: 438, endPoint x: 546, endPoint y: 435, distance: 331.2
click at [546, 472] on p "I’m so glad to hear you’d like to visit! Here is our current availability for t…" at bounding box center [598, 479] width 718 height 15
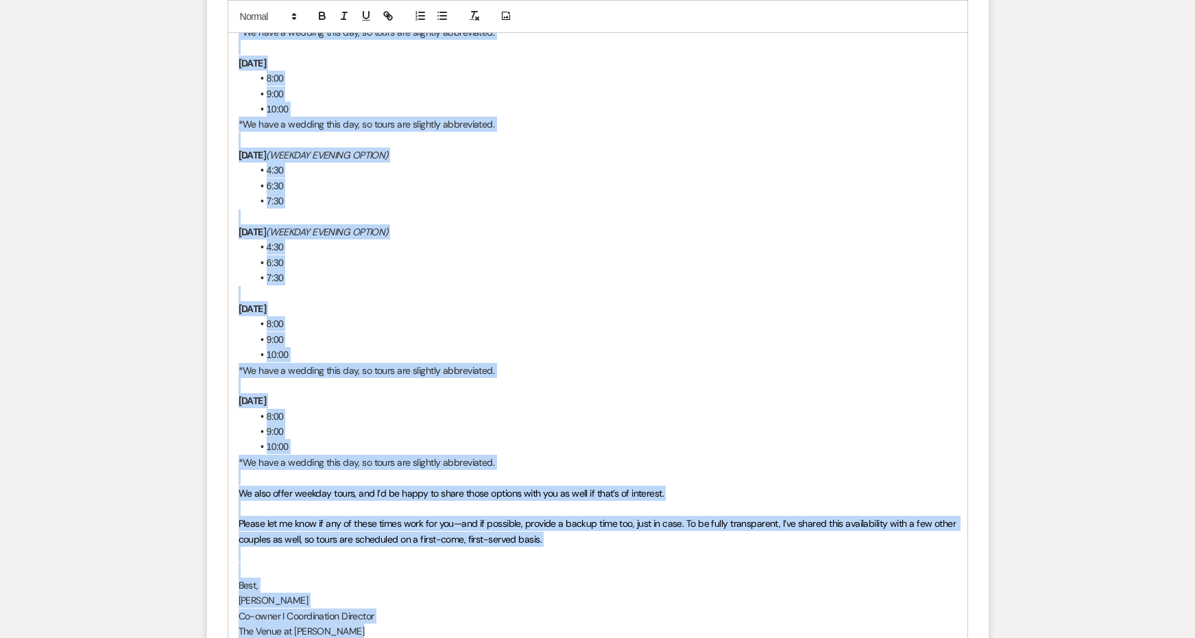
scroll to position [3364, 0]
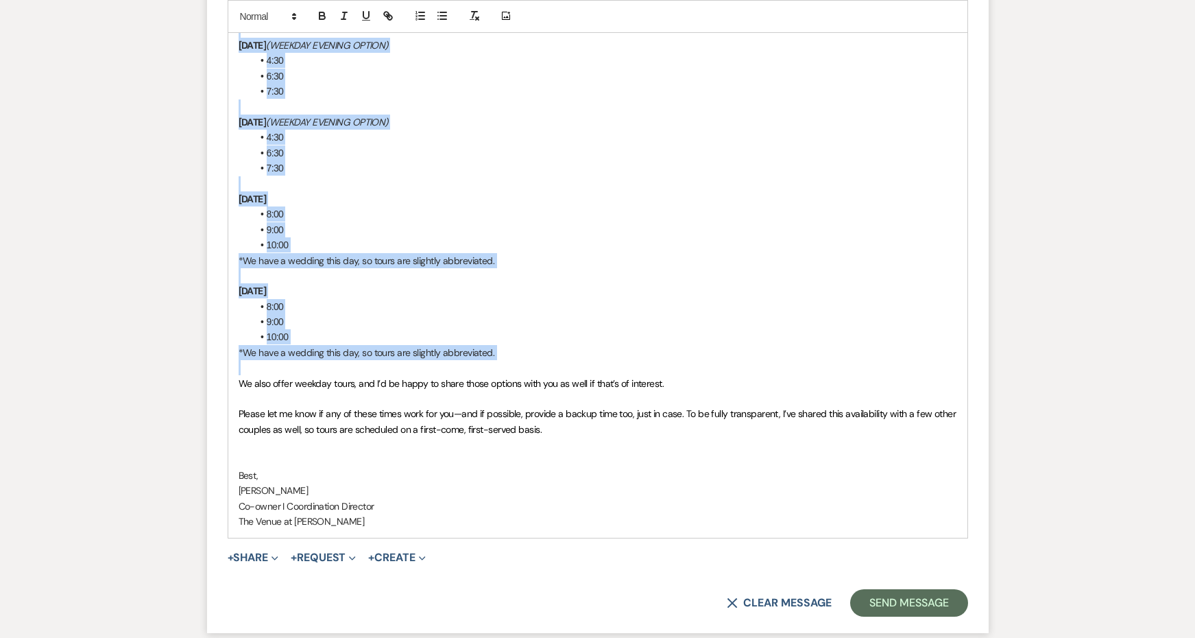
drag, startPoint x: 243, startPoint y: 466, endPoint x: 684, endPoint y: 307, distance: 467.8
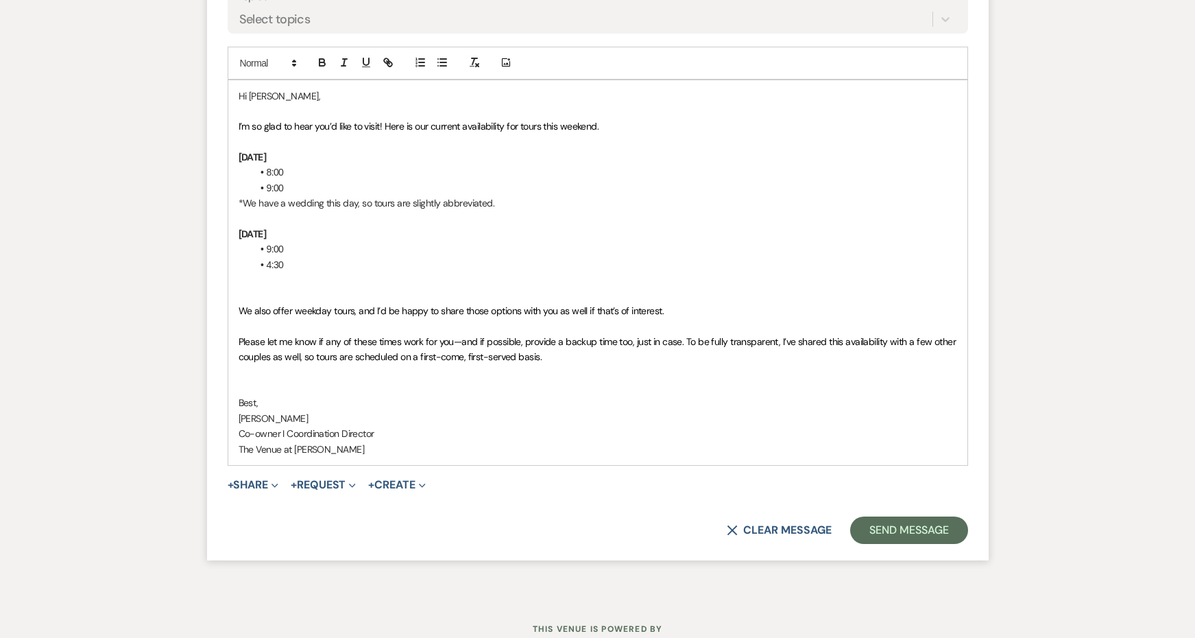
scroll to position [2531, 0]
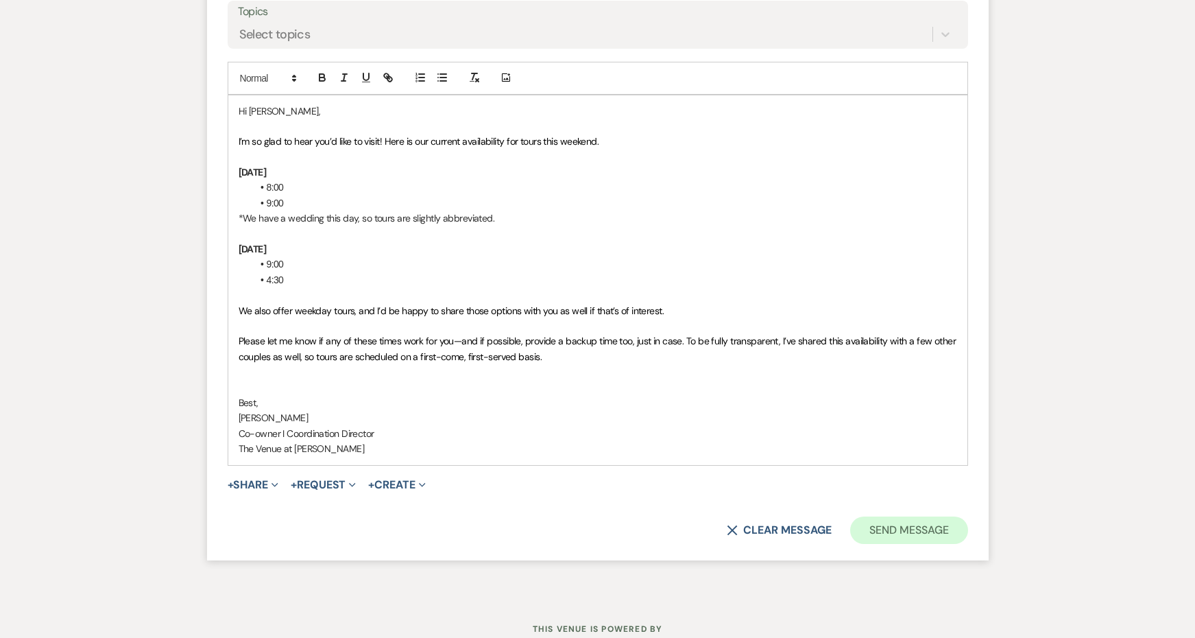
click at [884, 516] on button "Send Message" at bounding box center [908, 529] width 117 height 27
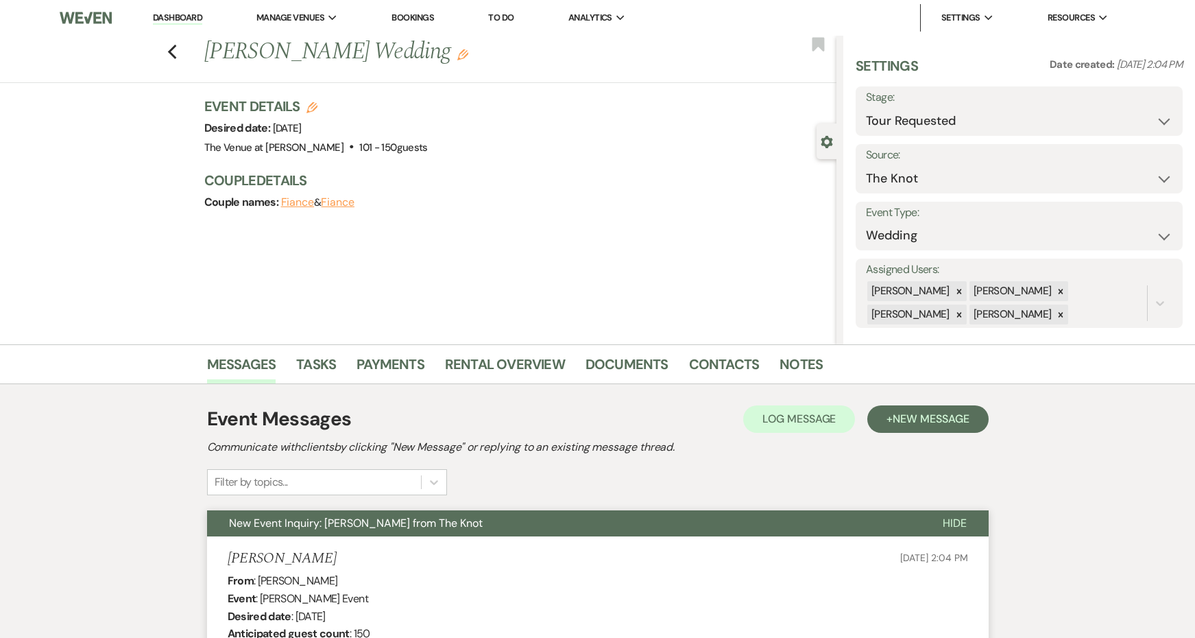
scroll to position [0, 0]
click at [174, 49] on icon "Previous" at bounding box center [172, 52] width 10 height 16
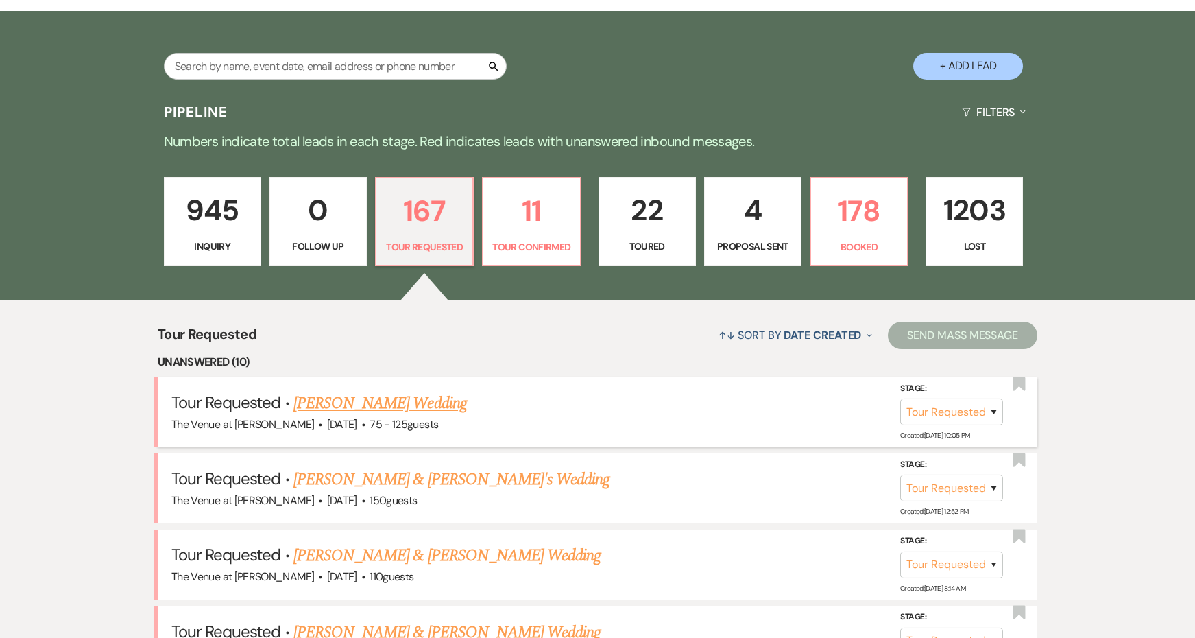
scroll to position [256, 0]
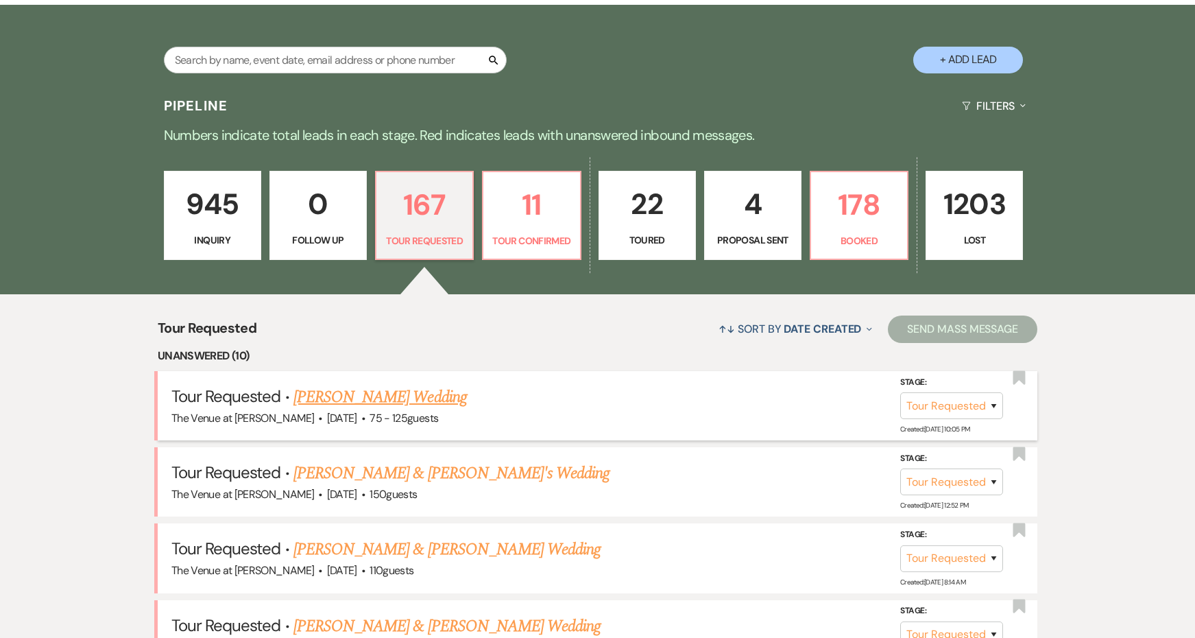
click at [436, 400] on link "Elizabeth Eaton's Wedding" at bounding box center [379, 397] width 173 height 25
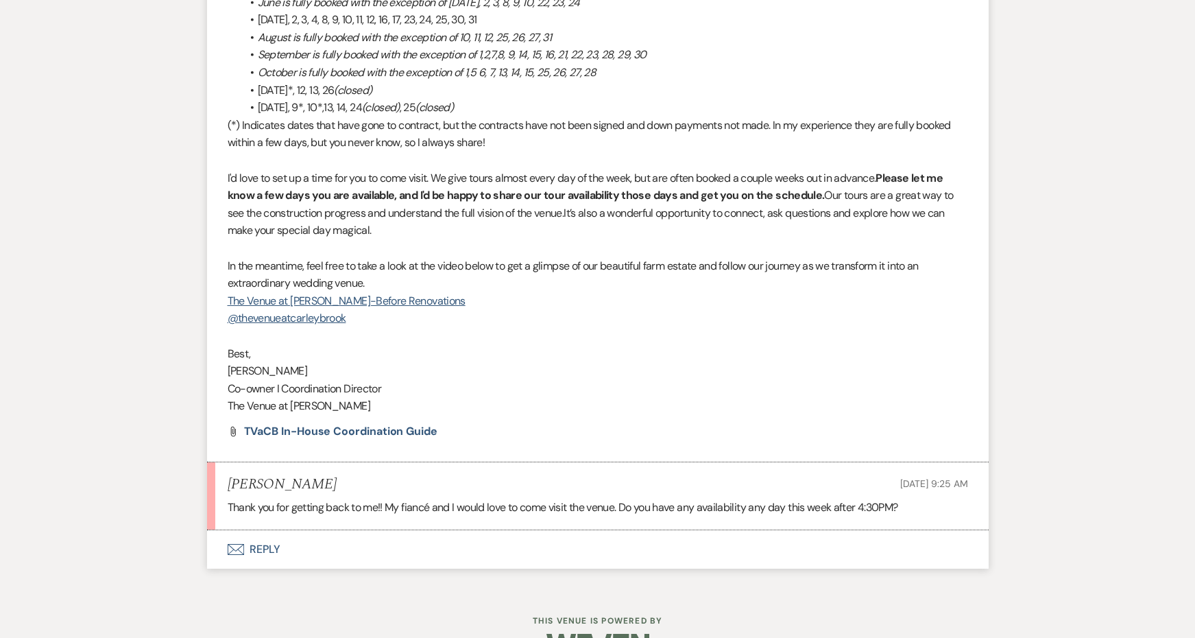
scroll to position [1852, 0]
click at [269, 531] on button "Envelope Reply" at bounding box center [598, 550] width 782 height 38
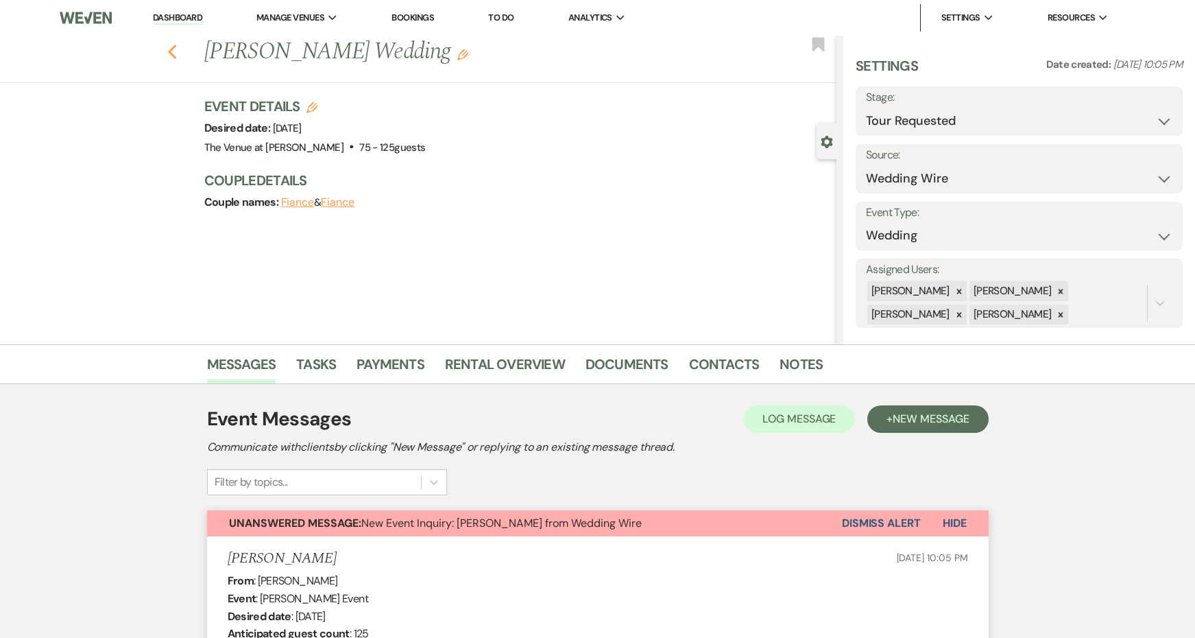
scroll to position [0, 0]
click at [173, 56] on use "button" at bounding box center [171, 52] width 9 height 15
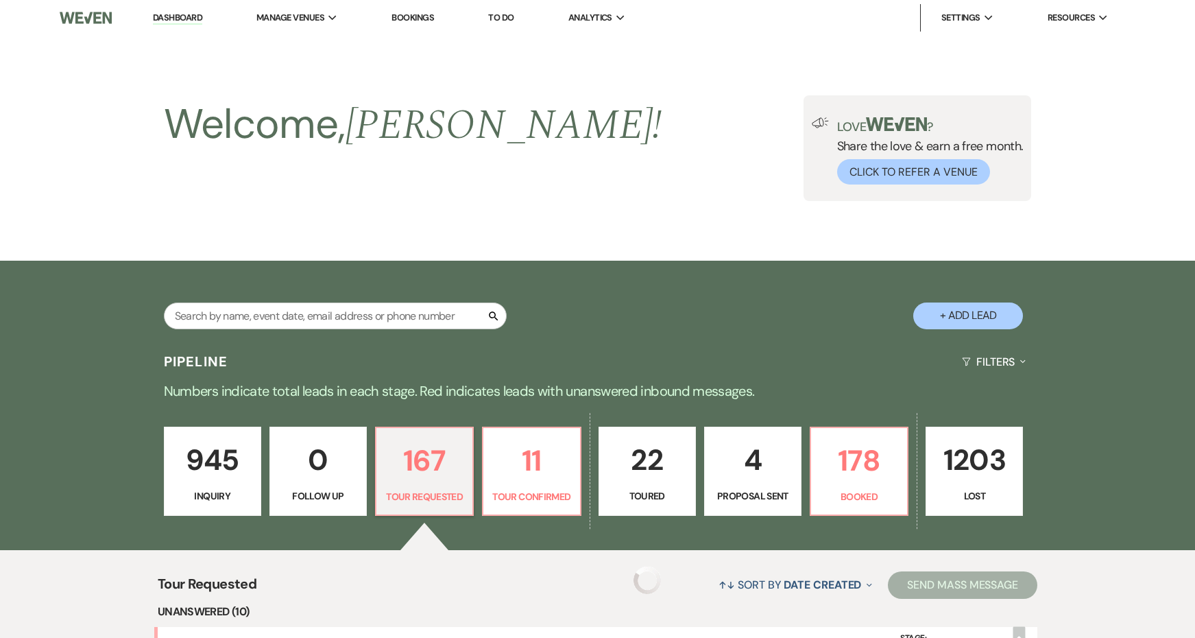
scroll to position [256, 0]
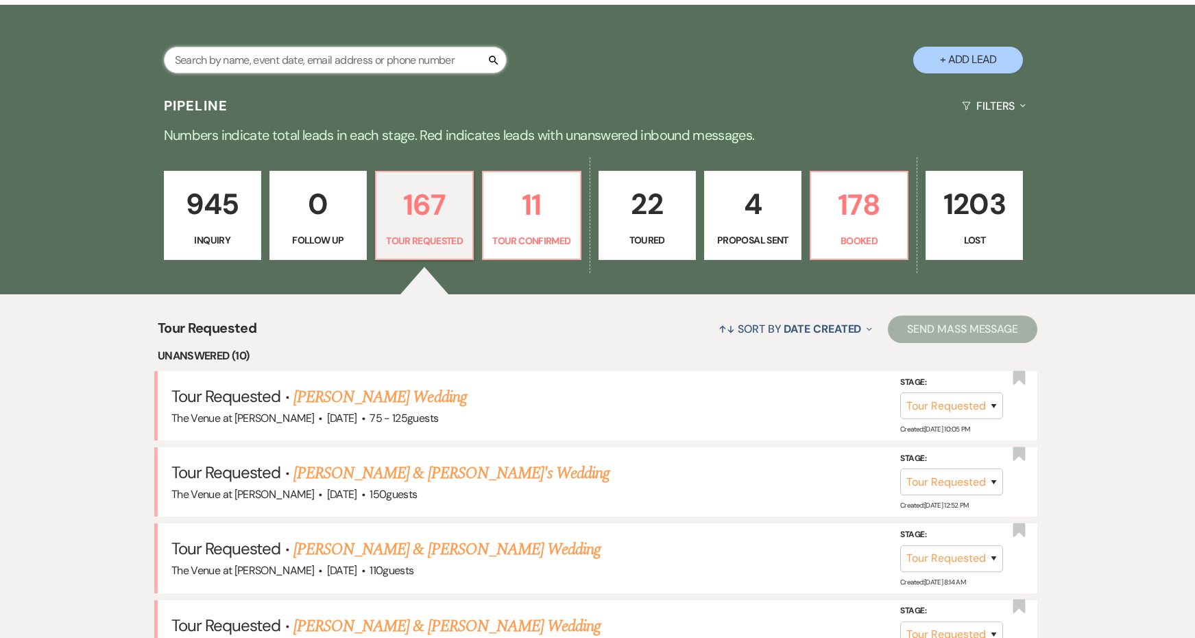
click at [215, 60] on input "text" at bounding box center [335, 60] width 343 height 27
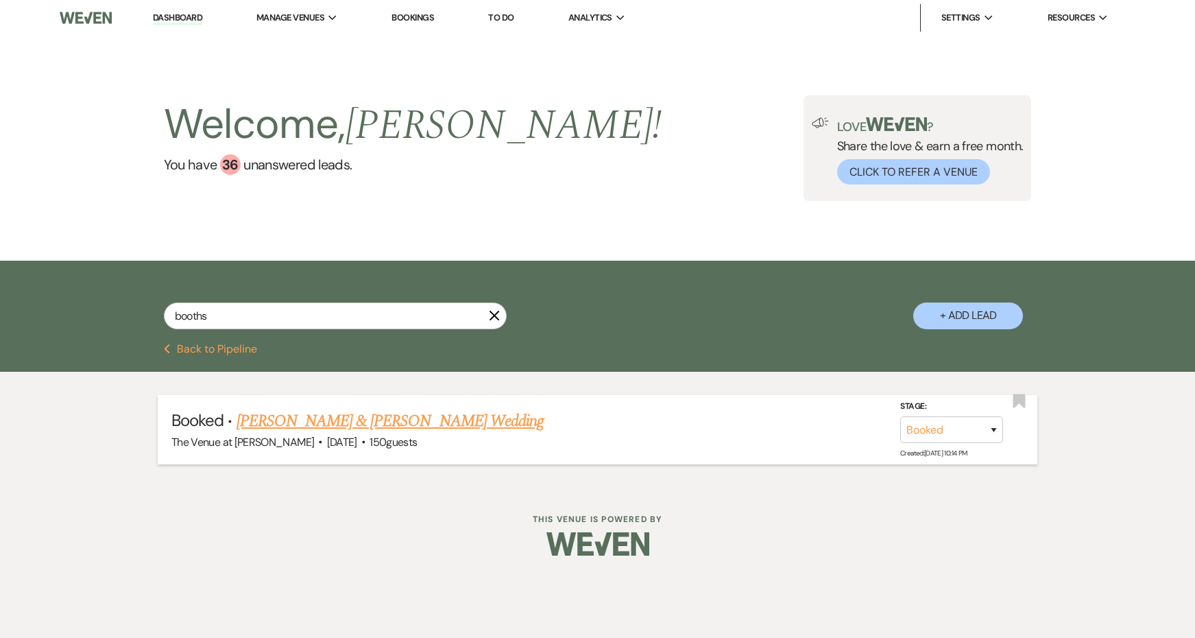
click at [331, 418] on link "Laura Booths & Josh Stevens's Wedding" at bounding box center [390, 421] width 307 height 25
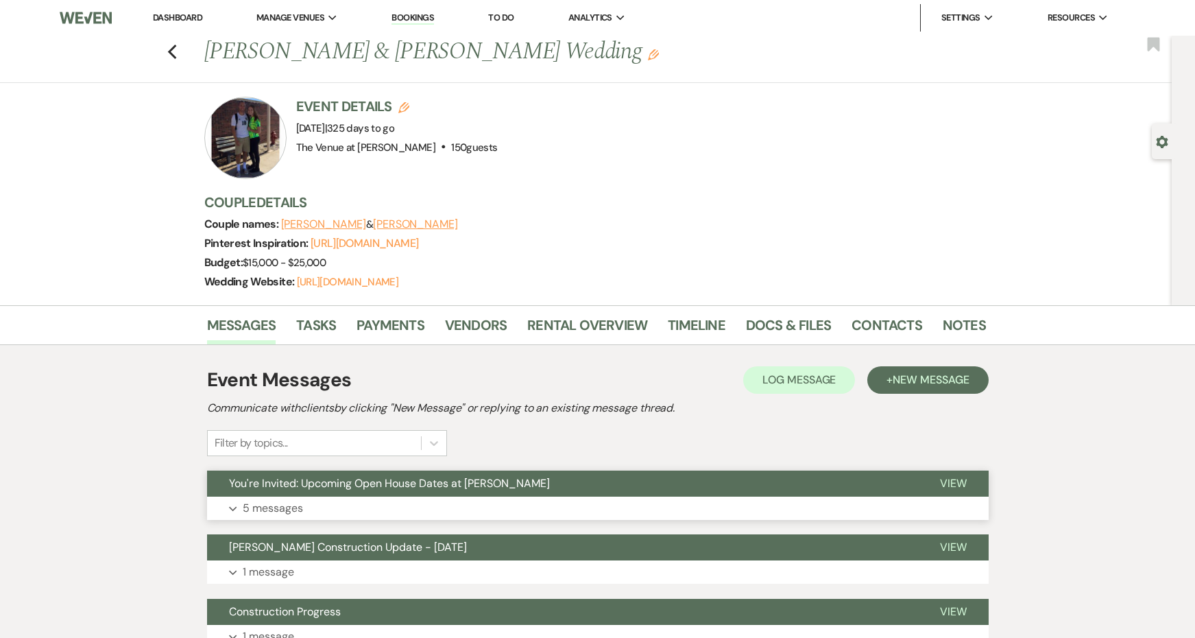
click at [363, 474] on button "You're Invited: Upcoming Open House Dates at Carley Brook" at bounding box center [562, 483] width 711 height 26
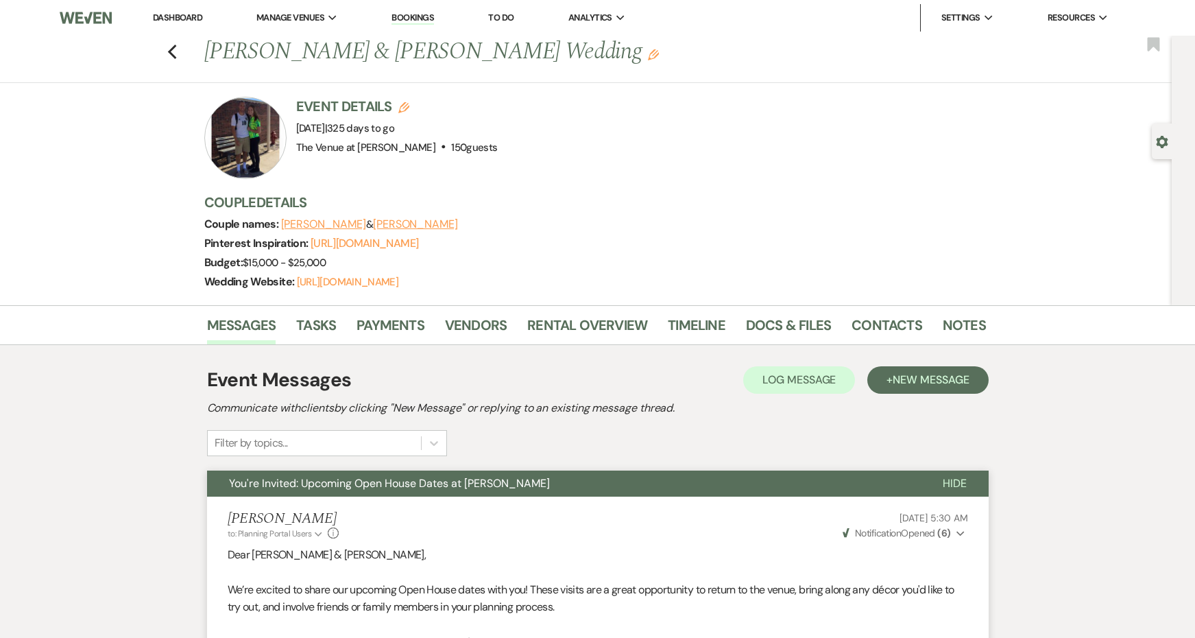
click at [383, 483] on span "You're Invited: Upcoming Open House Dates at Carley Brook" at bounding box center [389, 483] width 321 height 14
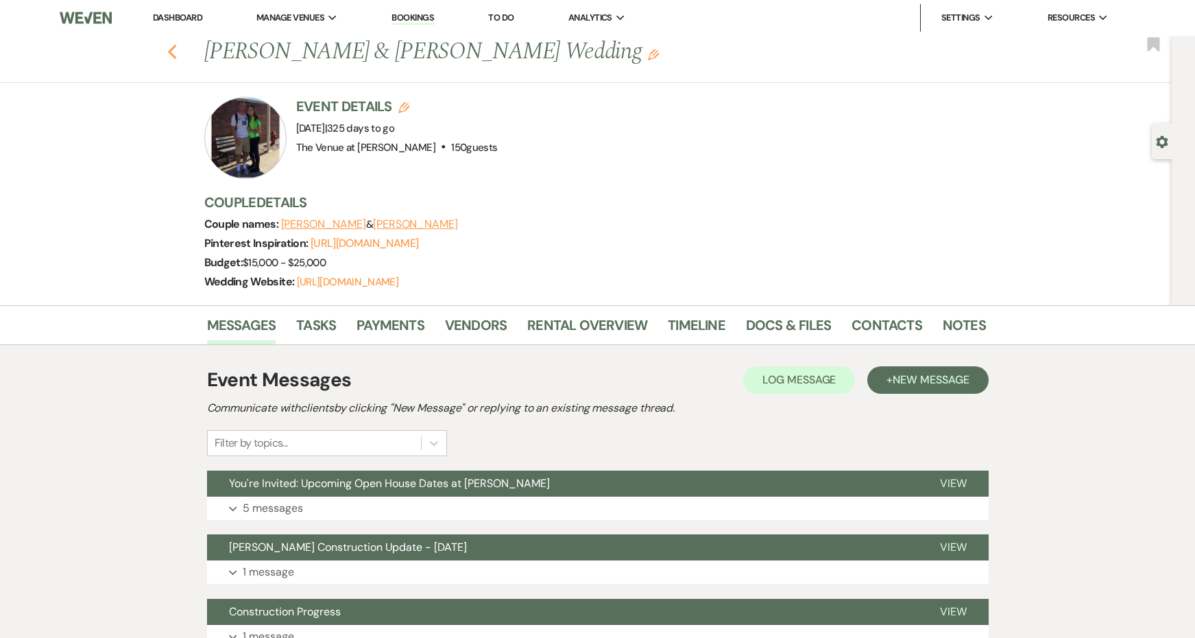
click at [170, 50] on use "button" at bounding box center [171, 52] width 9 height 15
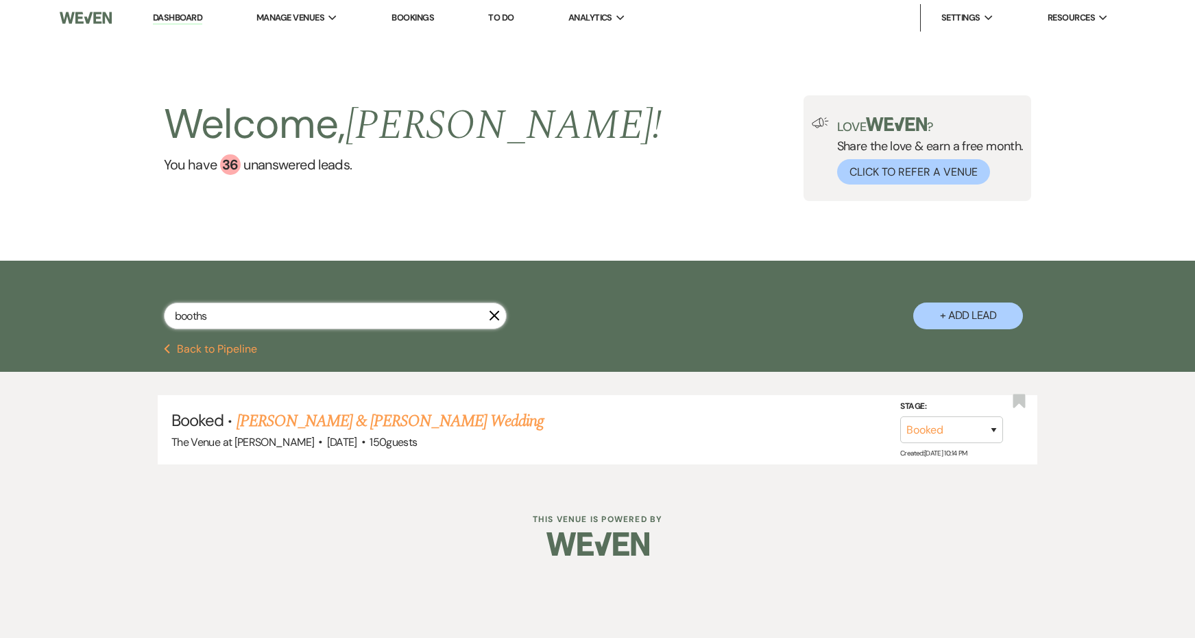
click at [260, 323] on input "booths" at bounding box center [335, 315] width 343 height 27
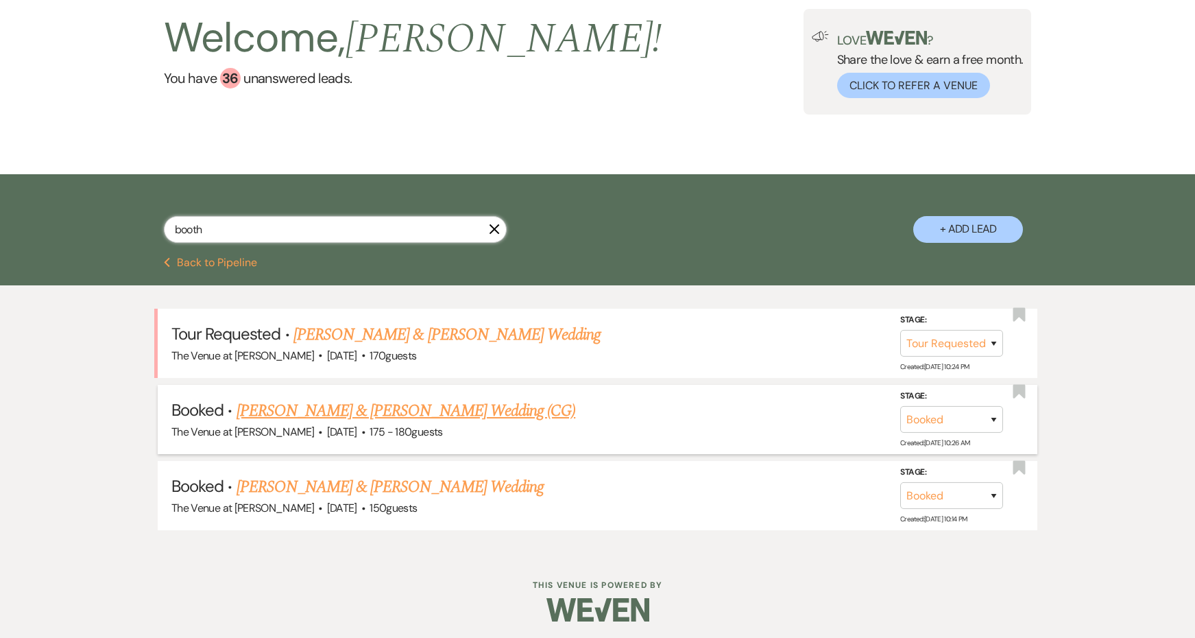
scroll to position [86, 0]
click at [318, 400] on link "Taylor Booth & Nathan Hoffmann's Wedding (CG)" at bounding box center [406, 411] width 339 height 25
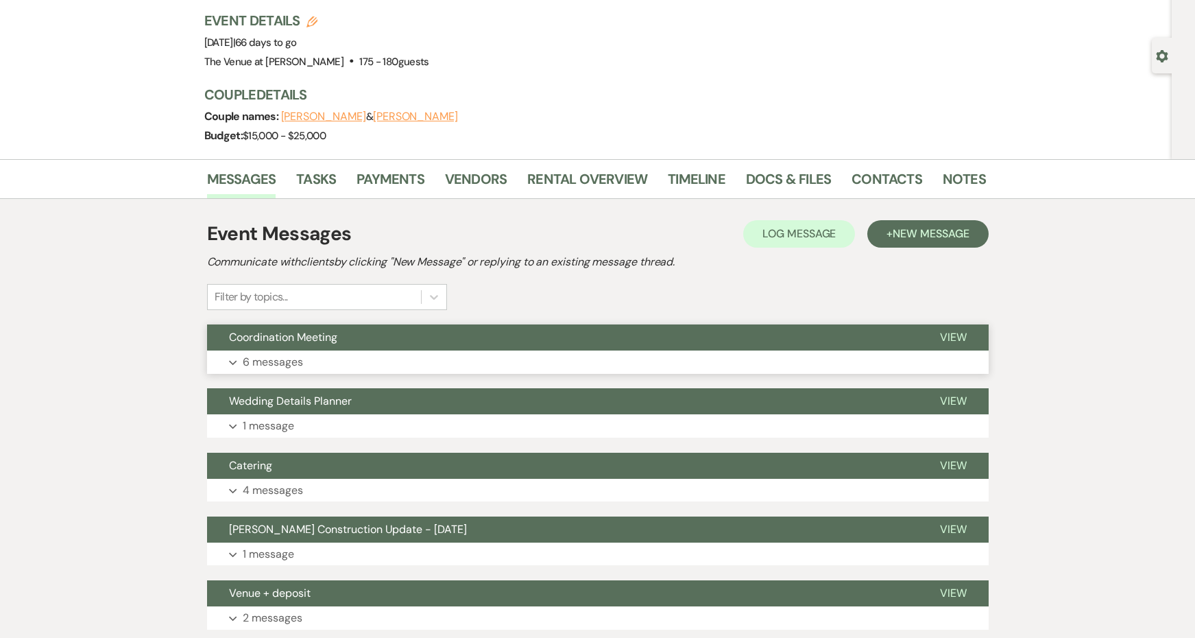
click at [304, 348] on button "Coordination Meeting" at bounding box center [562, 337] width 711 height 26
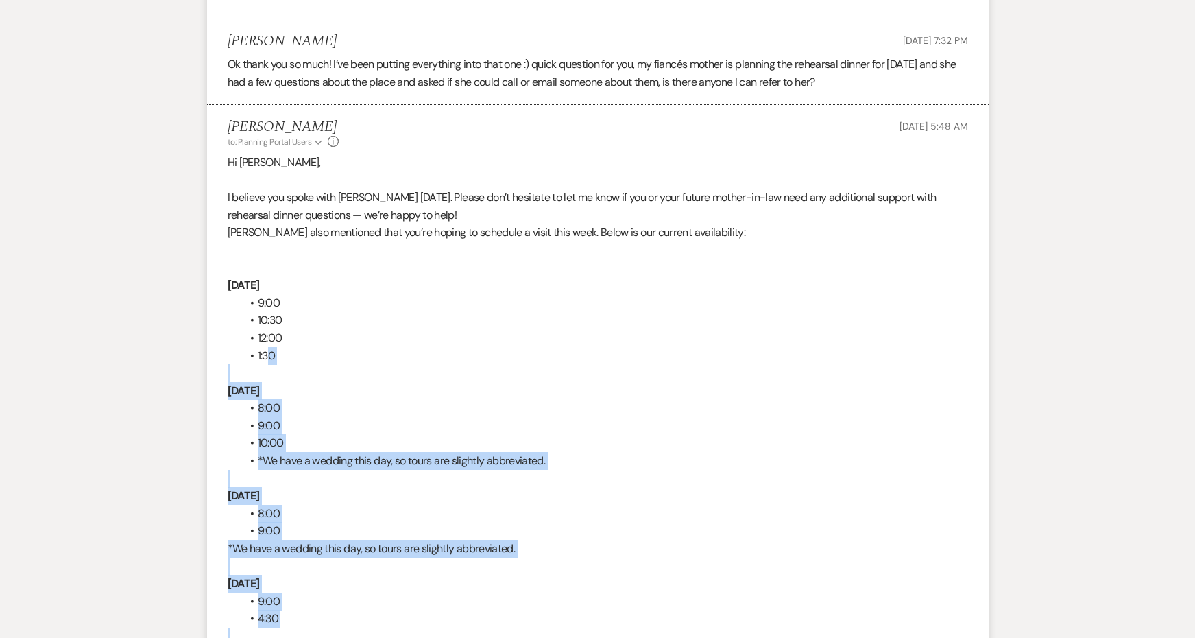
scroll to position [1727, 0]
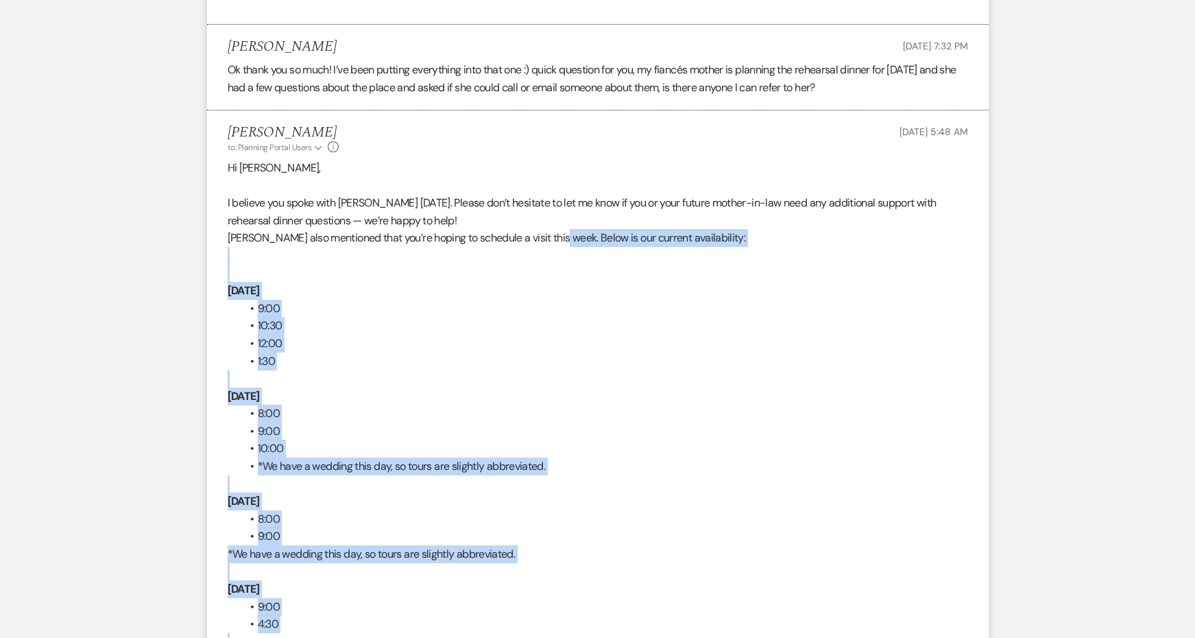
drag, startPoint x: 362, startPoint y: 487, endPoint x: 556, endPoint y: 219, distance: 331.5
click at [556, 219] on div "Hi Taylor, I believe you spoke with Kendal yesterday. Please don’t hesitate to …" at bounding box center [598, 474] width 740 height 631
copy div "Below is our current availability: Wednesday, September 17 9:00 10:30 12:00 1:3…"
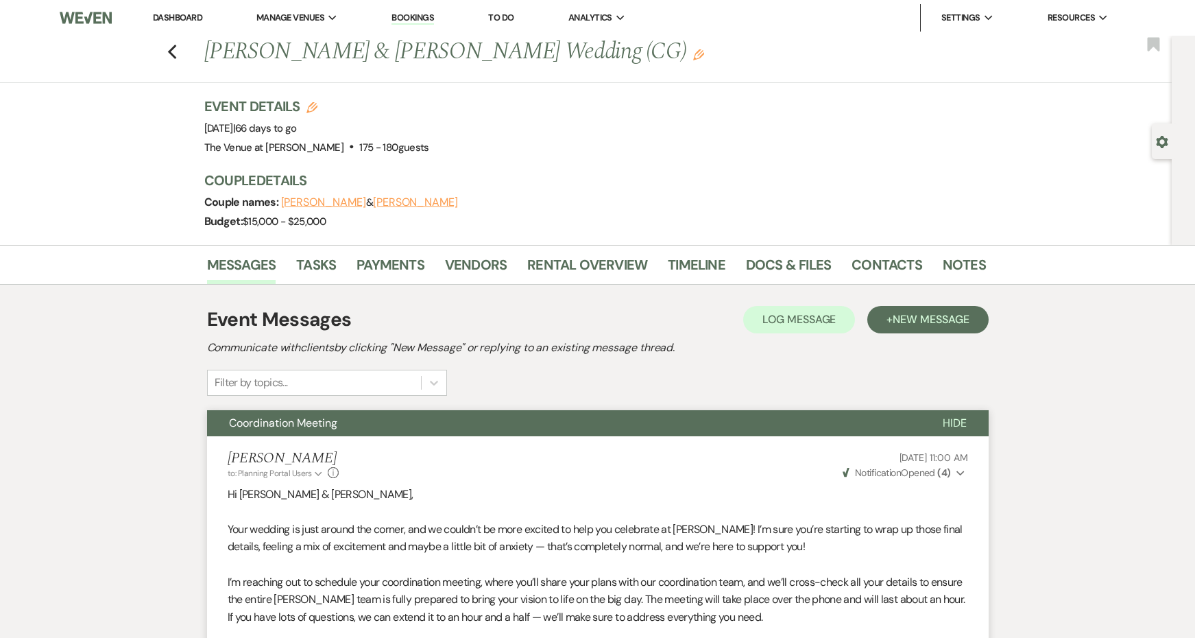
scroll to position [0, 0]
click at [176, 48] on icon "Previous" at bounding box center [172, 52] width 10 height 16
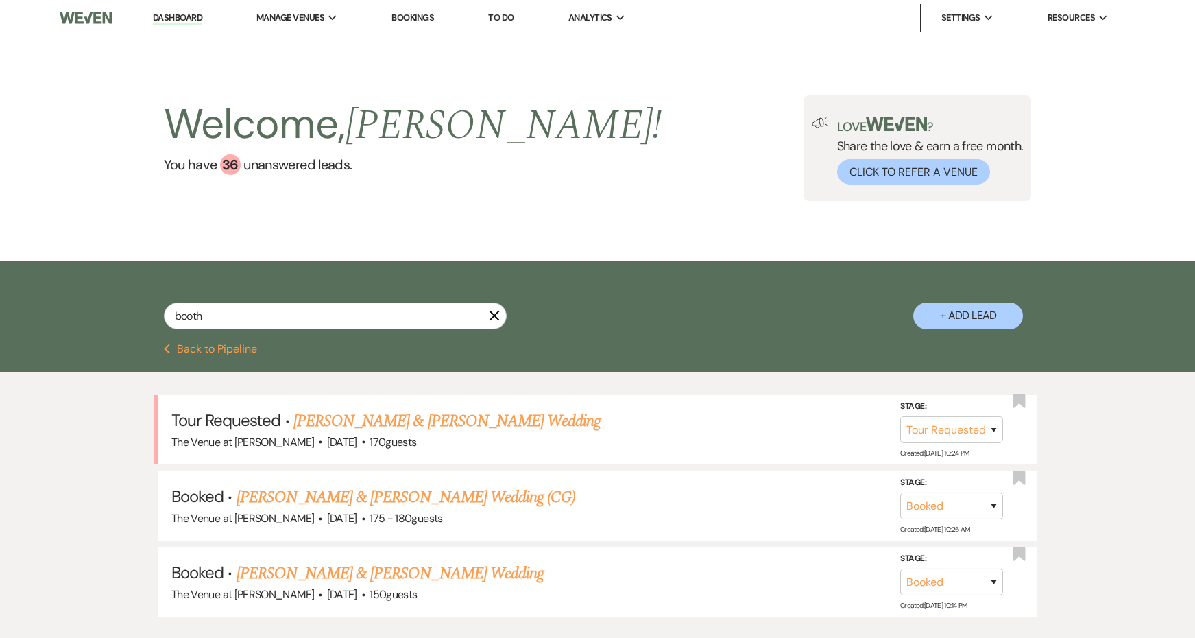
scroll to position [86, 0]
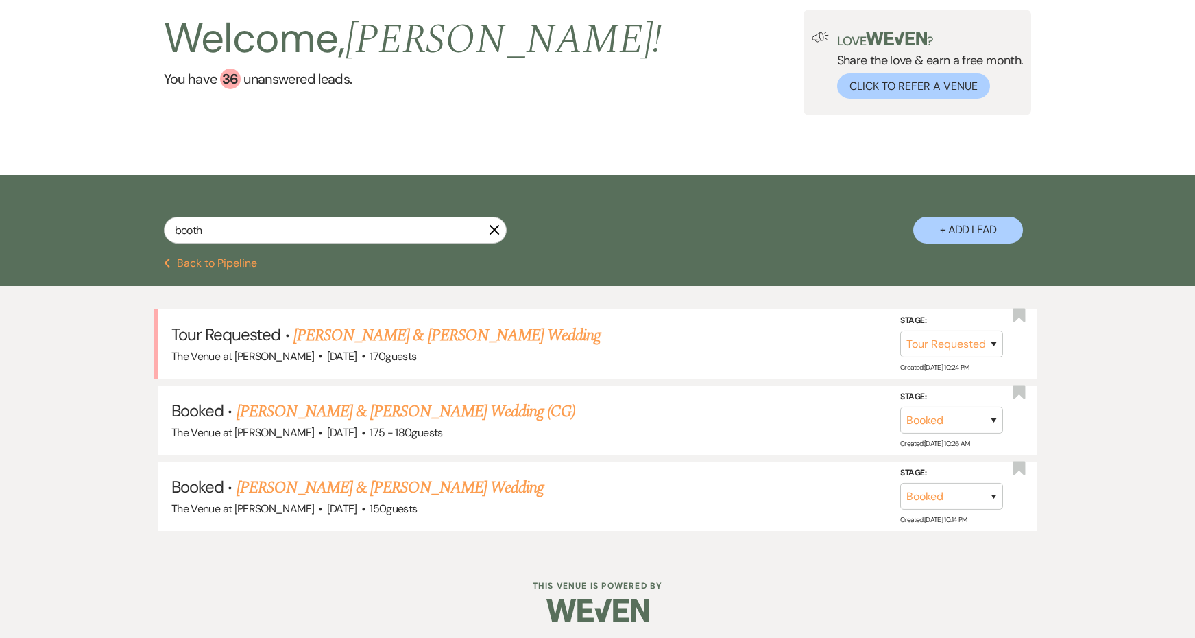
click at [490, 229] on icon "X" at bounding box center [494, 229] width 11 height 11
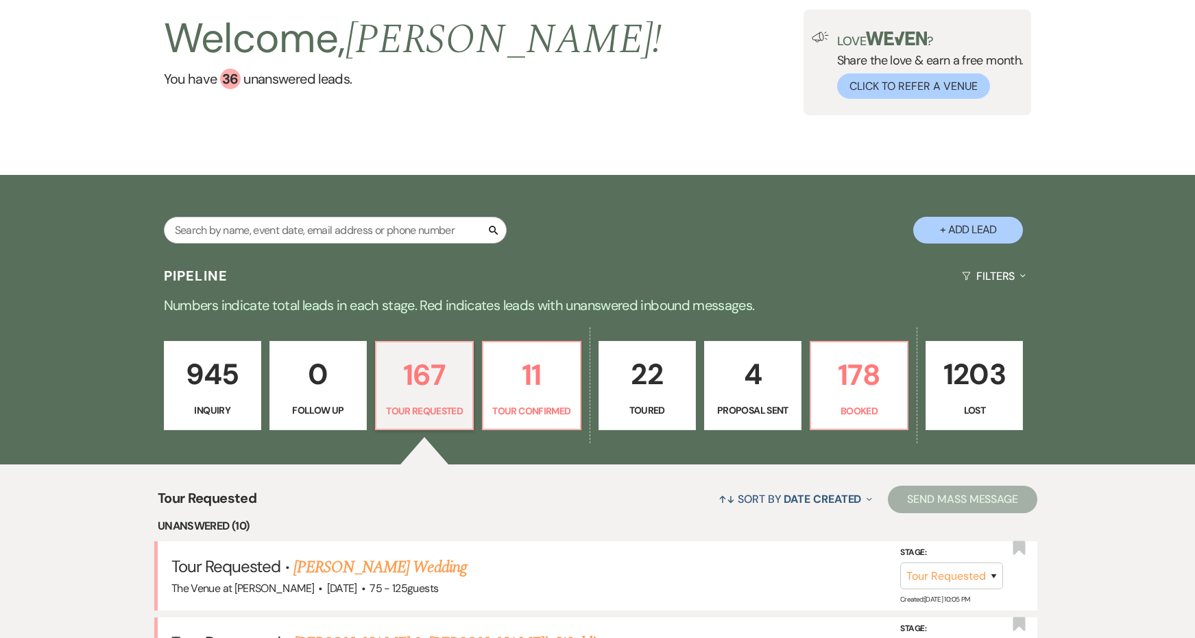
scroll to position [256, 0]
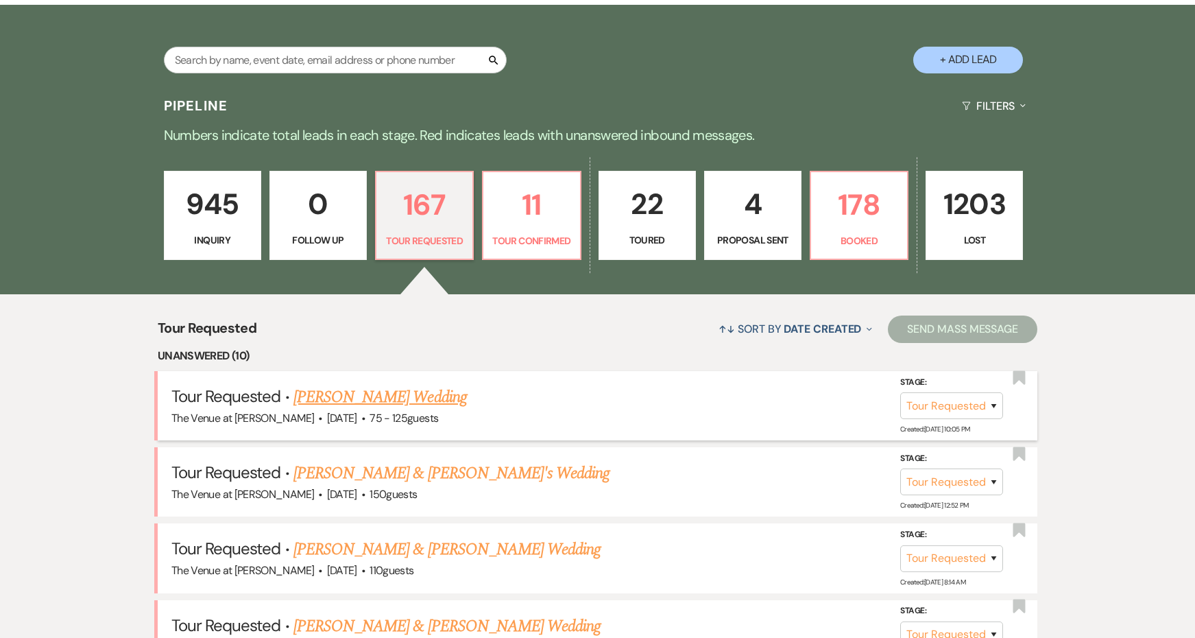
click at [376, 396] on link "Elizabeth Eaton's Wedding" at bounding box center [379, 397] width 173 height 25
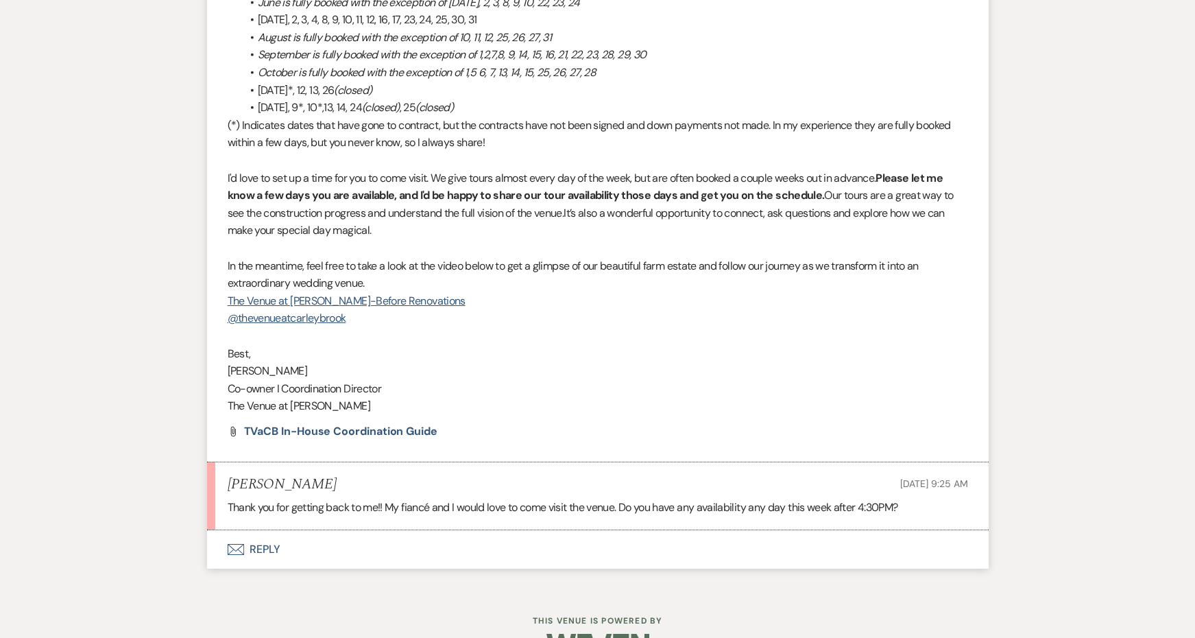
click at [271, 530] on button "Envelope Reply" at bounding box center [598, 549] width 782 height 38
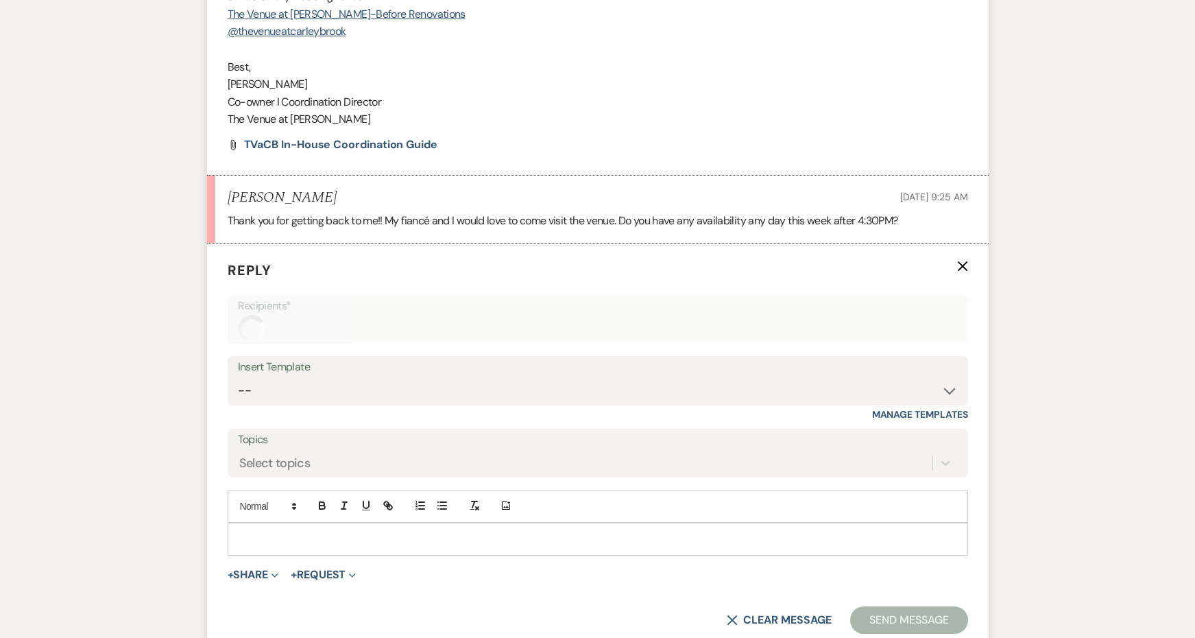
scroll to position [2227, 0]
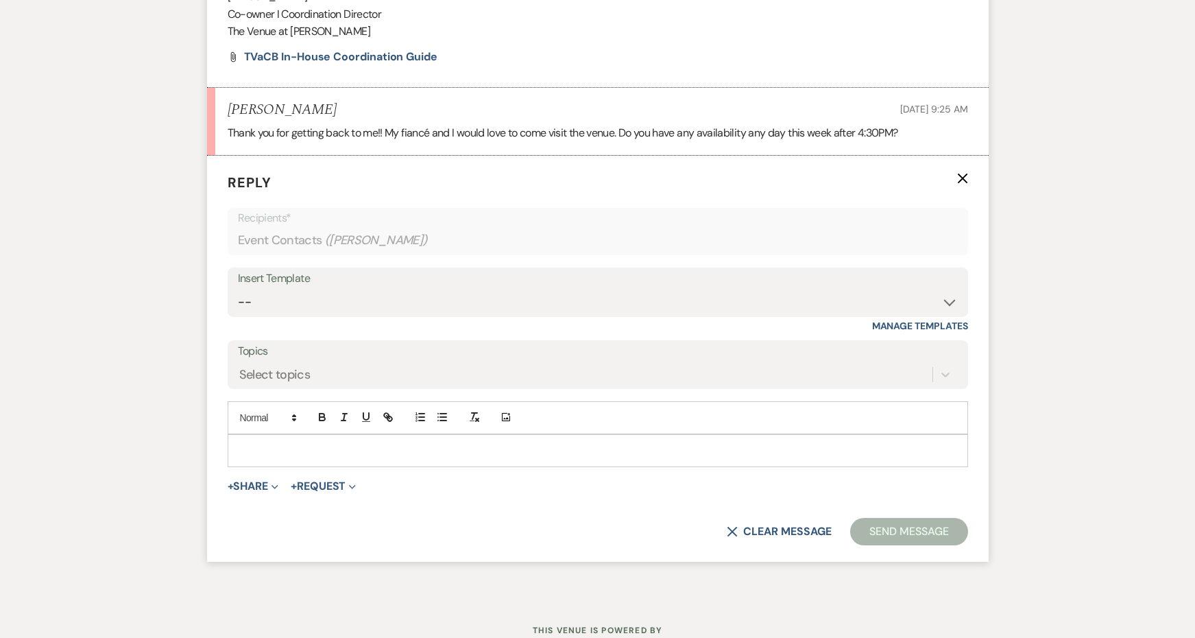
click at [282, 281] on div "Insert Template -- Weven Planning Portal Introduction: Booked Events (TVaCB) To…" at bounding box center [598, 299] width 740 height 64
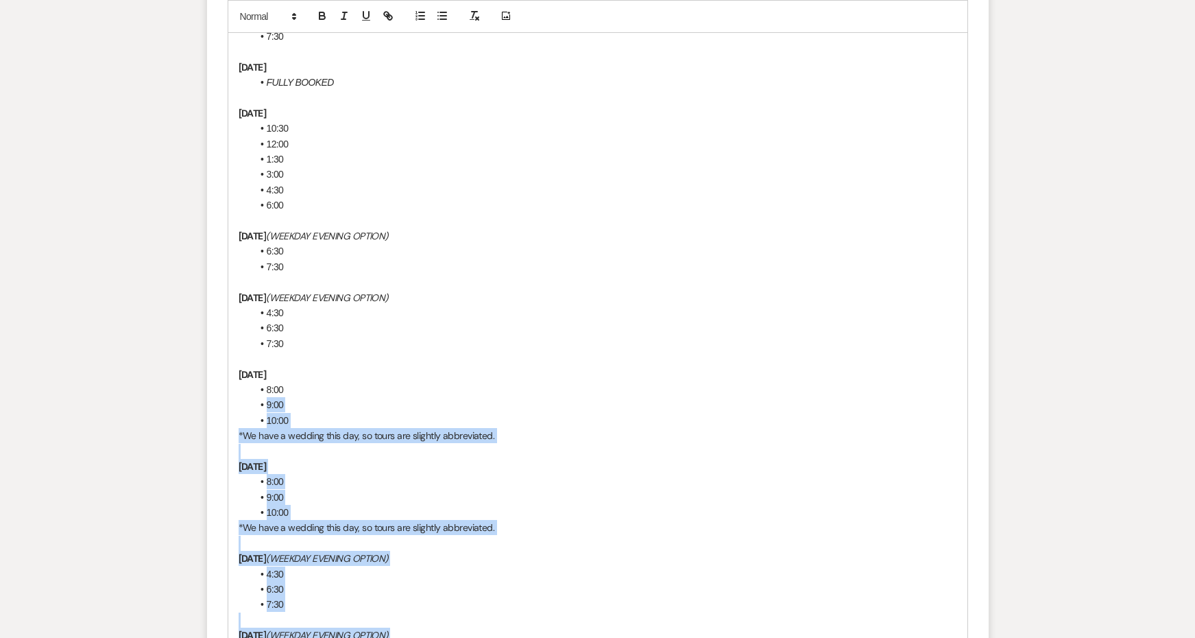
scroll to position [2883, 0]
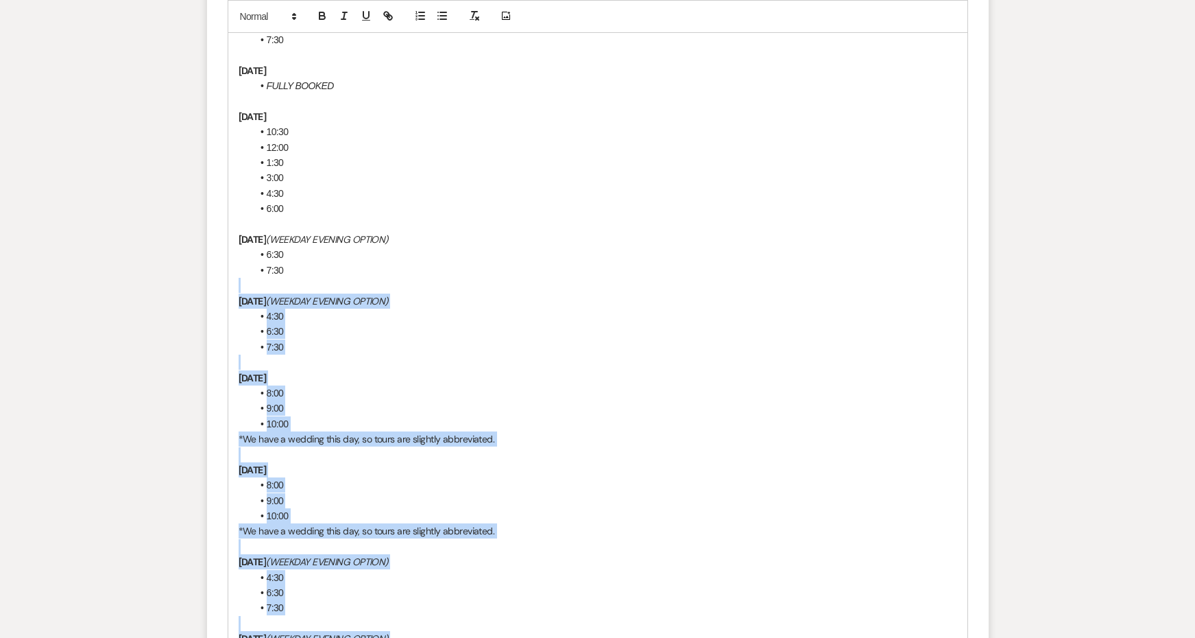
drag, startPoint x: 520, startPoint y: 419, endPoint x: 390, endPoint y: 193, distance: 260.5
click at [390, 193] on div "Hi Elizabeth, I’m so glad to hear you’d like to visit! Here is our current avai…" at bounding box center [597, 416] width 739 height 1275
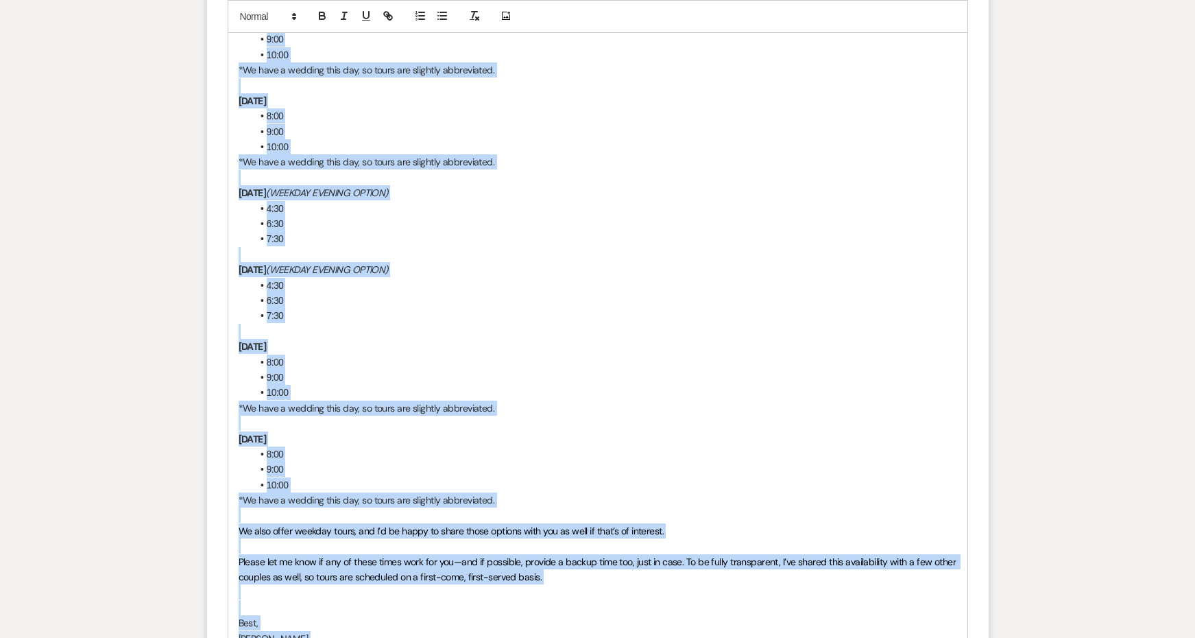
scroll to position [3296, 0]
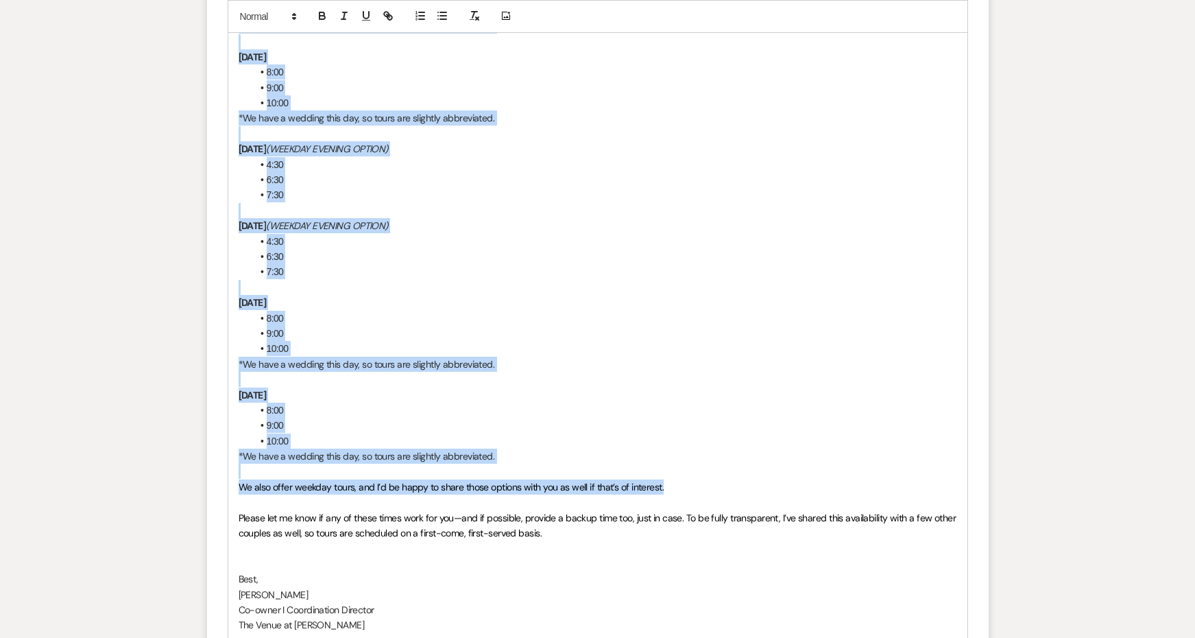
drag, startPoint x: 386, startPoint y: 312, endPoint x: 749, endPoint y: 428, distance: 381.6
click at [749, 428] on div "Hi Elizabeth, I’m so glad to hear you’d like to visit! Here is our current avai…" at bounding box center [597, 3] width 739 height 1275
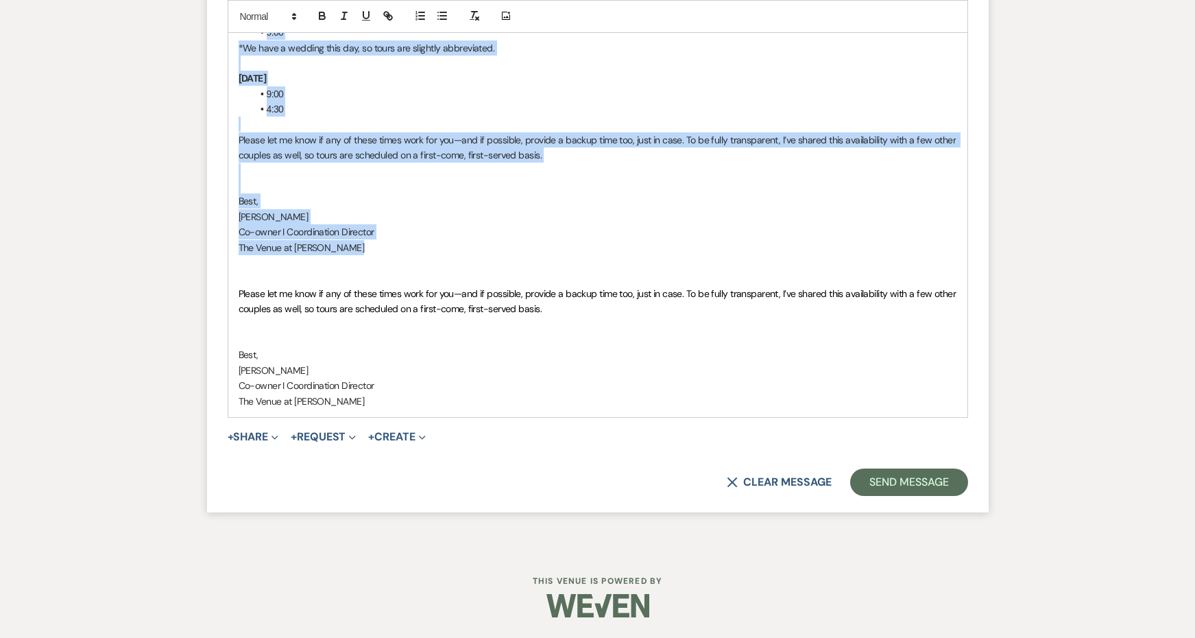
scroll to position [2882, 0]
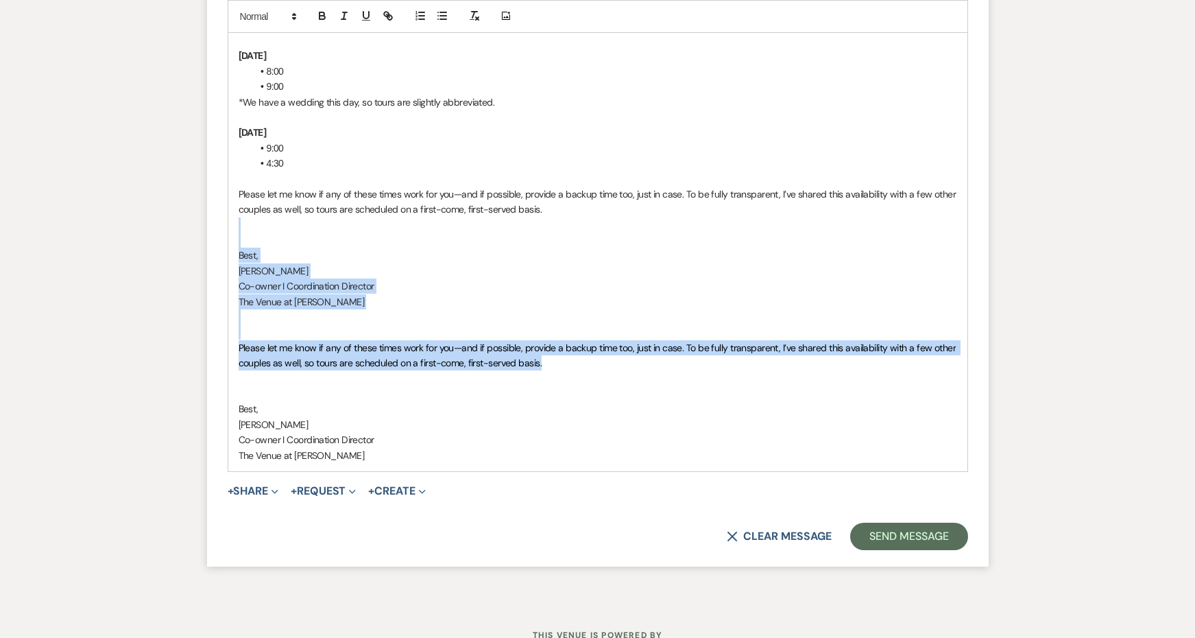
drag, startPoint x: 546, startPoint y: 315, endPoint x: 218, endPoint y: 179, distance: 354.7
click at [218, 179] on form "Reply X Draft saved! Recipients* Event Contacts ( Elizabeth Eaton ) Insert Temp…" at bounding box center [598, 33] width 782 height 1066
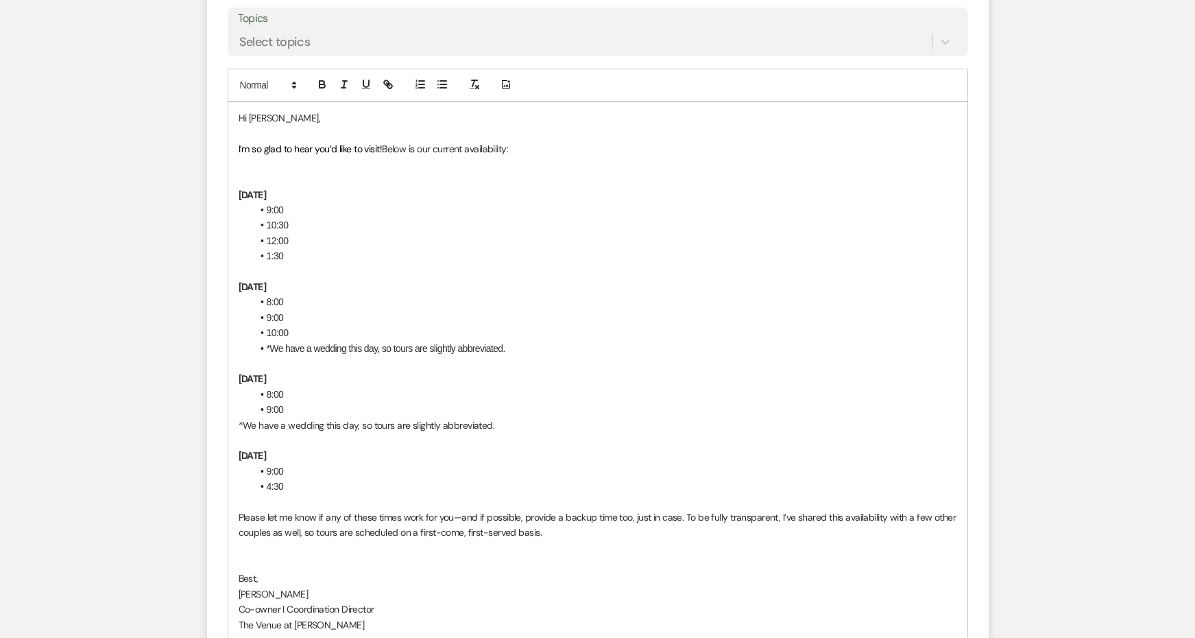
scroll to position [2558, 0]
click at [540, 143] on p "I’m so glad to hear you’d like to visit! Below is our current availability:" at bounding box center [598, 150] width 718 height 15
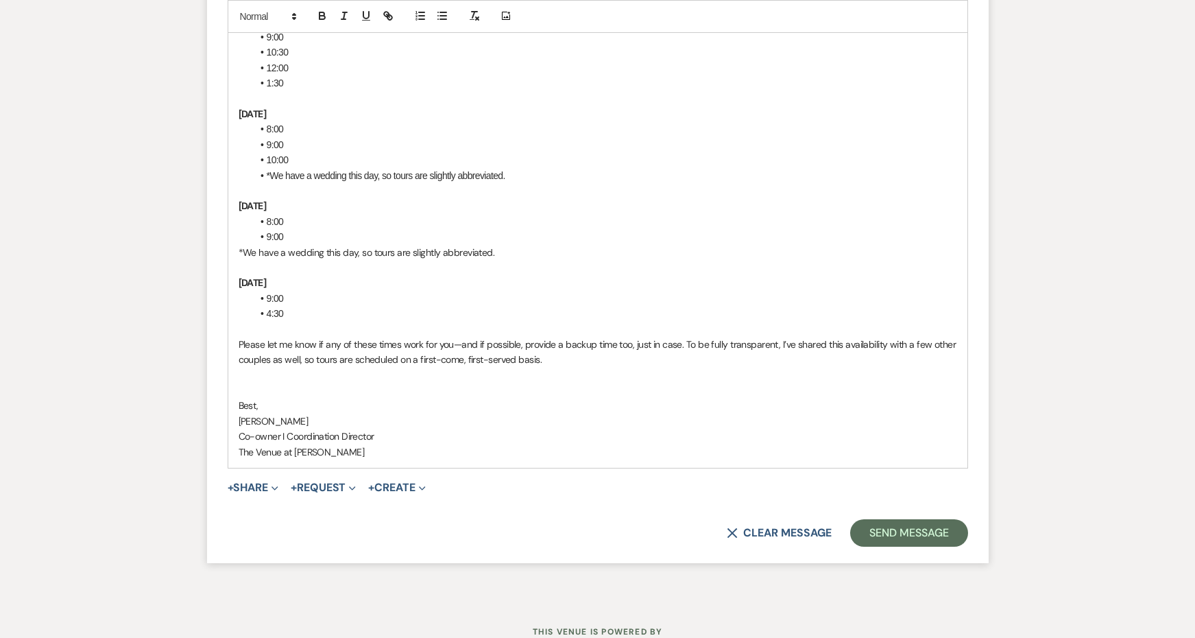
scroll to position [2731, 0]
click at [893, 520] on button "Send Message" at bounding box center [908, 533] width 117 height 27
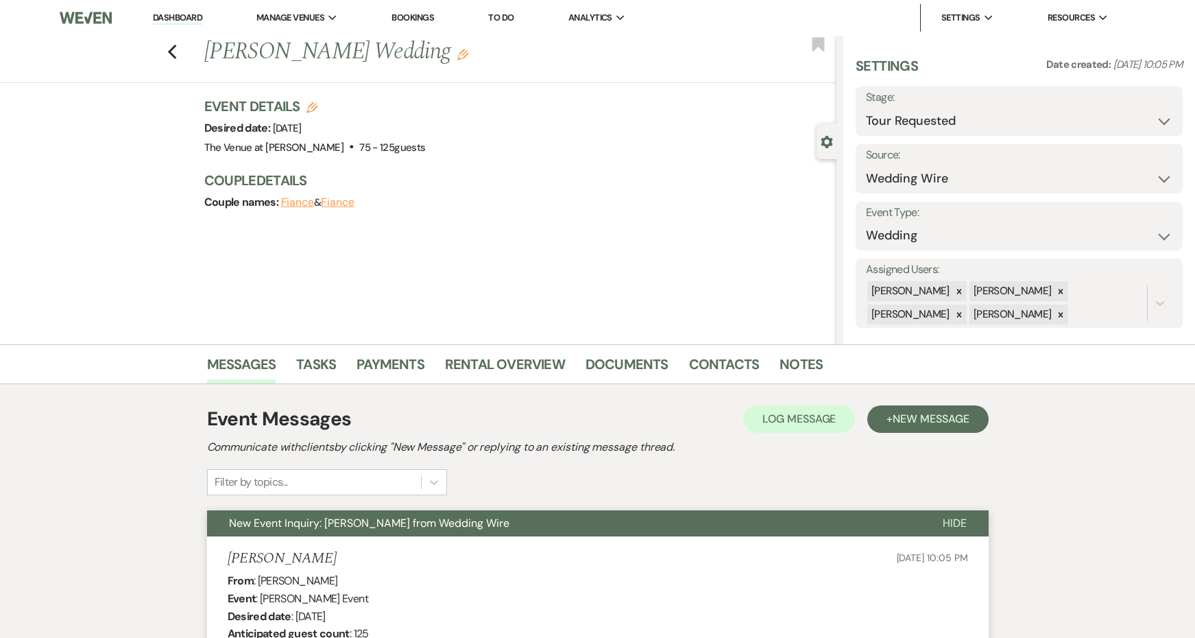
scroll to position [0, 0]
click at [171, 56] on icon "Previous" at bounding box center [172, 52] width 10 height 16
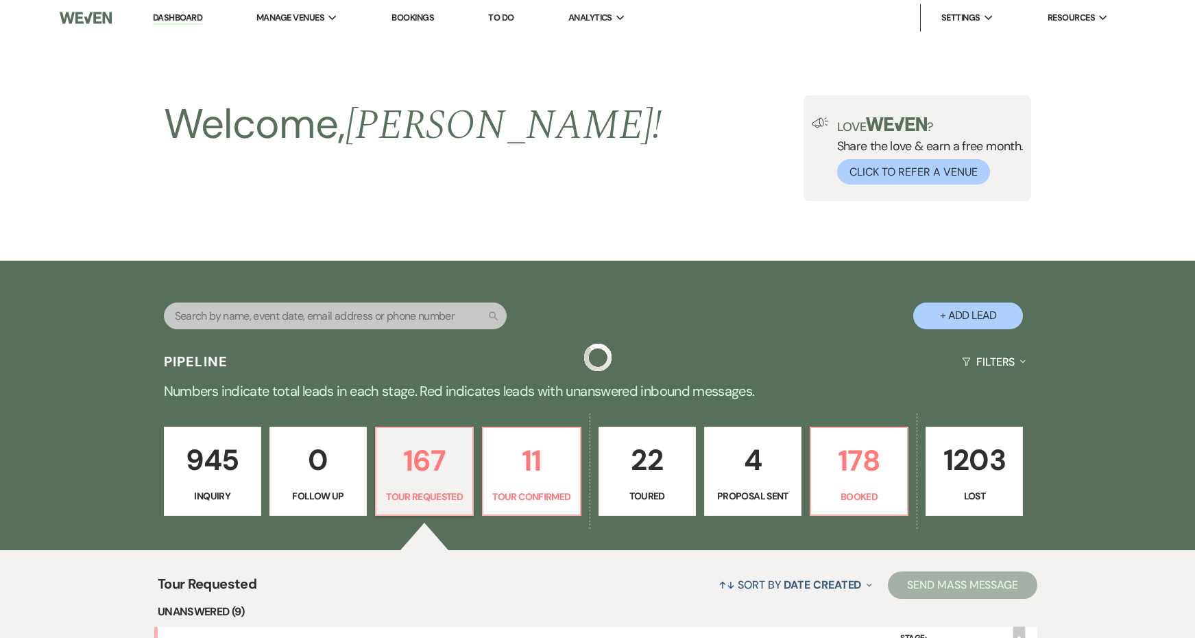
scroll to position [256, 0]
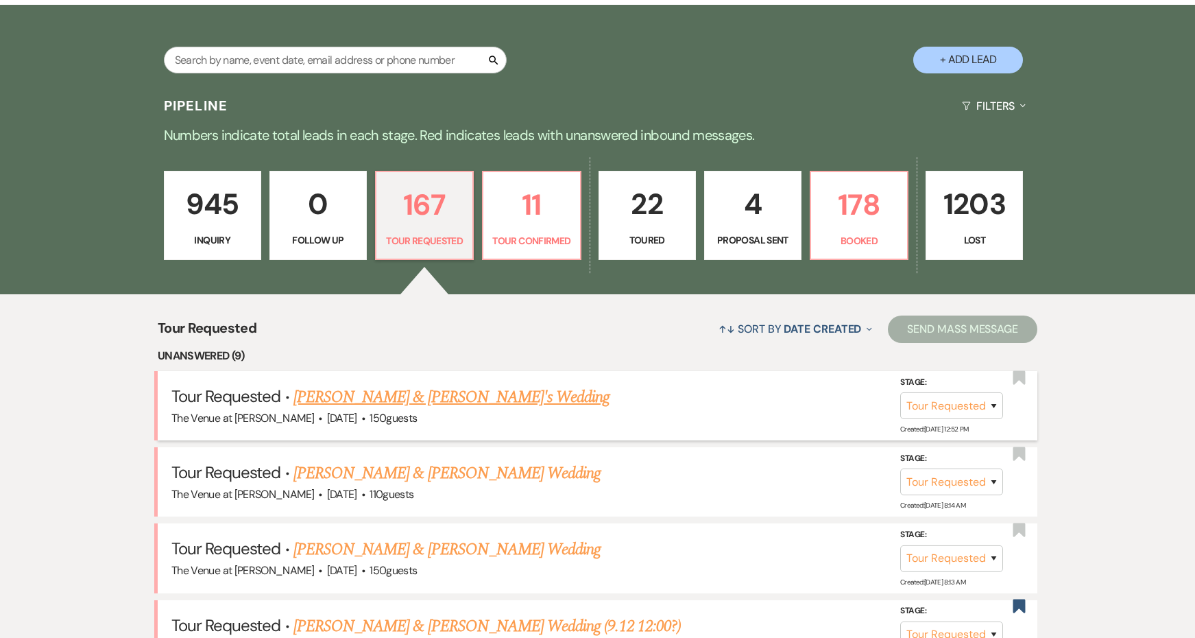
click at [366, 397] on link "Alondra Santos & Fiance's Wedding" at bounding box center [451, 397] width 317 height 25
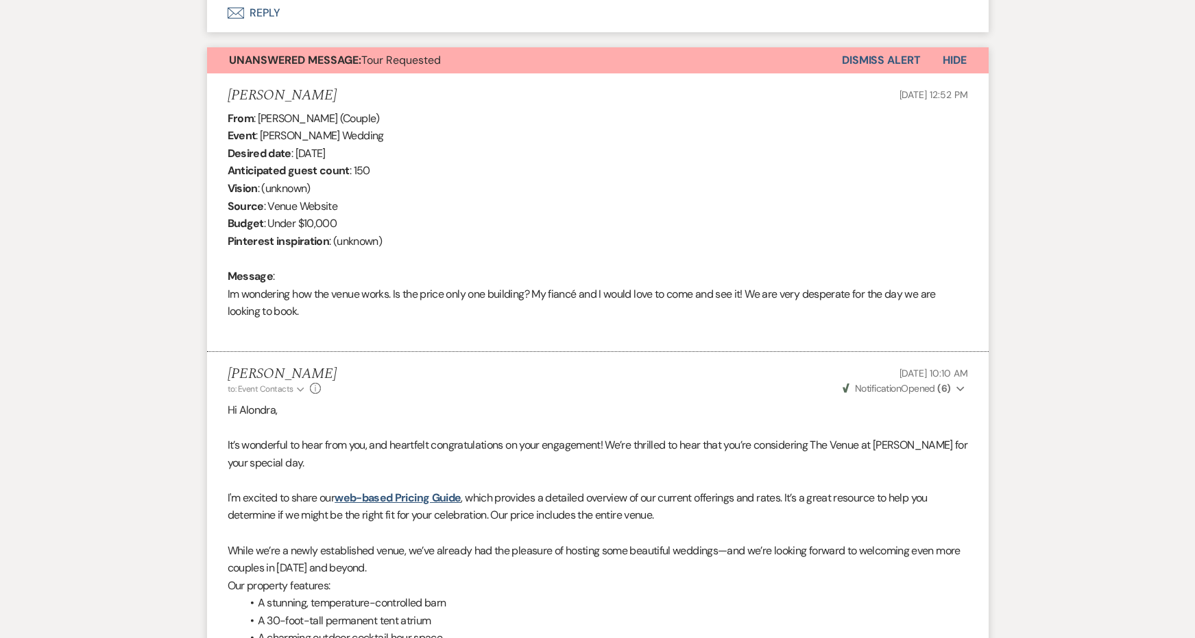
scroll to position [169, 0]
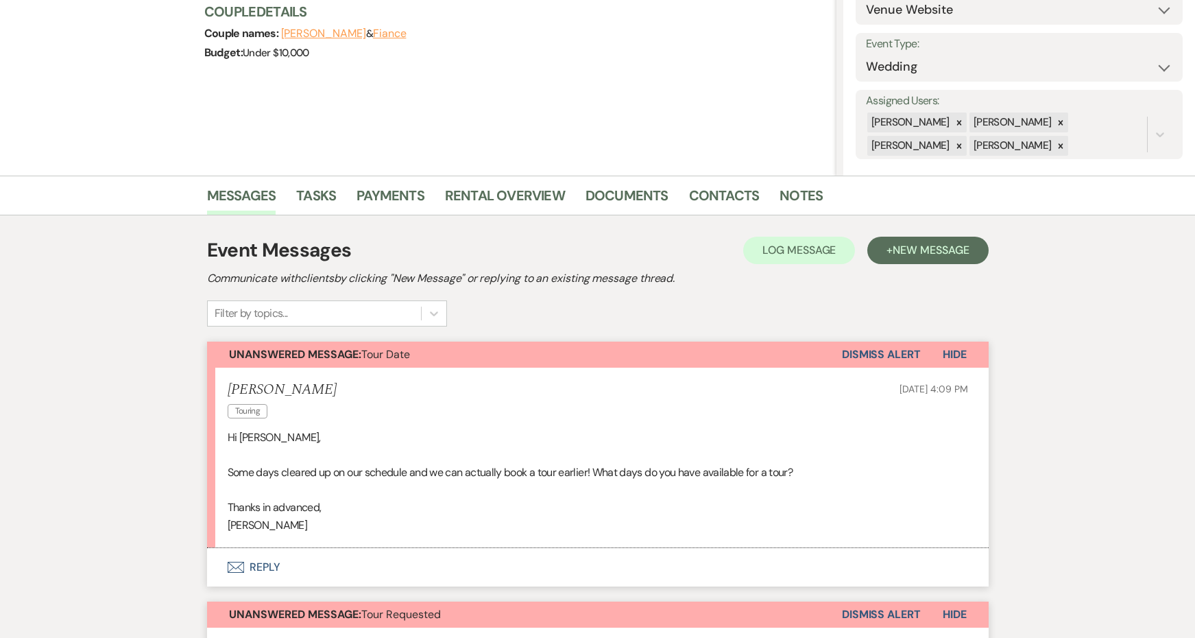
click at [863, 612] on button "Dismiss Alert" at bounding box center [881, 614] width 79 height 26
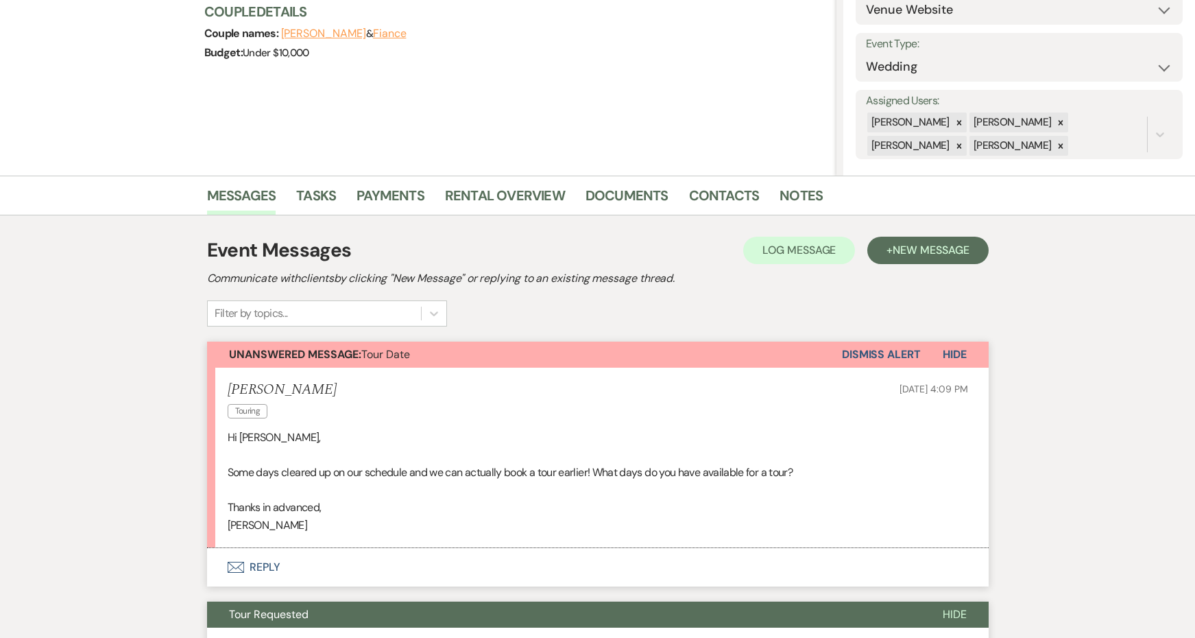
click at [265, 566] on button "Envelope Reply" at bounding box center [598, 567] width 782 height 38
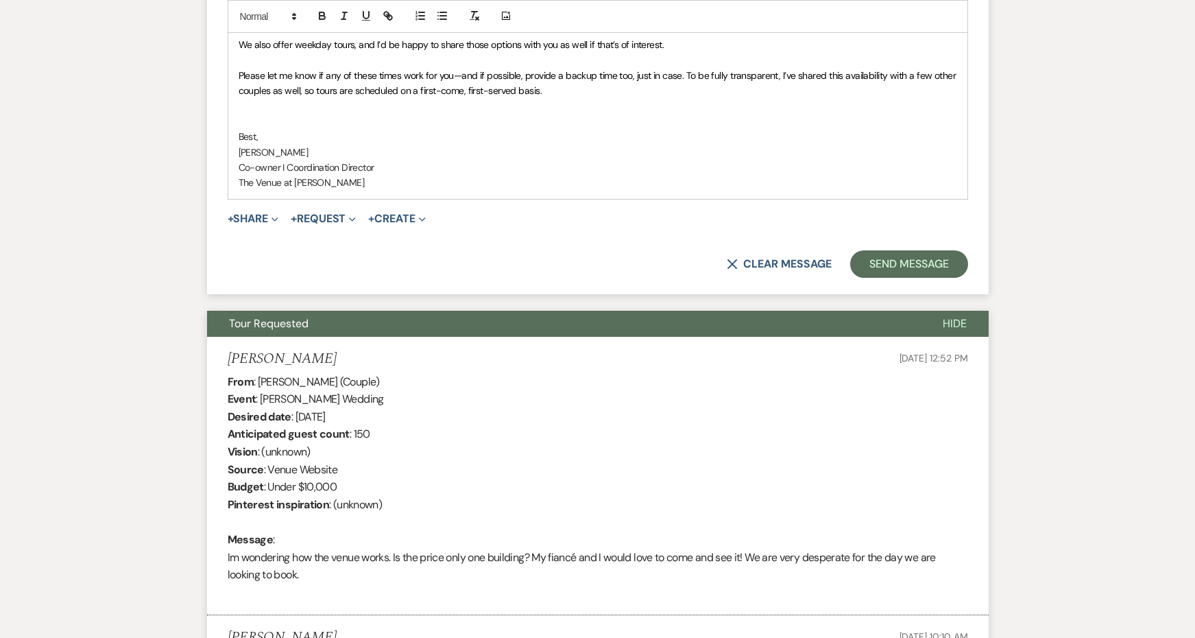
scroll to position [1771, 0]
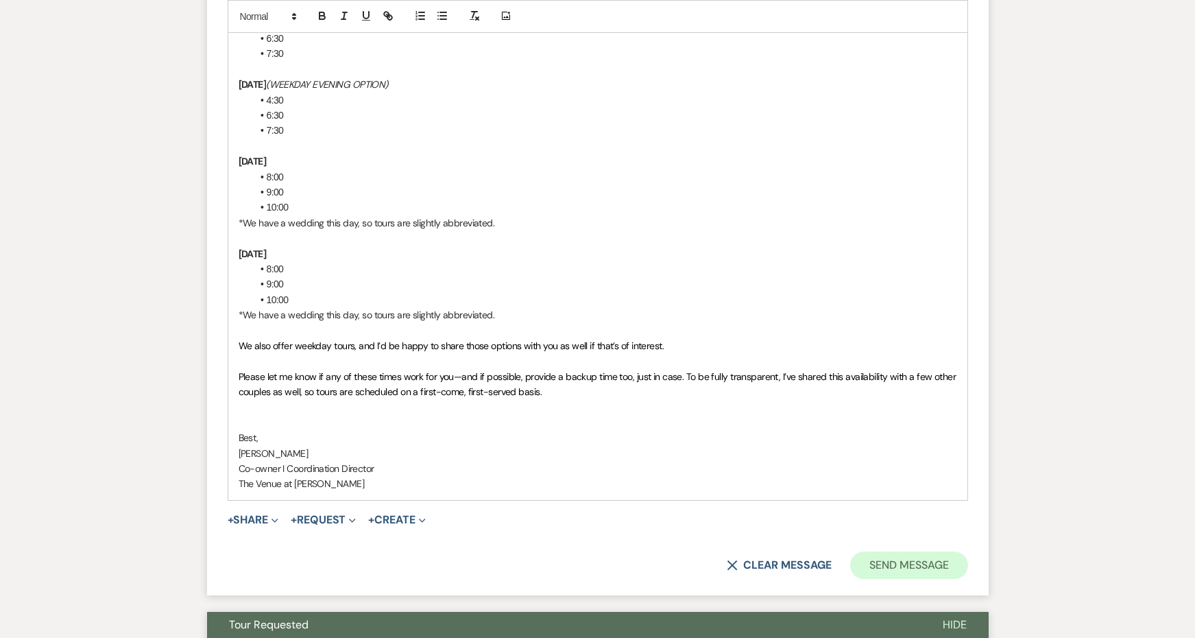
click at [876, 551] on button "Send Message" at bounding box center [908, 564] width 117 height 27
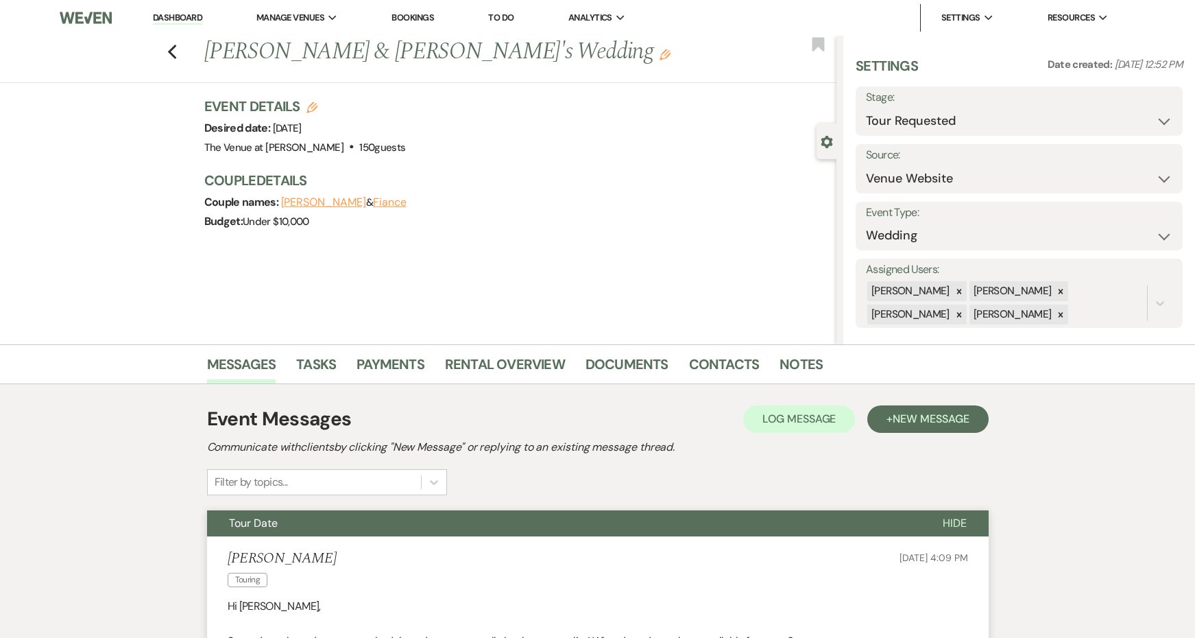
scroll to position [0, 0]
click at [165, 48] on div "Previous Alondra Santos & Fiance's Wedding Edit Bookmark" at bounding box center [414, 59] width 843 height 47
click at [168, 50] on icon "Previous" at bounding box center [172, 52] width 10 height 16
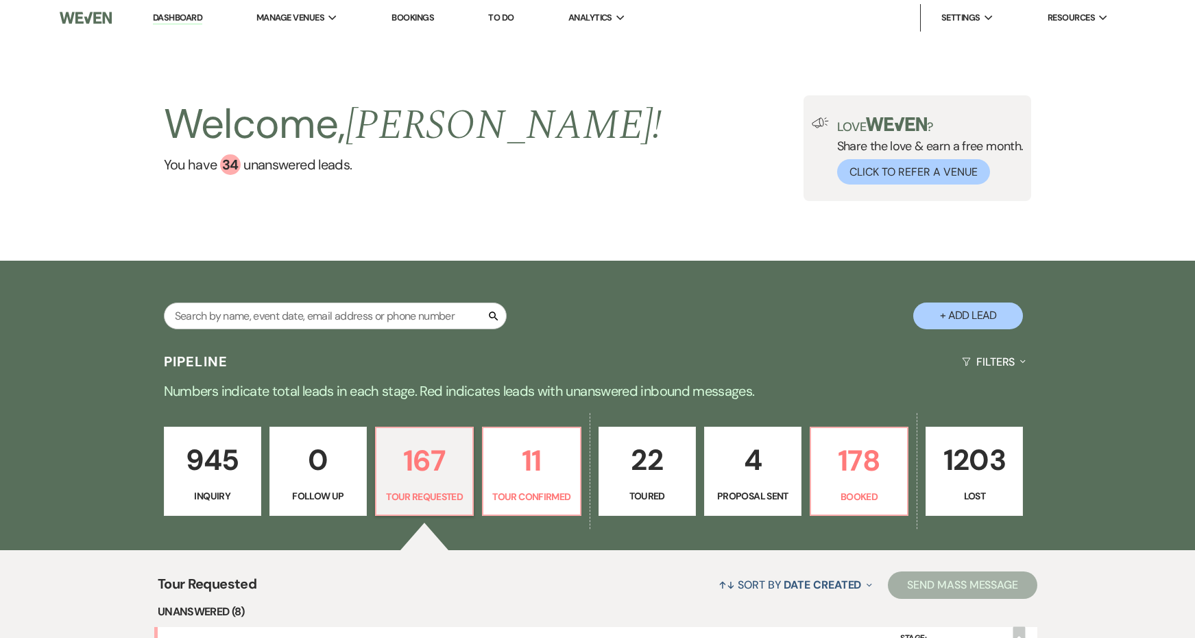
scroll to position [354, 0]
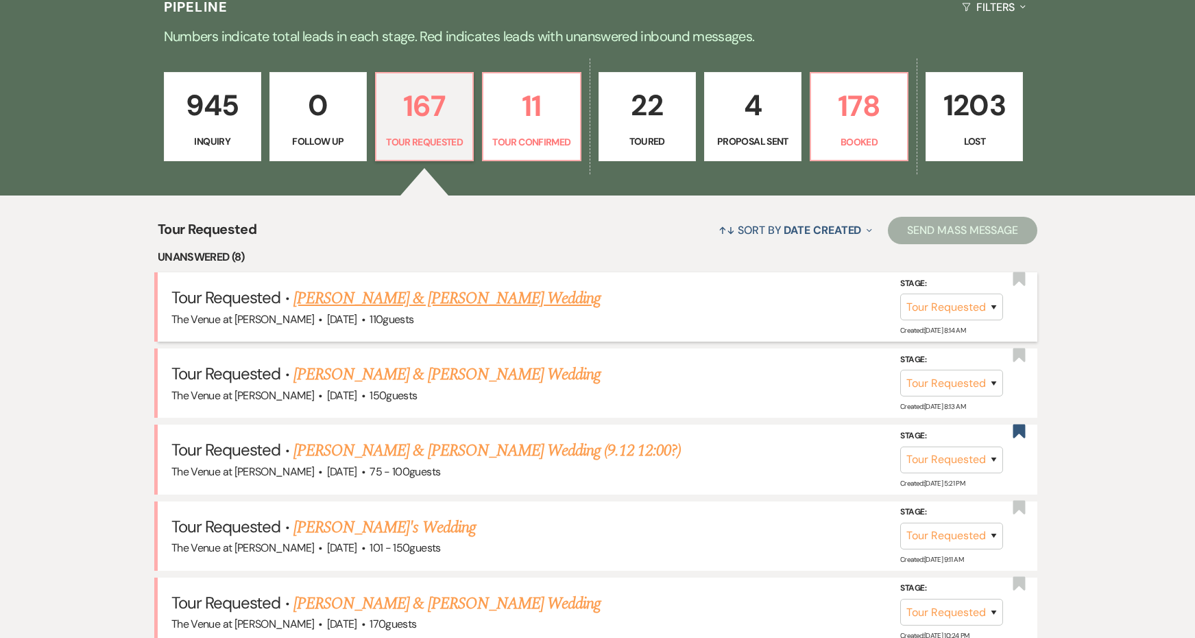
click at [356, 289] on link "Ronald Oun & Elizabeth Reiner's Wedding" at bounding box center [446, 298] width 307 height 25
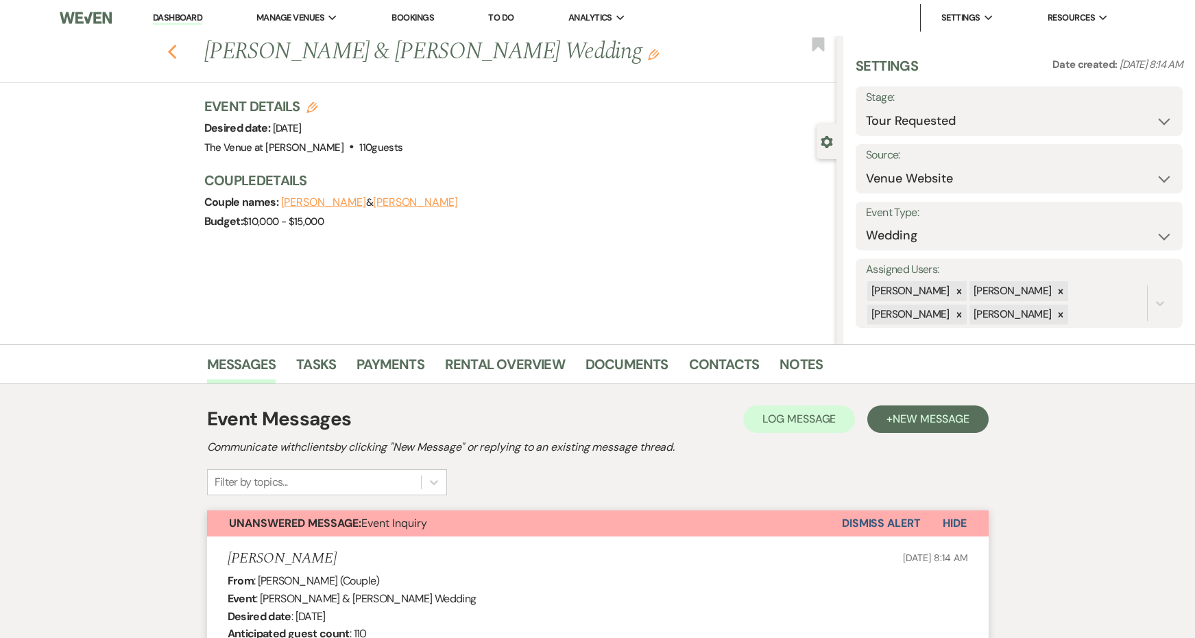
click at [173, 46] on icon "Previous" at bounding box center [172, 52] width 10 height 16
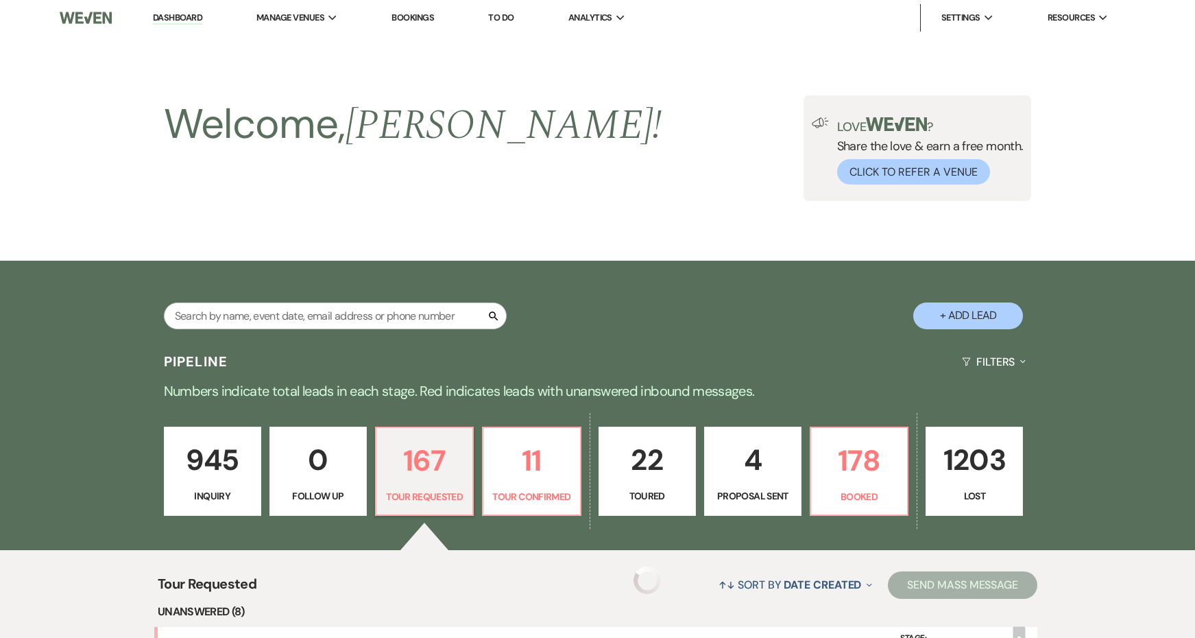
scroll to position [354, 0]
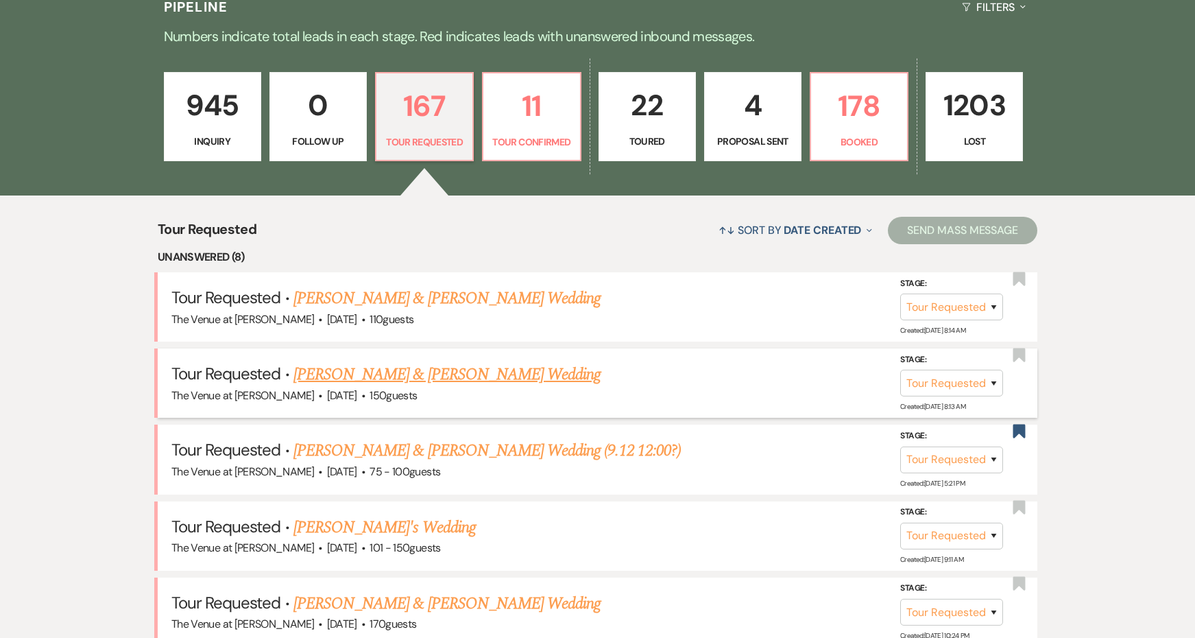
click at [403, 374] on link "Jon Ramon & Ana Neri's Wedding" at bounding box center [446, 374] width 307 height 25
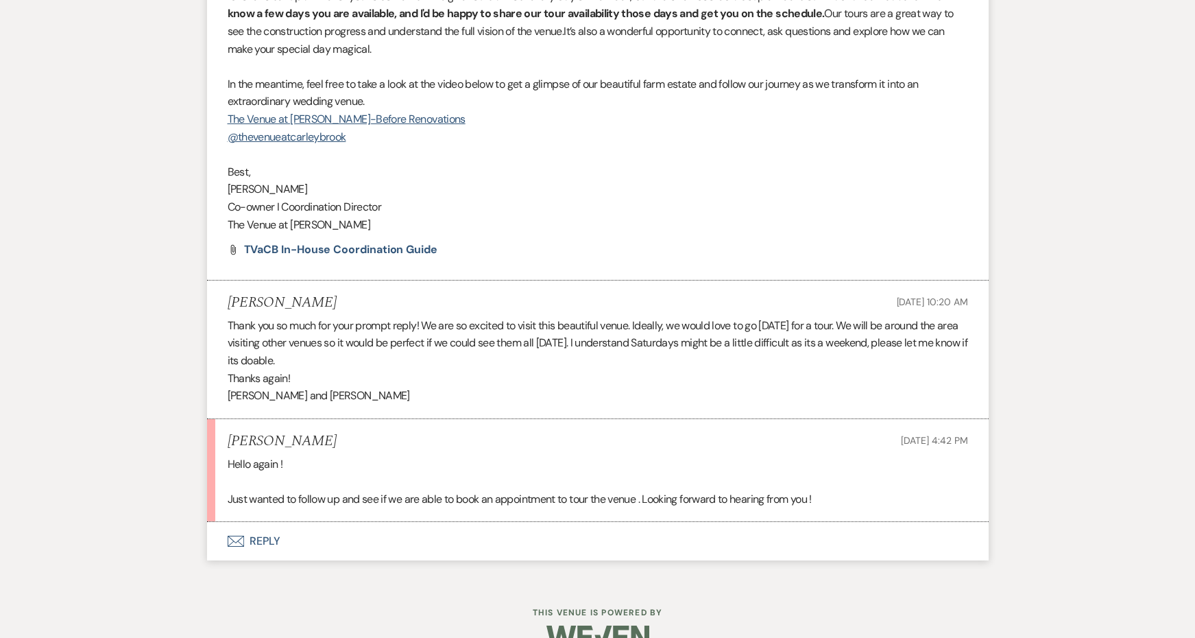
scroll to position [1394, 0]
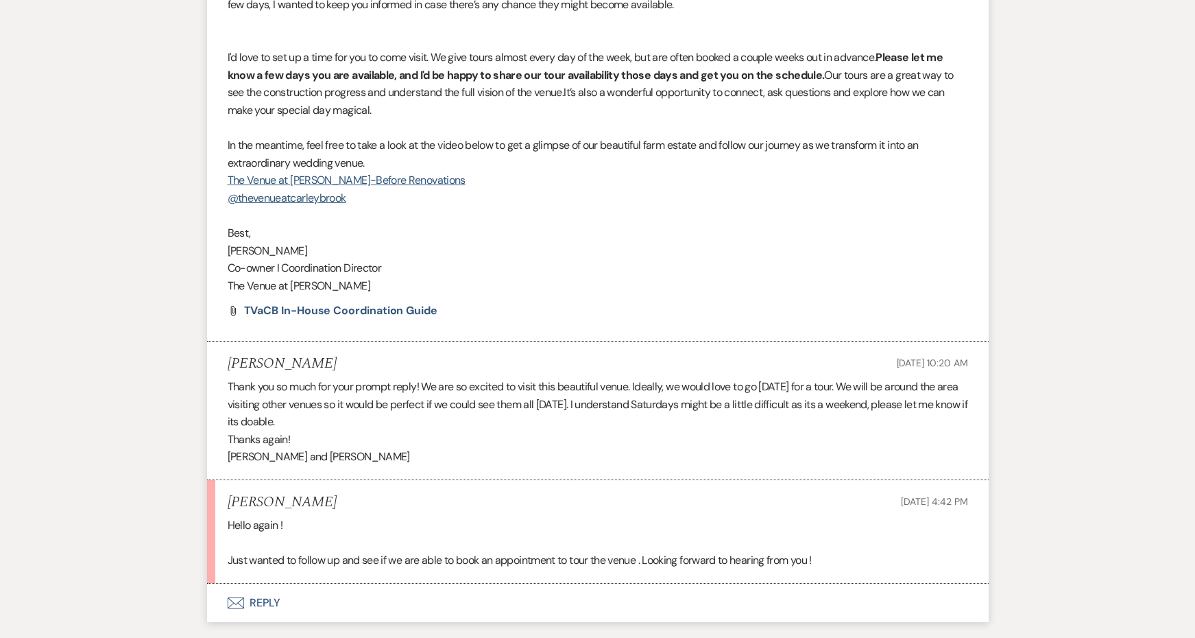
click at [265, 583] on button "Envelope Reply" at bounding box center [598, 602] width 782 height 38
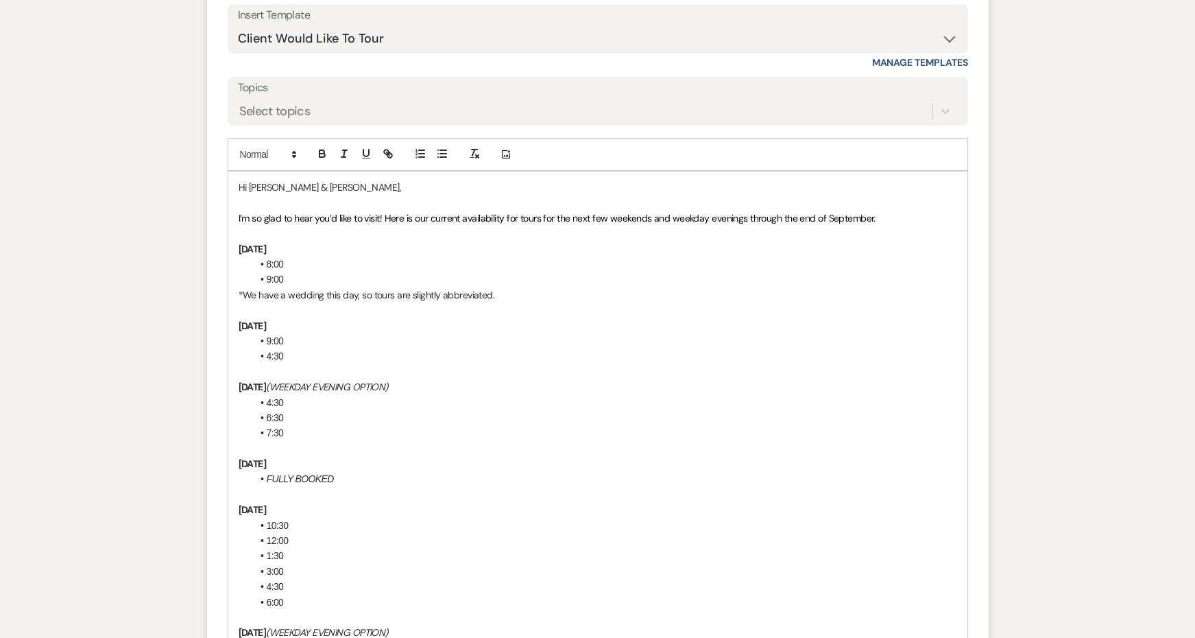
scroll to position [2083, 0]
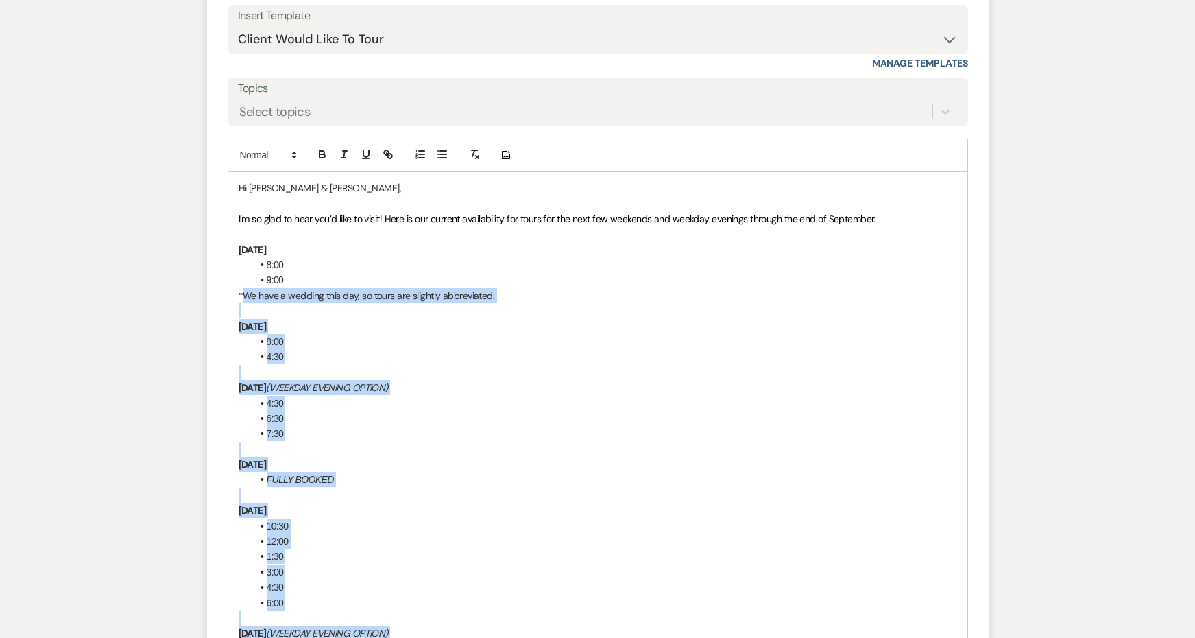
drag, startPoint x: 551, startPoint y: 489, endPoint x: 241, endPoint y: 259, distance: 385.7
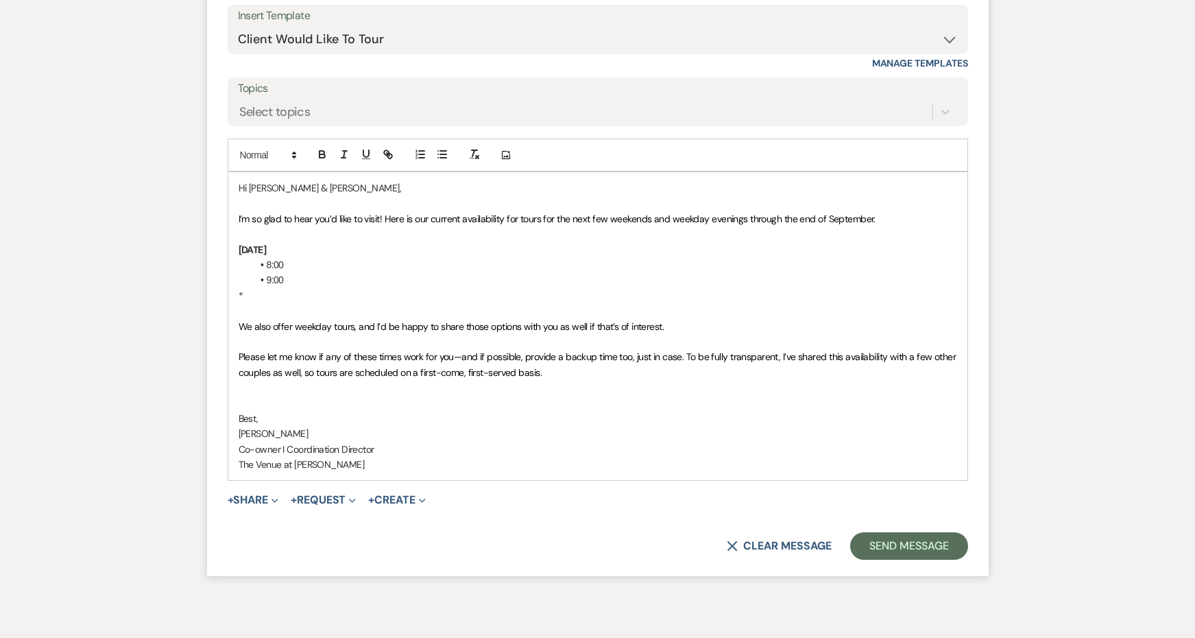
click at [267, 243] on strong "Saturday, September 20" at bounding box center [253, 249] width 28 height 12
click at [267, 243] on strong "Saturday, December 20" at bounding box center [253, 249] width 28 height 12
click at [298, 243] on strong "Saturday, December 2013" at bounding box center [268, 249] width 59 height 12
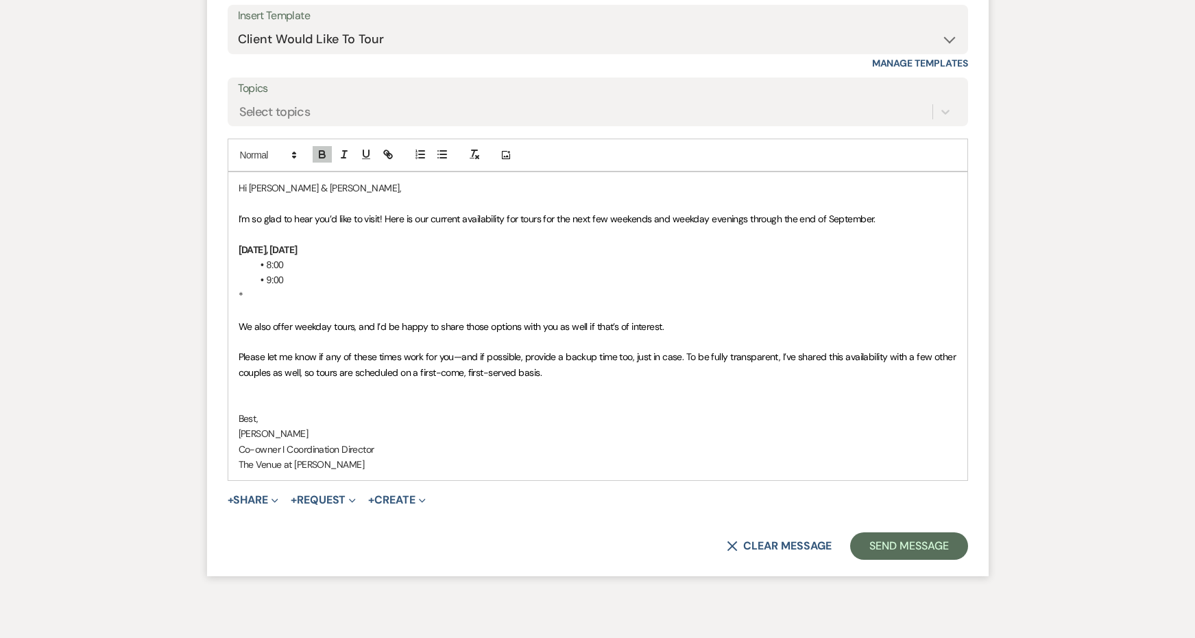
click at [298, 243] on strong "Saturday, December 2013" at bounding box center [268, 249] width 59 height 12
click at [306, 272] on li "9:00" at bounding box center [604, 279] width 705 height 15
drag, startPoint x: 294, startPoint y: 250, endPoint x: 265, endPoint y: 236, distance: 32.8
click at [265, 257] on ul "8:00 9:00" at bounding box center [604, 272] width 705 height 31
click at [270, 288] on p "*" at bounding box center [598, 295] width 718 height 15
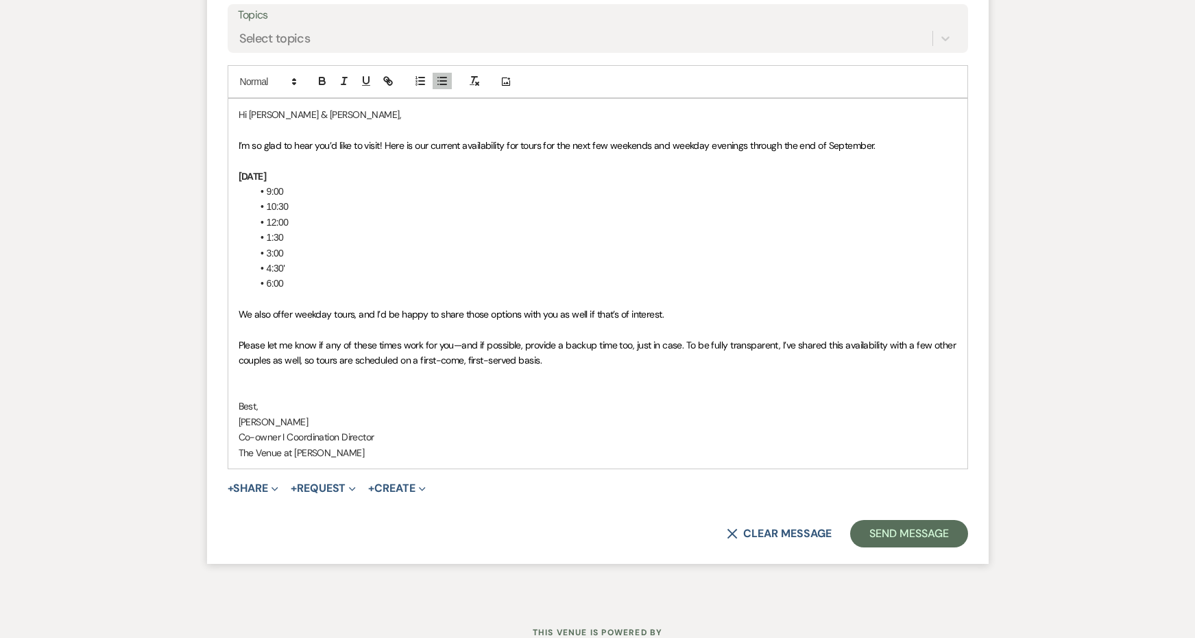
scroll to position [2039, 0]
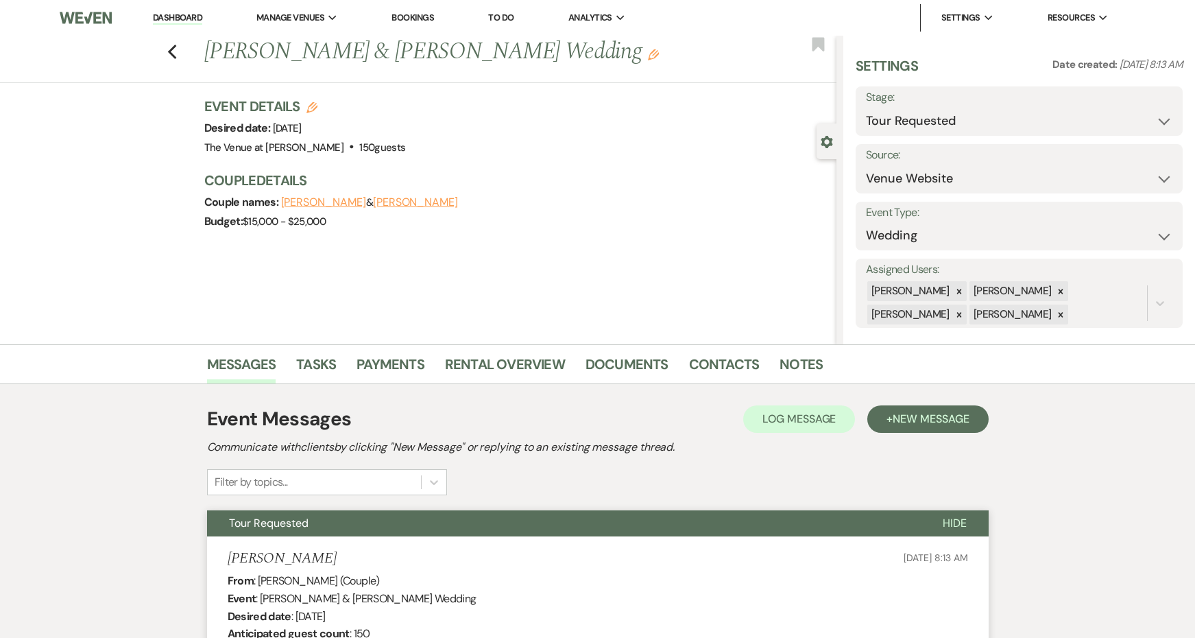
scroll to position [0, 0]
click at [173, 49] on use "button" at bounding box center [171, 52] width 9 height 15
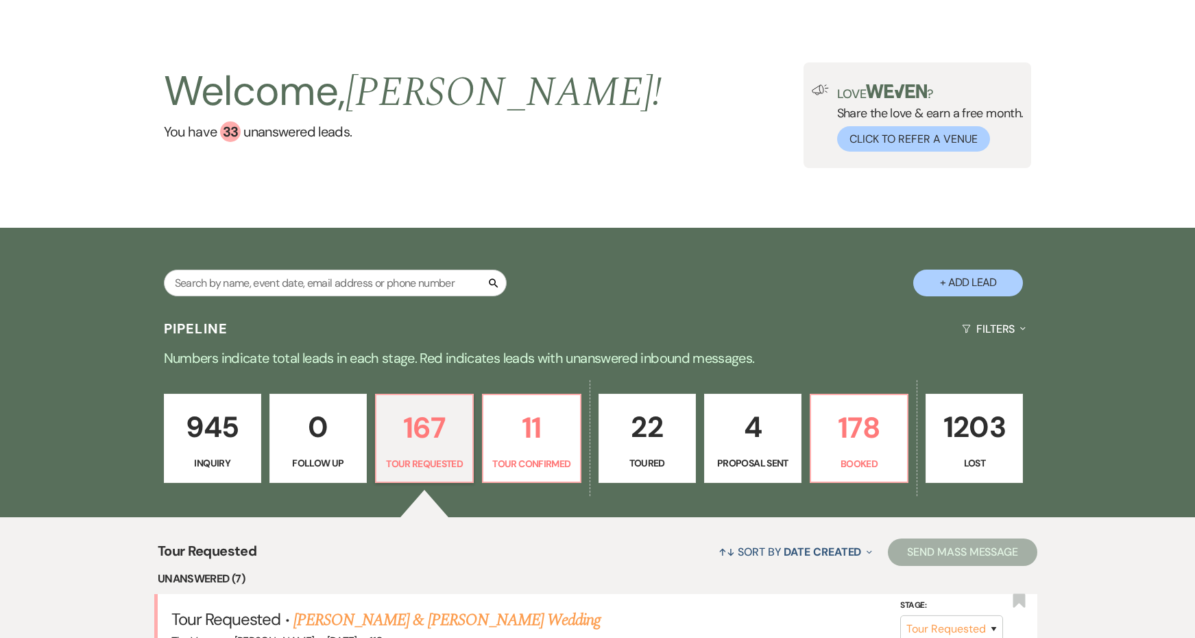
scroll to position [352, 0]
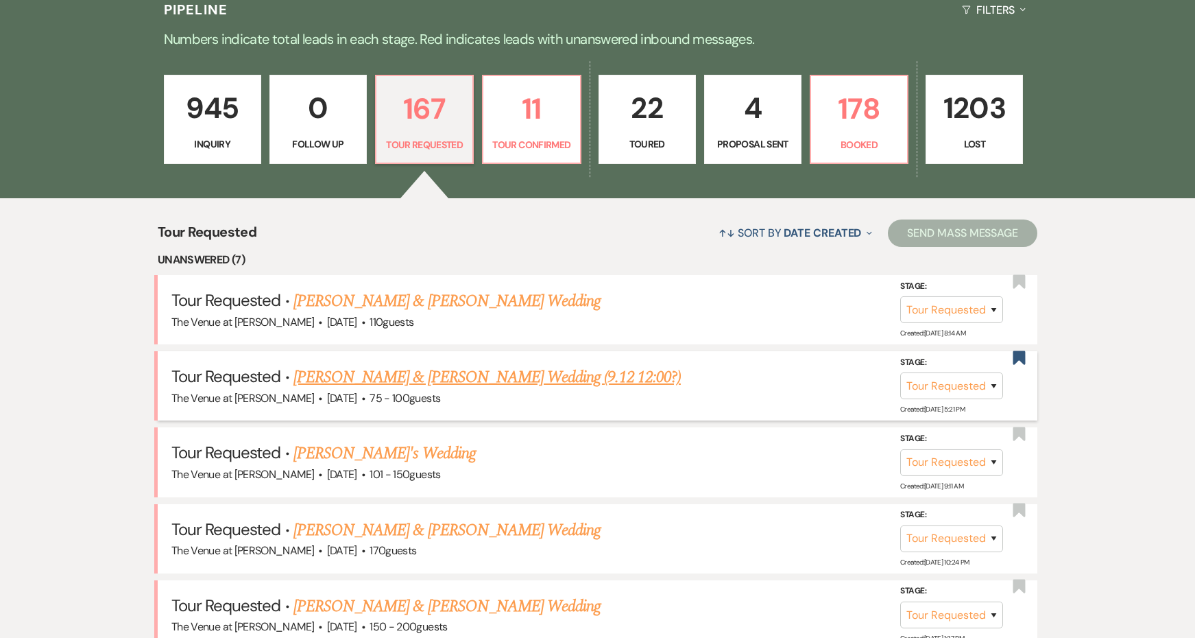
click at [399, 383] on link "Keri Rickman & Ward Blais's Wedding (9.12 12:00?)" at bounding box center [486, 377] width 387 height 25
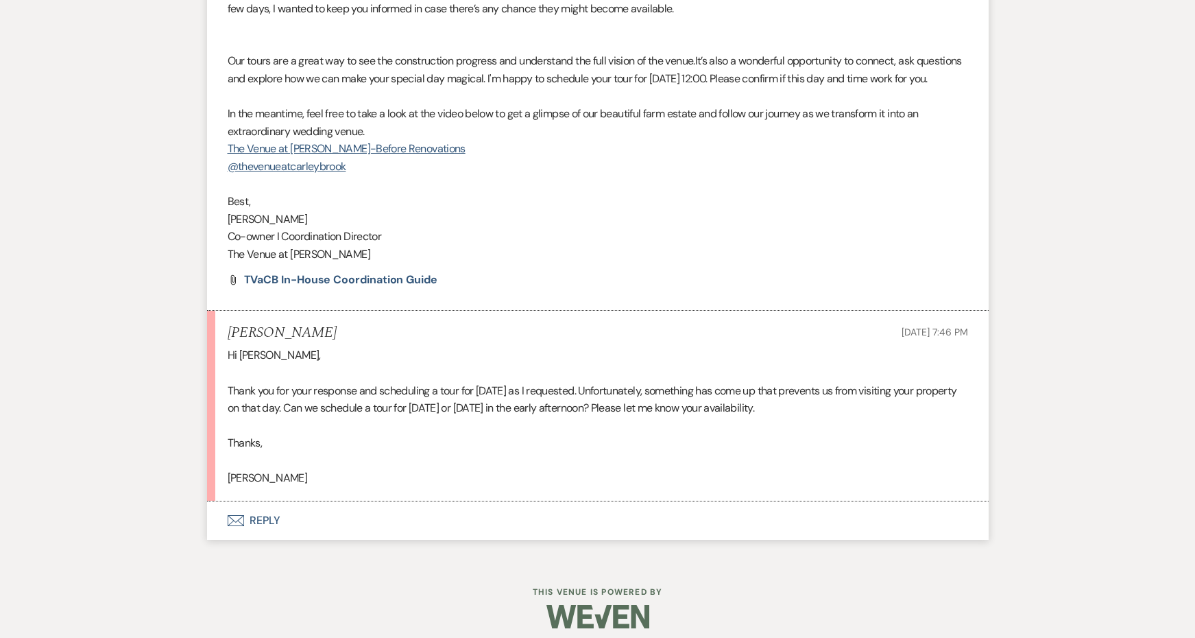
scroll to position [1372, 0]
click at [265, 510] on button "Envelope Reply" at bounding box center [598, 521] width 782 height 38
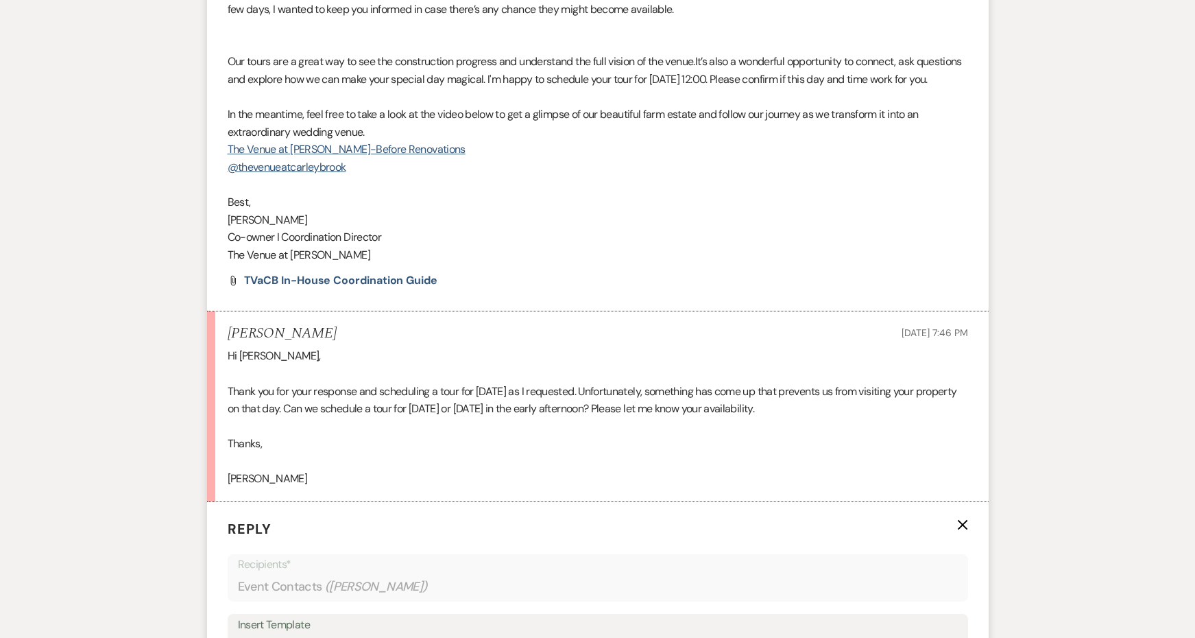
scroll to position [1747, 0]
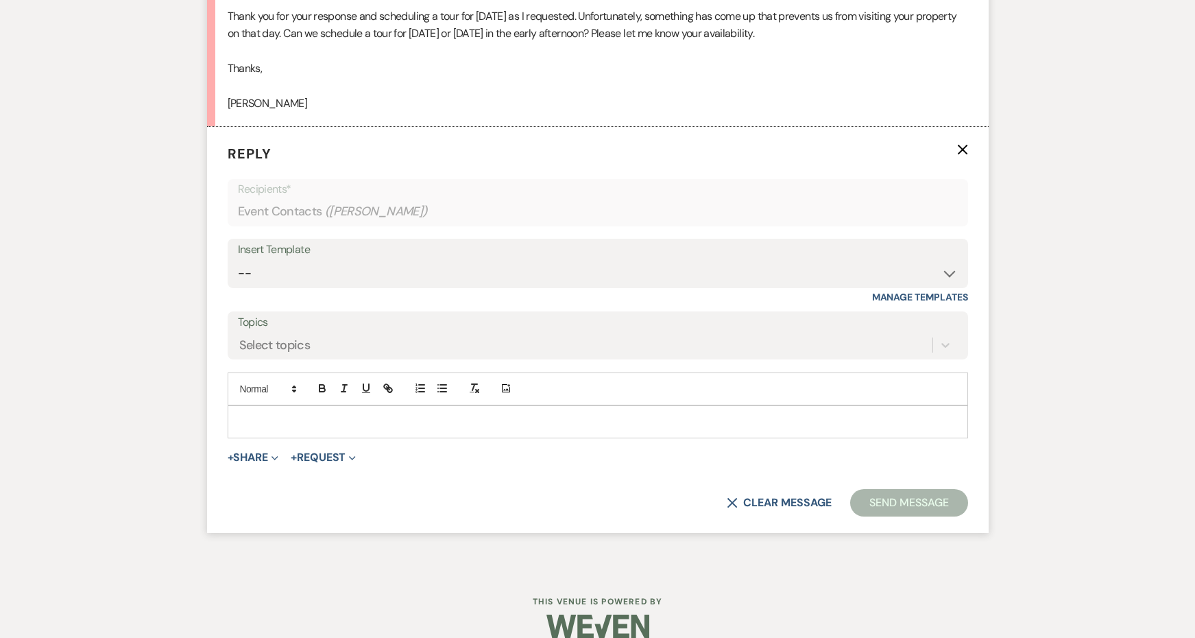
click at [259, 414] on p at bounding box center [598, 421] width 718 height 15
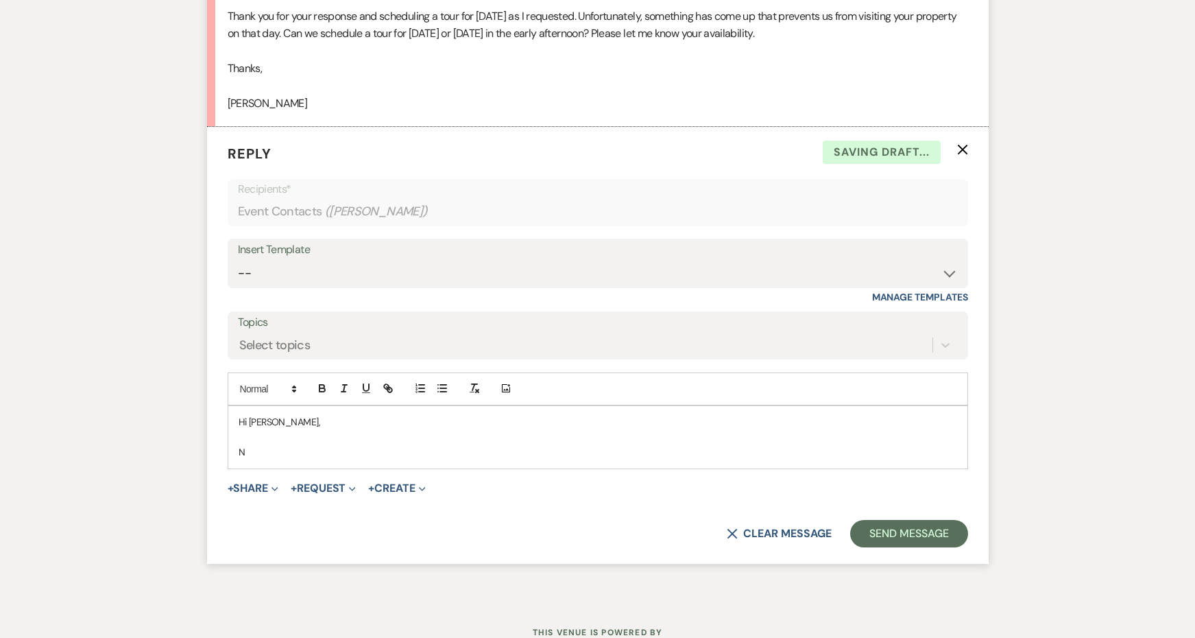
click at [259, 414] on p "Hi Sharon," at bounding box center [598, 421] width 718 height 15
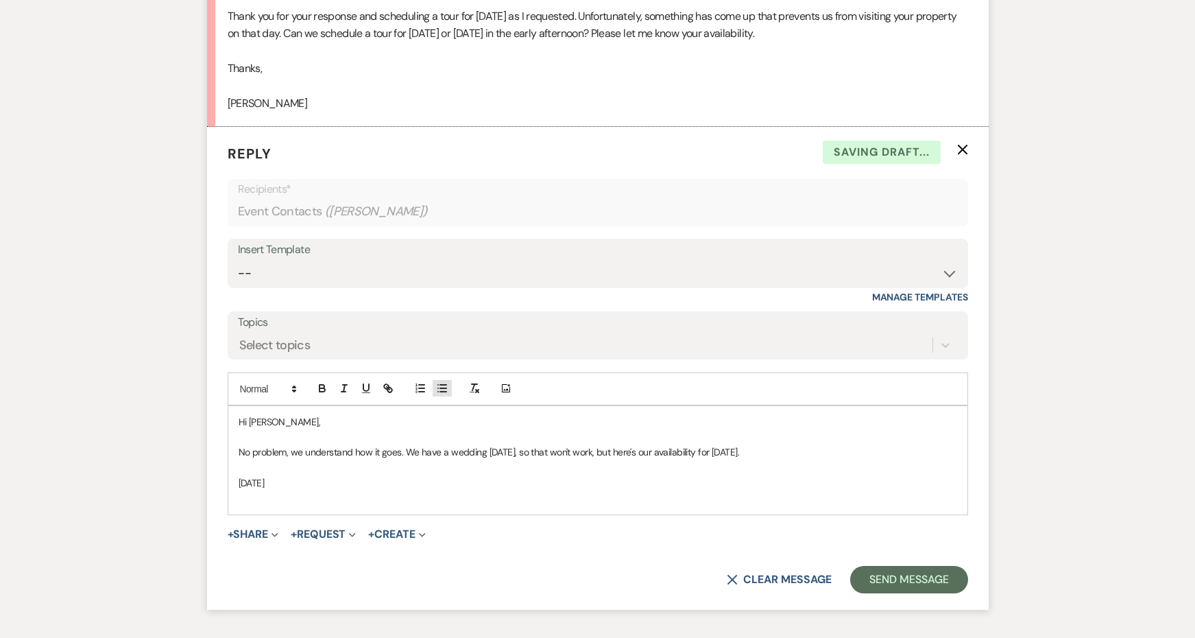
click at [445, 388] on line "button" at bounding box center [443, 388] width 6 height 0
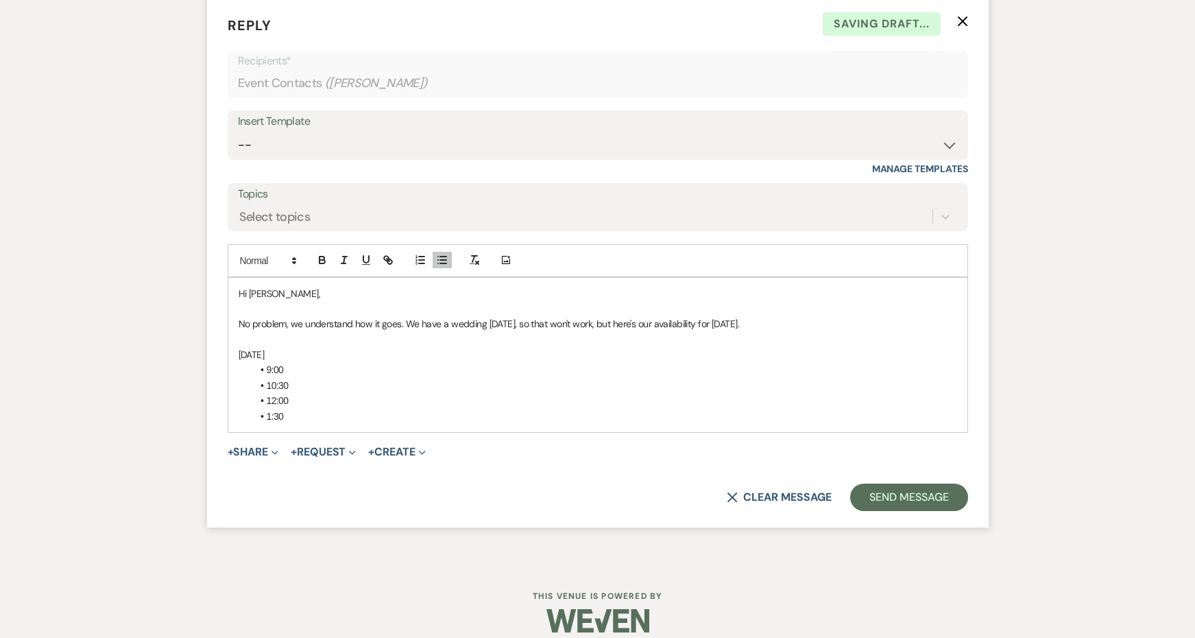
scroll to position [1874, 0]
drag, startPoint x: 293, startPoint y: 407, endPoint x: 190, endPoint y: 256, distance: 182.9
copy div "Hi Sharon, No problem, we understand how it goes. We have a wedding on Thursday…"
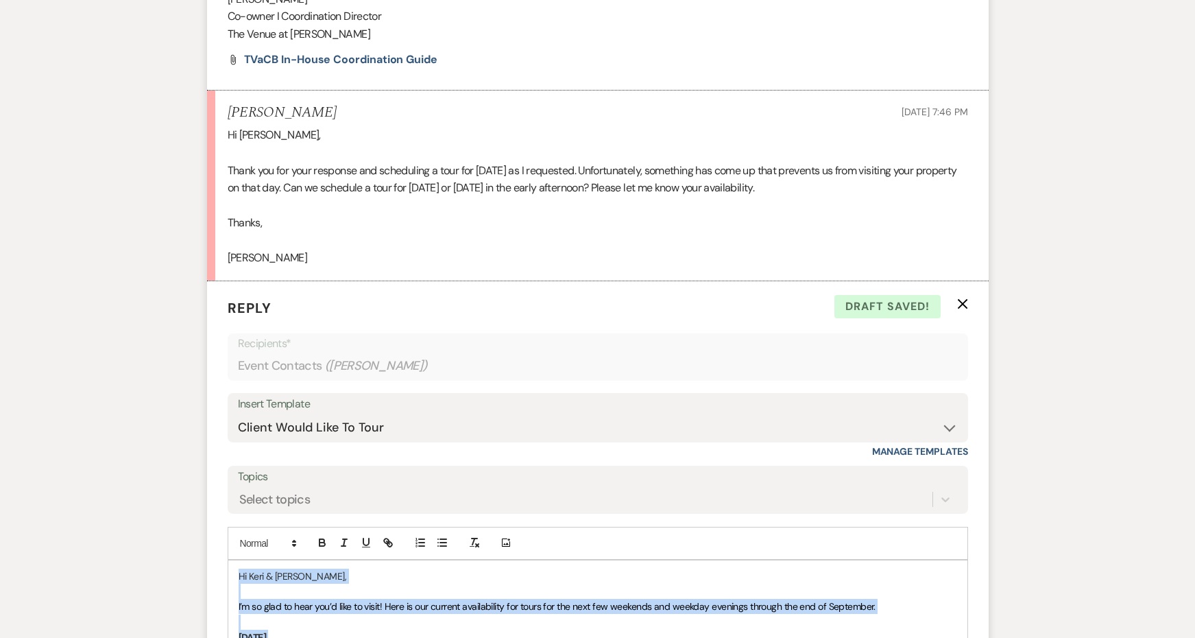
scroll to position [1568, 0]
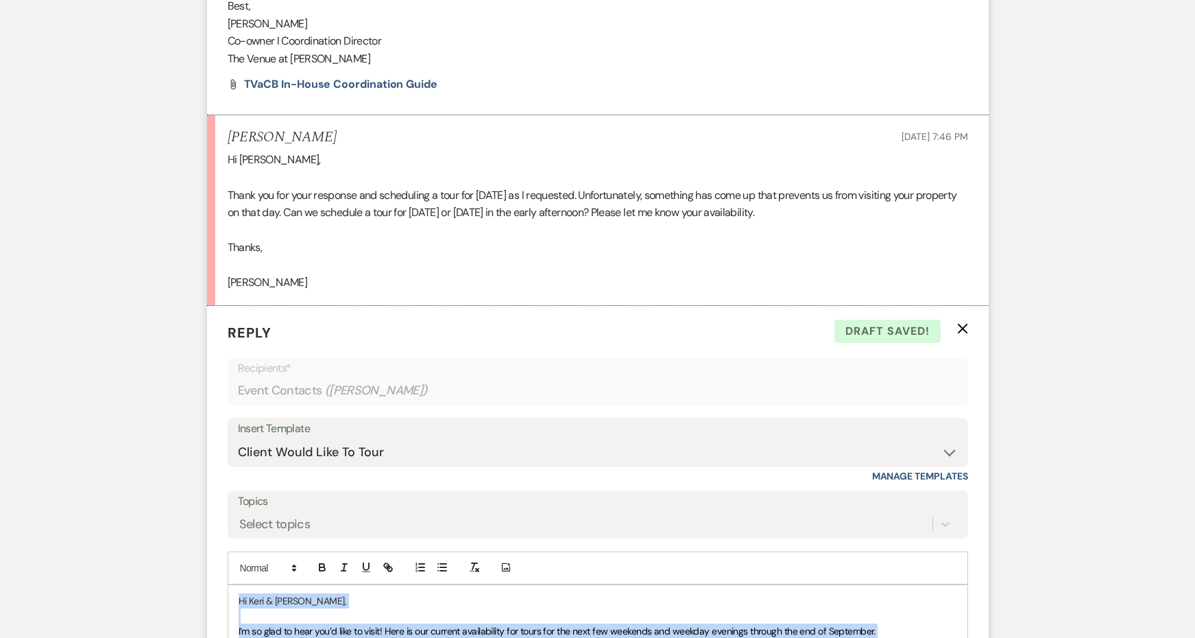
drag, startPoint x: 680, startPoint y: 387, endPoint x: 233, endPoint y: 27, distance: 573.9
click at [233, 27] on div "Unanswered Message: Tour Requested Dismiss Alert Hide Sharon Rickman Sep 08, 20…" at bounding box center [598, 448] width 782 height 3013
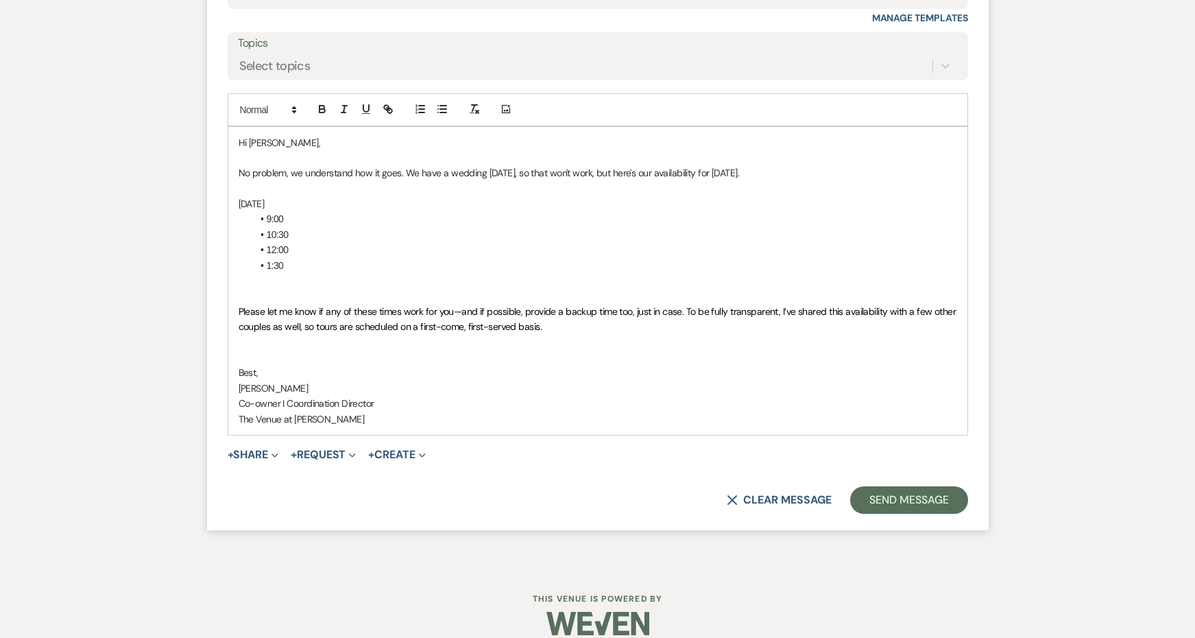
scroll to position [2025, 0]
click at [903, 487] on button "Send Message" at bounding box center [908, 500] width 117 height 27
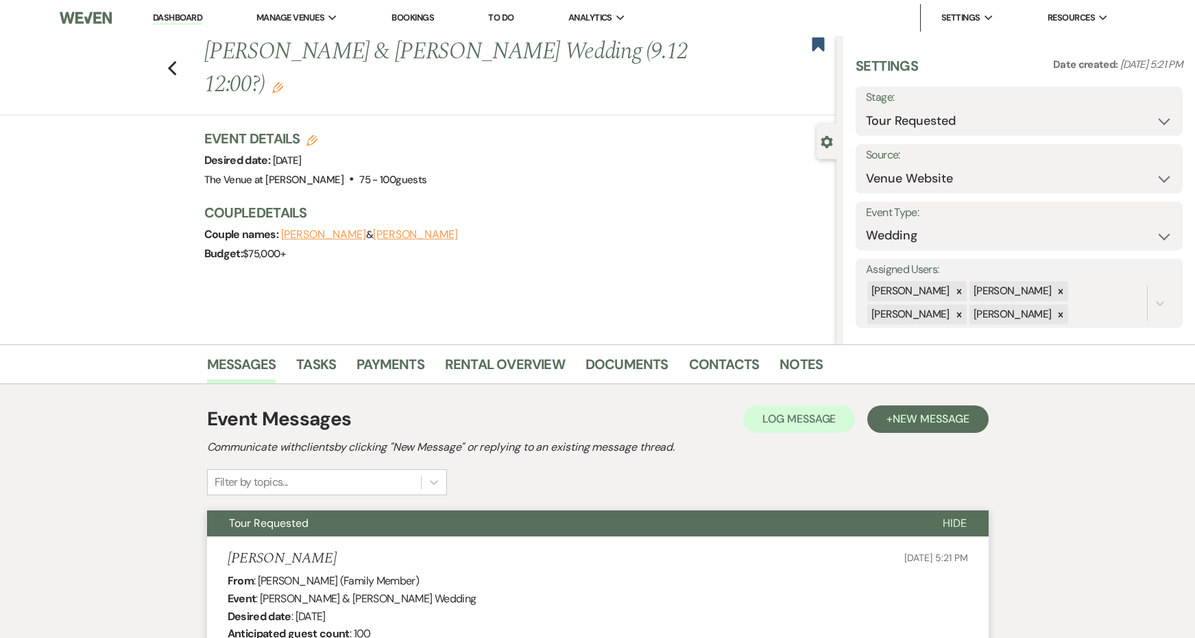
scroll to position [0, 0]
click at [283, 82] on icon "Edit" at bounding box center [277, 87] width 11 height 11
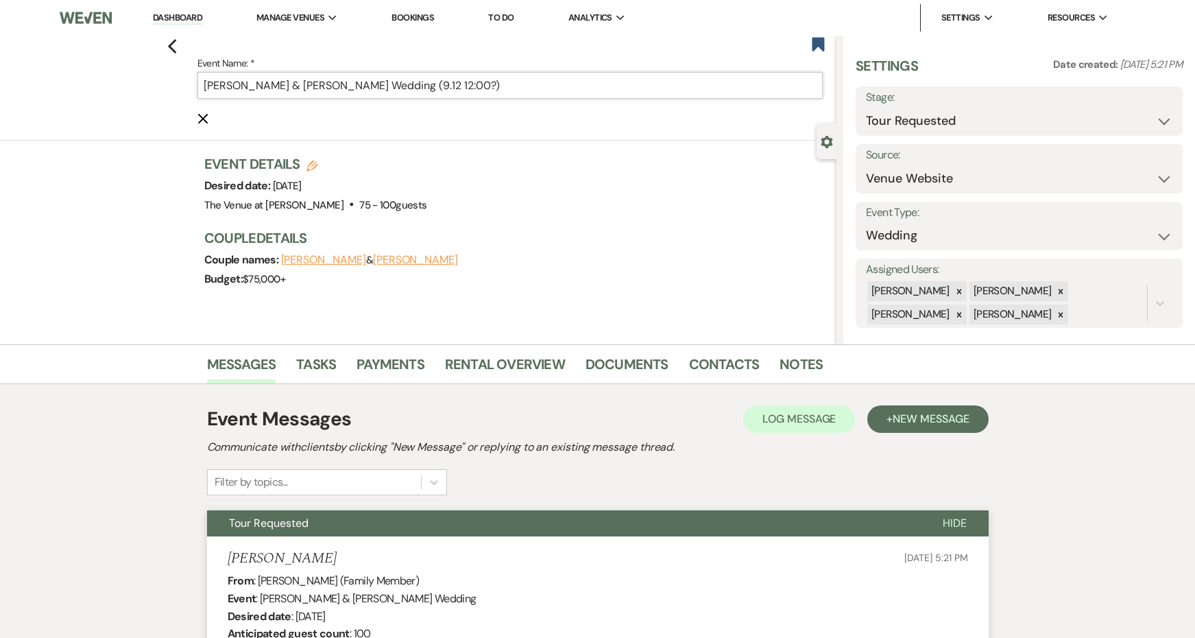
drag, startPoint x: 450, startPoint y: 85, endPoint x: 409, endPoint y: 85, distance: 41.8
click at [409, 85] on input "Keri Rickman & Ward Blais's Wedding (9.12 12:00?)" at bounding box center [510, 85] width 626 height 27
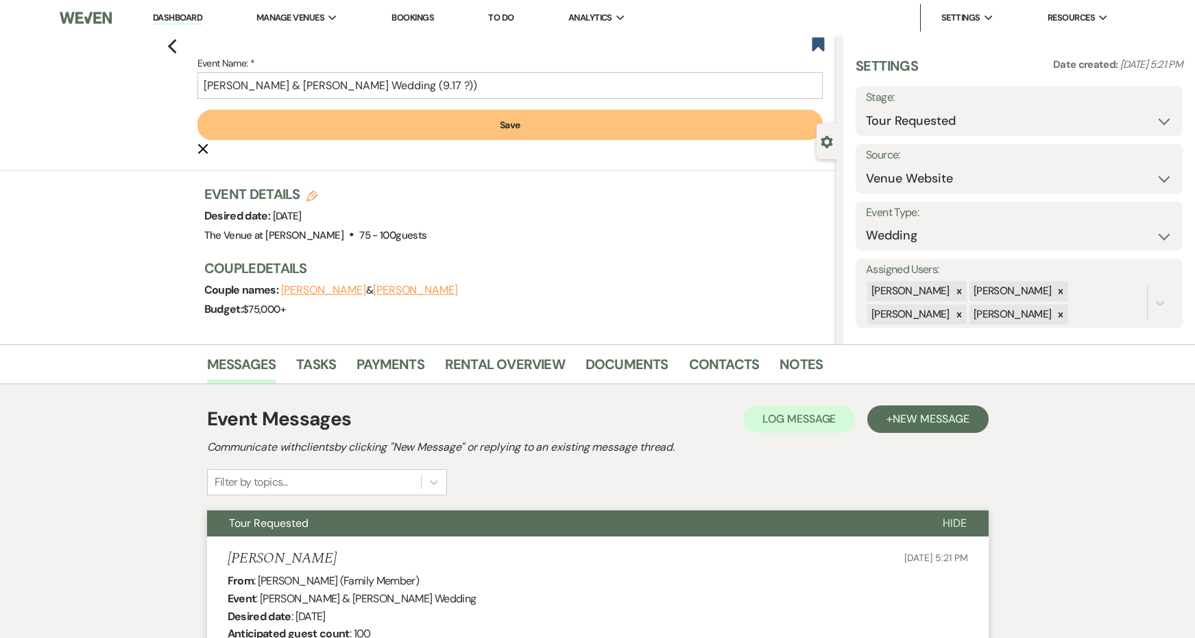
click at [469, 124] on button "Save" at bounding box center [510, 125] width 626 height 30
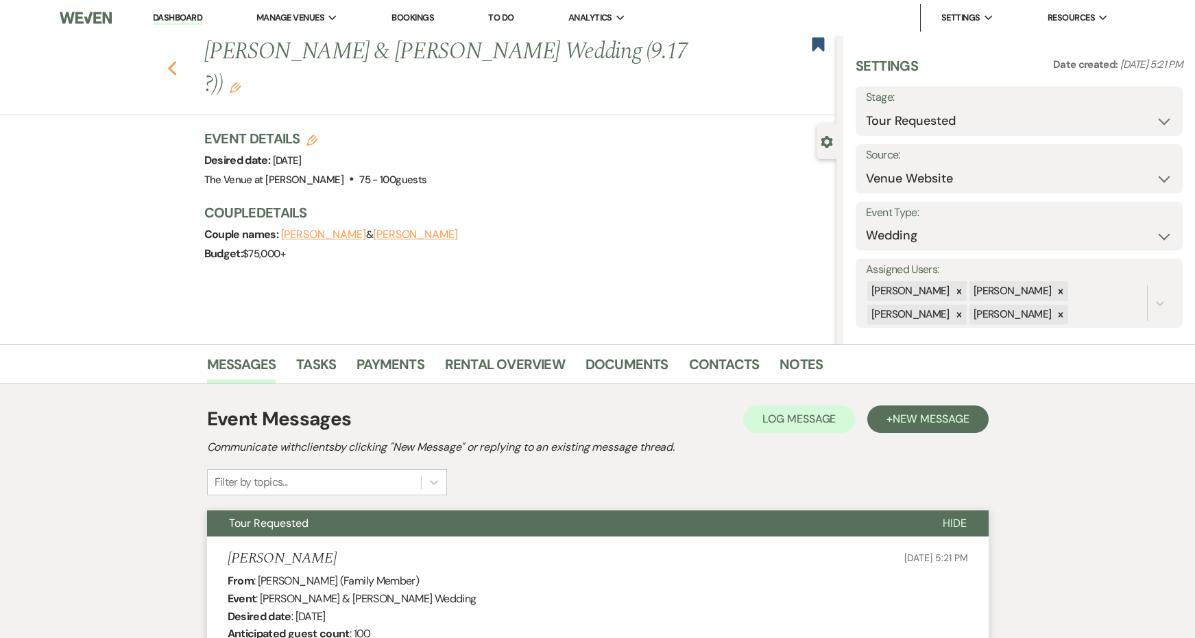
click at [170, 61] on use "button" at bounding box center [171, 68] width 9 height 15
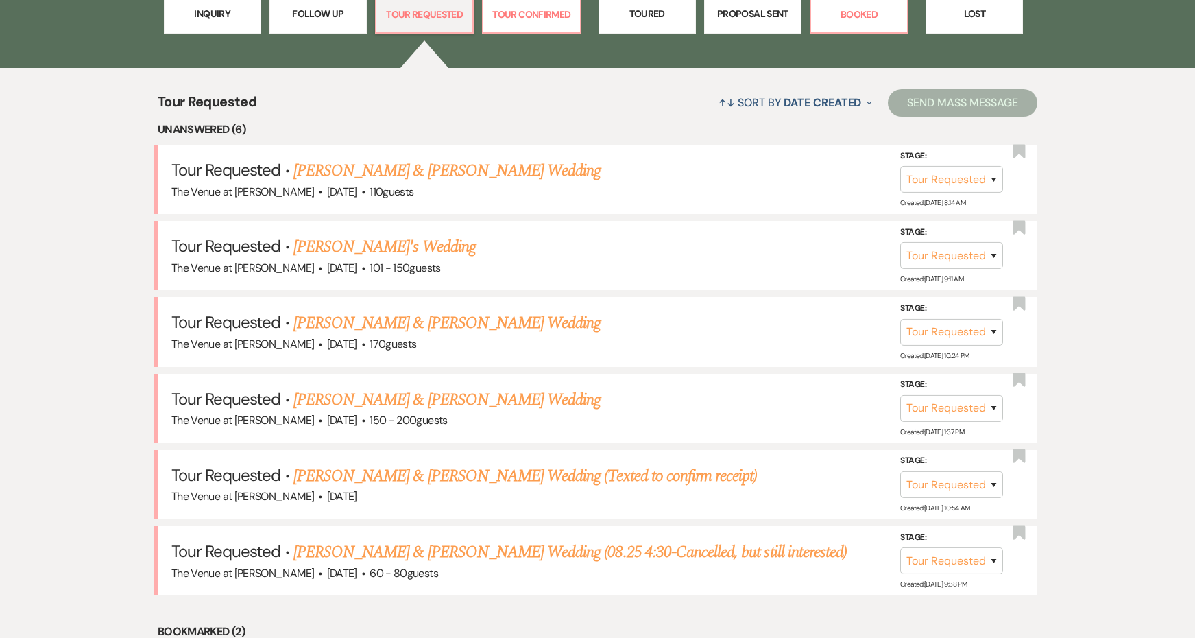
scroll to position [366, 0]
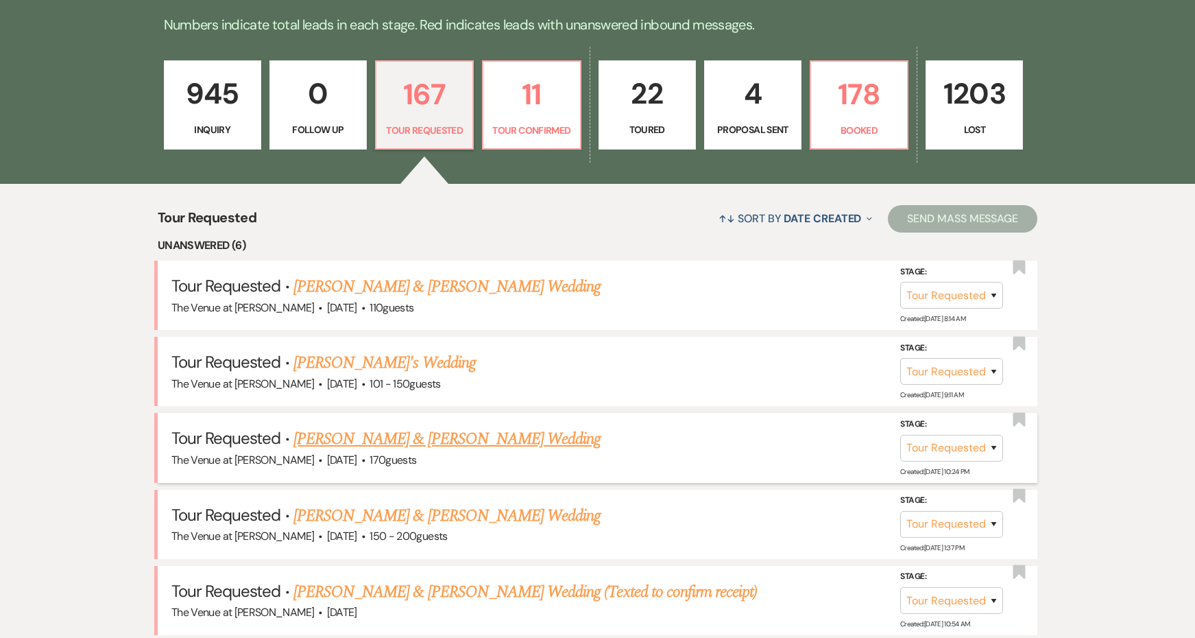
click at [413, 427] on link "Eric Booth & Taylor Cirillo's Wedding" at bounding box center [446, 438] width 307 height 25
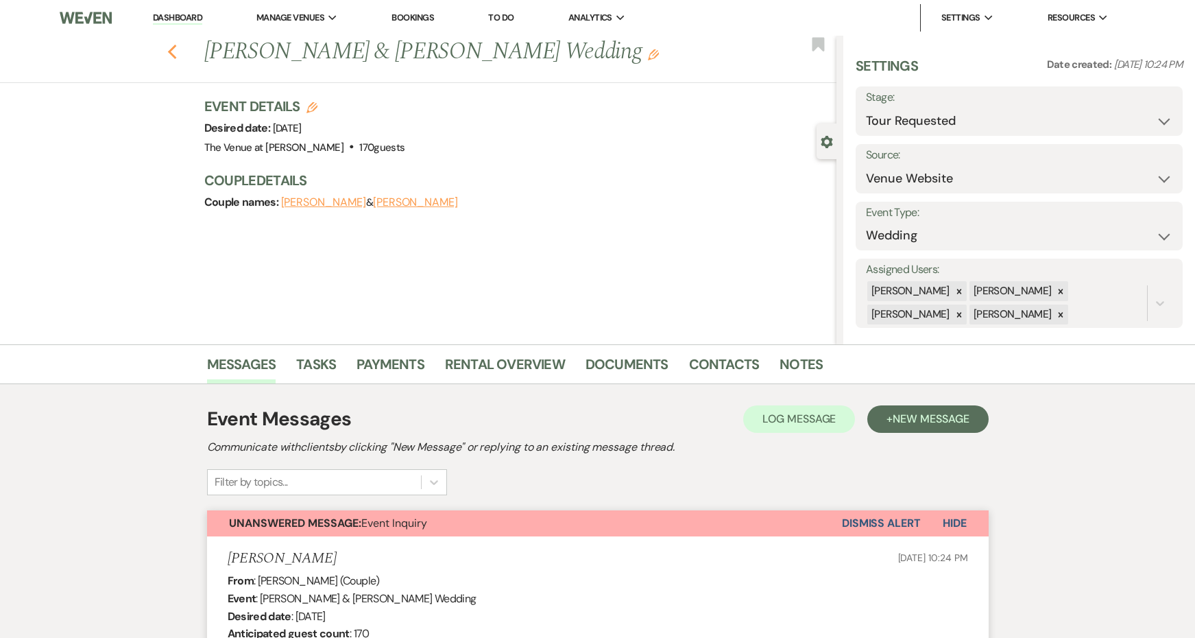
click at [167, 49] on icon "Previous" at bounding box center [172, 52] width 10 height 16
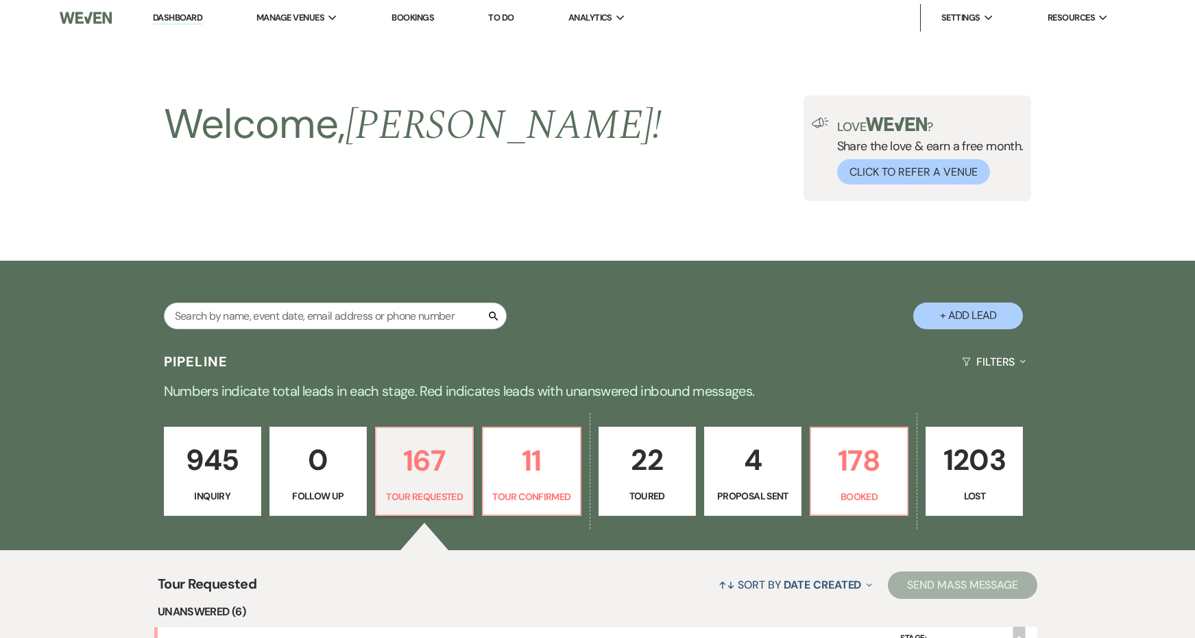
scroll to position [366, 0]
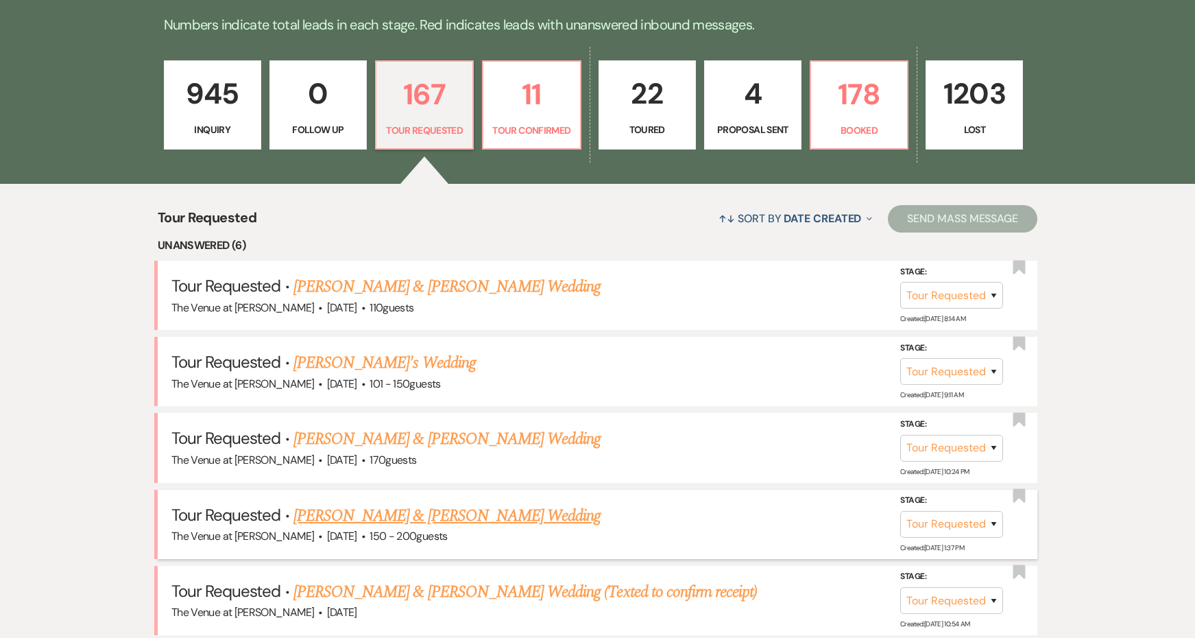
click at [400, 507] on link "Benjamin Mustakos & Shelbe Scarborough's Wedding" at bounding box center [446, 515] width 307 height 25
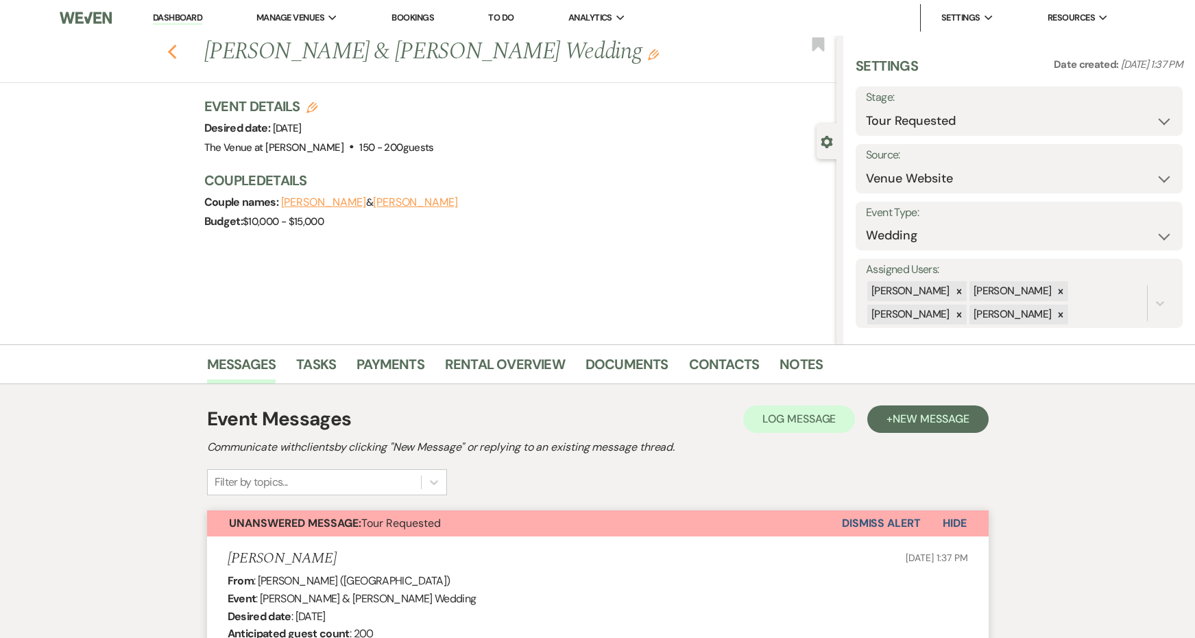
click at [171, 51] on use "button" at bounding box center [171, 52] width 9 height 15
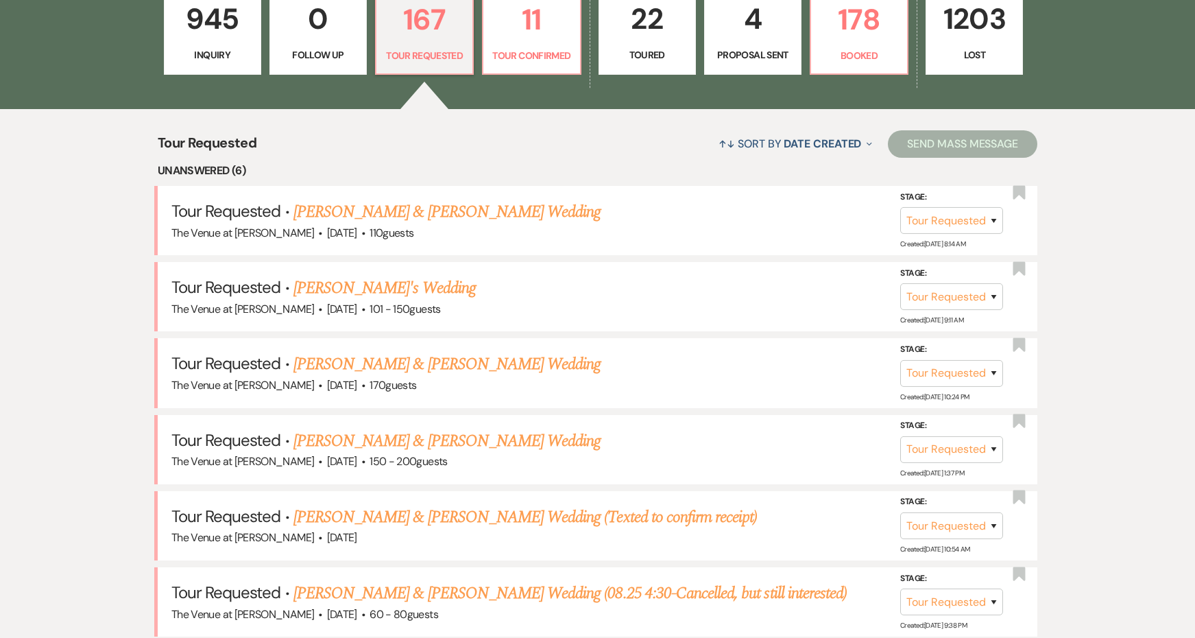
scroll to position [459, 0]
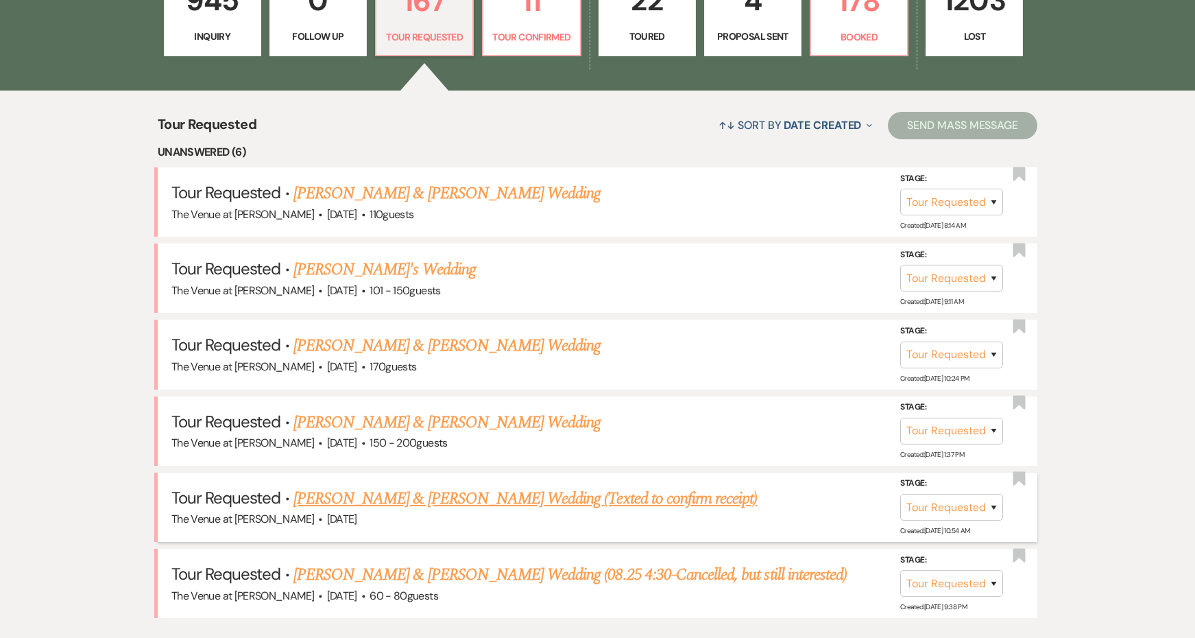
click at [389, 486] on link "Zachary Matulewski & Gabriella McMahon's Wedding (Texted to confirm receipt)" at bounding box center [525, 498] width 464 height 25
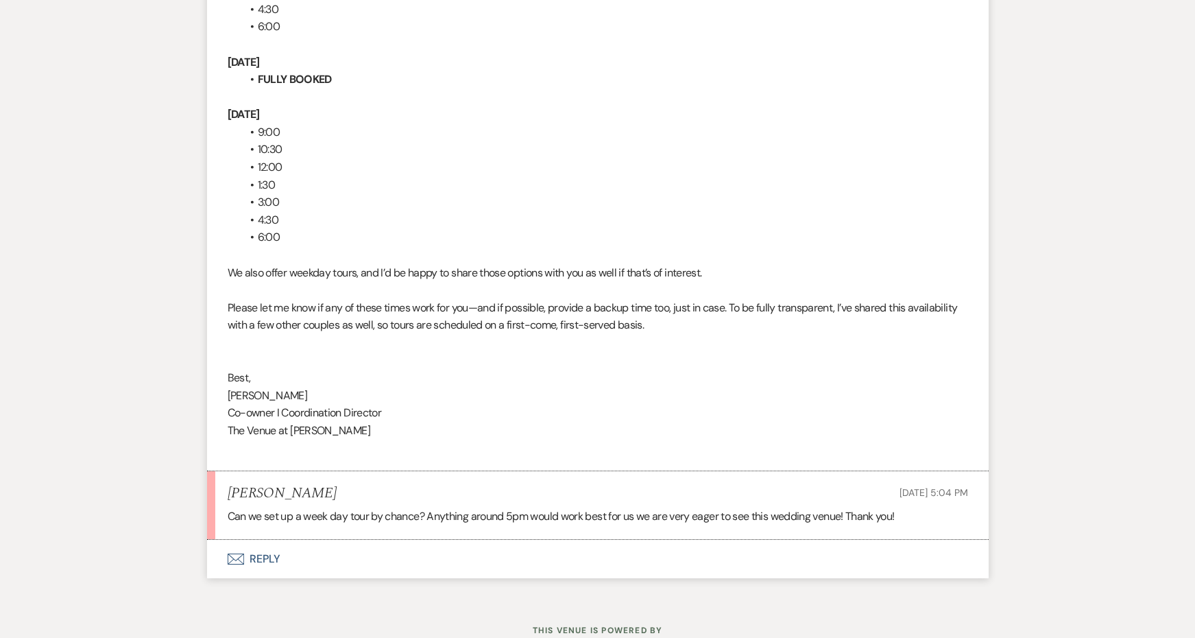
scroll to position [2365, 0]
